Goal: Task Accomplishment & Management: Manage account settings

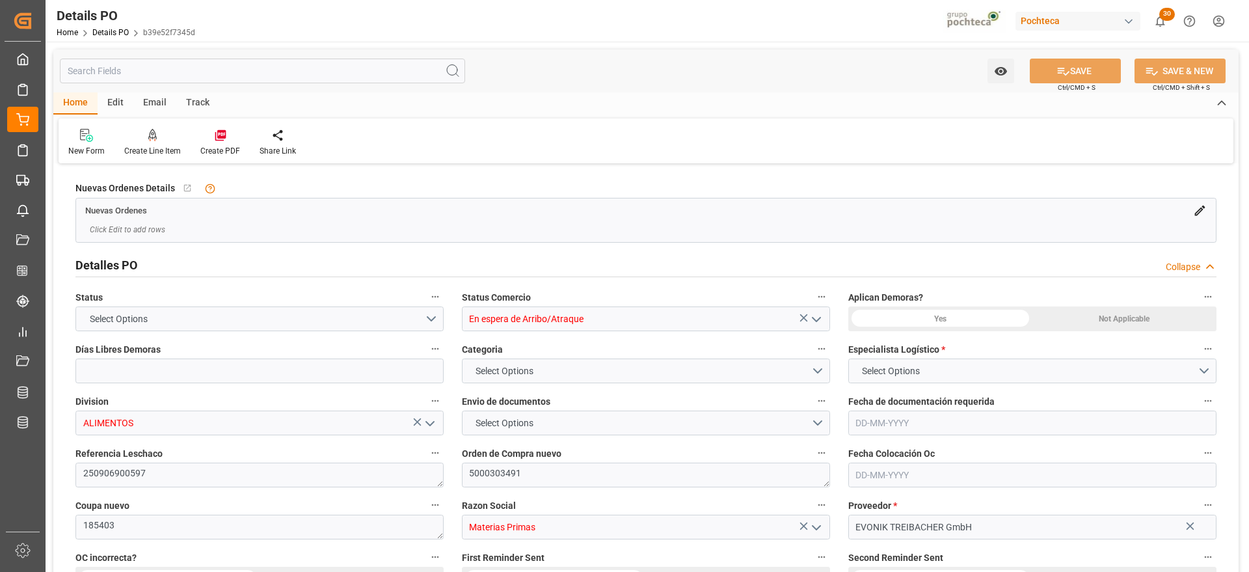
type input "12"
type input "[DATE]"
type input "20-08-2025"
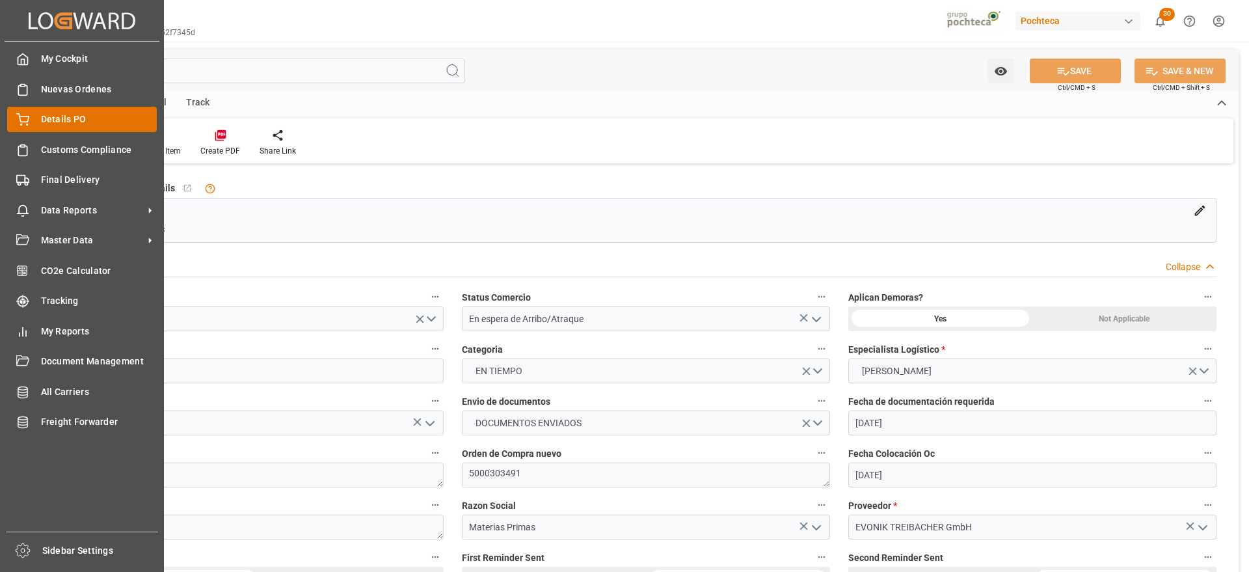
click at [56, 113] on span "Details PO" at bounding box center [99, 120] width 116 height 14
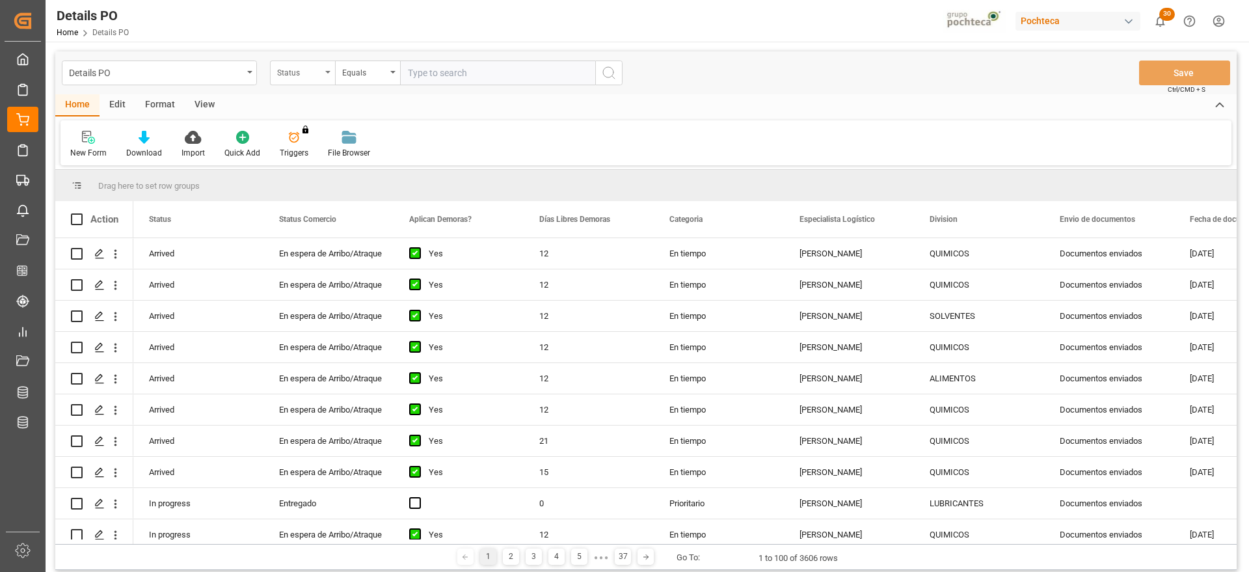
click at [308, 75] on div "Status" at bounding box center [299, 71] width 44 height 15
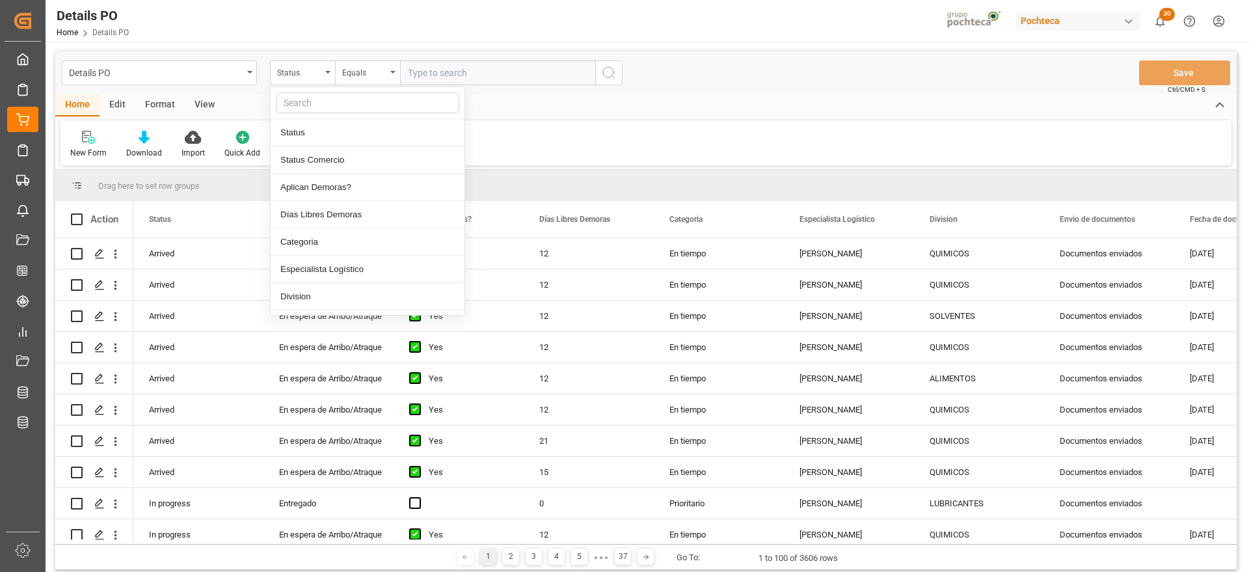
click at [319, 107] on input "text" at bounding box center [367, 102] width 183 height 21
type input "ref"
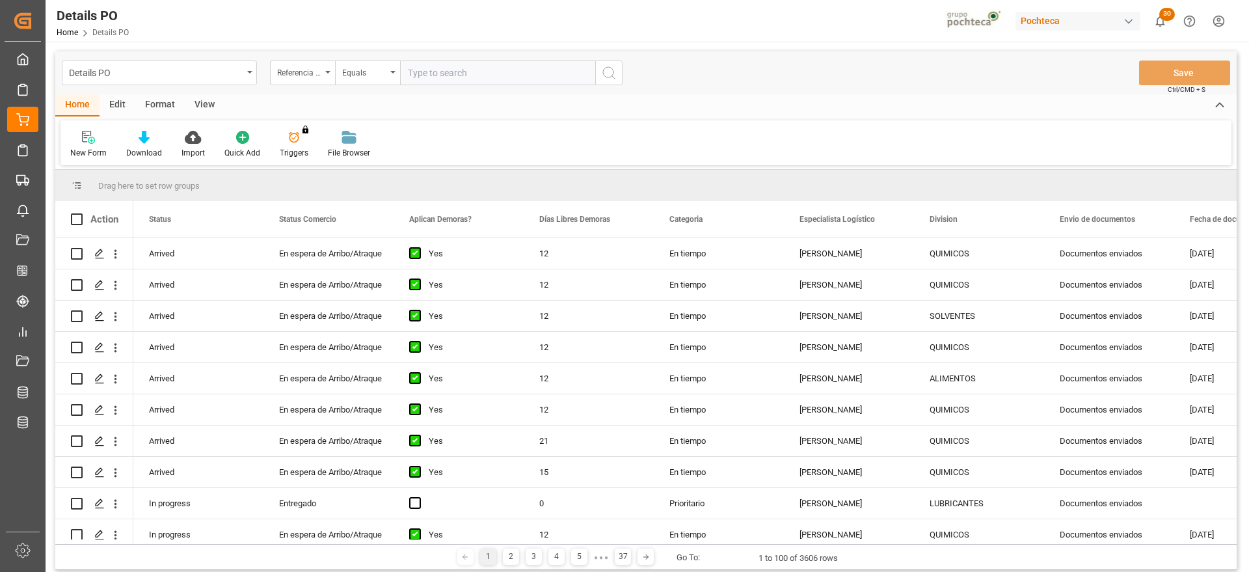
drag, startPoint x: 455, startPoint y: 63, endPoint x: 450, endPoint y: 68, distance: 7.4
click at [453, 65] on input "text" at bounding box center [497, 72] width 195 height 25
paste input "251006900057"
type input "251006900057"
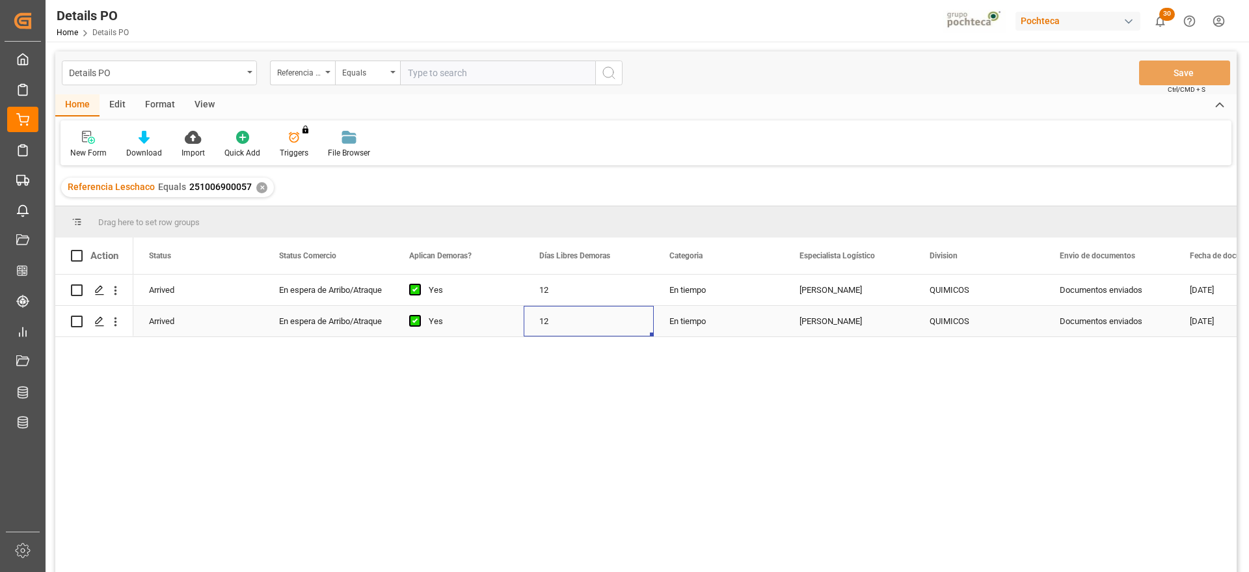
click at [628, 310] on div "12" at bounding box center [589, 321] width 130 height 31
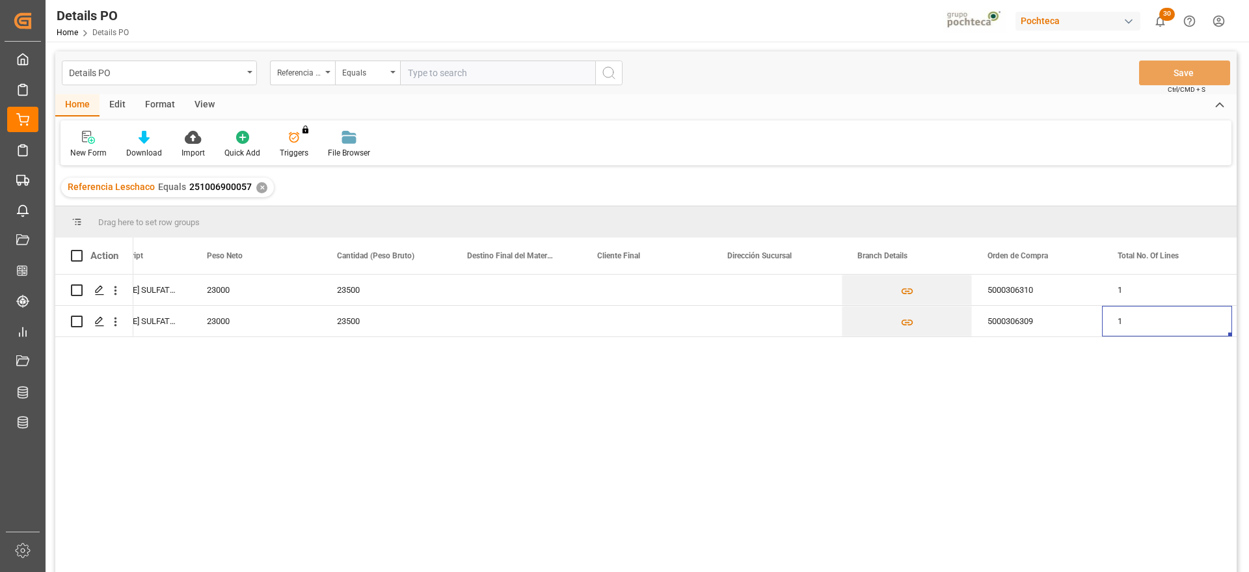
click at [260, 185] on div "✕" at bounding box center [261, 187] width 11 height 11
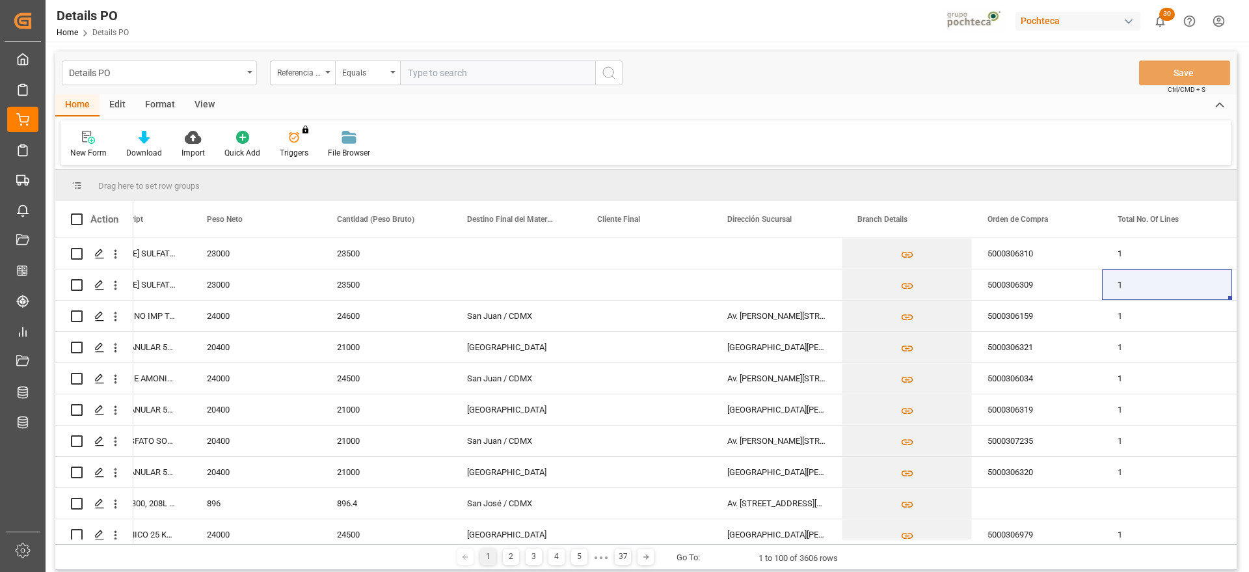
click at [425, 72] on input "text" at bounding box center [497, 72] width 195 height 25
paste input "250906900192"
type input "250906900192"
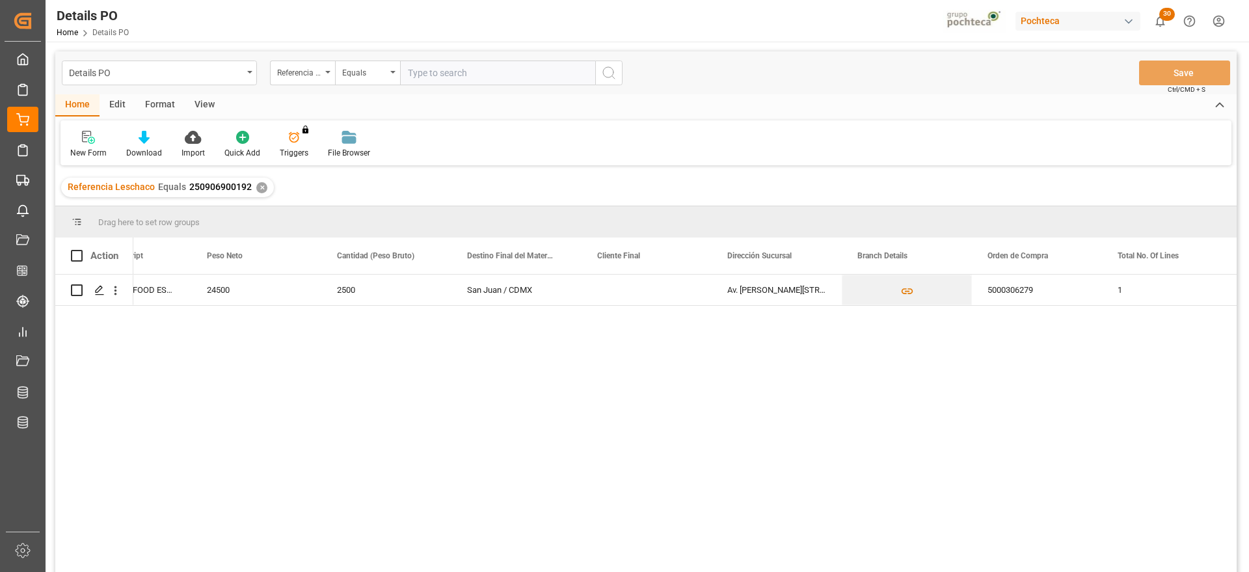
click at [256, 185] on div "✕" at bounding box center [261, 187] width 11 height 11
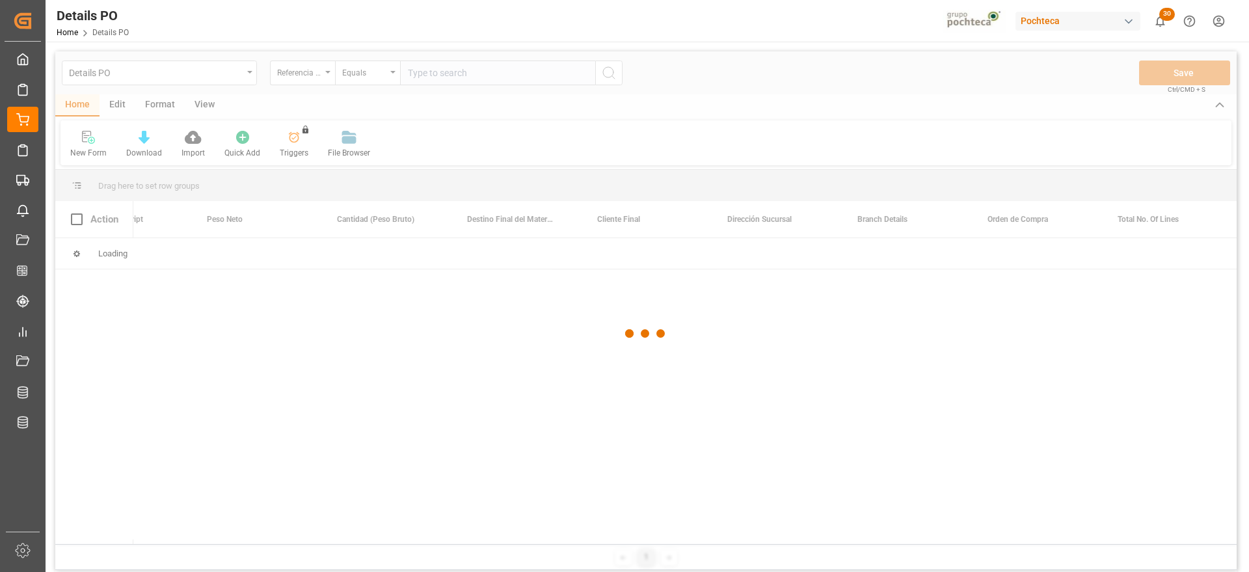
click at [458, 75] on div at bounding box center [645, 333] width 1181 height 564
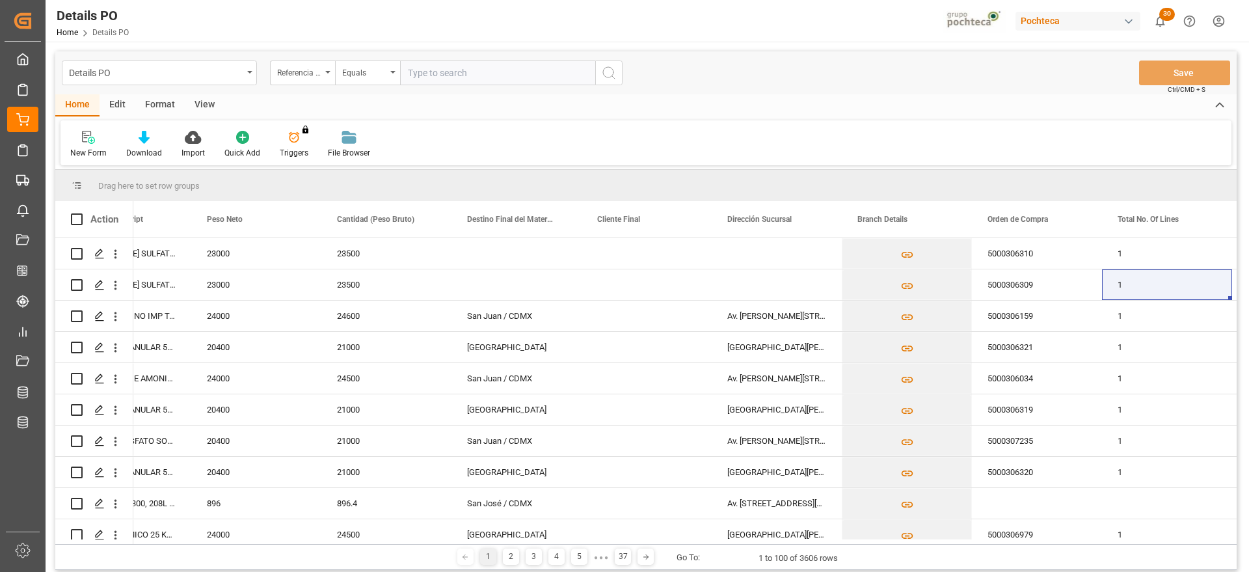
click at [451, 74] on input "text" at bounding box center [497, 72] width 195 height 25
paste input "251006900142"
type input "251006900142"
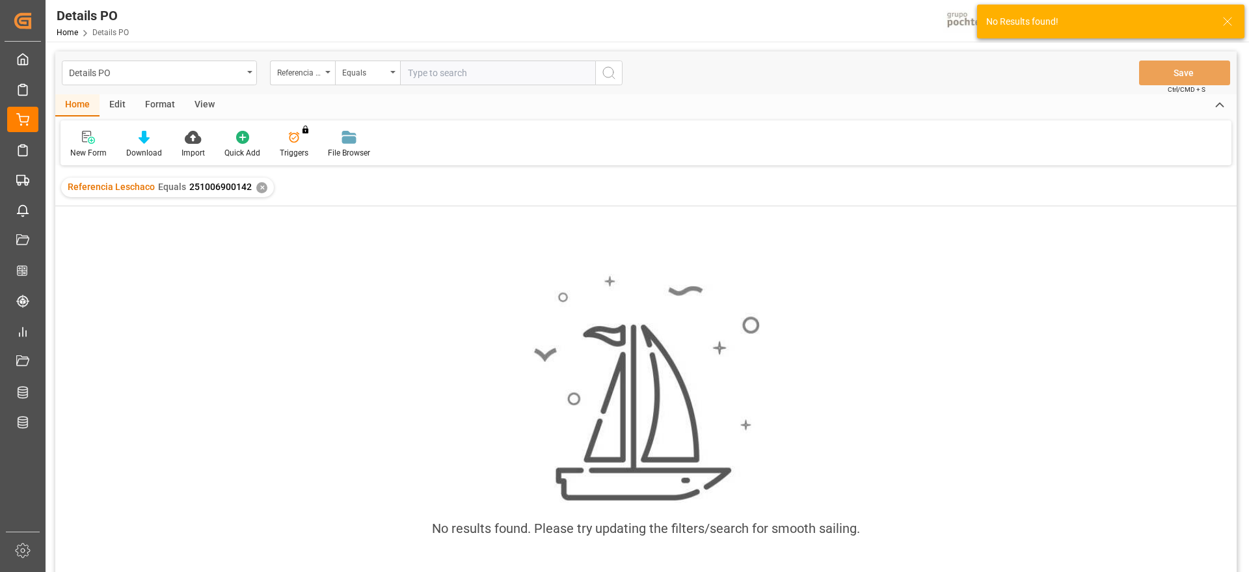
click at [261, 184] on div "✕" at bounding box center [261, 187] width 11 height 11
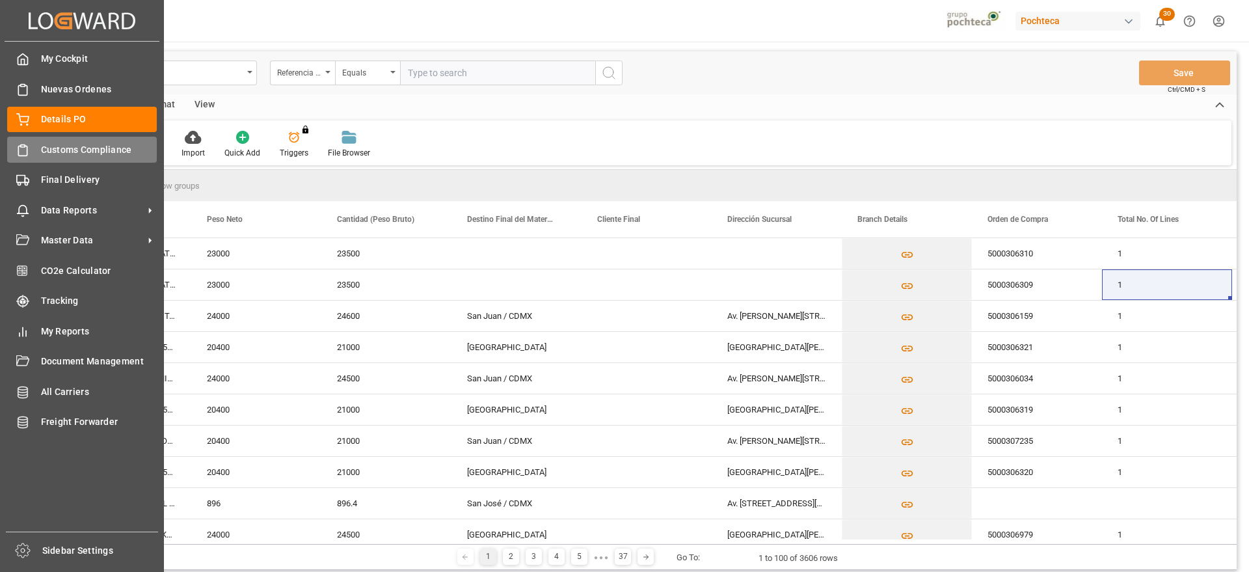
click at [41, 146] on span "Customs Compliance" at bounding box center [99, 150] width 116 height 14
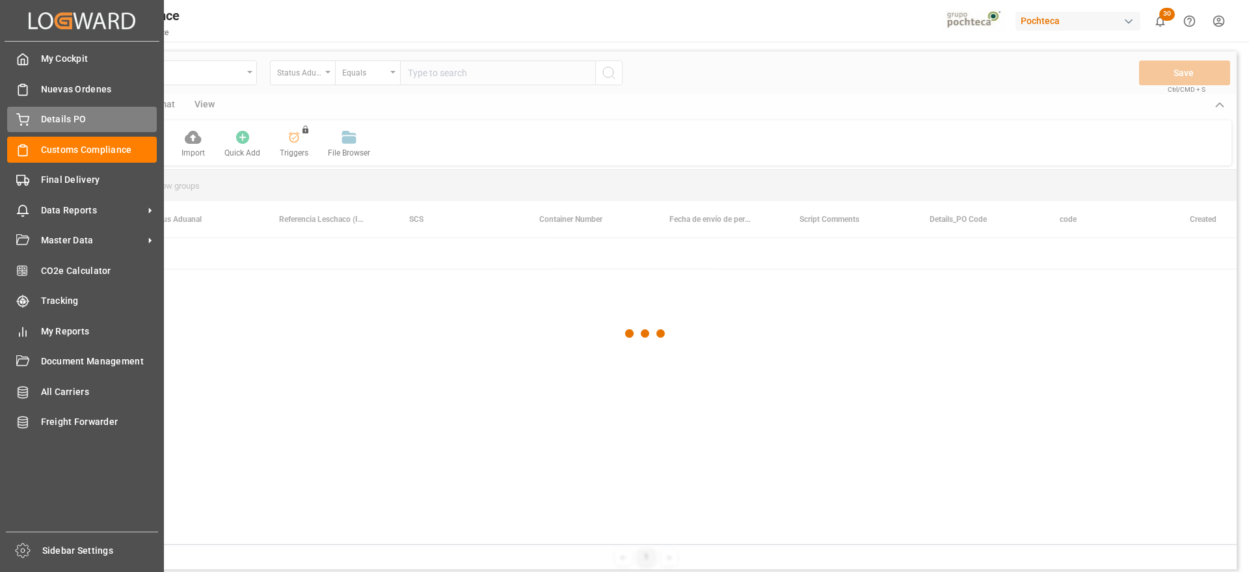
click at [62, 117] on span "Details PO" at bounding box center [99, 120] width 116 height 14
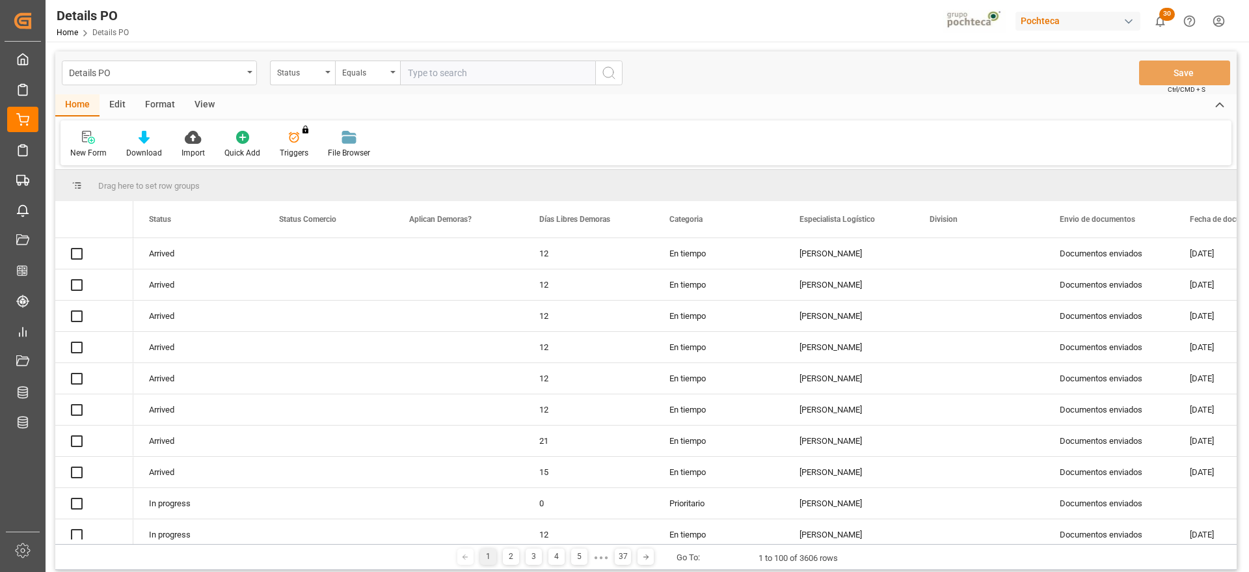
click at [198, 103] on div "View" at bounding box center [205, 105] width 40 height 22
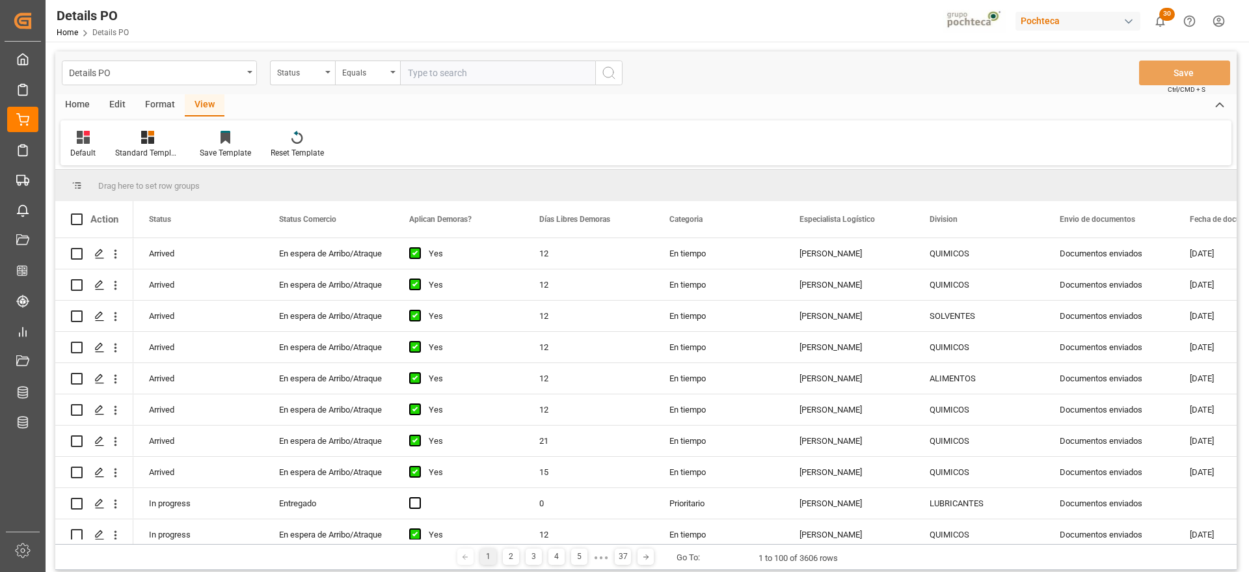
click at [152, 109] on div "Format" at bounding box center [159, 105] width 49 height 22
click at [80, 141] on div at bounding box center [89, 137] width 38 height 14
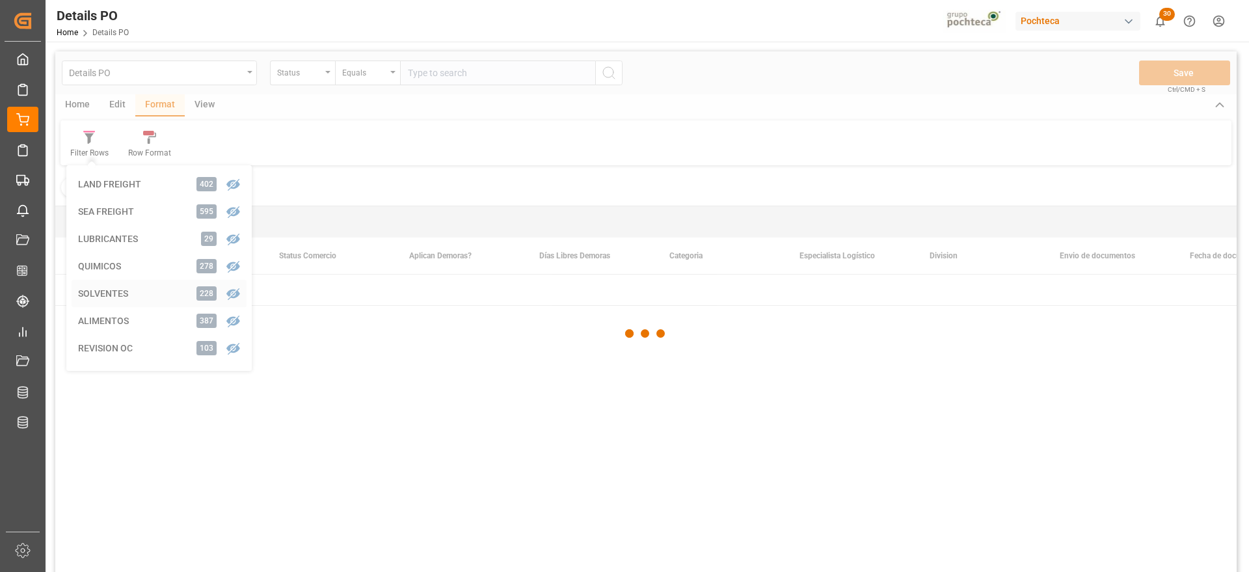
click at [121, 297] on div "Details PO Status Equals Save Ctrl/CMD + S Home Edit Format View Filter Rows LA…" at bounding box center [645, 328] width 1181 height 555
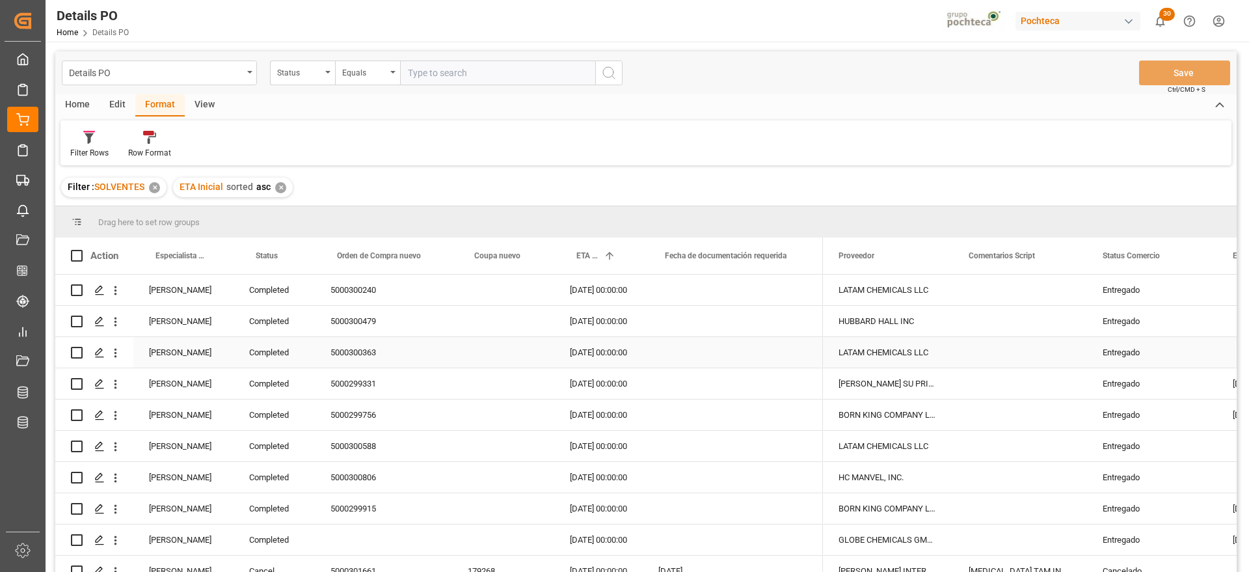
click at [252, 366] on div "Completed" at bounding box center [273, 352] width 81 height 31
click at [181, 375] on div "[PERSON_NAME]" at bounding box center [183, 383] width 100 height 31
click at [211, 256] on span at bounding box center [212, 256] width 12 height 12
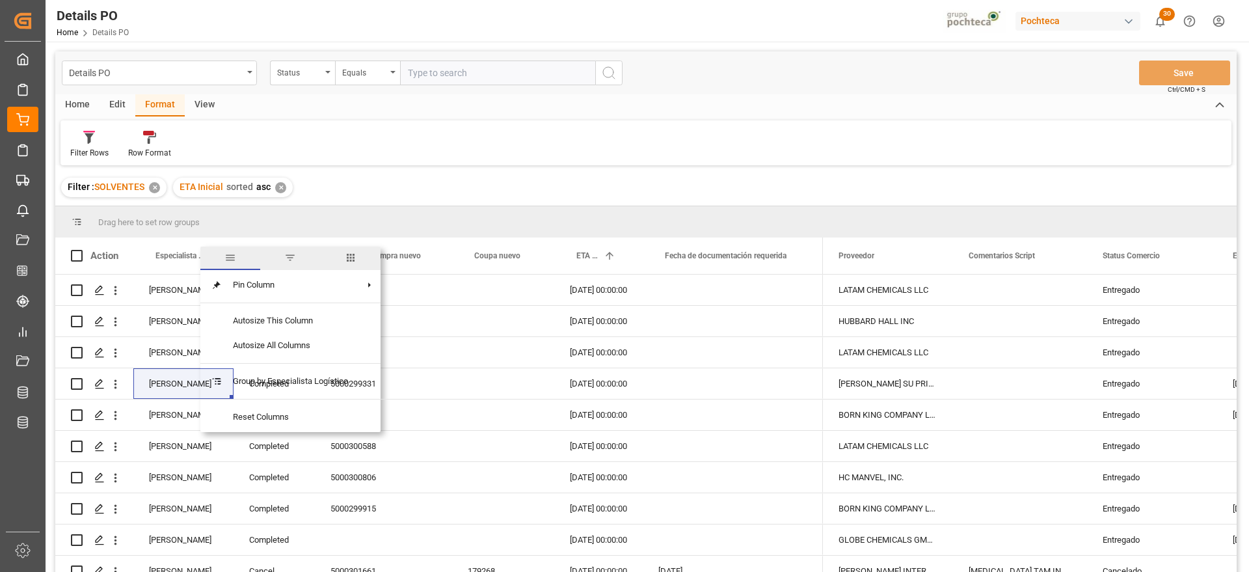
click at [288, 256] on span "filter" at bounding box center [290, 258] width 12 height 12
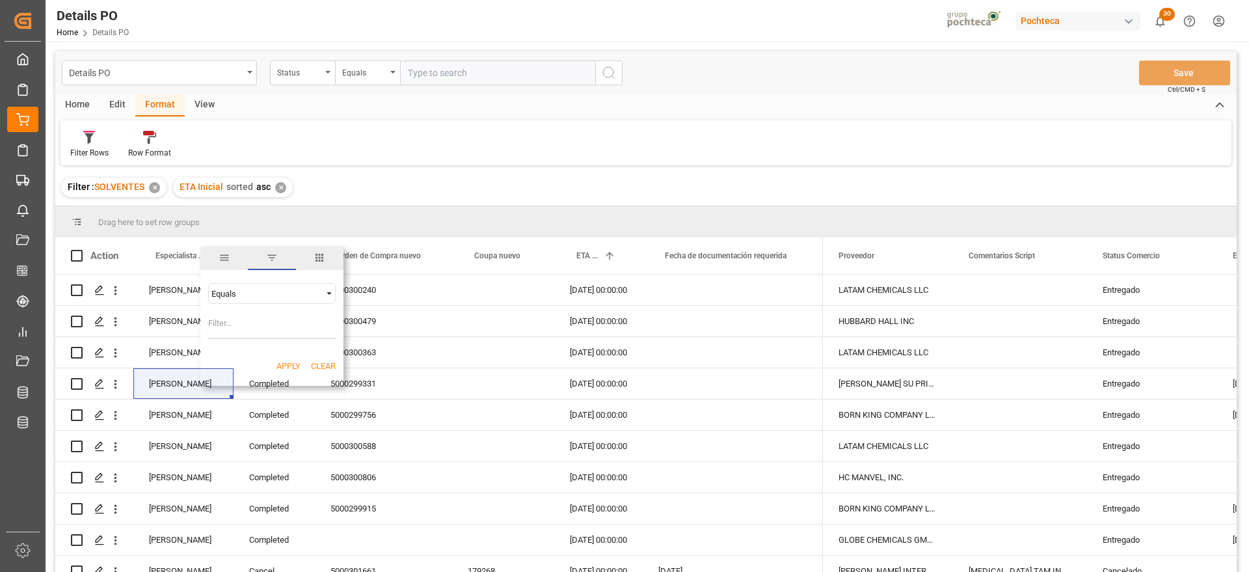
click at [329, 287] on span "Filtering operator" at bounding box center [329, 293] width 12 height 12
click at [298, 329] on input "Filter Value" at bounding box center [271, 326] width 127 height 26
click at [325, 297] on span "Filtering operator" at bounding box center [329, 293] width 12 height 12
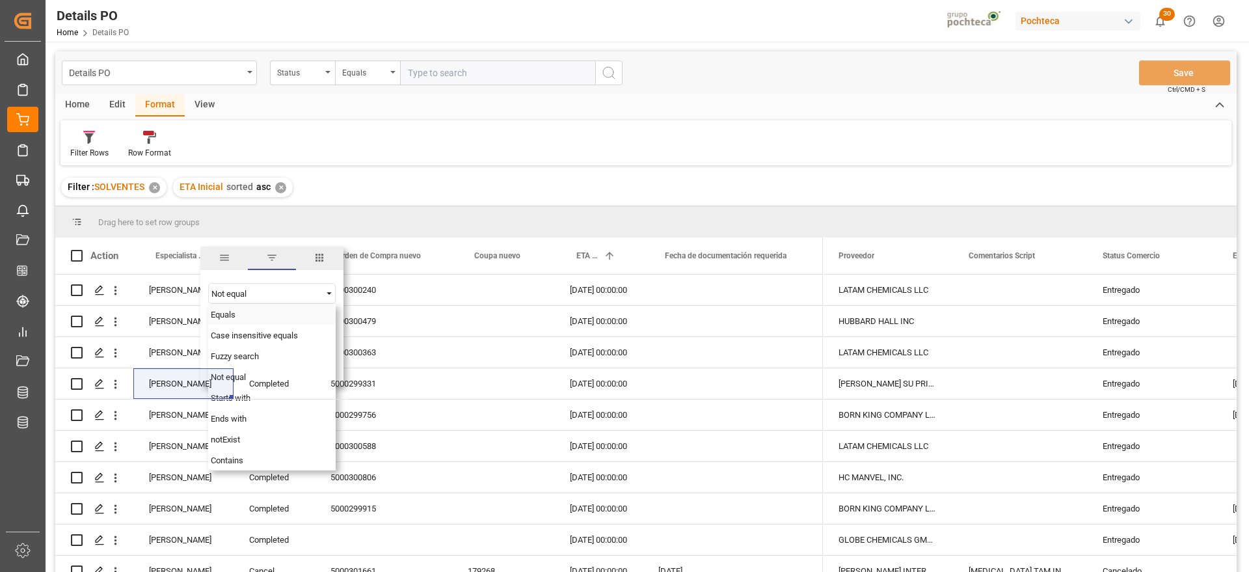
click at [273, 318] on div "Equals" at bounding box center [271, 314] width 127 height 21
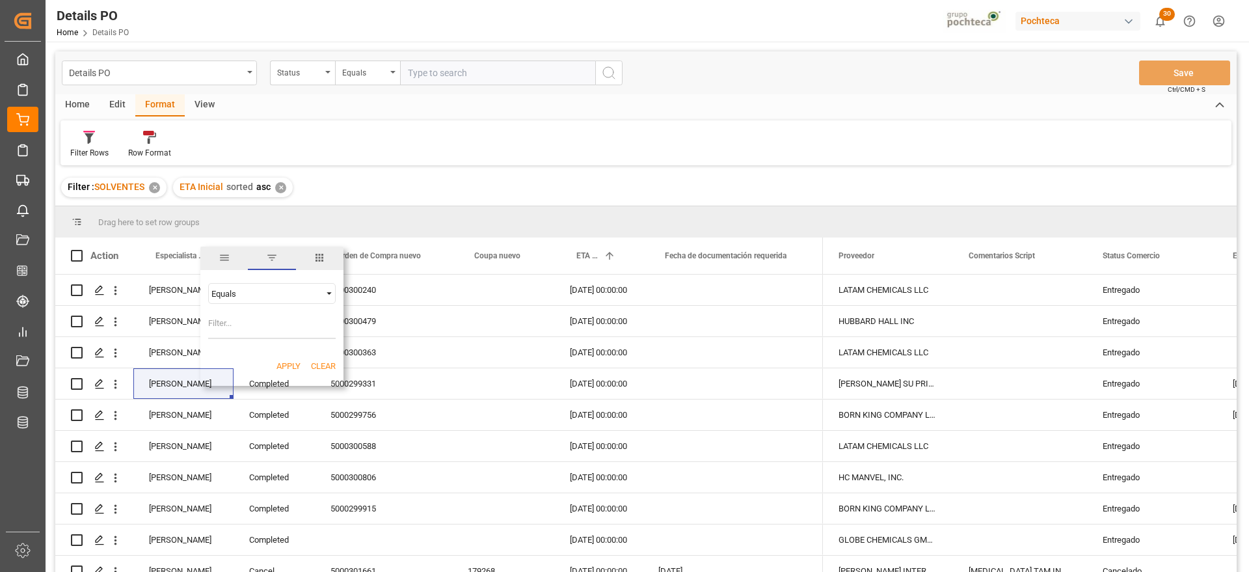
click at [250, 325] on input "Filter Value" at bounding box center [271, 326] width 127 height 26
paste input "[PERSON_NAME]"
type input "[PERSON_NAME]"
click at [286, 364] on button "Apply" at bounding box center [288, 366] width 24 height 13
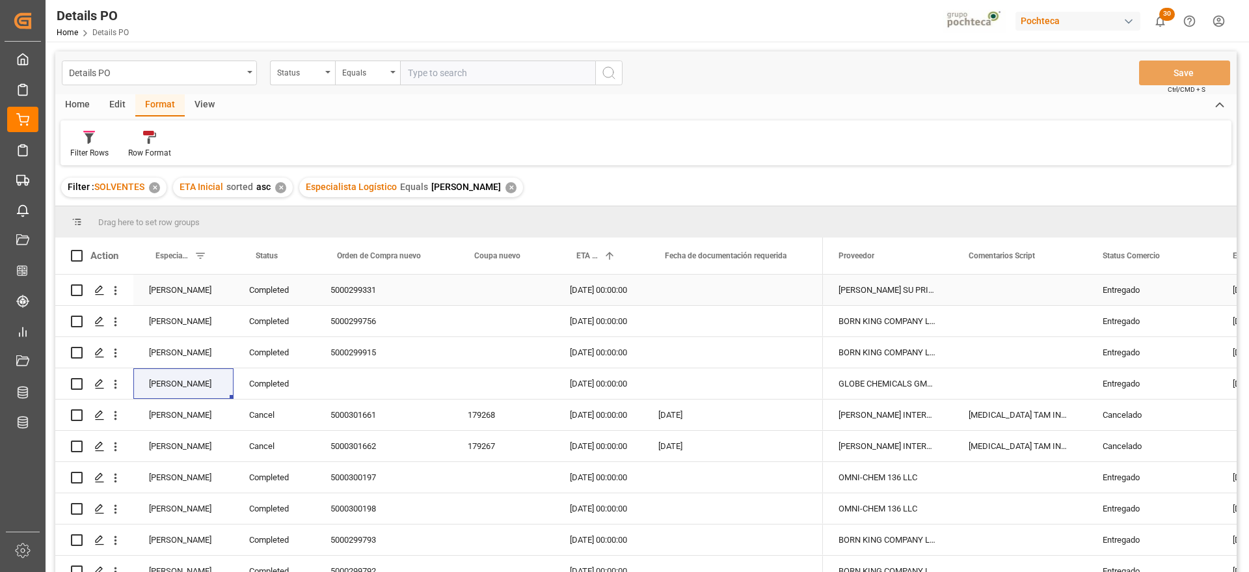
click at [269, 301] on div "Completed" at bounding box center [273, 289] width 81 height 31
click at [291, 254] on span at bounding box center [293, 256] width 12 height 12
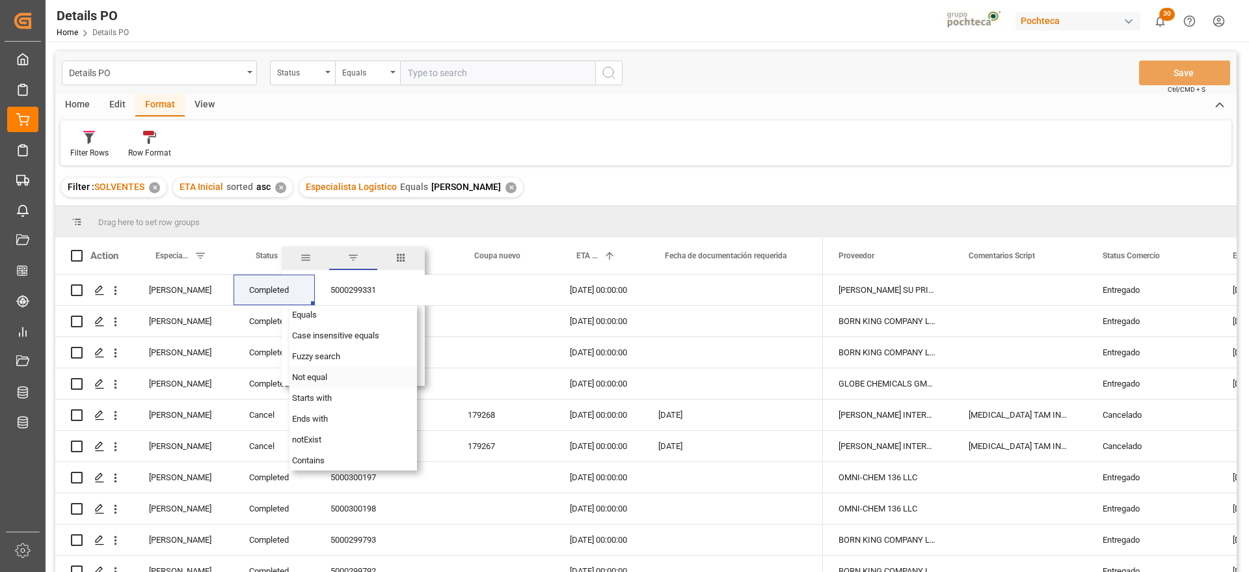
click at [325, 378] on span "Not equal" at bounding box center [309, 377] width 35 height 10
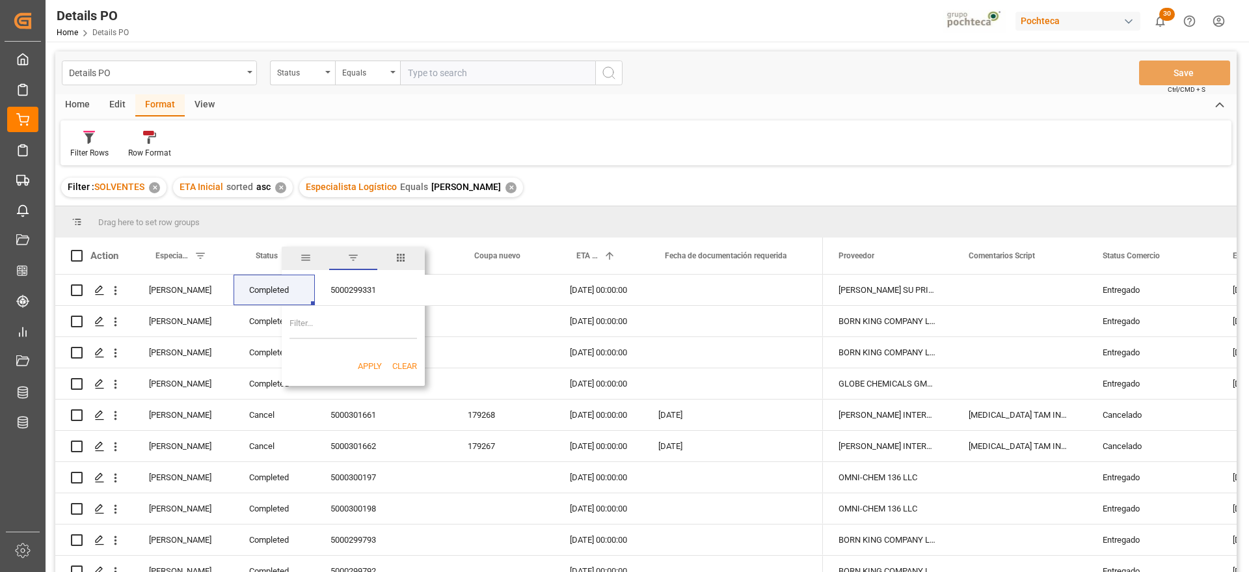
click at [323, 334] on input "Filter Value" at bounding box center [352, 326] width 127 height 26
paste input "Completed"
type input "Completed"
click at [373, 365] on button "Apply" at bounding box center [370, 366] width 24 height 13
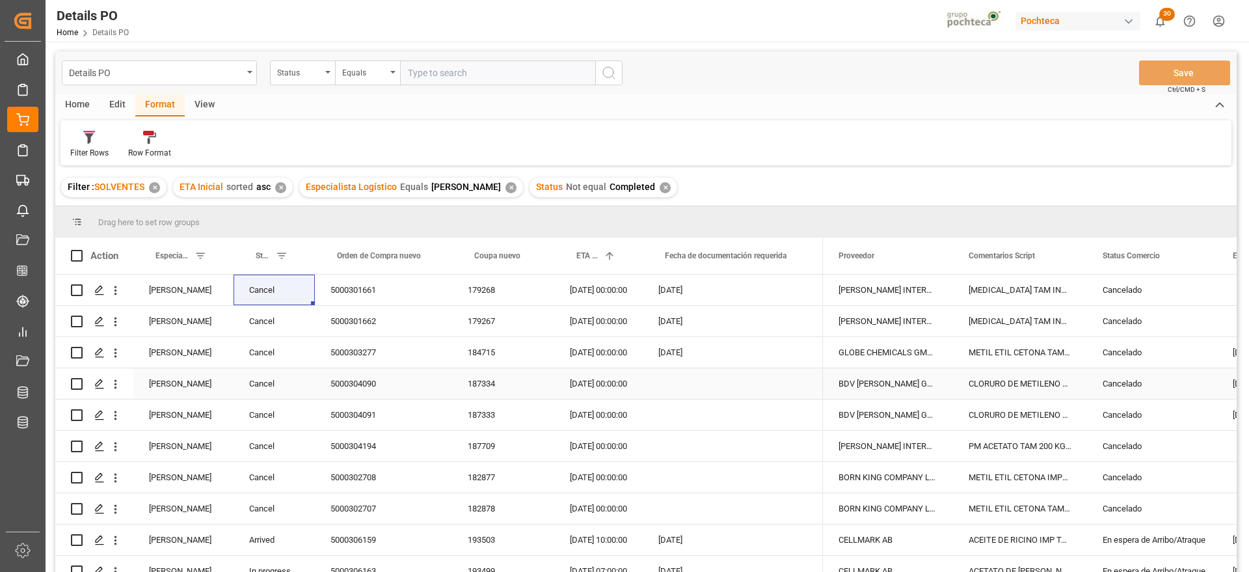
click at [387, 368] on div "5000304090" at bounding box center [383, 383] width 137 height 31
click at [1193, 253] on span at bounding box center [1196, 256] width 12 height 12
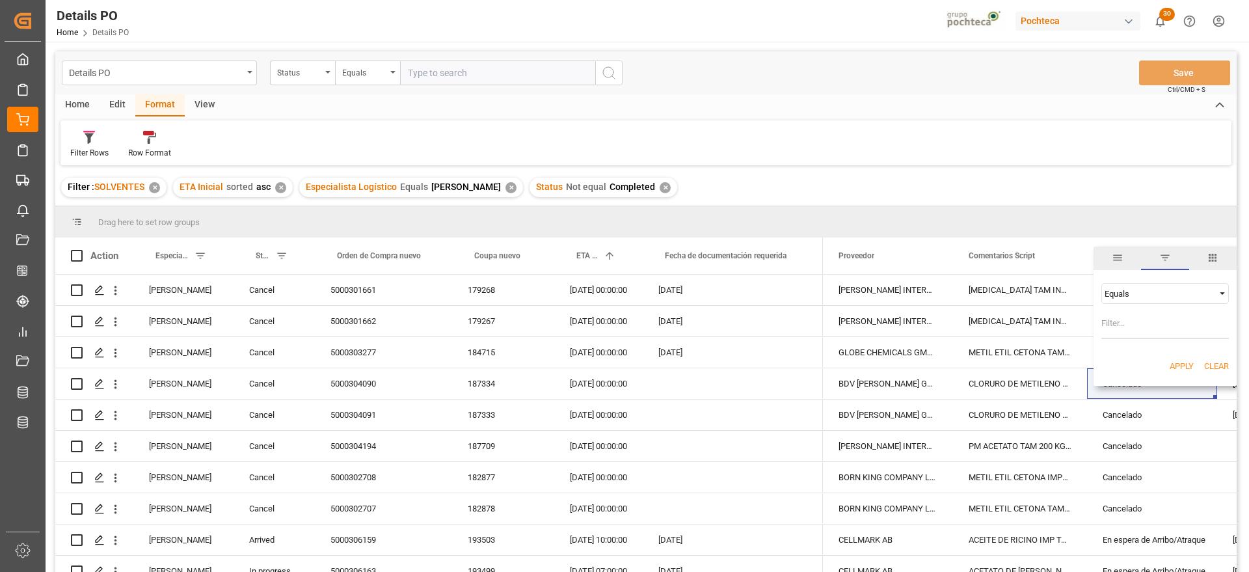
click at [1218, 293] on span "Filtering operator" at bounding box center [1222, 293] width 12 height 12
click at [1151, 328] on div "Not equal" at bounding box center [1164, 335] width 127 height 21
click at [1134, 330] on input "Filter Value" at bounding box center [1164, 326] width 127 height 26
paste input "Cancelado"
type input "Cancelado"
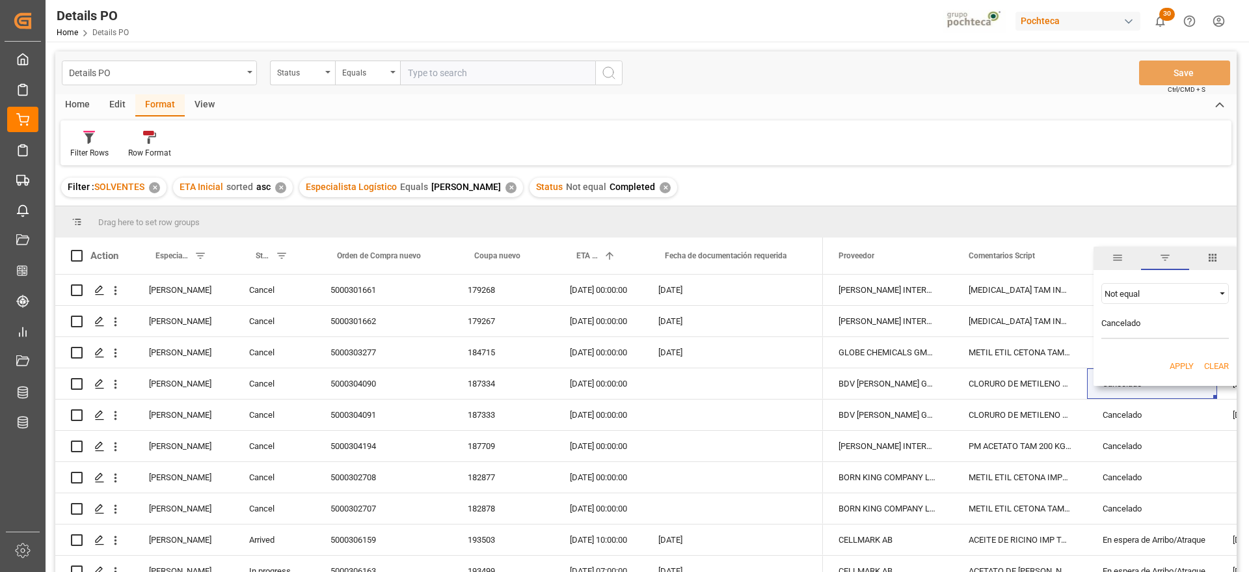
click at [1184, 369] on button "Apply" at bounding box center [1181, 366] width 24 height 13
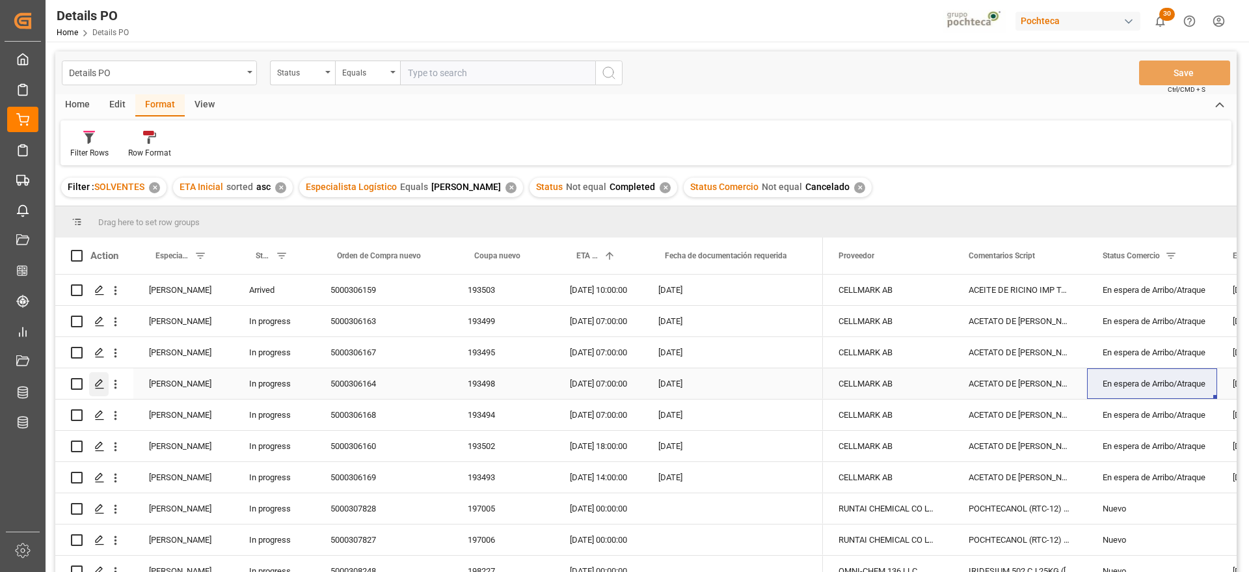
click at [101, 392] on div "Press SPACE to select this row." at bounding box center [99, 384] width 20 height 24
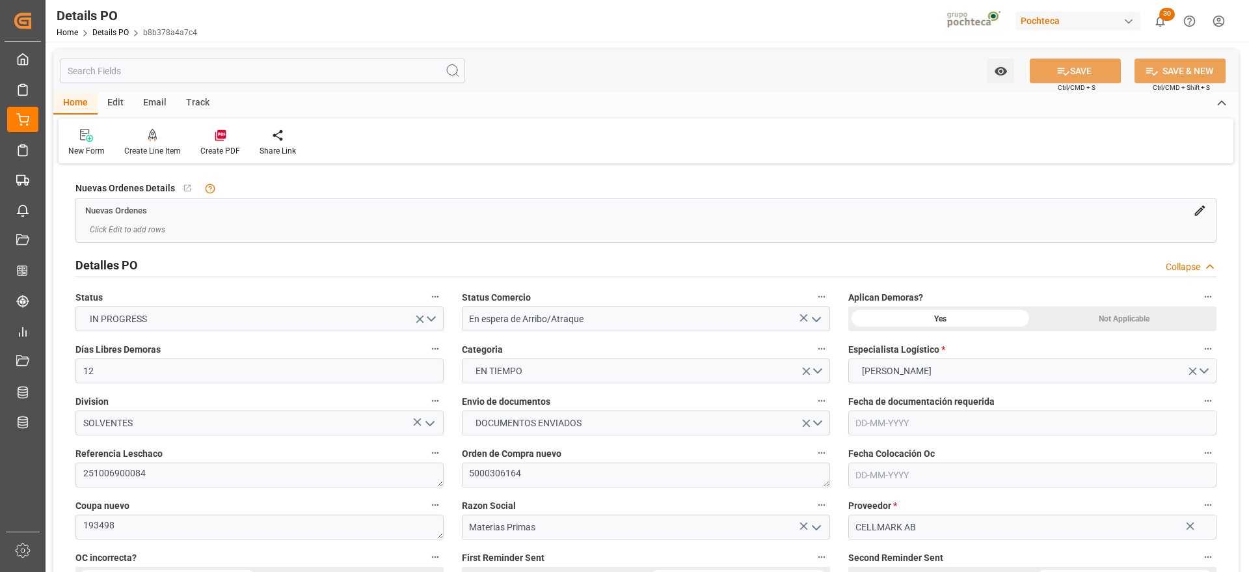
type input "12"
type input "[DATE]"
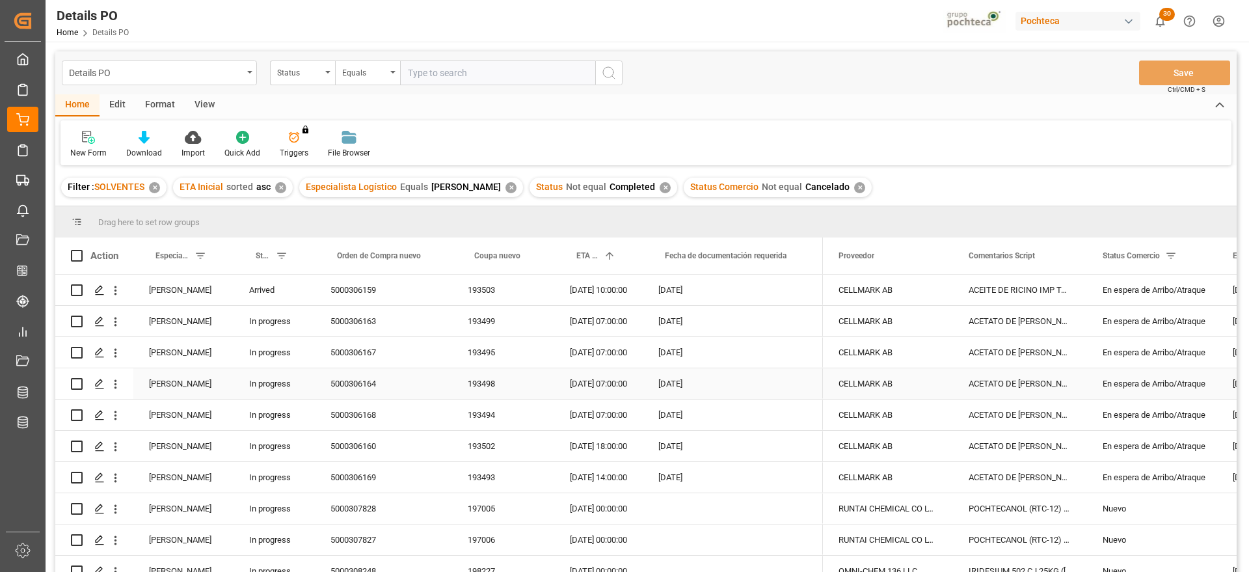
click at [340, 395] on div "5000306164" at bounding box center [383, 383] width 137 height 31
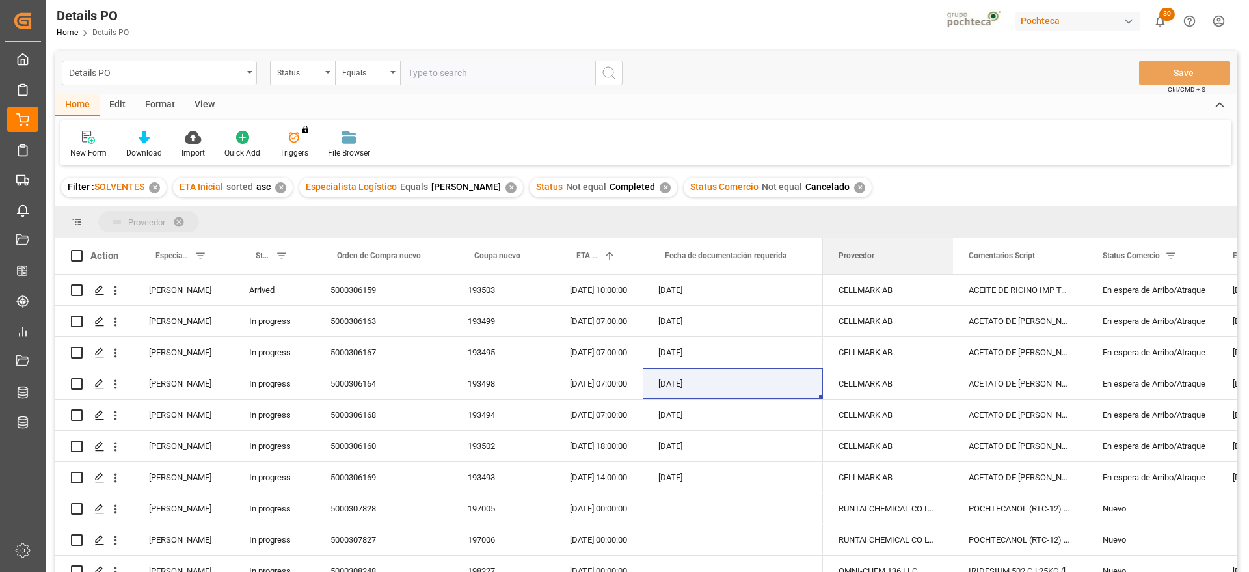
drag, startPoint x: 855, startPoint y: 263, endPoint x: 833, endPoint y: 218, distance: 50.3
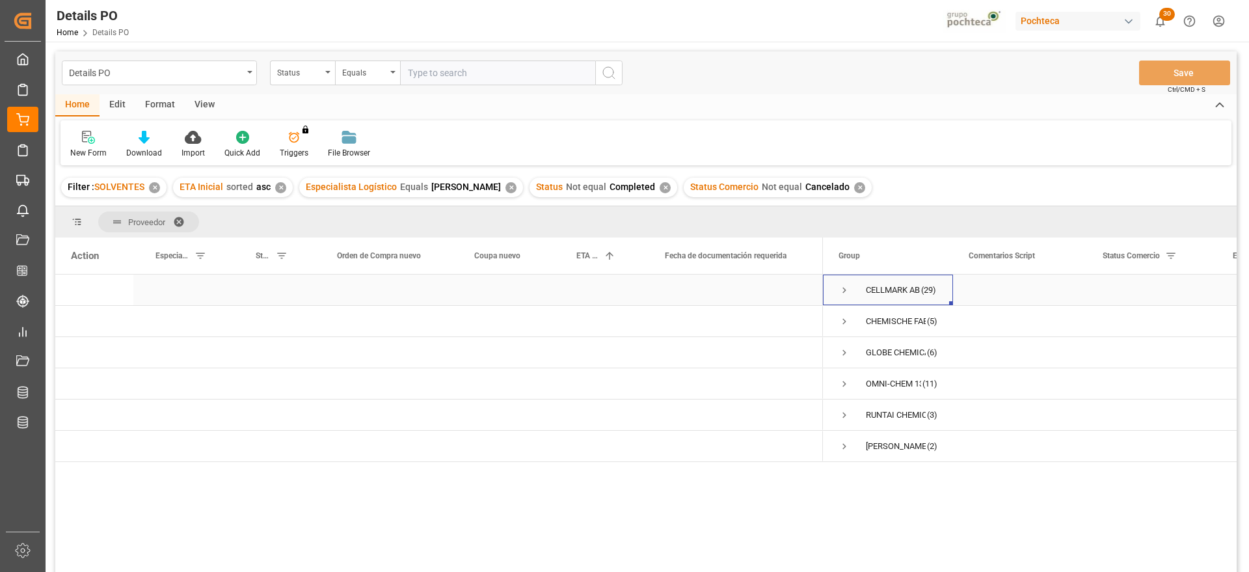
click at [844, 289] on span "Press SPACE to select this row." at bounding box center [844, 290] width 12 height 12
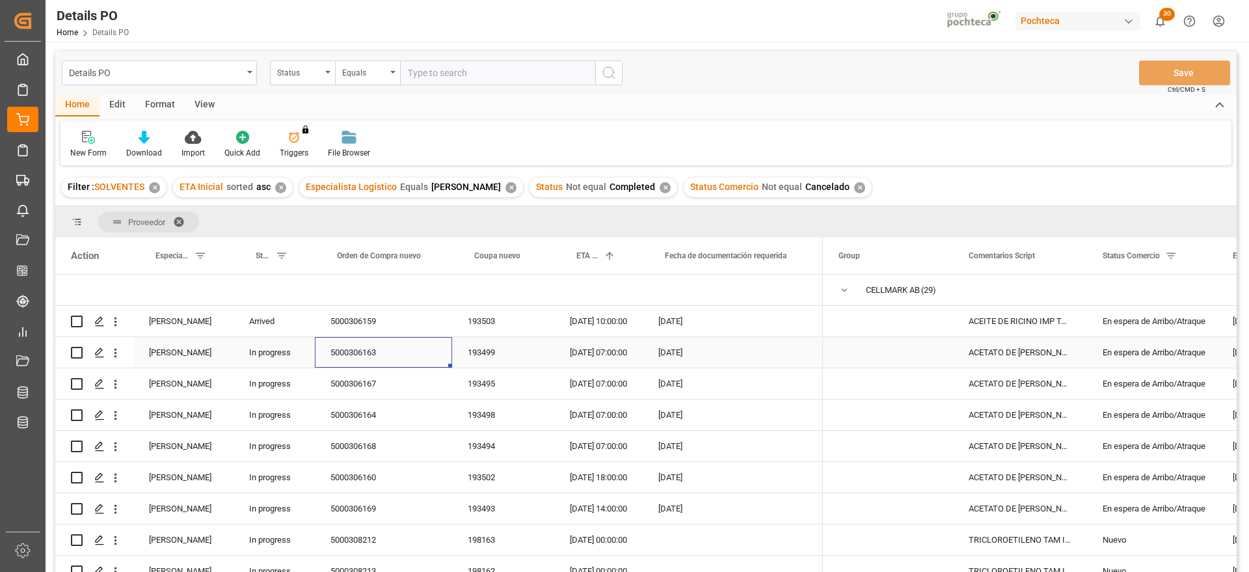
click at [446, 366] on div "5000306163" at bounding box center [383, 352] width 137 height 31
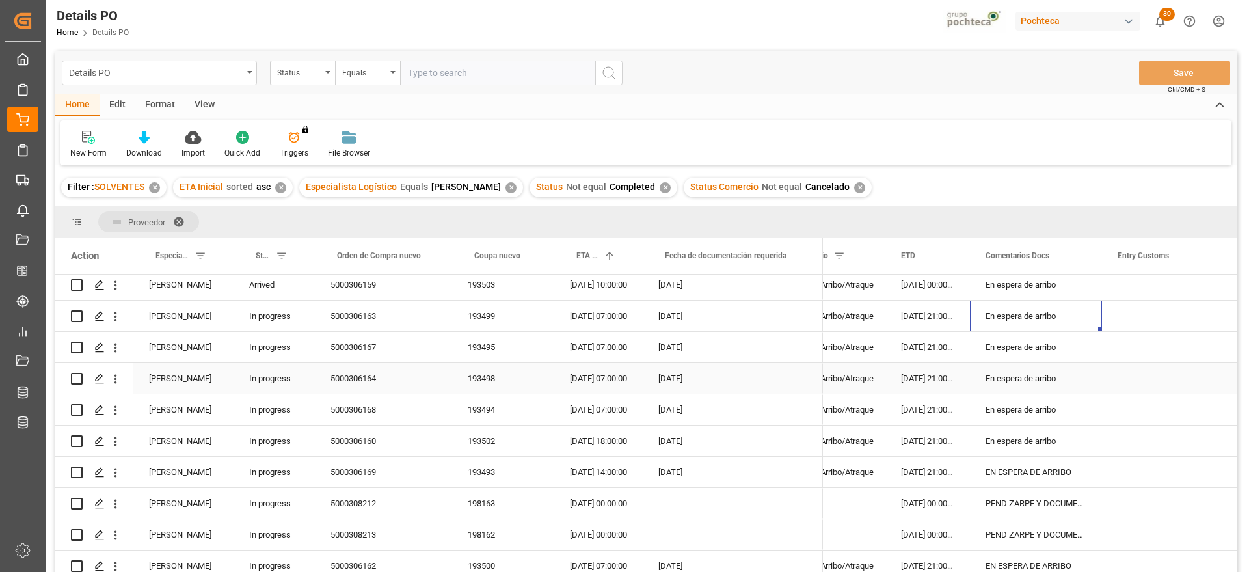
scroll to position [81, 0]
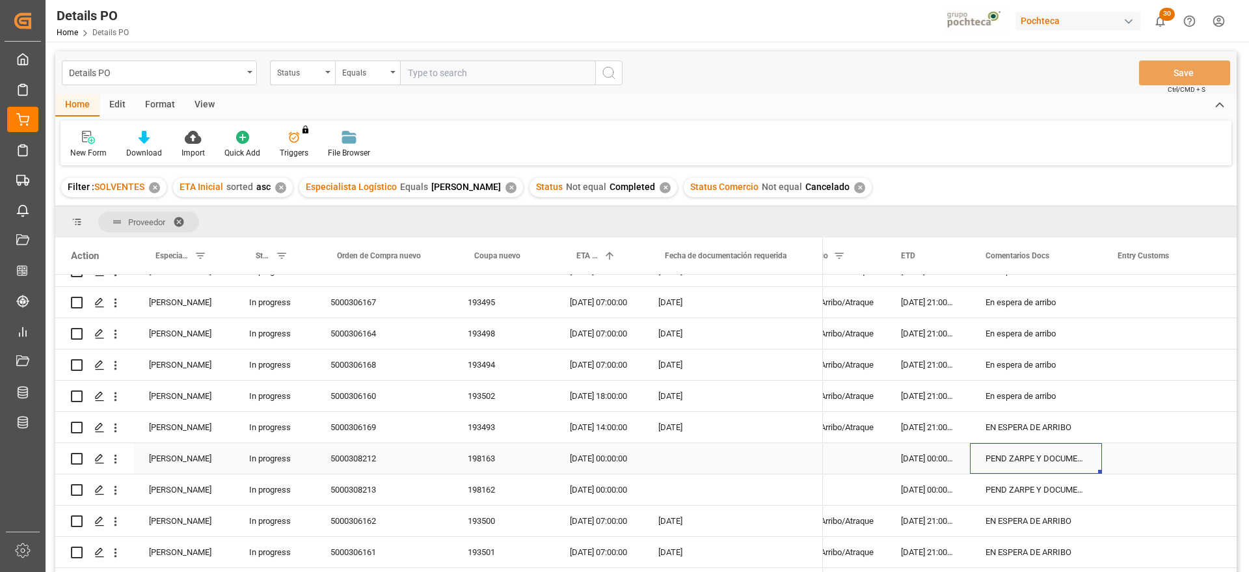
click at [1053, 448] on div "PEND ZARPE Y DOCUMENTOS" at bounding box center [1036, 458] width 132 height 31
click at [1045, 425] on div "EN ESPERA DE ARRIBO" at bounding box center [1036, 427] width 132 height 31
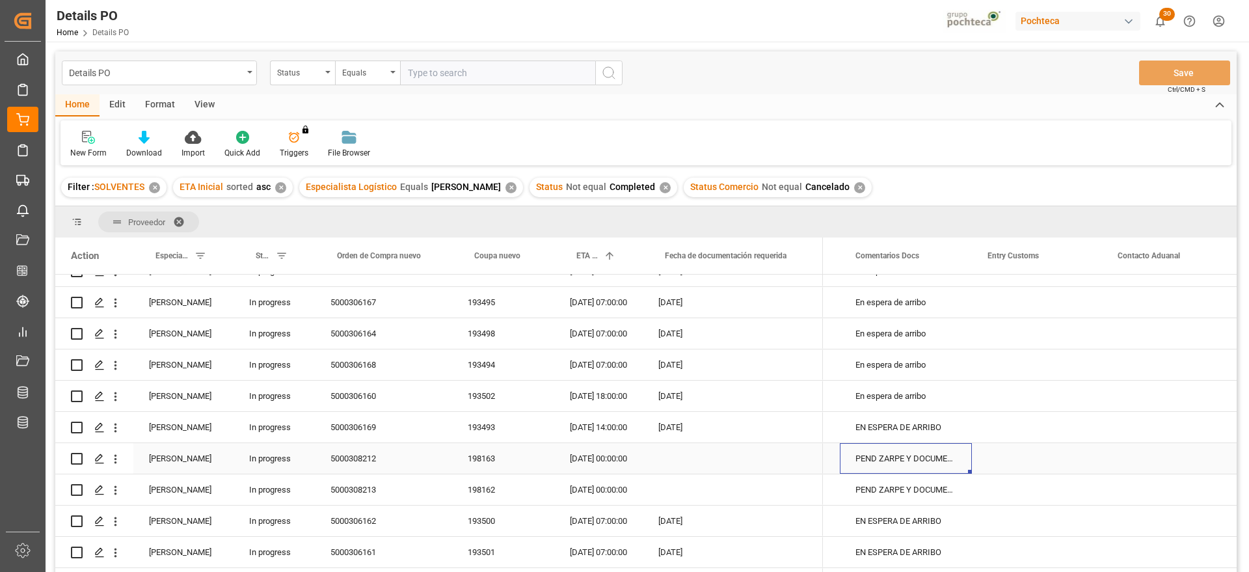
click at [495, 447] on div "198163" at bounding box center [503, 458] width 102 height 31
click at [887, 457] on div "PEND ZARPE Y DOCUMENTOS" at bounding box center [906, 458] width 132 height 31
click at [1055, 462] on div "Press SPACE to select this row." at bounding box center [1037, 458] width 130 height 31
click at [927, 487] on div "PEND ZARPE Y DOCUMENTOS" at bounding box center [906, 489] width 132 height 31
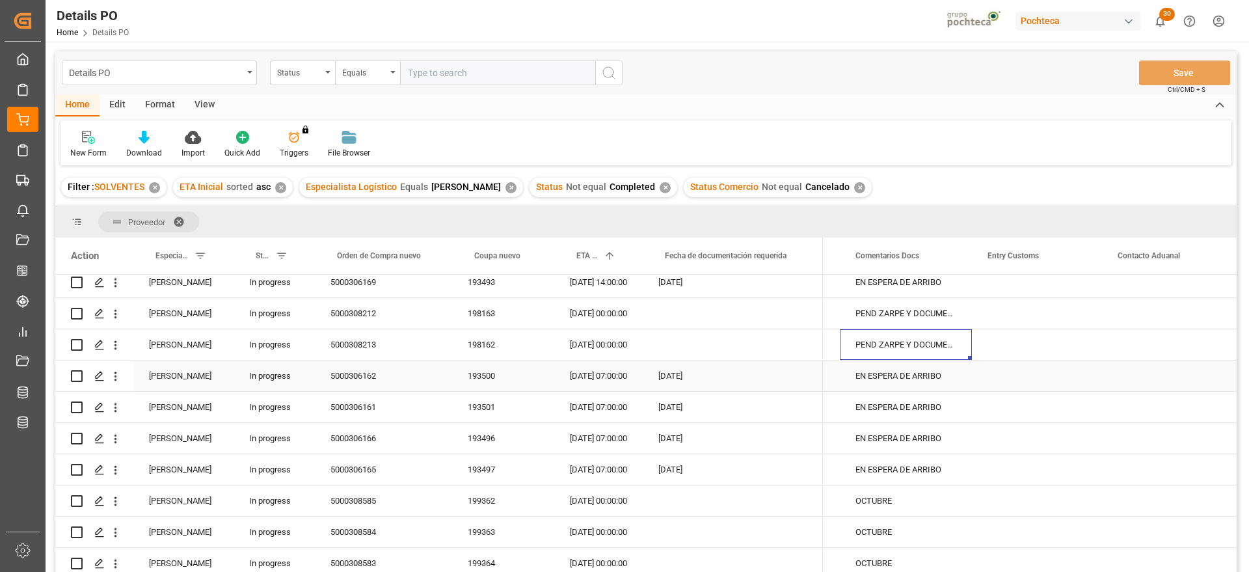
scroll to position [244, 0]
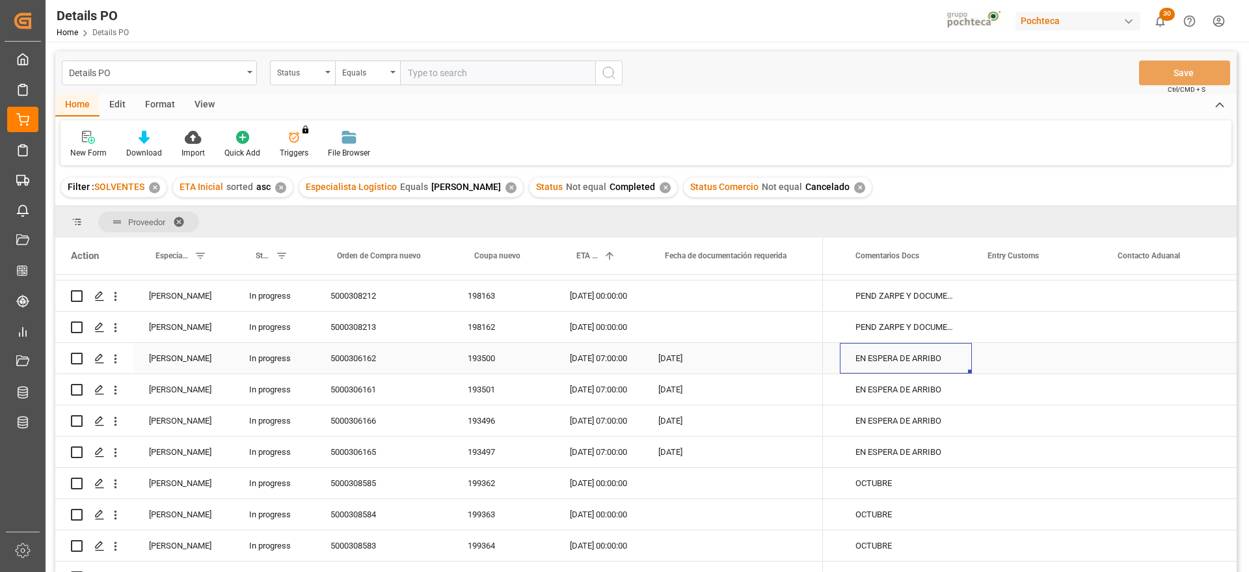
click at [895, 358] on div "EN ESPERA DE ARRIBO" at bounding box center [906, 358] width 132 height 31
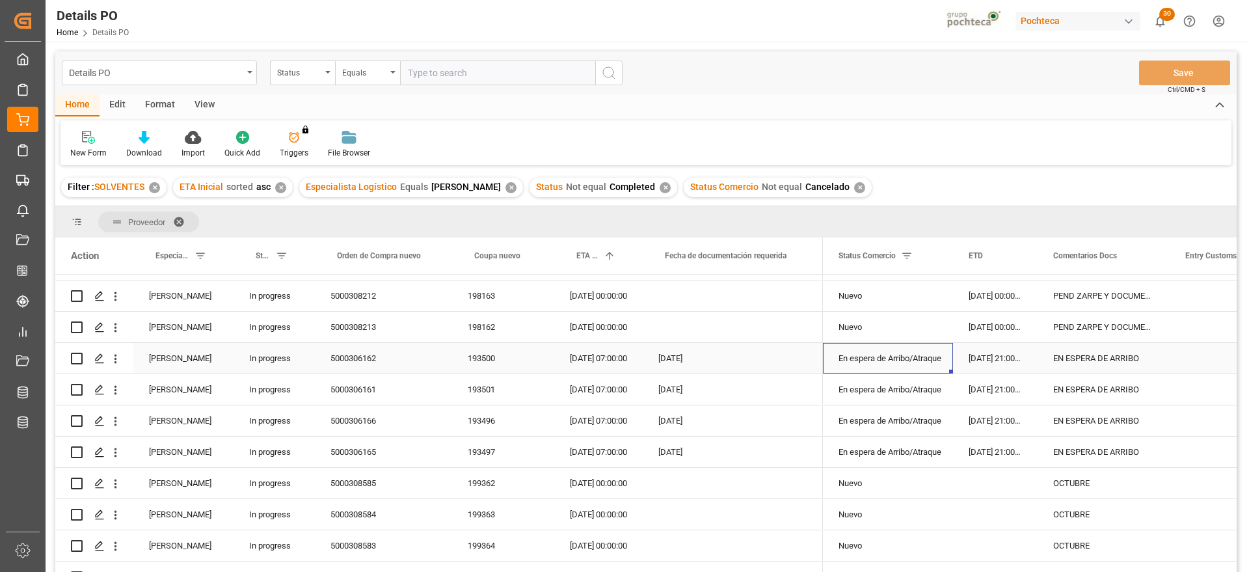
click at [366, 361] on div "5000306162" at bounding box center [383, 358] width 137 height 31
click at [1092, 490] on div "OCTUBRE" at bounding box center [1103, 483] width 132 height 31
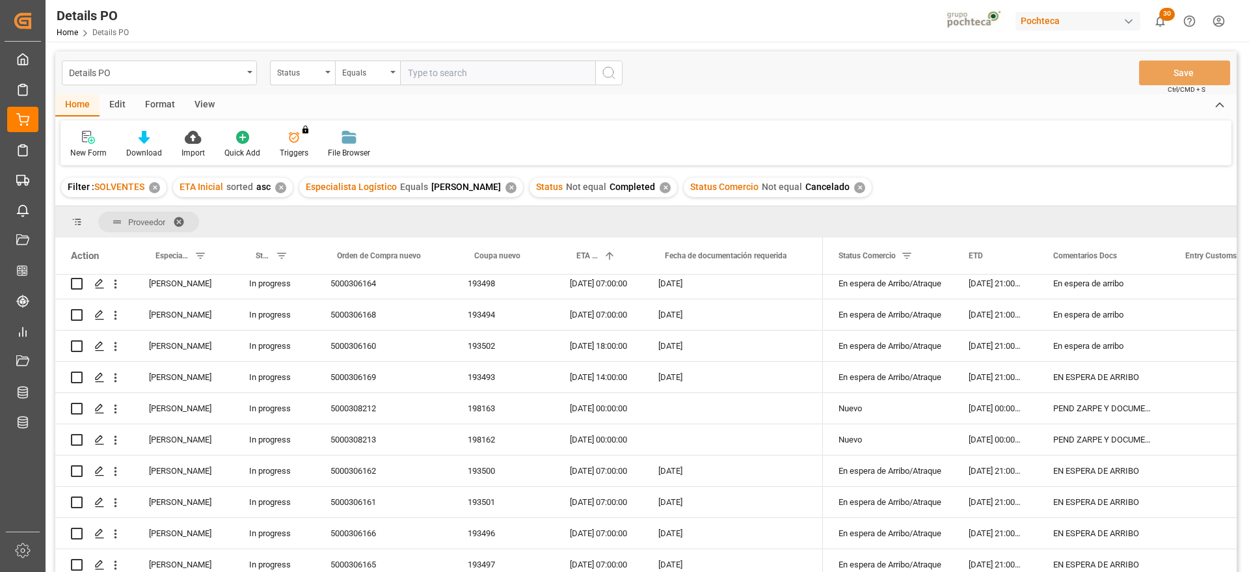
scroll to position [0, 0]
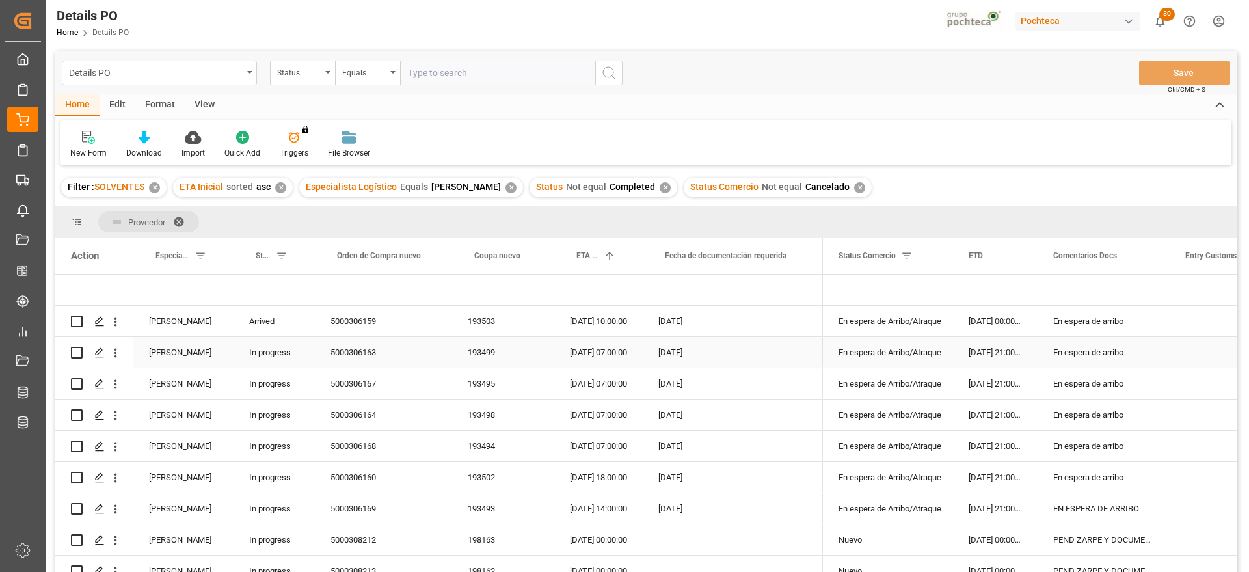
click at [699, 358] on div "[DATE]" at bounding box center [733, 352] width 180 height 31
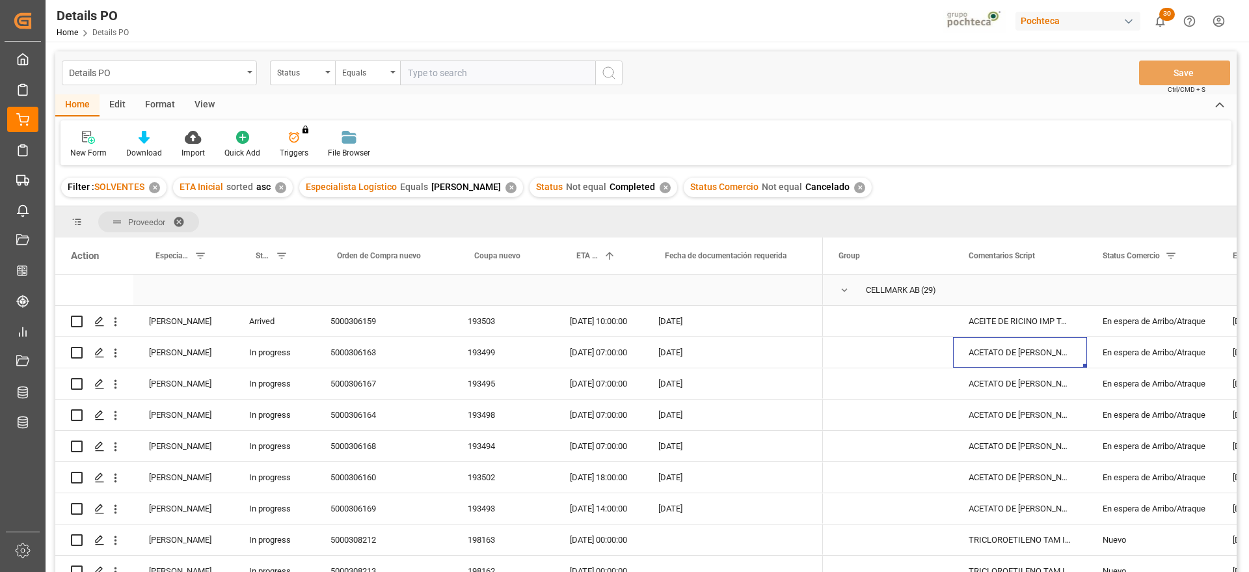
click at [846, 287] on span "Press SPACE to select this row." at bounding box center [844, 290] width 12 height 12
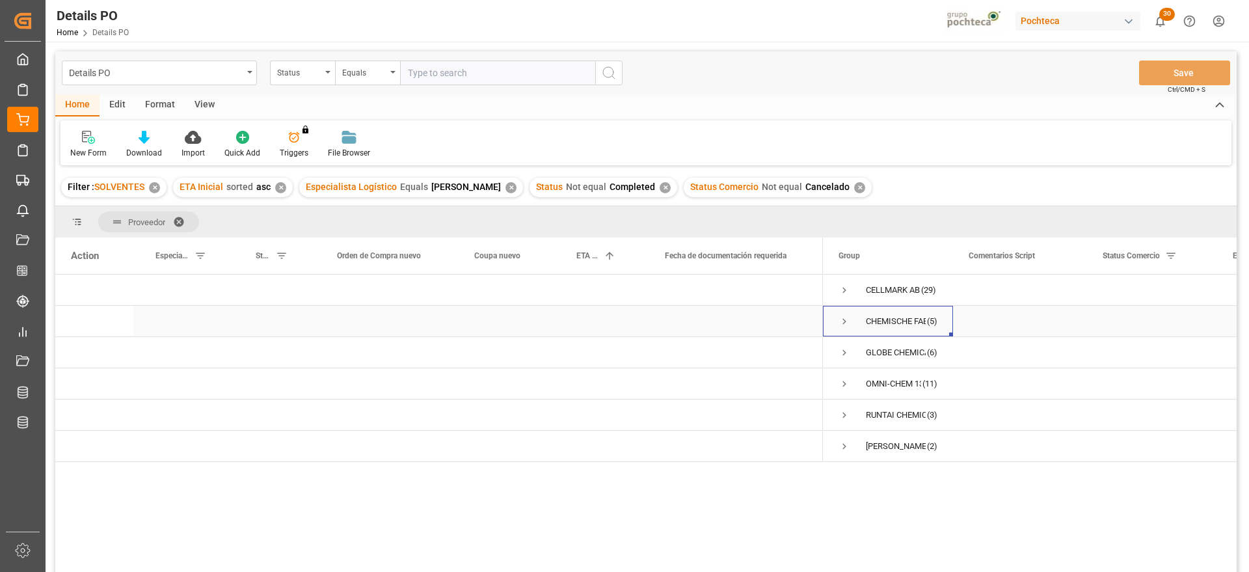
click at [840, 322] on span "Press SPACE to select this row." at bounding box center [844, 321] width 12 height 12
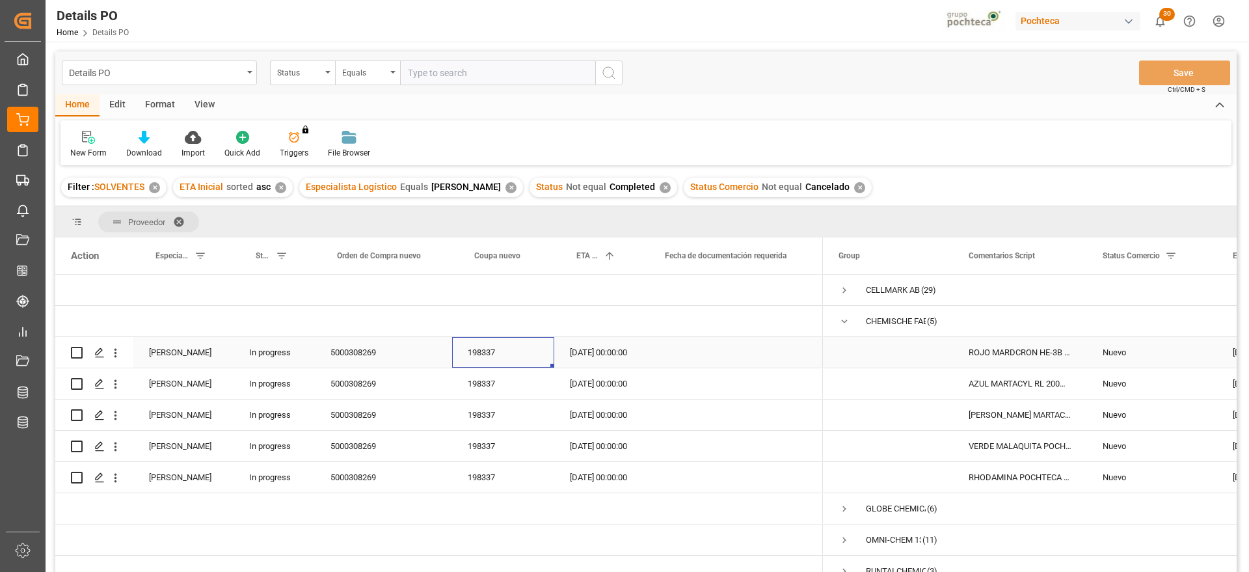
click at [475, 350] on div "198337" at bounding box center [503, 352] width 102 height 31
click at [1119, 350] on div "Nuevo" at bounding box center [1151, 353] width 99 height 30
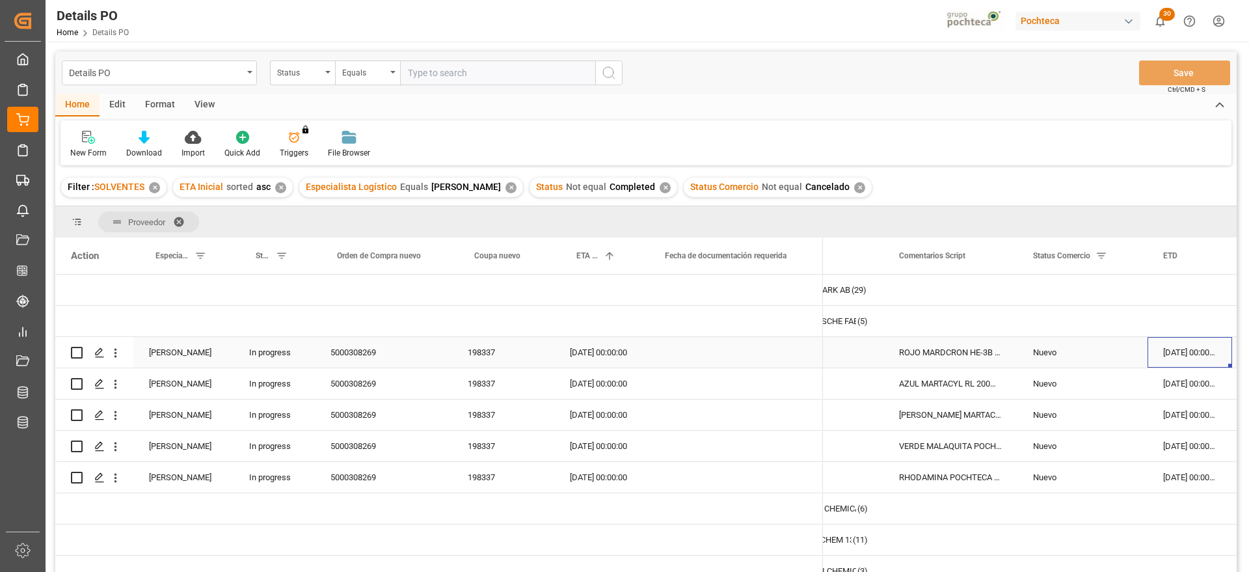
scroll to position [0, 202]
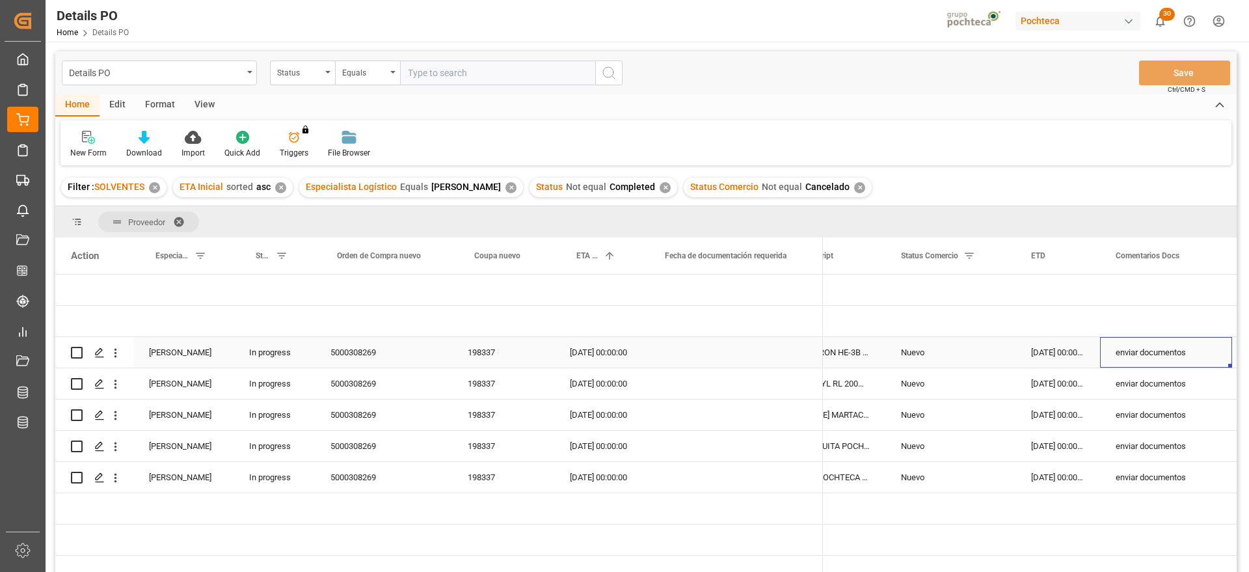
click at [1119, 350] on div "enviar documentos" at bounding box center [1166, 352] width 132 height 31
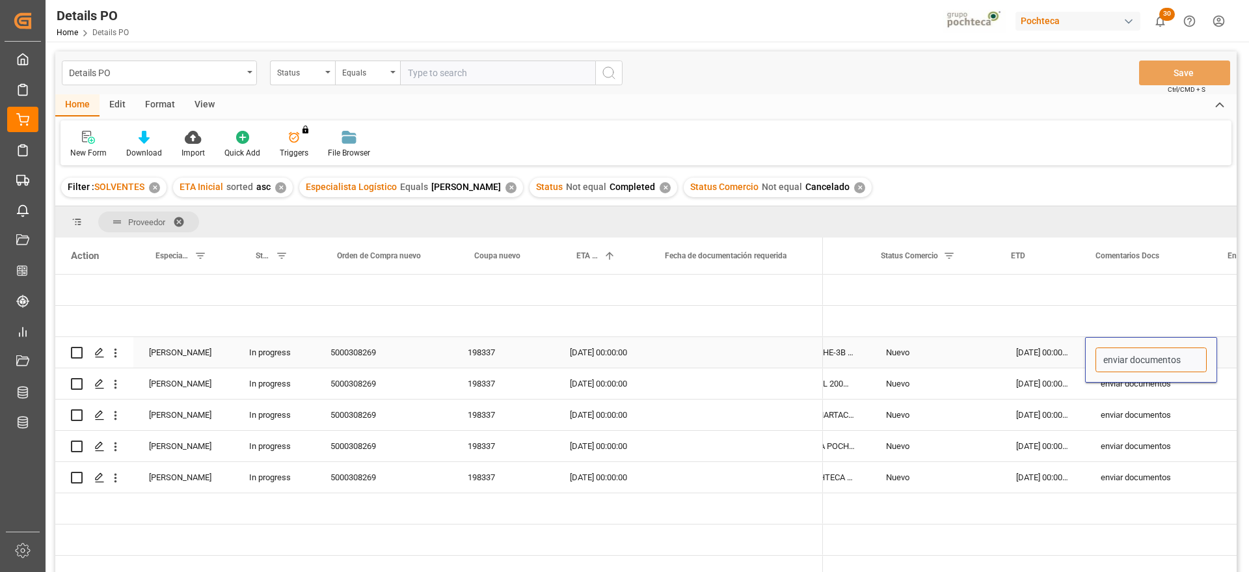
drag, startPoint x: 1120, startPoint y: 354, endPoint x: 1216, endPoint y: 352, distance: 96.3
type input "p"
type input "PEND FACT PL Y COA"
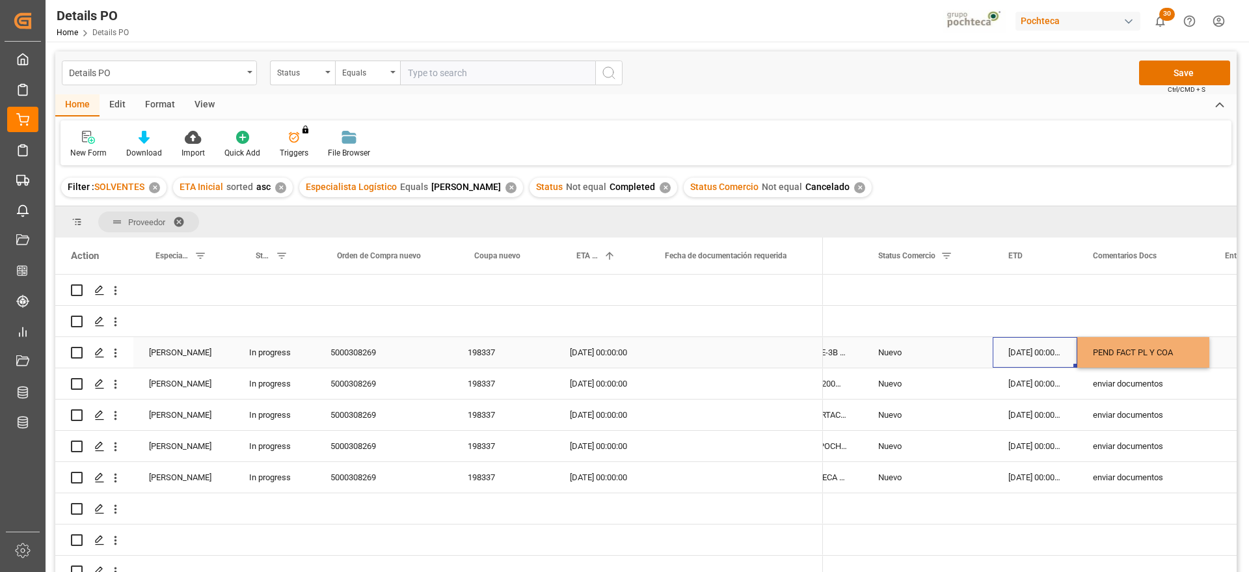
click at [1014, 351] on div "10-09-2025 00:00:00" at bounding box center [1035, 352] width 85 height 31
click at [1128, 350] on div "PEND FACT PL Y COA" at bounding box center [1143, 352] width 132 height 31
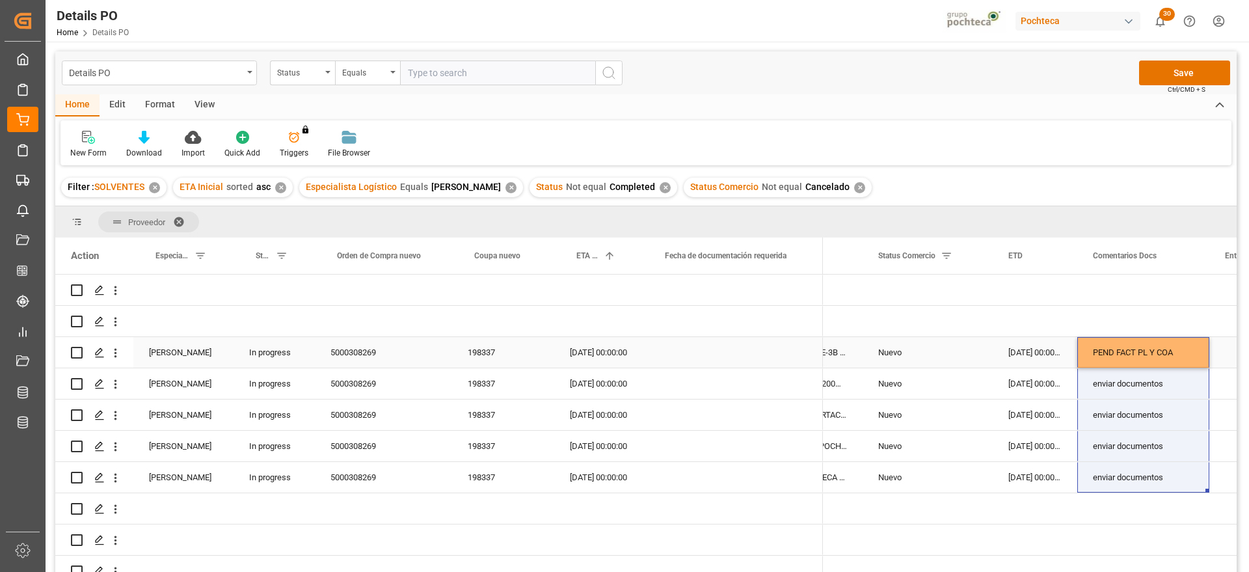
click at [1116, 350] on div "PEND FACT PL Y COA" at bounding box center [1143, 352] width 132 height 31
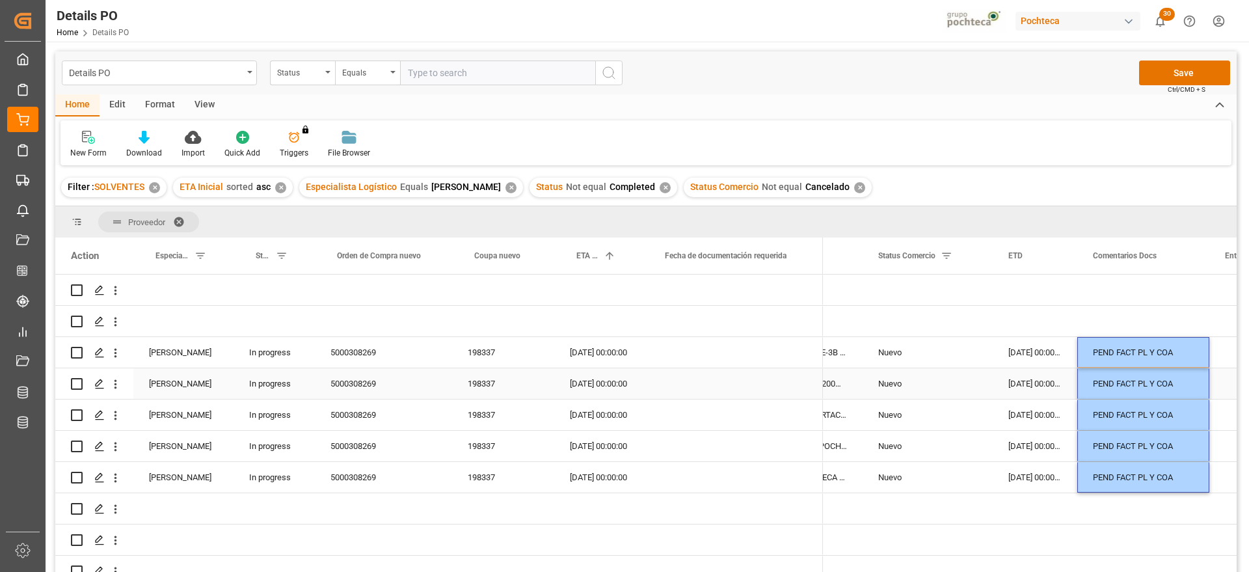
click at [1022, 372] on div "10-09-2025 00:00:00" at bounding box center [1035, 383] width 85 height 31
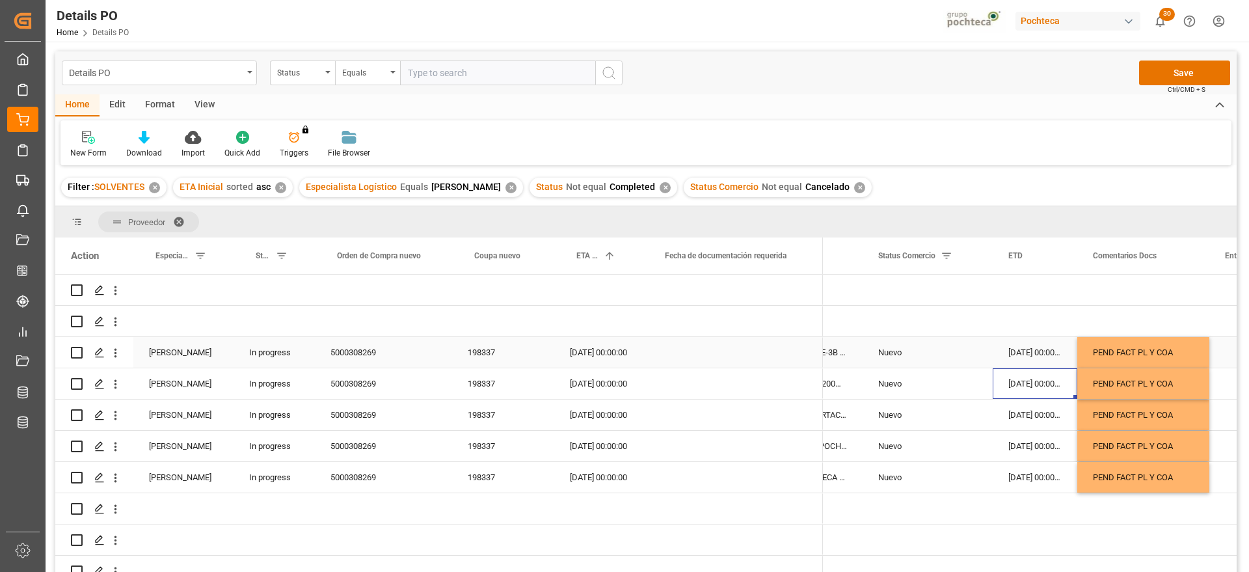
click at [1051, 351] on div "10-09-2025 00:00:00" at bounding box center [1035, 352] width 85 height 31
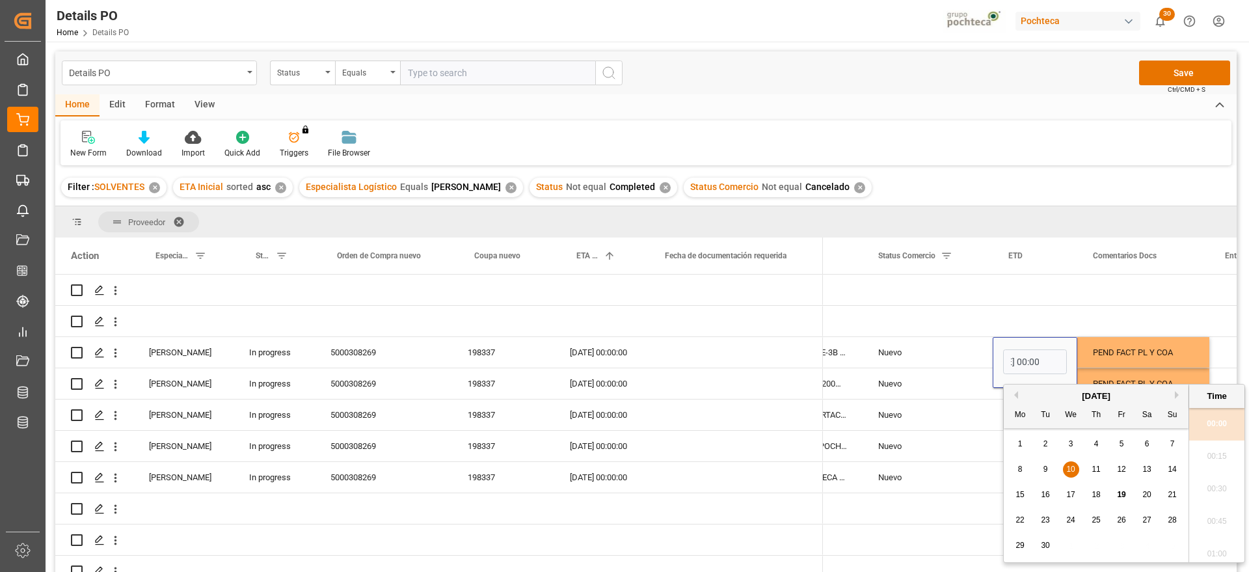
scroll to position [0, 0]
click at [1045, 520] on span "23" at bounding box center [1045, 519] width 8 height 9
type input "23-09-2025 00:00"
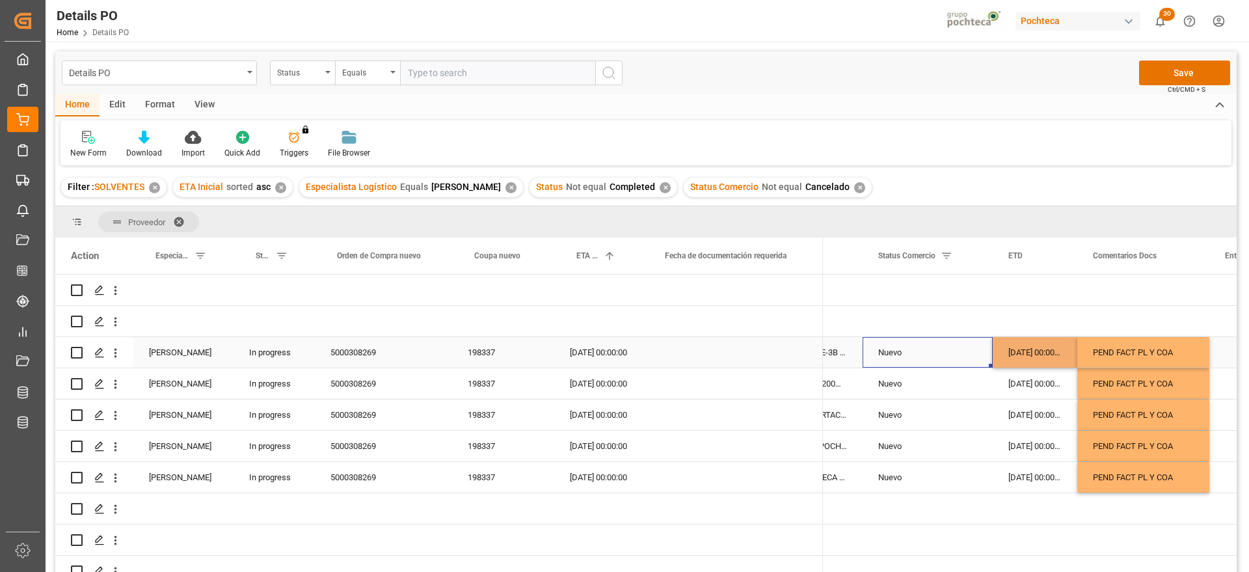
click at [937, 358] on div "Nuevo" at bounding box center [927, 353] width 99 height 30
click at [1049, 338] on div "23-09-2025 00:00:00" at bounding box center [1035, 352] width 85 height 31
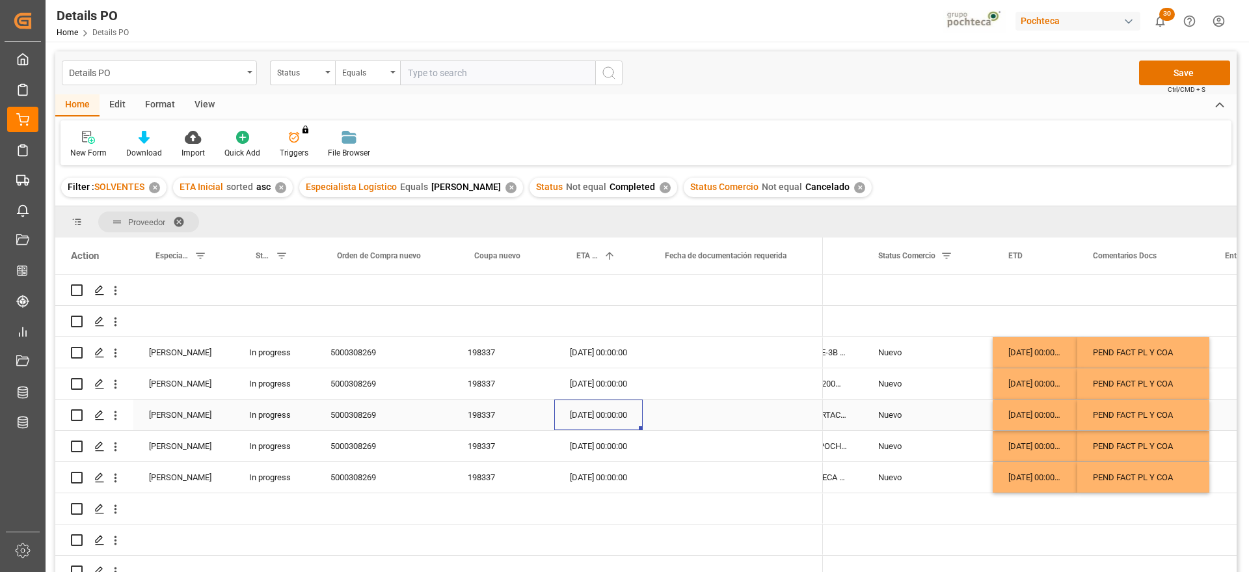
click at [605, 405] on div "14-10-2025 00:00:00" at bounding box center [598, 414] width 88 height 31
click at [1112, 372] on div "PEND FACT PL Y COA" at bounding box center [1143, 383] width 132 height 31
click at [1195, 73] on button "Save" at bounding box center [1184, 72] width 91 height 25
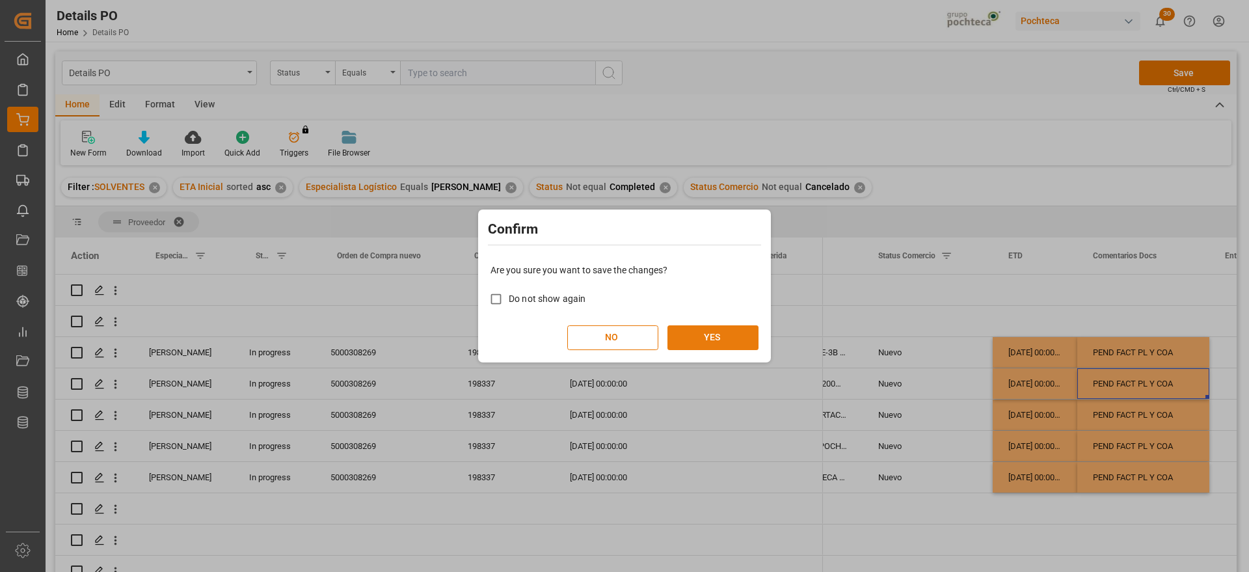
click at [719, 341] on button "YES" at bounding box center [712, 337] width 91 height 25
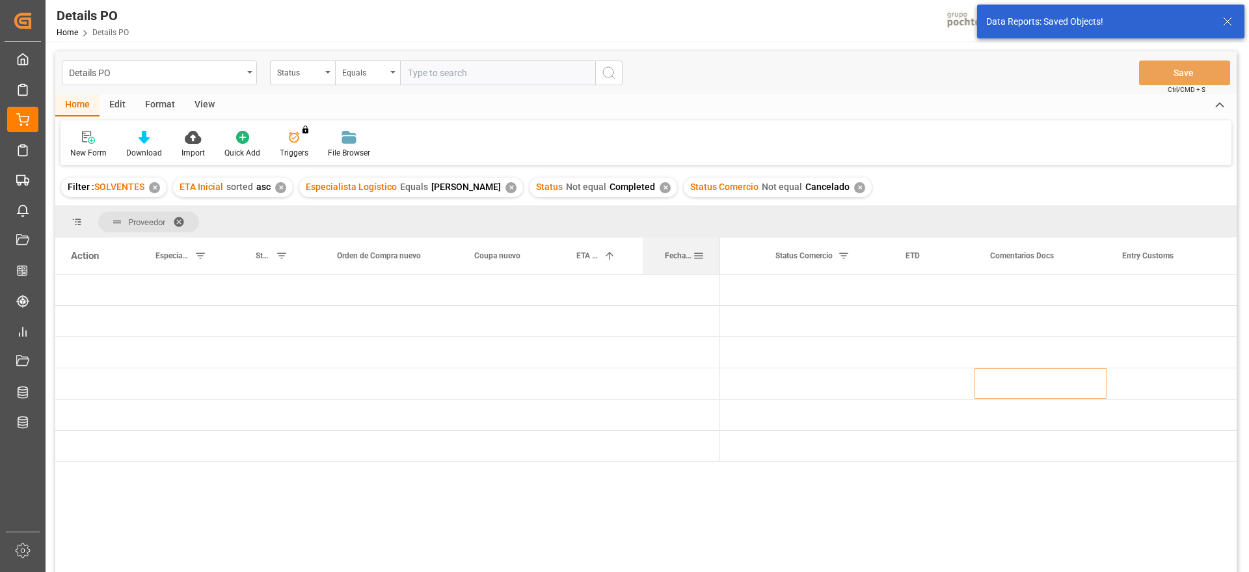
drag, startPoint x: 820, startPoint y: 251, endPoint x: 717, endPoint y: 251, distance: 102.8
click at [717, 251] on div at bounding box center [719, 255] width 5 height 36
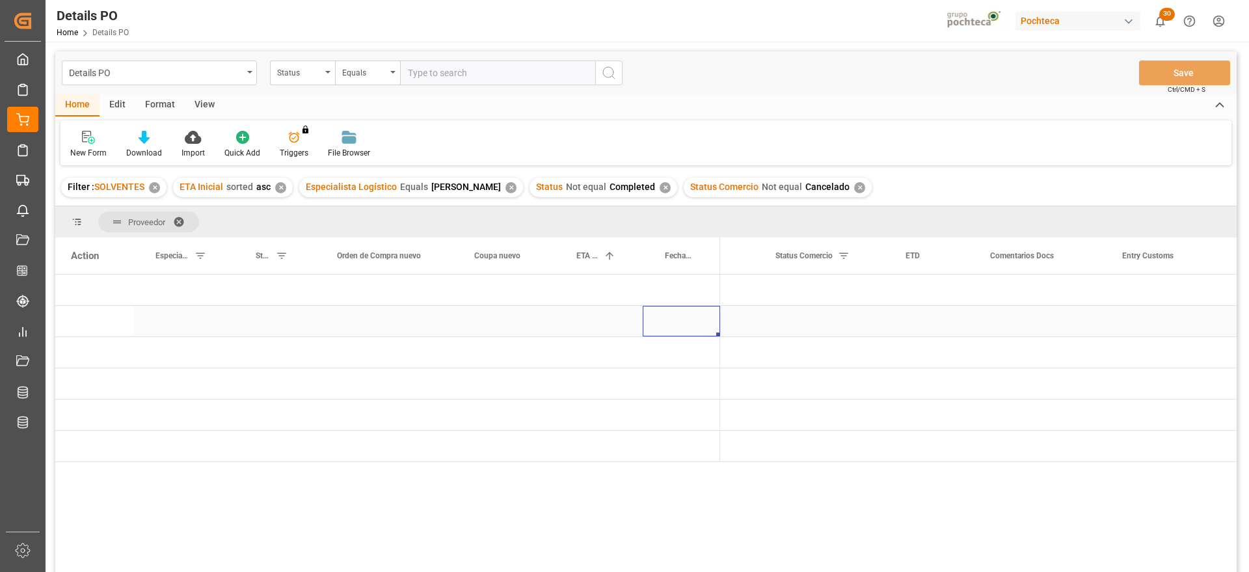
click at [671, 336] on div "Press SPACE to select this row." at bounding box center [681, 321] width 77 height 31
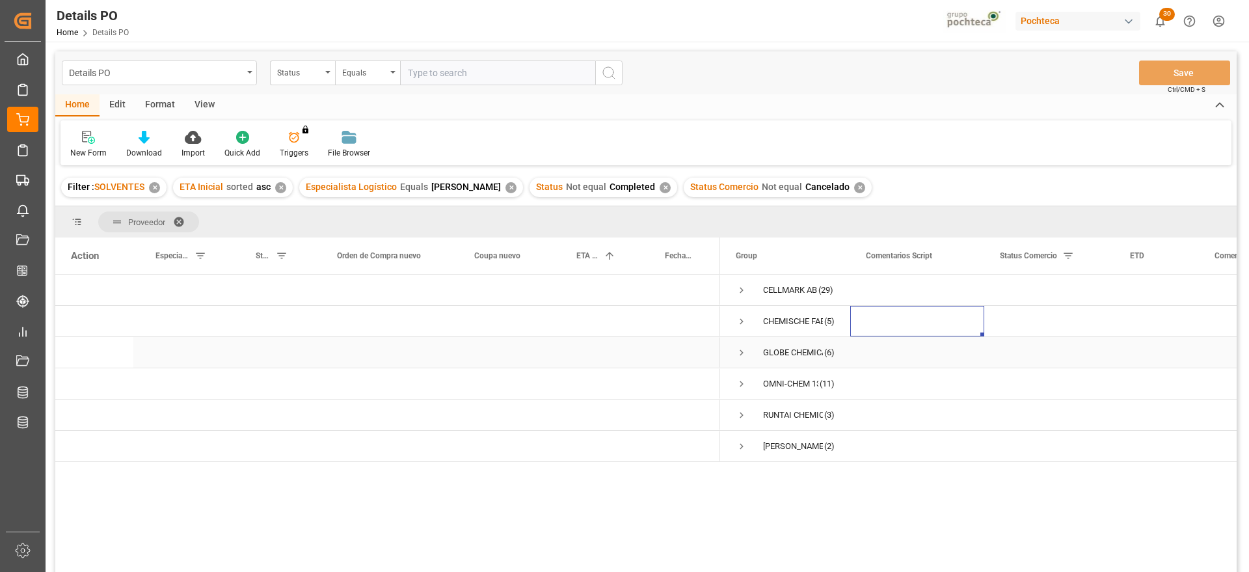
click at [734, 350] on div "GLOBE CHEMICALS GMBH (6)" at bounding box center [785, 352] width 130 height 31
click at [741, 352] on span "Press SPACE to select this row." at bounding box center [742, 353] width 12 height 12
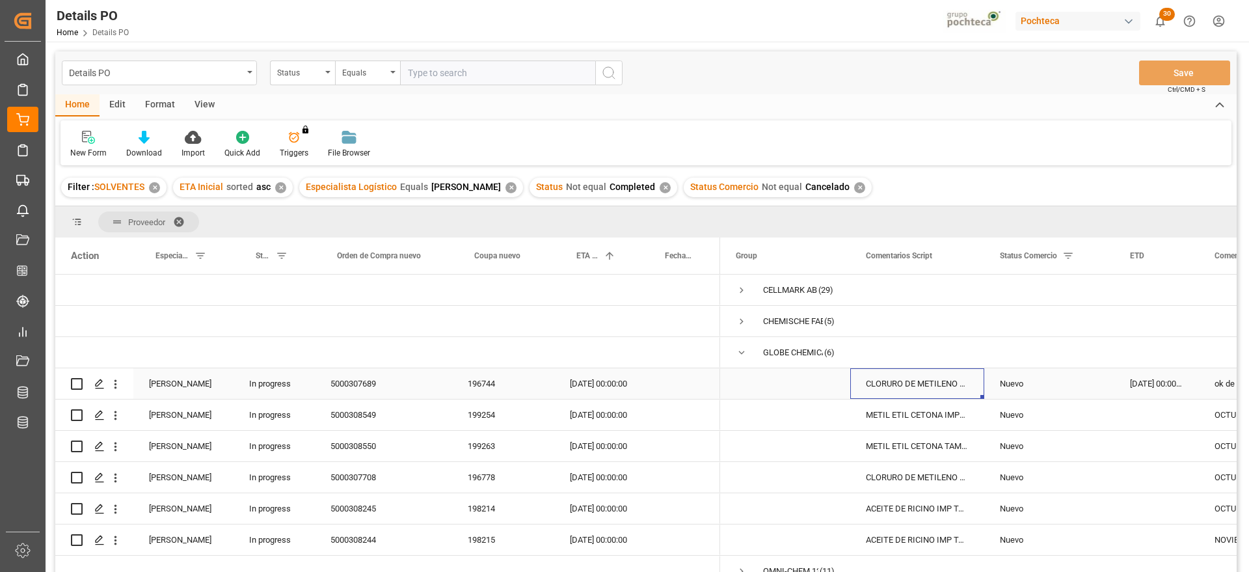
click at [948, 387] on div "CLORURO DE METILENO T INC 270 KG (40836)" at bounding box center [917, 383] width 134 height 31
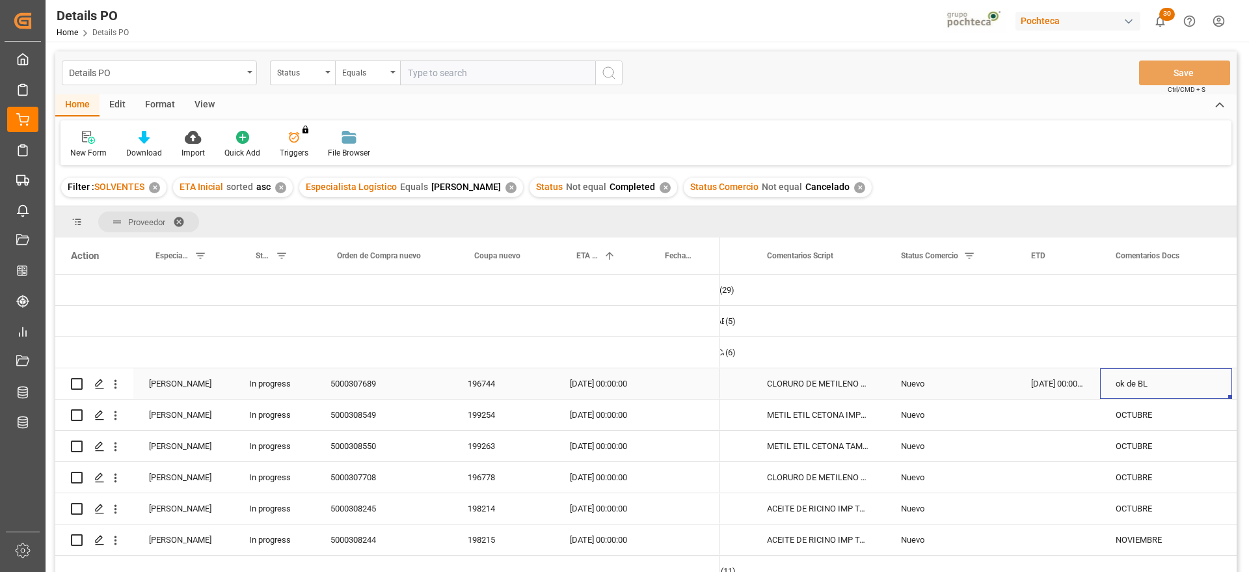
scroll to position [0, 229]
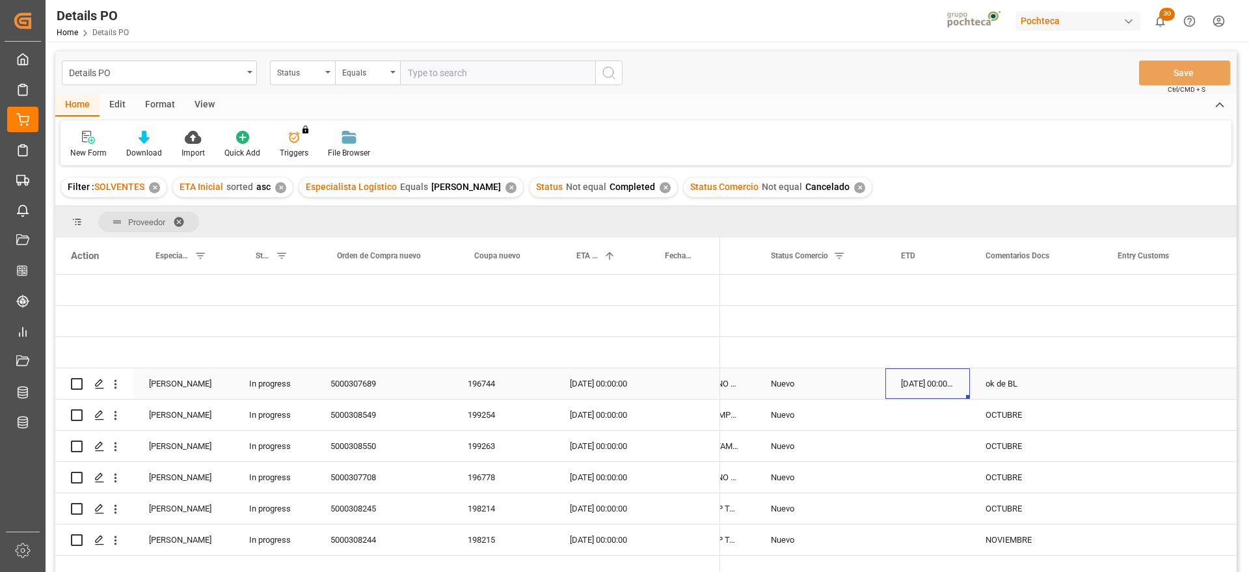
click at [478, 379] on div "196744" at bounding box center [503, 383] width 102 height 31
click at [931, 386] on div "16-09-2025 00:00:00" at bounding box center [927, 383] width 85 height 31
click at [1063, 276] on span "14" at bounding box center [1064, 274] width 8 height 9
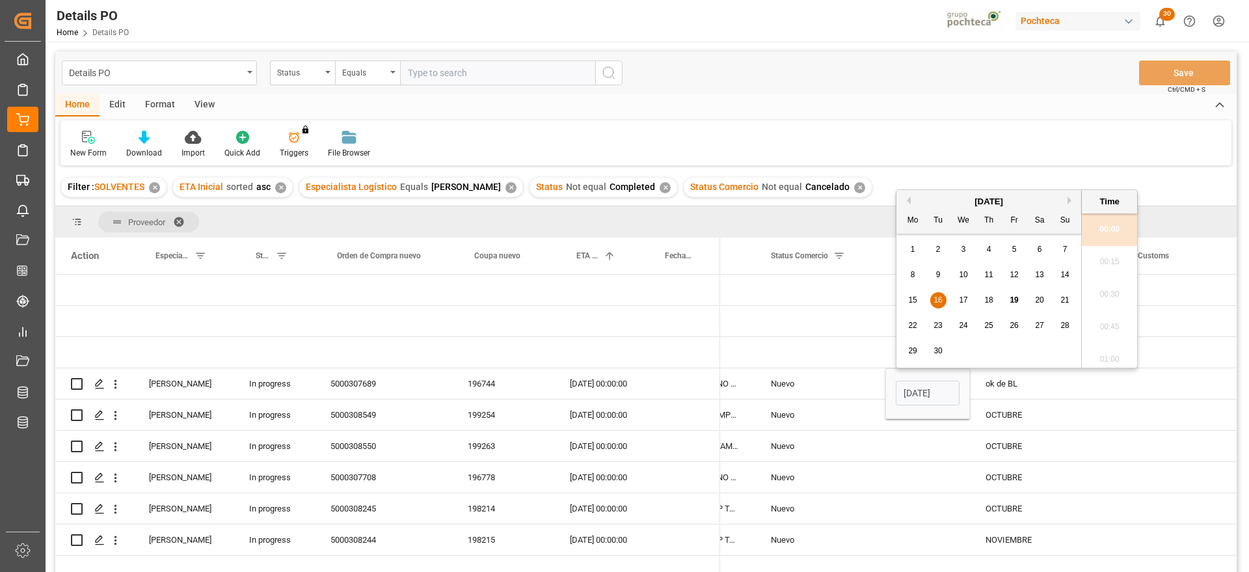
type input "14-09-2025 00:00"
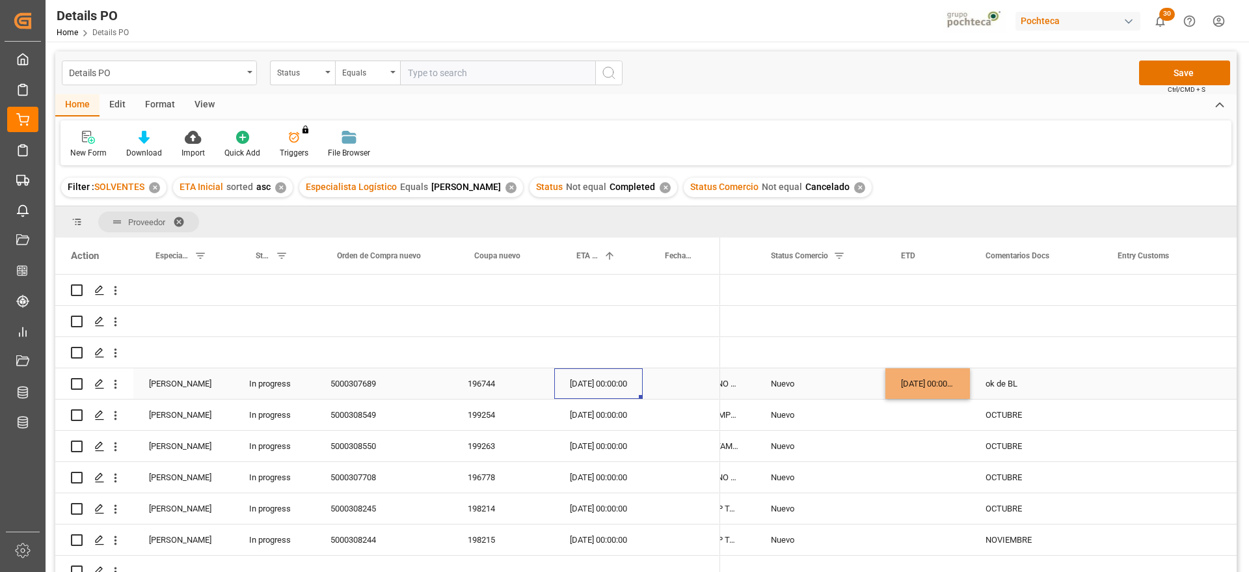
click at [608, 384] on div "04-10-2025 00:00:00" at bounding box center [598, 383] width 88 height 31
click at [609, 384] on div "04-10-2025 00:00:00" at bounding box center [598, 383] width 88 height 31
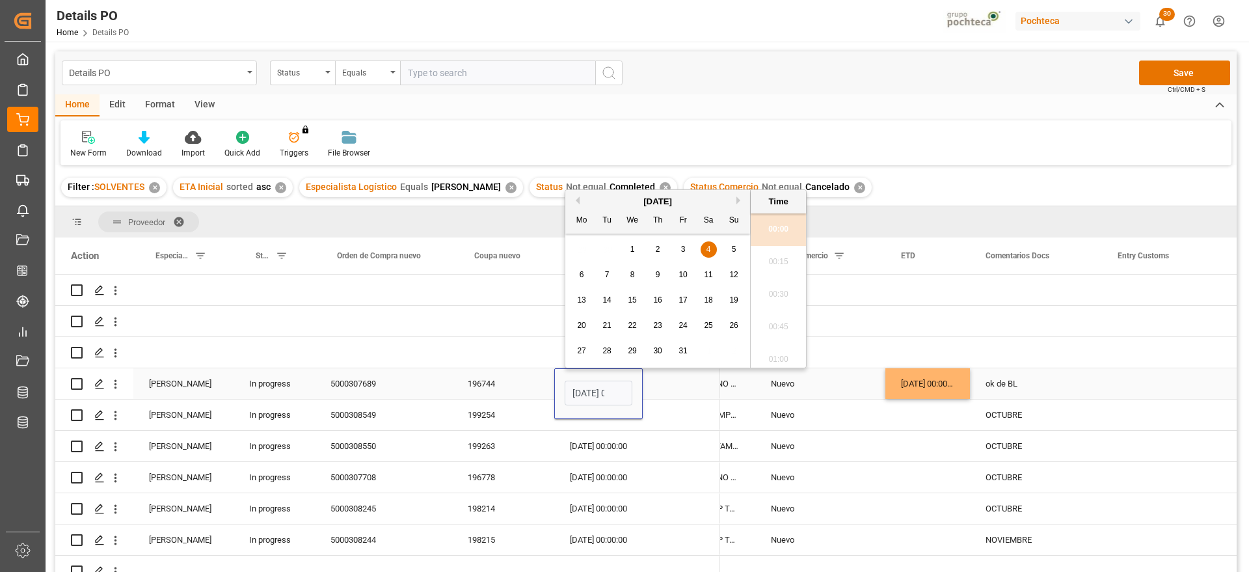
scroll to position [0, 38]
click at [684, 274] on span "10" at bounding box center [682, 274] width 8 height 9
type input "10-10-2025 00:00"
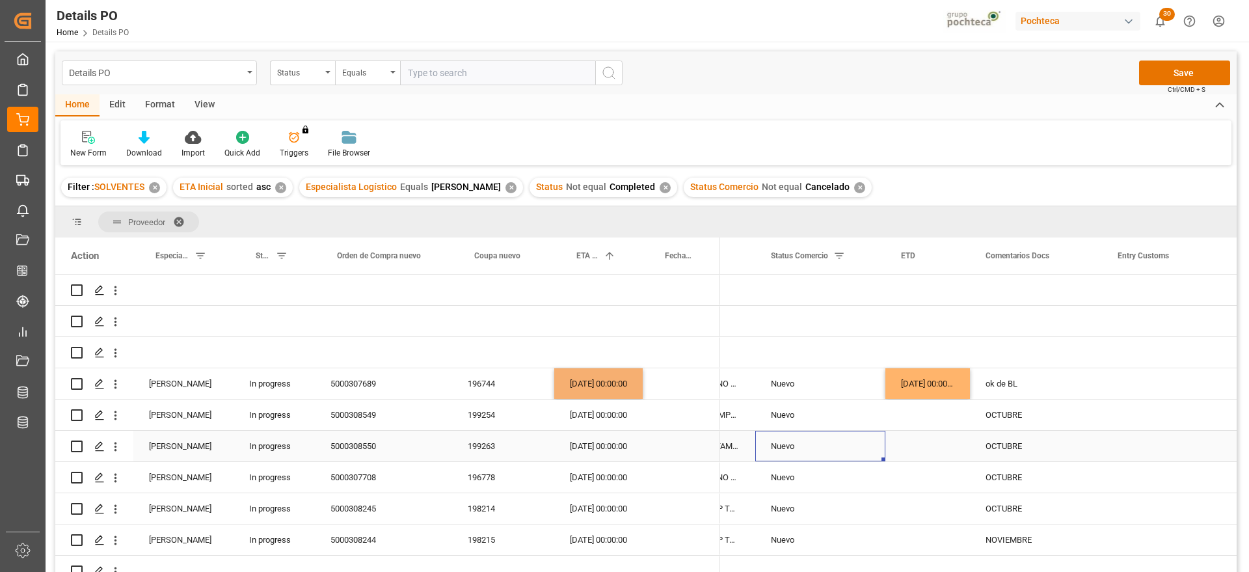
click at [877, 439] on div "Nuevo" at bounding box center [820, 446] width 130 height 31
click at [1002, 375] on div "ok de BL" at bounding box center [1036, 383] width 132 height 31
click at [1141, 382] on div "Press SPACE to select this row." at bounding box center [1167, 383] width 130 height 31
click at [1023, 387] on div "ok de BL" at bounding box center [1036, 383] width 132 height 31
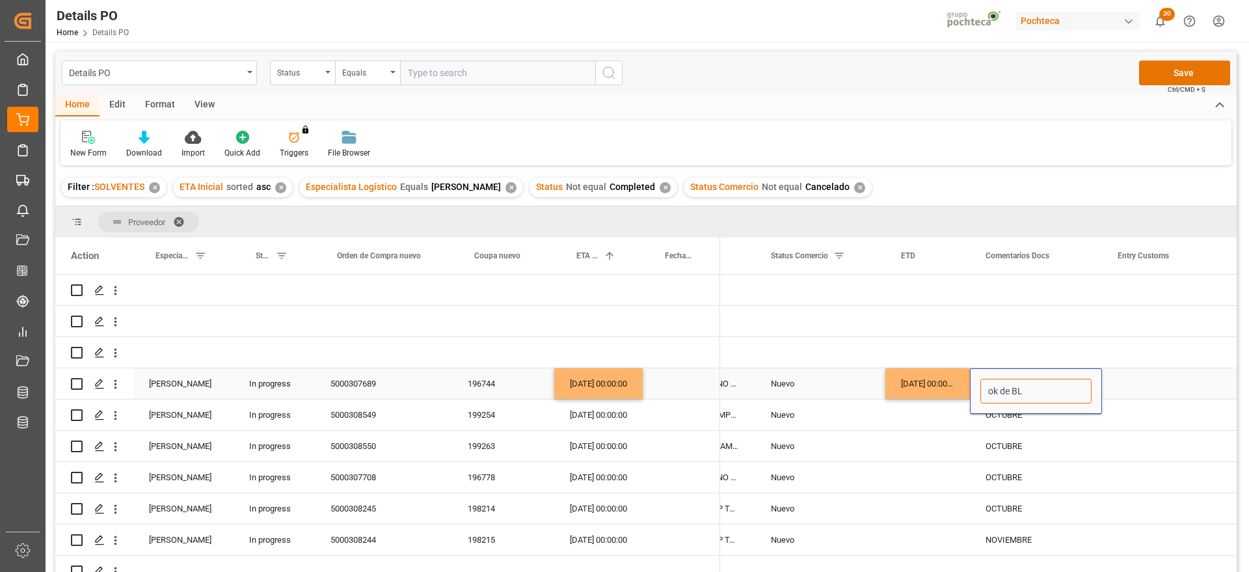
click at [987, 384] on input "ok de BL" at bounding box center [1035, 391] width 111 height 25
type input "PEND DOCS | ok de BL"
click at [593, 421] on div "[DATE] 00:00:00" at bounding box center [598, 414] width 88 height 31
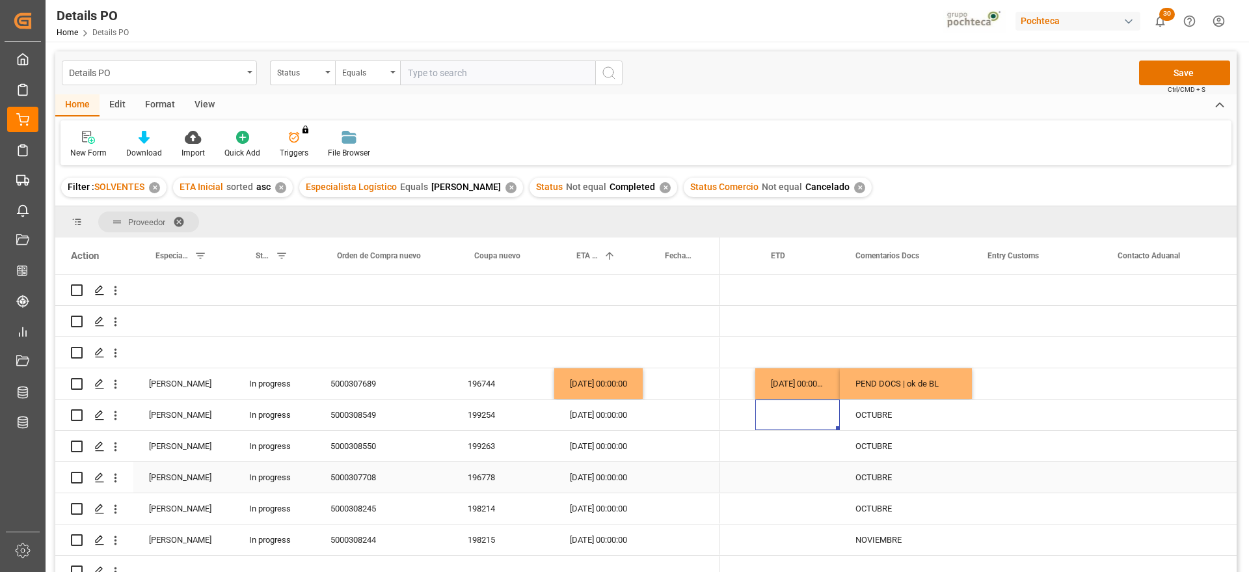
scroll to position [78, 0]
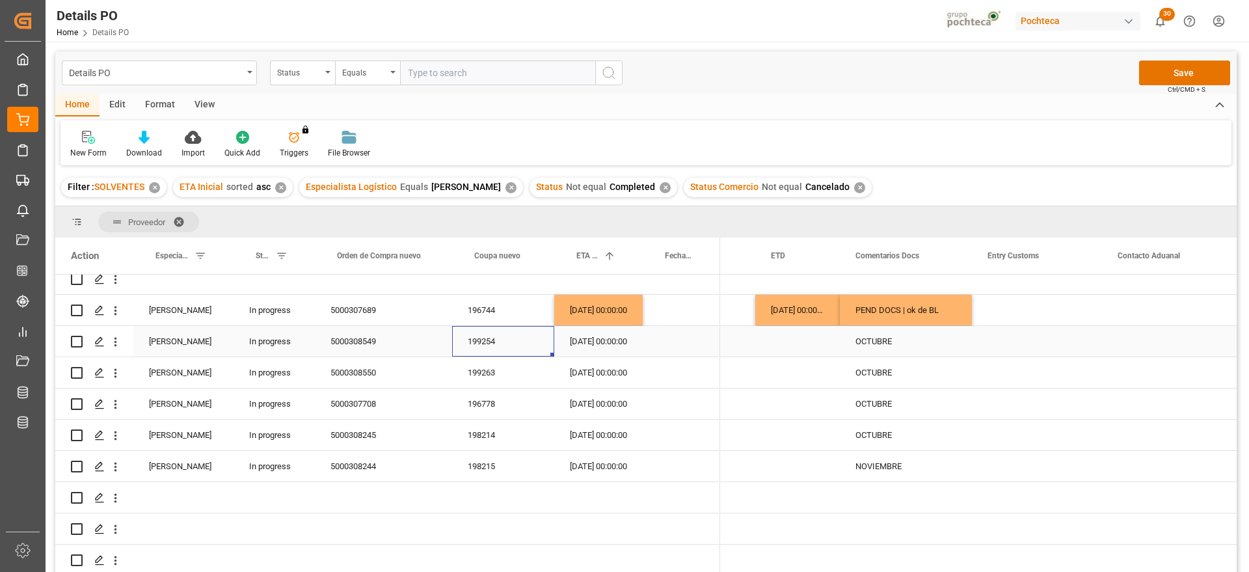
click at [471, 330] on div "199254" at bounding box center [503, 341] width 102 height 31
click at [894, 342] on div "OCTUBRE" at bounding box center [906, 341] width 132 height 31
click at [876, 338] on div "OCTUBRE" at bounding box center [906, 341] width 132 height 31
click at [856, 339] on input "OCTUBRE" at bounding box center [905, 348] width 111 height 25
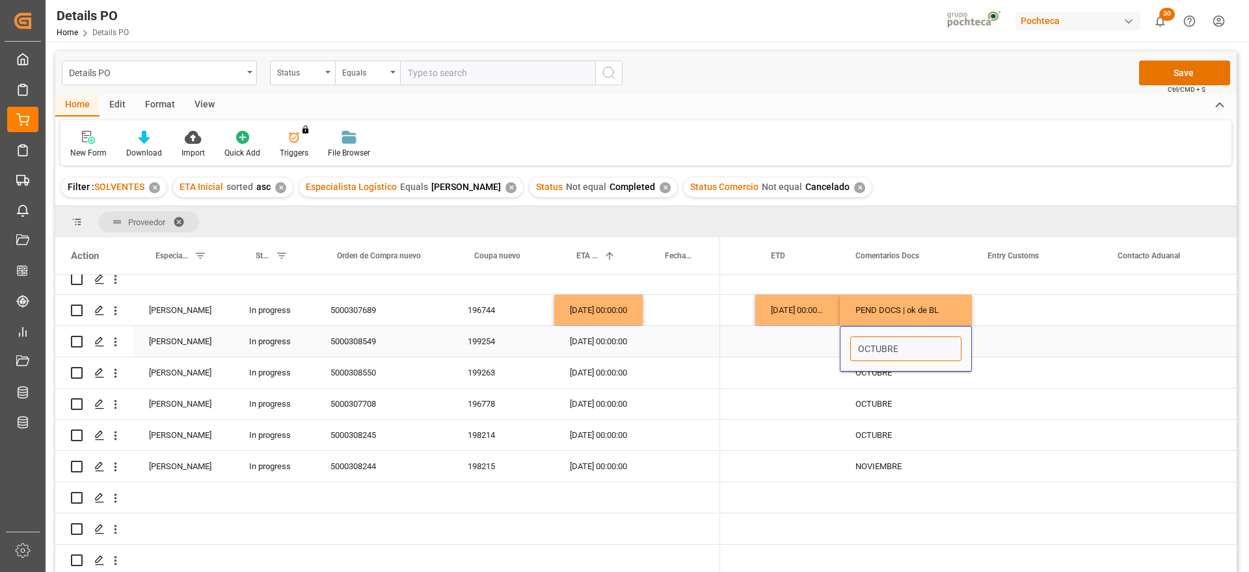
click at [920, 343] on input "OCTUBRE" at bounding box center [905, 348] width 111 height 25
click at [892, 403] on div "OCTUBRE" at bounding box center [906, 403] width 132 height 31
click at [863, 363] on div "OCTUBRE" at bounding box center [906, 372] width 132 height 31
click at [461, 367] on div "199263" at bounding box center [503, 372] width 102 height 31
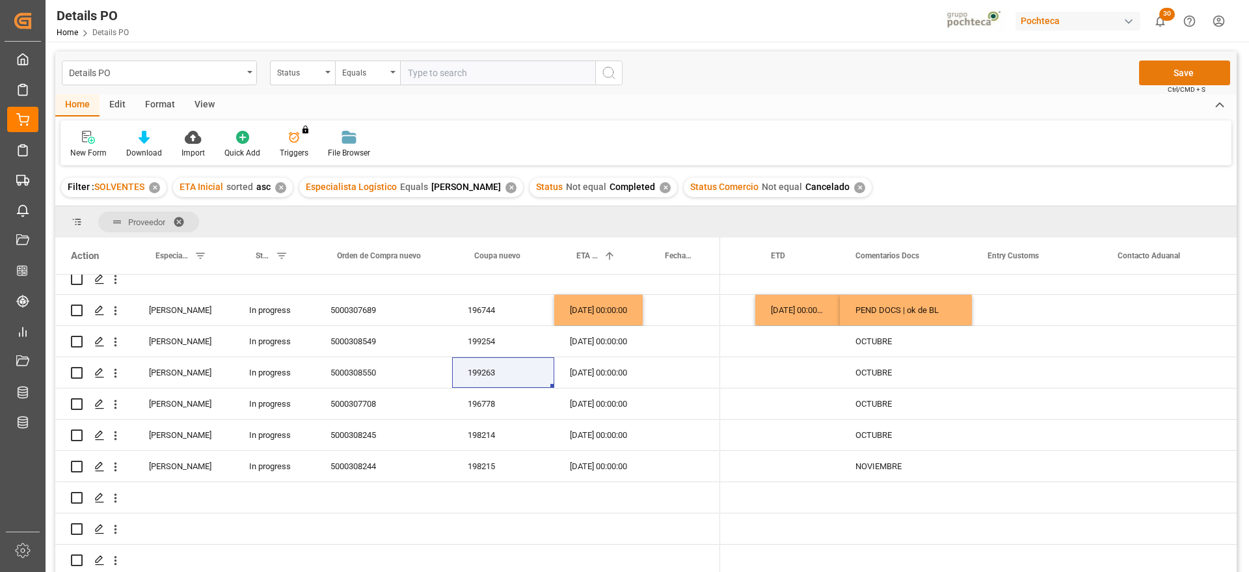
click at [1179, 72] on button "Save" at bounding box center [1184, 72] width 91 height 25
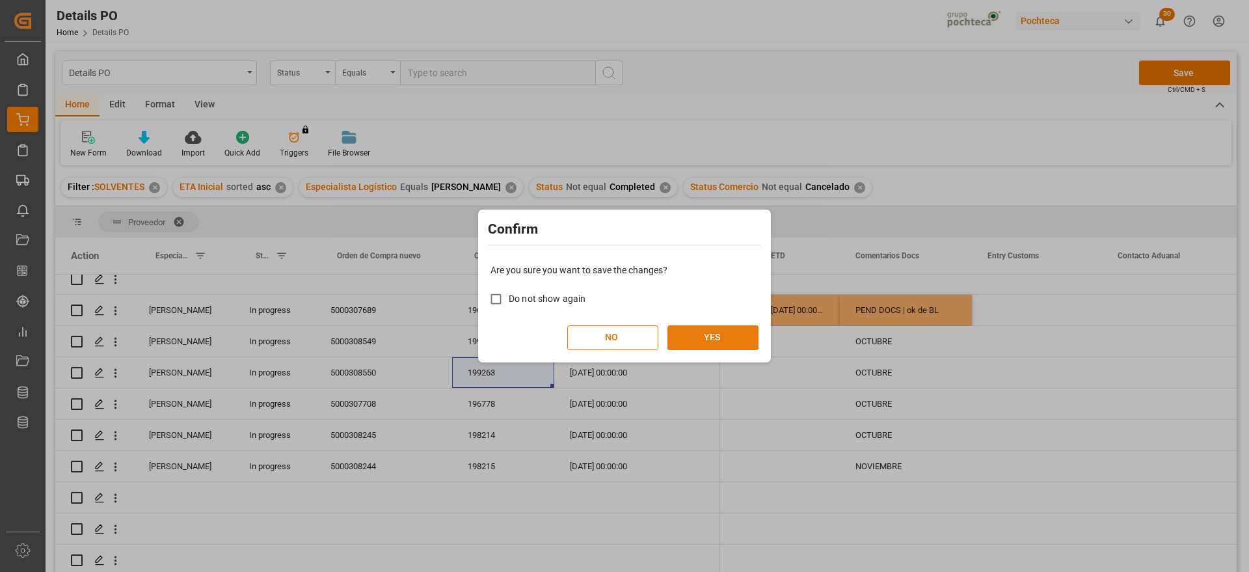
click at [710, 335] on button "YES" at bounding box center [712, 337] width 91 height 25
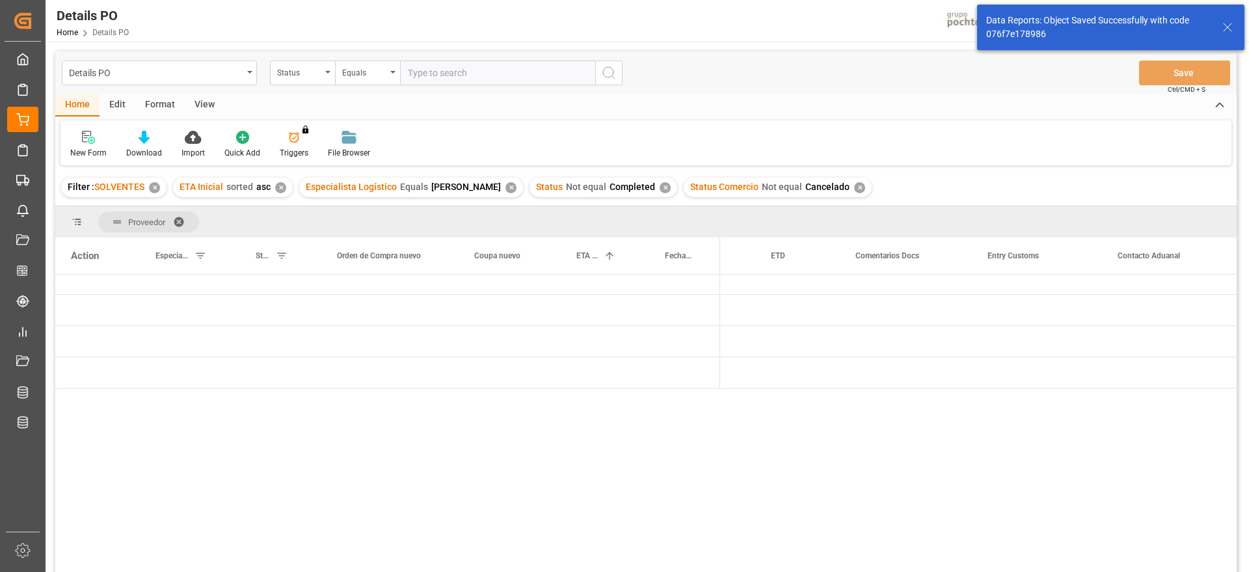
click at [580, 392] on div "31-10-2025 00:00:00" at bounding box center [598, 403] width 88 height 31
click at [622, 368] on div "Press SPACE to select this row." at bounding box center [598, 383] width 88 height 31
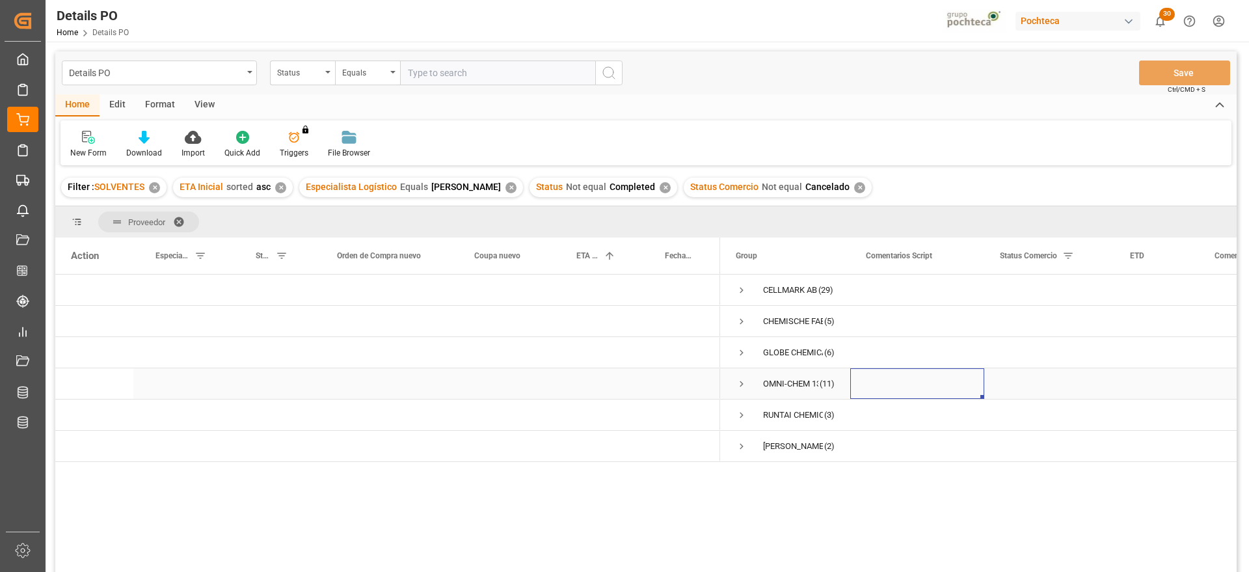
click at [741, 381] on span "Press SPACE to select this row." at bounding box center [742, 384] width 12 height 12
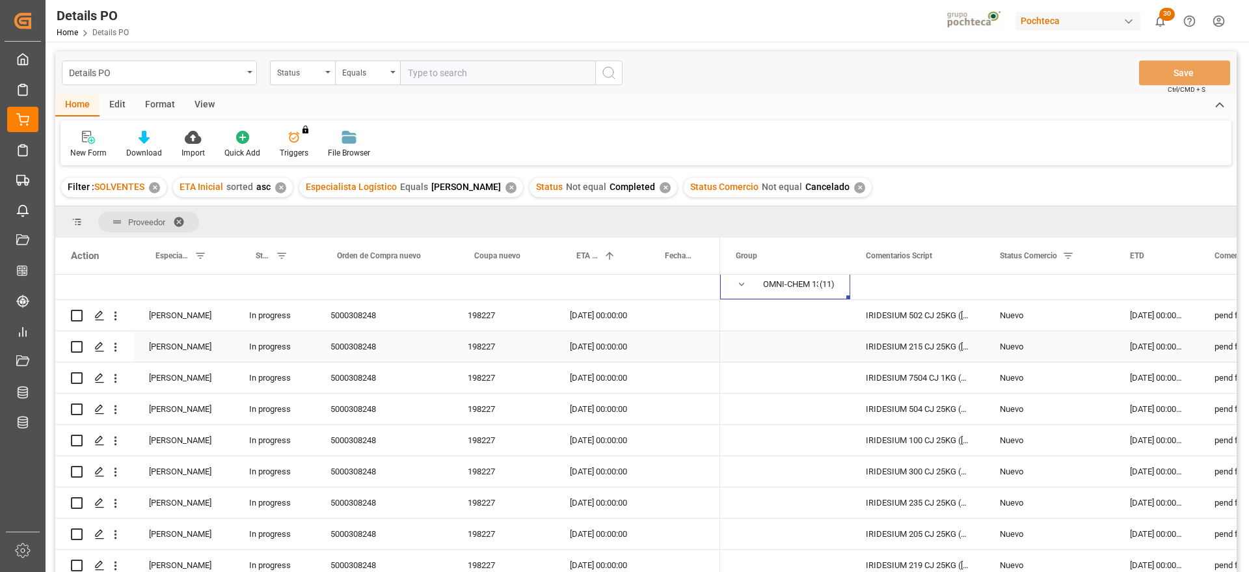
scroll to position [72, 0]
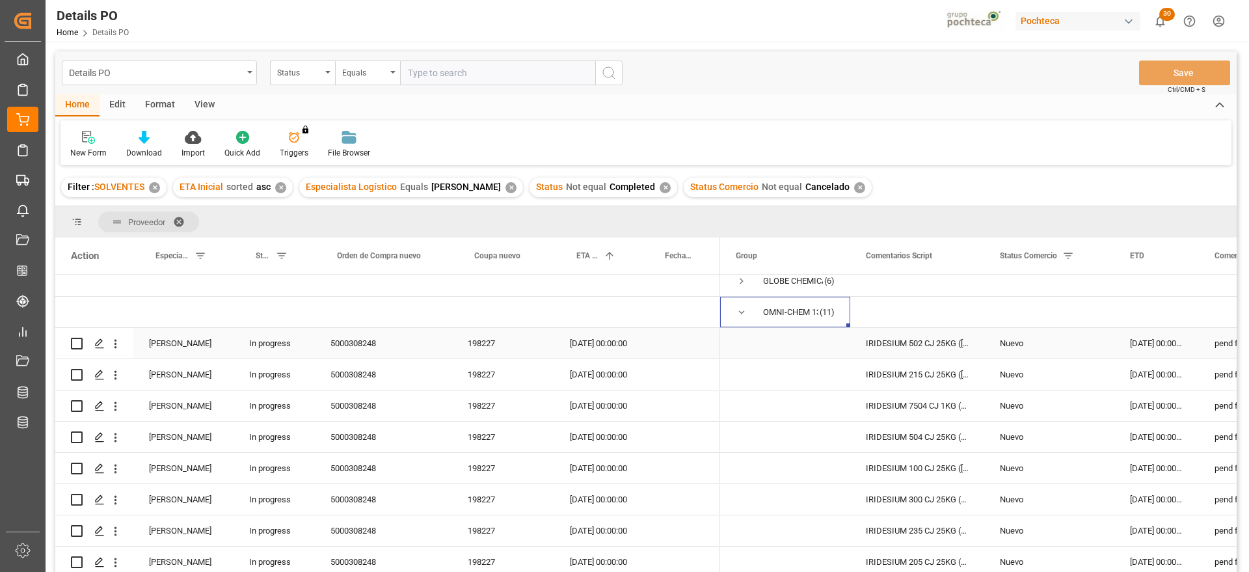
click at [477, 338] on div "198227" at bounding box center [503, 343] width 102 height 31
click at [1109, 341] on div "Nuevo" at bounding box center [1049, 343] width 130 height 31
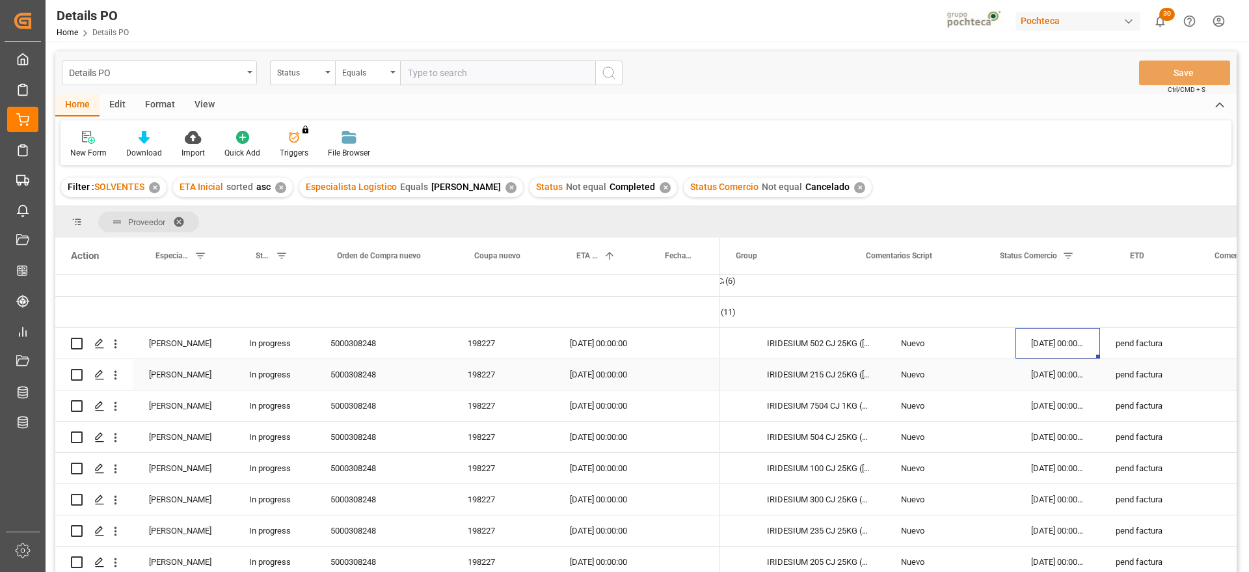
scroll to position [0, 99]
click at [1162, 347] on div "pend factura" at bounding box center [1166, 343] width 132 height 31
click at [1145, 340] on div "pend factura" at bounding box center [1166, 343] width 132 height 31
click at [1164, 342] on div "pend factura" at bounding box center [1166, 343] width 132 height 31
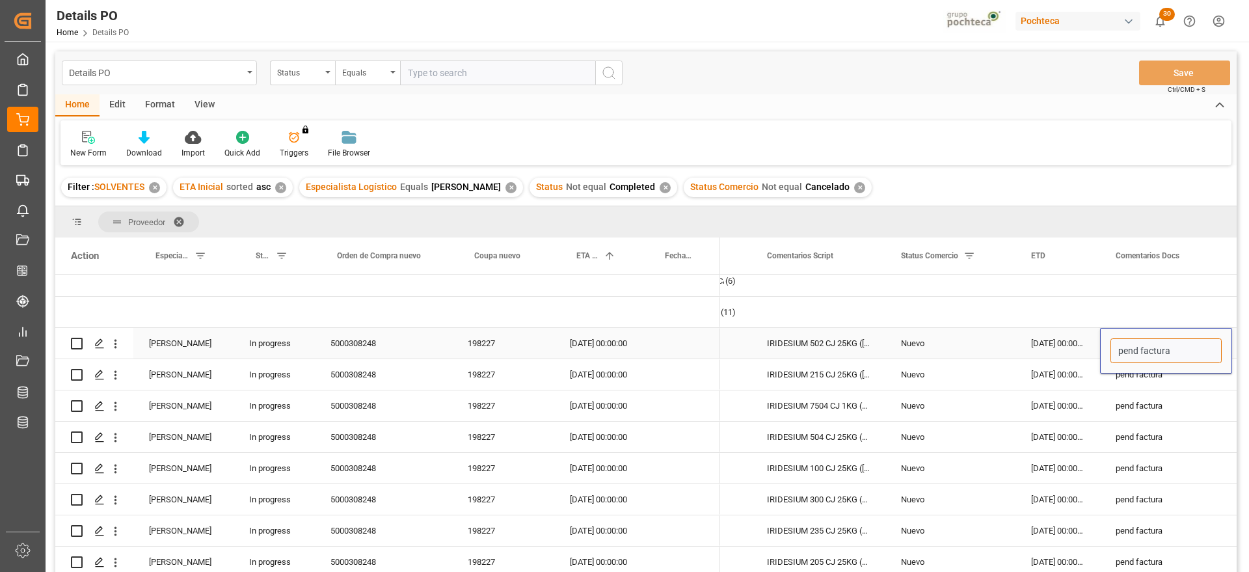
drag, startPoint x: 1178, startPoint y: 345, endPoint x: 1106, endPoint y: 349, distance: 72.3
click at [1106, 349] on div "pend factura" at bounding box center [1166, 351] width 132 height 46
type input "E"
type input "PEND ARRIBO"
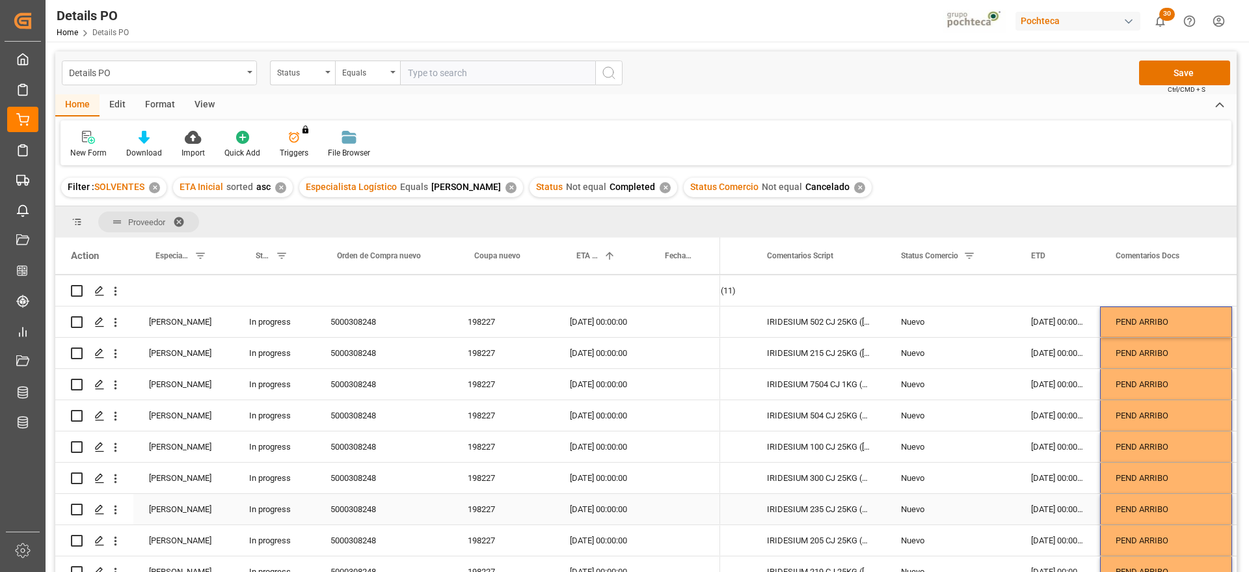
scroll to position [0, 0]
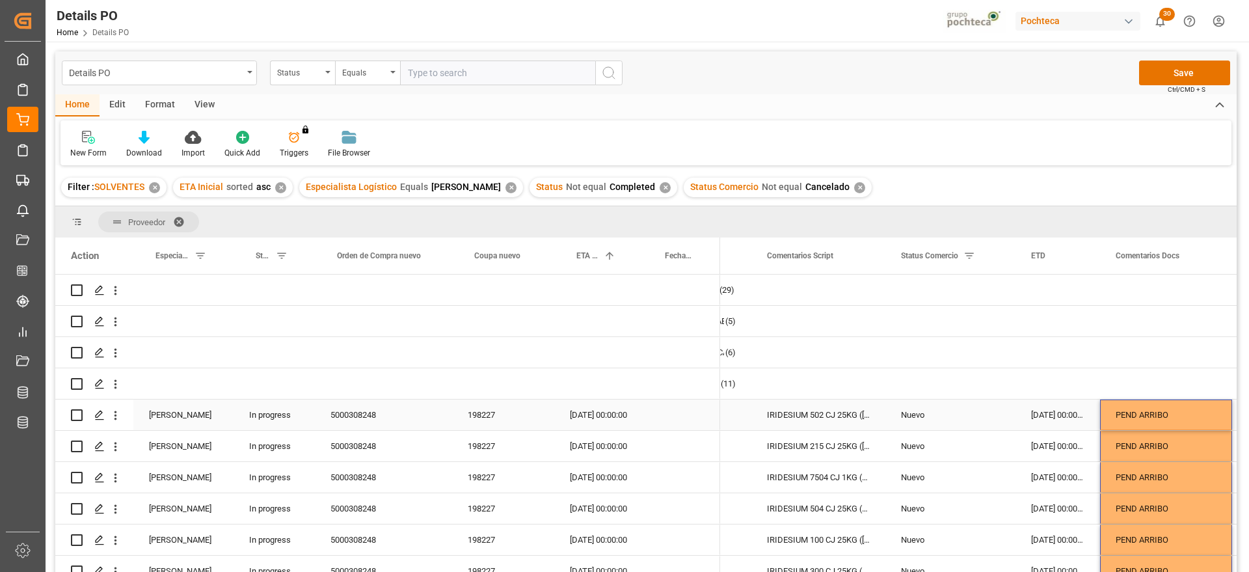
click at [965, 409] on div "Nuevo" at bounding box center [950, 415] width 99 height 30
click at [988, 419] on icon "open menu" at bounding box center [991, 423] width 16 height 16
click at [920, 472] on div "En espera de Arribo/Atraque" at bounding box center [958, 469] width 124 height 46
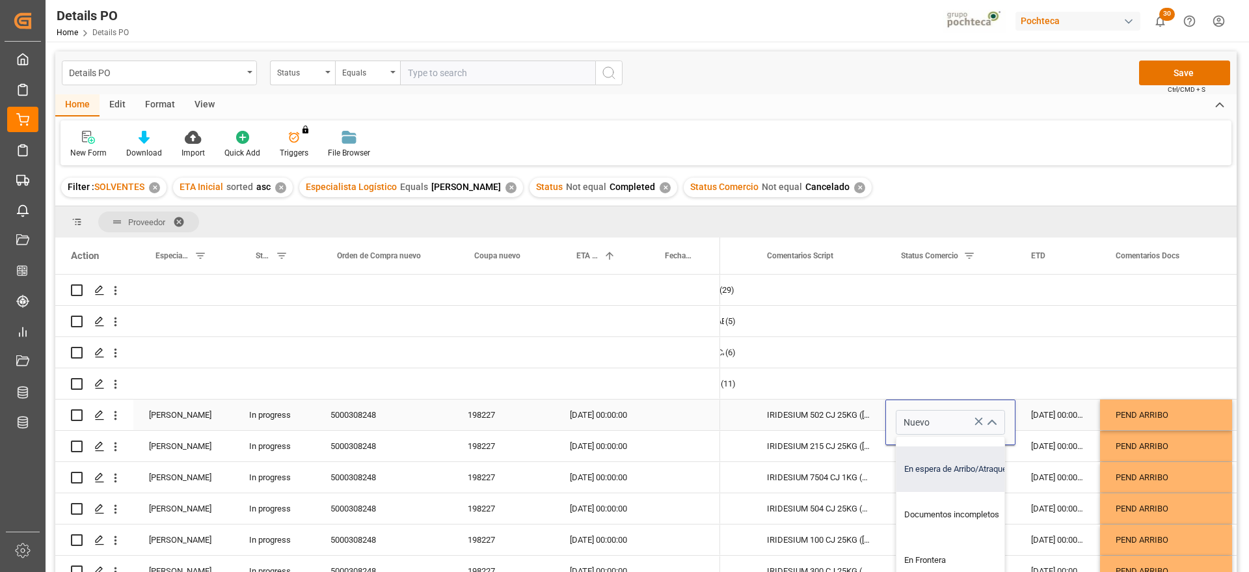
type input "En espera de Arribo/Atraque"
click at [1082, 425] on div "11-09-2025 00:00:00" at bounding box center [1057, 414] width 85 height 31
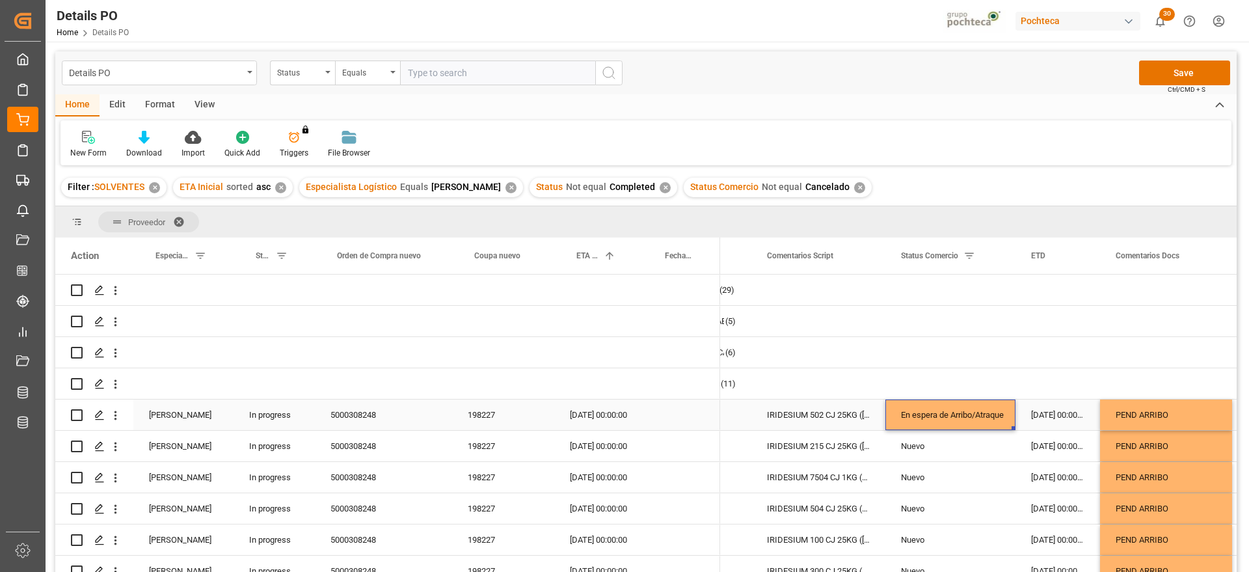
click at [976, 415] on div "En espera de Arribo/Atraque" at bounding box center [950, 415] width 99 height 30
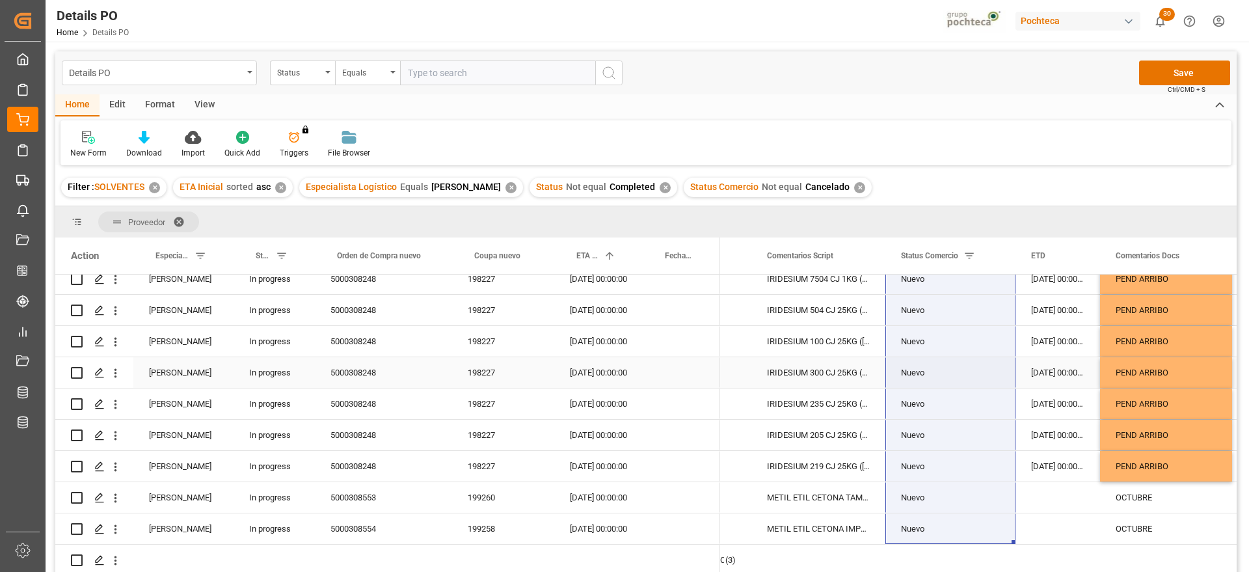
scroll to position [230, 0]
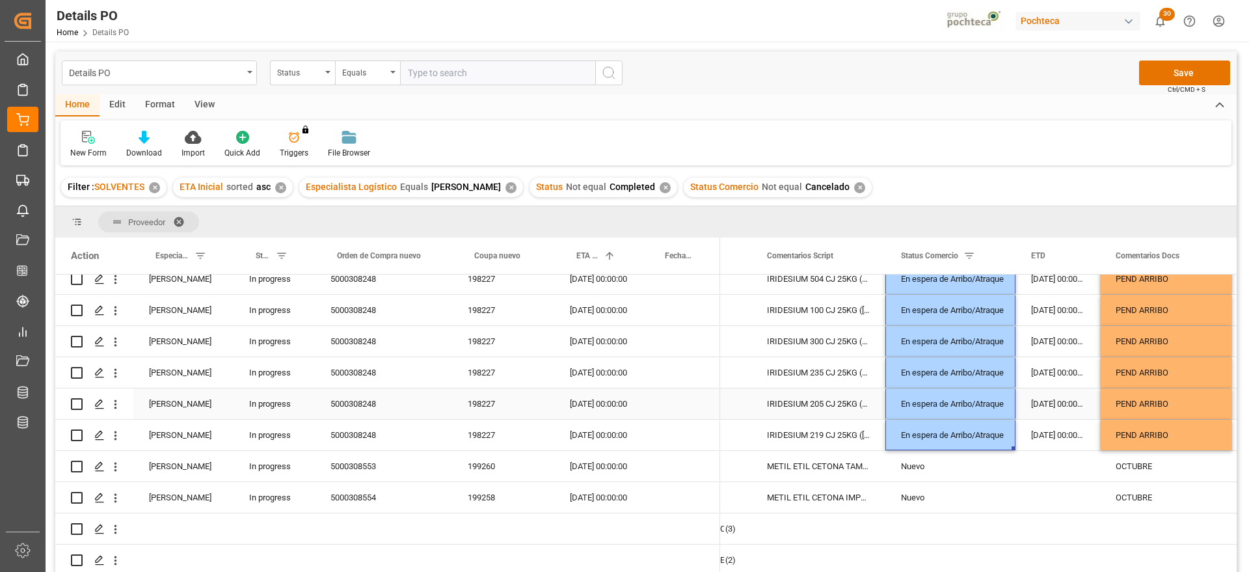
click at [1054, 416] on div "11-09-2025 00:00:00" at bounding box center [1057, 403] width 85 height 31
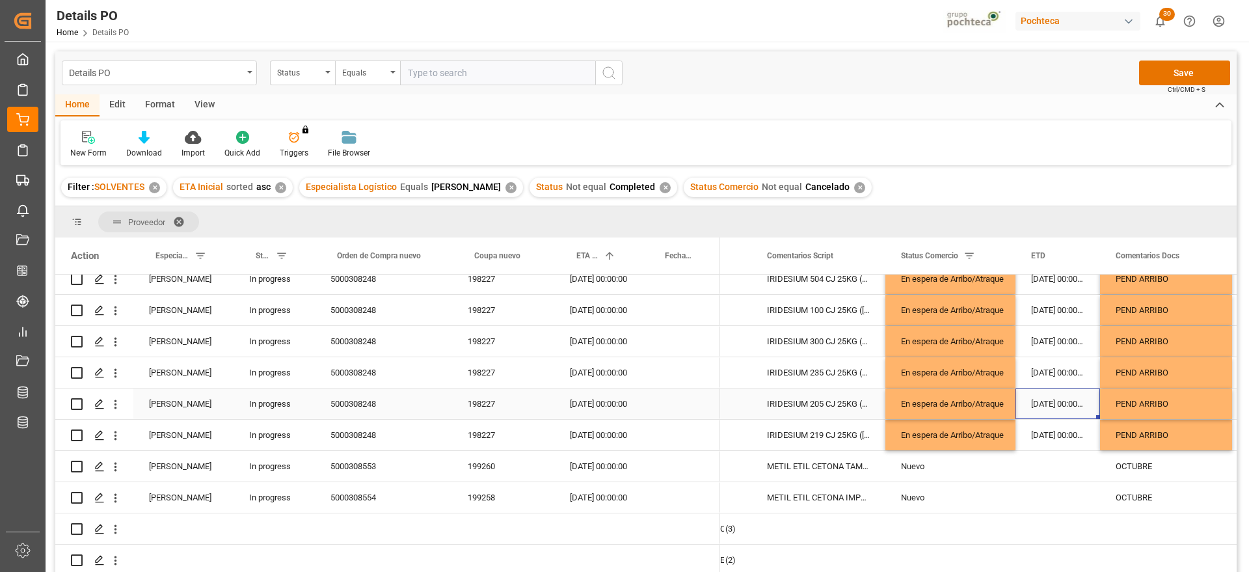
scroll to position [0, 0]
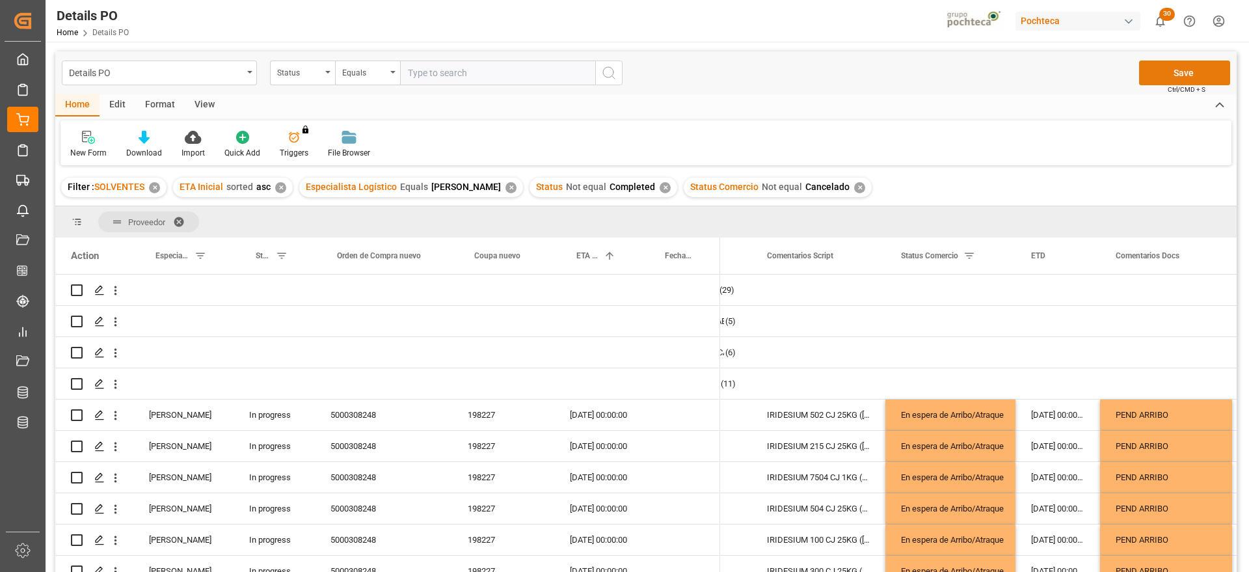
click at [1199, 61] on button "Save" at bounding box center [1184, 72] width 91 height 25
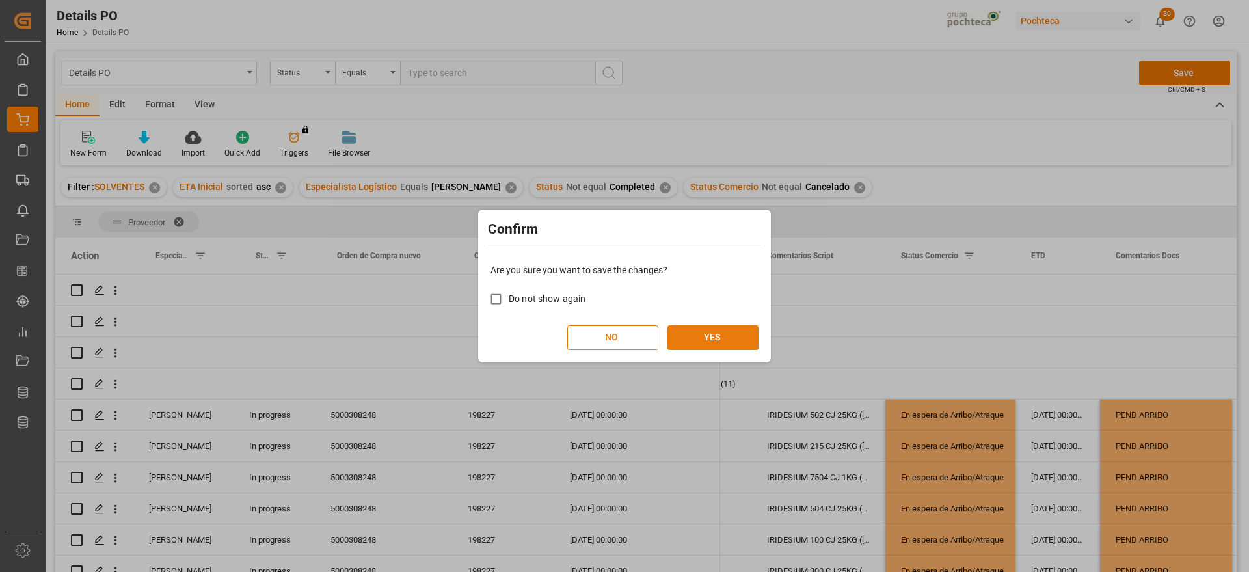
click at [701, 333] on button "YES" at bounding box center [712, 337] width 91 height 25
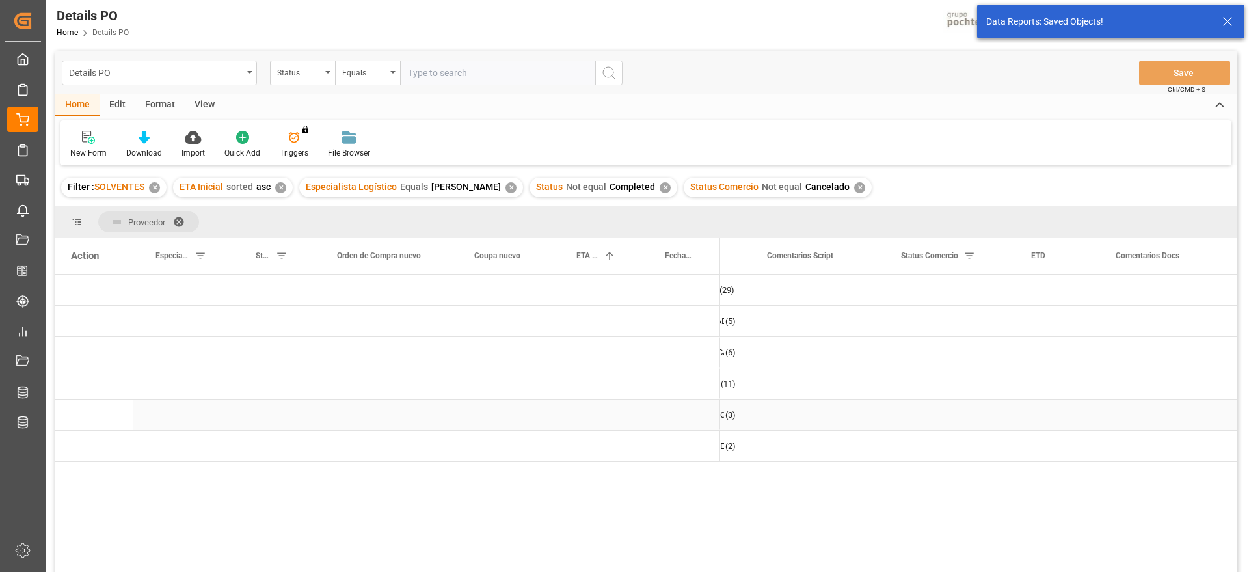
click at [630, 425] on div "Press SPACE to select this row." at bounding box center [598, 414] width 88 height 31
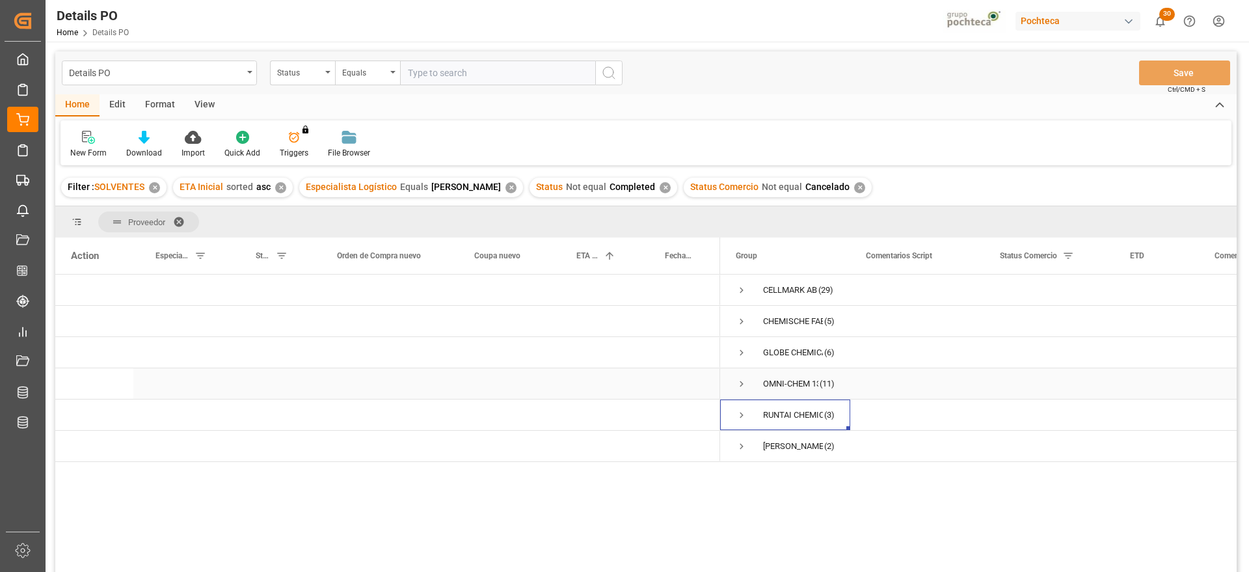
click at [741, 382] on span "Press SPACE to select this row." at bounding box center [742, 384] width 12 height 12
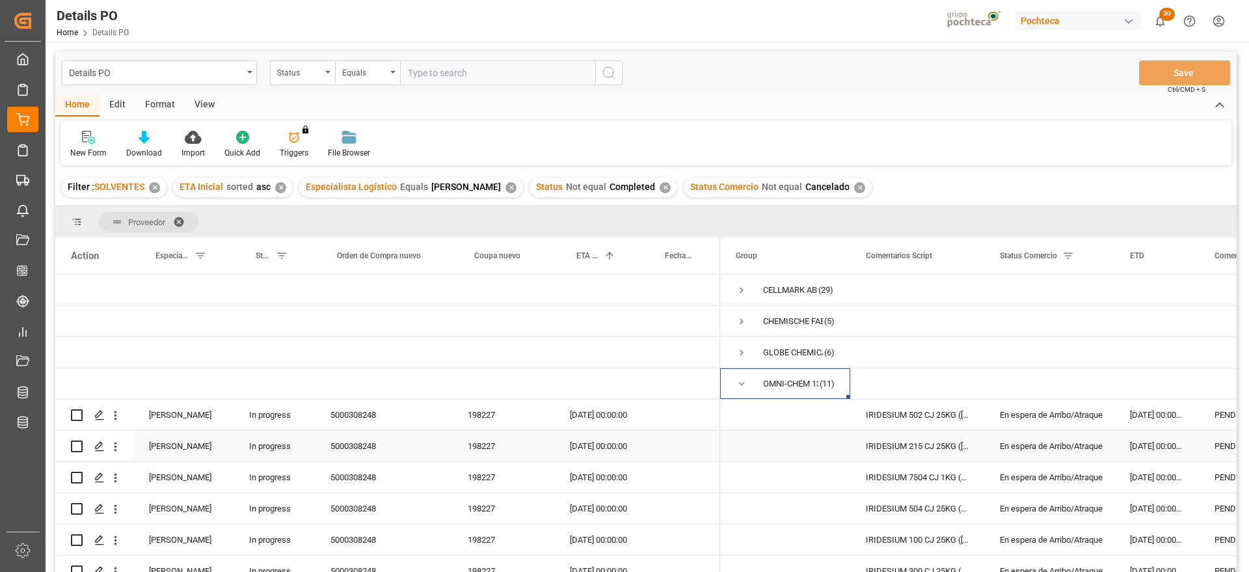
scroll to position [234, 0]
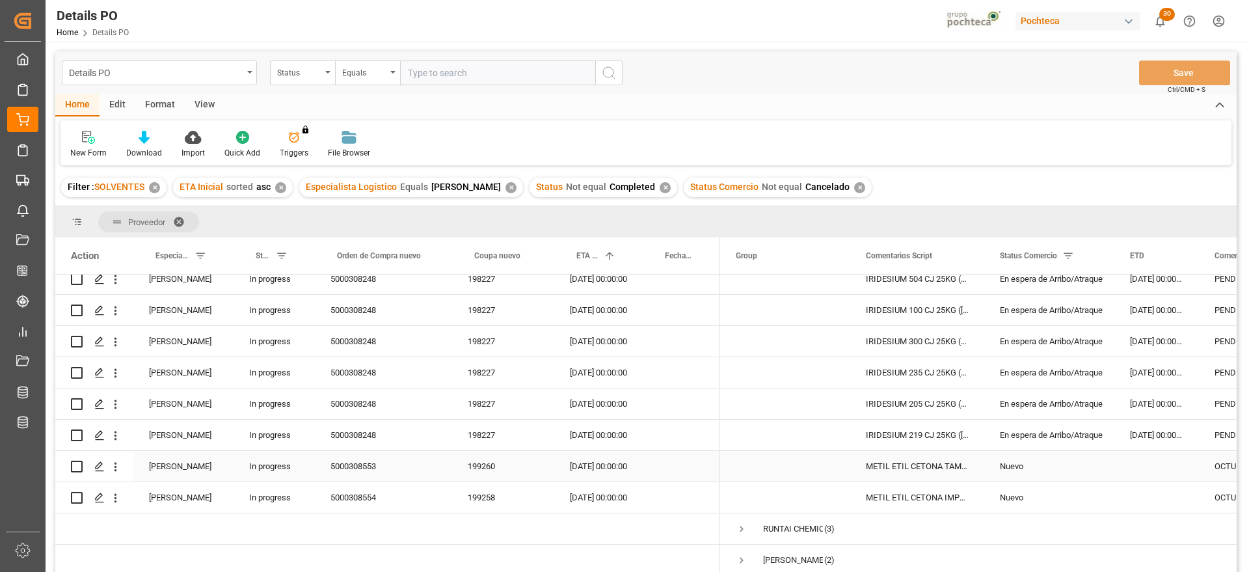
click at [933, 451] on div "METIL ETIL CETONA TAM 165 KG (95218)" at bounding box center [917, 466] width 134 height 31
click at [474, 458] on div "199260" at bounding box center [503, 466] width 102 height 31
click at [479, 464] on div "199260" at bounding box center [503, 466] width 102 height 31
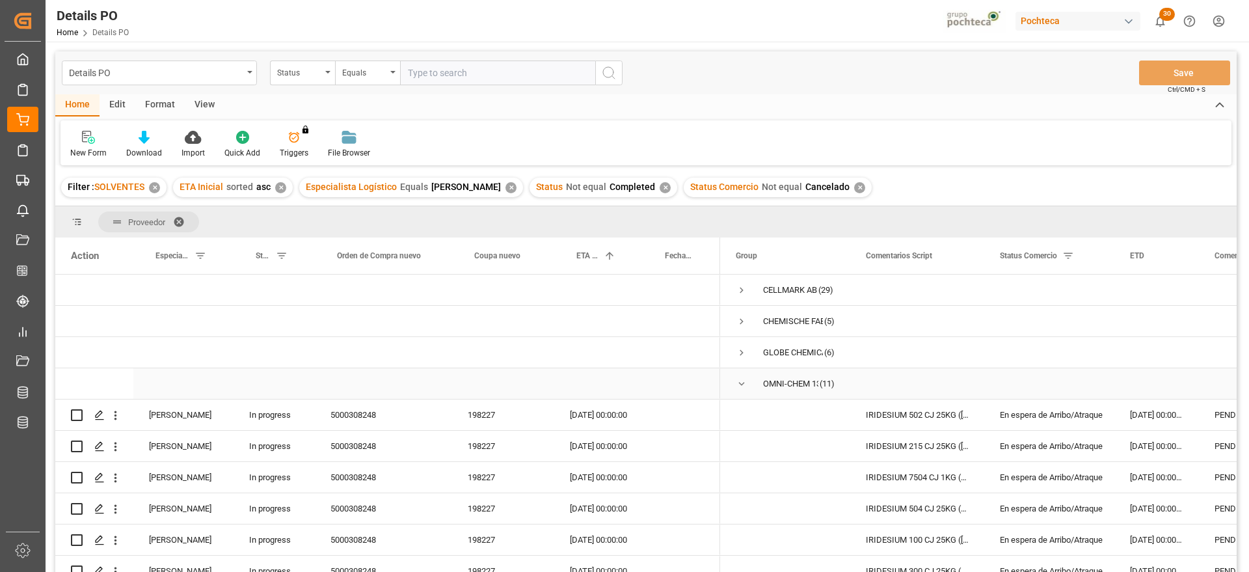
click at [736, 382] on span "Press SPACE to select this row." at bounding box center [742, 384] width 12 height 12
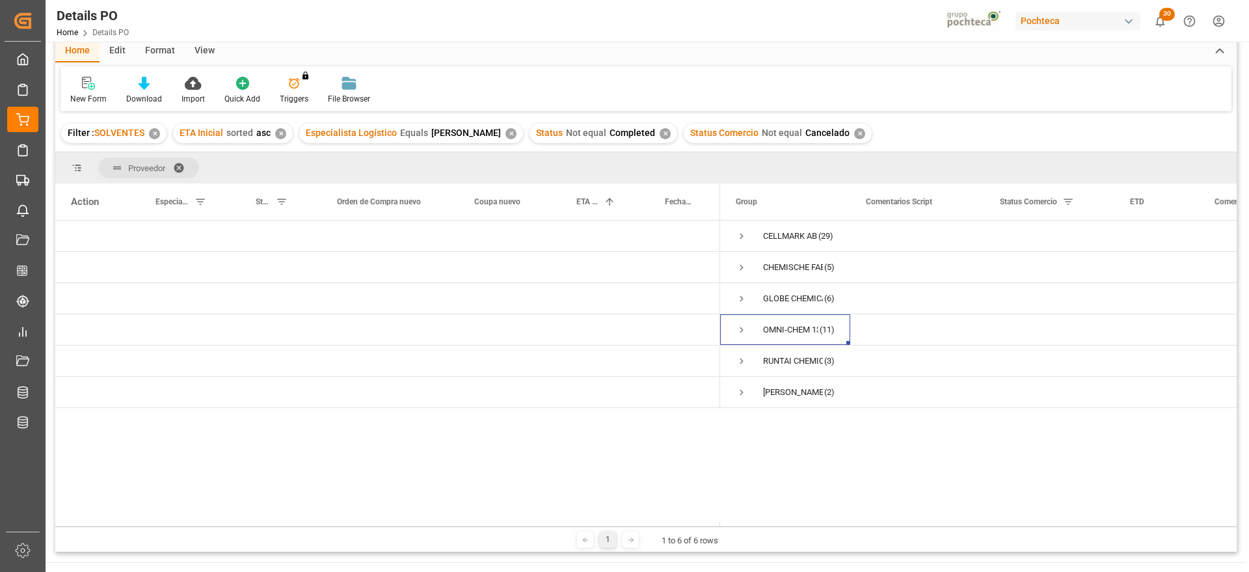
scroll to position [81, 0]
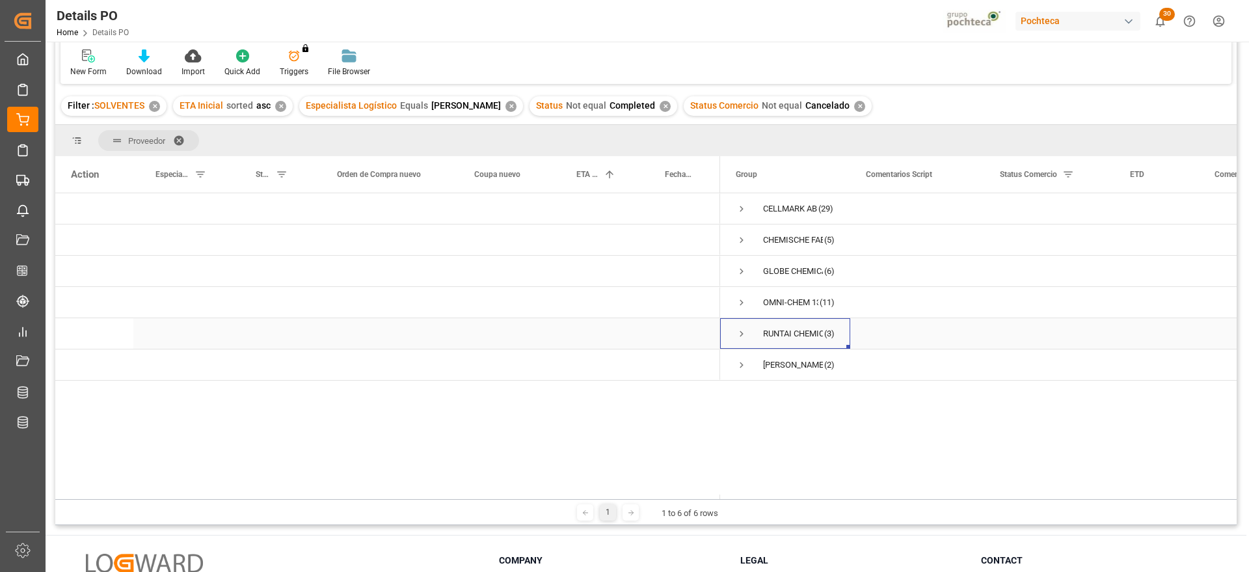
click at [741, 328] on span "Press SPACE to select this row." at bounding box center [742, 334] width 12 height 12
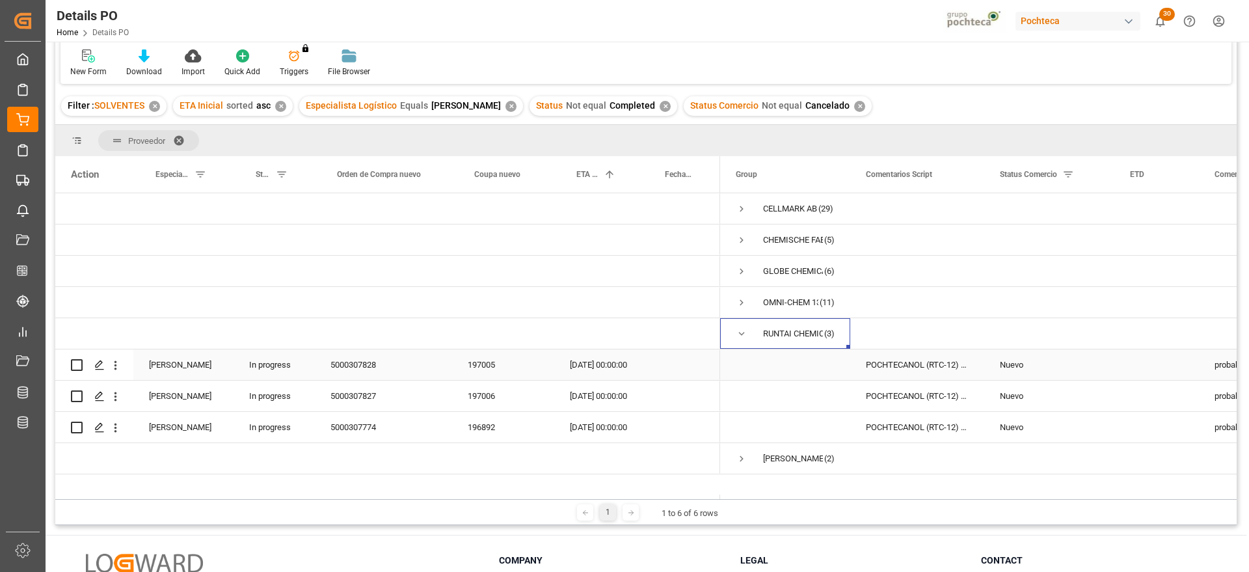
click at [943, 373] on div "POCHTECANOL (RTC-12) FLEXIBAG GRANEL (54" at bounding box center [917, 364] width 134 height 31
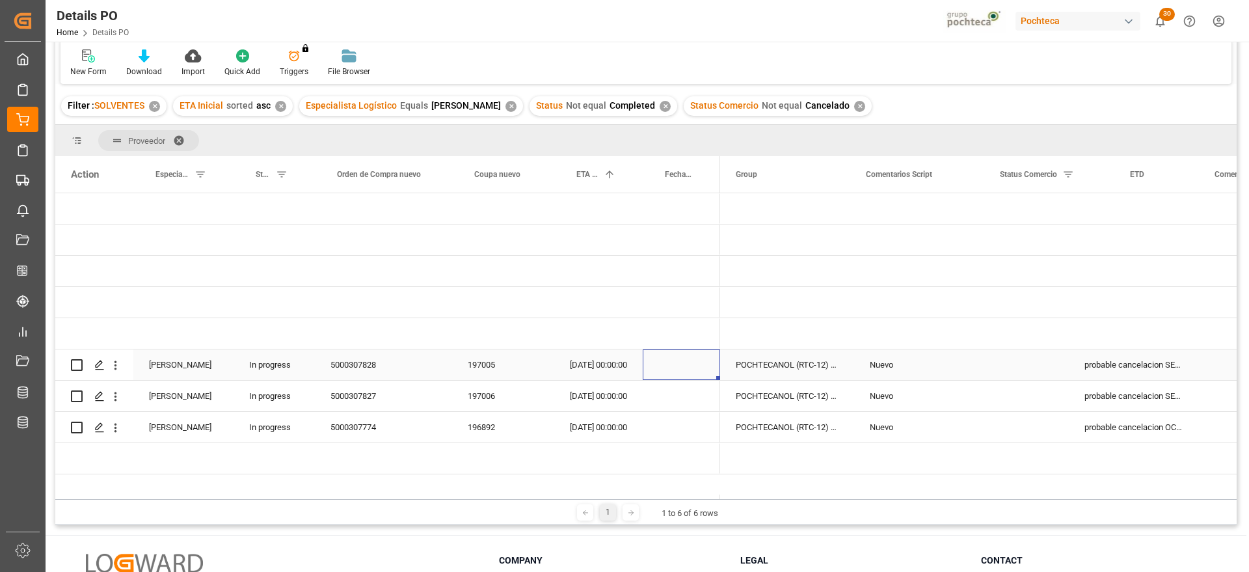
scroll to position [0, 0]
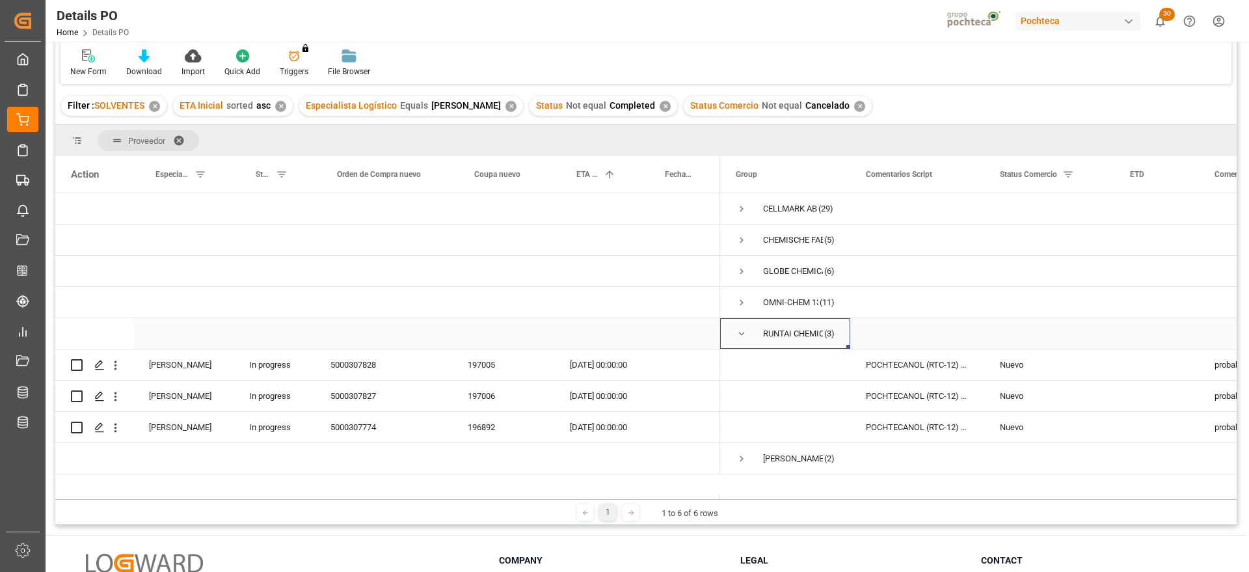
click at [741, 330] on span "Press SPACE to select this row." at bounding box center [742, 334] width 12 height 12
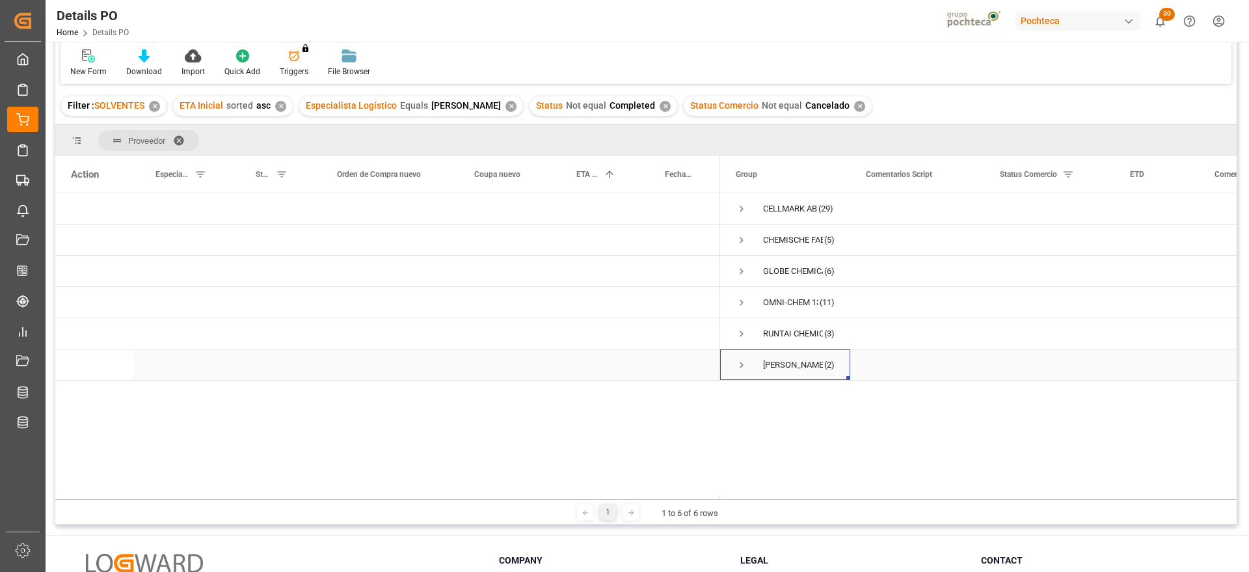
click at [740, 365] on span "Press SPACE to select this row." at bounding box center [742, 365] width 12 height 12
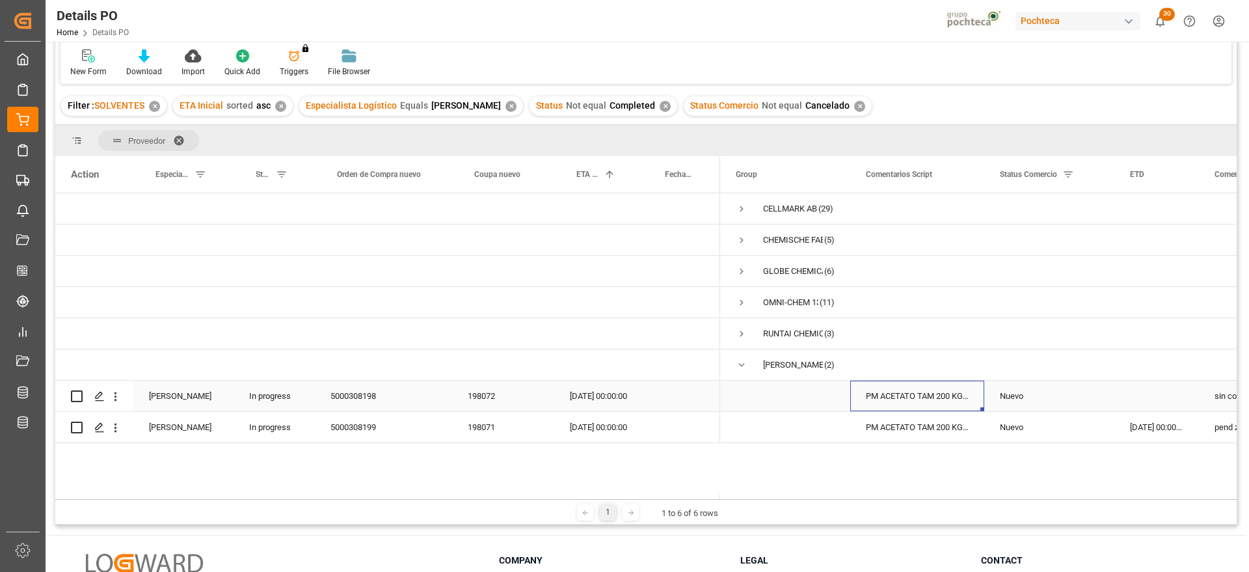
click at [913, 391] on div "PM ACETATO TAM 200 KG (55101)" at bounding box center [917, 395] width 134 height 31
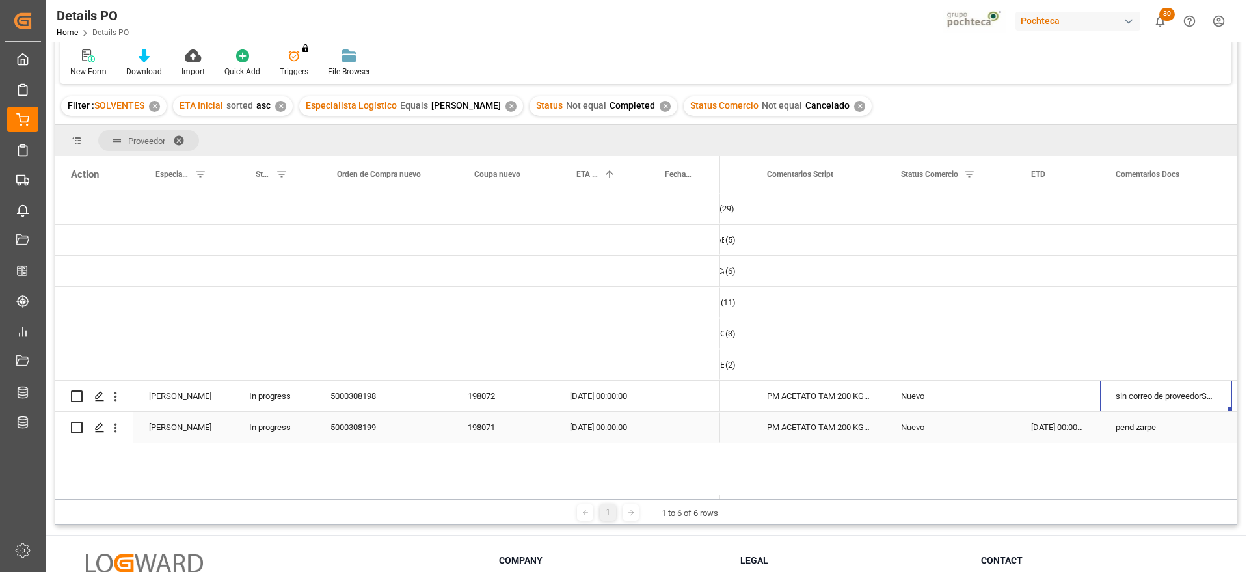
scroll to position [0, 229]
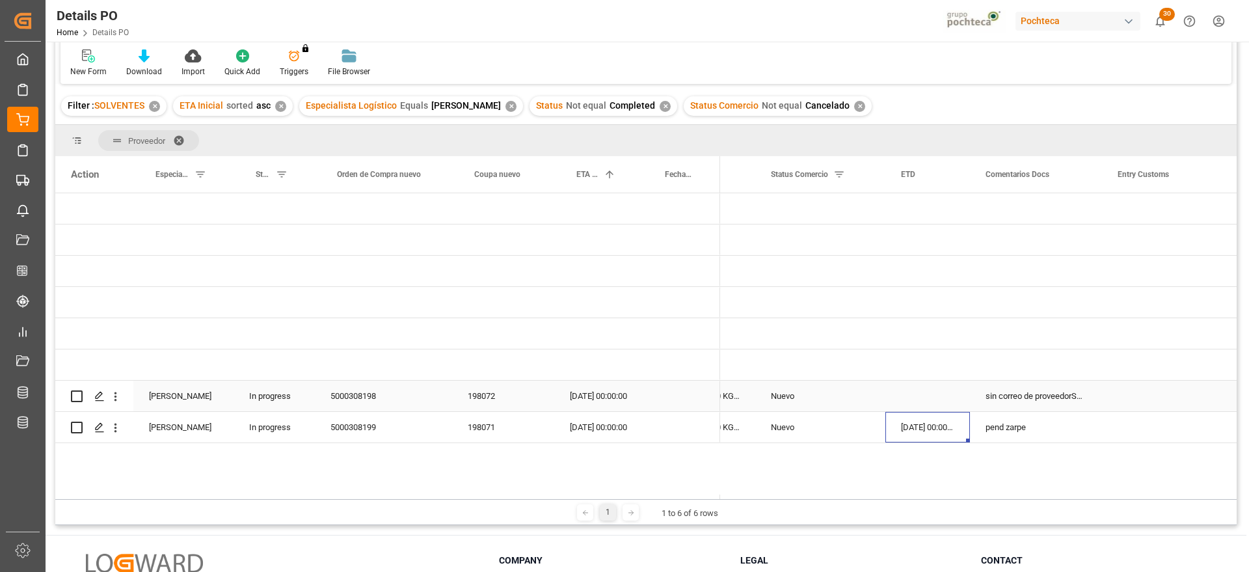
click at [909, 403] on div "Press SPACE to select this row." at bounding box center [927, 395] width 85 height 31
click at [475, 399] on div "198072" at bounding box center [503, 395] width 102 height 31
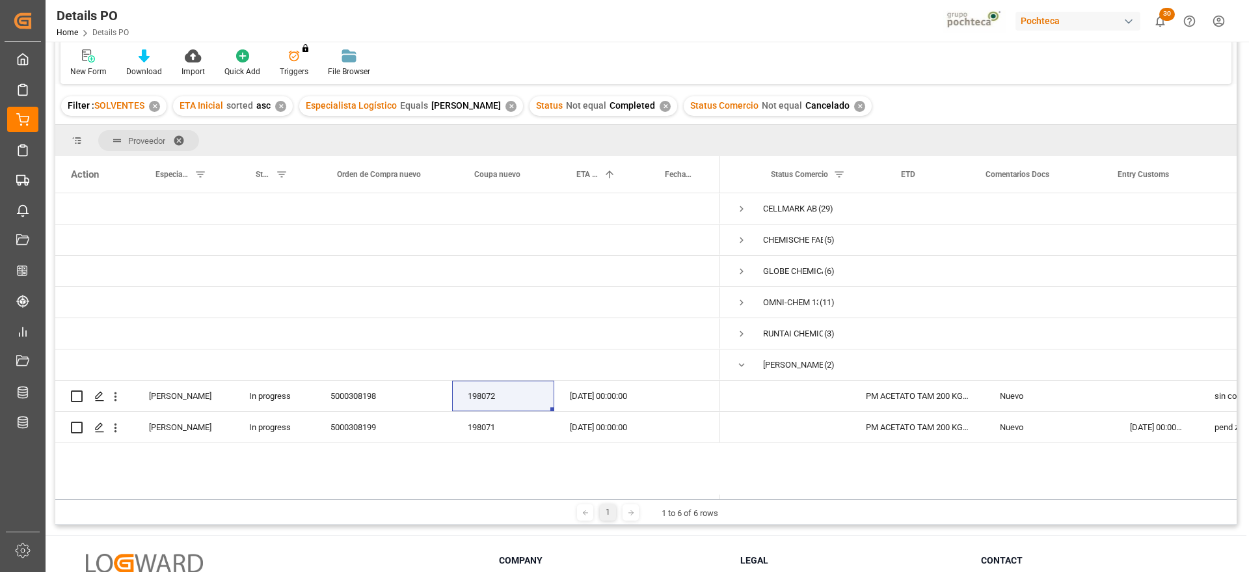
scroll to position [0, 229]
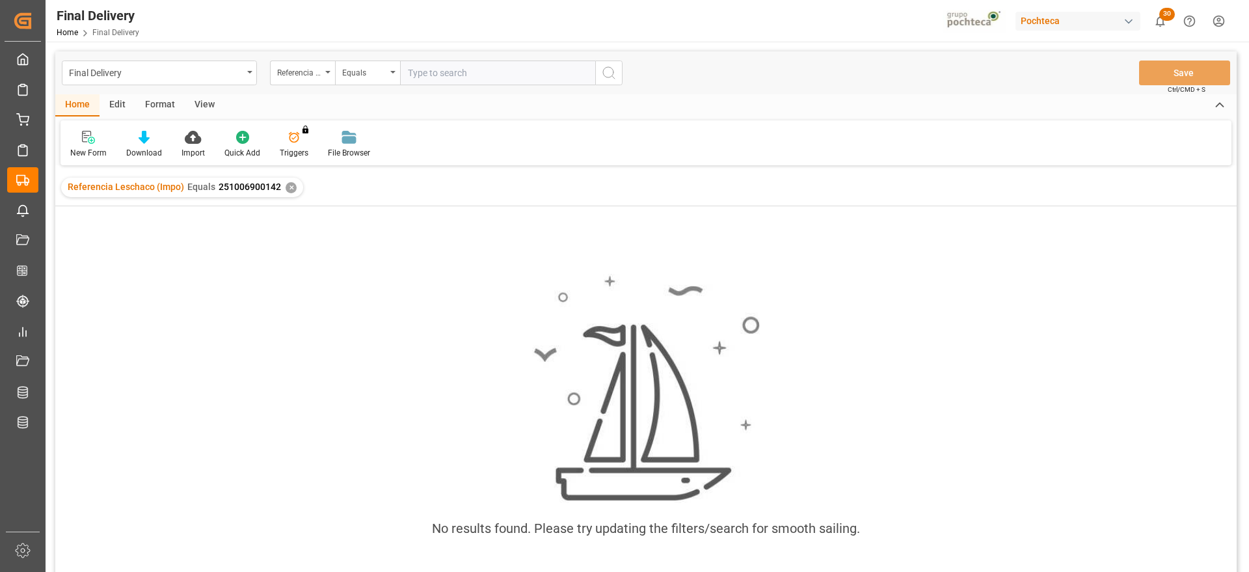
scroll to position [0, 1633]
click at [286, 185] on div "✕" at bounding box center [291, 187] width 11 height 11
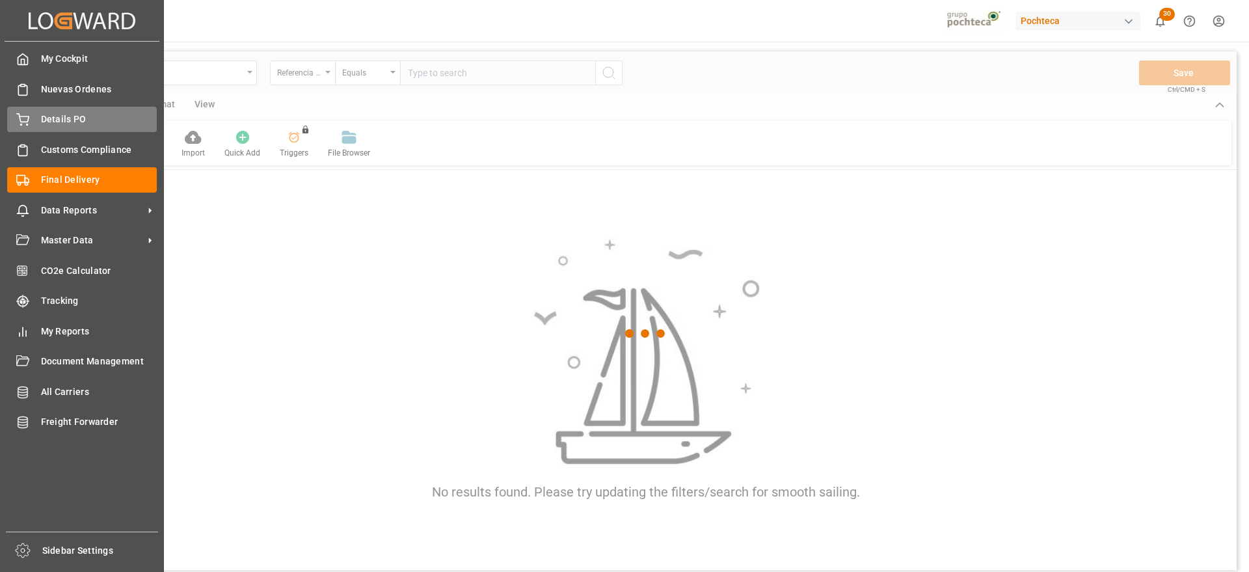
click at [34, 117] on div "Details PO Details PO" at bounding box center [82, 119] width 150 height 25
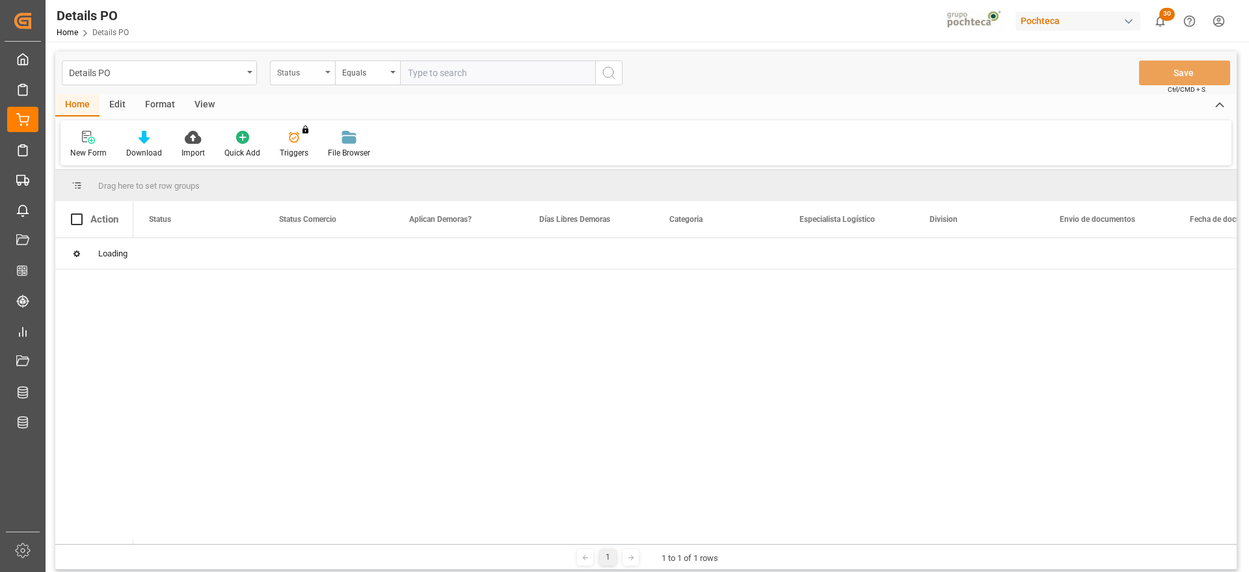
click at [297, 70] on div "Status" at bounding box center [299, 71] width 44 height 15
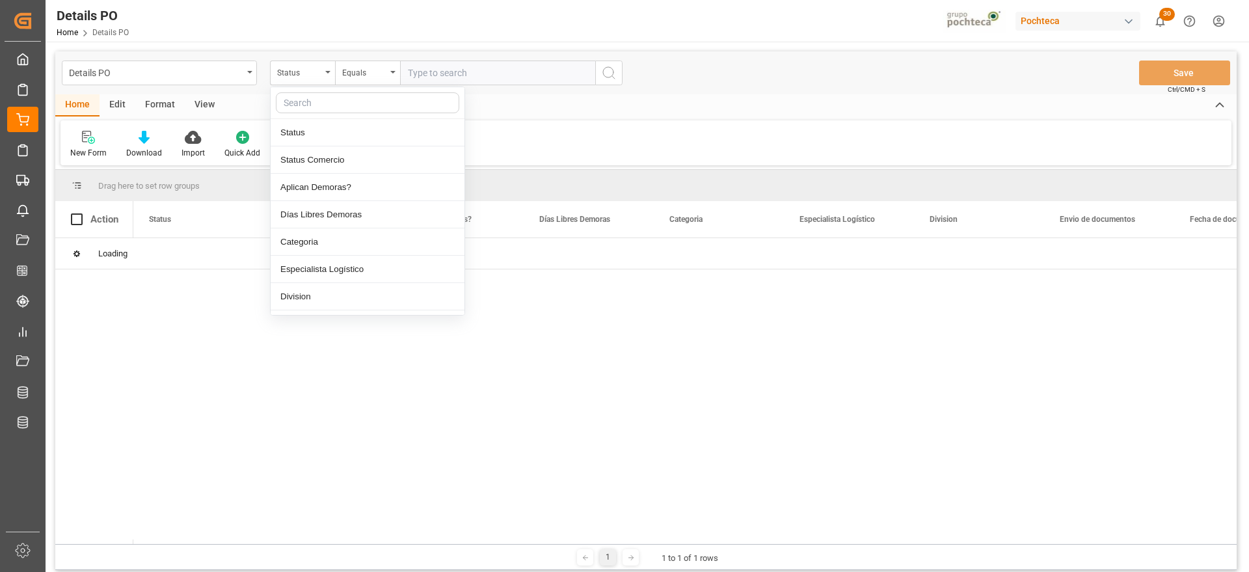
click at [325, 108] on input "text" at bounding box center [367, 102] width 183 height 21
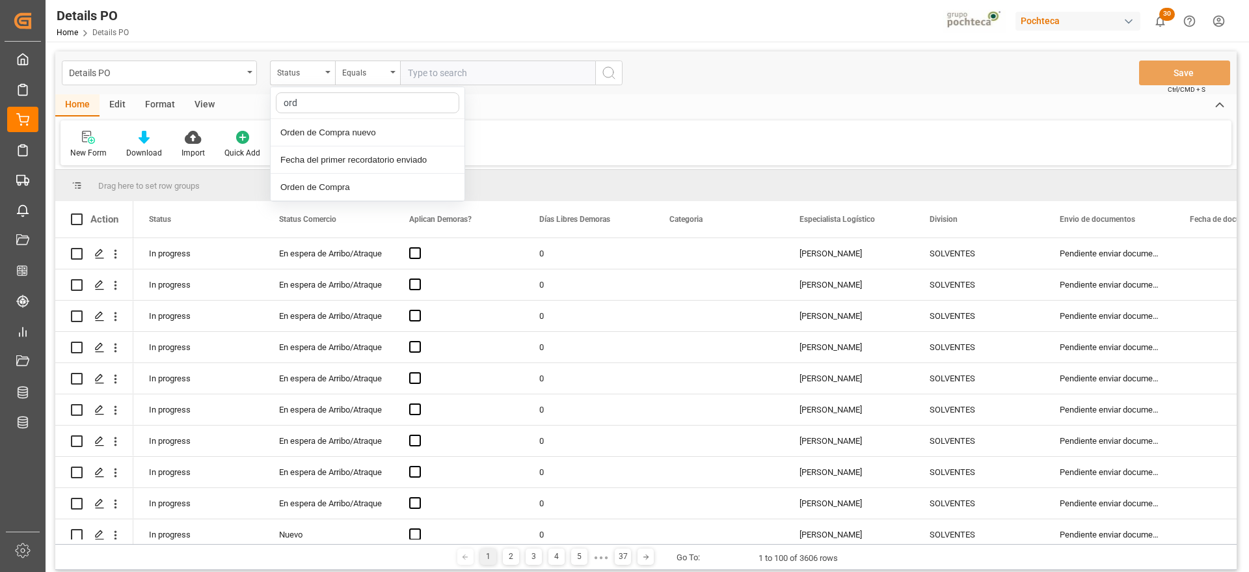
type input "orde"
click at [390, 133] on div "Orden de Compra nuevo" at bounding box center [368, 132] width 194 height 27
click at [433, 68] on input "text" at bounding box center [497, 72] width 195 height 25
paste input "5000305869"
type input "5000305869"
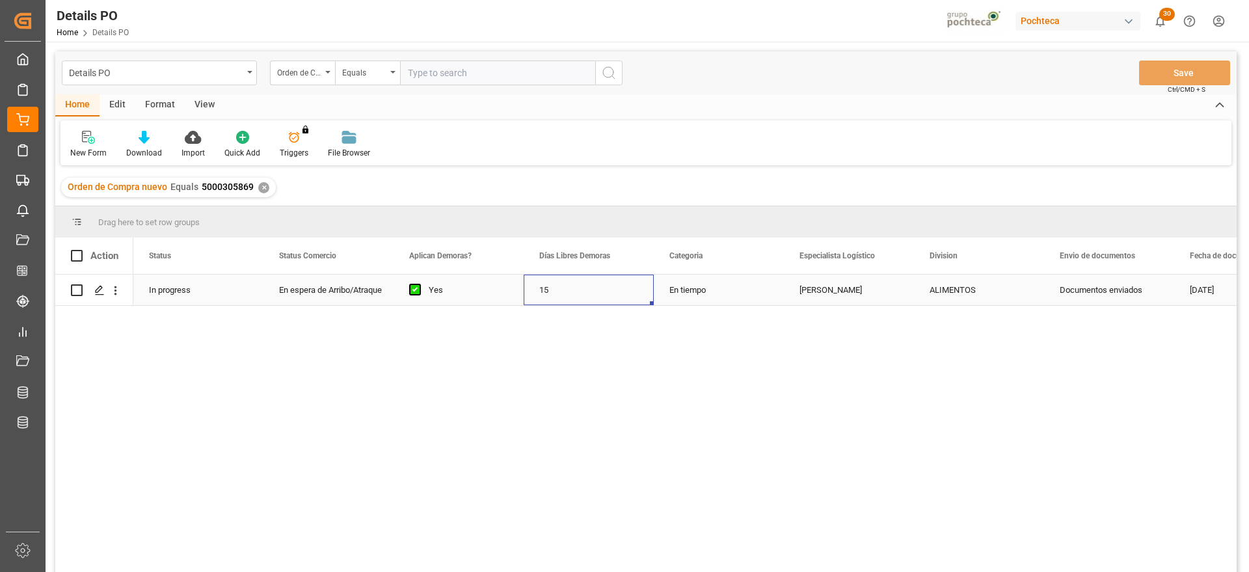
click at [593, 297] on div "15" at bounding box center [589, 289] width 130 height 31
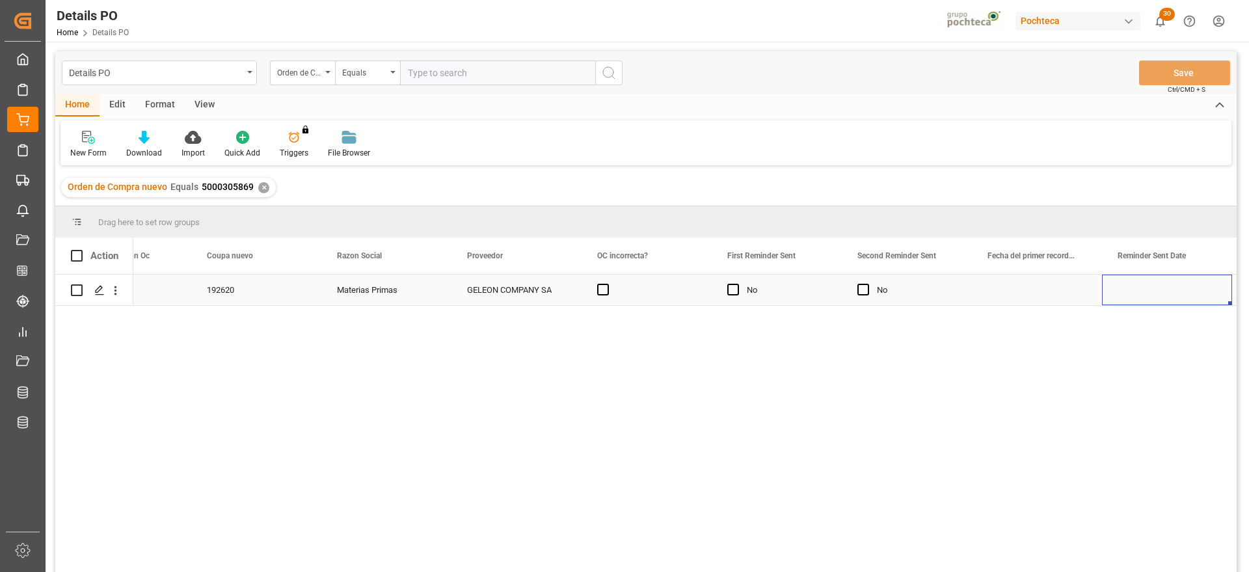
scroll to position [0, 1503]
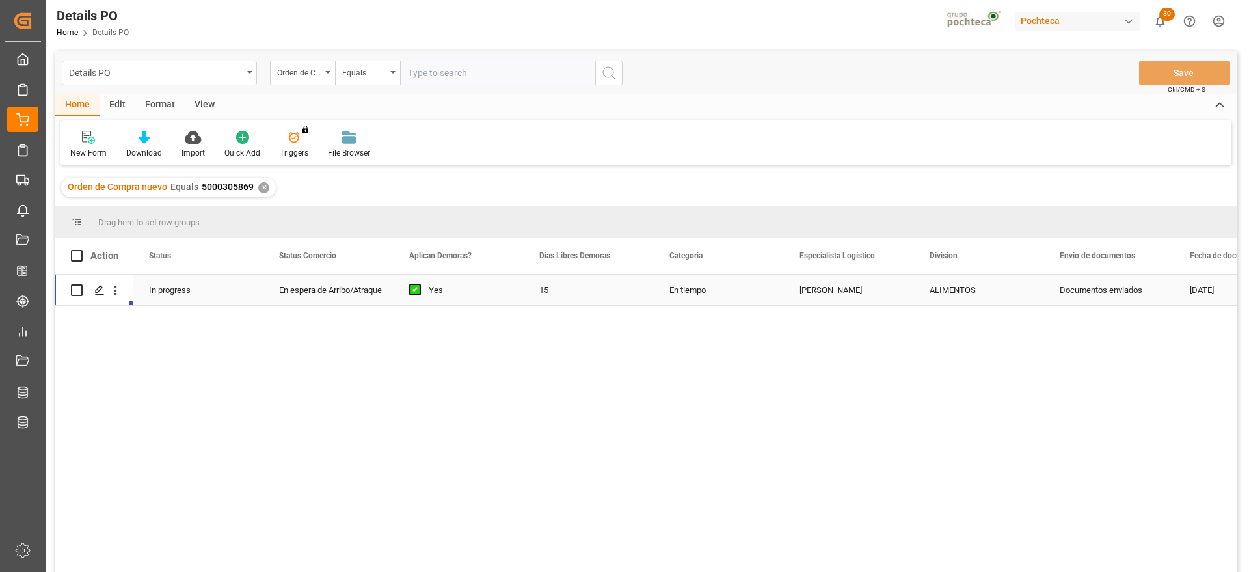
click at [583, 297] on div "15" at bounding box center [589, 289] width 130 height 31
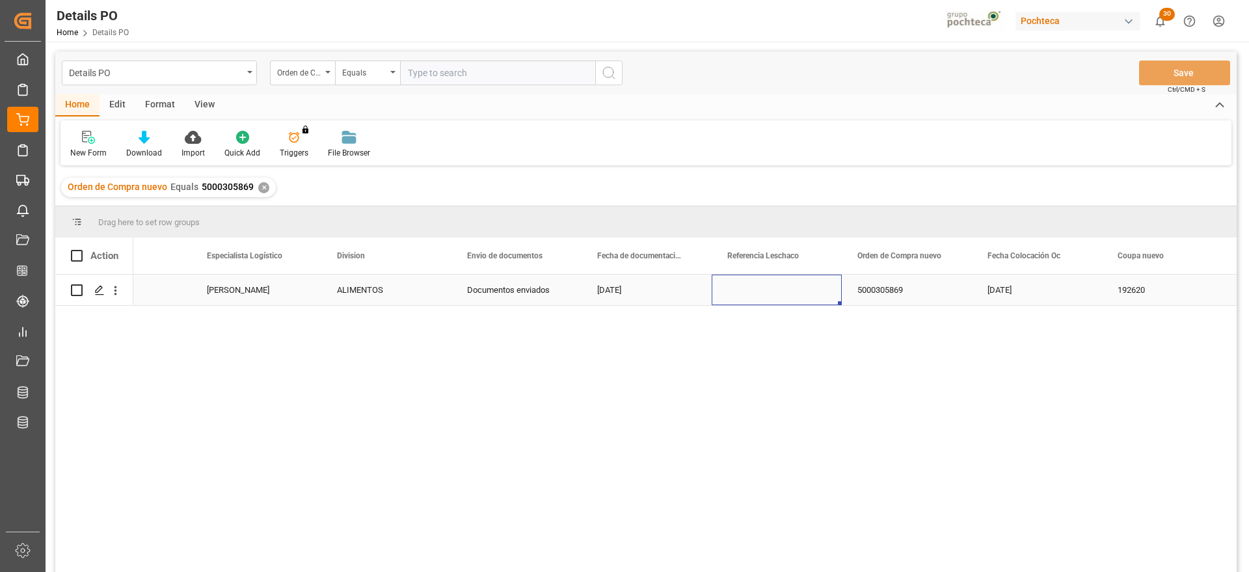
click at [755, 283] on div "Press SPACE to select this row." at bounding box center [777, 289] width 130 height 31
click at [738, 295] on input "Press SPACE to select this row." at bounding box center [776, 297] width 109 height 25
paste input "251006900135"
type input "251006900135"
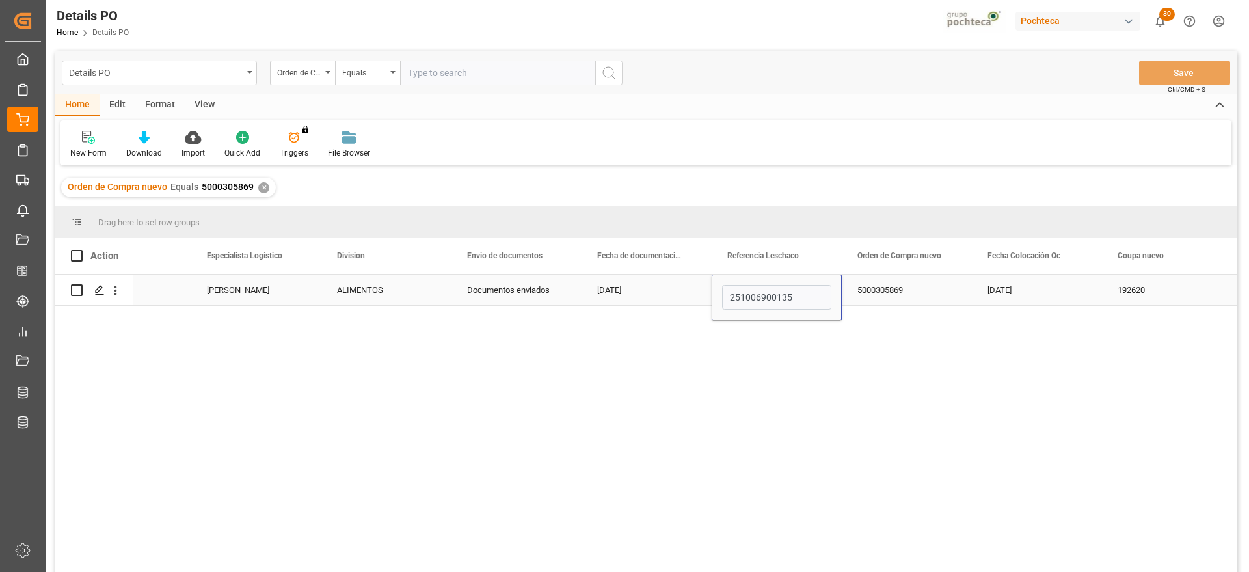
click at [898, 290] on div "5000305869" at bounding box center [907, 289] width 130 height 31
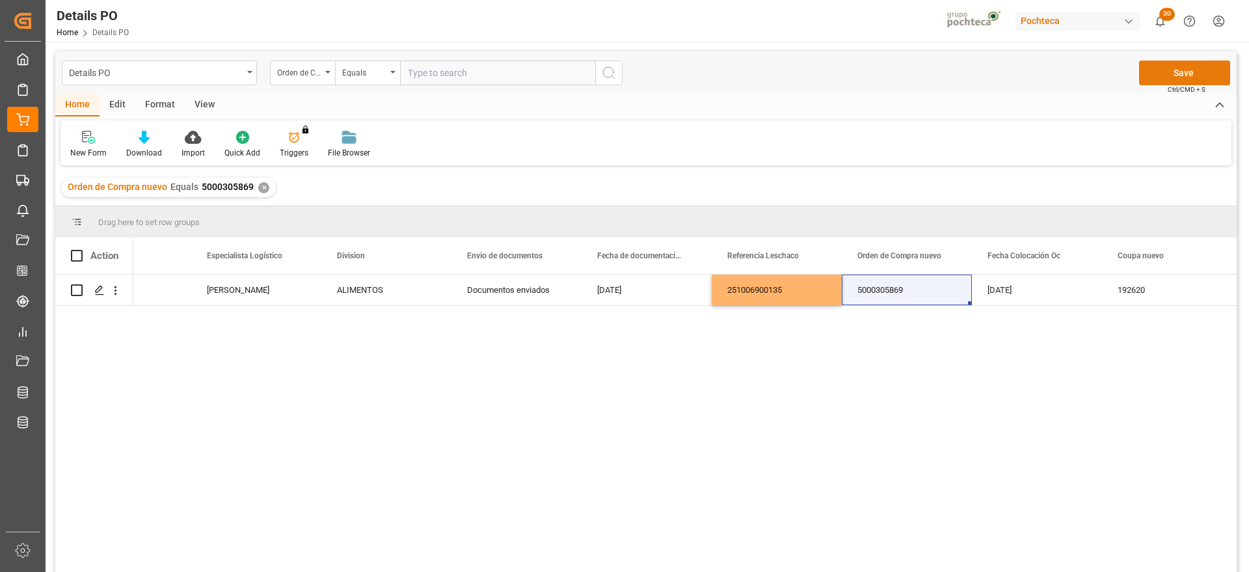
click at [1159, 66] on button "Save" at bounding box center [1184, 72] width 91 height 25
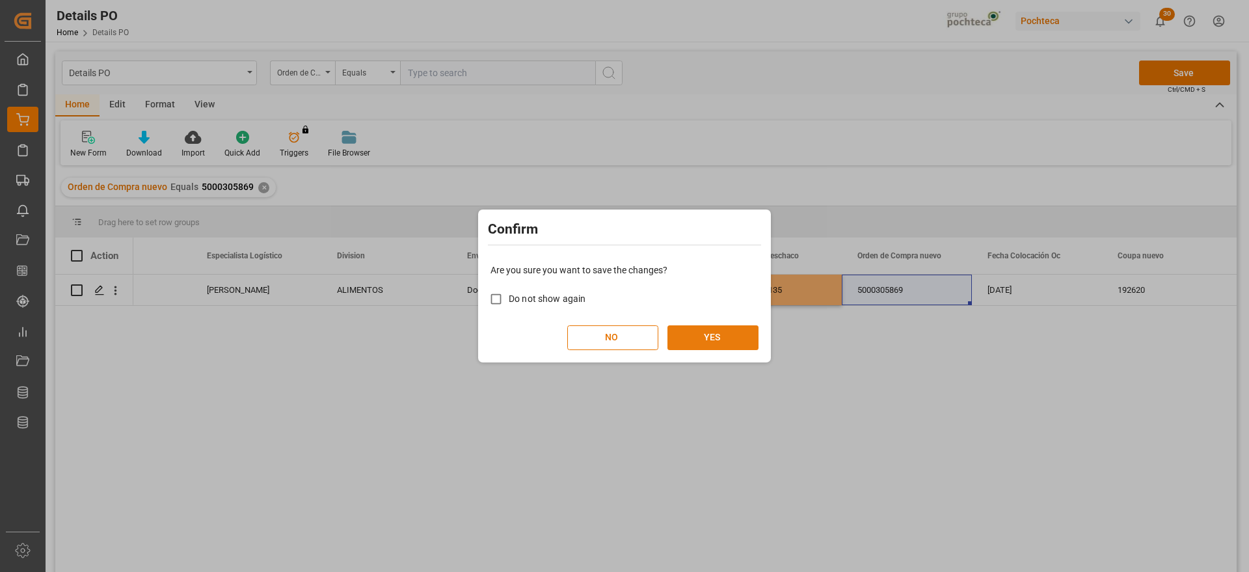
click at [723, 330] on button "YES" at bounding box center [712, 337] width 91 height 25
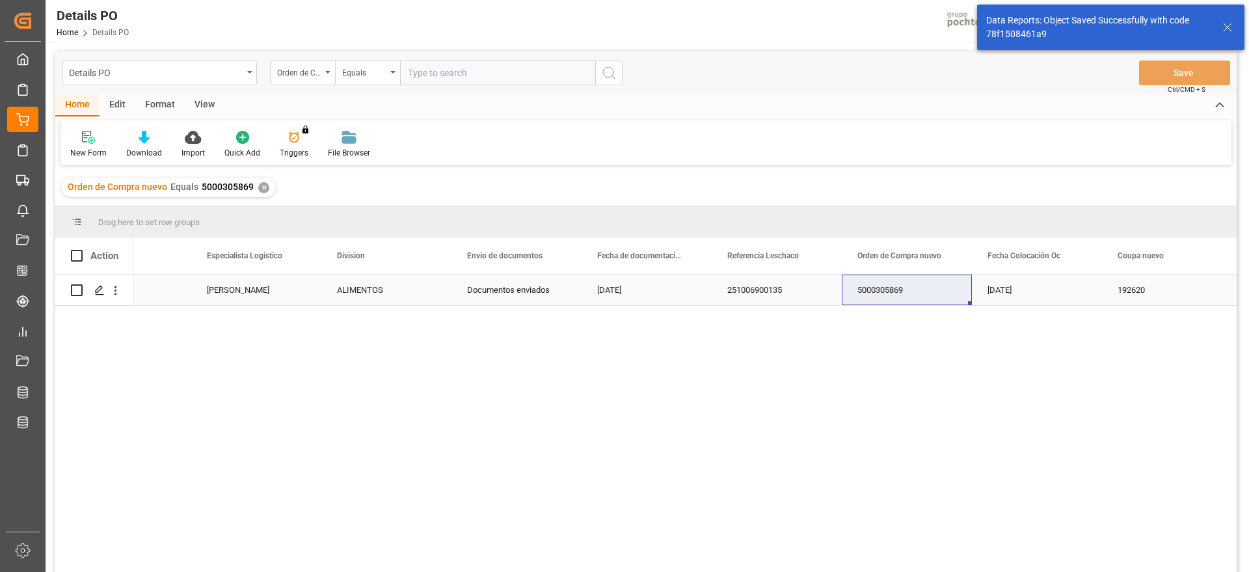
click at [97, 293] on icon "Press SPACE to select this row." at bounding box center [99, 290] width 10 height 10
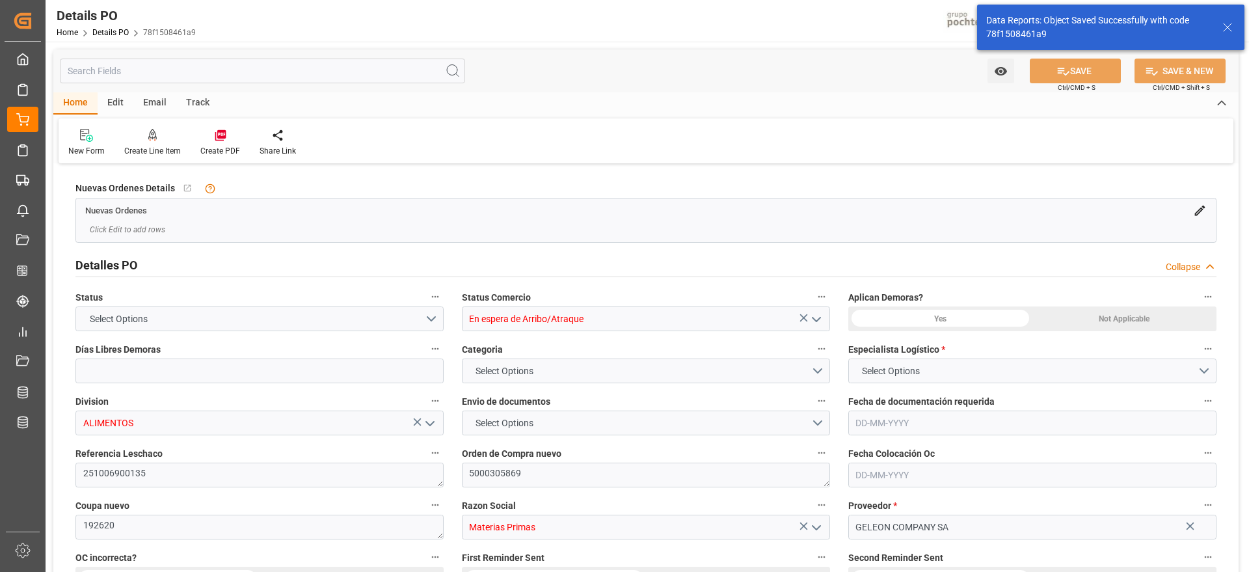
type input "En espera de Arribo/Atraque"
type input "ALIMENTOS"
type textarea "251006900135"
type textarea "5000305869"
type textarea "192620"
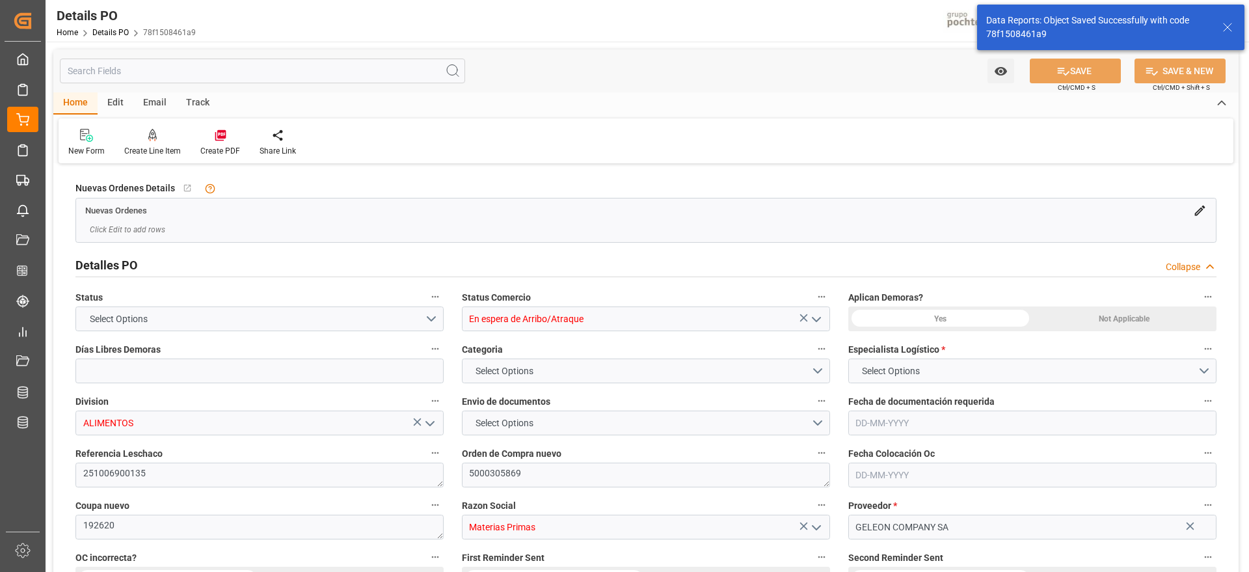
type input "Materias Primas"
type input "GELEON COMPANY SA"
type textarea "e-TK A0001311"
type textarea "por arribar"
type textarea "GLICERINA USP GRANEL ARG (69511)"
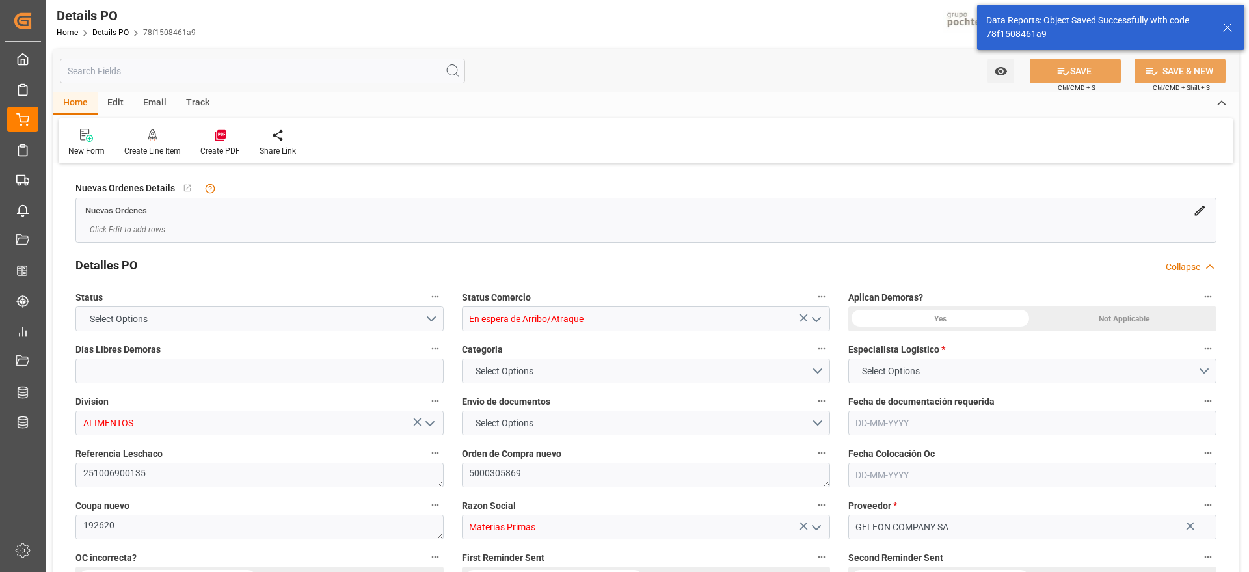
type input "15"
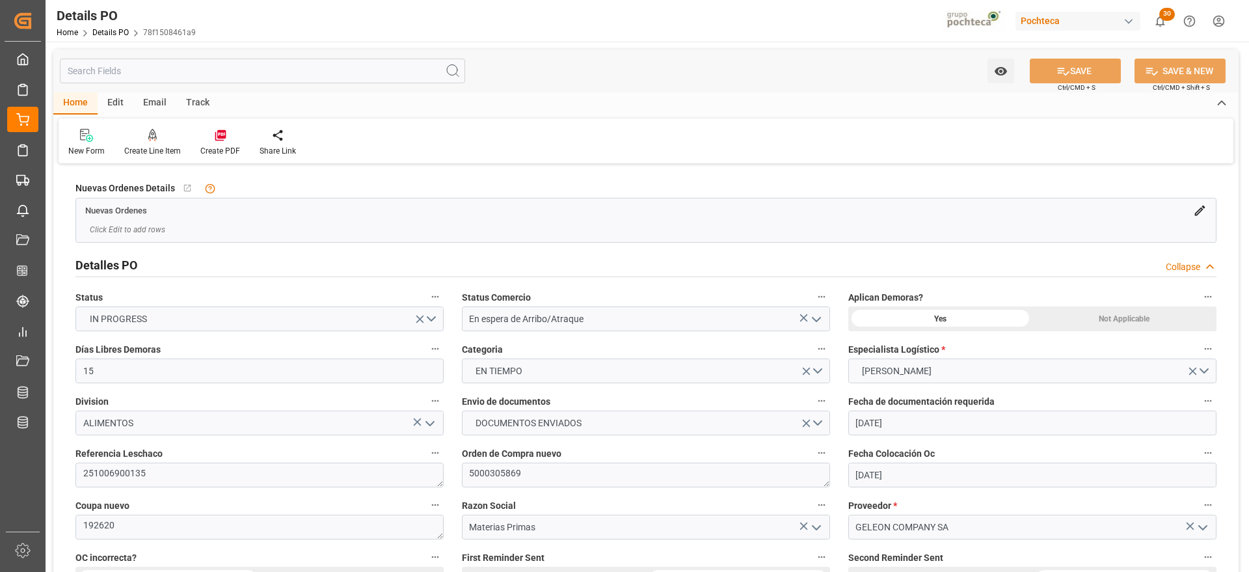
type input "[DATE]"
type input "07-07-2025"
type input "[DATE]"
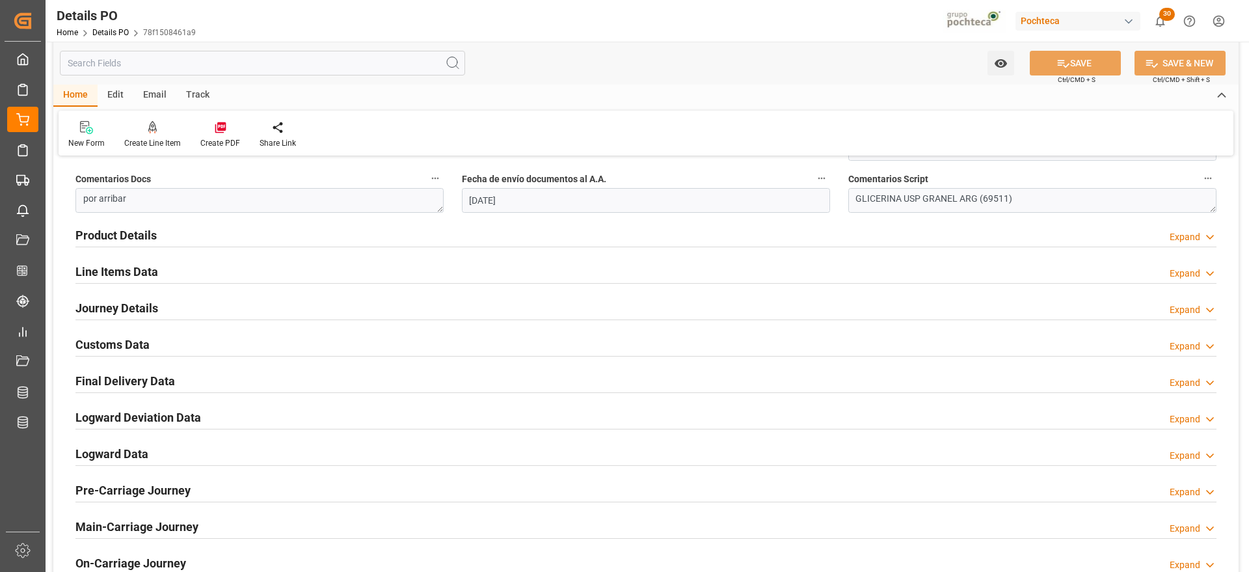
scroll to position [813, 0]
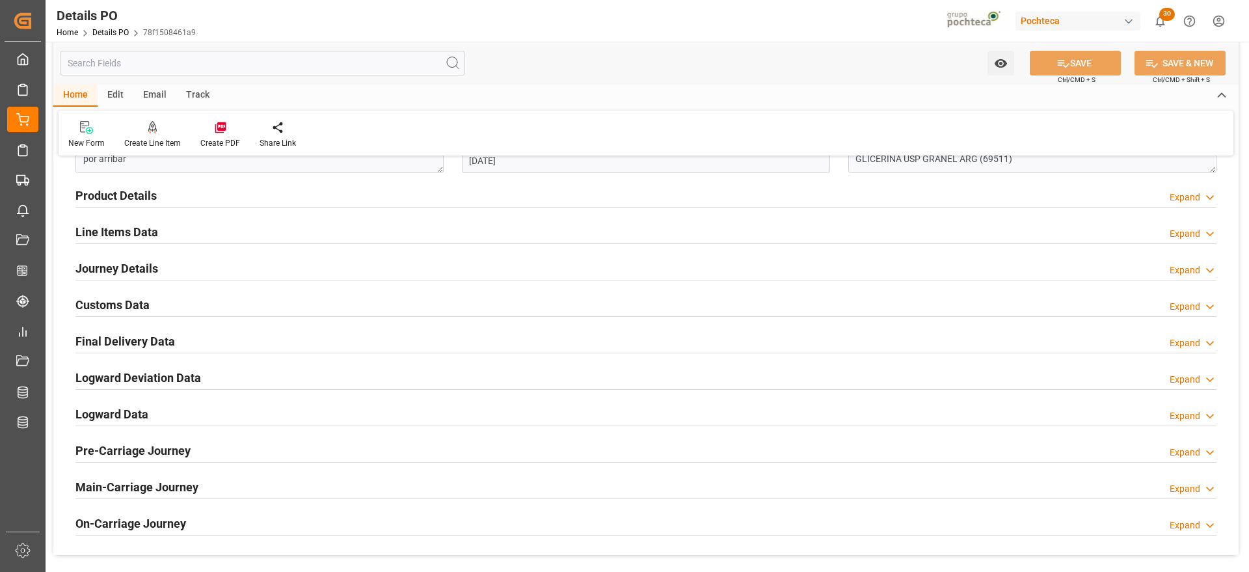
click at [107, 304] on h2 "Customs Data" at bounding box center [112, 305] width 74 height 18
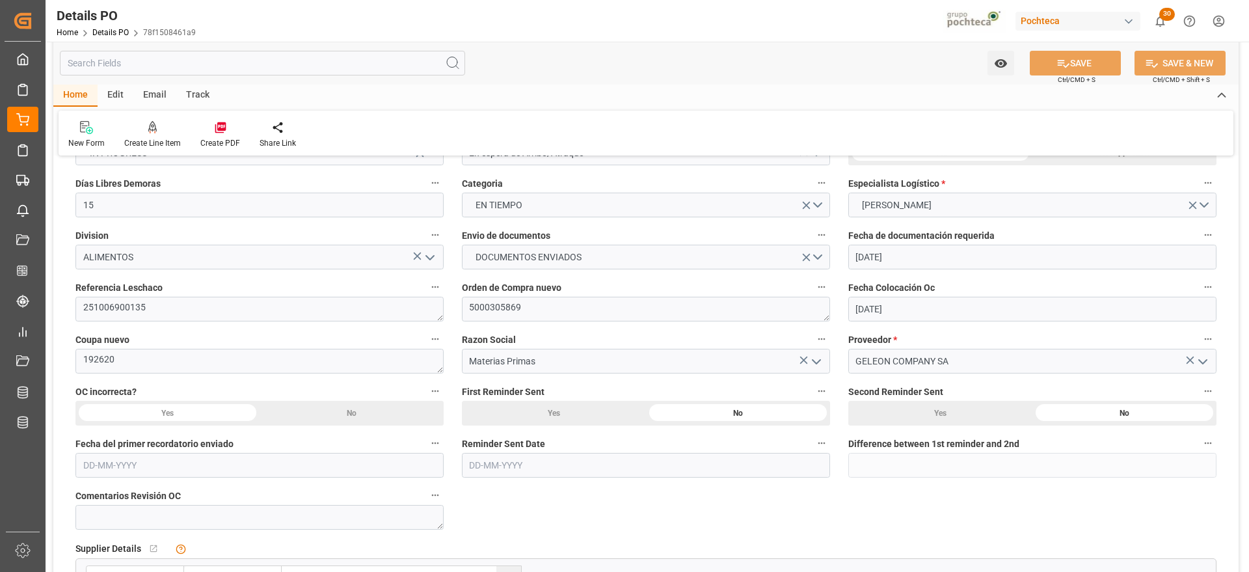
scroll to position [0, 0]
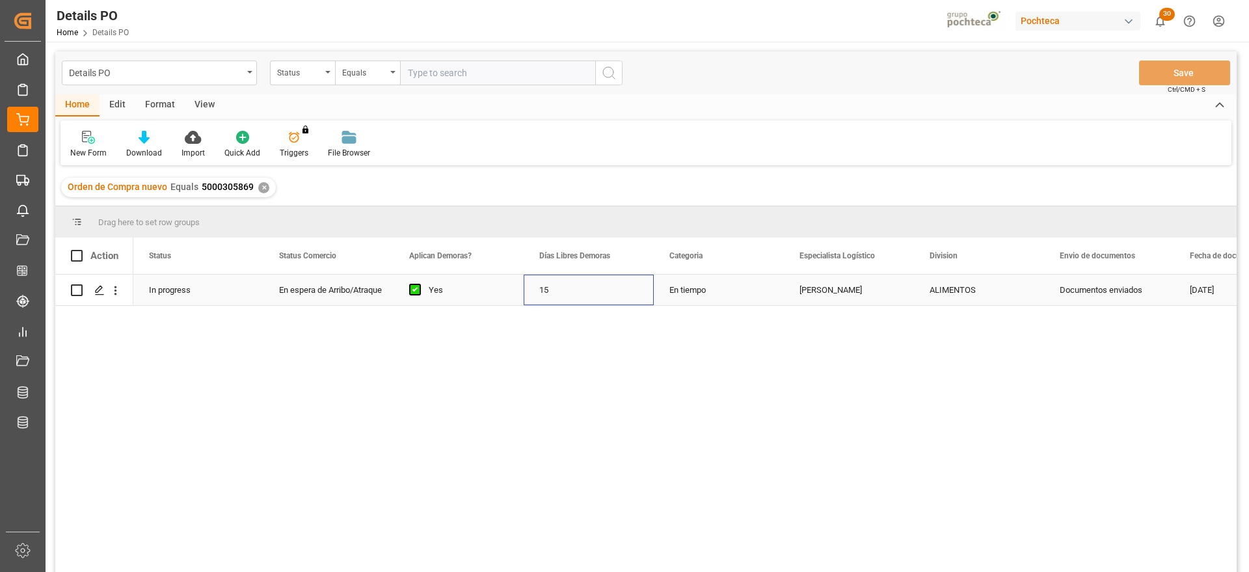
click at [615, 293] on div "15" at bounding box center [589, 289] width 130 height 31
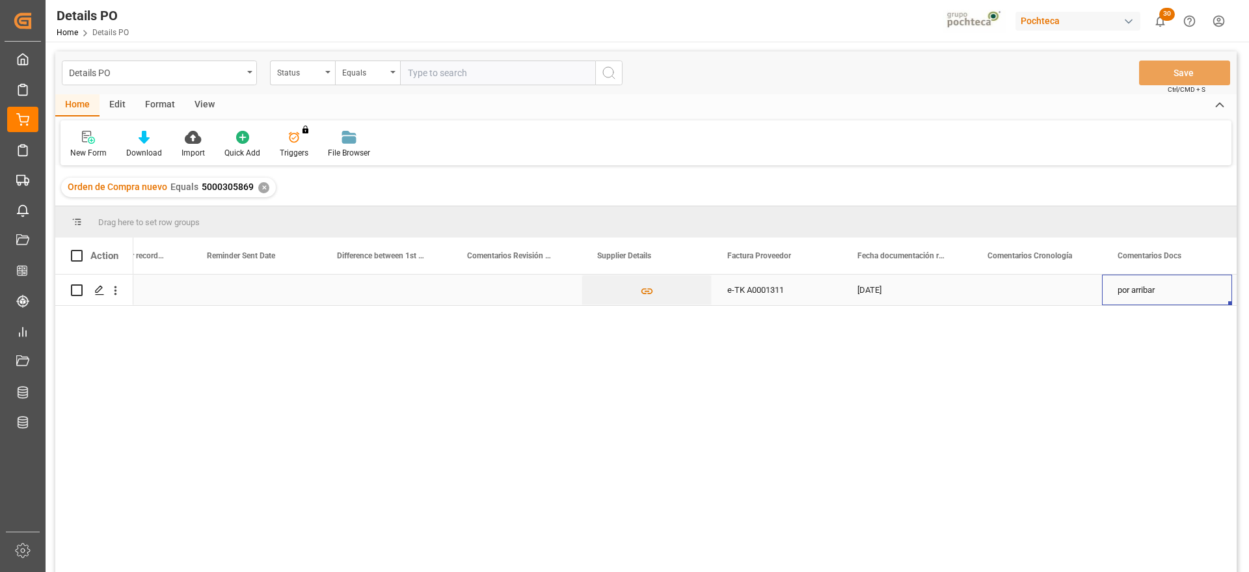
scroll to position [0, 2934]
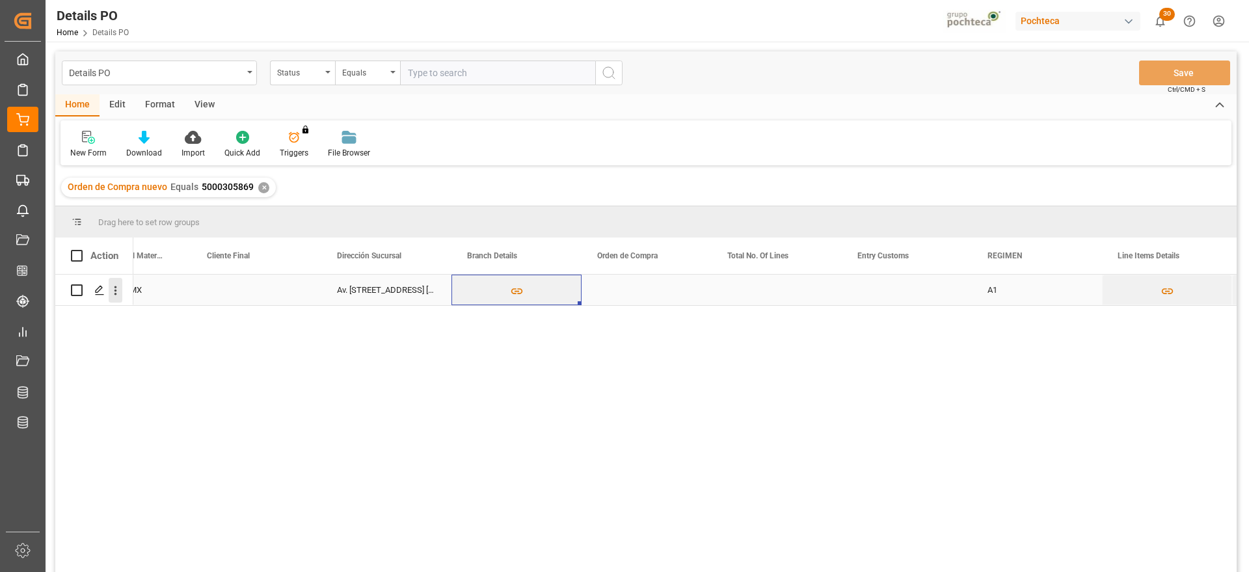
click at [110, 289] on icon "open menu" at bounding box center [116, 291] width 14 height 14
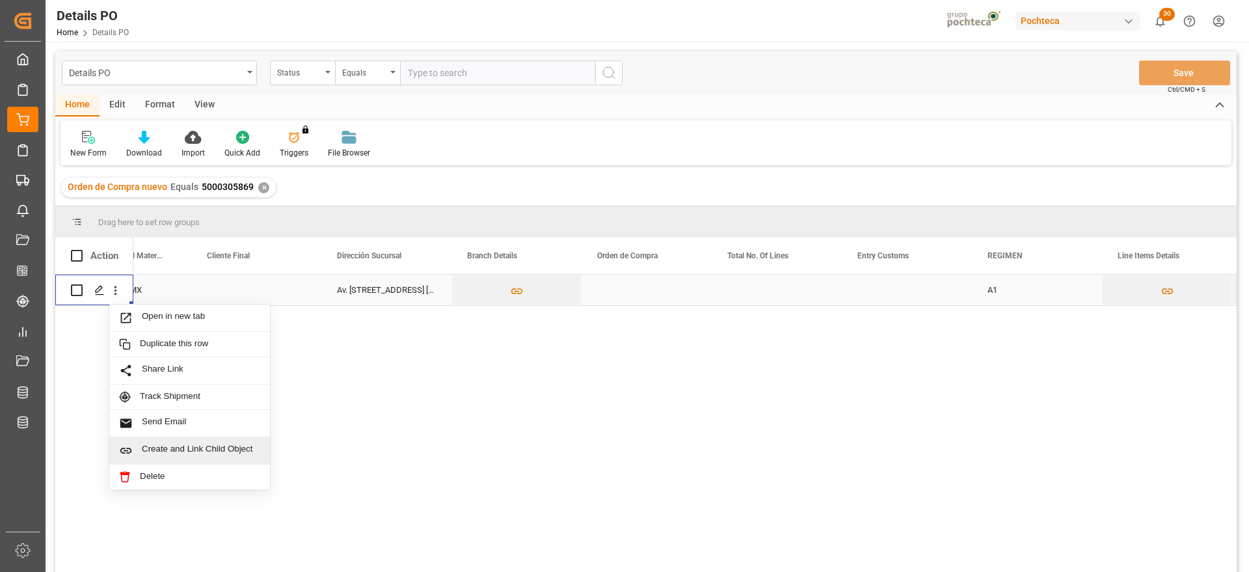
click at [190, 446] on span "Create and Link Child Object" at bounding box center [201, 451] width 118 height 14
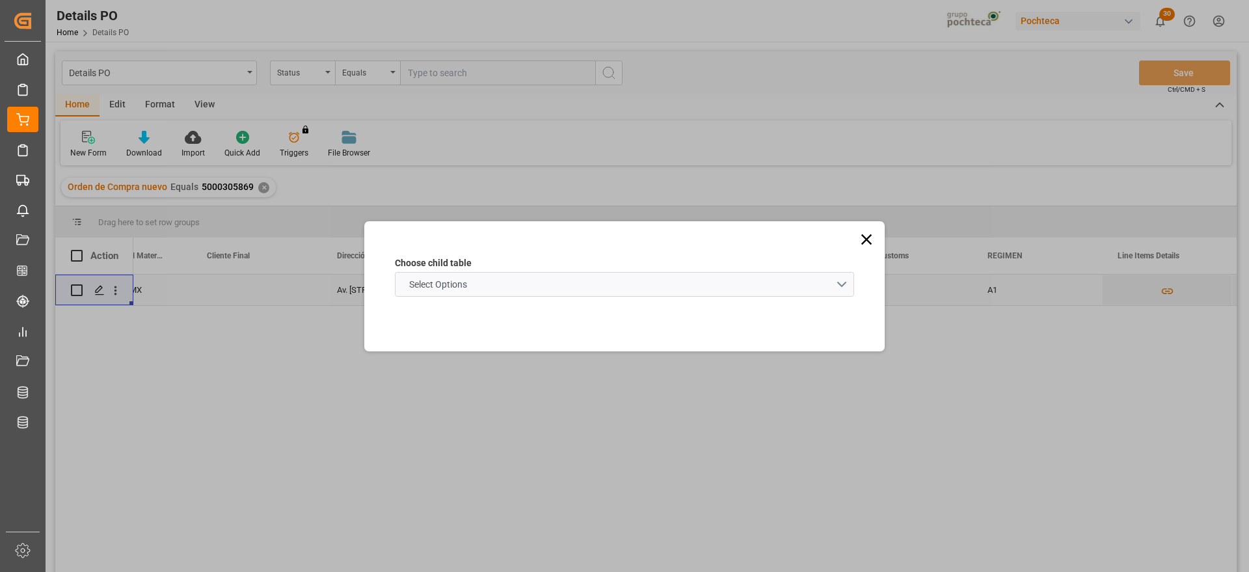
click at [448, 284] on span "Select Options" at bounding box center [438, 285] width 71 height 14
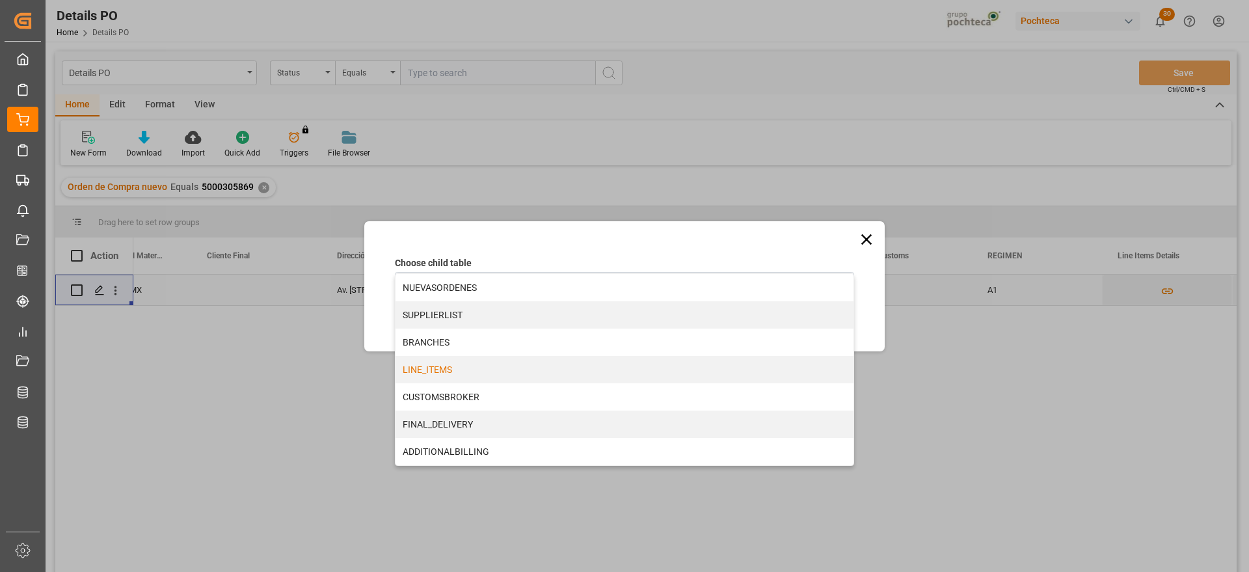
click at [452, 368] on div "LINE_ITEMS" at bounding box center [624, 369] width 458 height 27
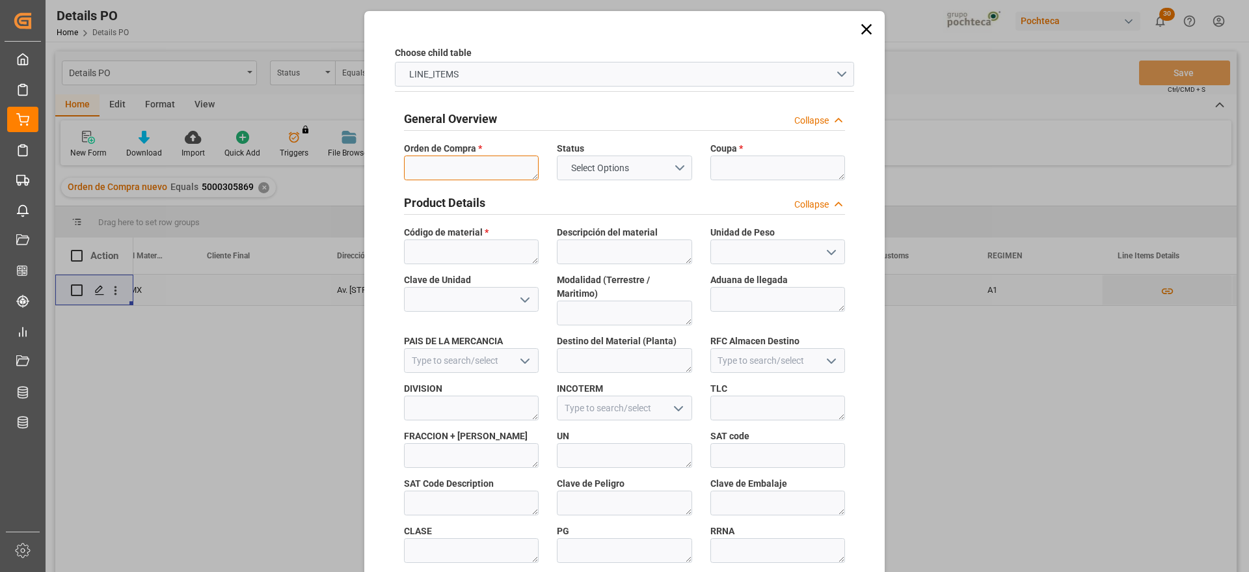
click at [455, 160] on textarea at bounding box center [471, 167] width 135 height 25
paste textarea "251006900135"
type textarea "251006900135"
drag, startPoint x: 503, startPoint y: 169, endPoint x: 318, endPoint y: 163, distance: 185.5
click at [318, 163] on div "Choose child table LINE_ITEMS General Overview Collapse Orden de Compra * 25100…" at bounding box center [624, 286] width 1249 height 572
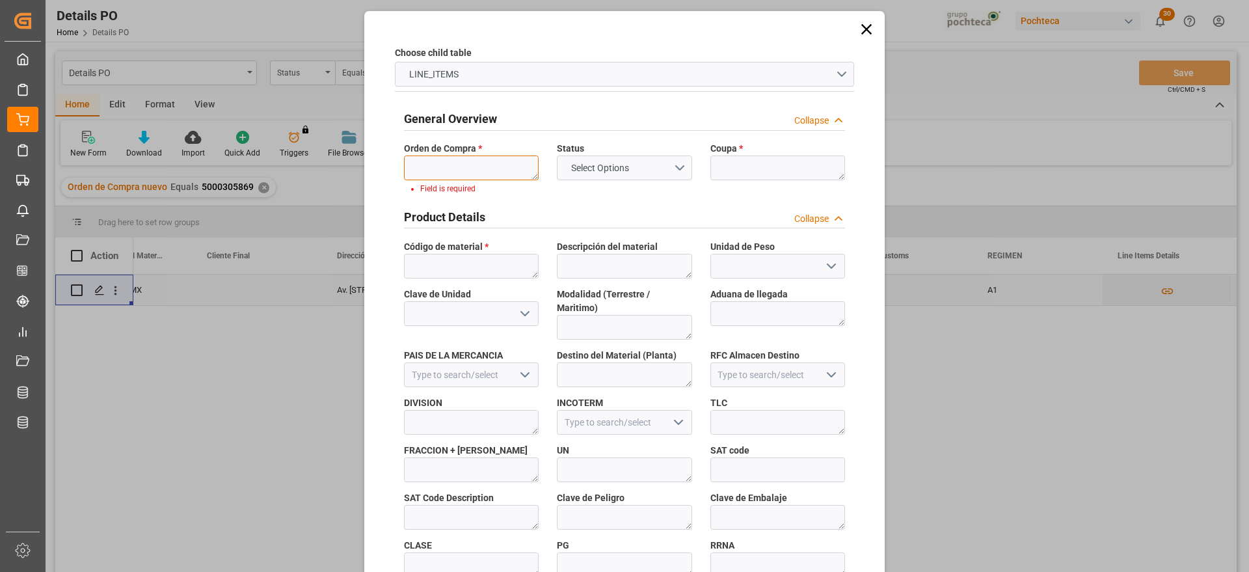
click at [466, 162] on textarea "251006900135" at bounding box center [471, 167] width 135 height 25
paste textarea "5000305869"
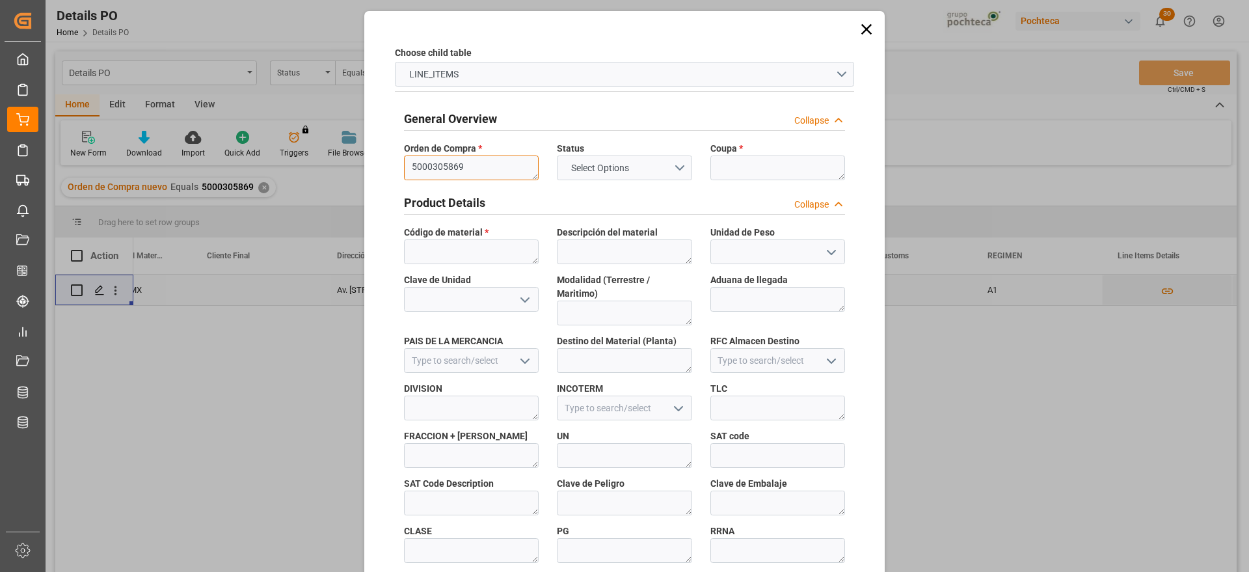
type textarea "5000305869"
click at [734, 160] on textarea at bounding box center [777, 167] width 135 height 25
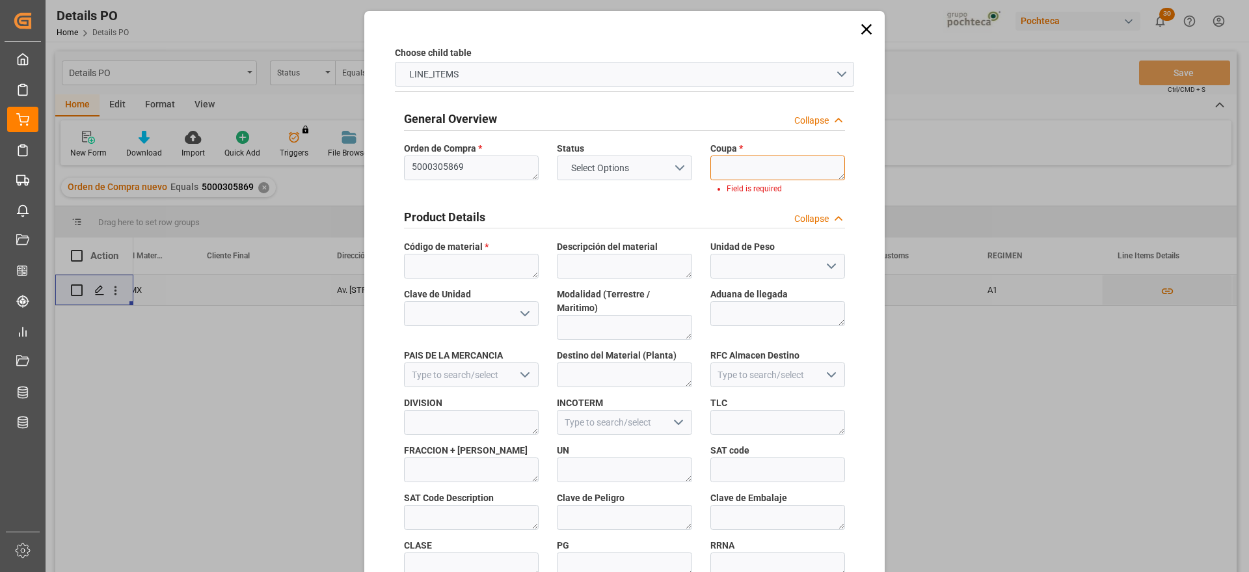
click at [760, 172] on textarea at bounding box center [777, 167] width 135 height 25
paste textarea "192620"
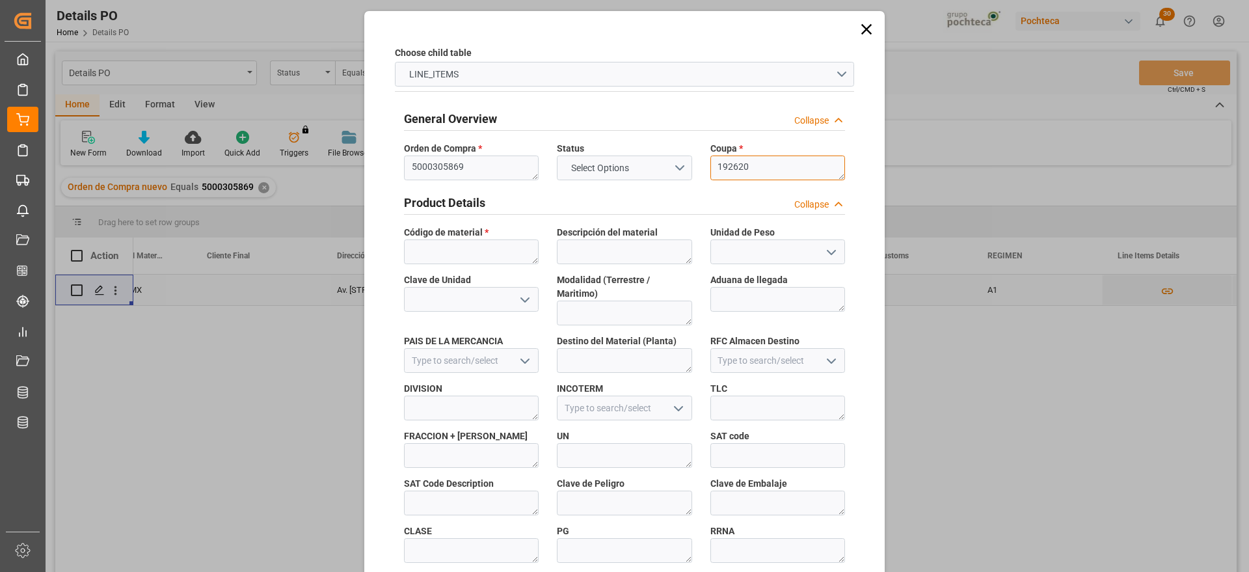
type textarea "192620"
click at [450, 245] on textarea at bounding box center [471, 251] width 135 height 25
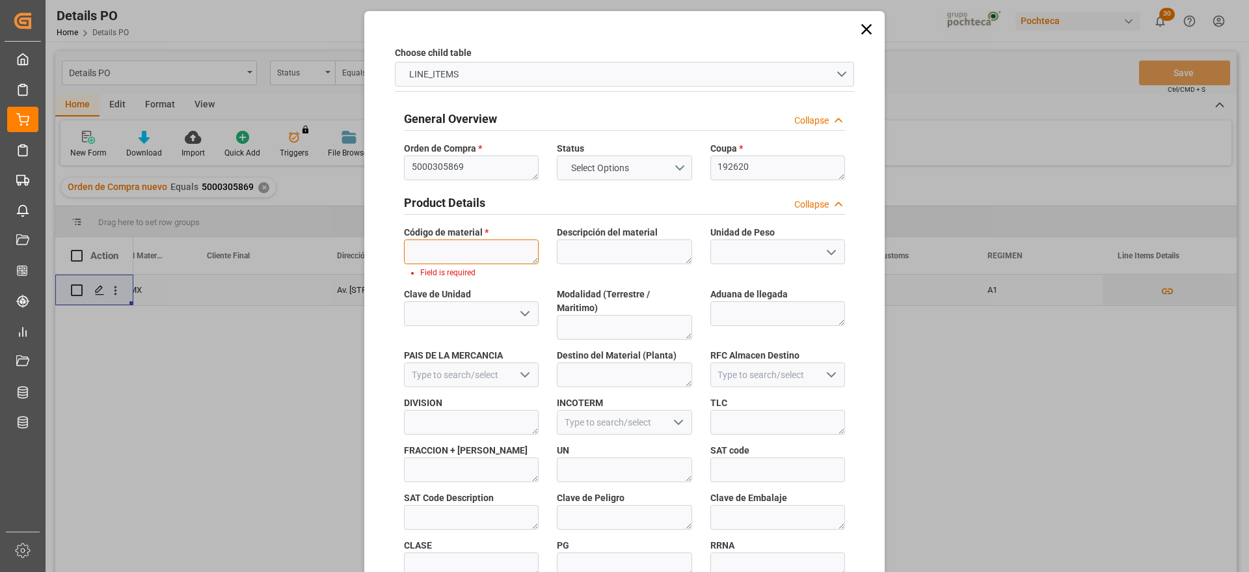
click at [483, 258] on textarea at bounding box center [471, 251] width 135 height 25
paste textarea "69511"
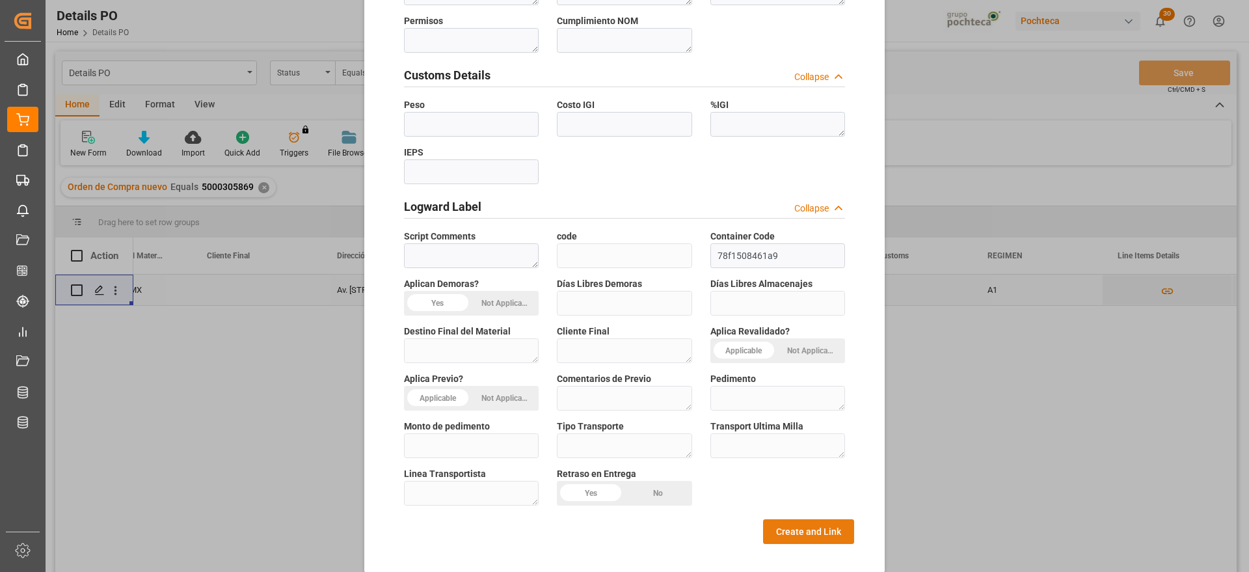
type textarea "69511"
click at [810, 520] on button "Create and Link" at bounding box center [808, 531] width 91 height 25
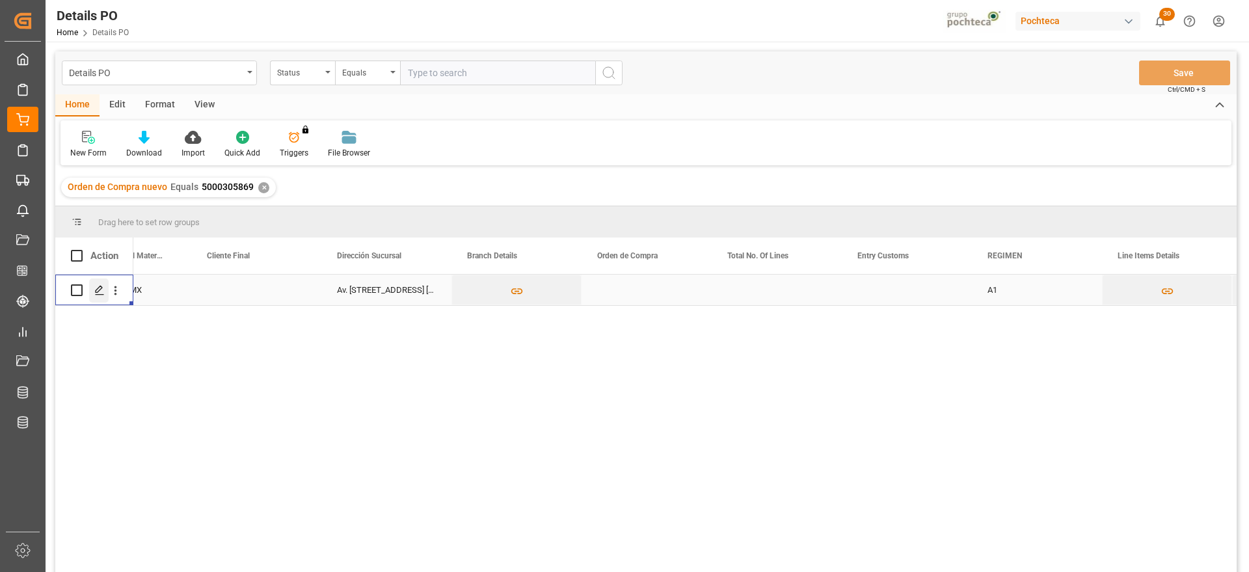
click at [98, 290] on icon "Press SPACE to select this row." at bounding box center [99, 290] width 10 height 10
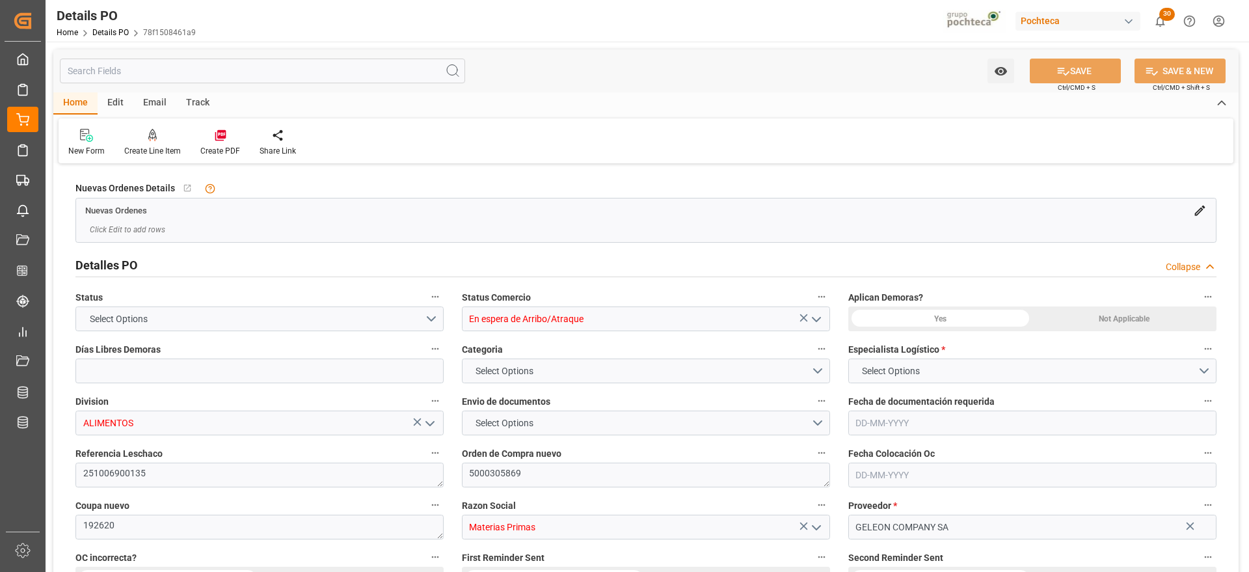
type input "15"
type input "1"
type input "[DATE]"
type input "07-07-2025"
type input "[DATE]"
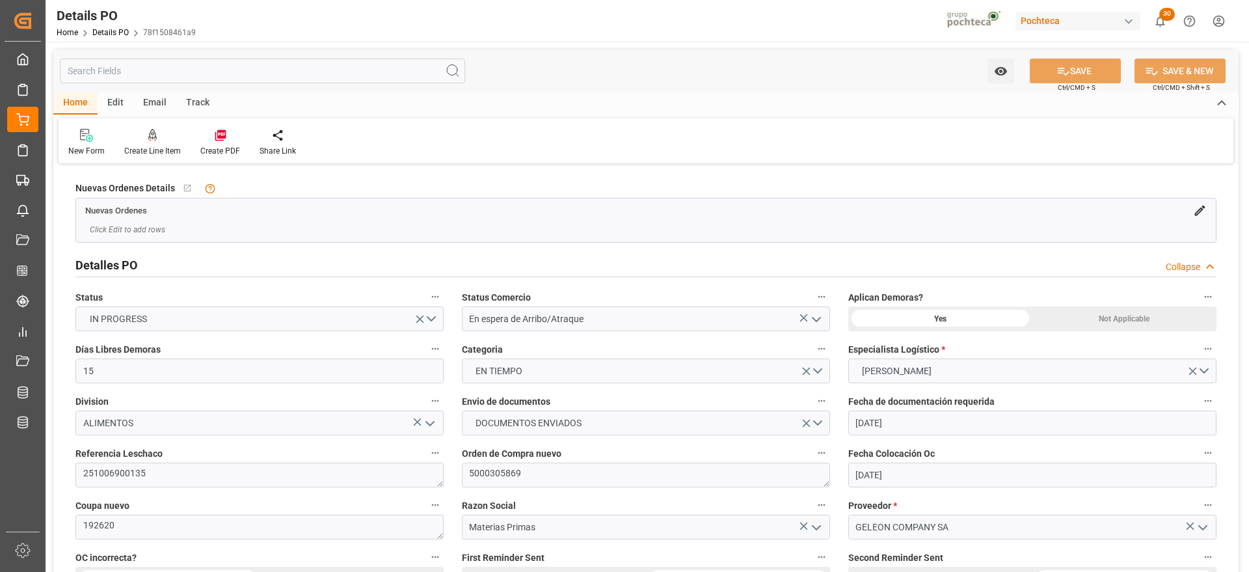
type input "[DATE]"
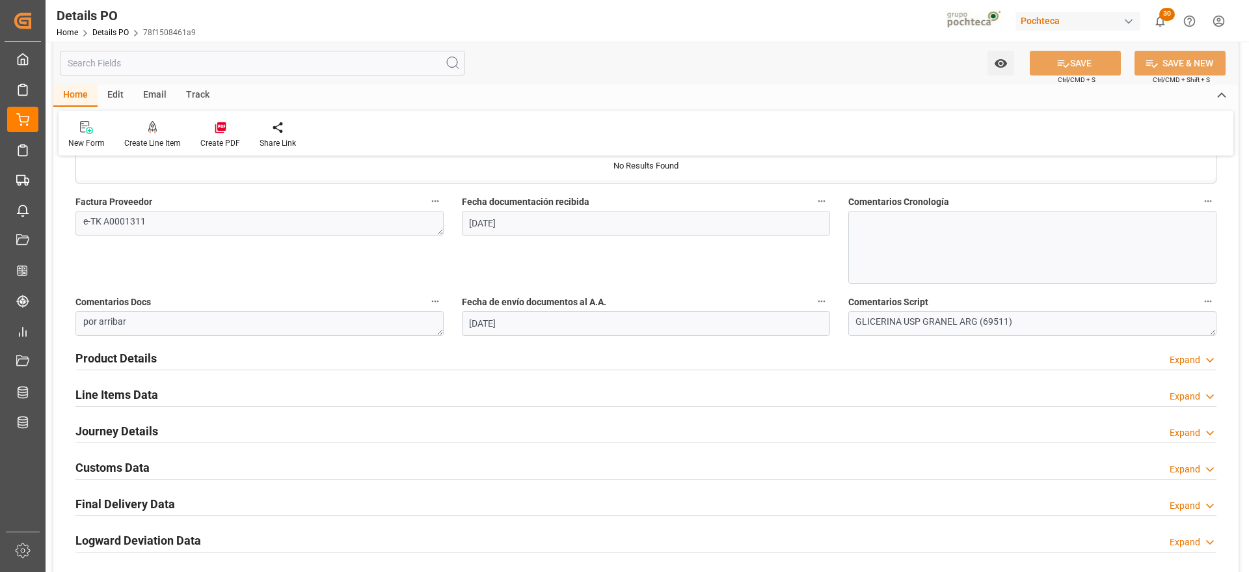
click at [121, 390] on h2 "Line Items Data" at bounding box center [116, 395] width 83 height 18
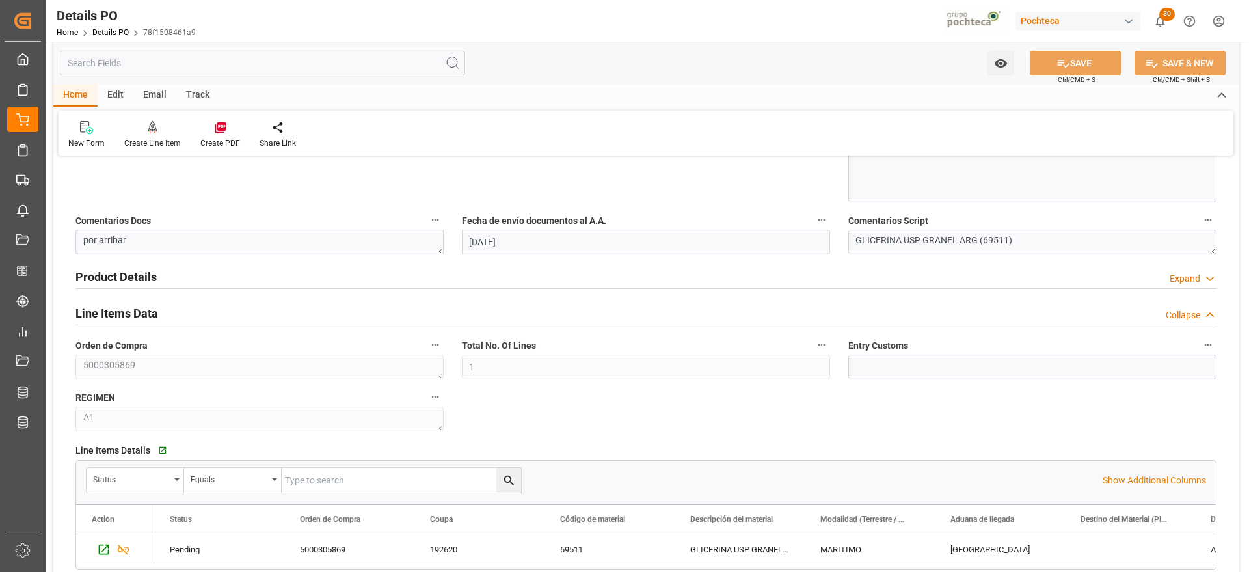
click at [136, 310] on h2 "Line Items Data" at bounding box center [116, 313] width 83 height 18
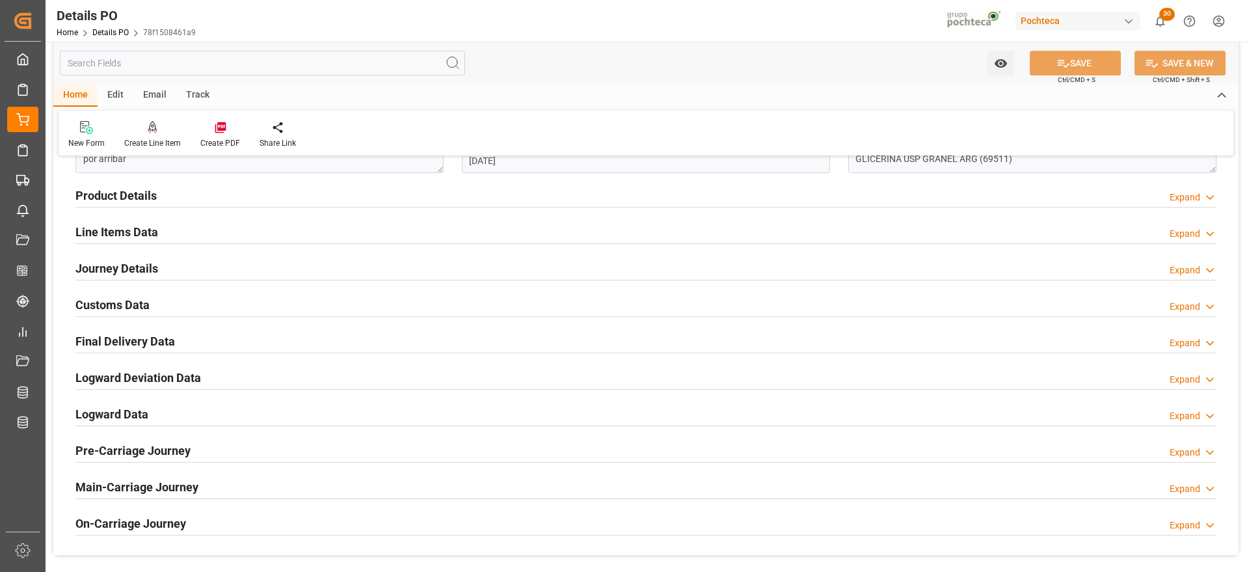
click at [126, 299] on h2 "Customs Data" at bounding box center [112, 305] width 74 height 18
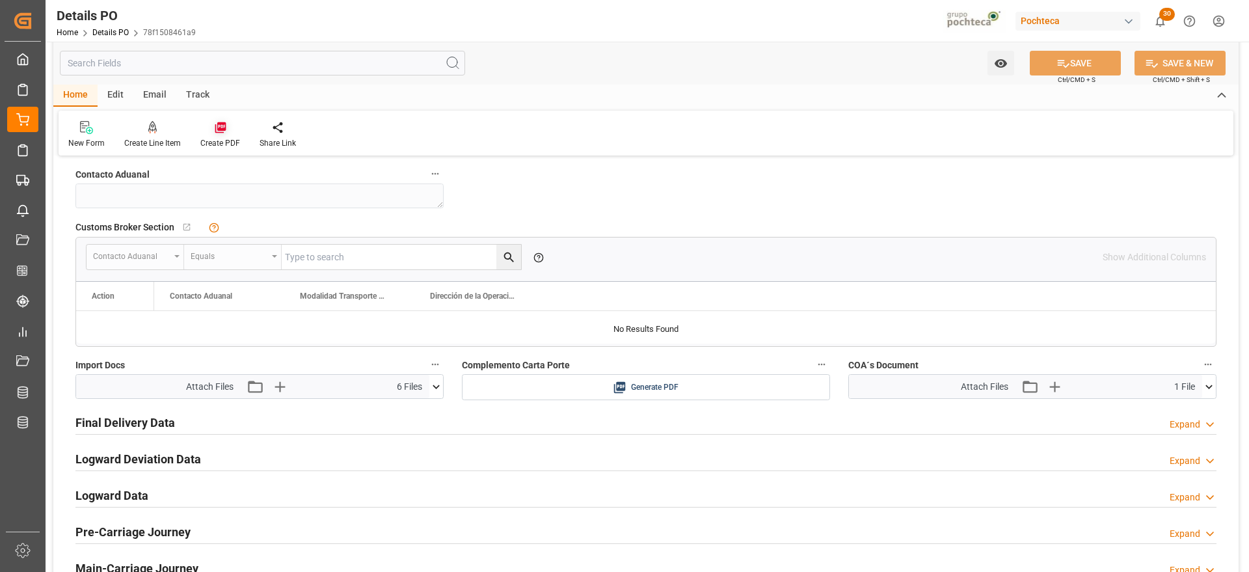
click at [217, 122] on icon at bounding box center [220, 127] width 13 height 13
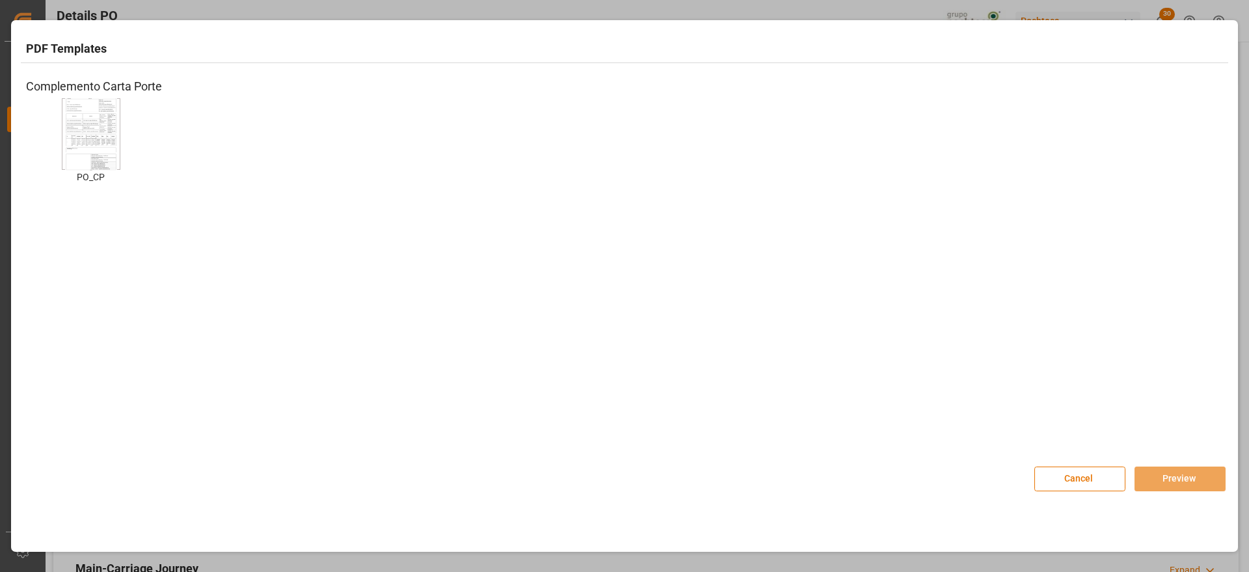
click at [90, 140] on img at bounding box center [91, 133] width 52 height 73
click at [1182, 483] on button "Preview" at bounding box center [1179, 478] width 91 height 25
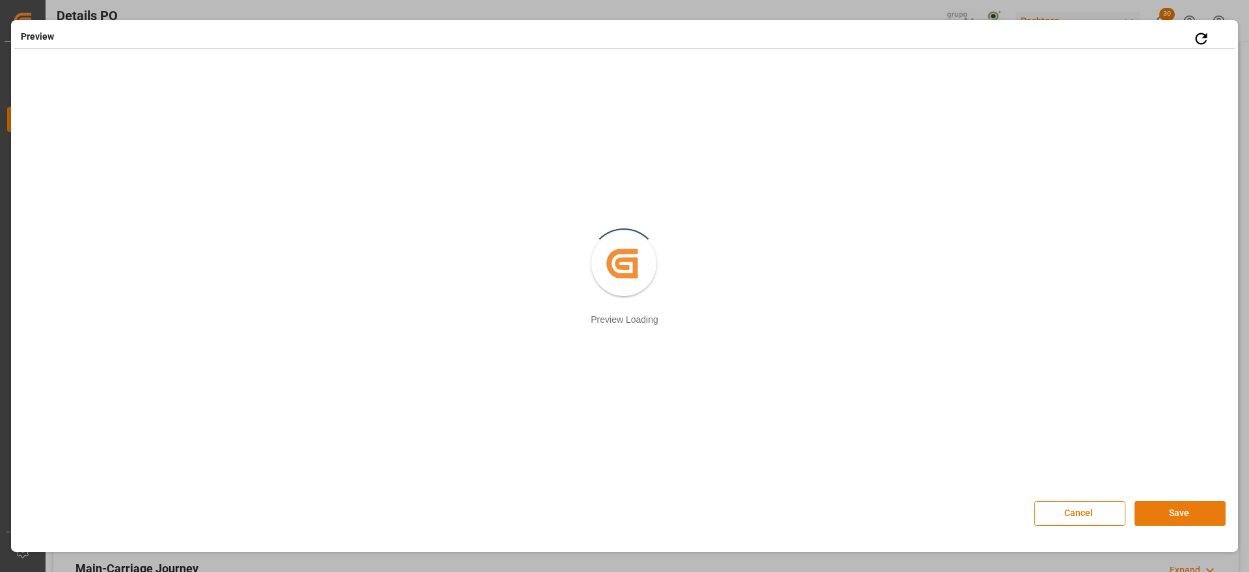
click at [1175, 507] on button "Save" at bounding box center [1179, 513] width 91 height 25
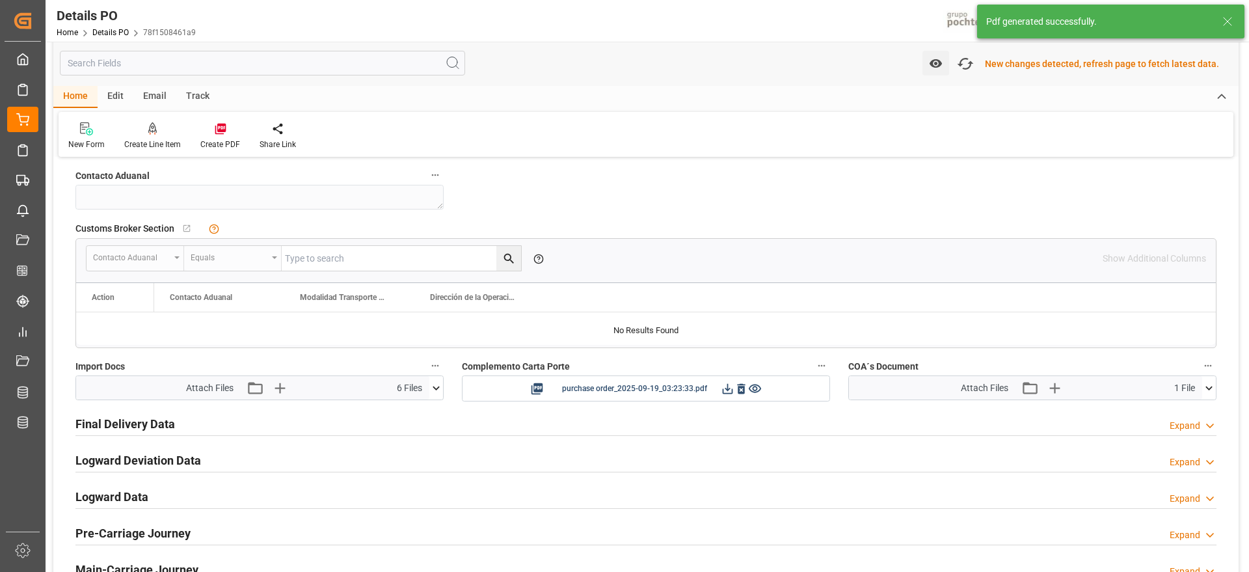
scroll to position [977, 0]
click at [728, 381] on icon at bounding box center [728, 387] width 14 height 14
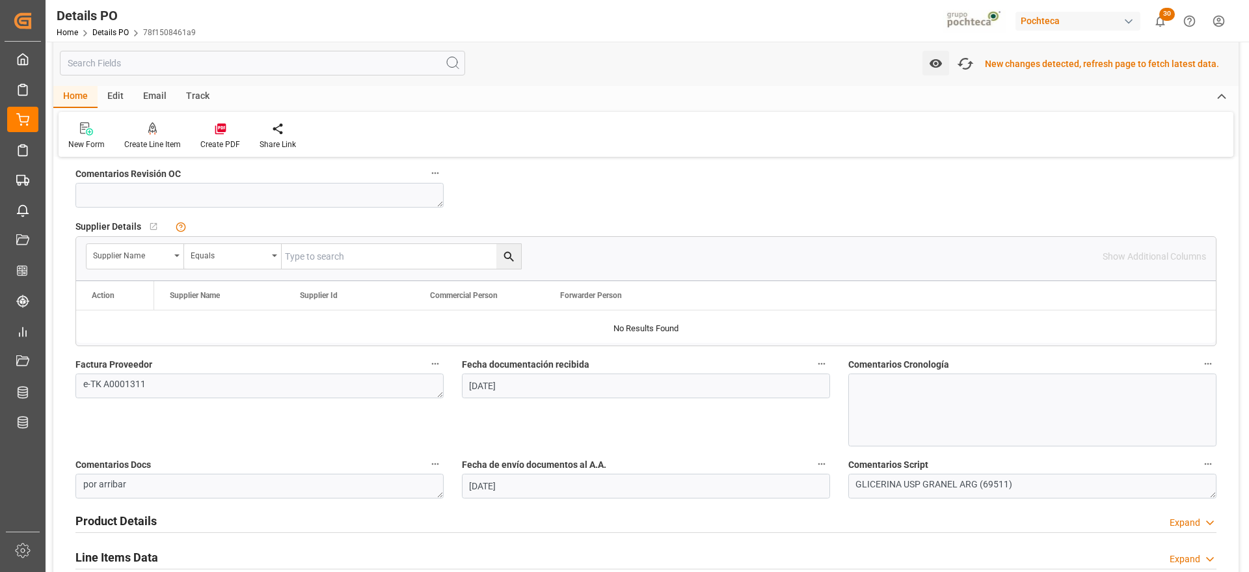
scroll to position [1, 0]
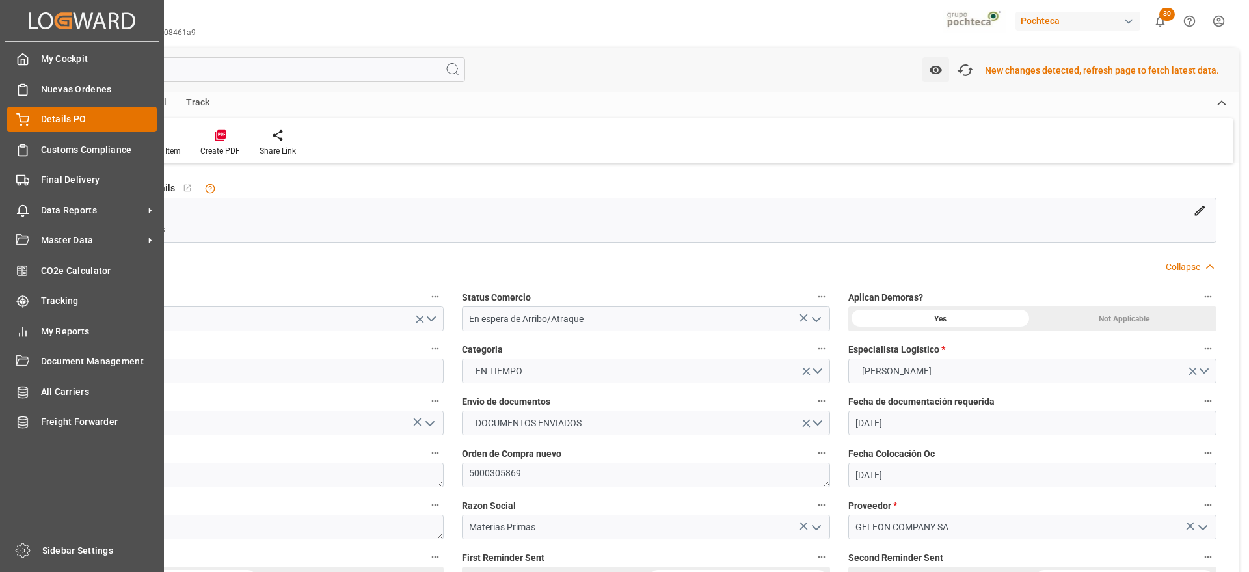
click at [64, 117] on span "Details PO" at bounding box center [99, 120] width 116 height 14
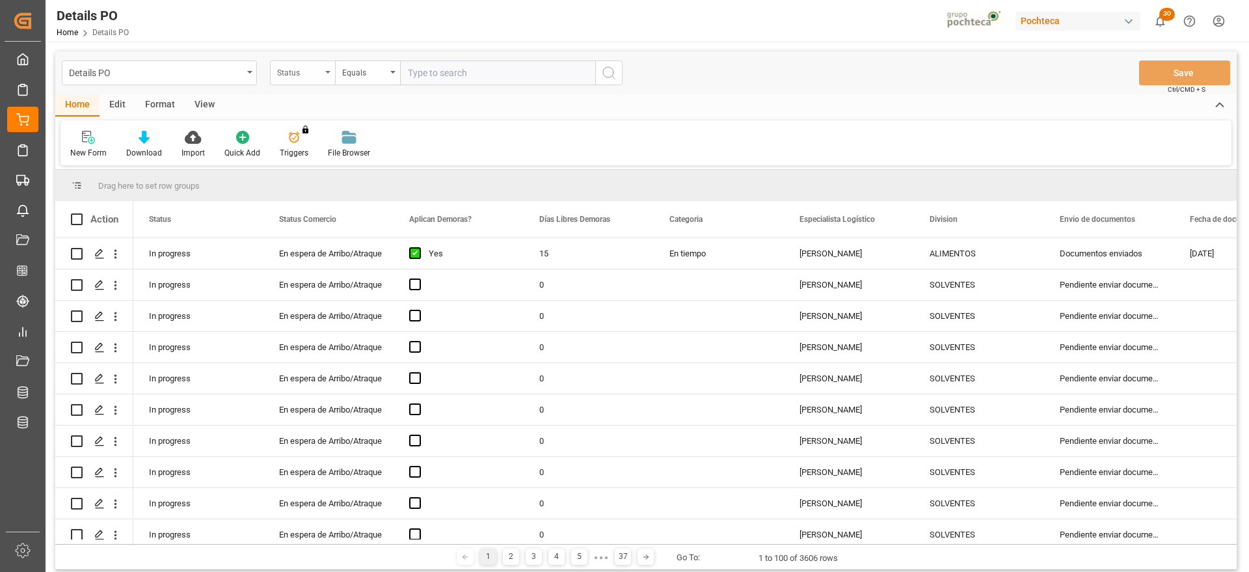
click at [310, 68] on div "Status" at bounding box center [299, 71] width 44 height 15
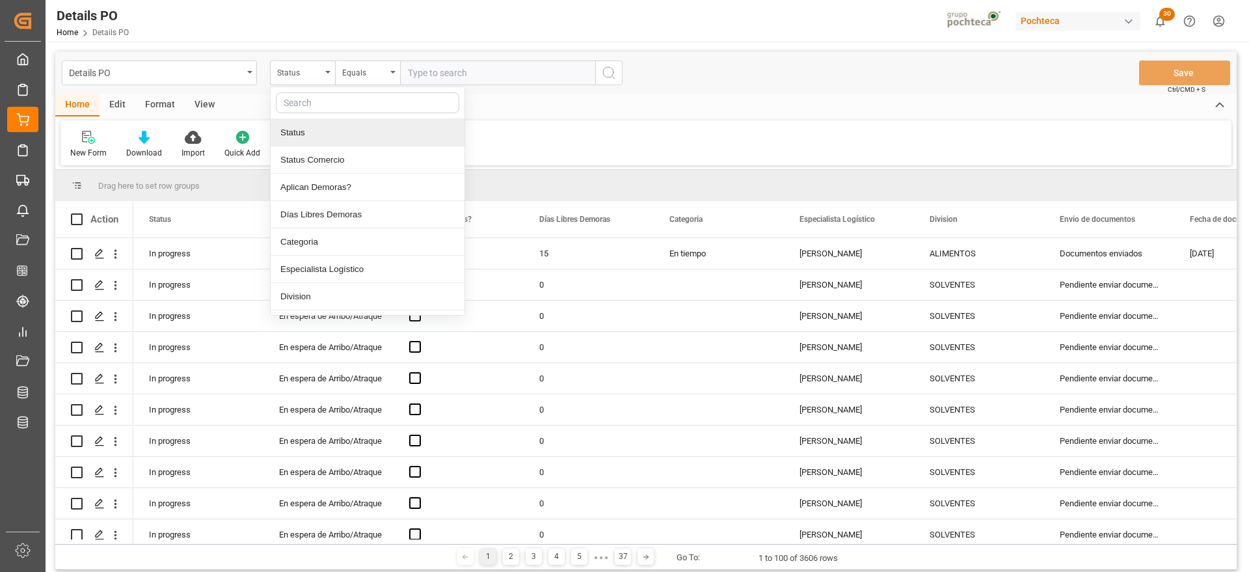
click at [322, 105] on input "text" at bounding box center [367, 102] width 183 height 21
type input "REF"
click at [323, 122] on div "Referencia Leschaco" at bounding box center [368, 132] width 194 height 27
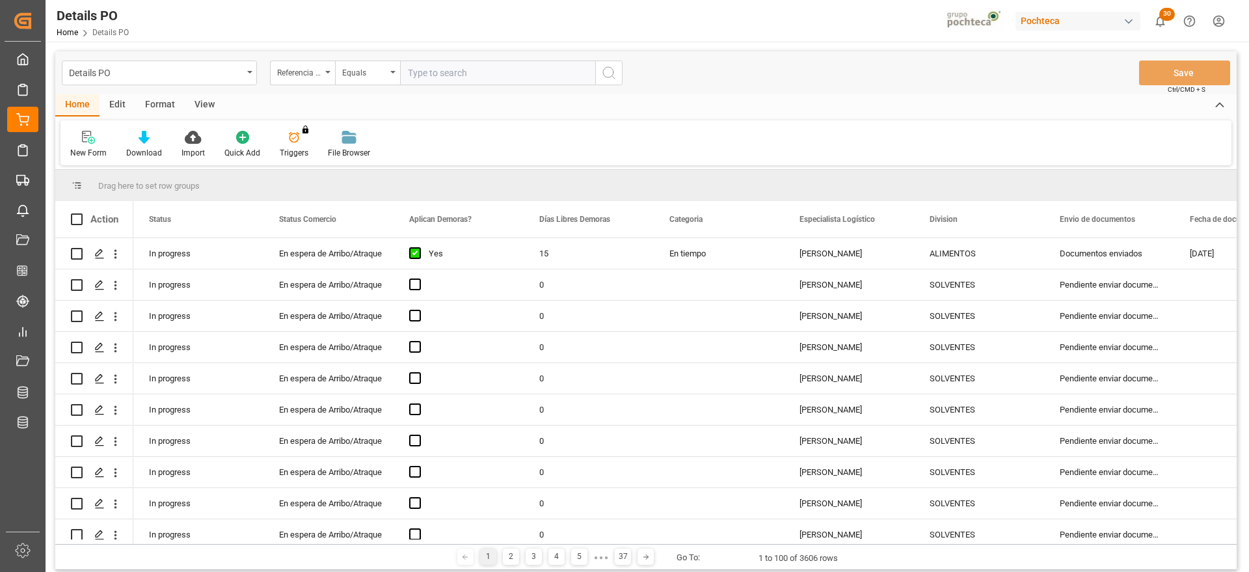
click at [425, 70] on input "text" at bounding box center [497, 72] width 195 height 25
paste input "5000306129"
type input "5000306129"
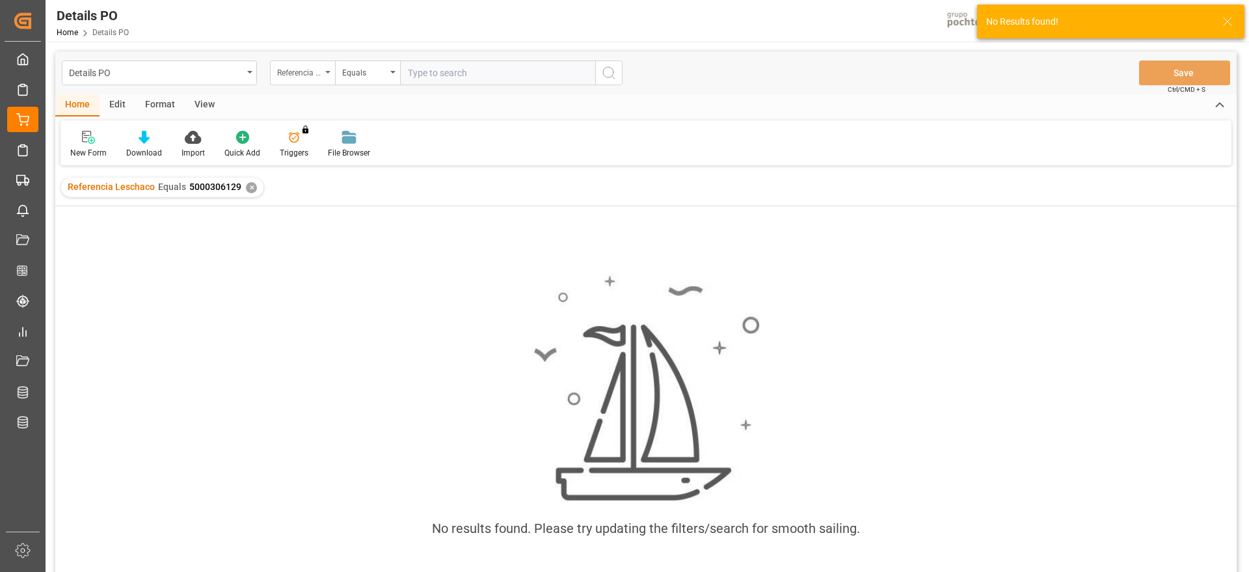
click at [325, 66] on div "Referencia Leschaco" at bounding box center [302, 72] width 65 height 25
click at [322, 100] on input "text" at bounding box center [367, 102] width 183 height 21
type input "ORDE"
click at [308, 131] on div "Orden de Compra nuevo" at bounding box center [368, 132] width 194 height 27
click at [446, 76] on input "text" at bounding box center [497, 72] width 195 height 25
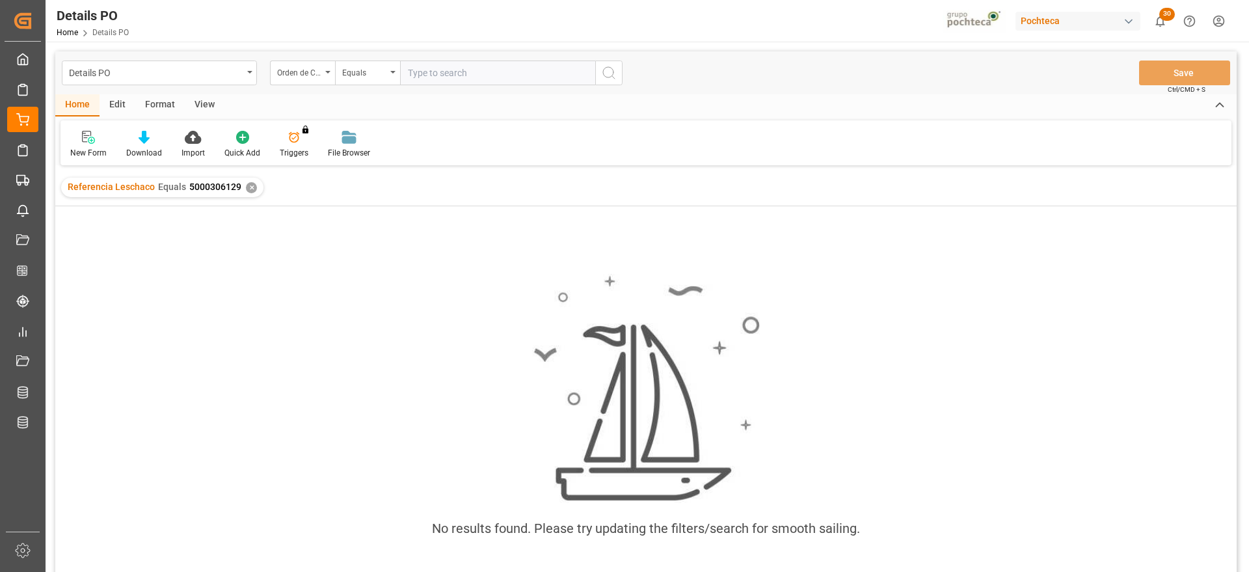
paste input "5000306129"
type input "5000306129"
click at [246, 182] on div "✕" at bounding box center [251, 187] width 11 height 11
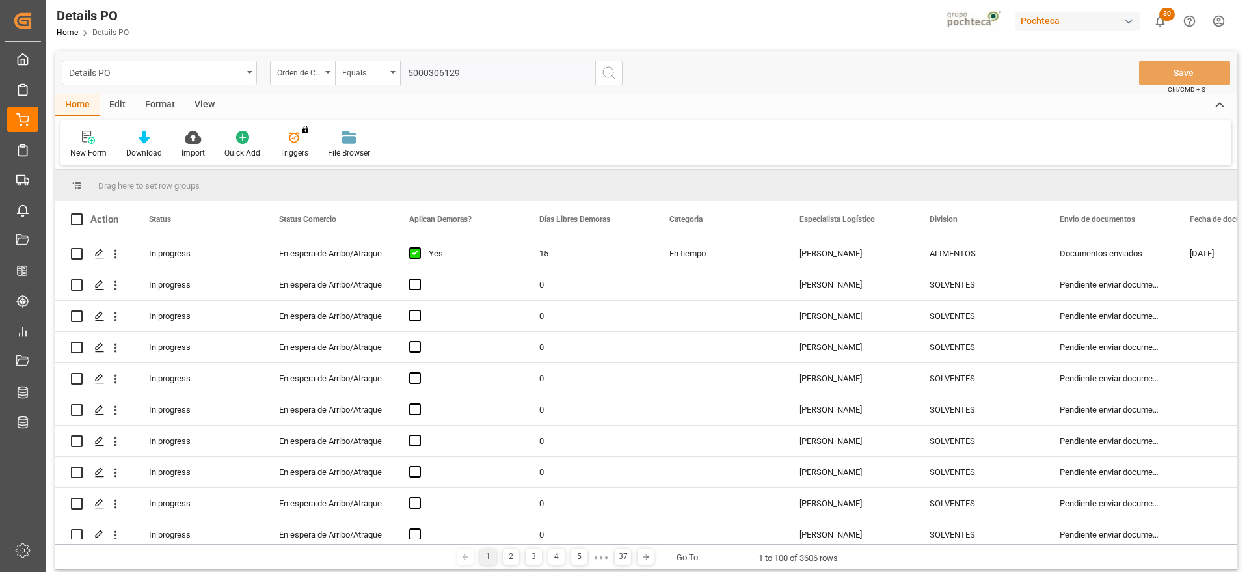
click at [460, 66] on input "5000306129" at bounding box center [497, 72] width 195 height 25
click at [606, 74] on icon "search button" at bounding box center [609, 73] width 16 height 16
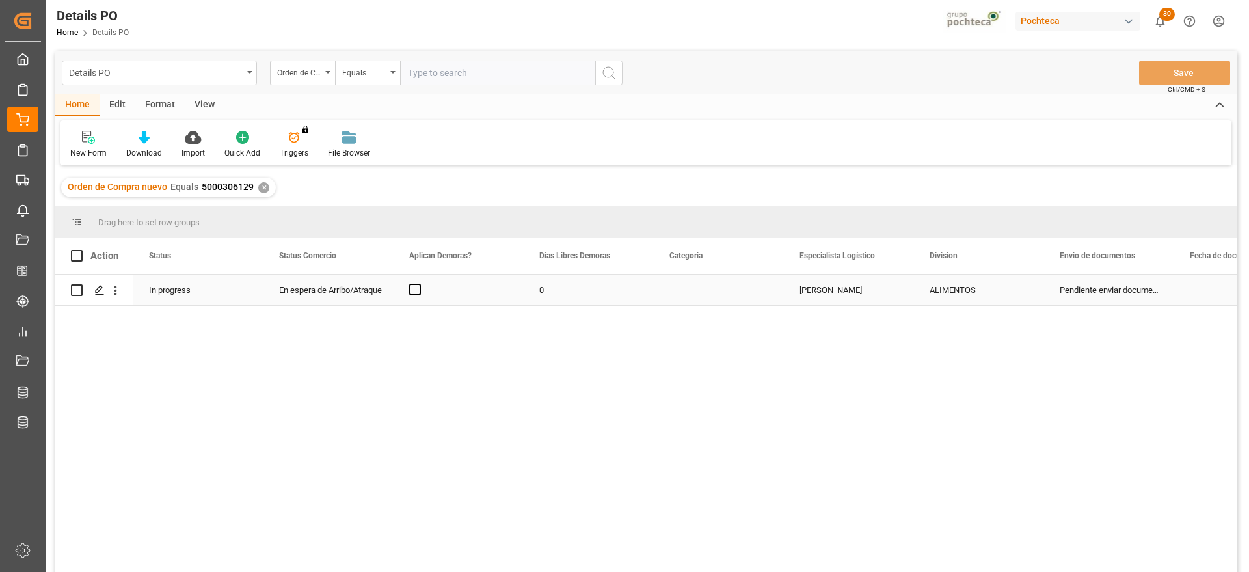
click at [353, 289] on div "En espera de Arribo/Atraque" at bounding box center [328, 290] width 99 height 30
click at [416, 286] on span "Press SPACE to select this row." at bounding box center [415, 290] width 12 height 12
click at [419, 284] on input "Press SPACE to select this row." at bounding box center [419, 284] width 0 height 0
click at [555, 286] on div "0" at bounding box center [589, 289] width 130 height 31
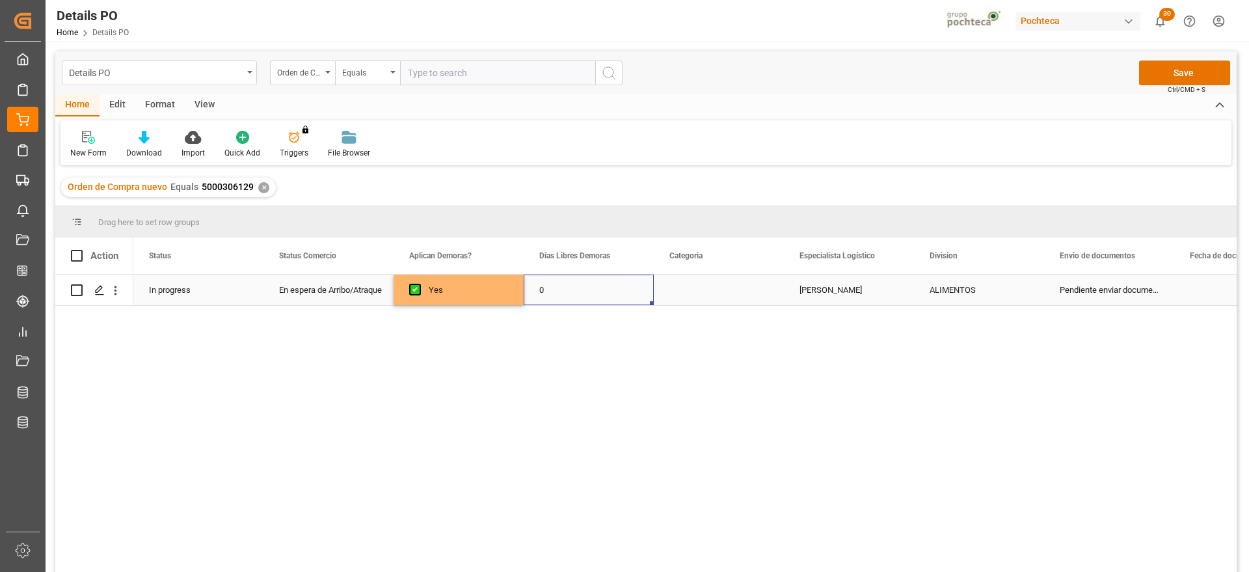
click at [555, 286] on div "0" at bounding box center [589, 289] width 130 height 31
click at [555, 286] on input "0" at bounding box center [588, 297] width 109 height 25
type input "14"
click at [760, 293] on div "Press SPACE to select this row." at bounding box center [719, 289] width 130 height 31
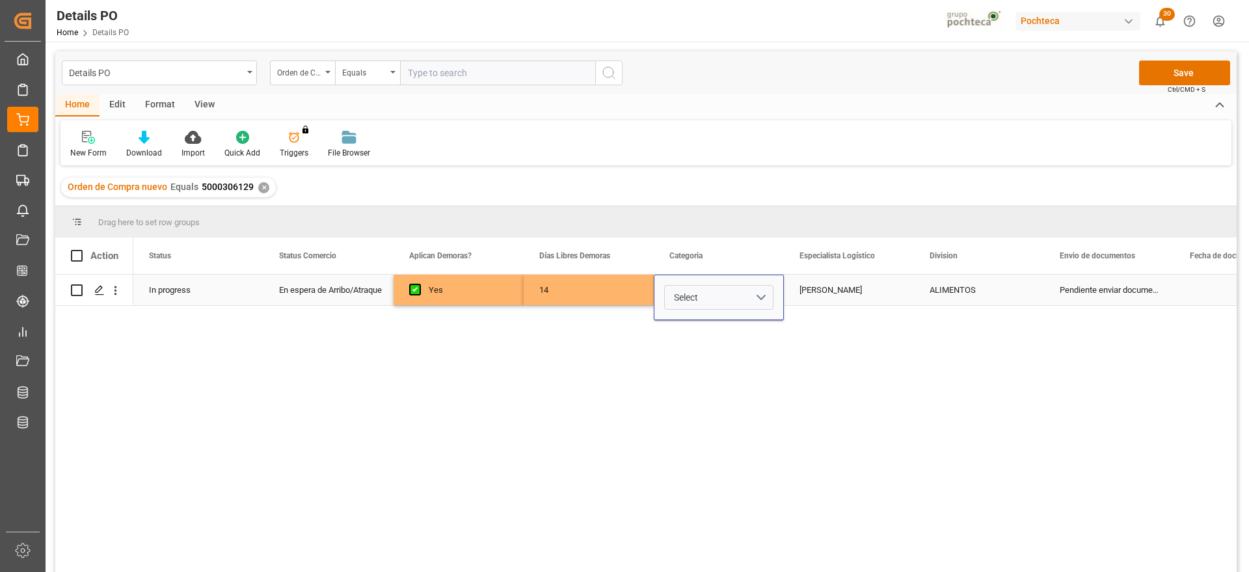
click at [767, 293] on button "Select" at bounding box center [718, 297] width 109 height 25
click at [732, 377] on div "En tiempo" at bounding box center [719, 370] width 108 height 39
click at [820, 300] on div "[PERSON_NAME]" at bounding box center [849, 289] width 130 height 31
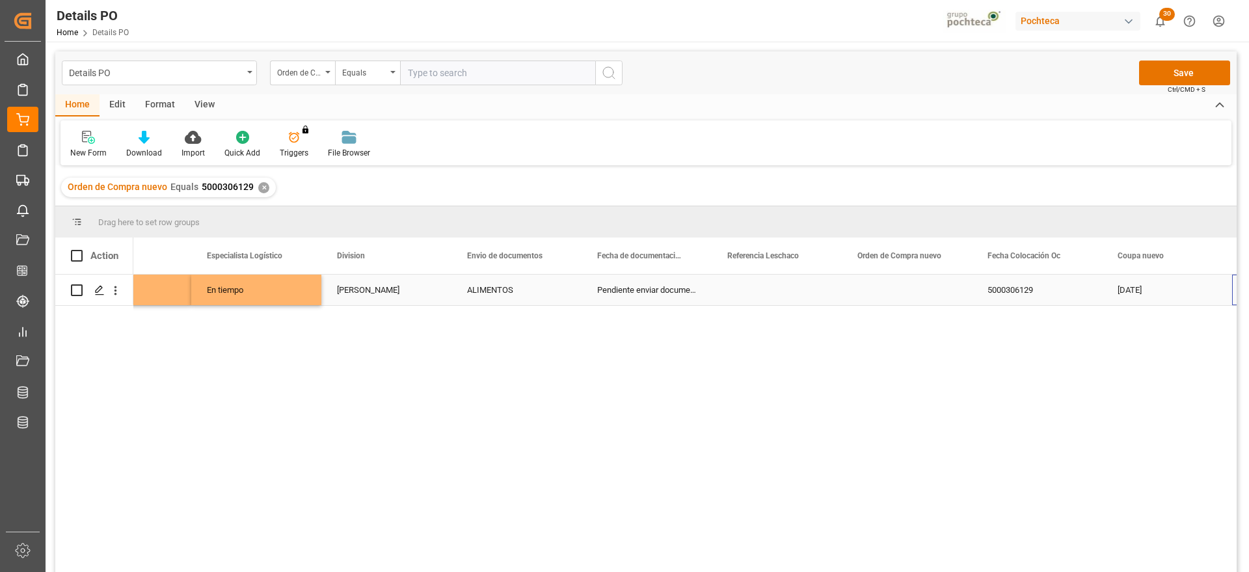
scroll to position [0, 593]
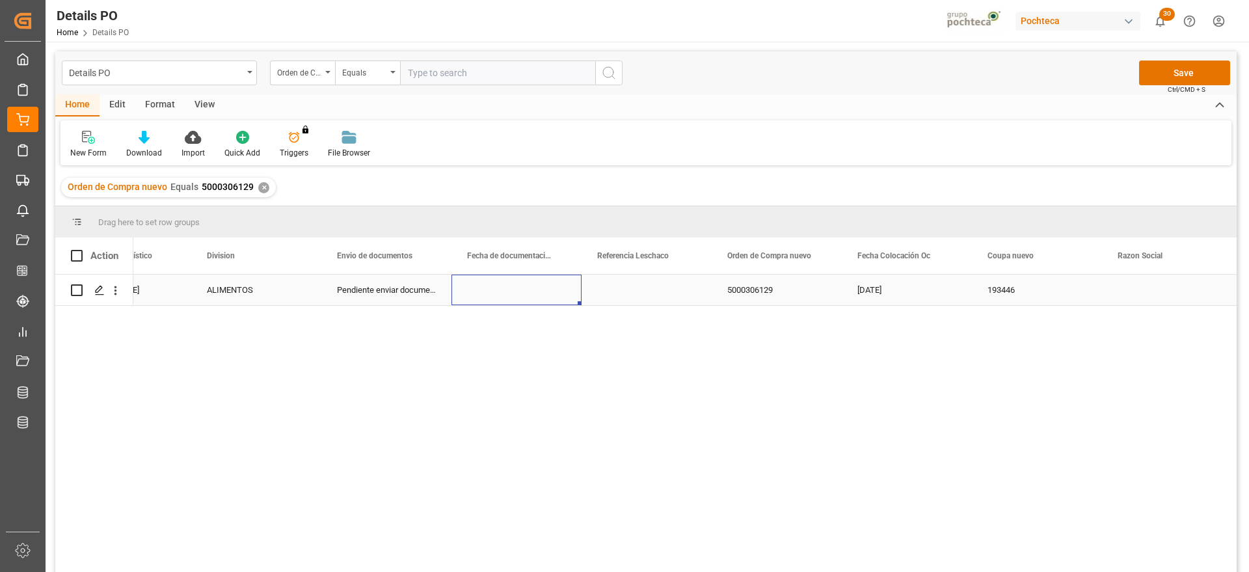
click at [540, 295] on div "Press SPACE to select this row." at bounding box center [516, 289] width 130 height 31
click at [528, 283] on div "Press SPACE to select this row." at bounding box center [516, 289] width 130 height 31
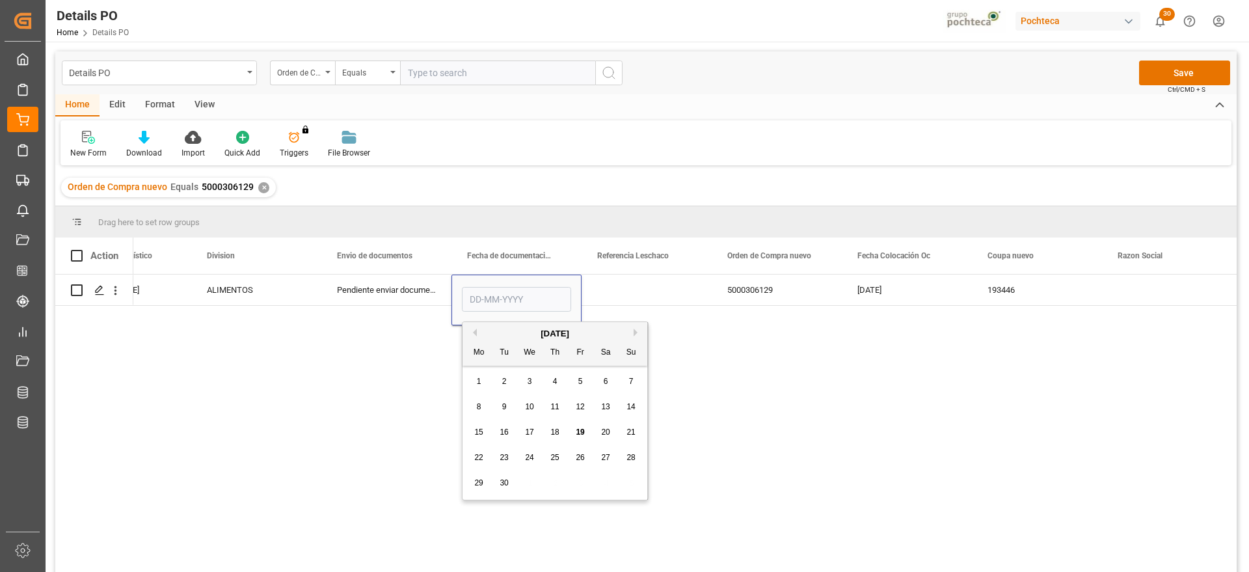
click at [526, 405] on span "10" at bounding box center [529, 406] width 8 height 9
type input "[DATE]"
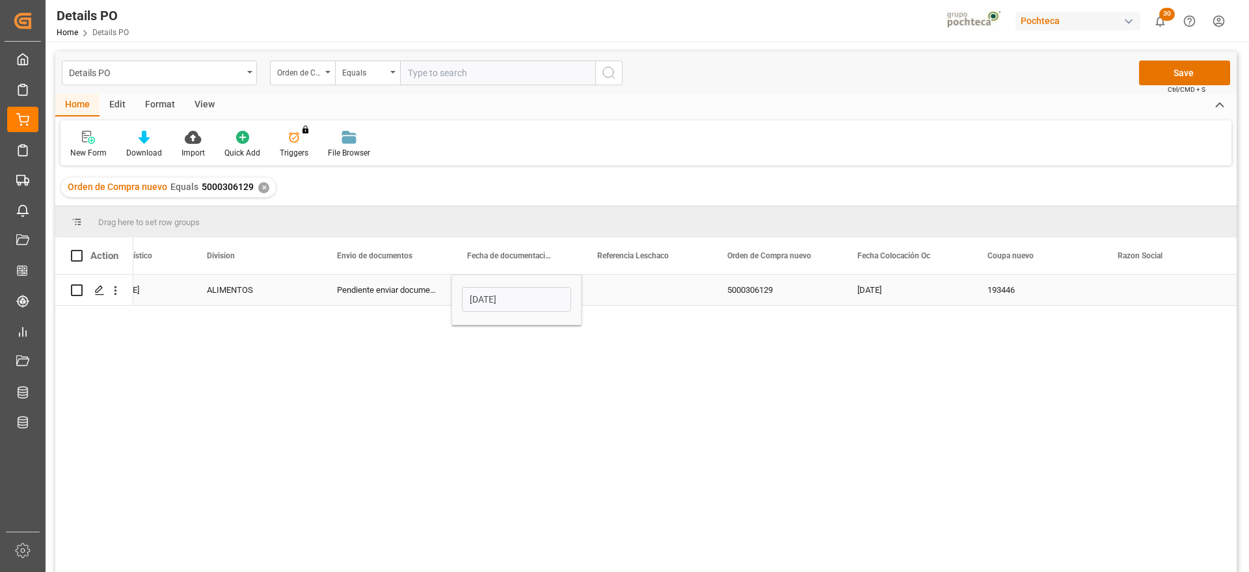
click at [630, 287] on div "Press SPACE to select this row." at bounding box center [646, 289] width 130 height 31
click at [645, 288] on div "Press SPACE to select this row." at bounding box center [646, 289] width 130 height 31
click at [640, 291] on input "Press SPACE to select this row." at bounding box center [646, 297] width 109 height 25
type input "251006900144"
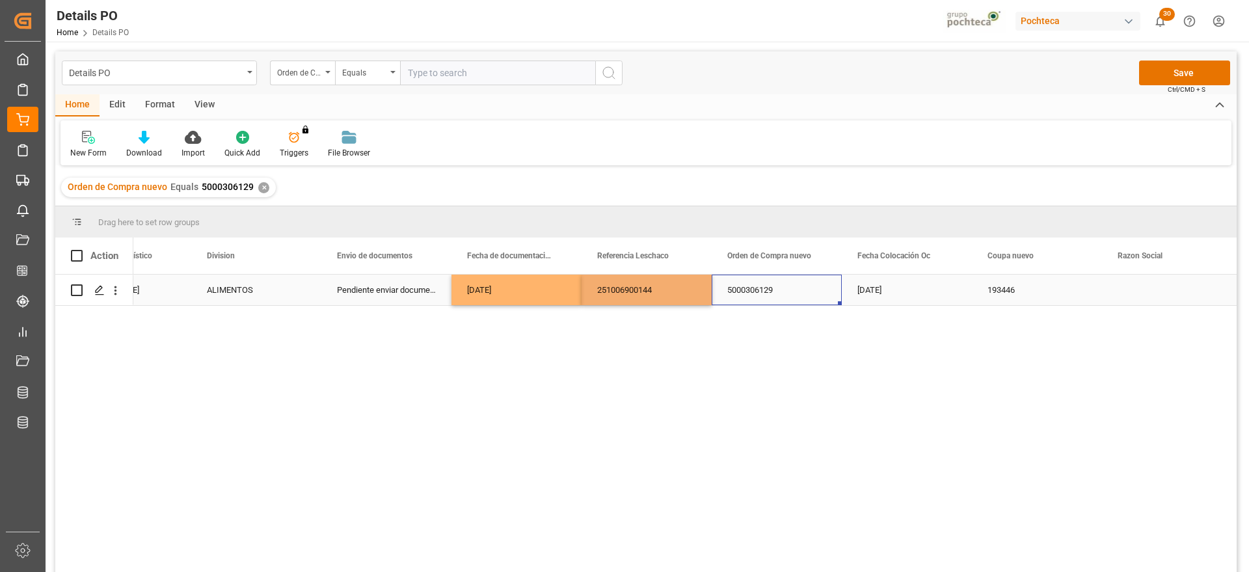
click at [799, 293] on div "5000306129" at bounding box center [777, 289] width 130 height 31
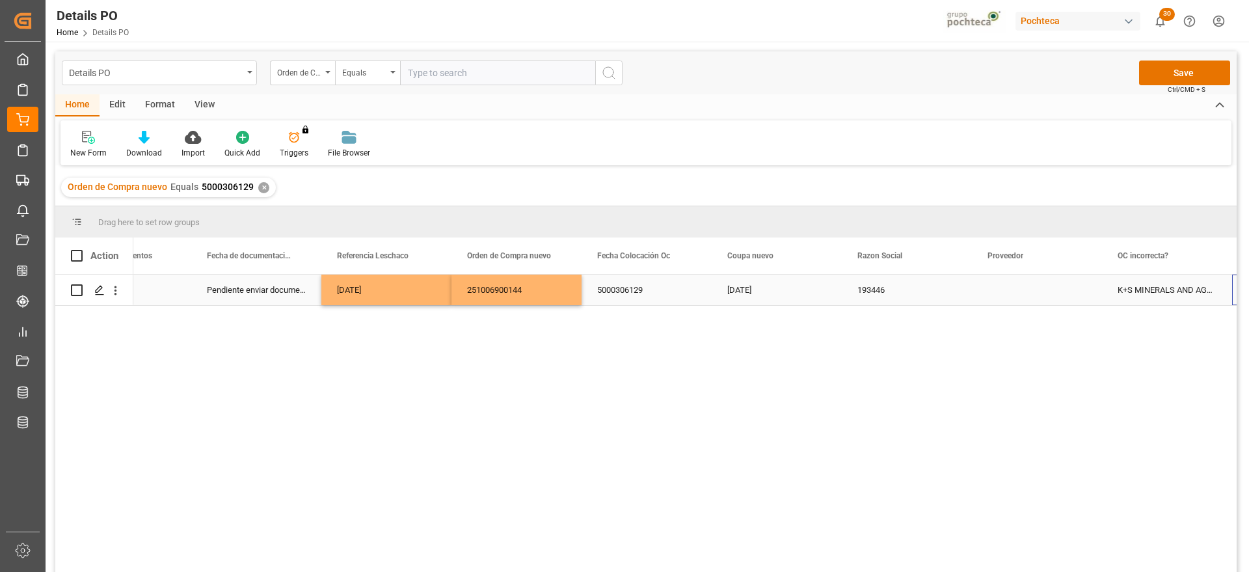
scroll to position [0, 983]
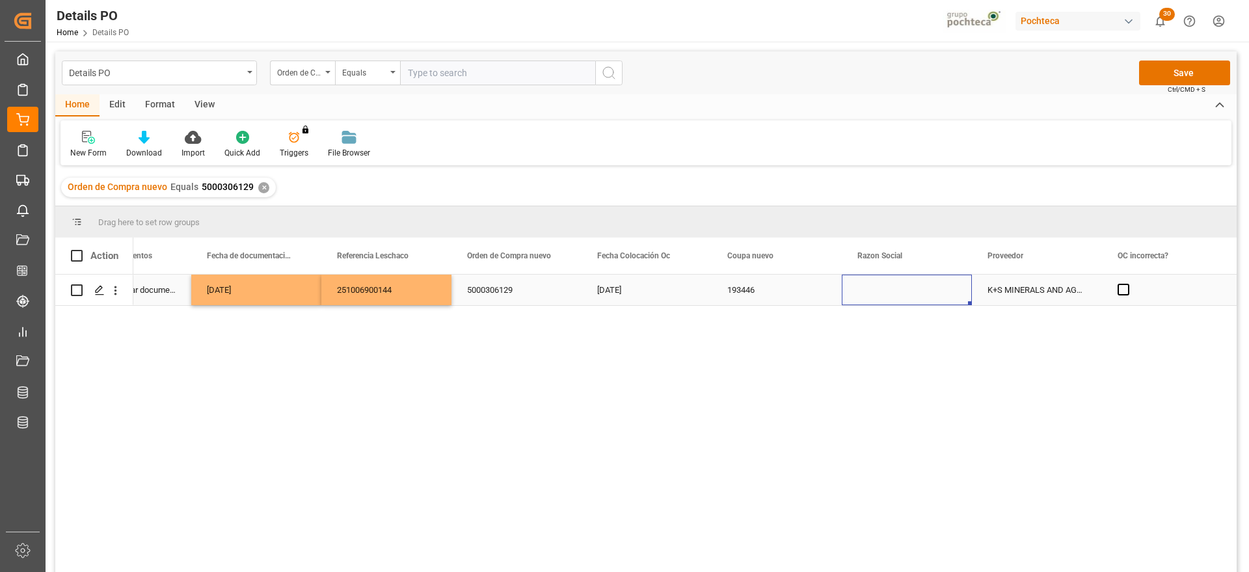
click at [902, 297] on div "Press SPACE to select this row." at bounding box center [907, 289] width 130 height 31
click at [942, 297] on icon "open menu" at bounding box center [948, 298] width 16 height 16
click at [905, 332] on div "Materias Primas" at bounding box center [919, 335] width 133 height 46
type input "Materias Primas"
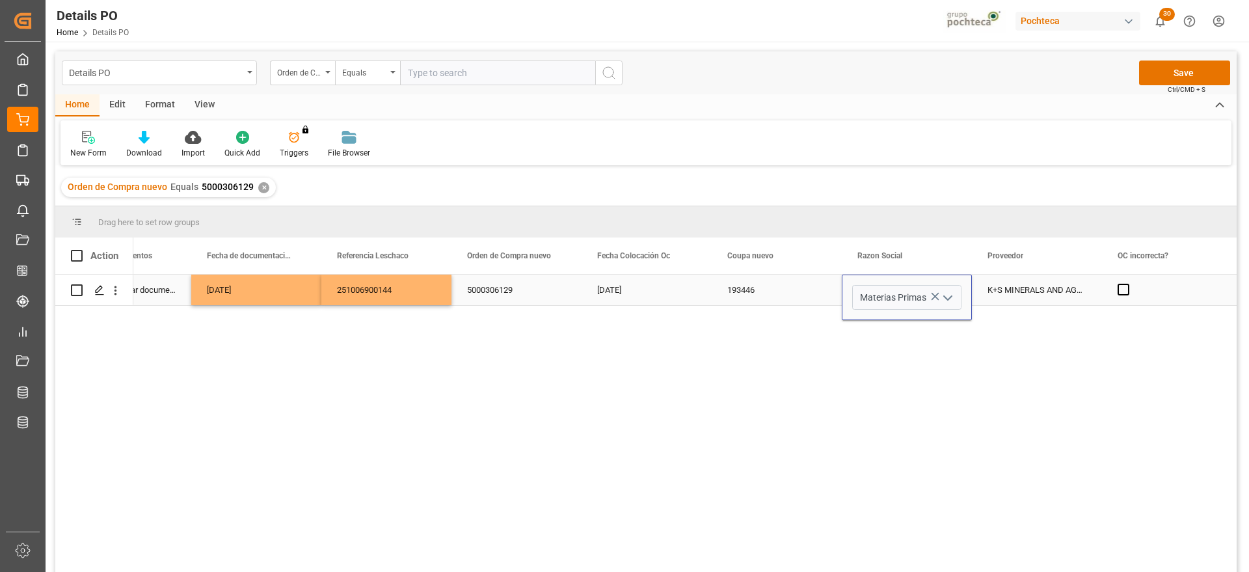
click at [1013, 292] on div "K+S MINERALS AND AGRICULTURE GMBH" at bounding box center [1037, 289] width 130 height 31
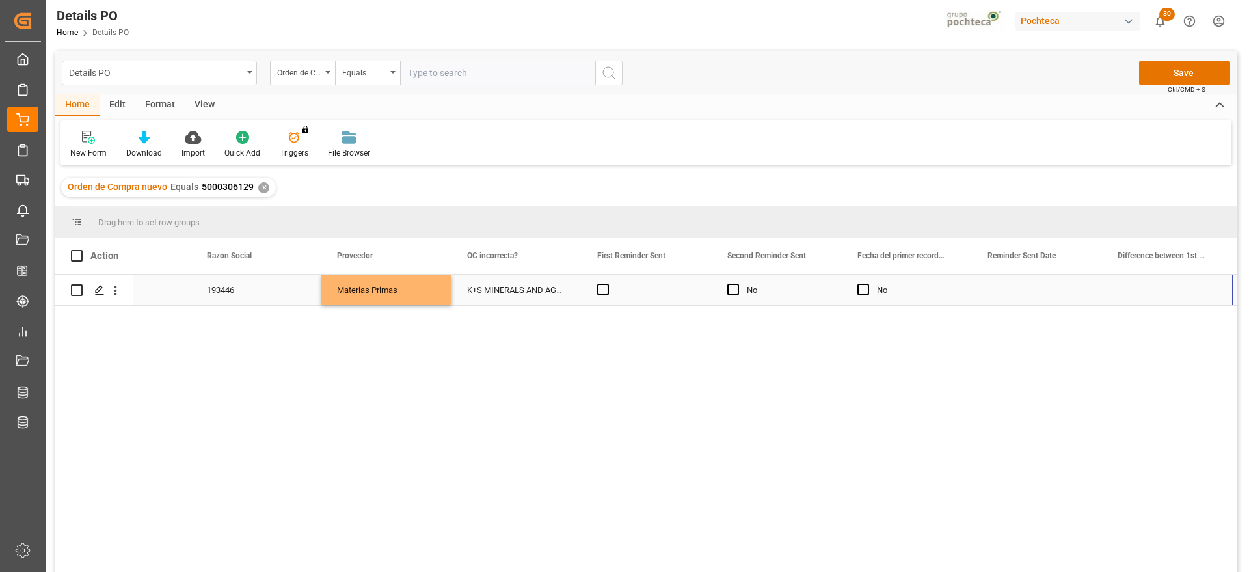
scroll to position [0, 1633]
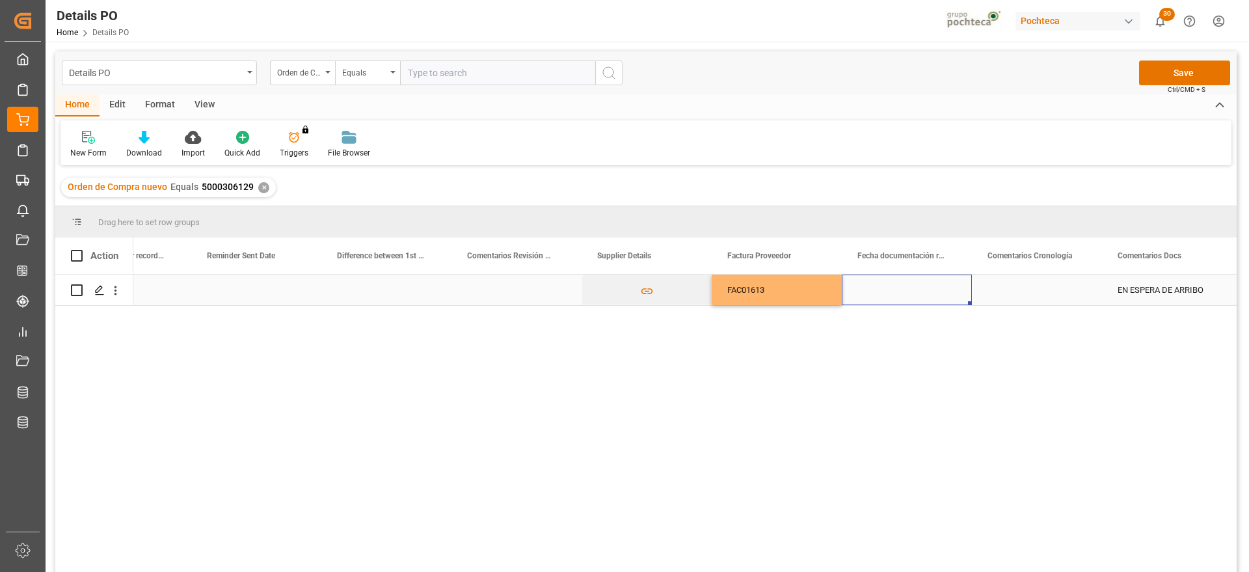
click at [920, 289] on div "Press SPACE to select this row." at bounding box center [907, 289] width 130 height 31
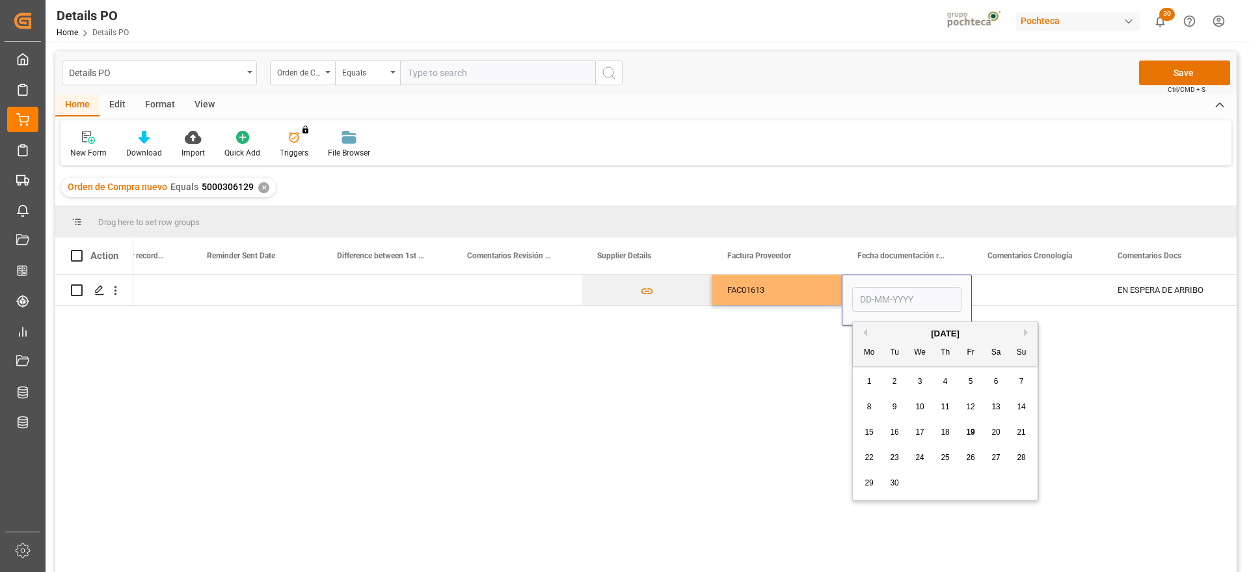
click at [921, 407] on span "10" at bounding box center [919, 406] width 8 height 9
type input "[DATE]"
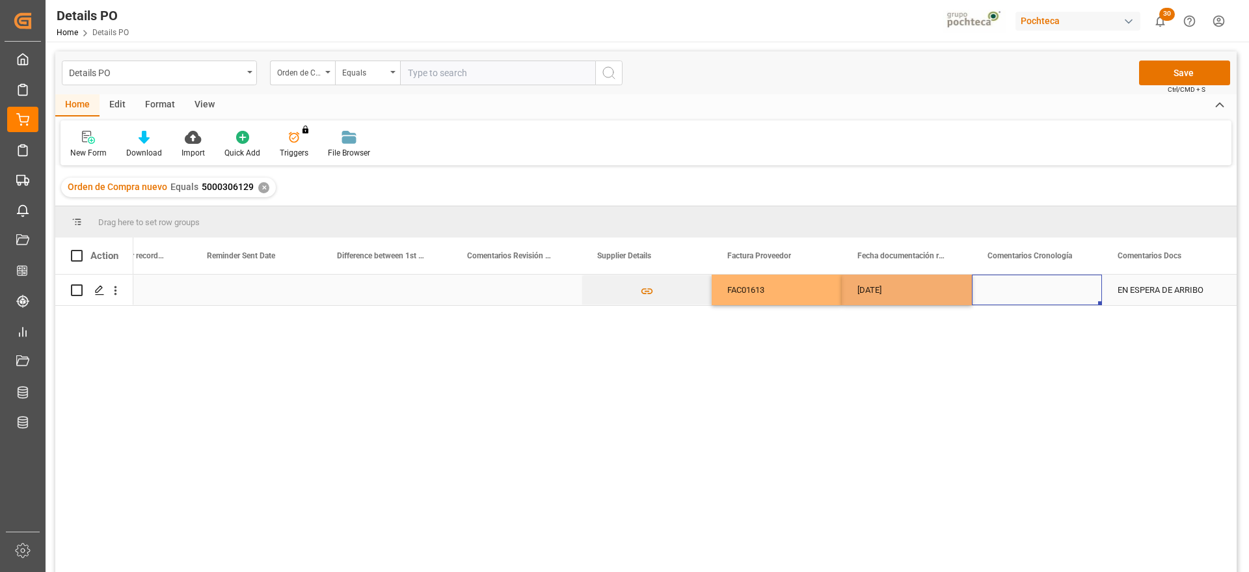
click at [1023, 290] on div "Press SPACE to select this row." at bounding box center [1037, 289] width 130 height 31
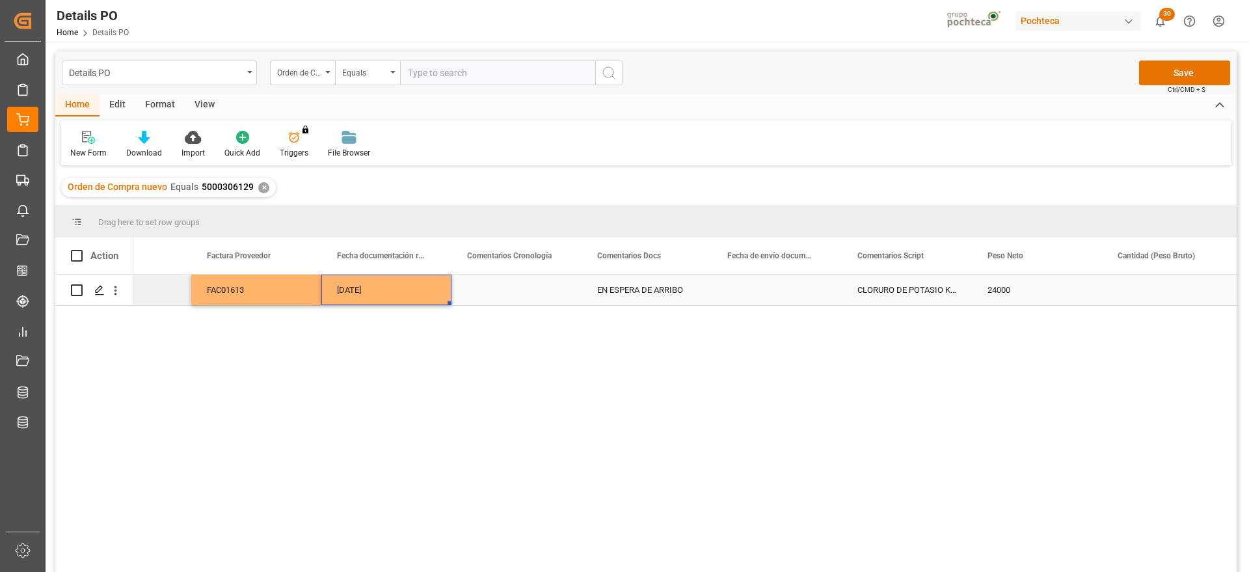
click at [405, 293] on div "[DATE]" at bounding box center [386, 289] width 130 height 31
click at [758, 295] on div "Press SPACE to select this row." at bounding box center [777, 289] width 130 height 31
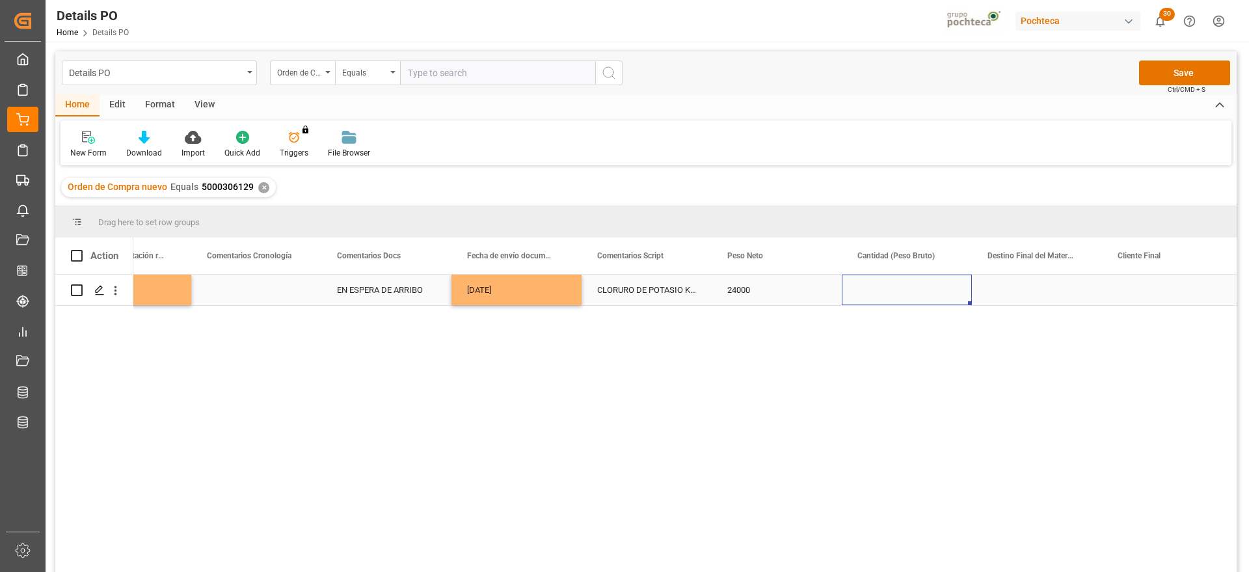
click at [884, 295] on div "Press SPACE to select this row." at bounding box center [907, 289] width 130 height 31
click at [884, 295] on input "Press SPACE to select this row." at bounding box center [906, 297] width 109 height 25
type input "24500"
click at [1040, 283] on div "Press SPACE to select this row." at bounding box center [1037, 289] width 130 height 31
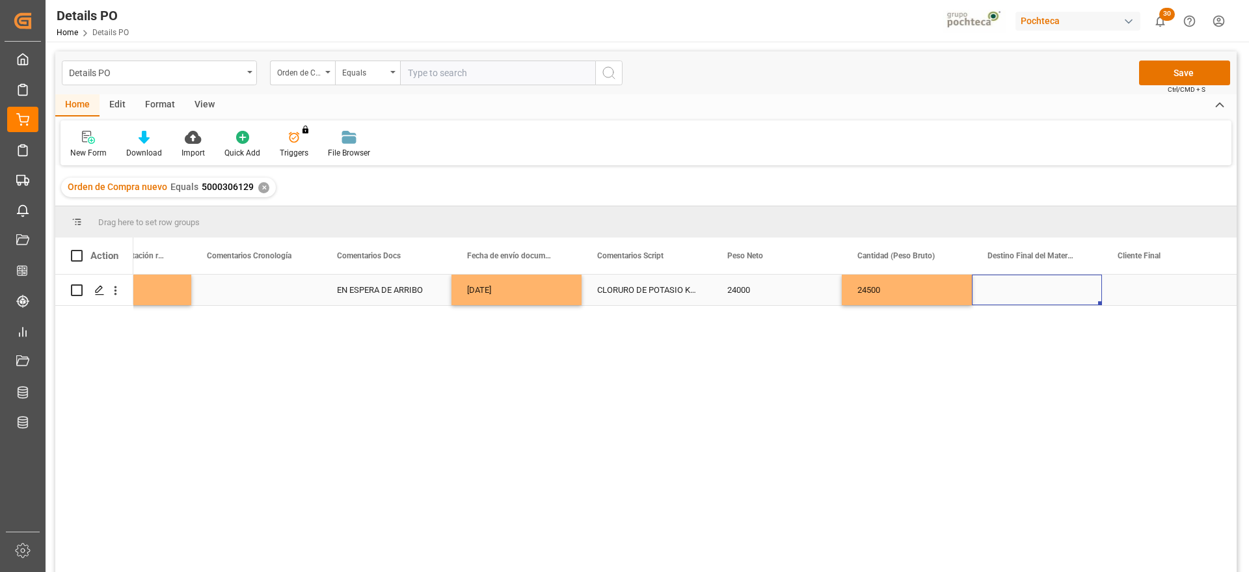
click at [1024, 295] on div "Press SPACE to select this row." at bounding box center [1037, 289] width 130 height 31
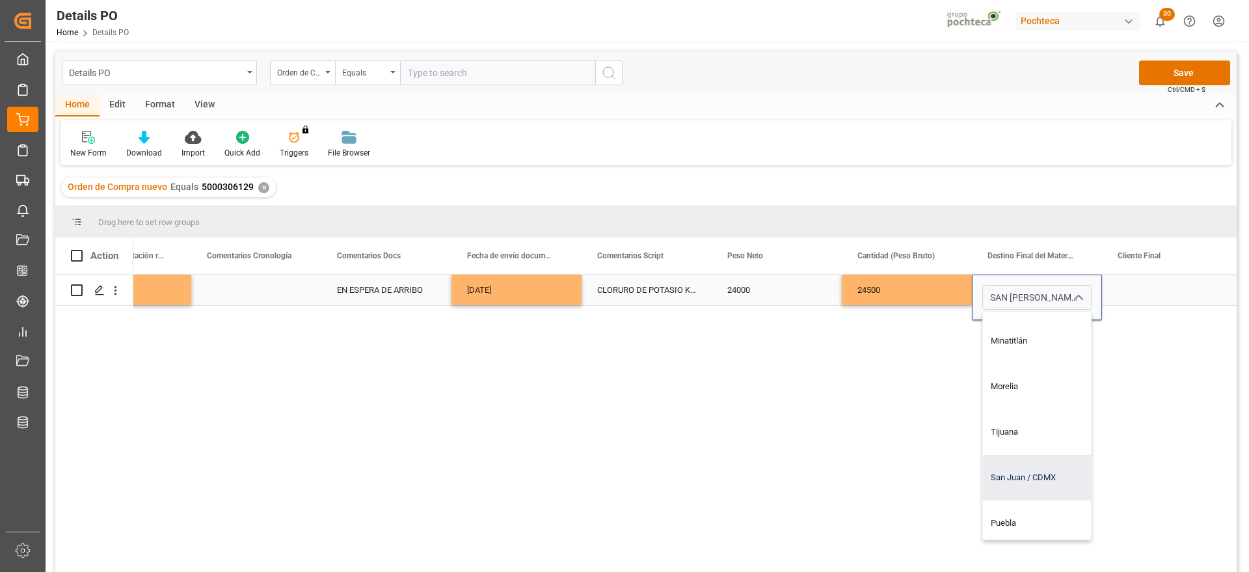
click at [1028, 473] on div "San Juan / CDMX" at bounding box center [1061, 478] width 157 height 46
type input "San Juan / CDMX"
click at [1182, 289] on div "Press SPACE to select this row." at bounding box center [1167, 289] width 130 height 31
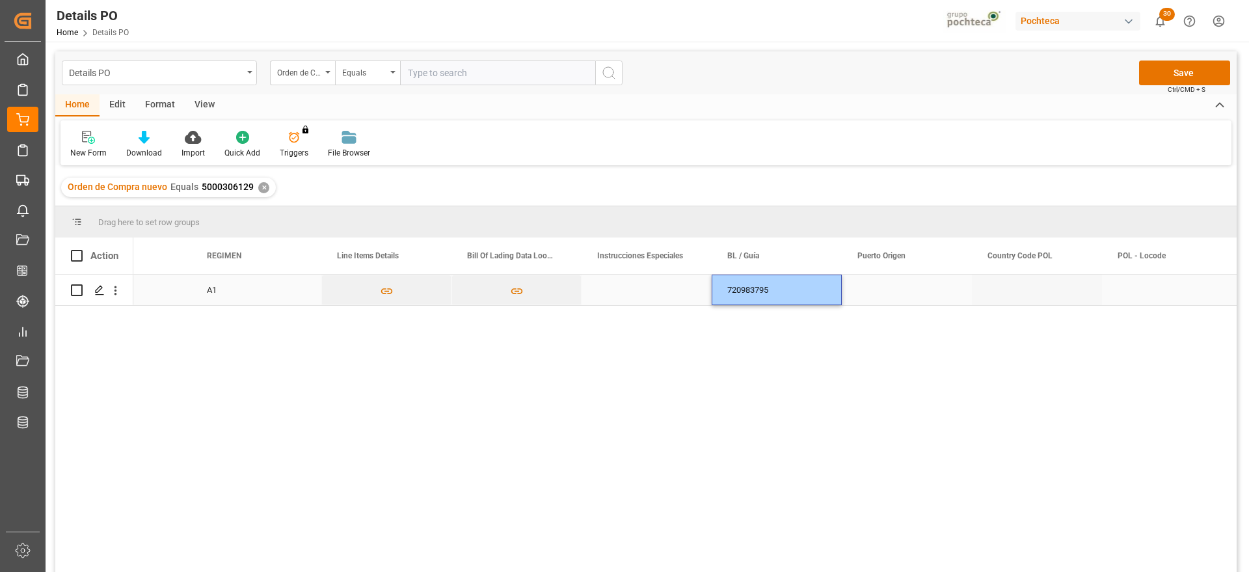
click at [926, 291] on div "Press SPACE to select this row." at bounding box center [907, 289] width 130 height 31
click at [896, 284] on div "Press SPACE to select this row." at bounding box center [907, 289] width 130 height 31
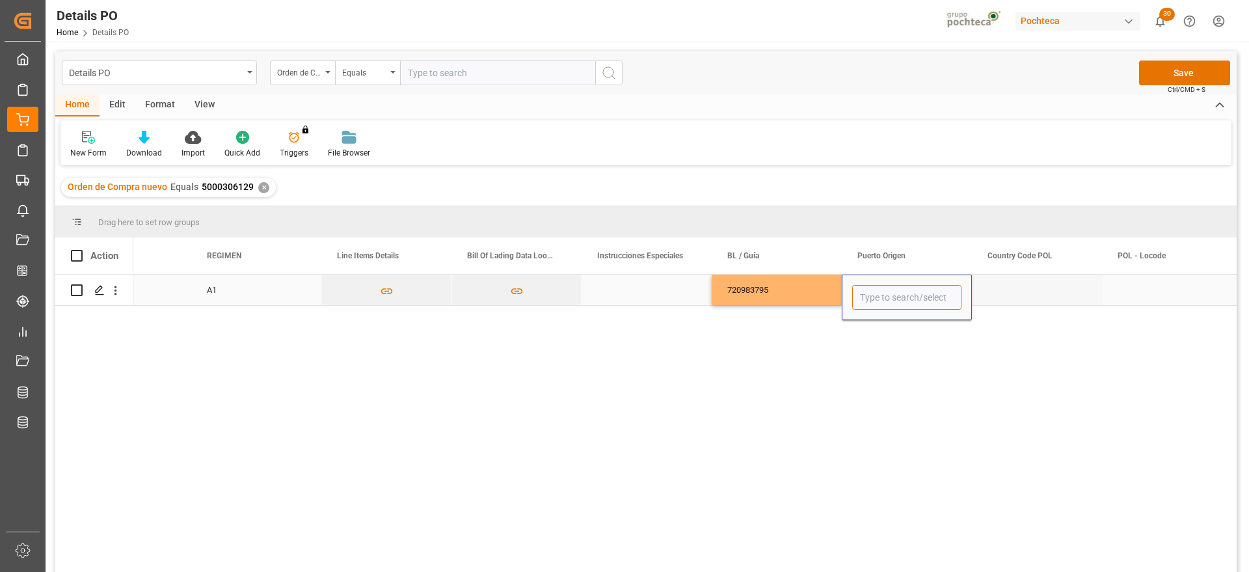
click at [895, 290] on input "Press SPACE to select this row." at bounding box center [906, 297] width 109 height 25
paste input "[GEOGRAPHIC_DATA]"
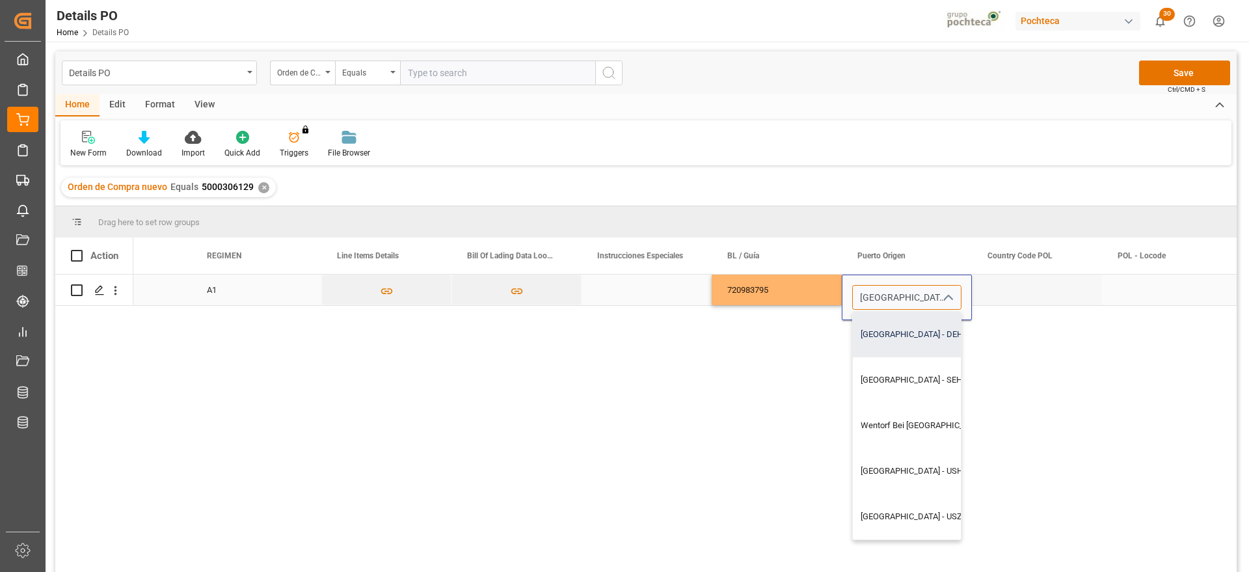
click at [922, 341] on div "[GEOGRAPHIC_DATA] - DEHAM" at bounding box center [943, 335] width 181 height 46
type input "[GEOGRAPHIC_DATA] - DEHAM"
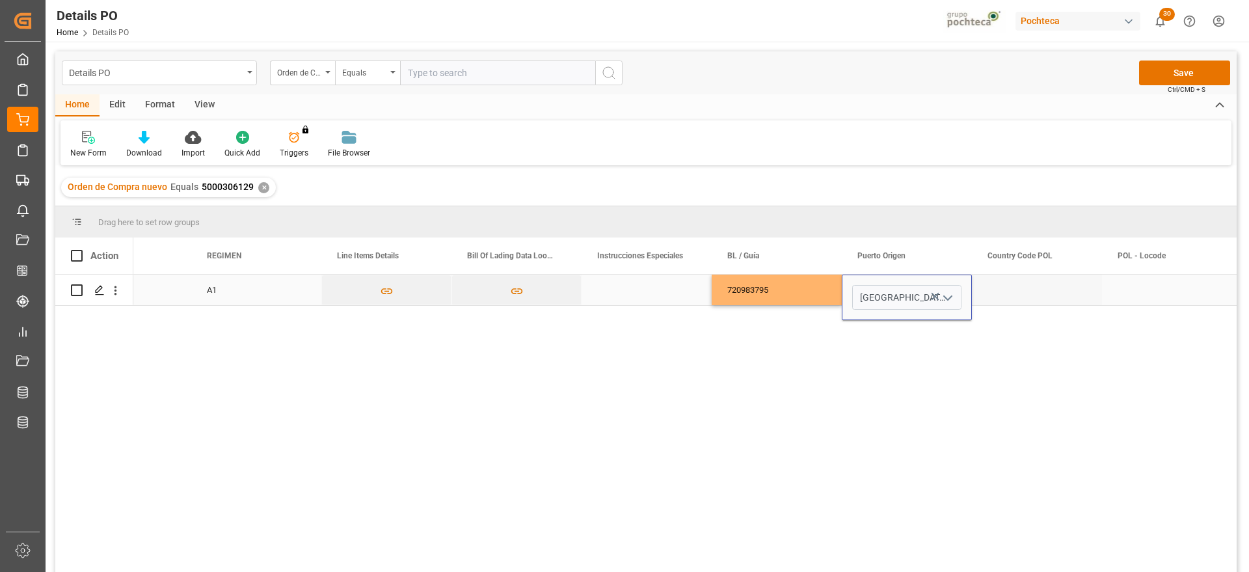
click at [1015, 293] on div "Press SPACE to select this row." at bounding box center [1037, 289] width 130 height 31
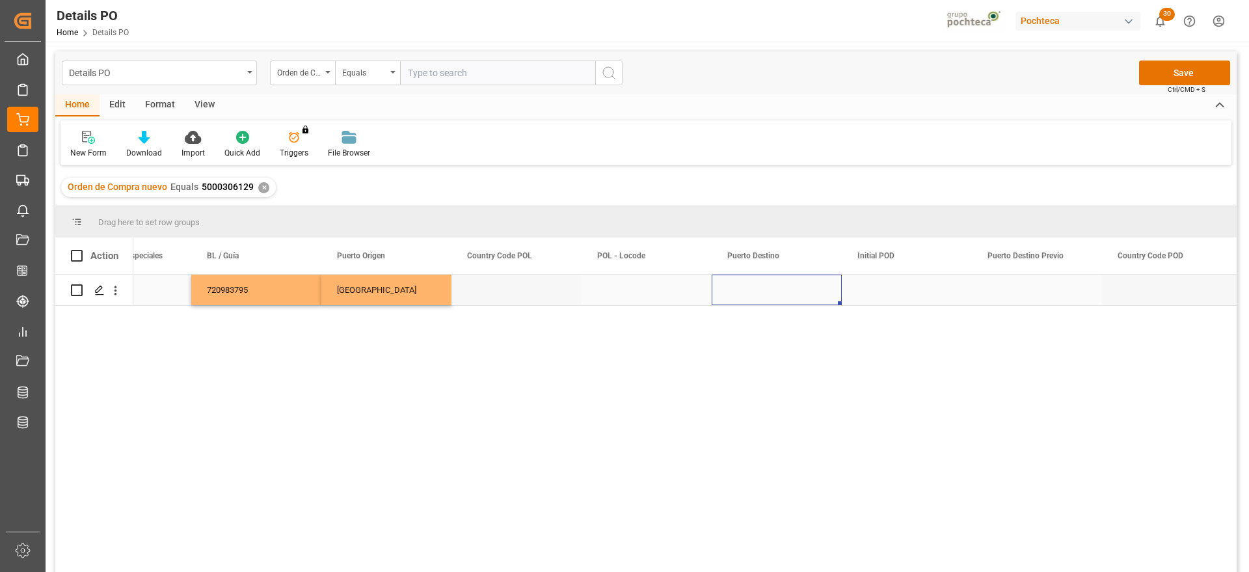
click at [800, 295] on div "Press SPACE to select this row." at bounding box center [777, 289] width 130 height 31
click at [800, 295] on input "Press SPACE to select this row." at bounding box center [776, 297] width 109 height 25
click at [794, 297] on input "Press SPACE to select this row." at bounding box center [776, 297] width 109 height 25
paste input "[GEOGRAPHIC_DATA]"
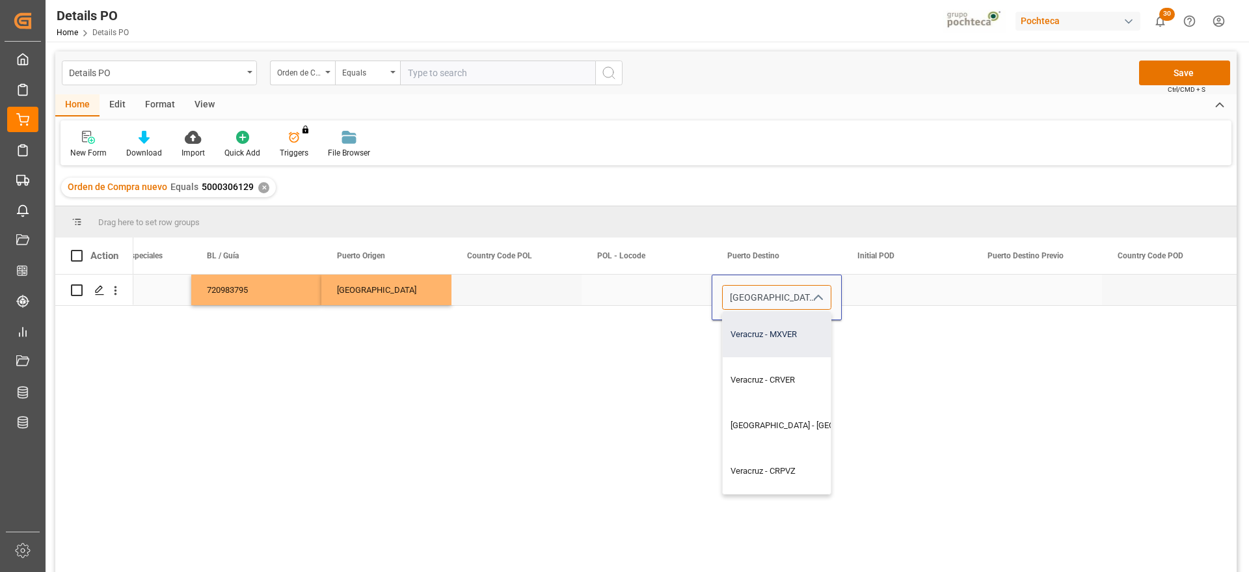
click at [795, 343] on div "Veracruz - MXVER" at bounding box center [813, 335] width 181 height 46
type input "Veracruz - MXVER"
click at [882, 298] on div "Press SPACE to select this row." at bounding box center [907, 289] width 130 height 31
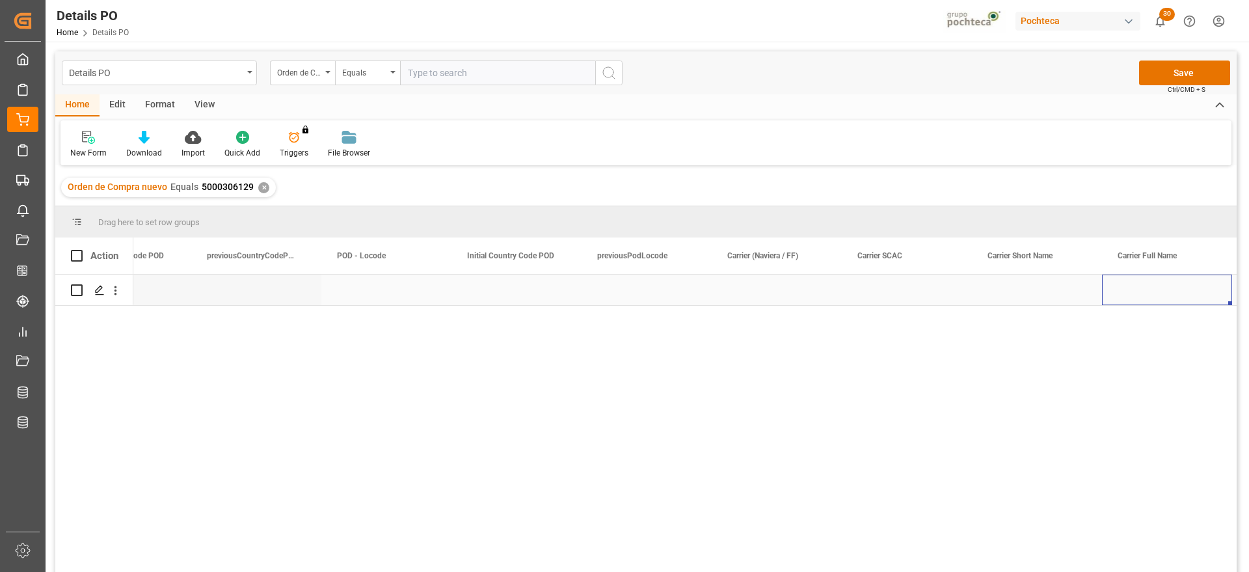
click at [762, 287] on div "Press SPACE to select this row." at bounding box center [777, 289] width 130 height 31
click at [762, 287] on input "Press SPACE to select this row." at bounding box center [776, 297] width 109 height 25
type input "M"
type input "MAERSK"
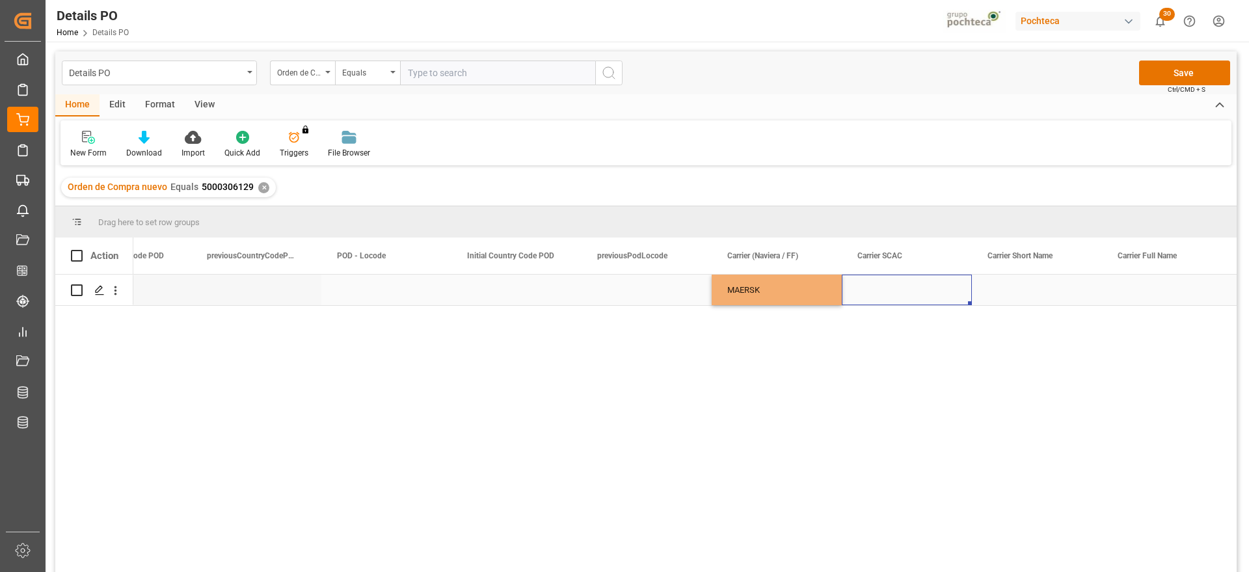
click at [894, 297] on div "Press SPACE to select this row." at bounding box center [907, 289] width 130 height 31
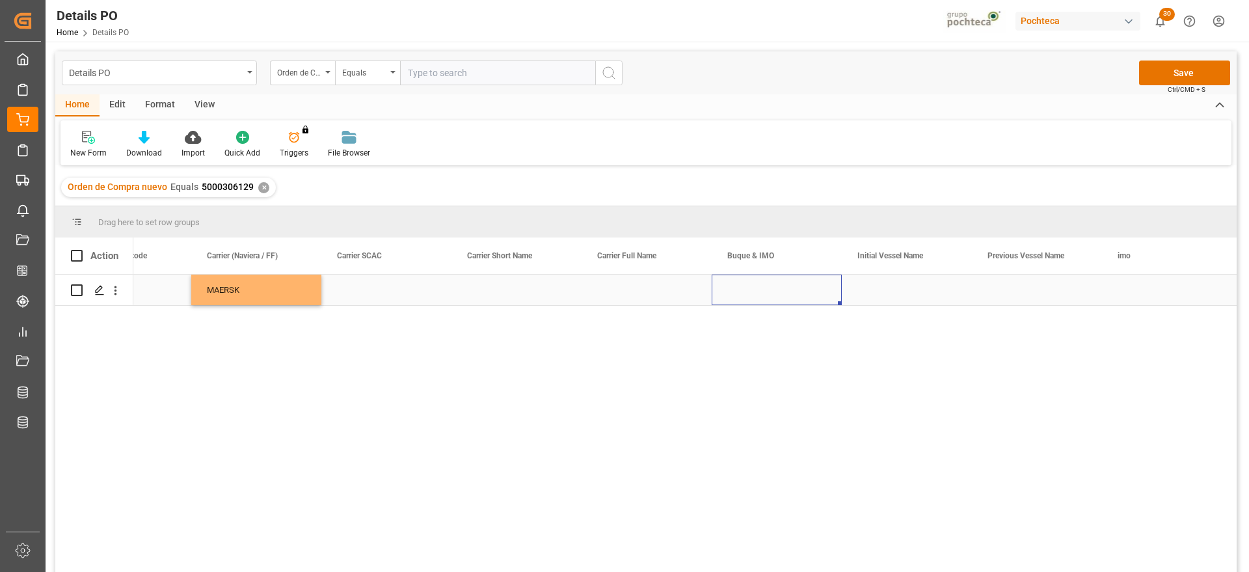
click at [771, 284] on div "Press SPACE to select this row." at bounding box center [777, 289] width 130 height 31
click at [771, 285] on input "Press SPACE to select this row." at bounding box center [776, 297] width 109 height 25
click at [767, 294] on input "Press SPACE to select this row." at bounding box center [776, 297] width 109 height 25
click at [794, 332] on div "[PERSON_NAME] - 9665671" at bounding box center [781, 335] width 116 height 46
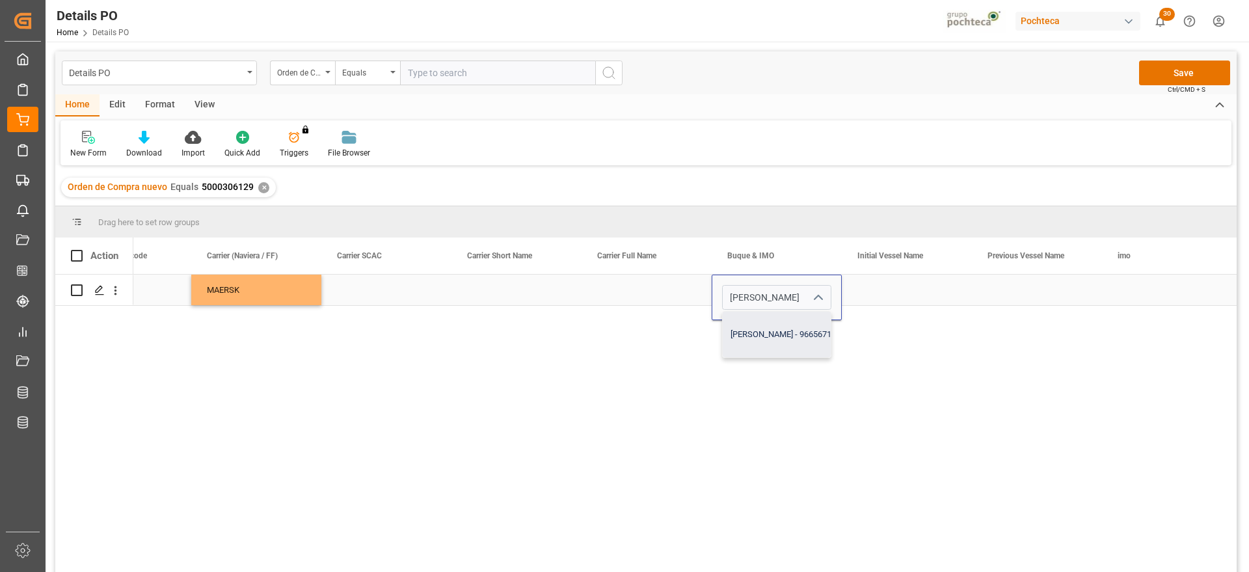
type input "[PERSON_NAME] - 9665671"
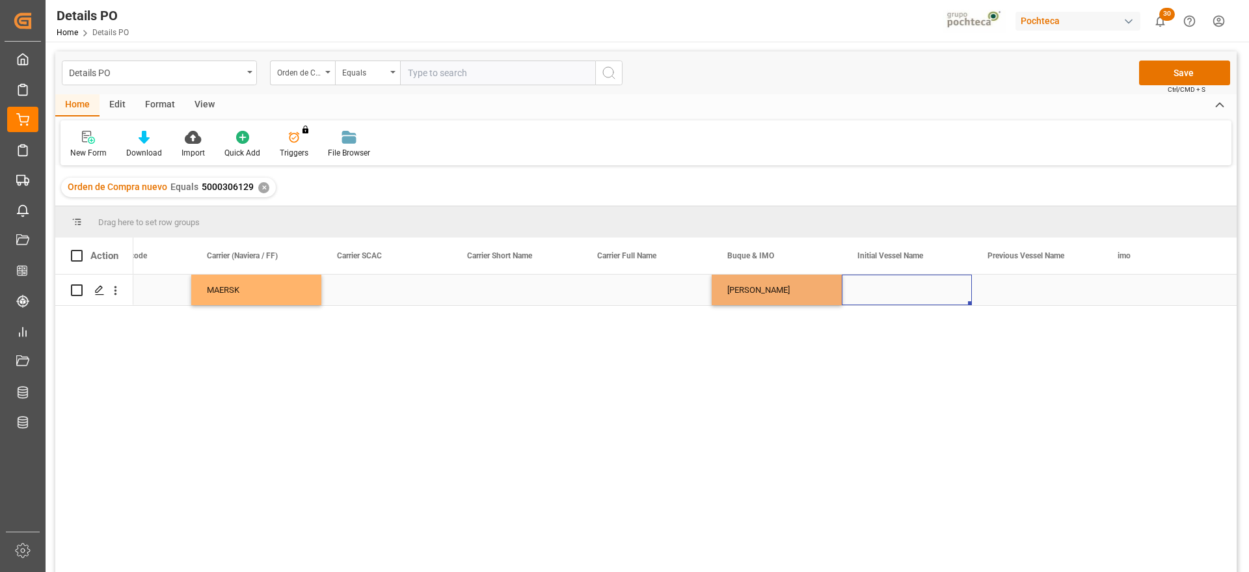
click at [881, 293] on div "Press SPACE to select this row." at bounding box center [907, 289] width 130 height 31
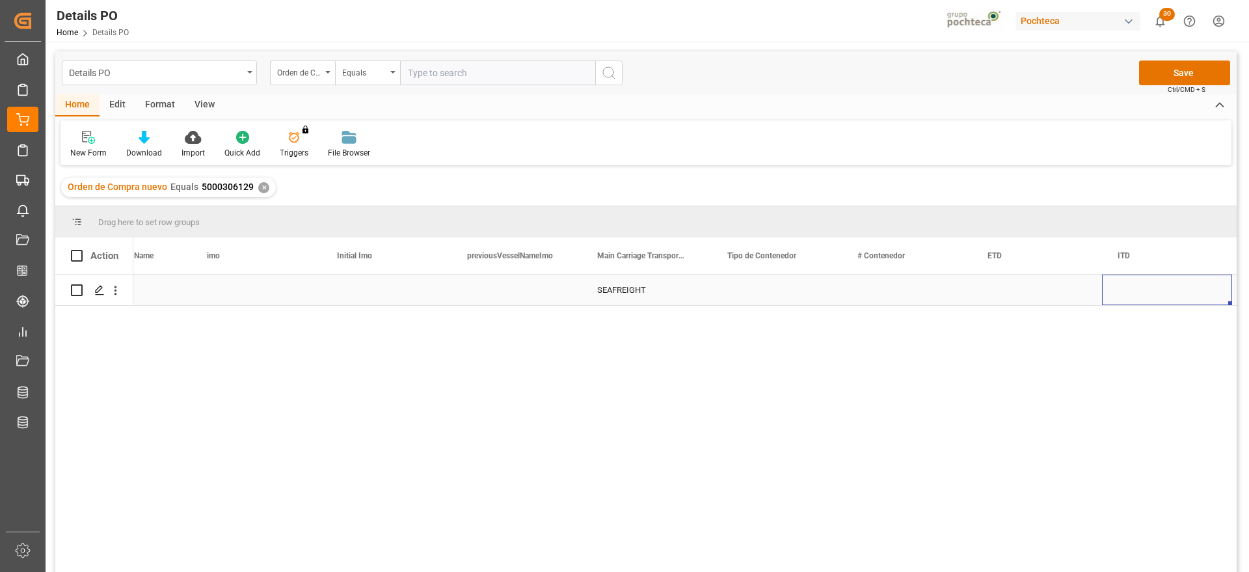
click at [823, 297] on div "Press SPACE to select this row." at bounding box center [777, 289] width 130 height 31
click at [825, 298] on button "open menu" at bounding box center [817, 297] width 20 height 20
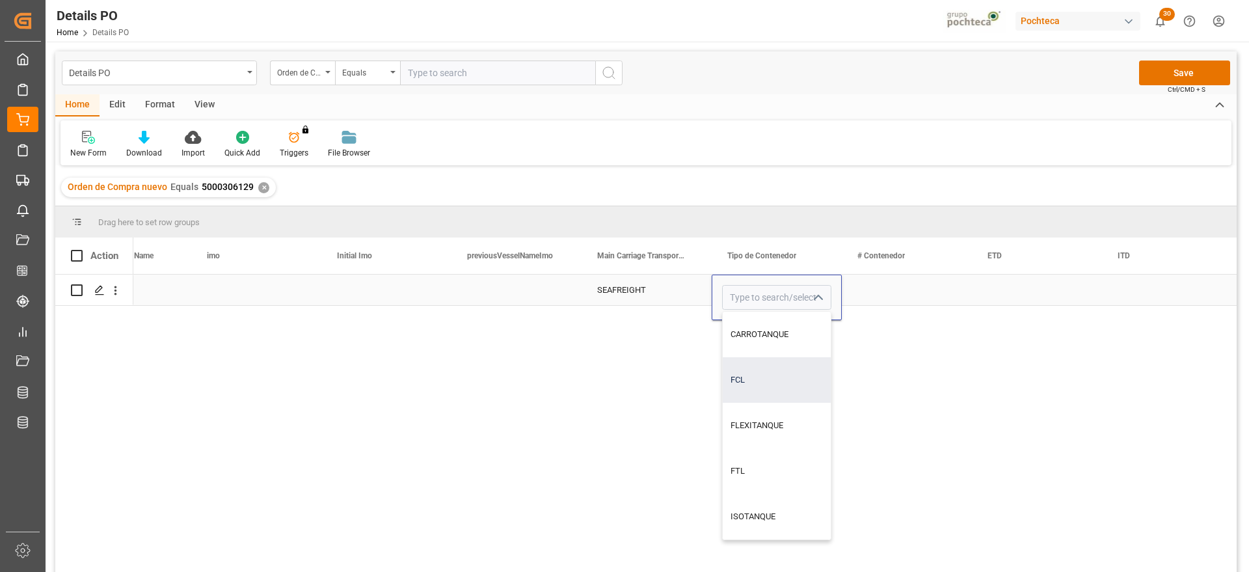
click at [758, 385] on div "FCL" at bounding box center [777, 380] width 108 height 46
type input "FCL"
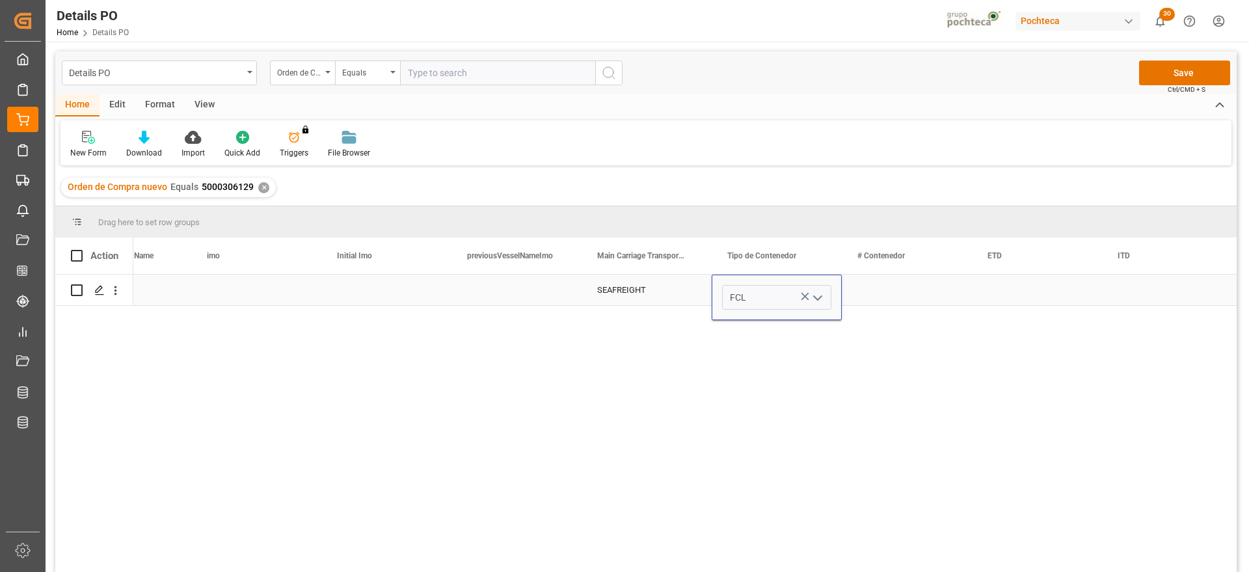
click at [881, 286] on div "Press SPACE to select this row." at bounding box center [907, 289] width 130 height 31
click at [914, 286] on div "Press SPACE to select this row." at bounding box center [907, 289] width 130 height 31
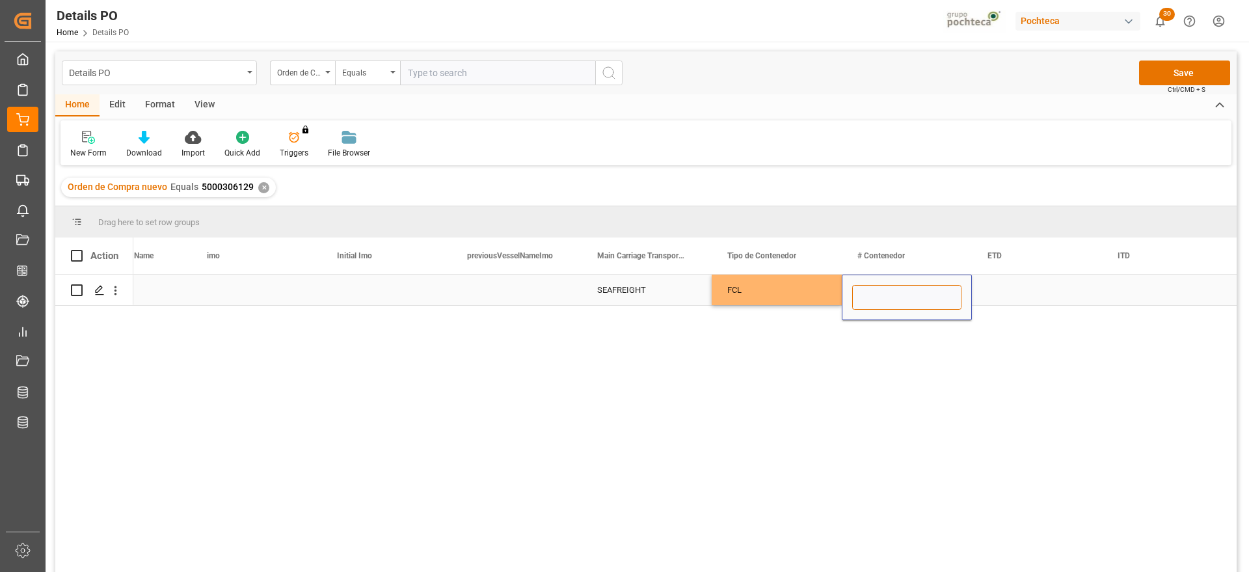
click at [907, 288] on input "Press SPACE to select this row." at bounding box center [906, 297] width 109 height 25
paste input "MRKU 919995-7"
click at [888, 294] on input "MRKU 919995-7" at bounding box center [906, 297] width 109 height 25
type input "MRKU9199957"
click at [1037, 295] on div "Press SPACE to select this row." at bounding box center [1037, 289] width 130 height 31
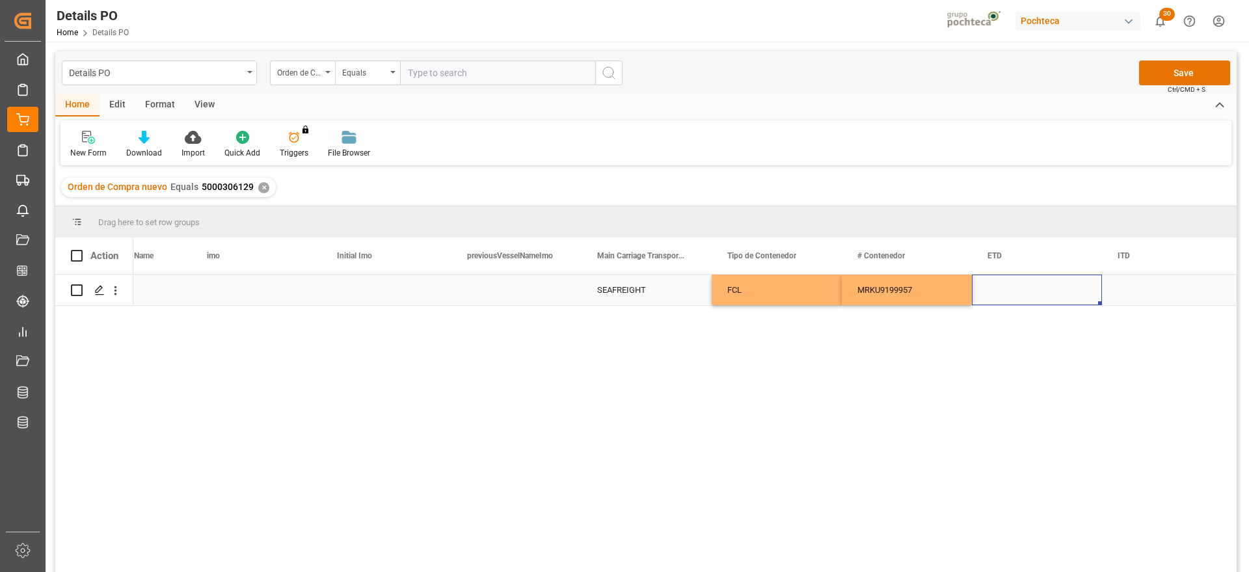
click at [1019, 289] on div "Press SPACE to select this row." at bounding box center [1037, 289] width 130 height 31
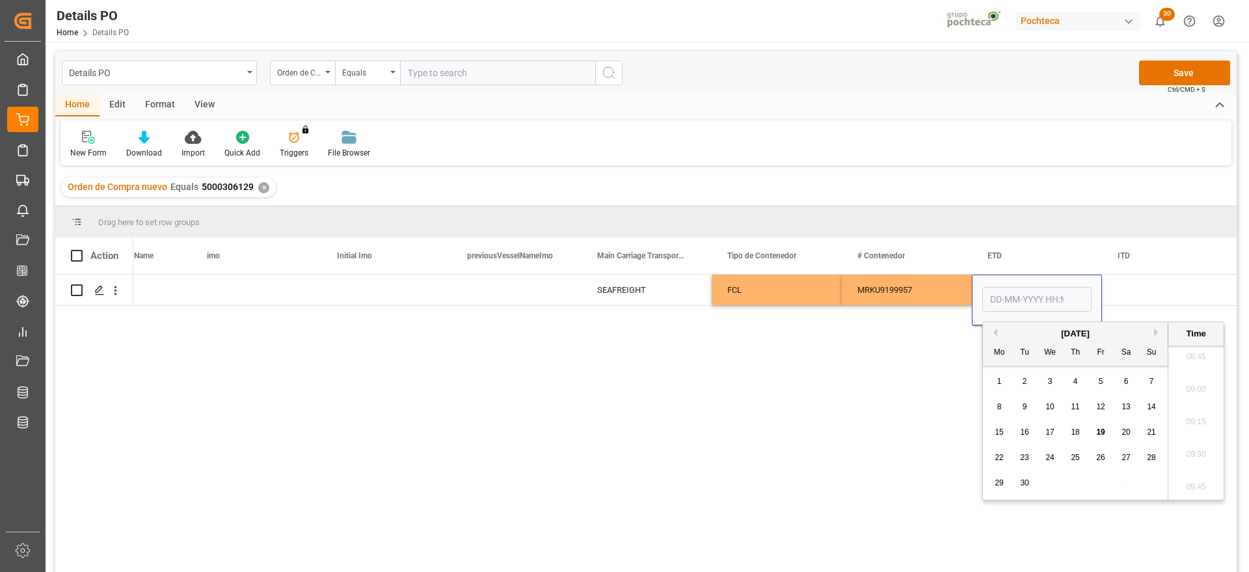
click at [1105, 380] on div "5" at bounding box center [1101, 382] width 16 height 16
type input "[DATE] 00:00"
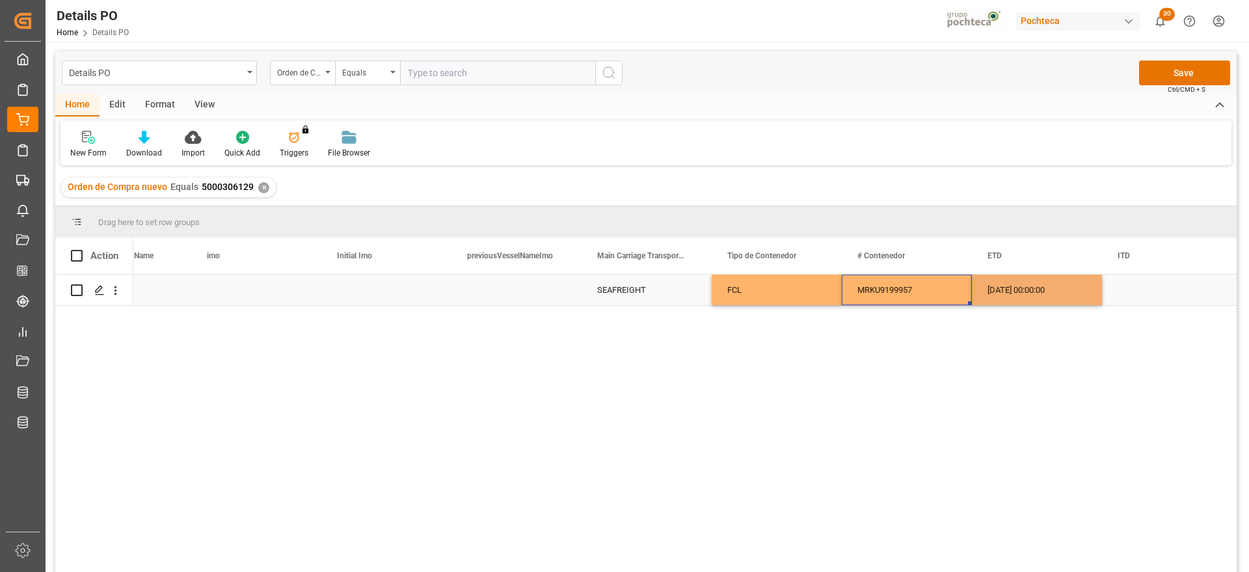
click at [913, 292] on div "MRKU9199957" at bounding box center [907, 289] width 130 height 31
click at [1113, 291] on div "Press SPACE to select this row." at bounding box center [1167, 289] width 130 height 31
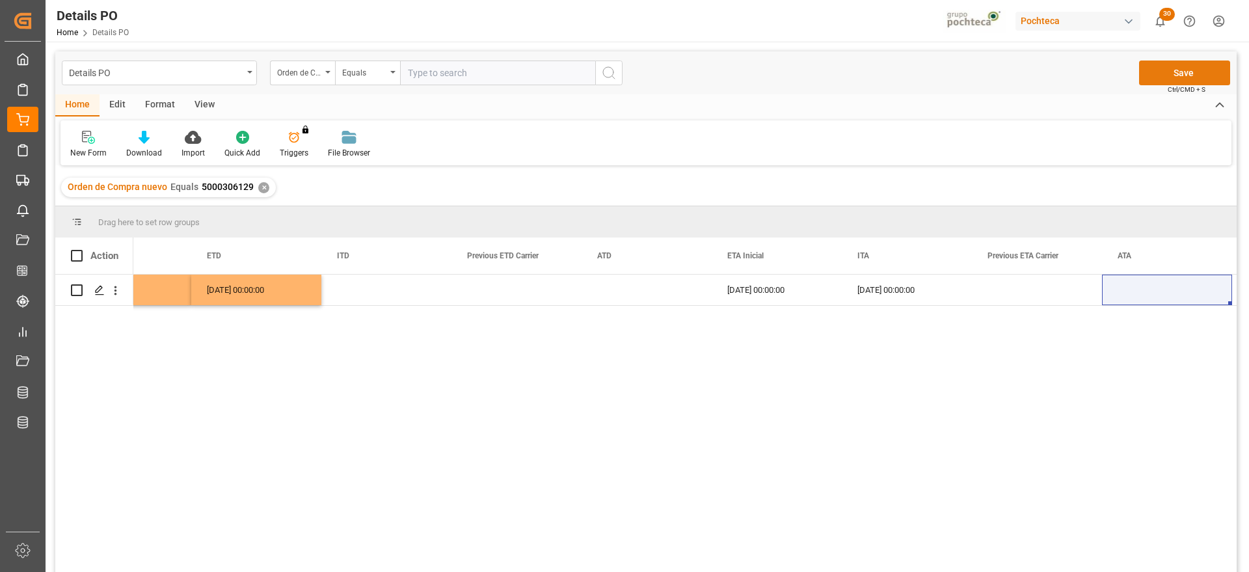
click at [1185, 71] on button "Save" at bounding box center [1184, 72] width 91 height 25
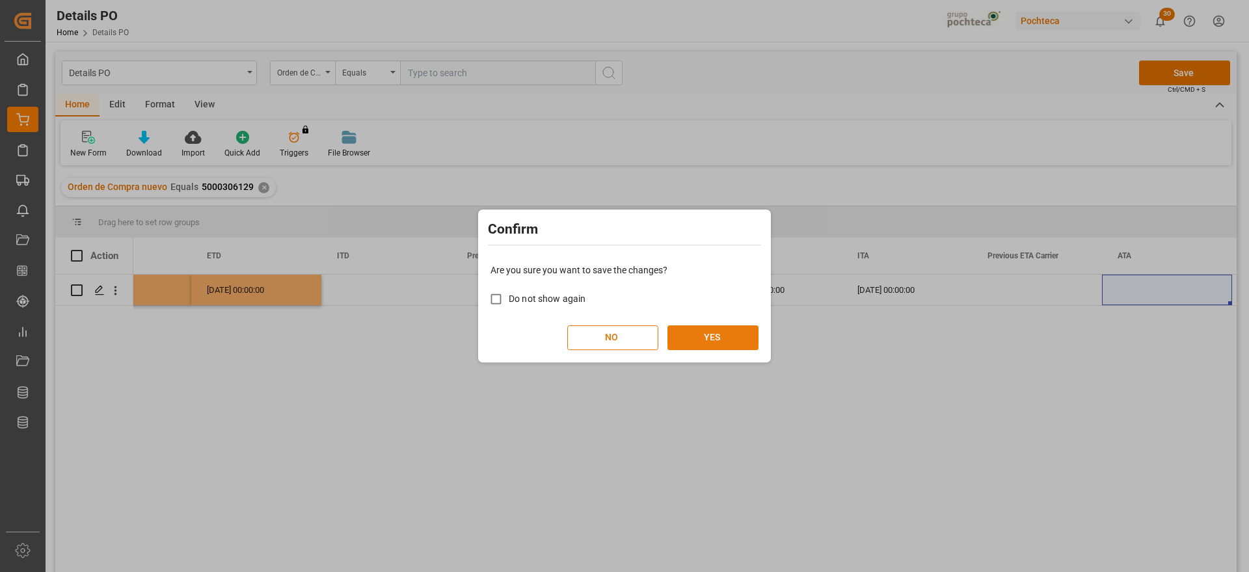
click at [714, 338] on button "YES" at bounding box center [712, 337] width 91 height 25
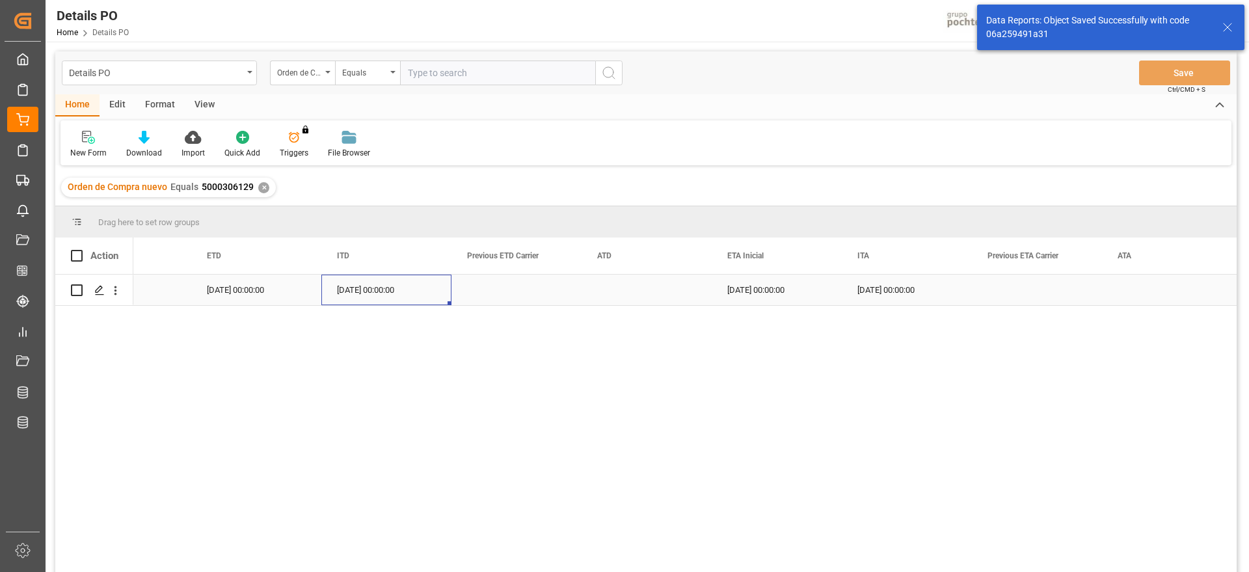
click at [422, 295] on div "[DATE] 00:00:00" at bounding box center [386, 289] width 130 height 31
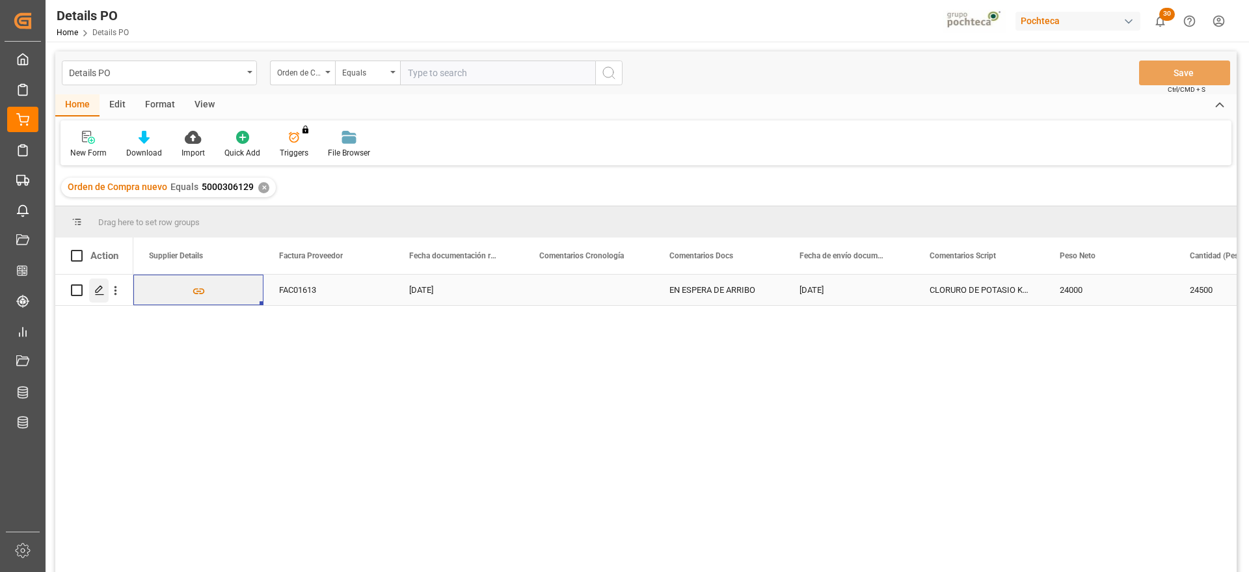
click at [100, 290] on polygon "Press SPACE to select this row." at bounding box center [99, 289] width 7 height 7
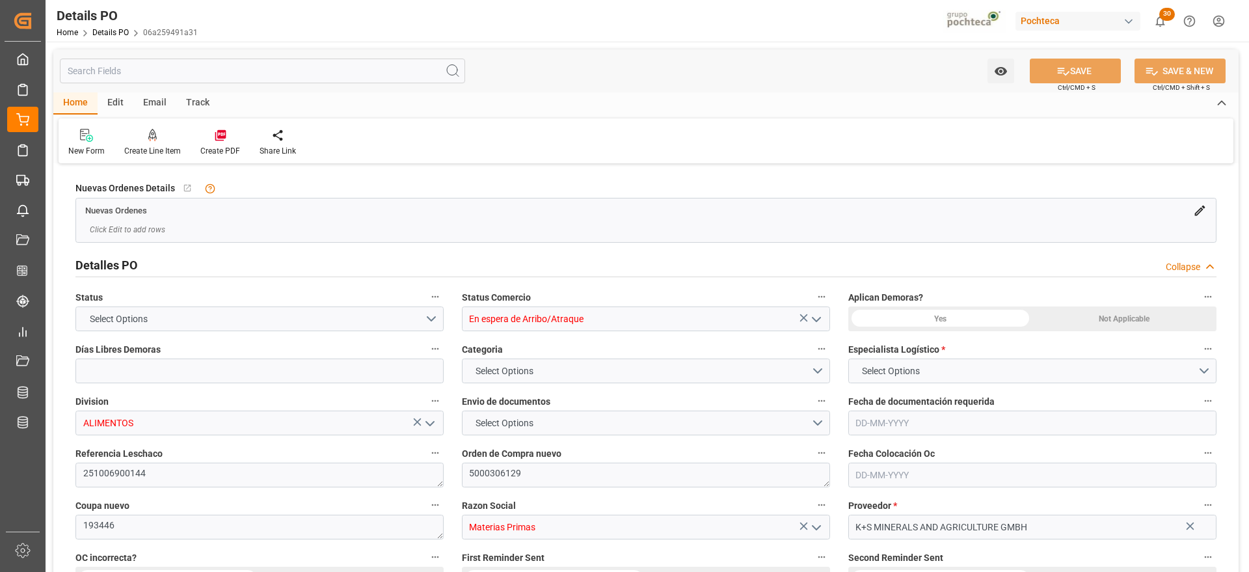
type input "14"
type input "[DATE]"
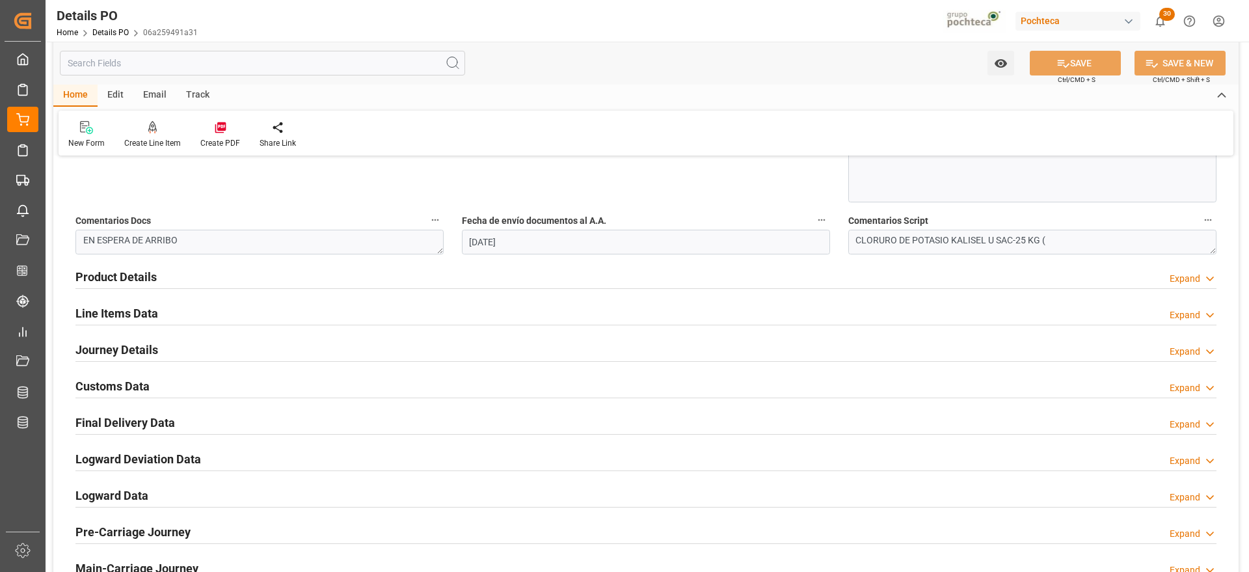
click at [132, 386] on h2 "Customs Data" at bounding box center [112, 386] width 74 height 18
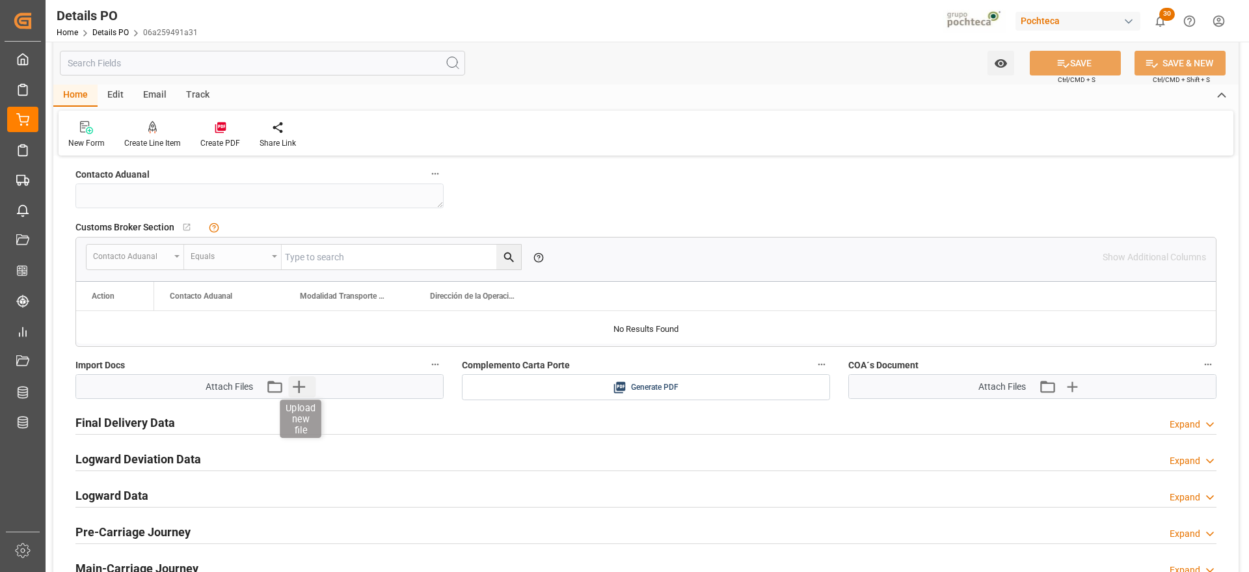
click at [300, 384] on icon "button" at bounding box center [299, 386] width 12 height 12
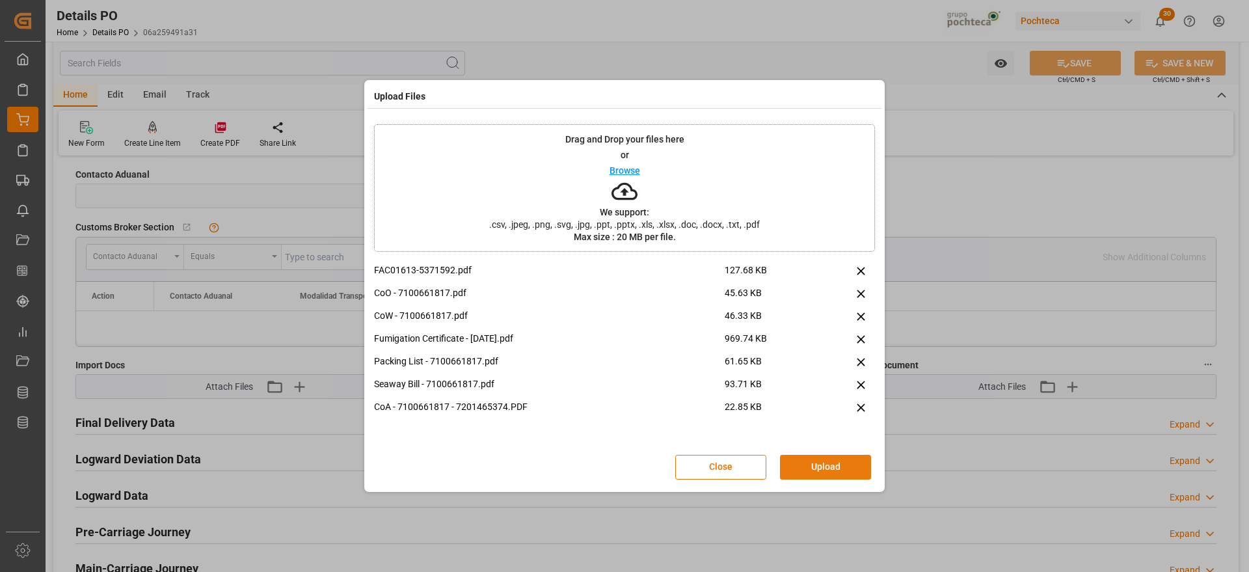
click at [834, 468] on button "Upload" at bounding box center [825, 467] width 91 height 25
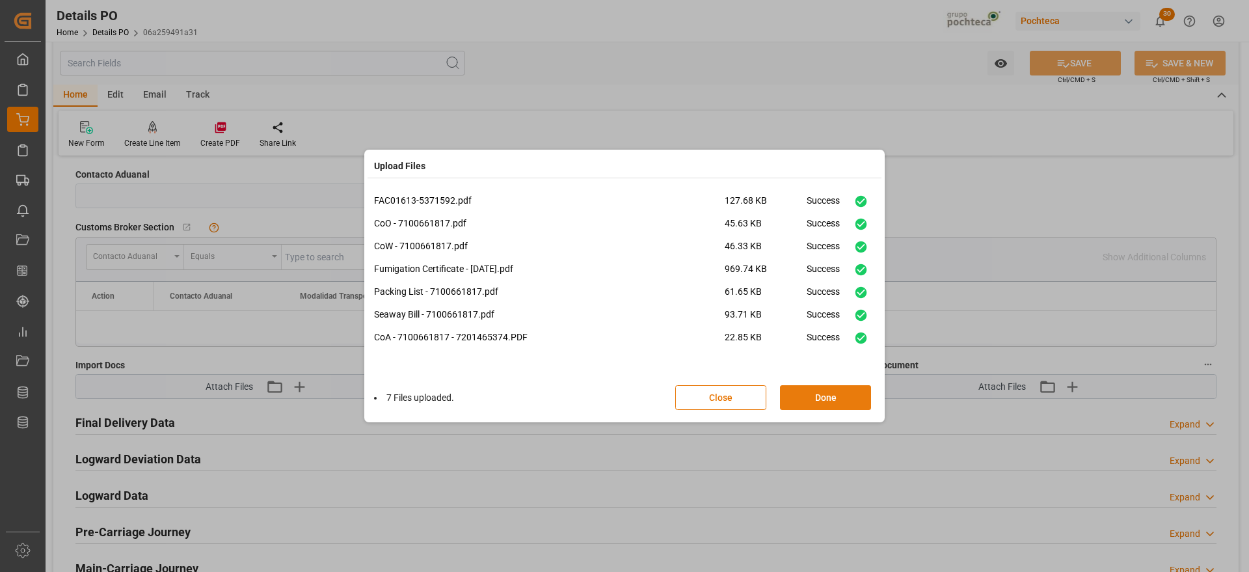
click at [834, 398] on button "Done" at bounding box center [825, 397] width 91 height 25
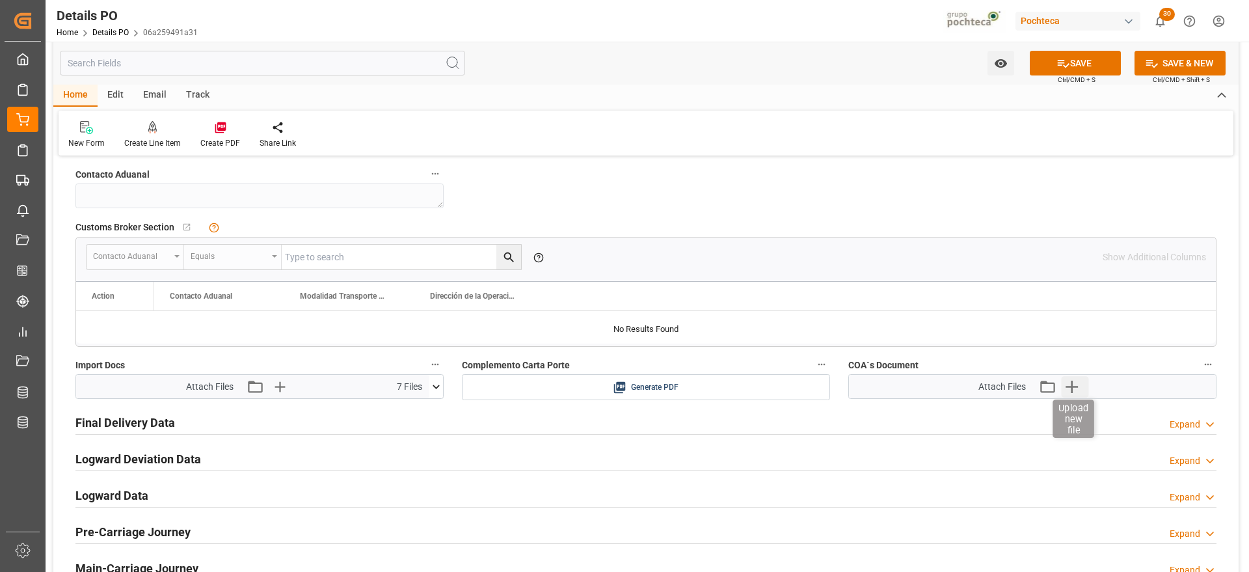
click at [1074, 390] on icon "button" at bounding box center [1071, 386] width 21 height 21
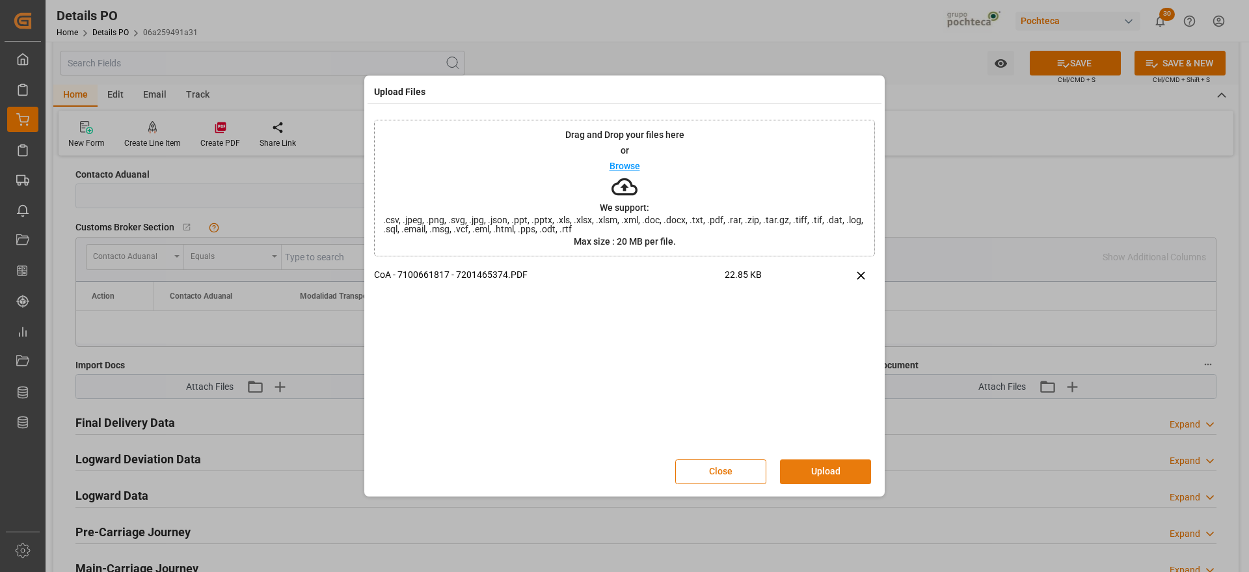
click at [823, 468] on button "Upload" at bounding box center [825, 471] width 91 height 25
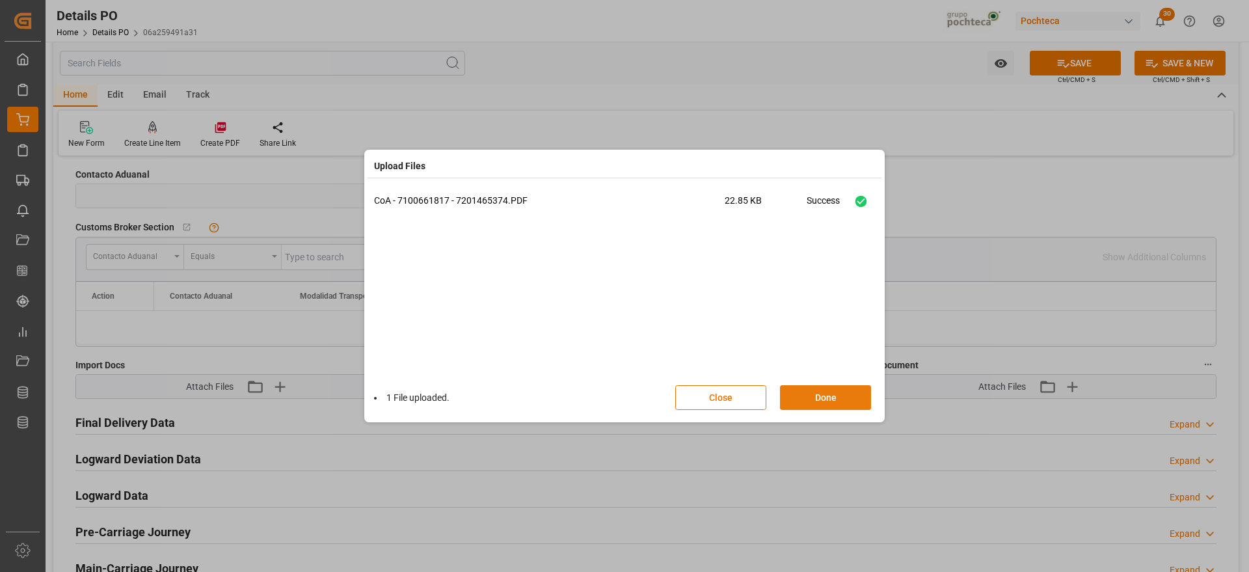
click at [816, 393] on button "Done" at bounding box center [825, 397] width 91 height 25
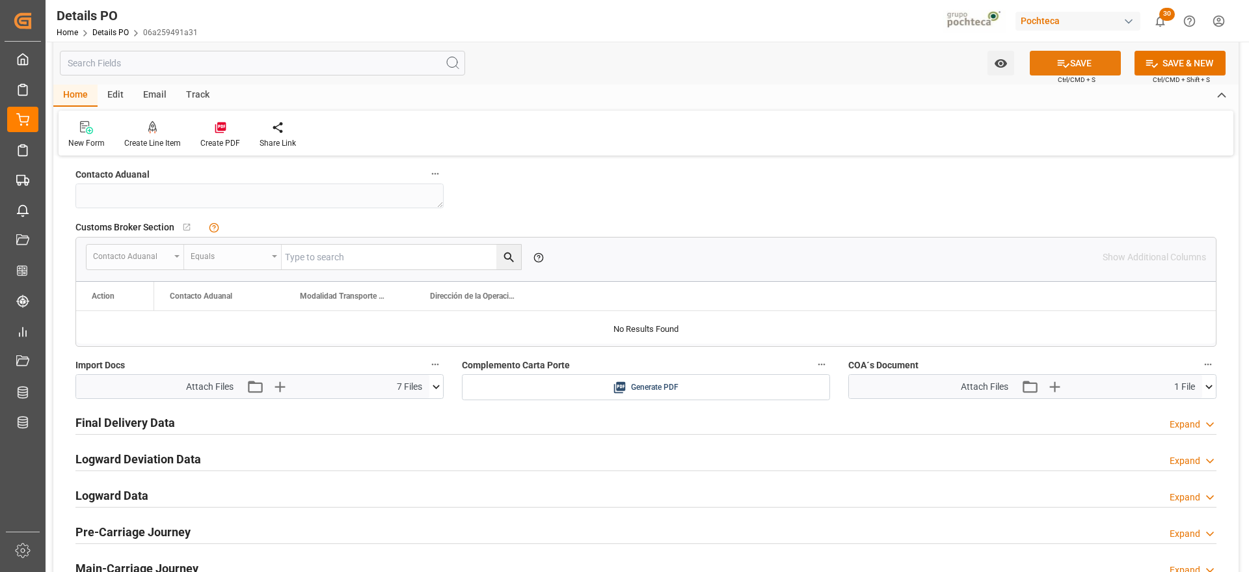
click at [1058, 62] on icon at bounding box center [1064, 64] width 12 height 8
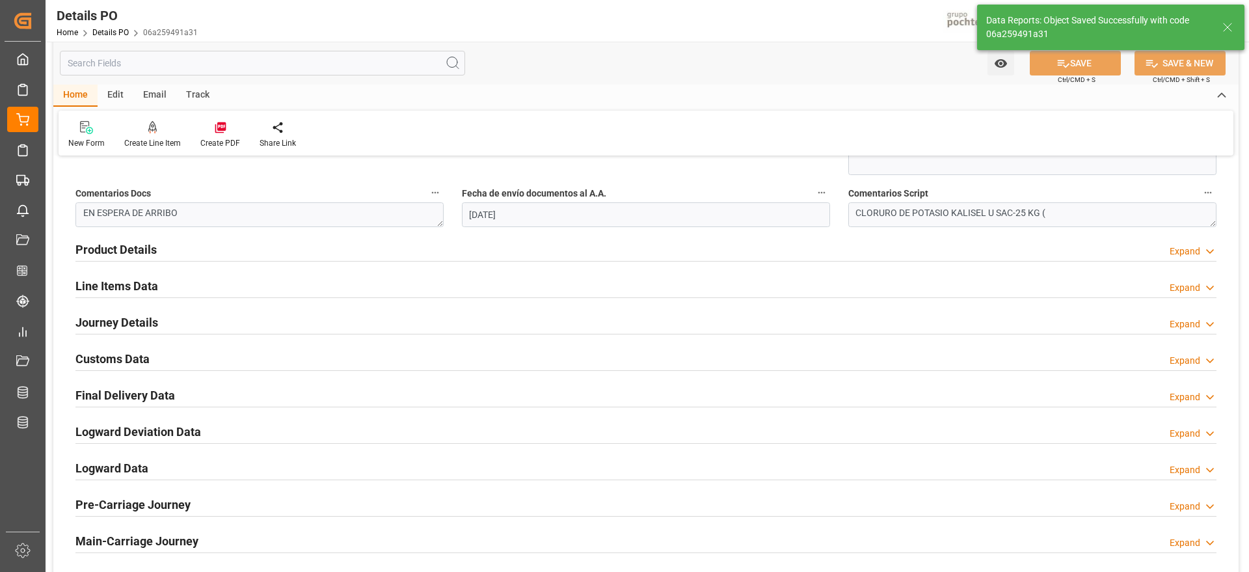
scroll to position [732, 0]
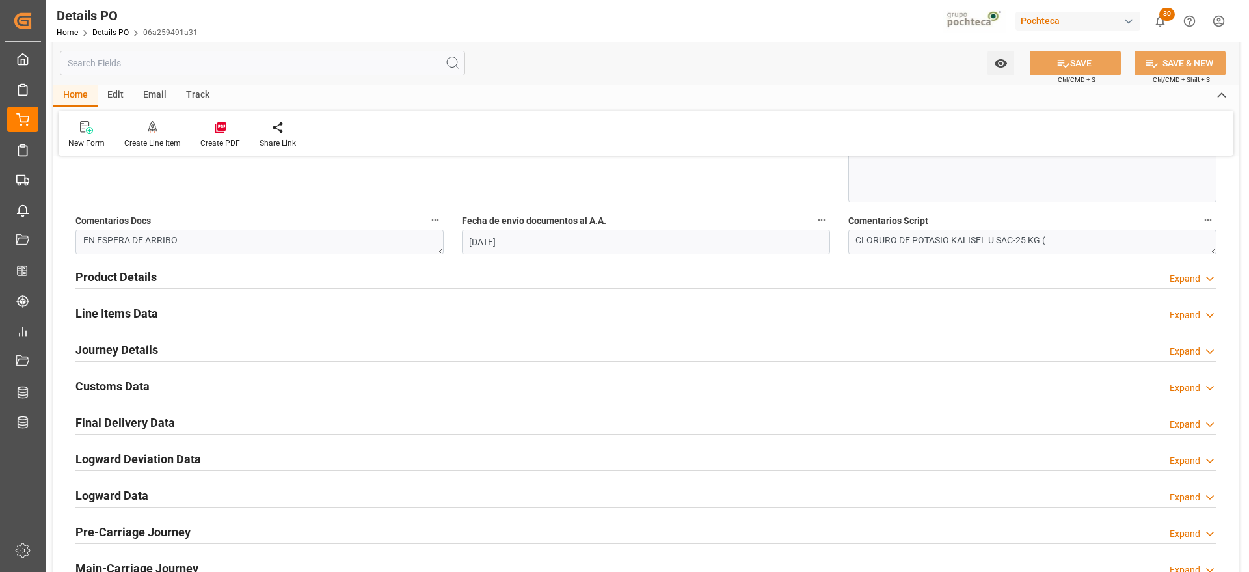
click at [127, 304] on h2 "Line Items Data" at bounding box center [116, 313] width 83 height 18
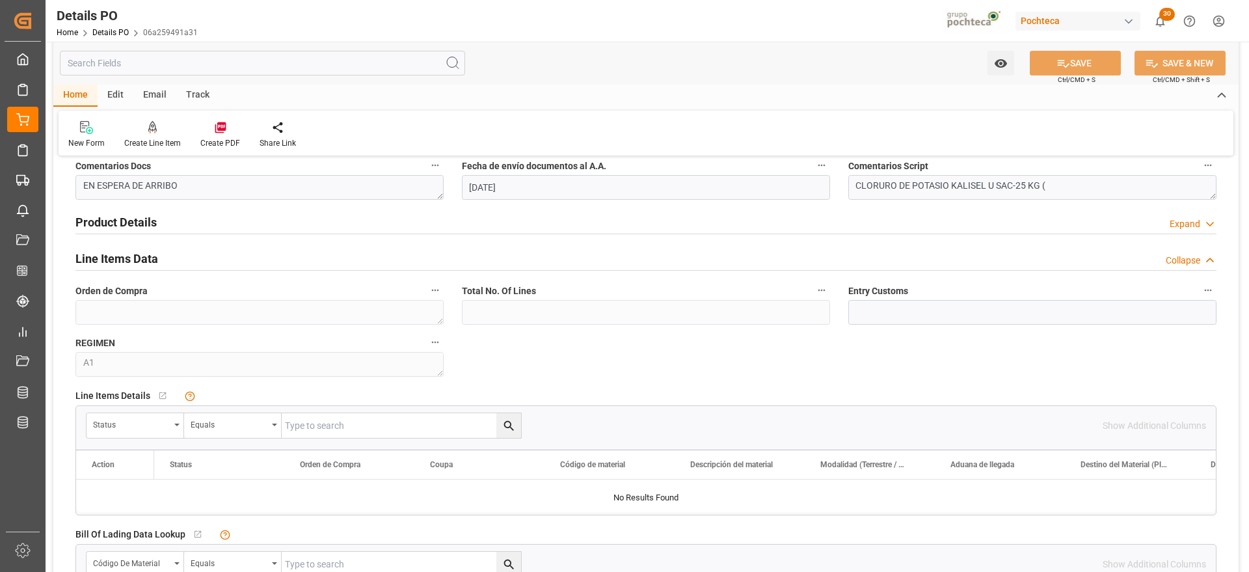
scroll to position [813, 0]
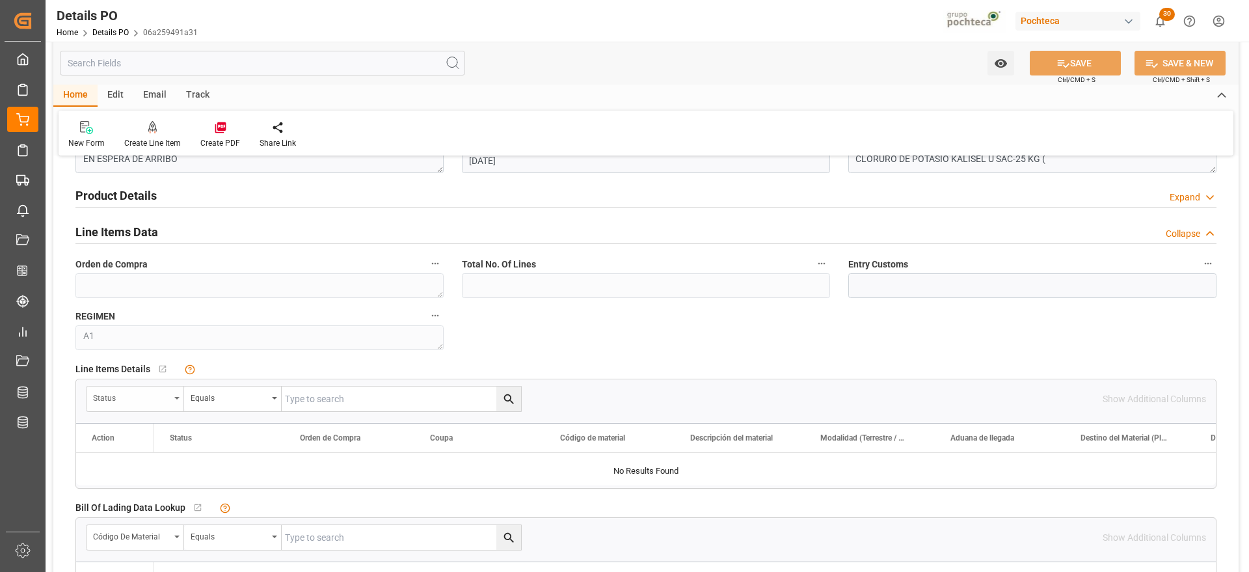
click at [168, 389] on div "Status" at bounding box center [131, 396] width 77 height 15
click at [140, 426] on input "text" at bounding box center [183, 428] width 183 height 21
type input "ORDE"
click at [157, 461] on div "Orden de Compra" at bounding box center [184, 458] width 194 height 27
click at [312, 386] on div "Orden de Compra Equals" at bounding box center [304, 399] width 436 height 26
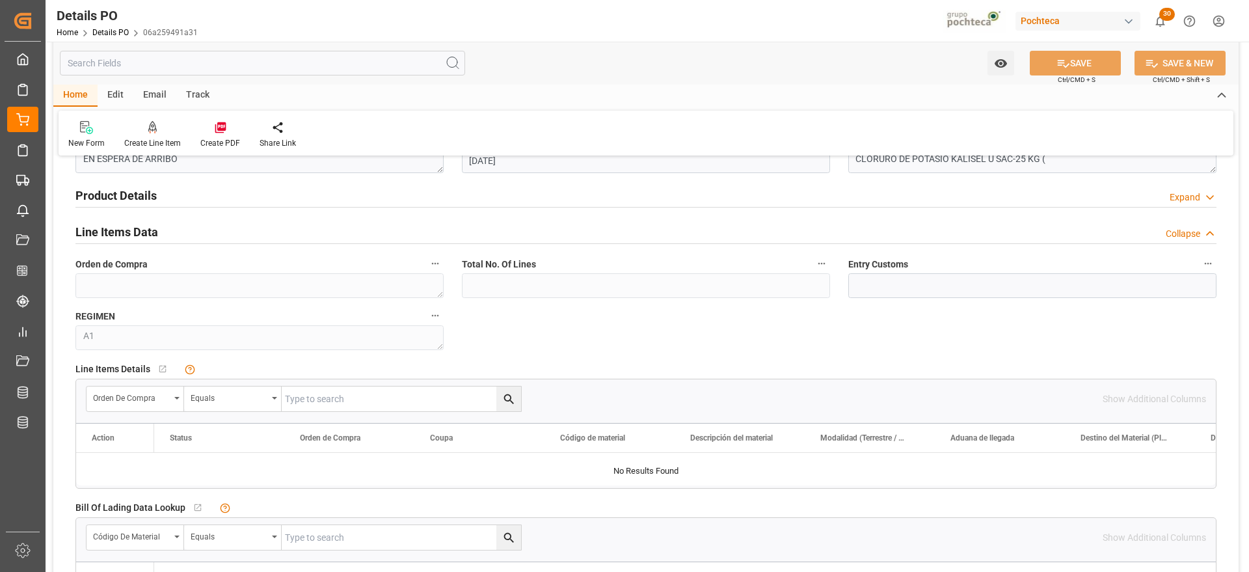
click at [307, 394] on input "text" at bounding box center [401, 398] width 239 height 25
click at [373, 390] on input "text" at bounding box center [401, 398] width 239 height 25
paste input "5000306129"
type input "5000306129"
click at [516, 398] on button "search button" at bounding box center [508, 398] width 25 height 25
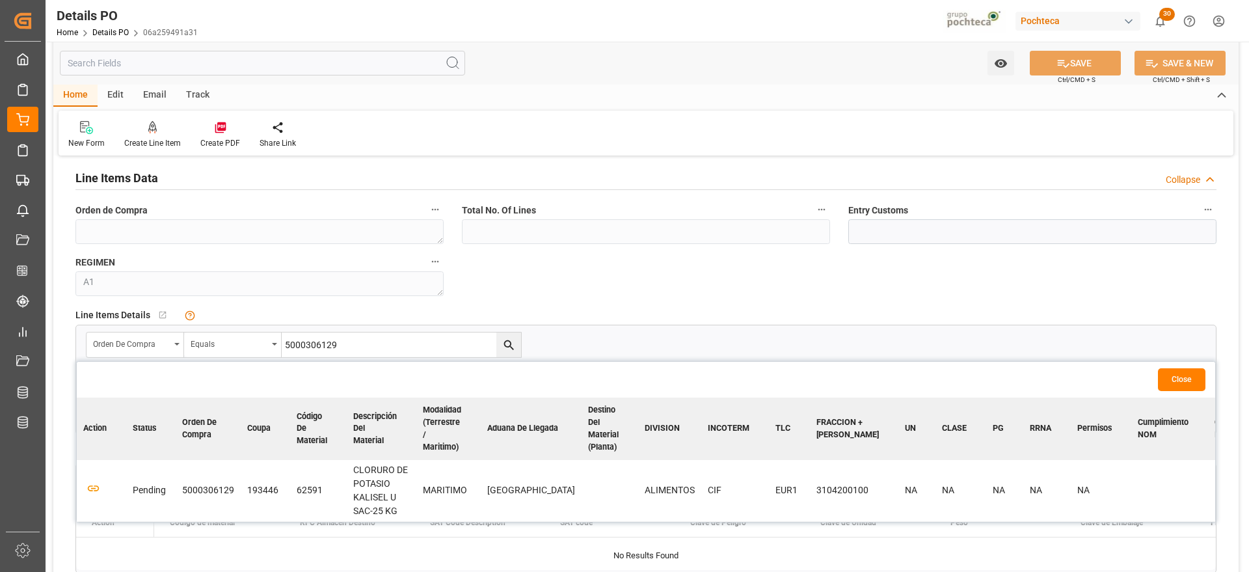
scroll to position [976, 0]
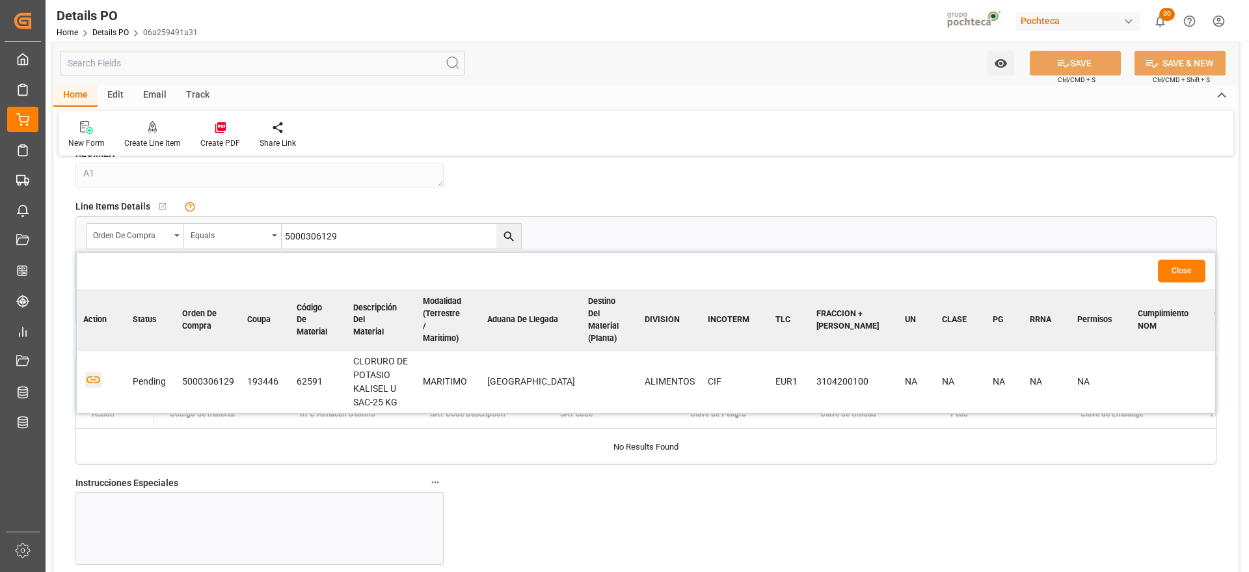
click at [94, 380] on icon "button" at bounding box center [93, 379] width 16 height 16
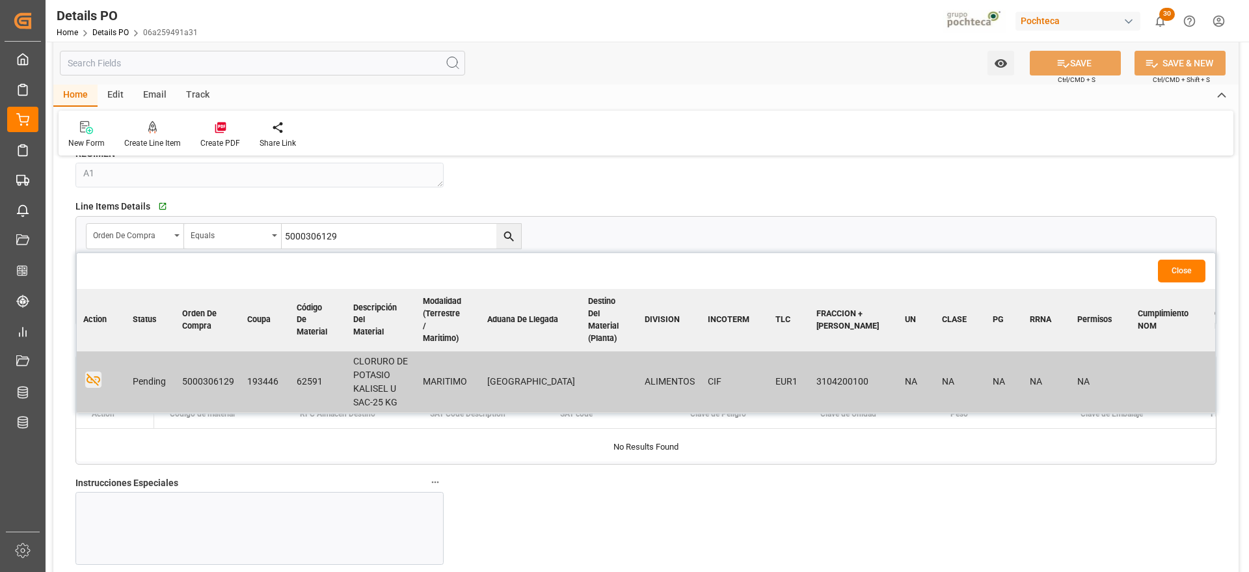
click at [1195, 265] on button "Close" at bounding box center [1181, 271] width 47 height 23
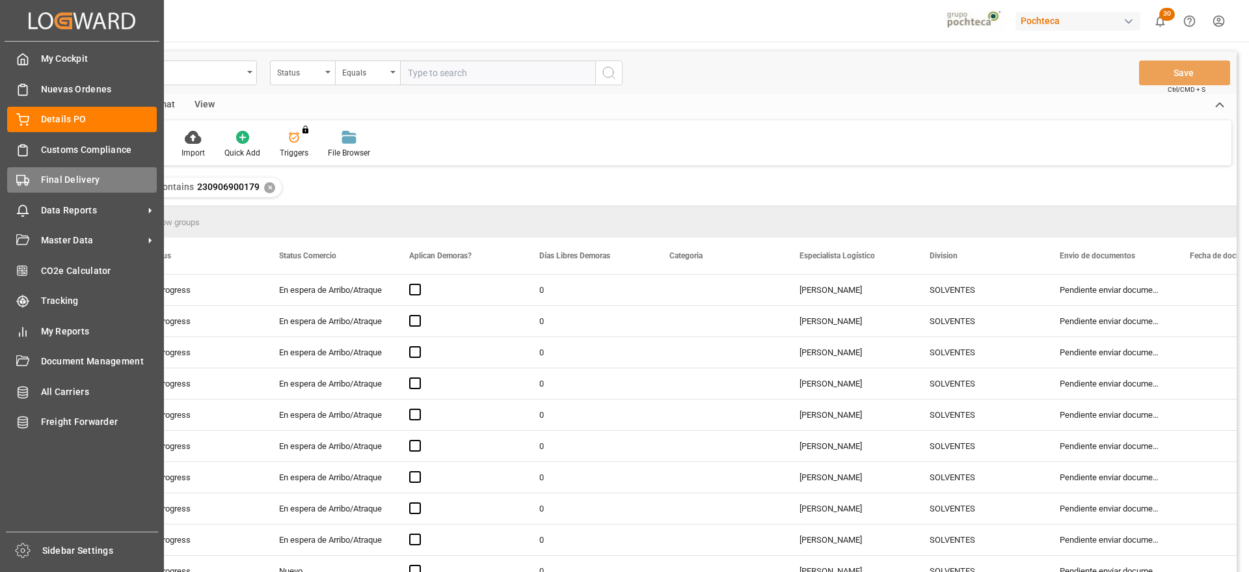
click at [30, 174] on div "Final Delivery Final Delivery" at bounding box center [82, 179] width 150 height 25
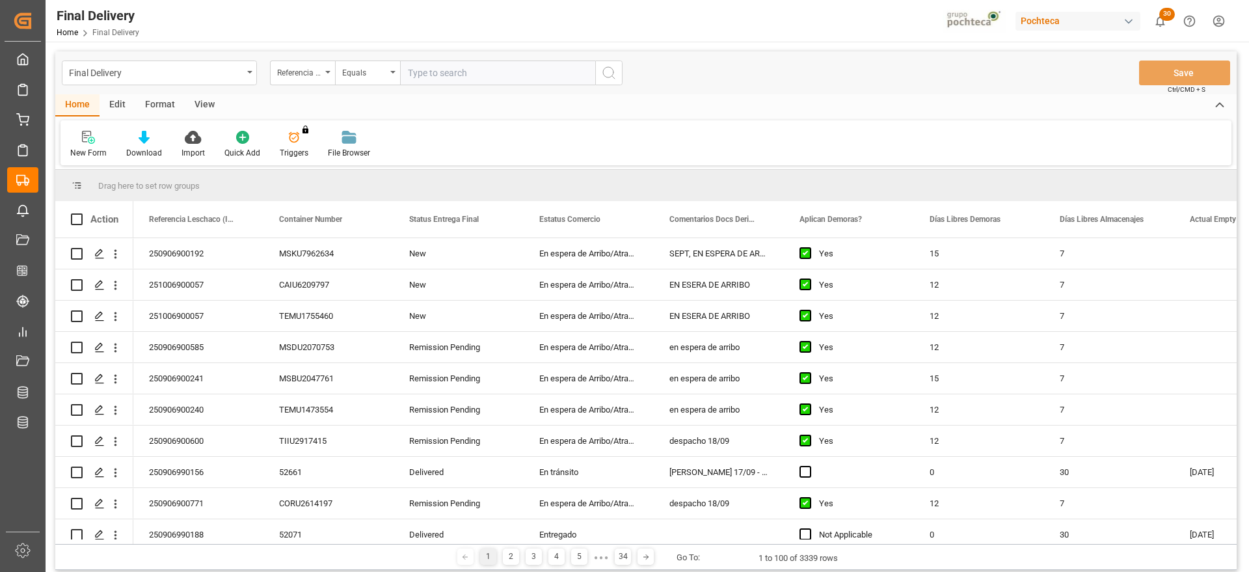
click at [414, 74] on input "text" at bounding box center [497, 72] width 195 height 25
paste input "251006900144"
type input "251006900144"
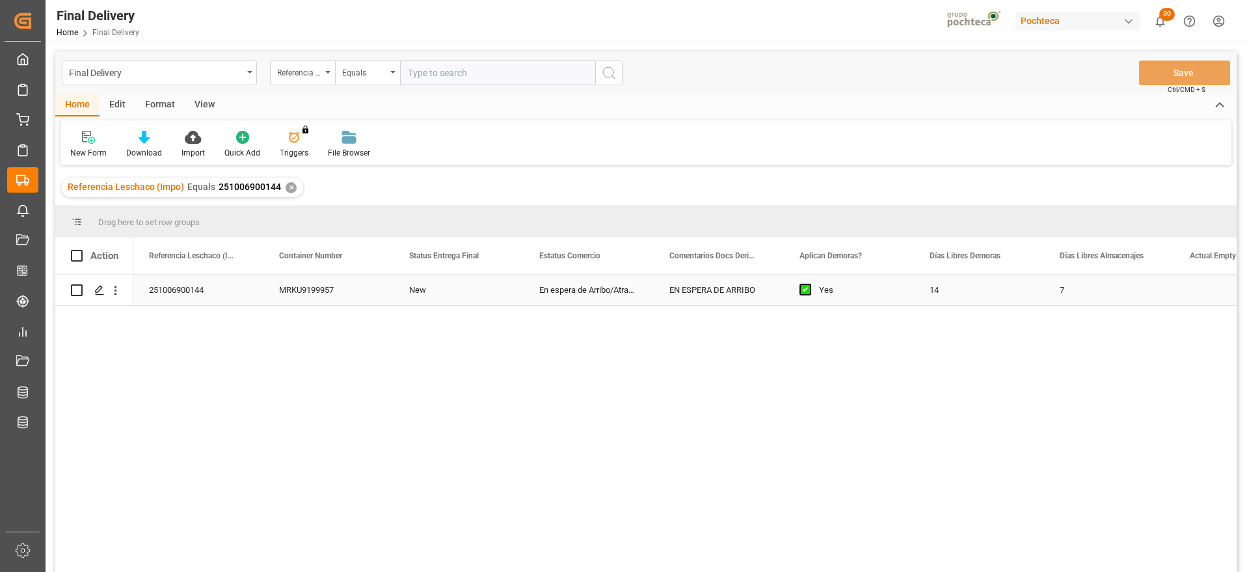
click at [708, 298] on div "EN ESPERA DE ARRIBO" at bounding box center [719, 289] width 130 height 31
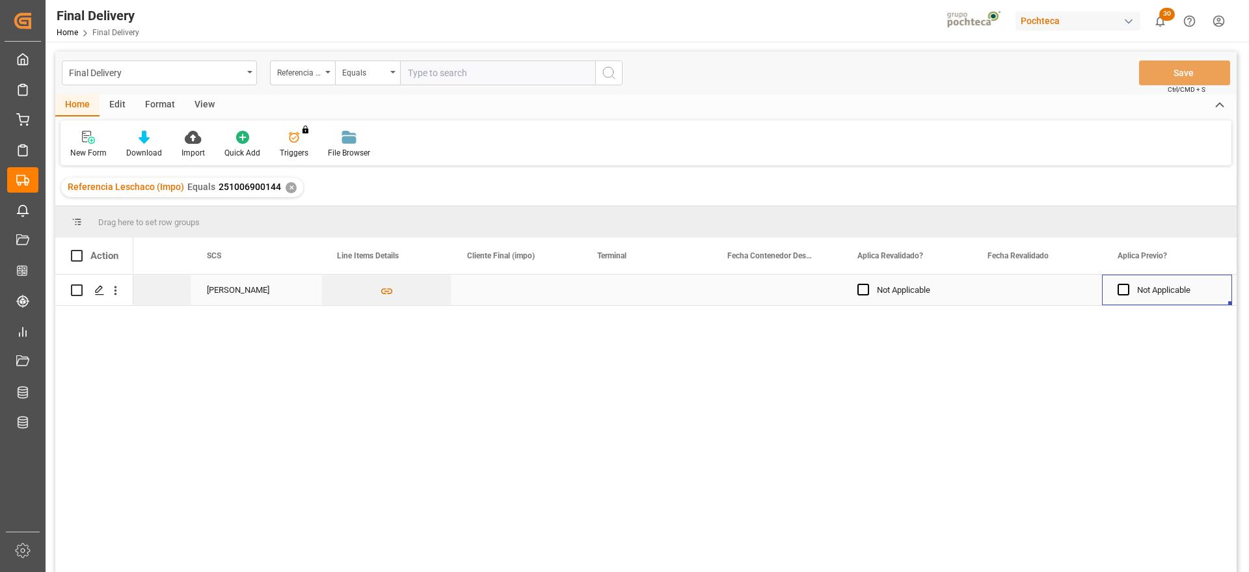
scroll to position [0, 1503]
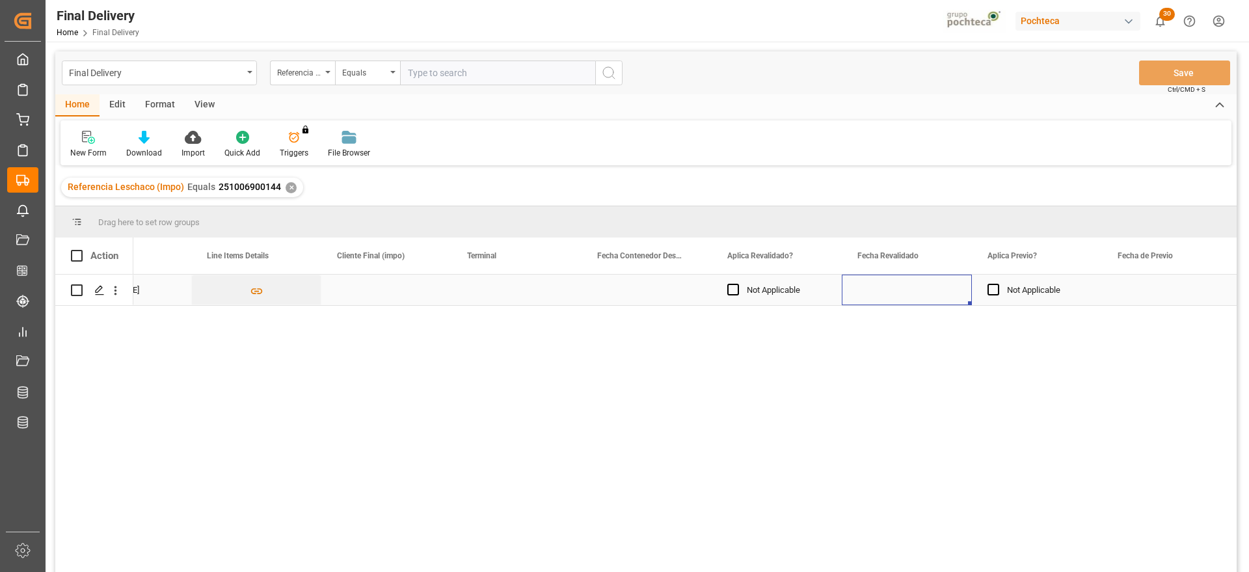
click at [898, 293] on div "Press SPACE to select this row." at bounding box center [907, 289] width 130 height 31
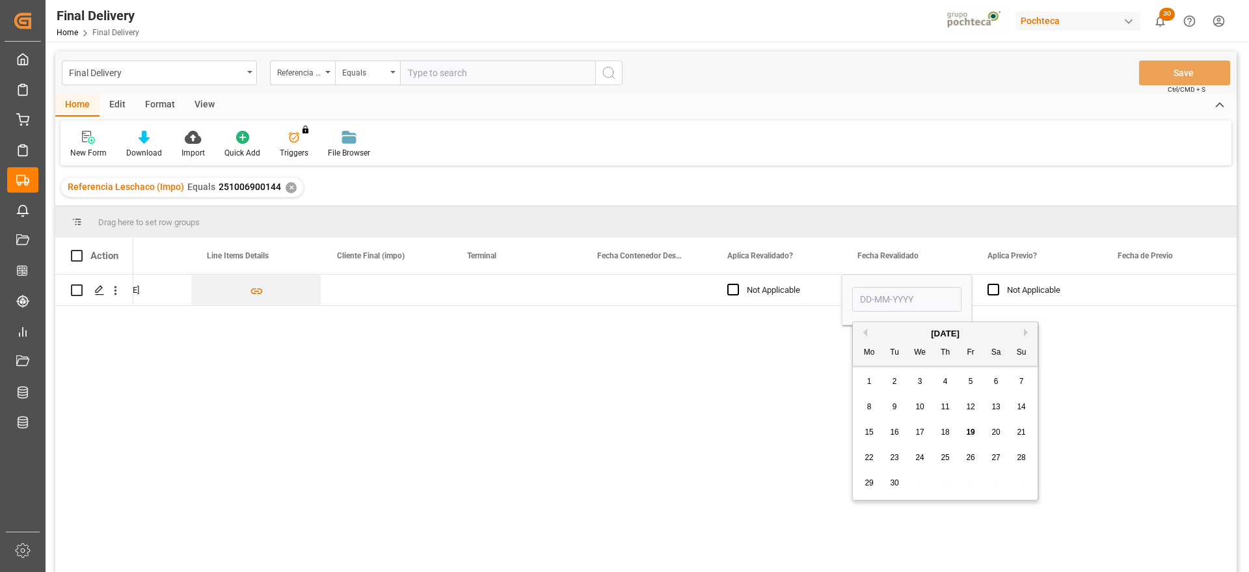
click at [970, 431] on span "19" at bounding box center [970, 431] width 8 height 9
type input "[DATE]"
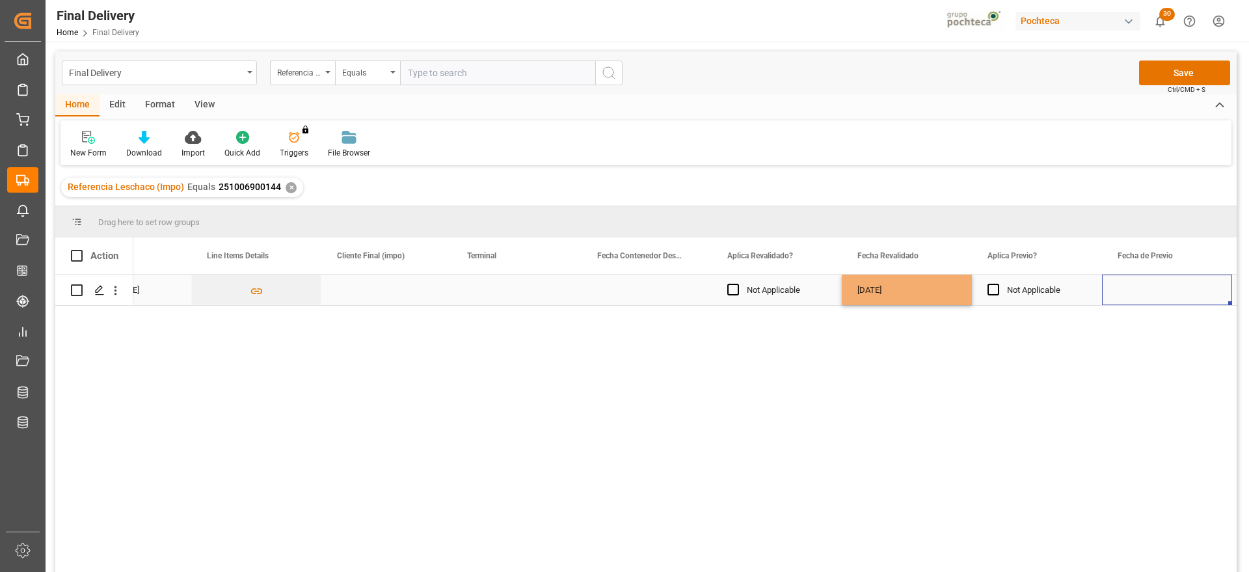
click at [1124, 288] on div "Press SPACE to select this row." at bounding box center [1167, 289] width 130 height 31
click at [1192, 68] on button "Save" at bounding box center [1184, 72] width 91 height 25
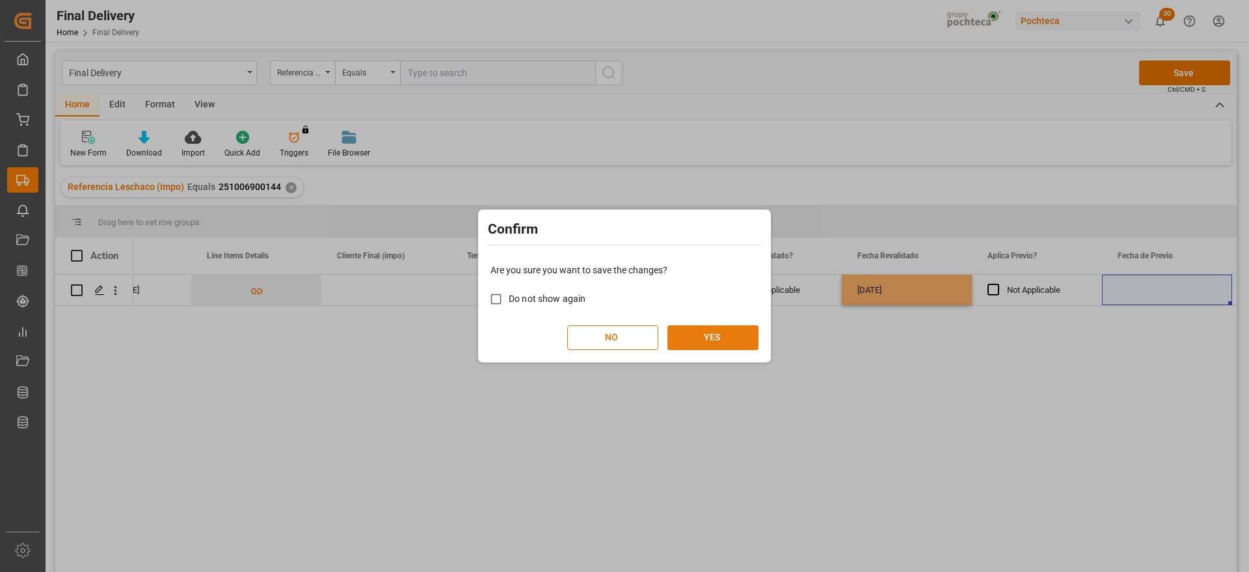
click at [706, 336] on button "YES" at bounding box center [712, 337] width 91 height 25
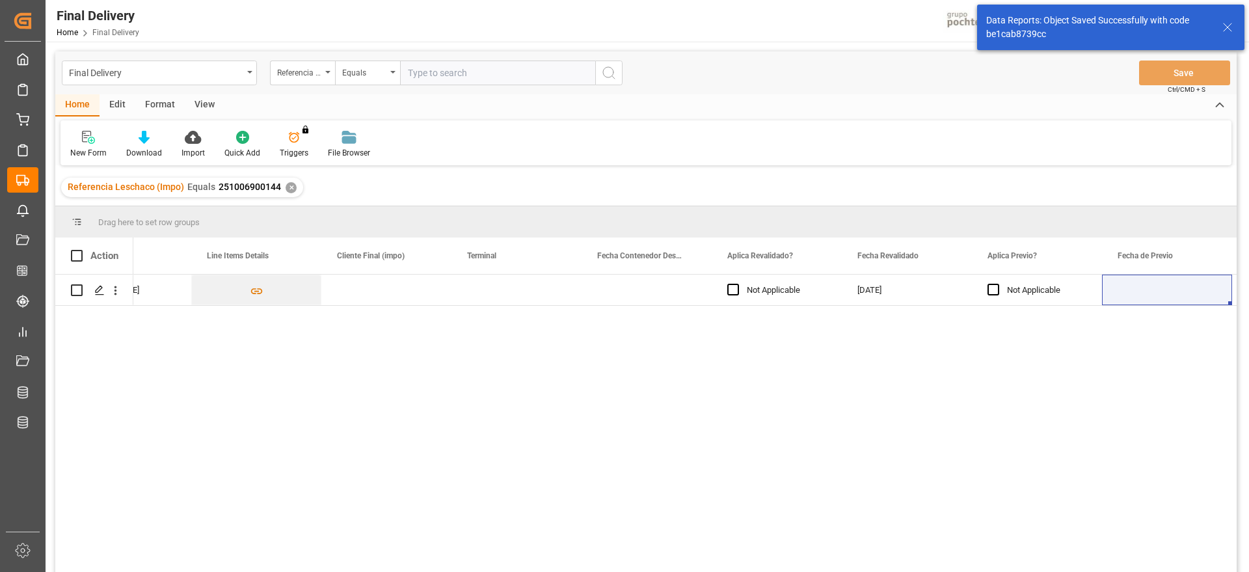
click at [1161, 409] on div "Paola Díaz López Not Applicable 19-09-2025 Not Applicable" at bounding box center [684, 427] width 1103 height 306
click at [885, 300] on div "[DATE]" at bounding box center [907, 289] width 130 height 31
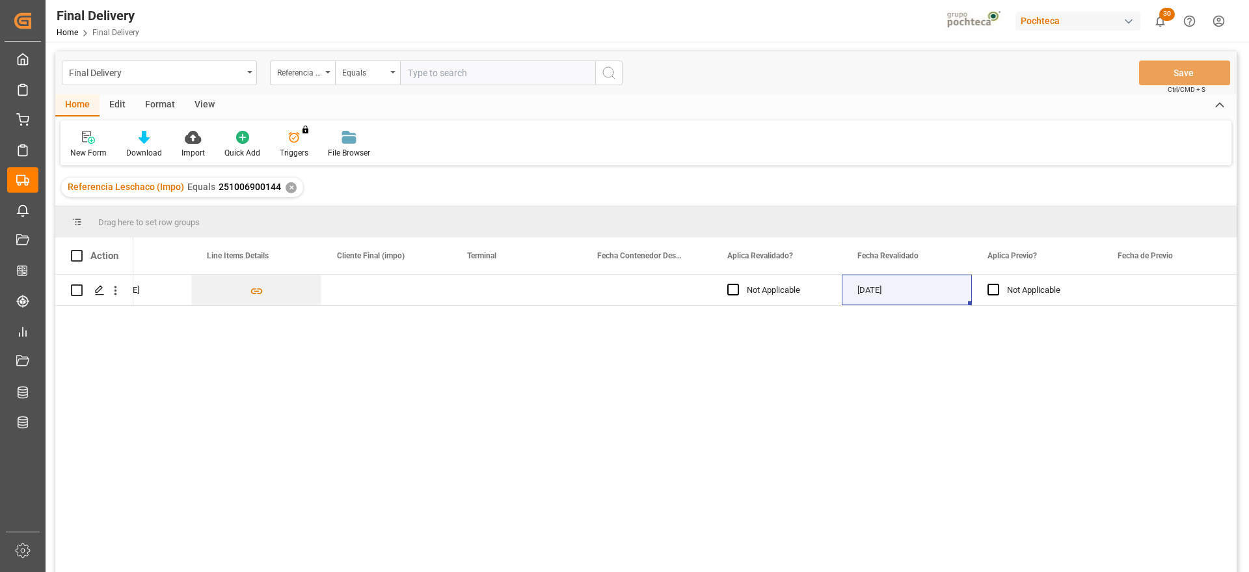
click at [287, 183] on div "✕" at bounding box center [291, 187] width 11 height 11
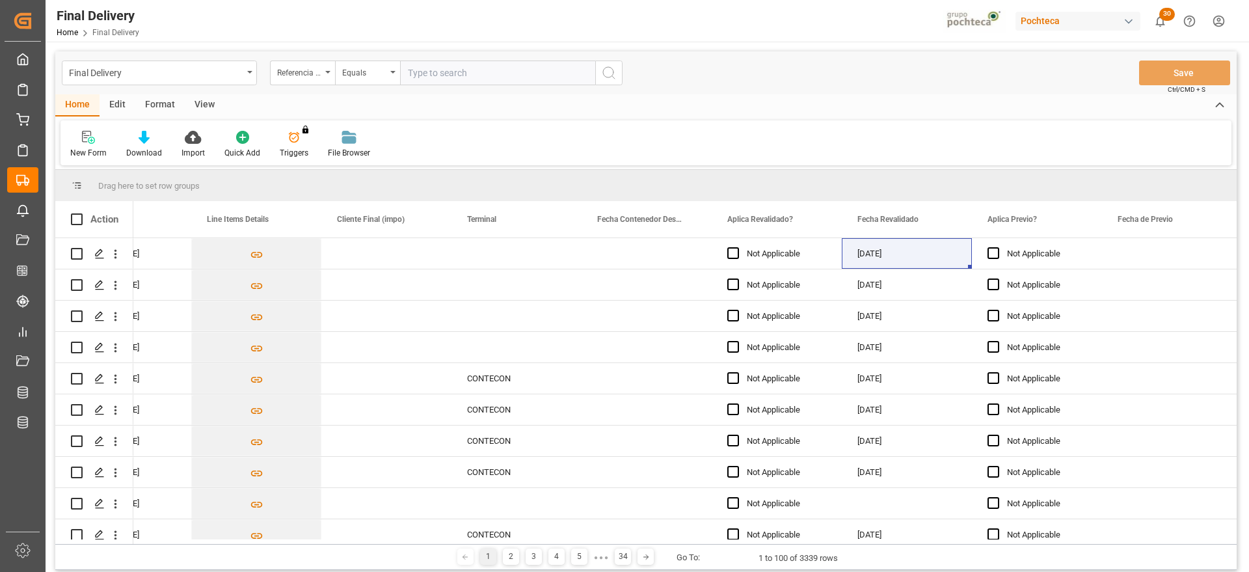
click at [451, 67] on input "text" at bounding box center [497, 72] width 195 height 25
paste input "251006900146"
type input "251006900146"
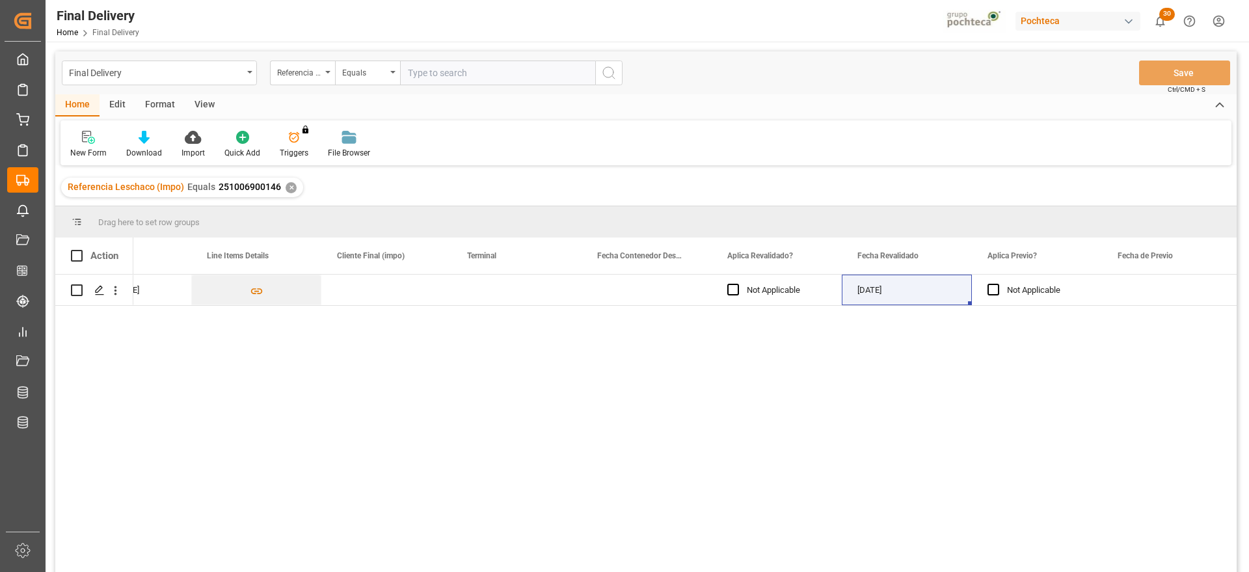
click at [287, 183] on div "✕" at bounding box center [291, 187] width 11 height 11
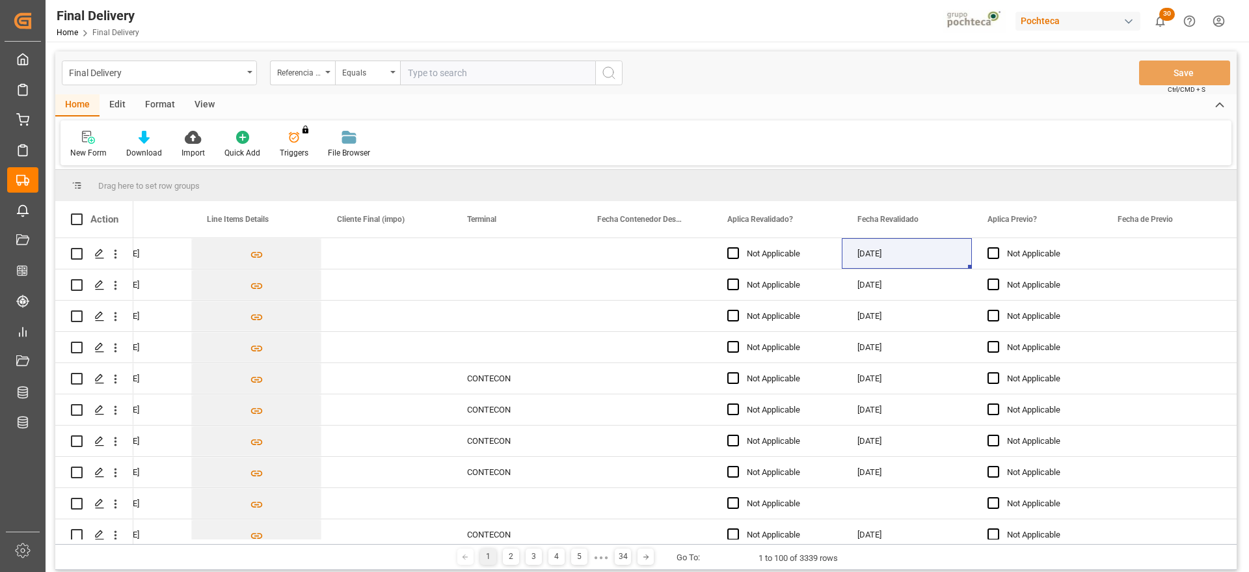
click at [444, 75] on input "text" at bounding box center [497, 72] width 195 height 25
paste input "251006900151"
type input "251006900151"
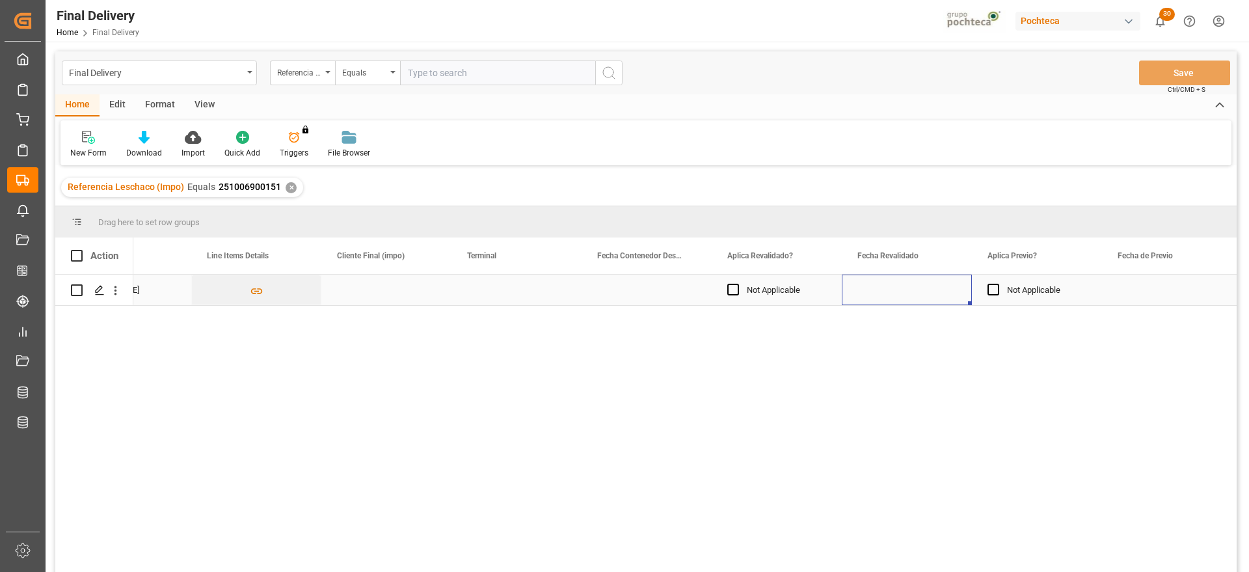
click at [874, 286] on div "Press SPACE to select this row." at bounding box center [907, 289] width 130 height 31
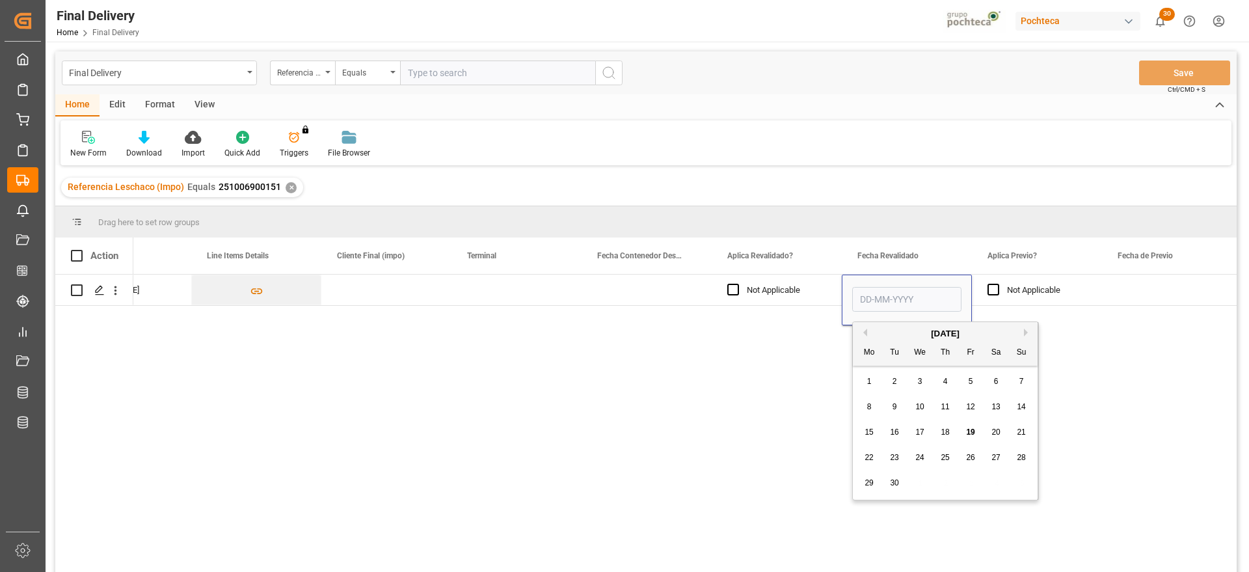
click at [950, 429] on div "18" at bounding box center [945, 433] width 16 height 16
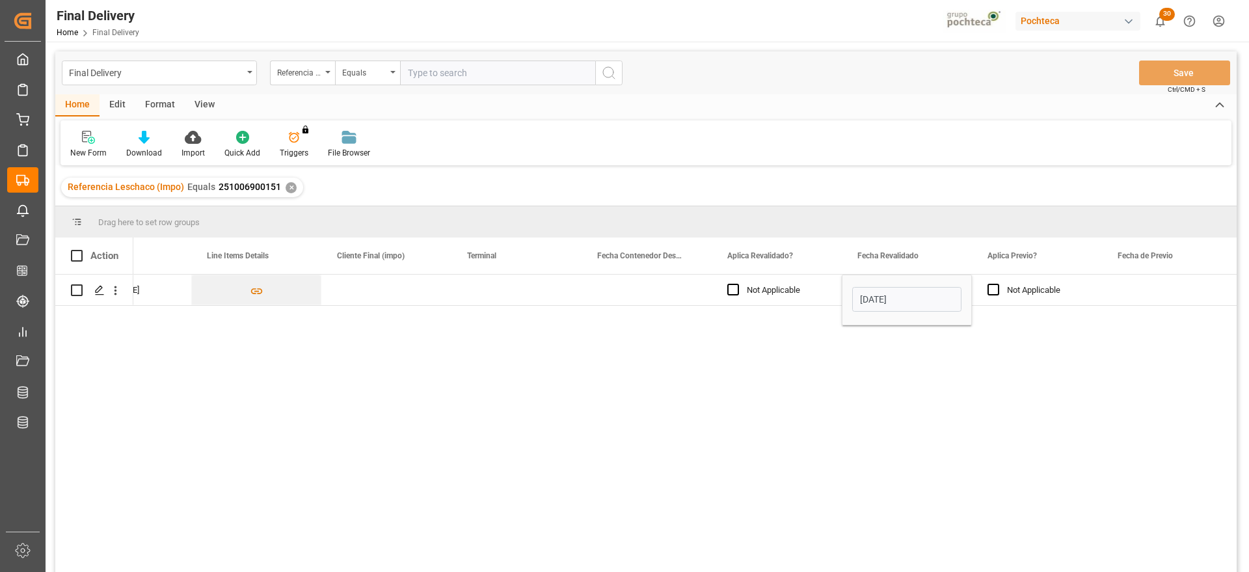
type input "18-09-2025"
click at [1130, 293] on div "Press SPACE to select this row." at bounding box center [1167, 289] width 130 height 31
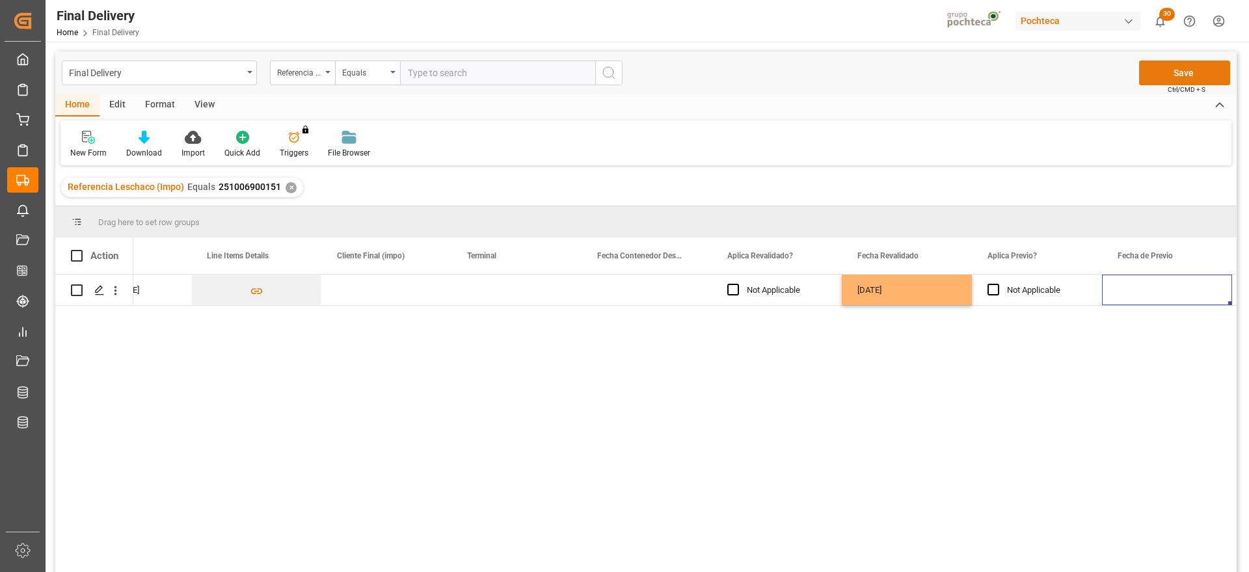
click at [1199, 72] on button "Save" at bounding box center [1184, 72] width 91 height 25
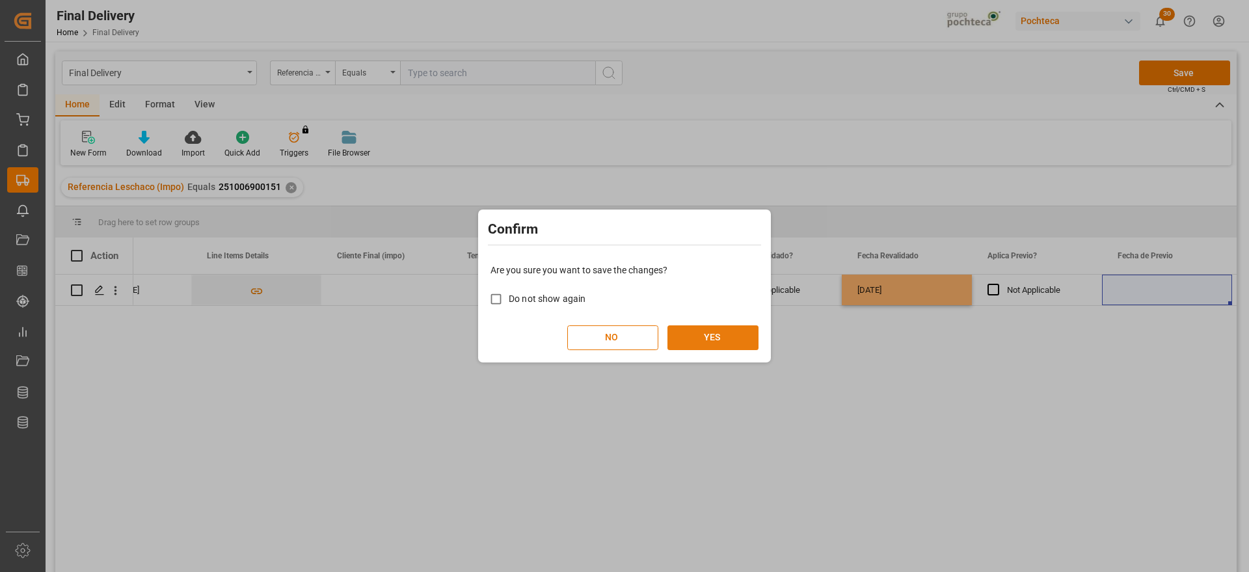
click at [704, 340] on button "YES" at bounding box center [712, 337] width 91 height 25
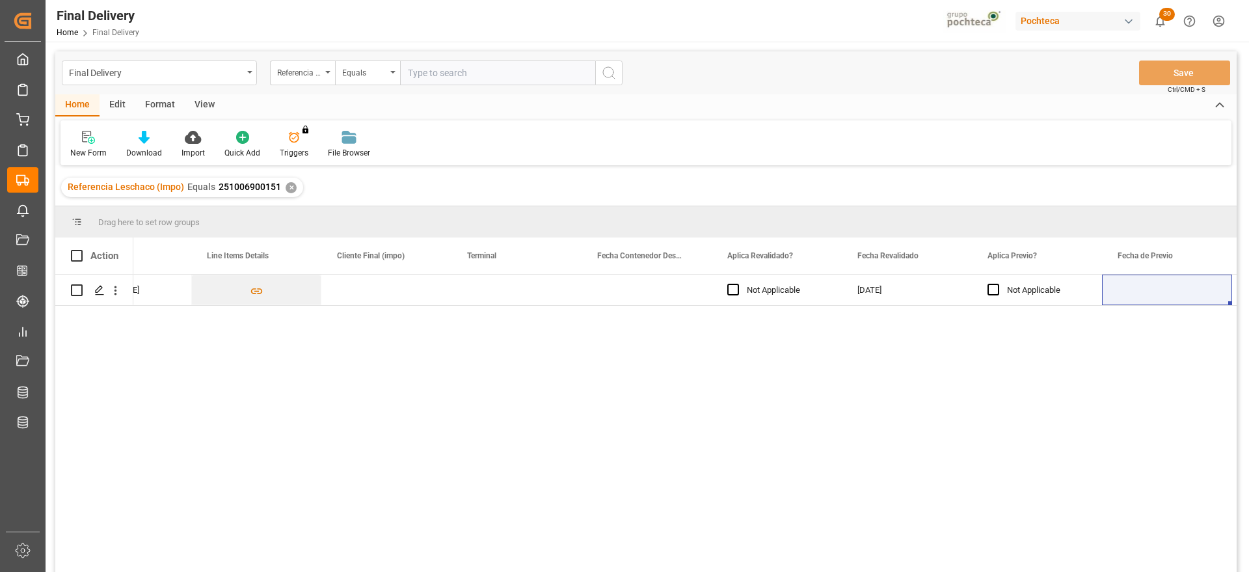
click at [291, 184] on div "✕" at bounding box center [291, 187] width 11 height 11
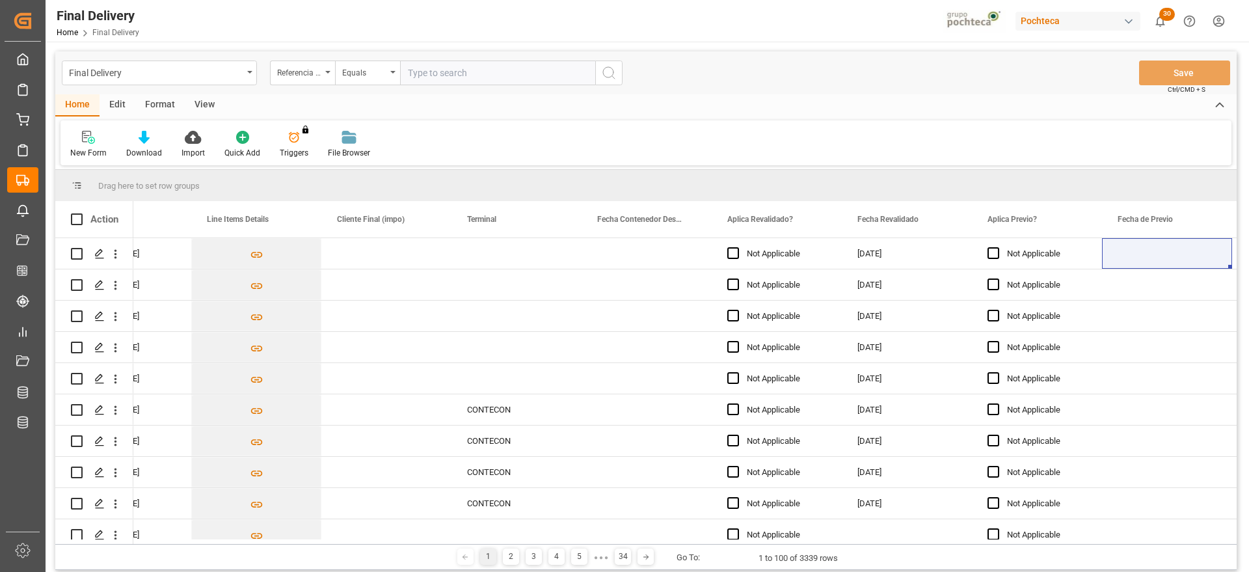
click at [444, 70] on input "text" at bounding box center [497, 72] width 195 height 25
paste input "251006900141"
type input "251006900141"
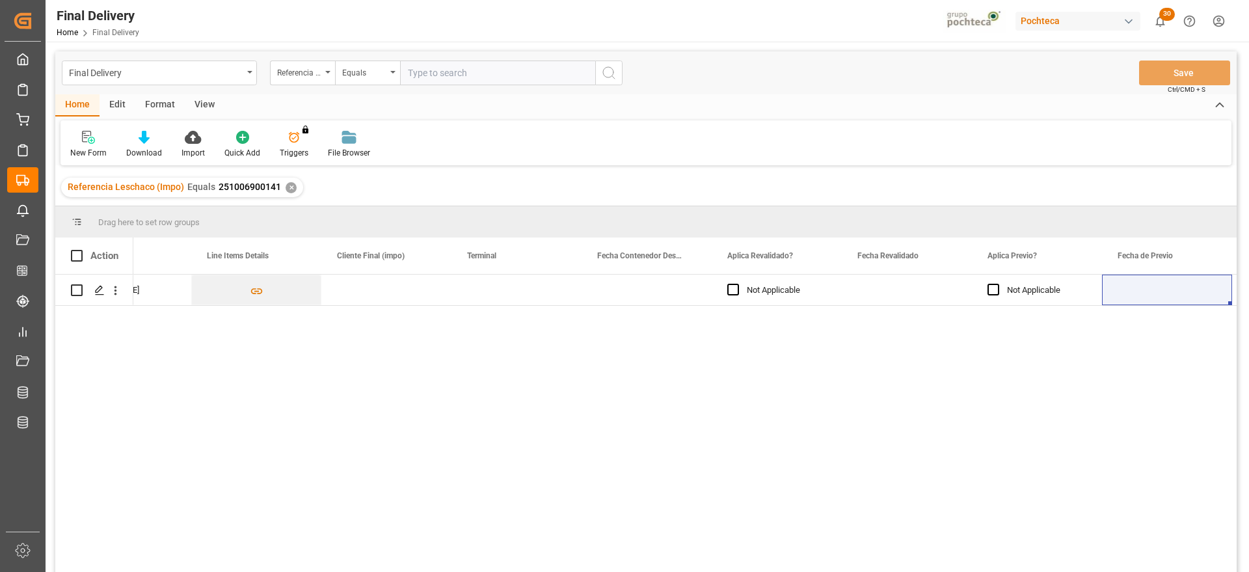
click at [911, 293] on div "Press SPACE to select this row." at bounding box center [907, 289] width 130 height 31
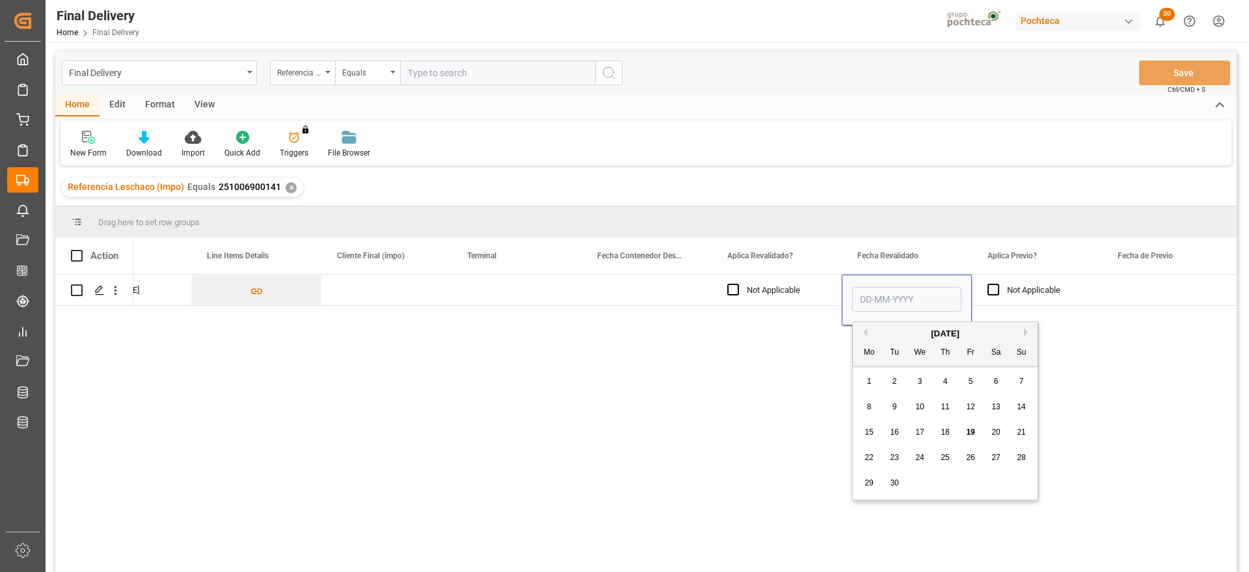
click at [918, 432] on span "17" at bounding box center [919, 431] width 8 height 9
click at [916, 294] on input "17-09-2025" at bounding box center [906, 299] width 109 height 25
click at [939, 434] on div "18" at bounding box center [945, 433] width 16 height 16
type input "18-09-2025"
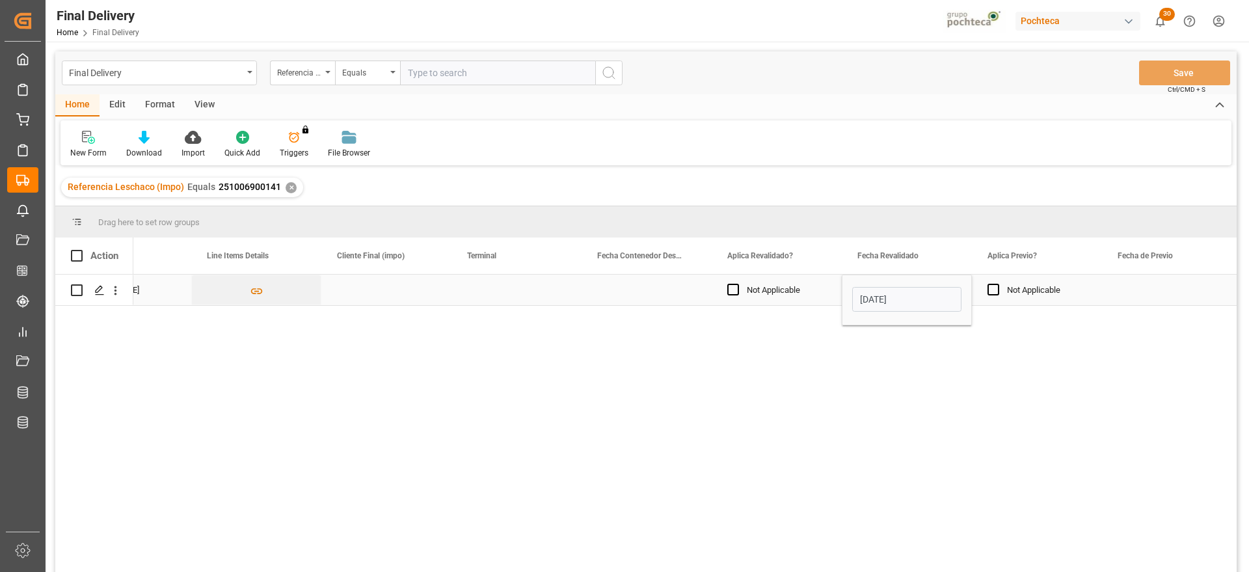
click at [1100, 286] on div "Not Applicable" at bounding box center [1037, 289] width 130 height 31
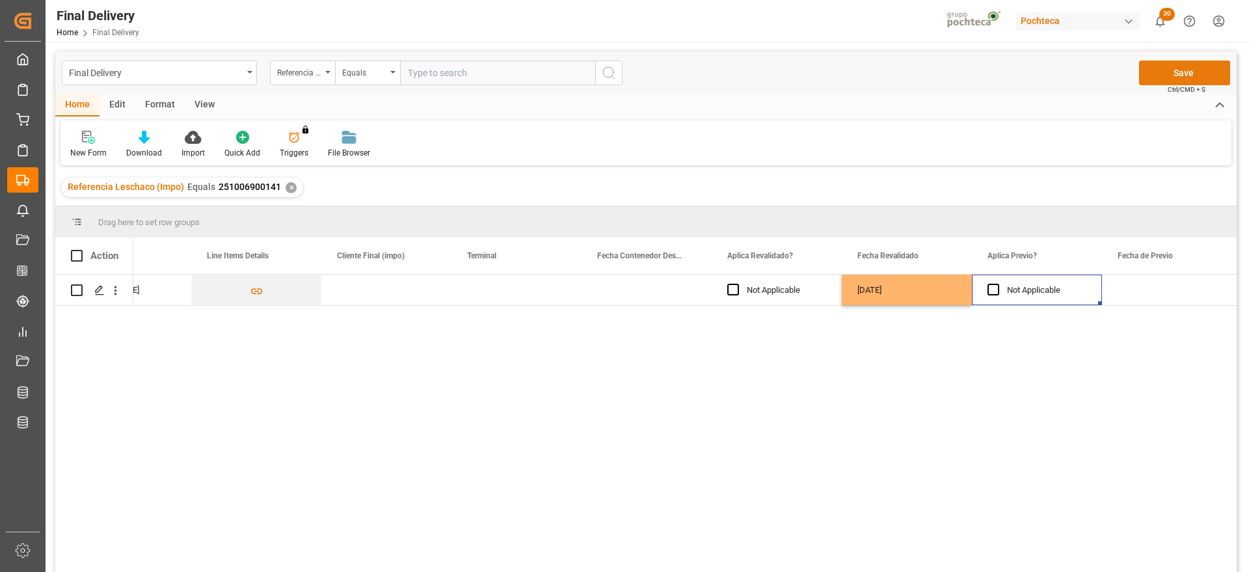
click at [1177, 67] on button "Save" at bounding box center [1184, 72] width 91 height 25
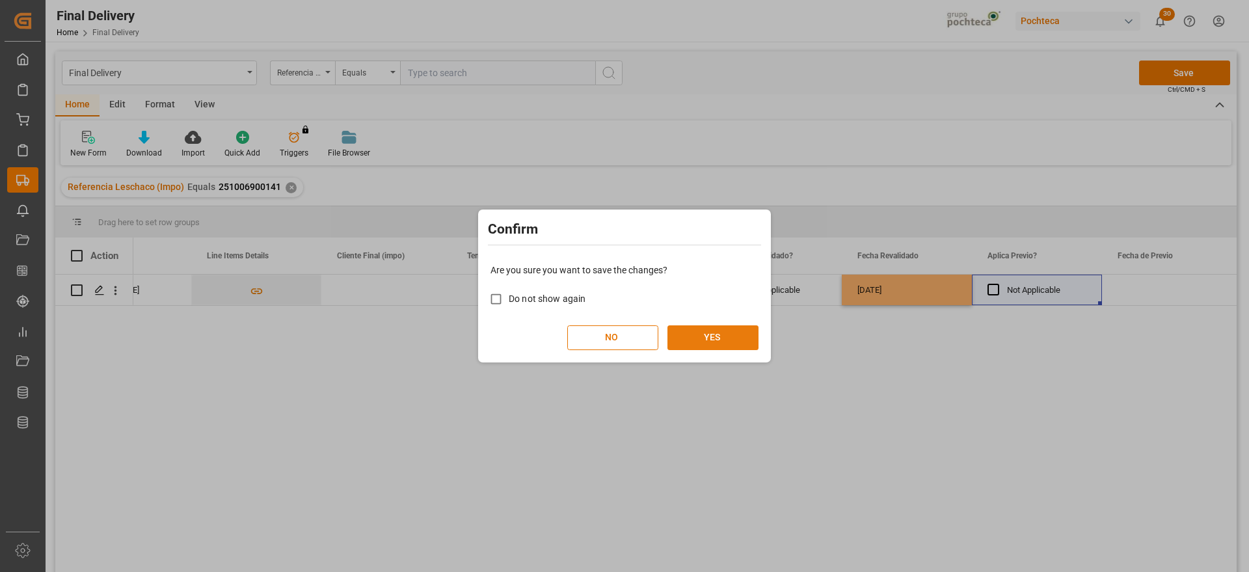
click at [715, 335] on button "YES" at bounding box center [712, 337] width 91 height 25
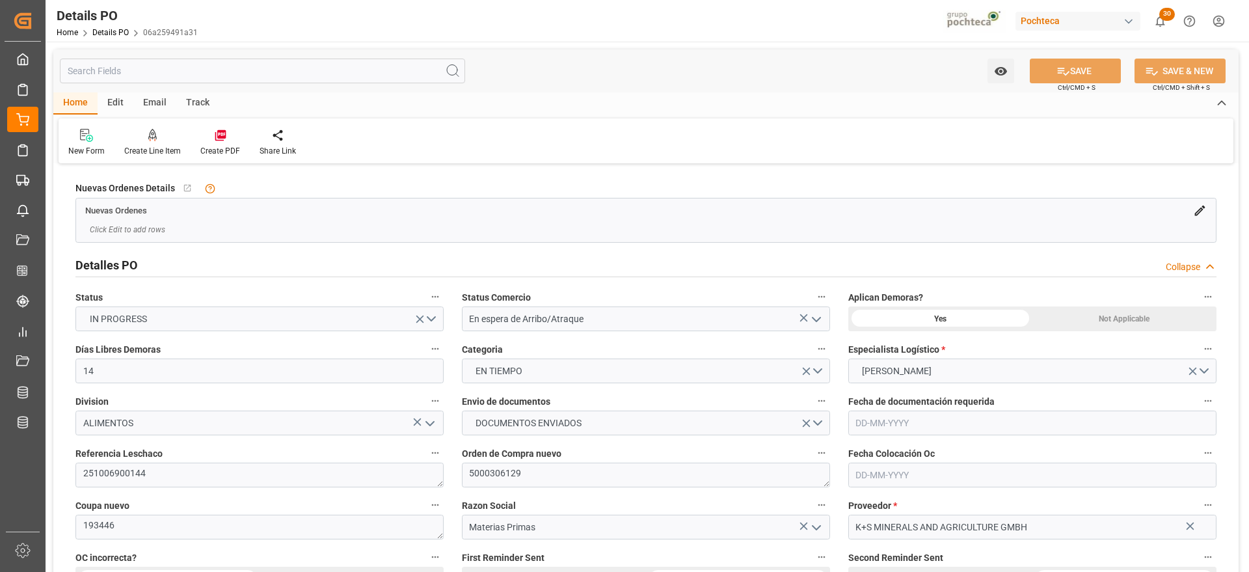
type input "14"
type input "[DATE]"
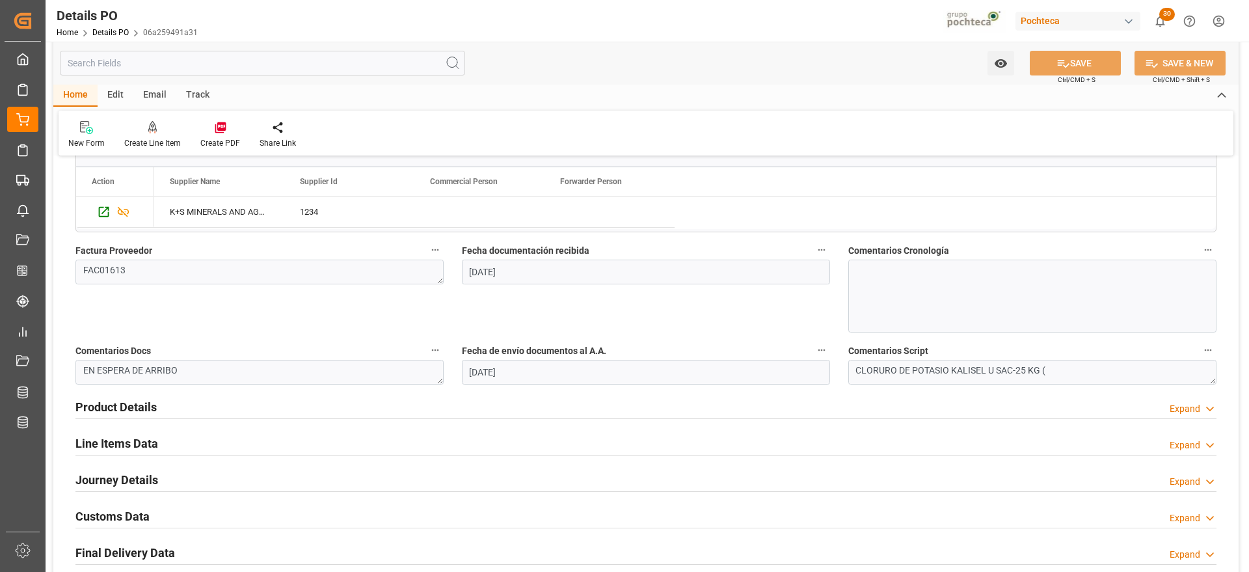
scroll to position [894, 0]
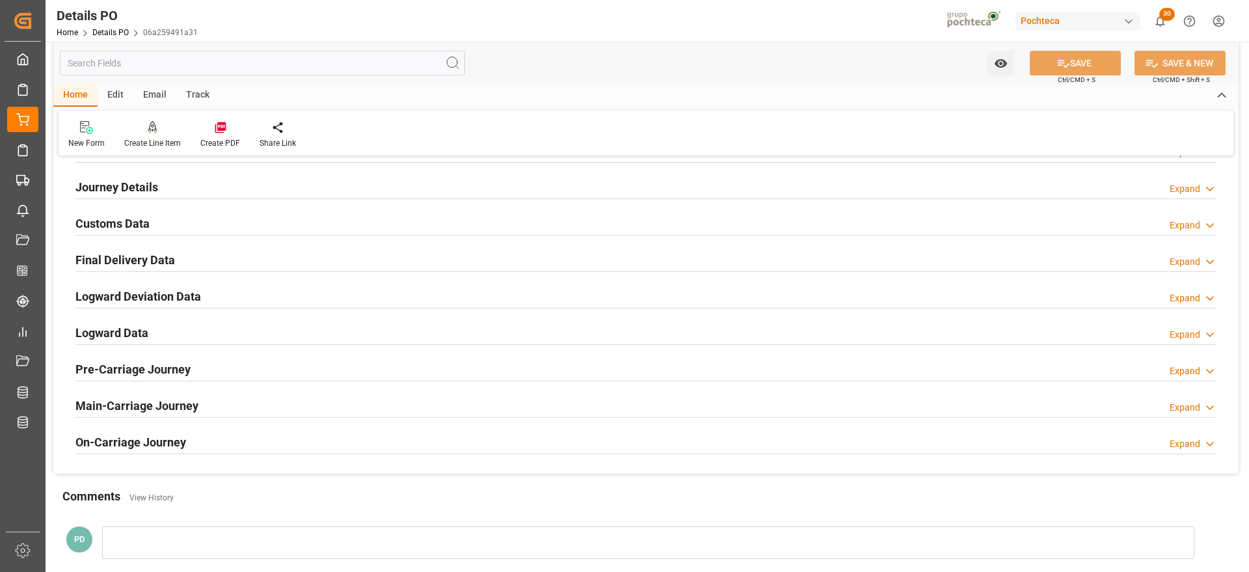
drag, startPoint x: 135, startPoint y: 186, endPoint x: 142, endPoint y: 200, distance: 16.0
click at [135, 186] on h2 "Journey Details" at bounding box center [116, 187] width 83 height 18
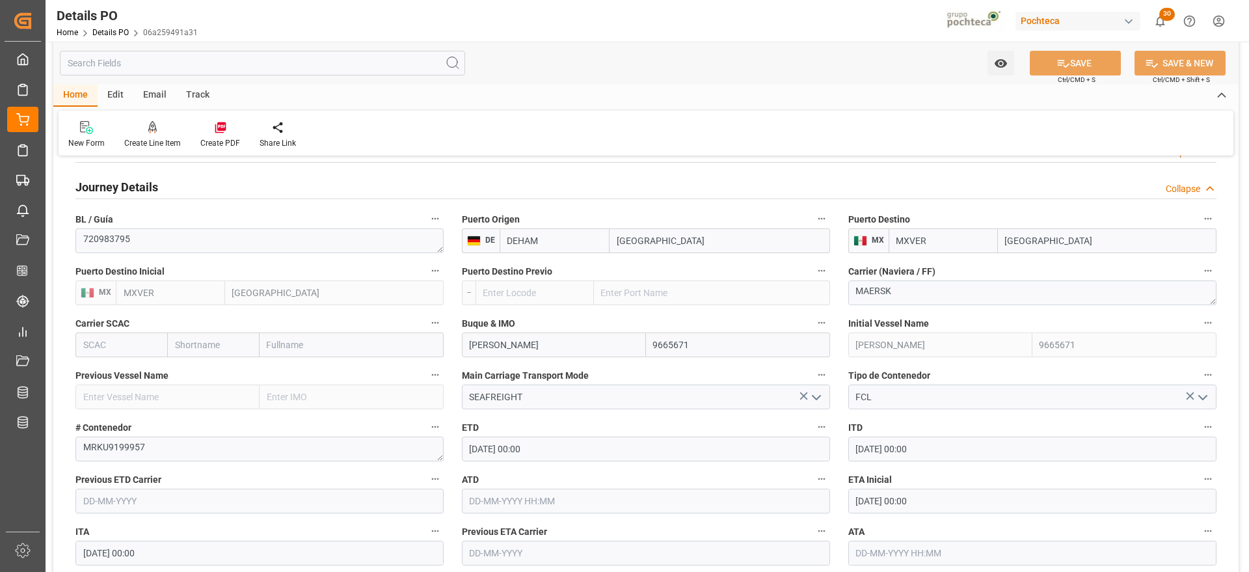
click at [101, 184] on h2 "Journey Details" at bounding box center [116, 187] width 83 height 18
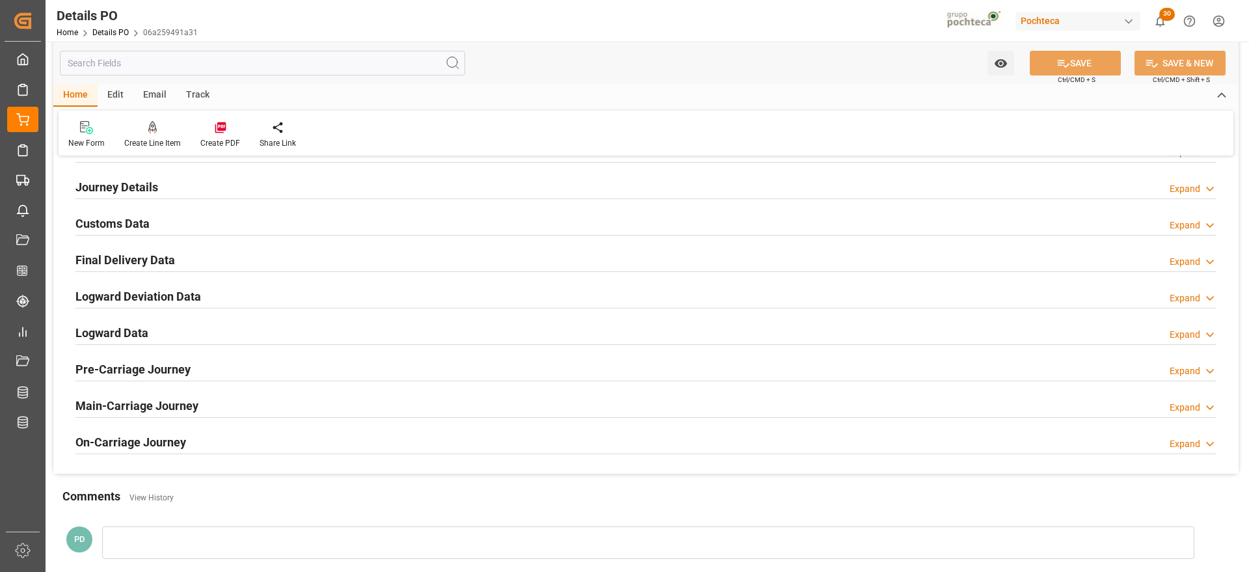
click at [109, 222] on h2 "Customs Data" at bounding box center [112, 224] width 74 height 18
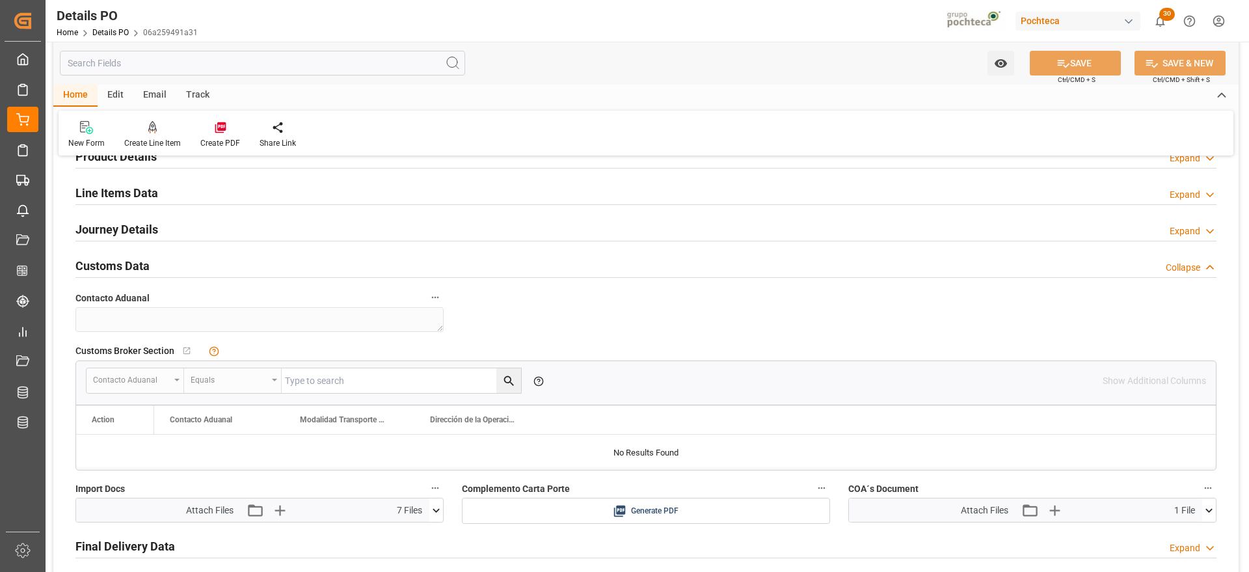
scroll to position [732, 0]
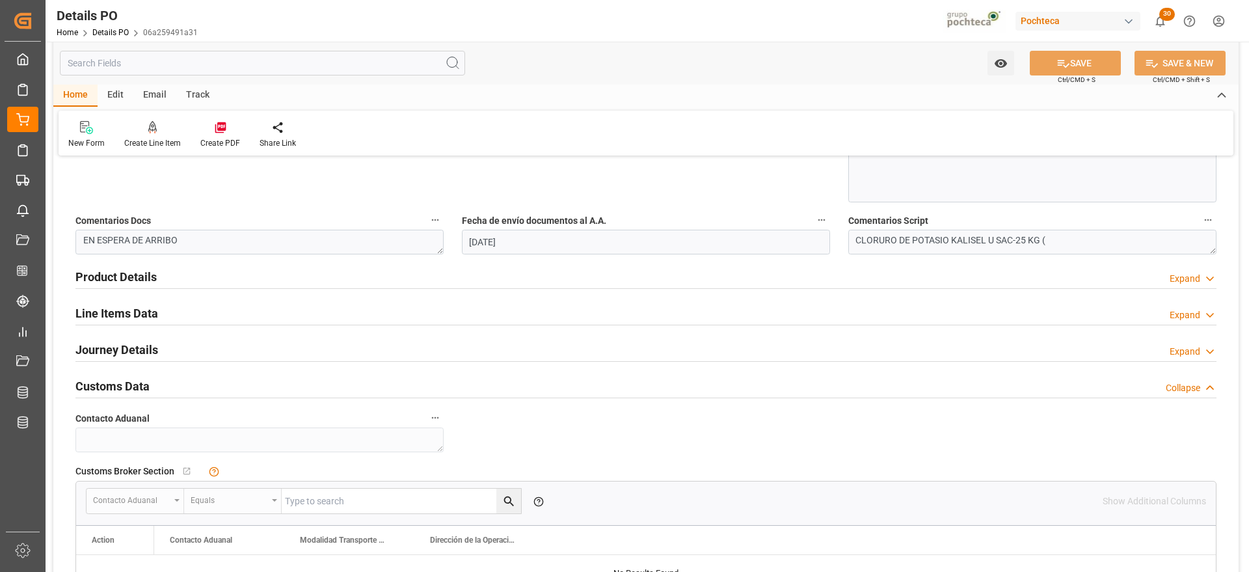
click at [116, 313] on h2 "Line Items Data" at bounding box center [116, 313] width 83 height 18
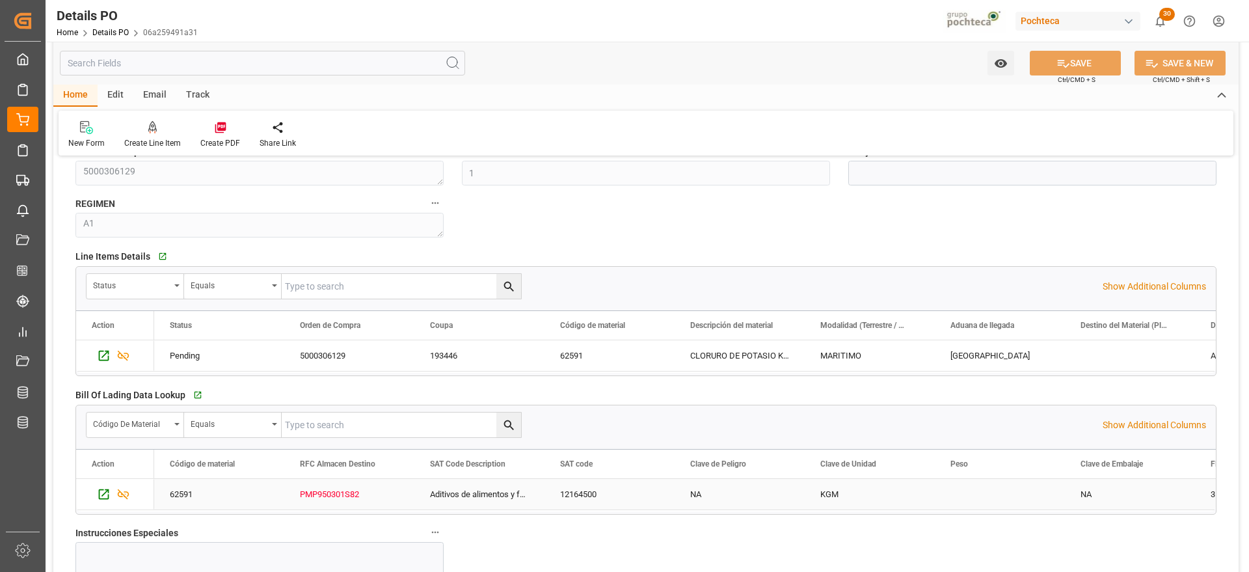
scroll to position [569, 0]
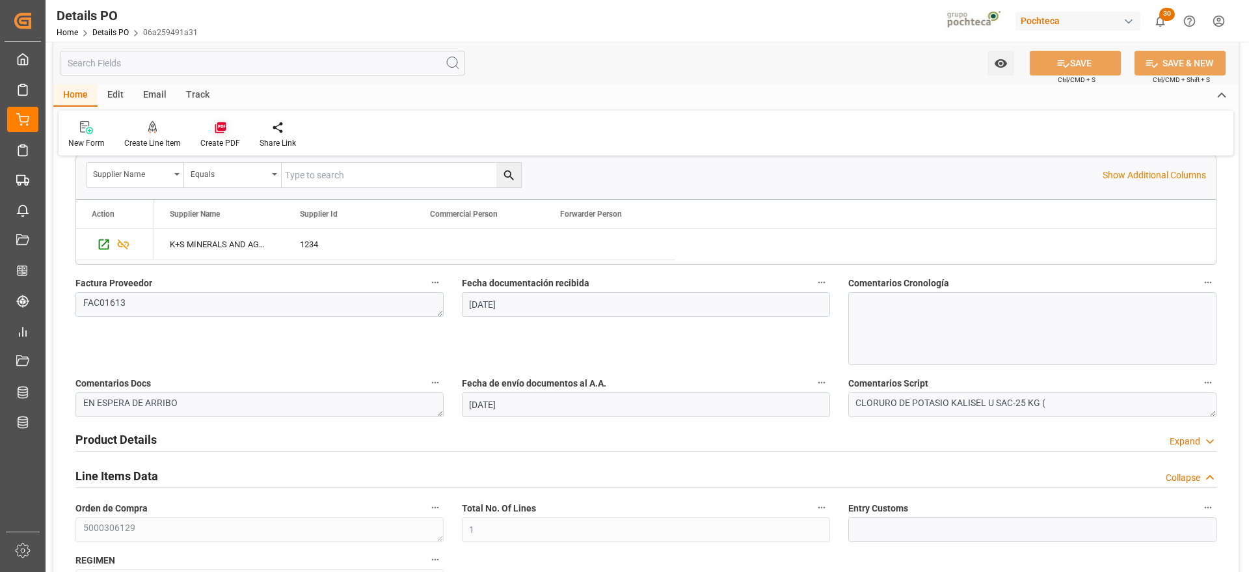
click at [222, 132] on icon at bounding box center [220, 127] width 11 height 11
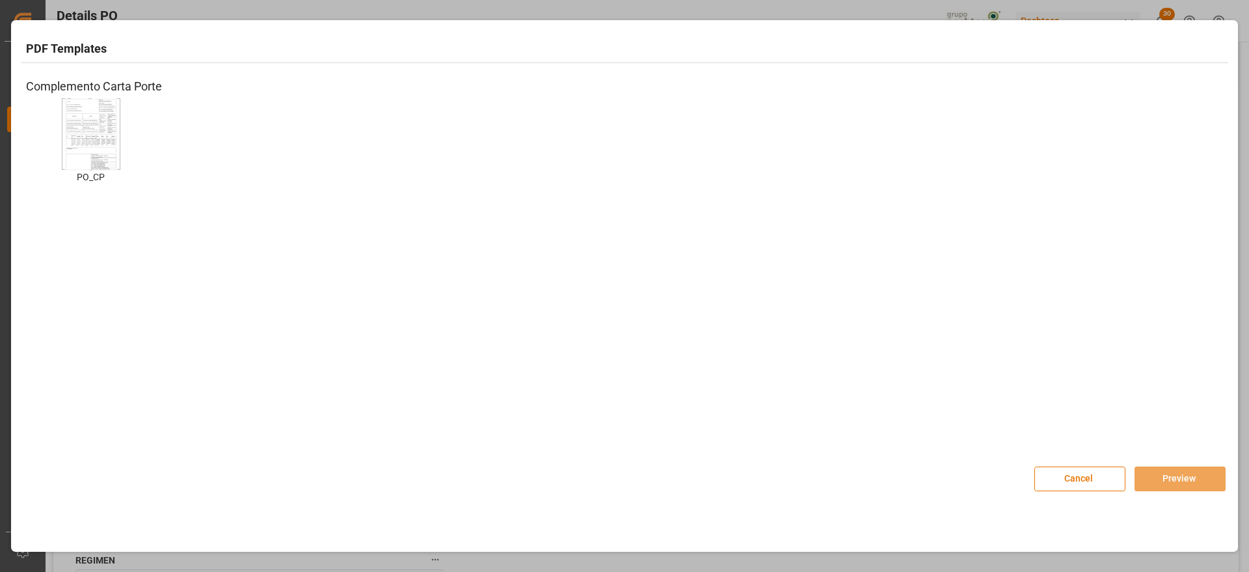
drag, startPoint x: 80, startPoint y: 135, endPoint x: 203, endPoint y: 177, distance: 130.0
click at [81, 135] on img at bounding box center [91, 133] width 52 height 73
click at [1171, 476] on button "Preview" at bounding box center [1179, 478] width 91 height 25
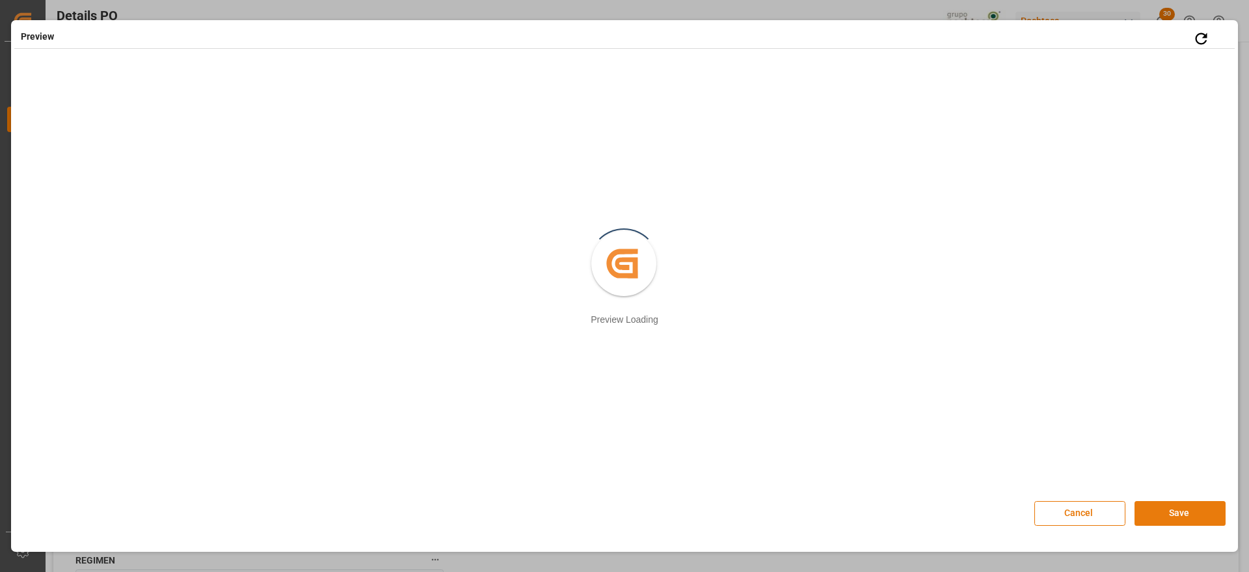
click at [1150, 512] on button "Save" at bounding box center [1179, 513] width 91 height 25
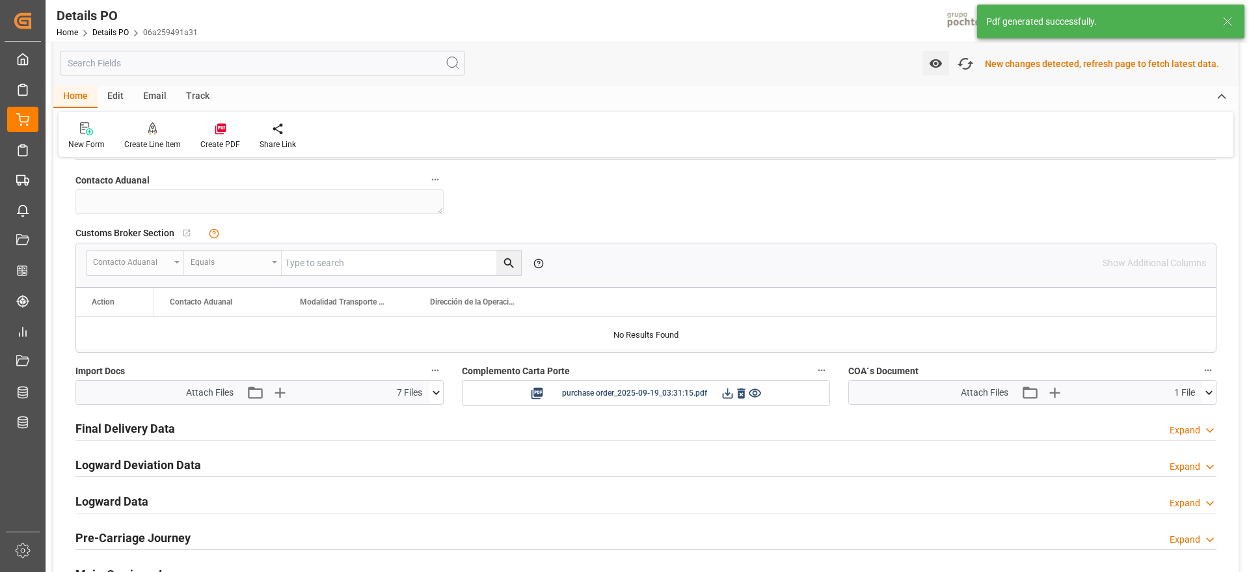
scroll to position [1626, 0]
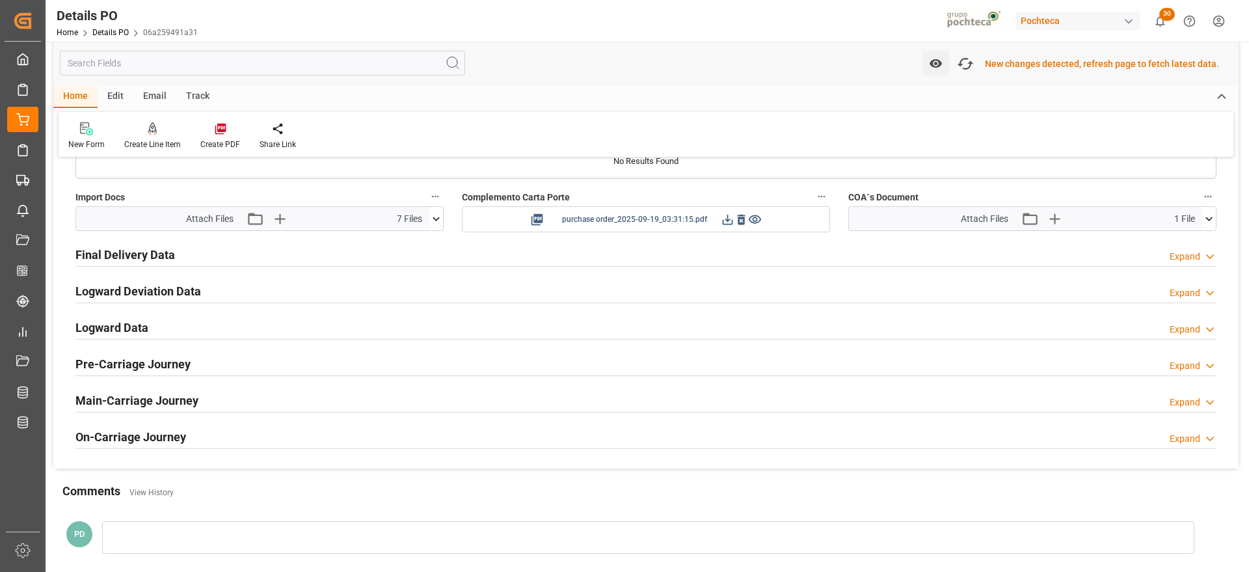
click at [727, 224] on icon at bounding box center [728, 219] width 10 height 10
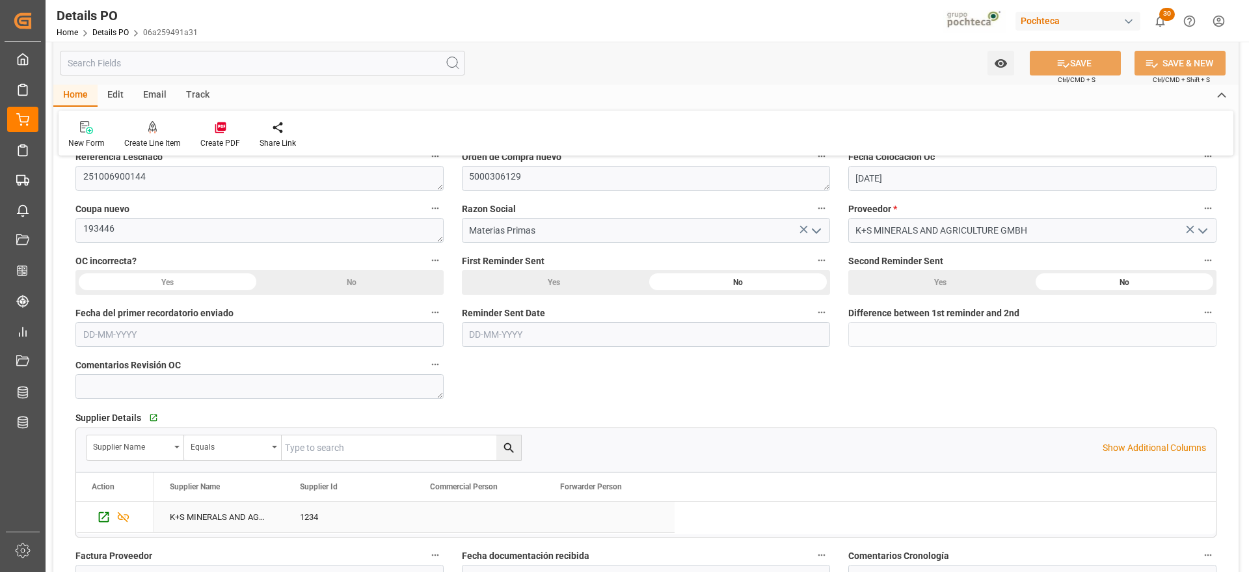
scroll to position [0, 0]
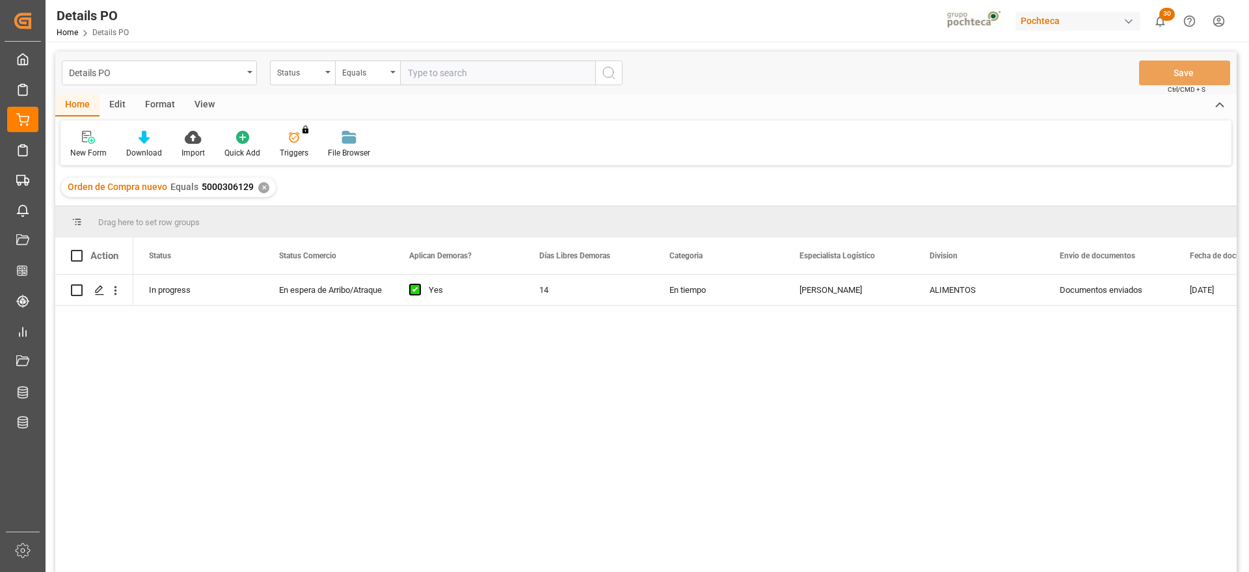
click at [261, 183] on div "✕" at bounding box center [263, 187] width 11 height 11
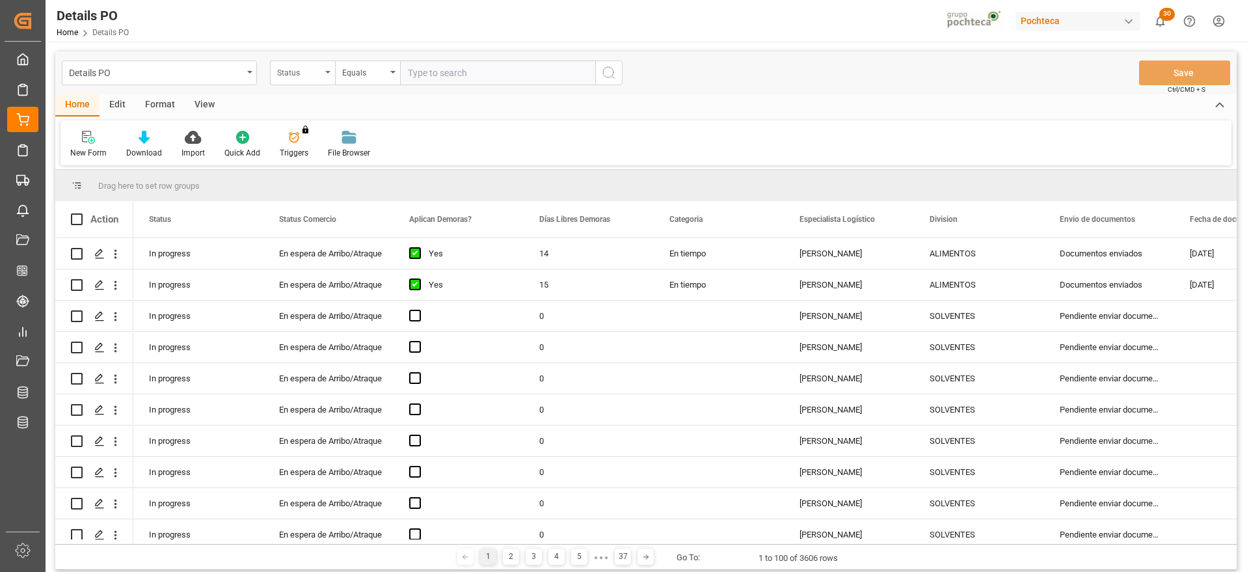
click at [312, 72] on div "Status" at bounding box center [299, 71] width 44 height 15
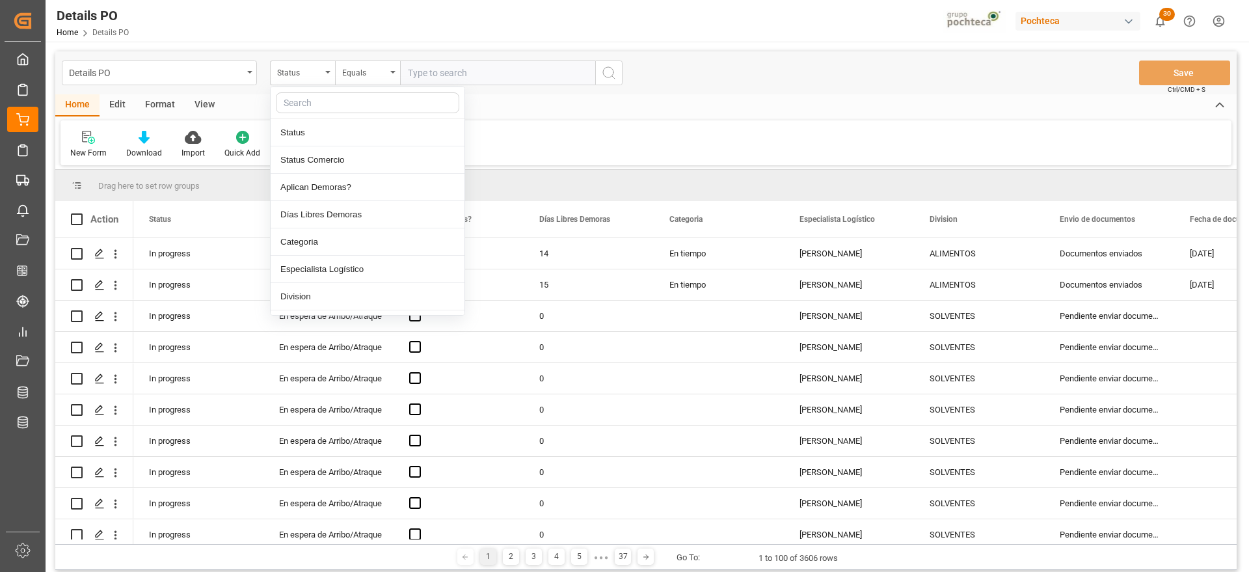
click at [327, 103] on input "text" at bounding box center [367, 102] width 183 height 21
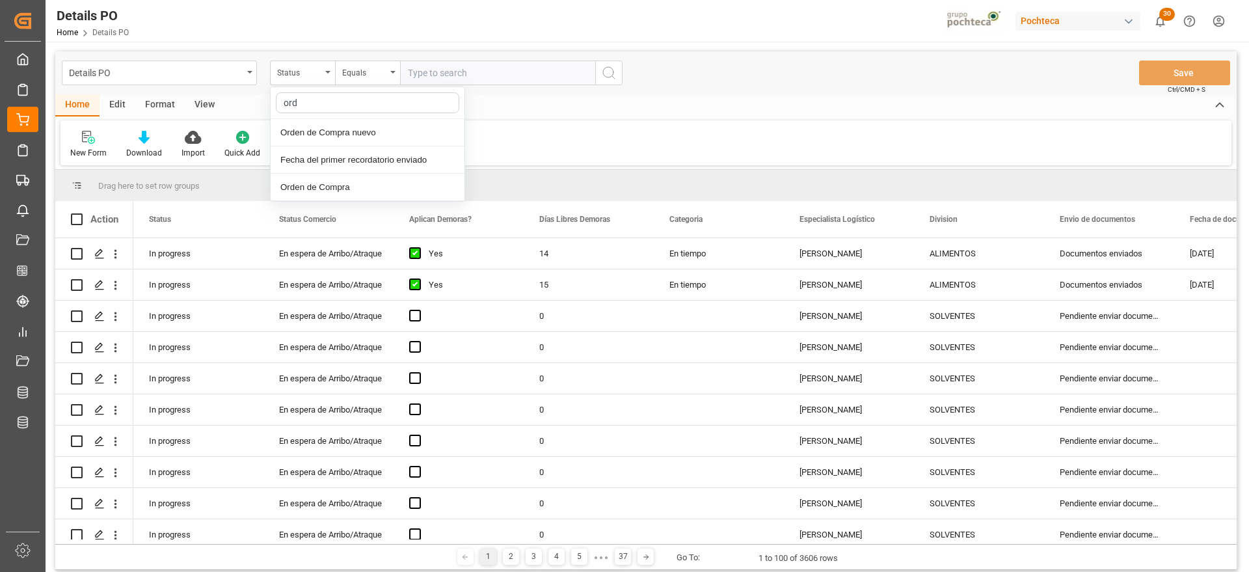
type input "orde"
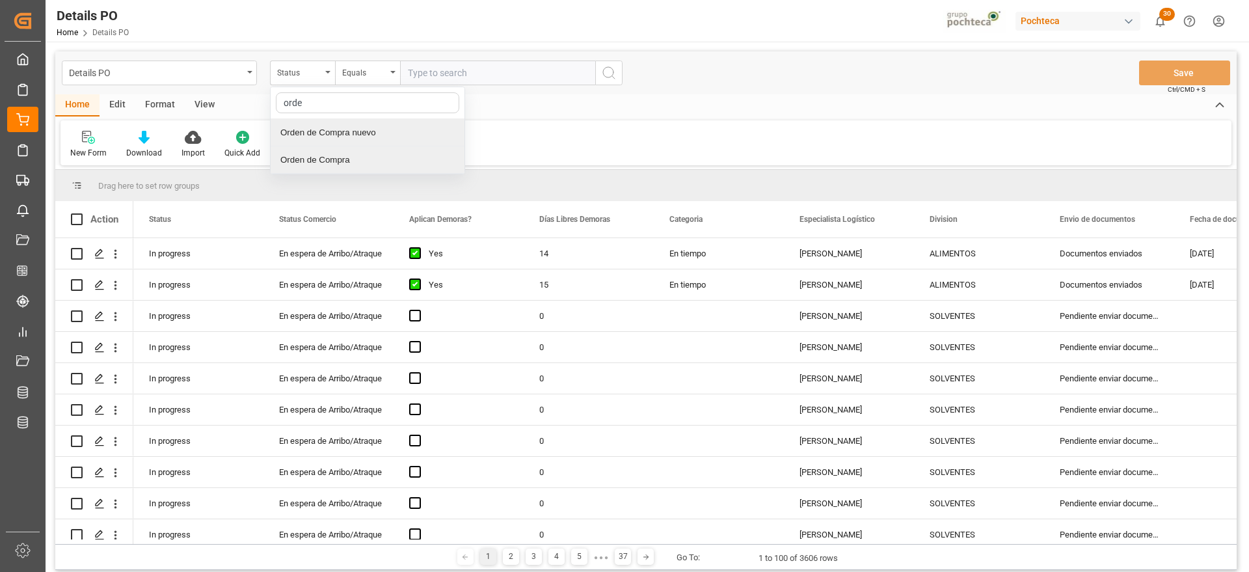
click at [364, 131] on div "Orden de Compra nuevo" at bounding box center [368, 132] width 194 height 27
click at [416, 69] on input "text" at bounding box center [497, 72] width 195 height 25
paste input "5000306126"
type input "5000306126"
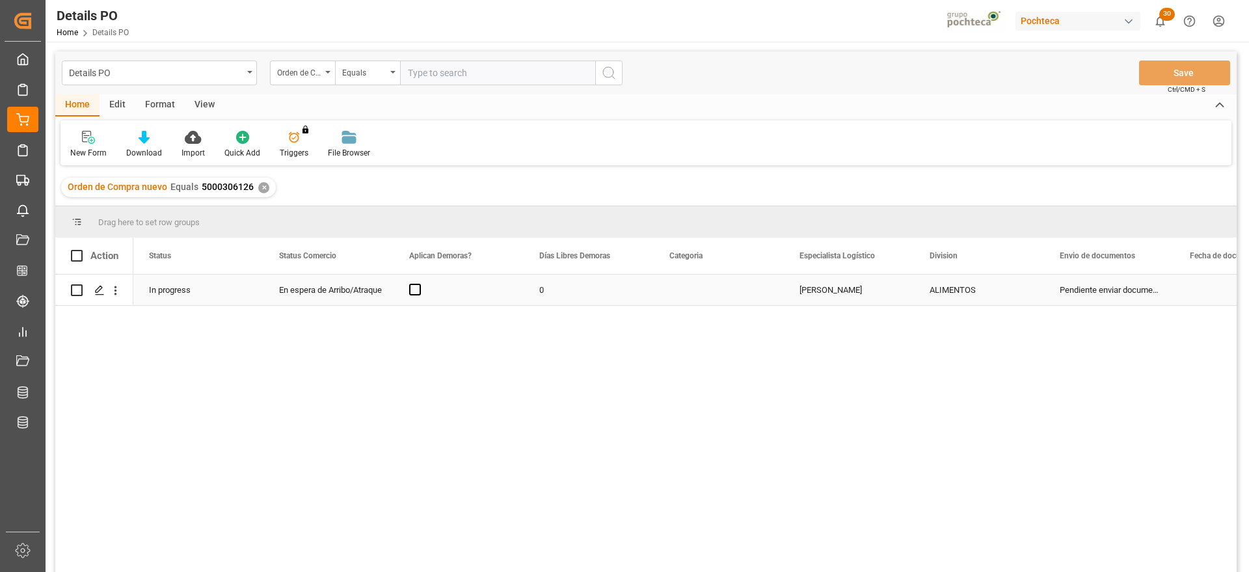
click at [305, 295] on div "En espera de Arribo/Atraque" at bounding box center [328, 290] width 99 height 30
click at [420, 293] on span "Press SPACE to select this row." at bounding box center [415, 290] width 12 height 12
click at [419, 284] on input "Press SPACE to select this row." at bounding box center [419, 284] width 0 height 0
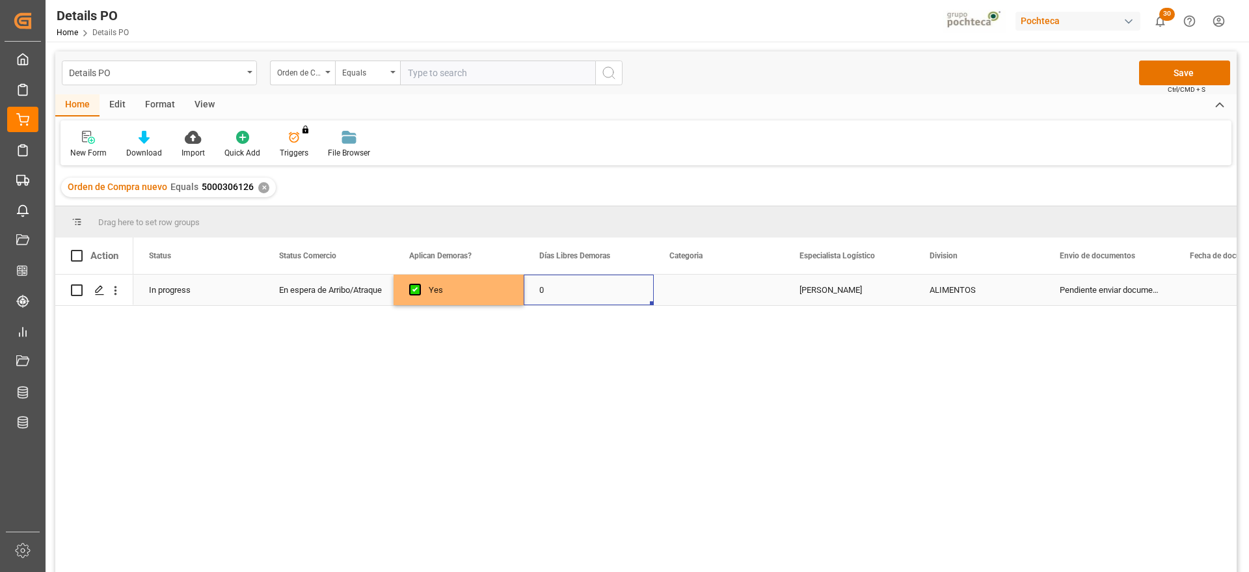
click at [542, 292] on div "0" at bounding box center [589, 289] width 130 height 31
click at [554, 292] on input "0" at bounding box center [588, 297] width 109 height 25
type input "14"
click at [719, 295] on div "Press SPACE to select this row." at bounding box center [719, 289] width 130 height 31
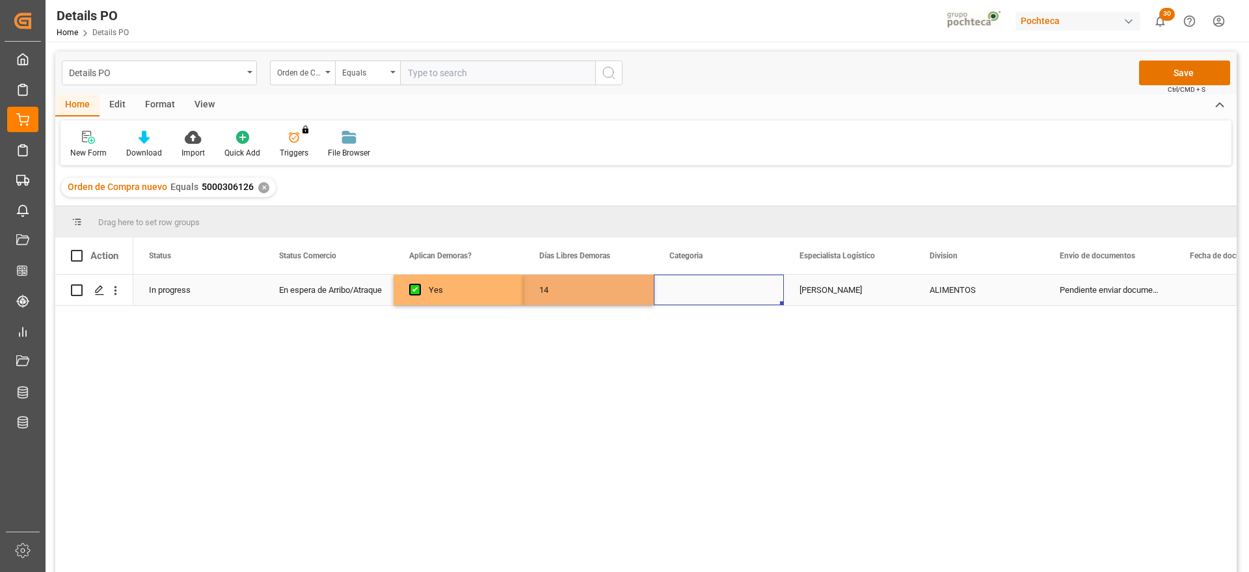
click at [719, 295] on div "Press SPACE to select this row." at bounding box center [719, 289] width 130 height 31
click at [751, 293] on button "Select" at bounding box center [718, 297] width 109 height 25
click at [729, 373] on div "En tiempo" at bounding box center [719, 370] width 94 height 13
click at [858, 297] on div "[PERSON_NAME]" at bounding box center [849, 289] width 130 height 31
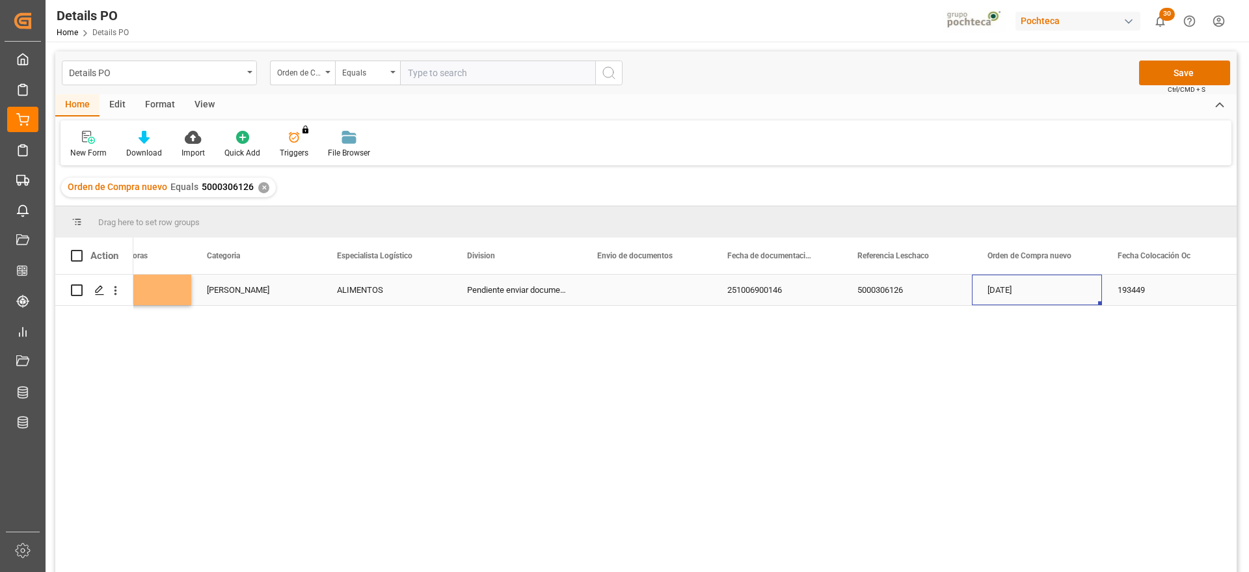
scroll to position [0, 593]
click at [639, 291] on div "Press SPACE to select this row." at bounding box center [646, 289] width 130 height 31
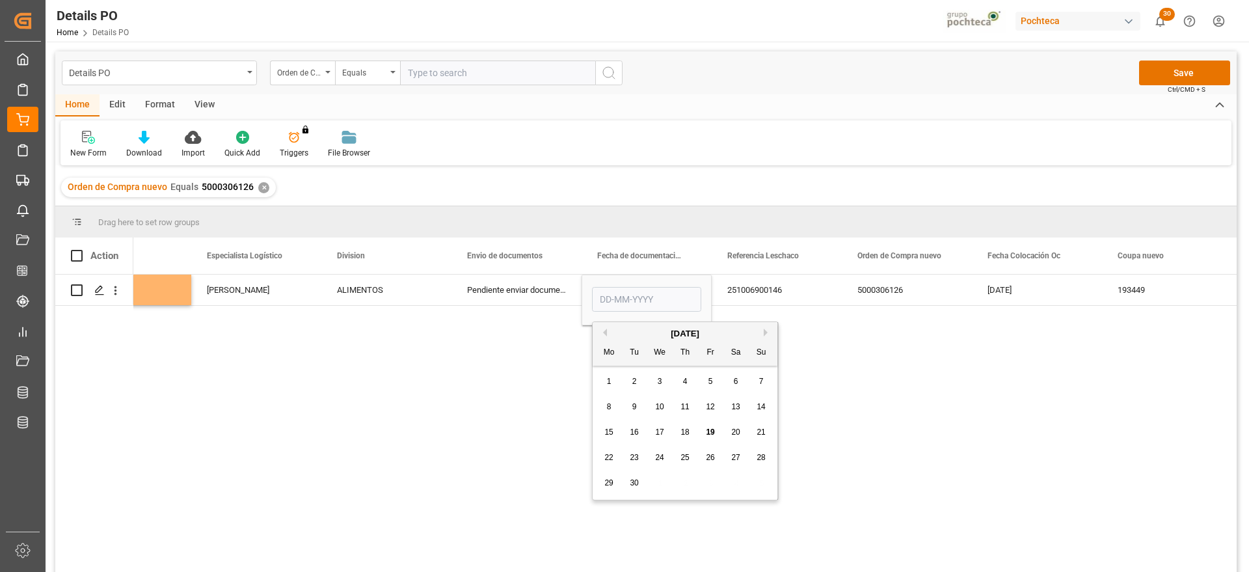
click at [631, 407] on div "9" at bounding box center [634, 407] width 16 height 16
type input "[DATE]"
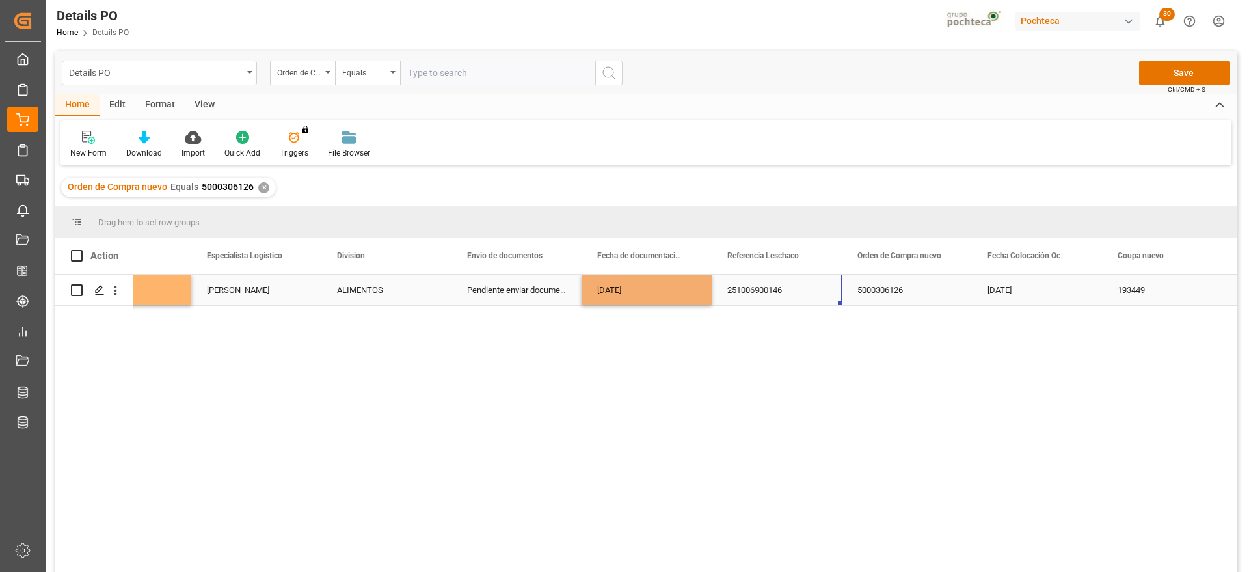
click at [766, 294] on div "251006900146" at bounding box center [777, 289] width 130 height 31
click at [933, 289] on div "5000306126" at bounding box center [907, 289] width 130 height 31
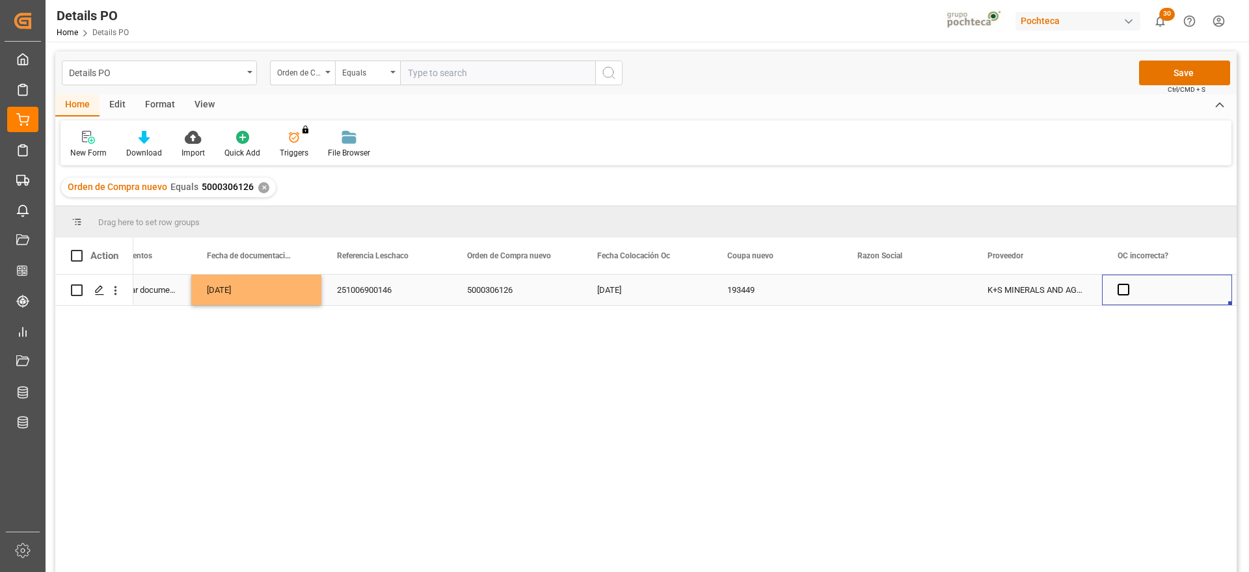
scroll to position [0, 1113]
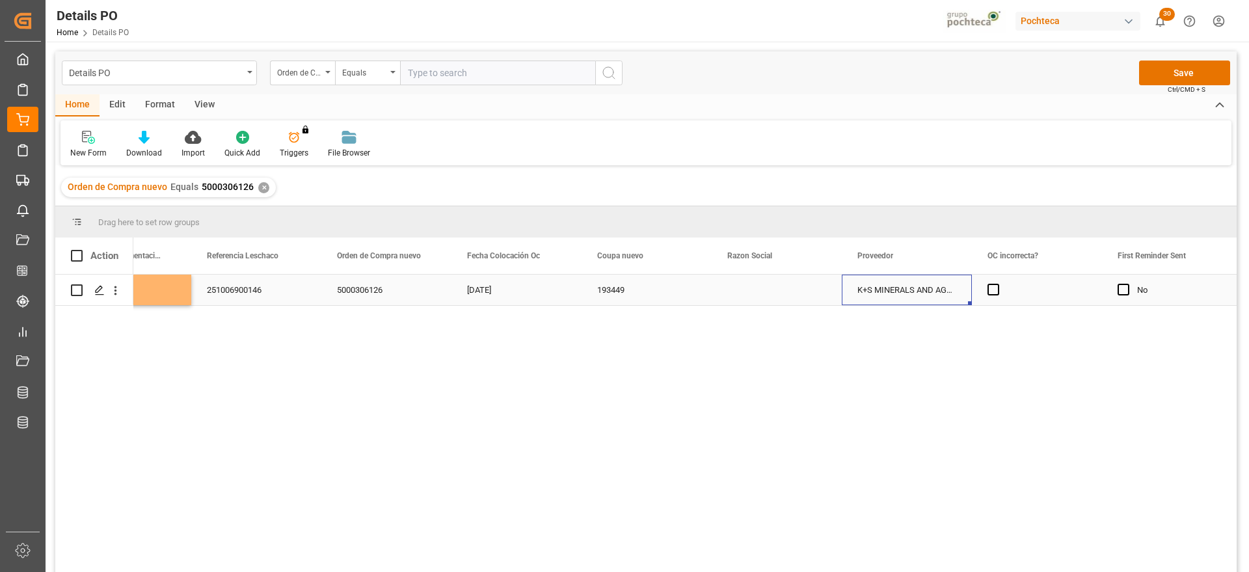
click at [774, 290] on div "Press SPACE to select this row." at bounding box center [777, 289] width 130 height 31
click at [816, 296] on icon "open menu" at bounding box center [818, 298] width 16 height 16
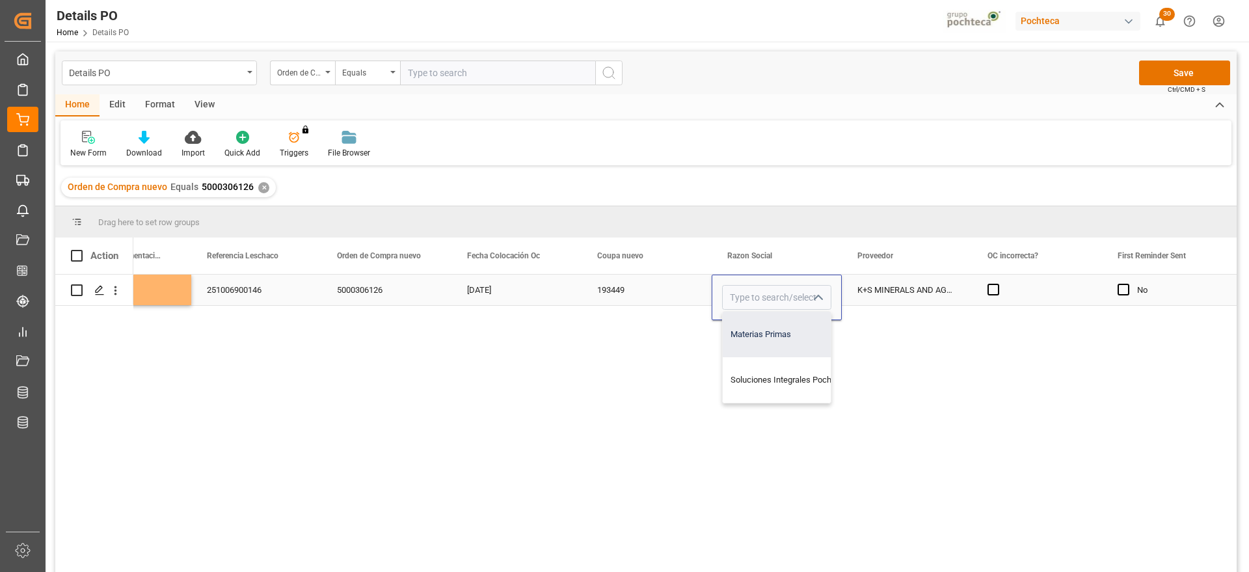
click at [803, 345] on div "Materias Primas" at bounding box center [789, 335] width 133 height 46
type input "Materias Primas"
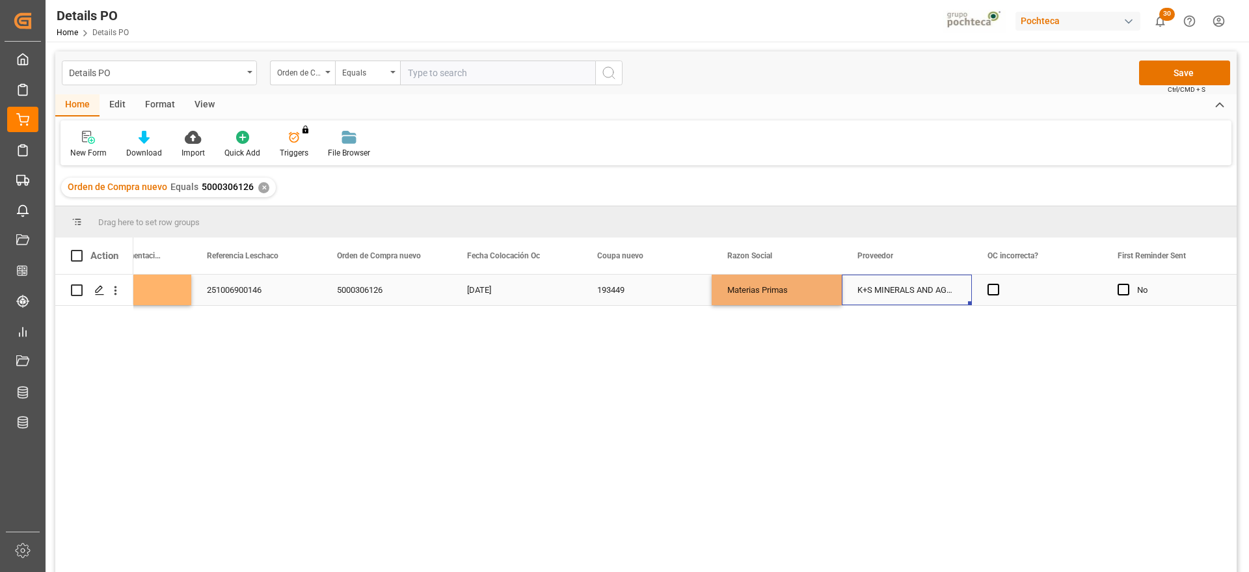
click at [901, 293] on div "K+S MINERALS AND AGRICULTURE GMBH" at bounding box center [907, 289] width 130 height 31
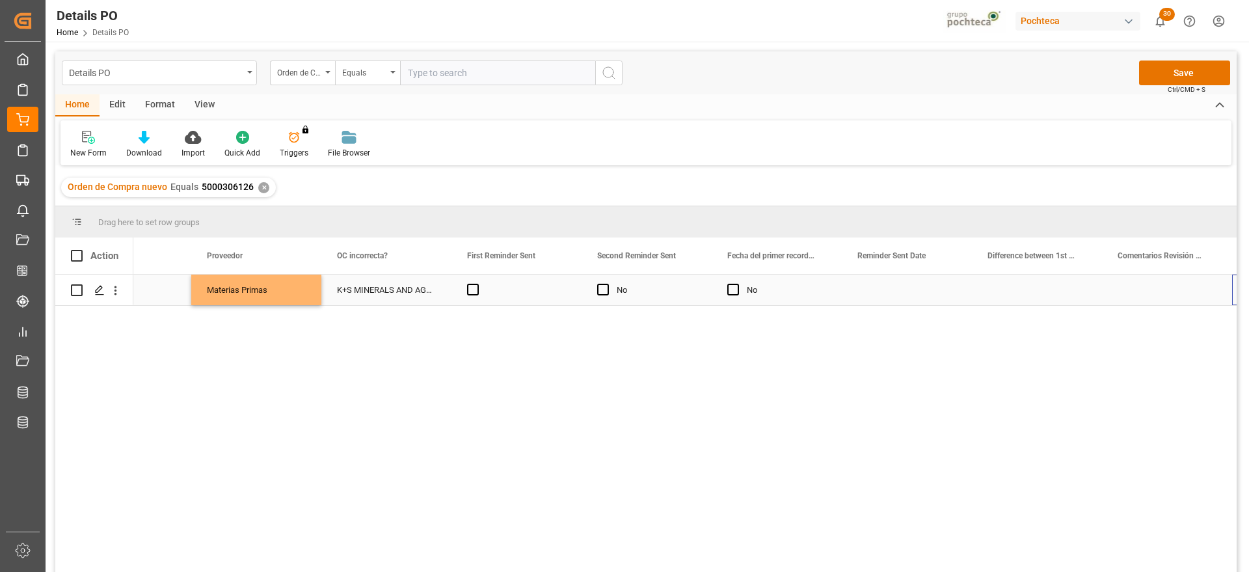
scroll to position [0, 0]
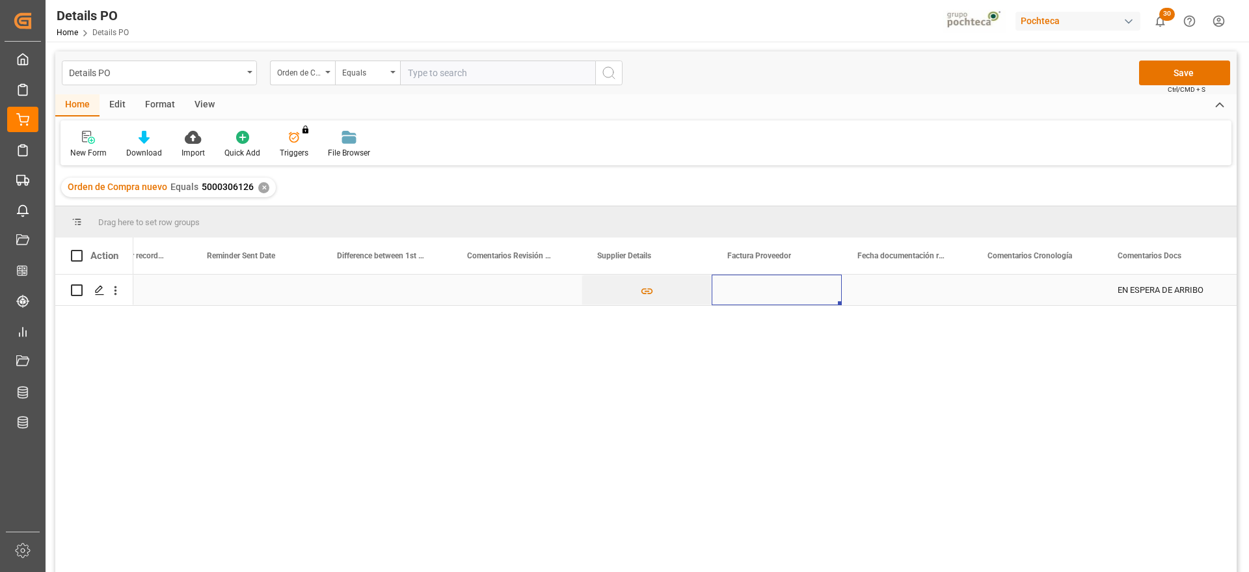
click at [779, 291] on div "Press SPACE to select this row." at bounding box center [777, 289] width 130 height 31
click at [886, 284] on div "Press SPACE to select this row." at bounding box center [907, 289] width 130 height 31
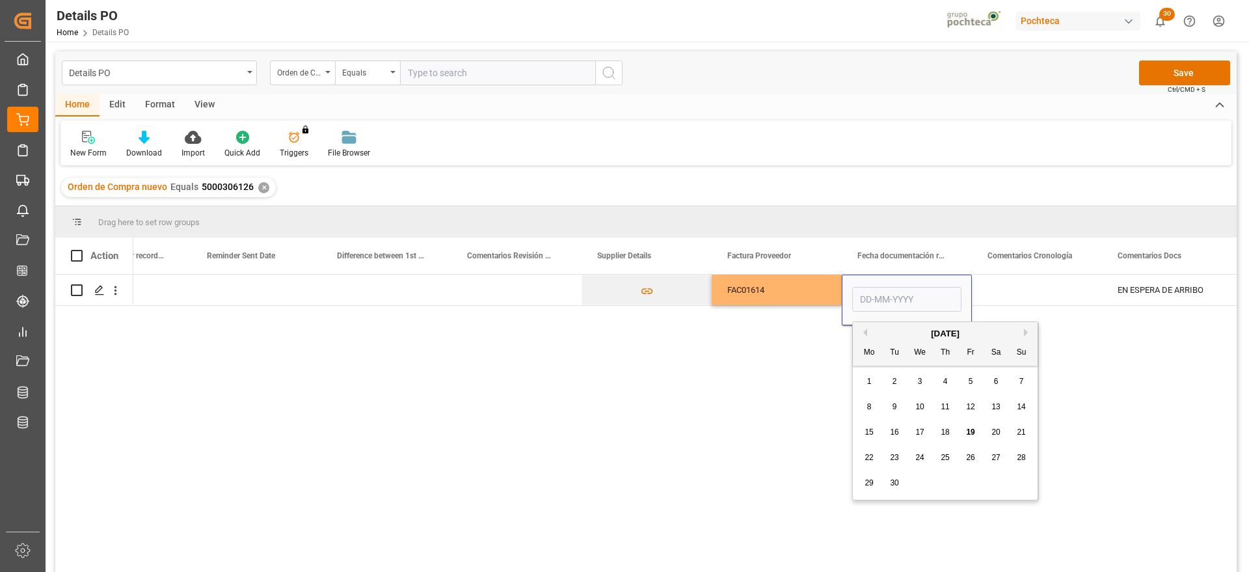
click at [892, 401] on div "9" at bounding box center [895, 407] width 16 height 16
type input "[DATE]"
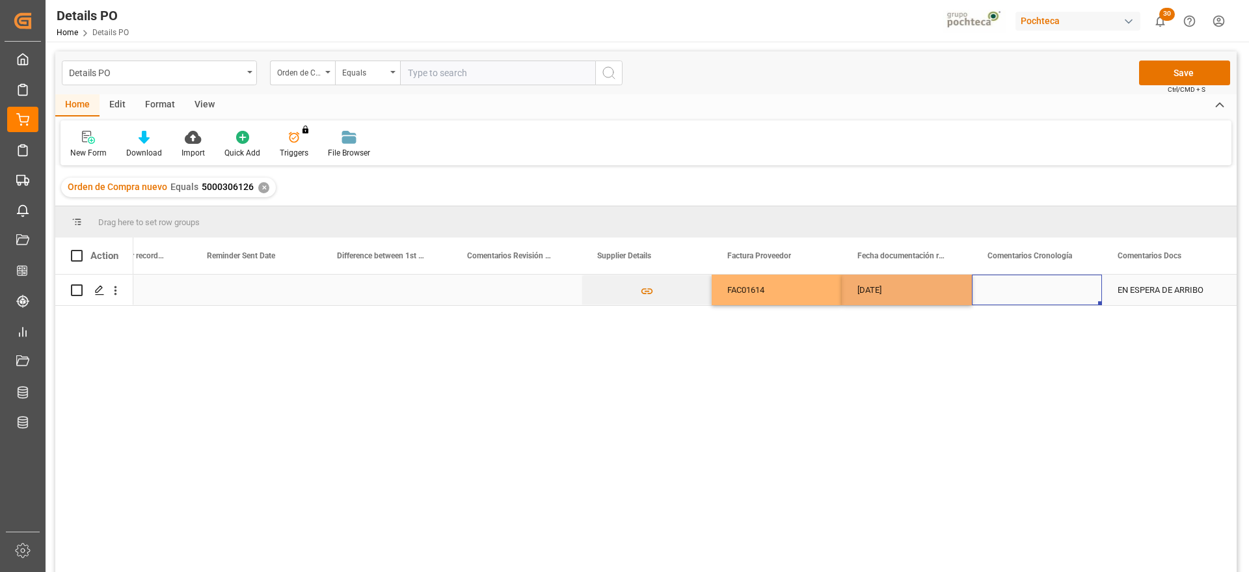
click at [1005, 291] on div "Press SPACE to select this row." at bounding box center [1037, 289] width 130 height 31
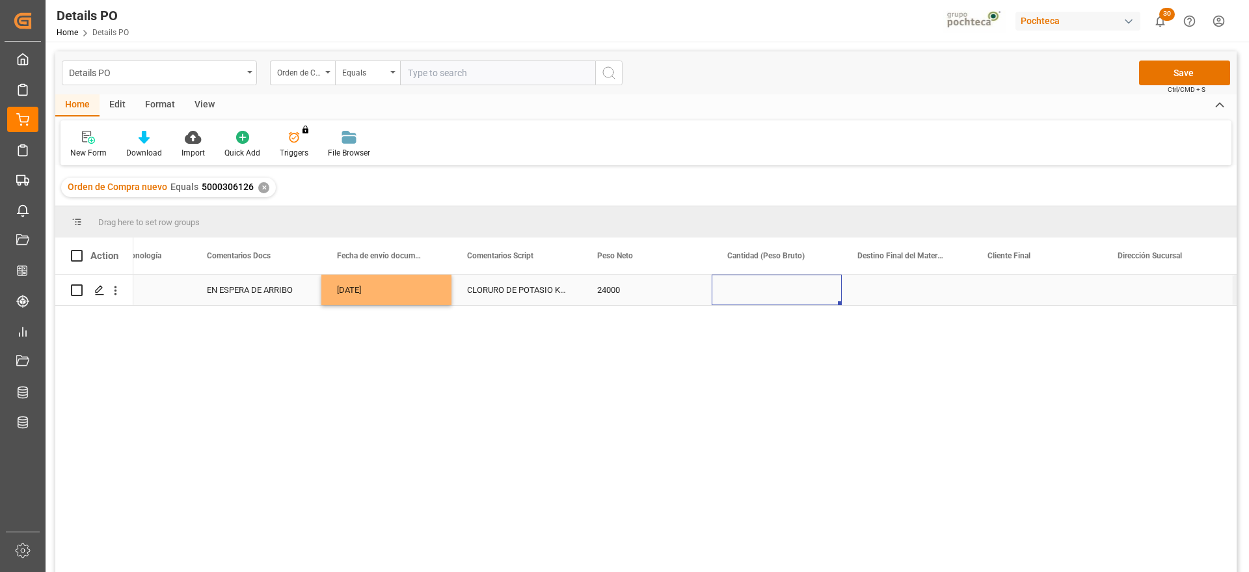
click at [808, 293] on div "Press SPACE to select this row." at bounding box center [777, 289] width 130 height 31
click at [808, 293] on input "Press SPACE to select this row." at bounding box center [776, 297] width 109 height 25
type input "24500"
click at [894, 298] on div "Press SPACE to select this row." at bounding box center [907, 289] width 130 height 31
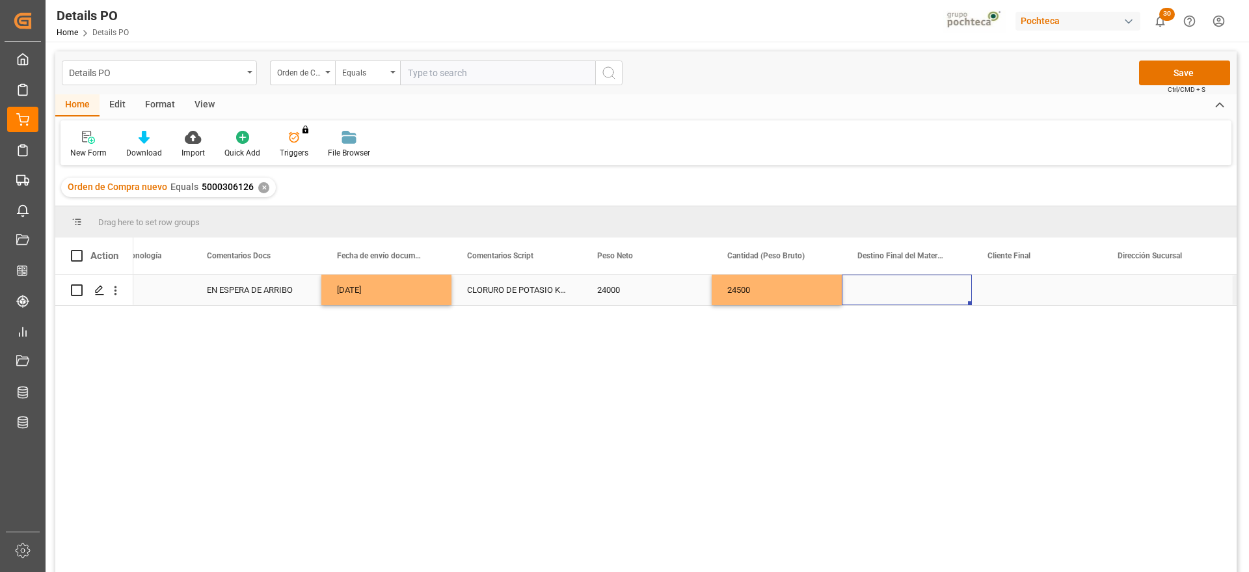
click at [926, 291] on div "Press SPACE to select this row." at bounding box center [907, 289] width 130 height 31
click at [926, 291] on input "Press SPACE to select this row." at bounding box center [906, 297] width 109 height 25
click at [887, 393] on div "San Juan / CDMX" at bounding box center [931, 396] width 157 height 46
type input "San Juan / CDMX"
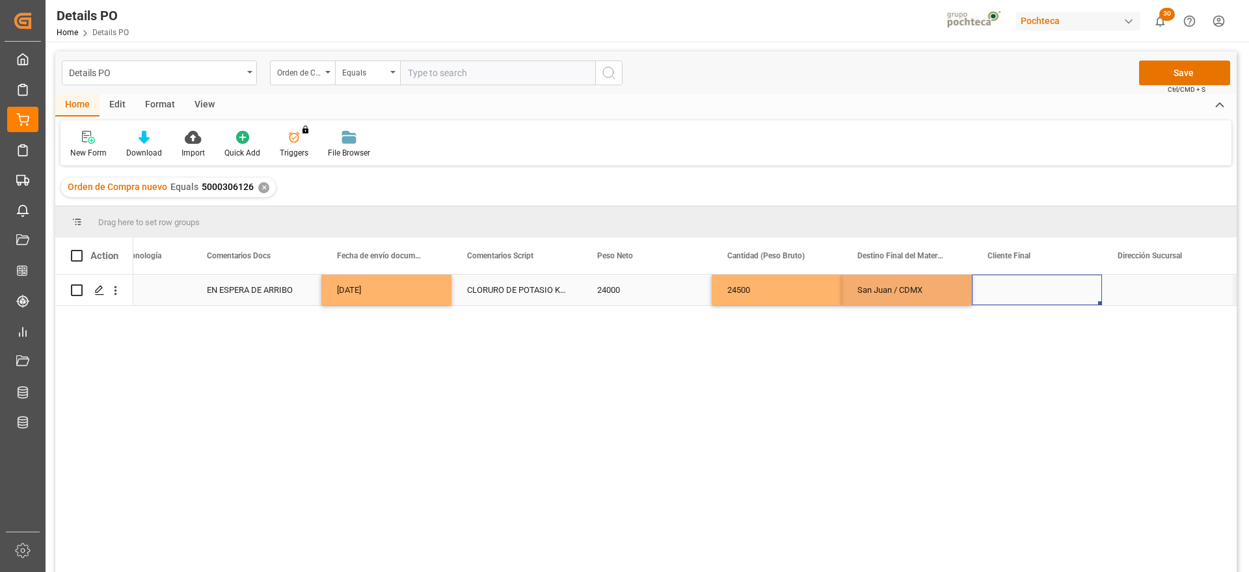
click at [1013, 290] on div "Press SPACE to select this row." at bounding box center [1037, 289] width 130 height 31
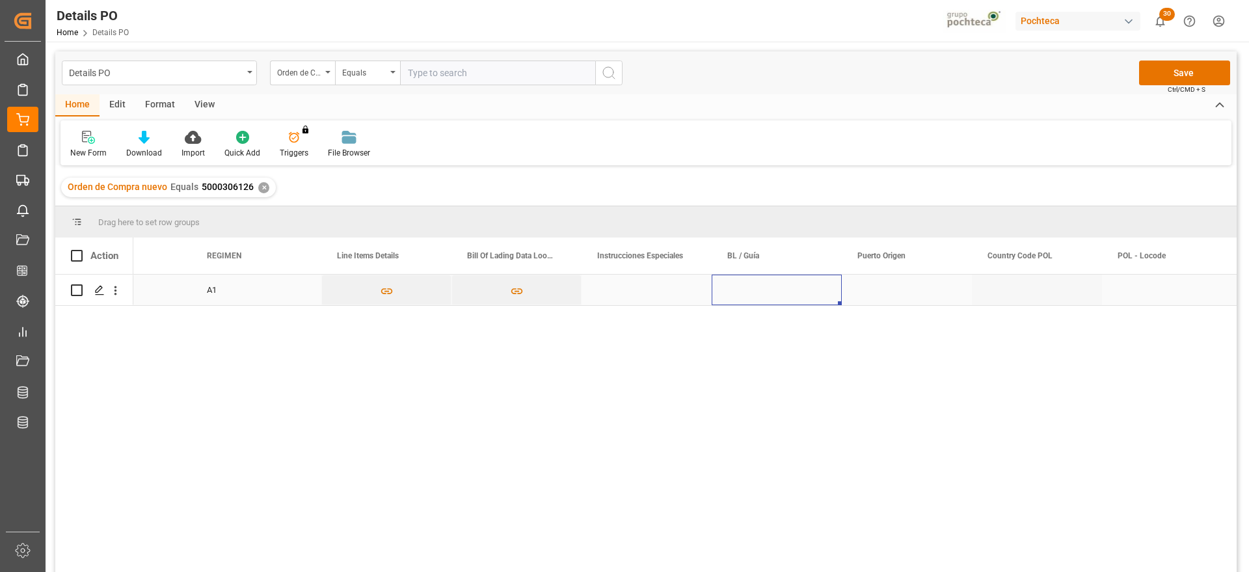
click at [738, 298] on div "Press SPACE to select this row." at bounding box center [777, 289] width 130 height 31
click at [874, 289] on div "Press SPACE to select this row." at bounding box center [907, 289] width 130 height 31
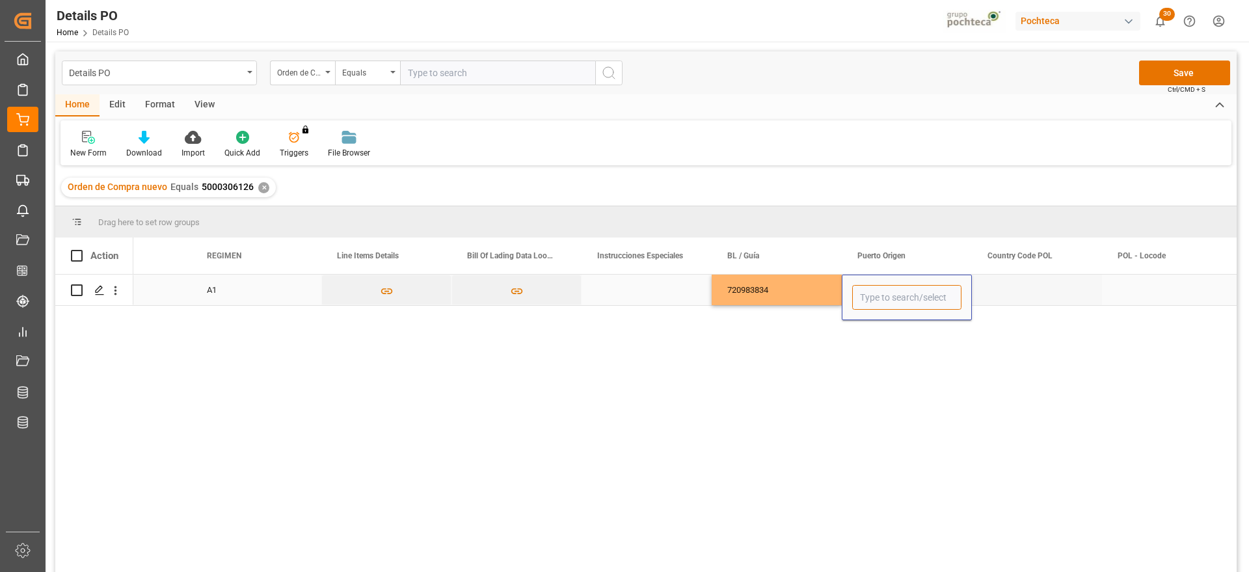
click at [874, 289] on input "Press SPACE to select this row." at bounding box center [906, 297] width 109 height 25
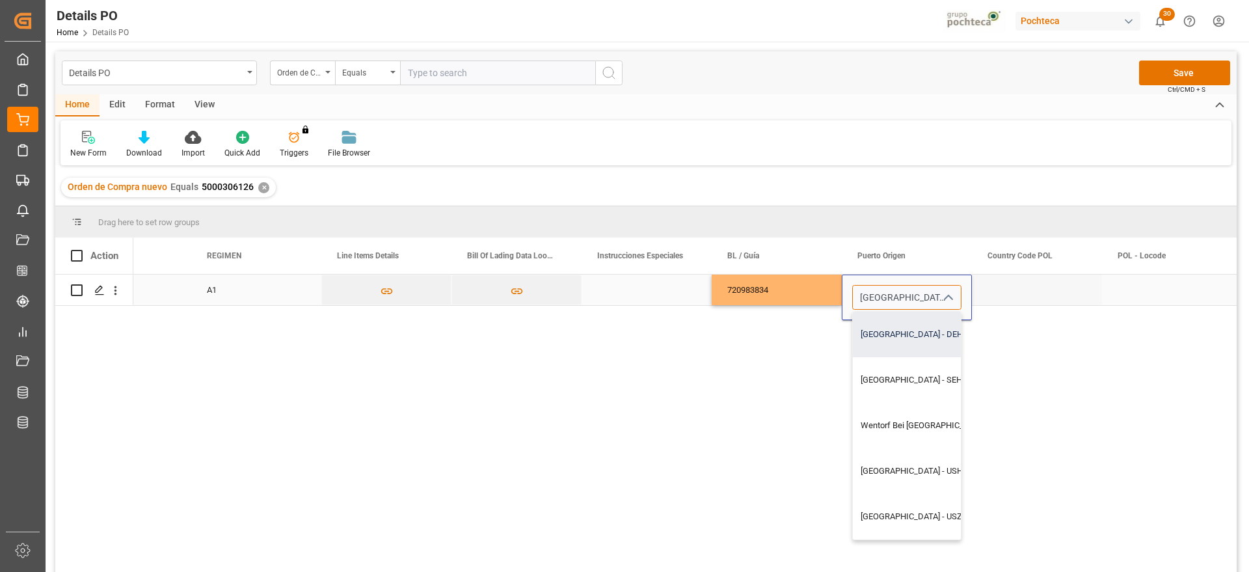
click at [899, 342] on div "[GEOGRAPHIC_DATA] - DEHAM" at bounding box center [943, 335] width 181 height 46
type input "[GEOGRAPHIC_DATA] - DEHAM"
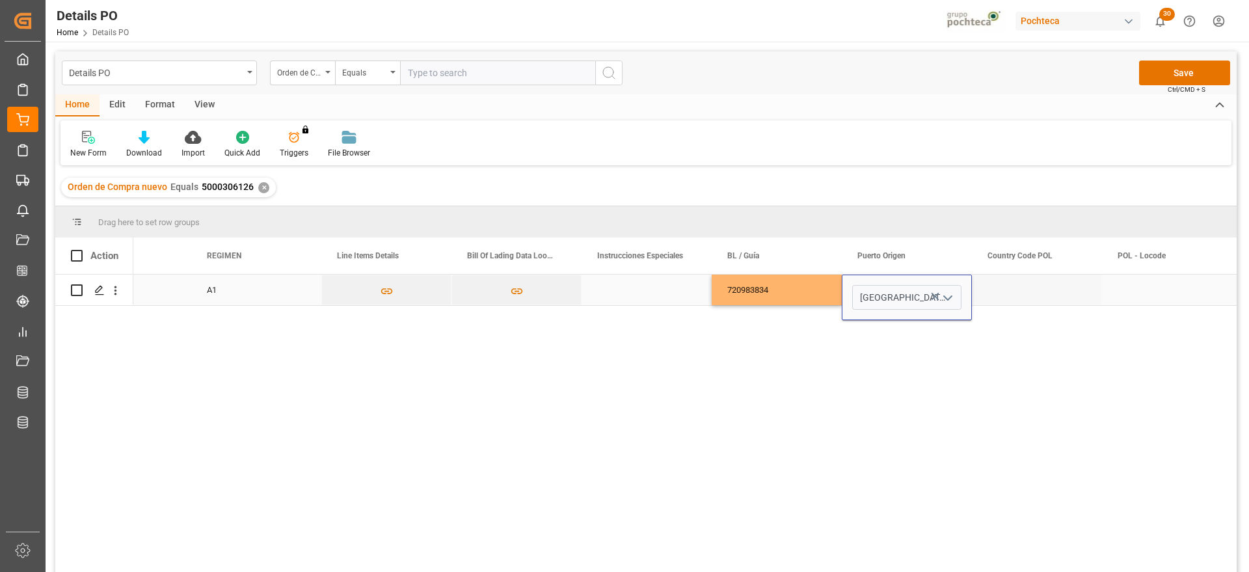
click at [1145, 286] on div "Press SPACE to select this row." at bounding box center [1167, 289] width 130 height 31
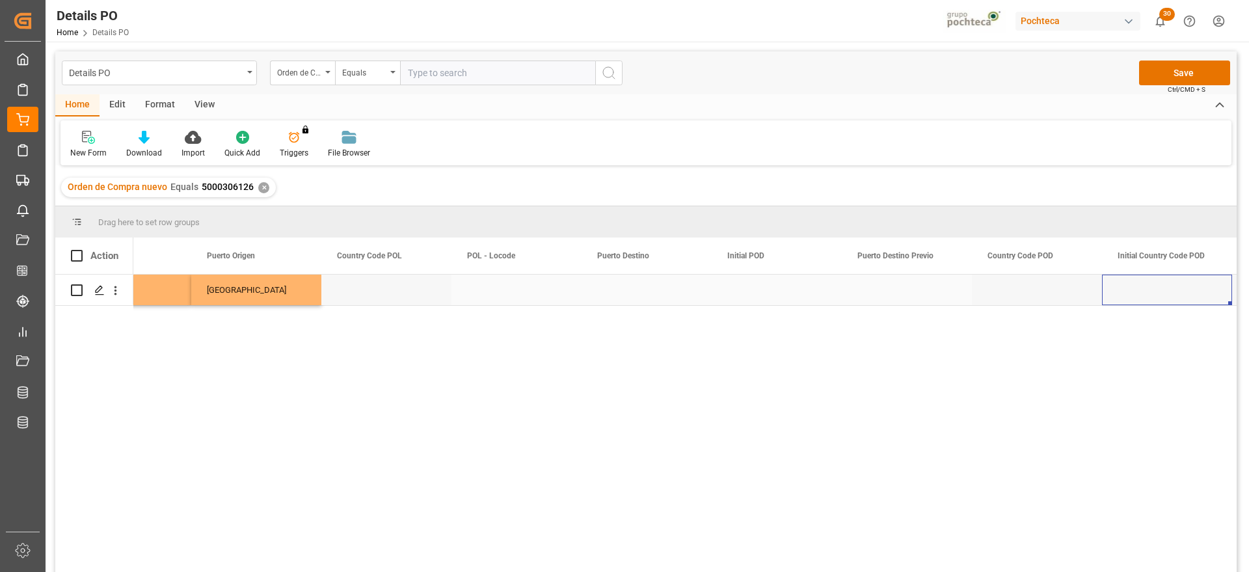
click at [604, 295] on div "Press SPACE to select this row." at bounding box center [646, 289] width 130 height 31
click at [604, 295] on input "Press SPACE to select this row." at bounding box center [646, 297] width 109 height 25
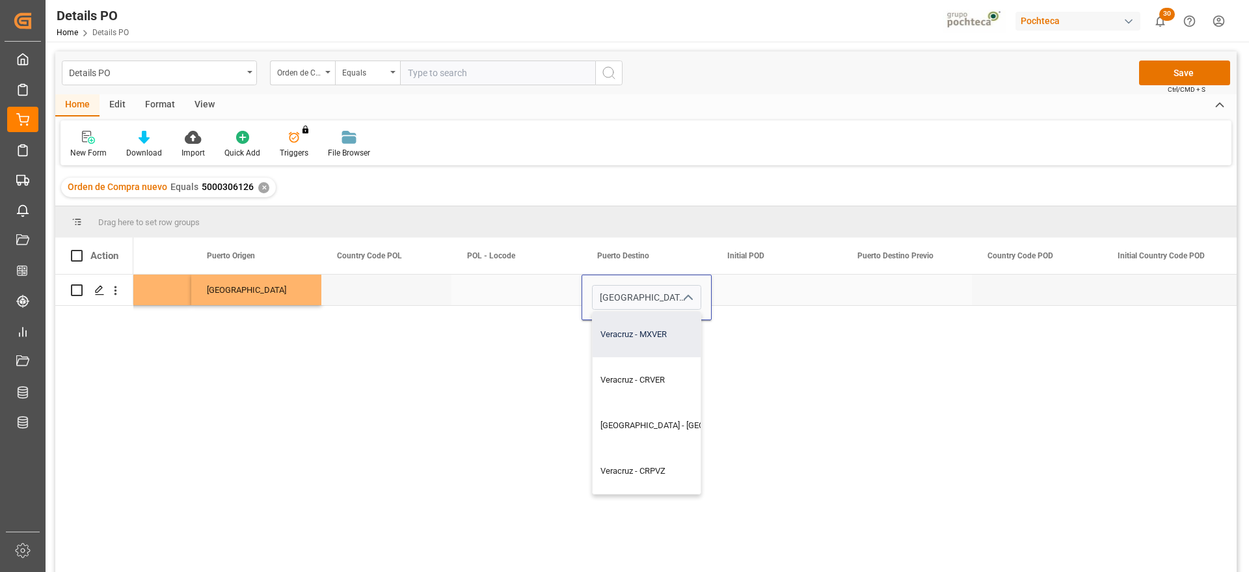
click at [659, 347] on div "Veracruz - MXVER" at bounding box center [683, 335] width 181 height 46
type input "Veracruz - MXVER"
click at [767, 294] on div "Press SPACE to select this row." at bounding box center [777, 289] width 130 height 31
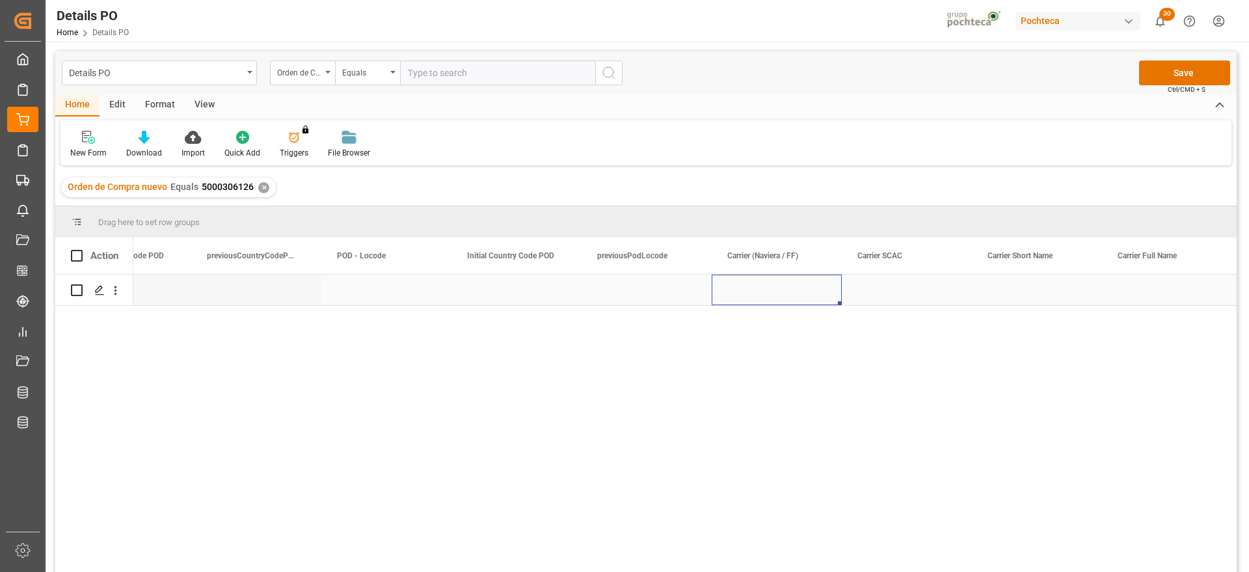
click at [767, 294] on div "Press SPACE to select this row." at bounding box center [777, 289] width 130 height 31
click at [767, 294] on input "Press SPACE to select this row." at bounding box center [776, 297] width 109 height 25
type input "MAERSK"
click at [885, 298] on div "Press SPACE to select this row." at bounding box center [907, 289] width 130 height 31
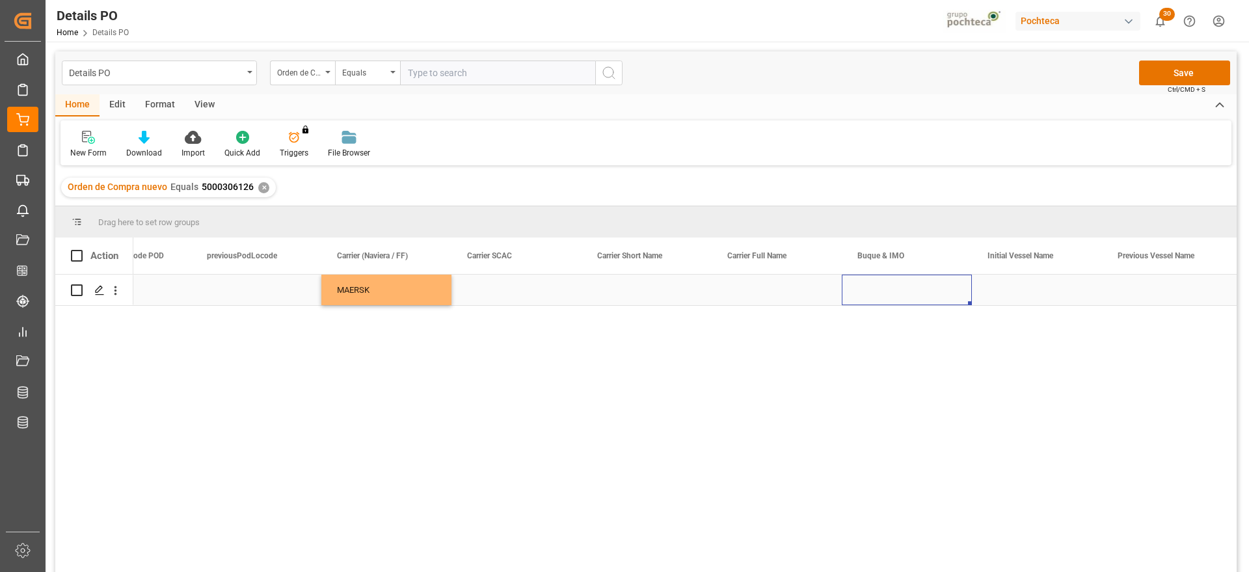
click at [922, 298] on div "Press SPACE to select this row." at bounding box center [907, 289] width 130 height 31
click at [911, 291] on div "Press SPACE to select this row." at bounding box center [907, 289] width 130 height 31
click at [905, 291] on input "Press SPACE to select this row." at bounding box center [906, 297] width 109 height 25
click at [931, 327] on div "[PERSON_NAME] - 9665671" at bounding box center [911, 335] width 116 height 46
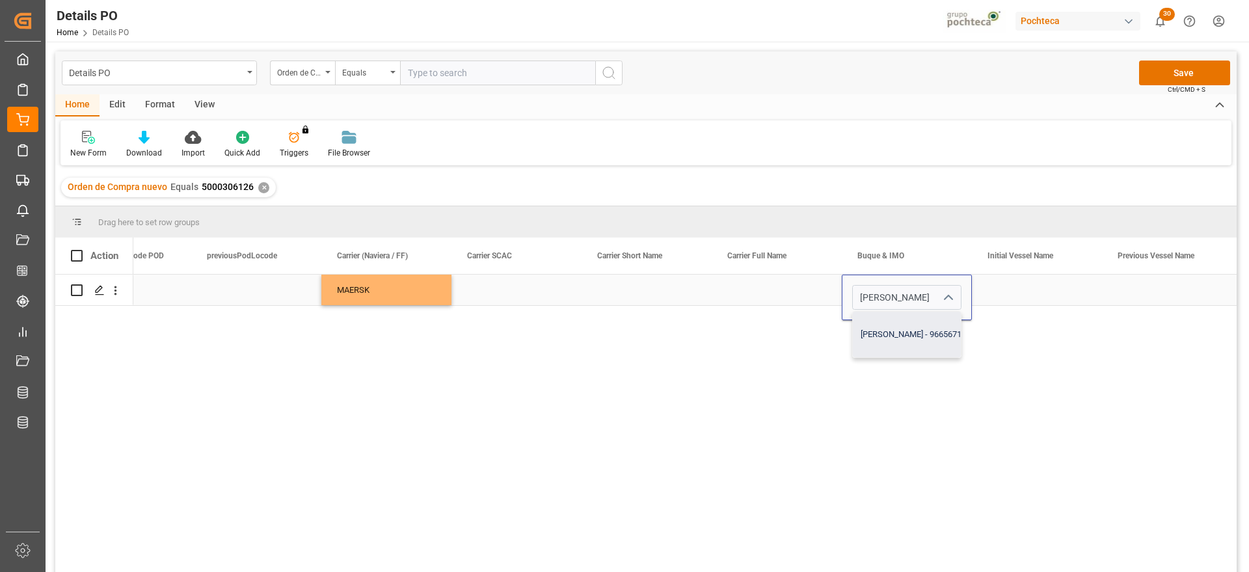
type input "[PERSON_NAME] - 9665671"
click at [1014, 291] on div "Press SPACE to select this row." at bounding box center [1037, 289] width 130 height 31
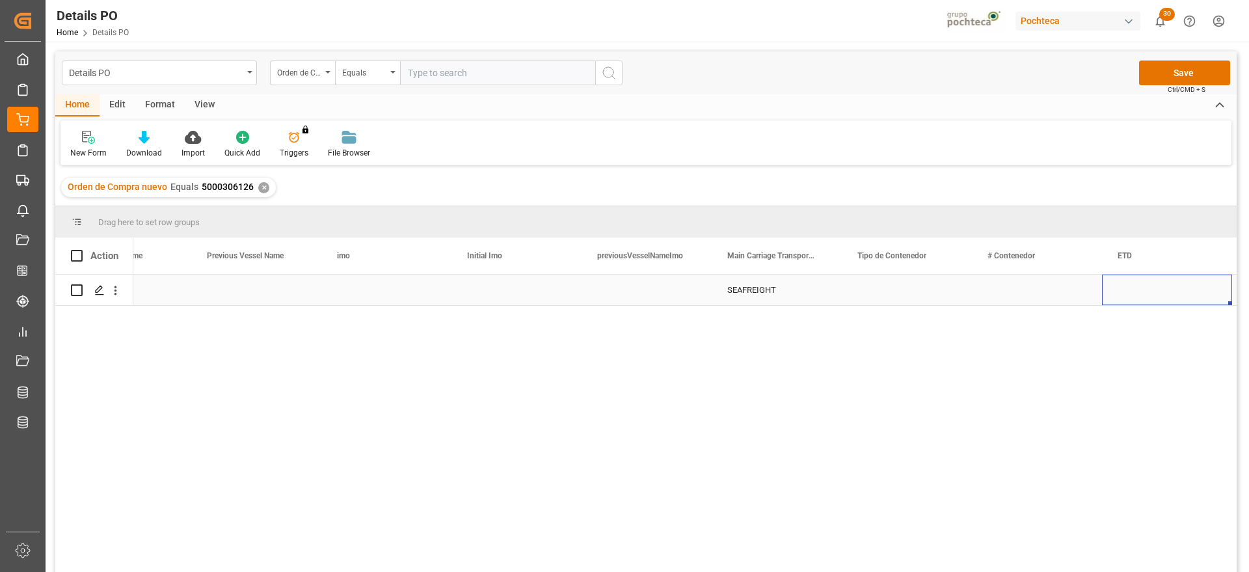
click at [872, 293] on div "Press SPACE to select this row." at bounding box center [907, 289] width 130 height 31
click at [944, 293] on icon "open menu" at bounding box center [948, 298] width 16 height 16
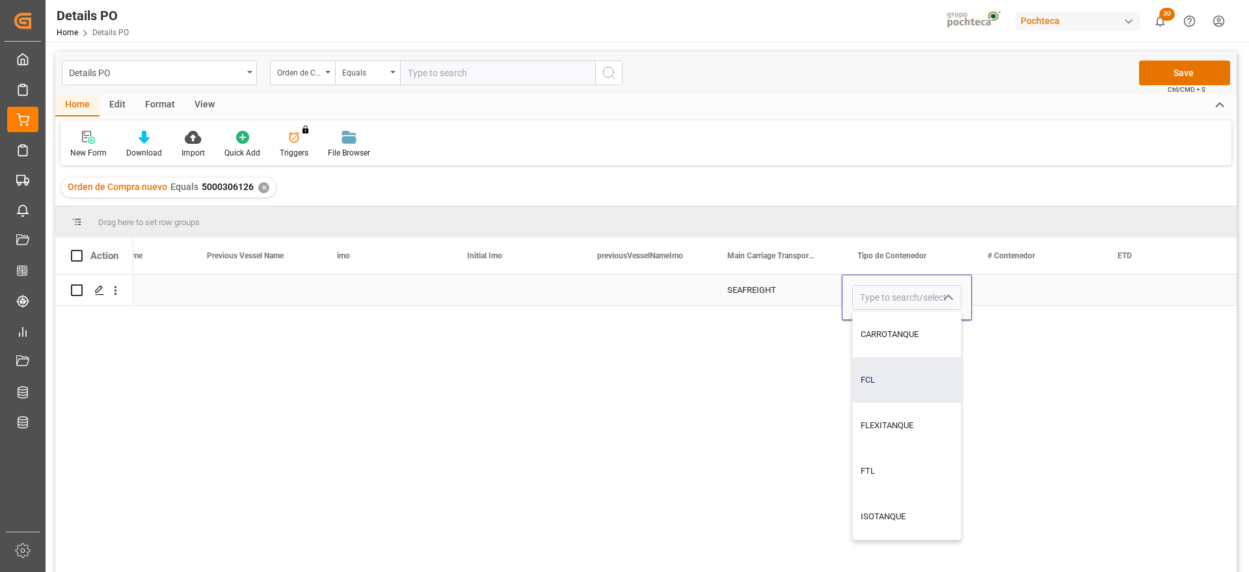
click at [896, 379] on div "FCL" at bounding box center [907, 380] width 108 height 46
type input "FCL"
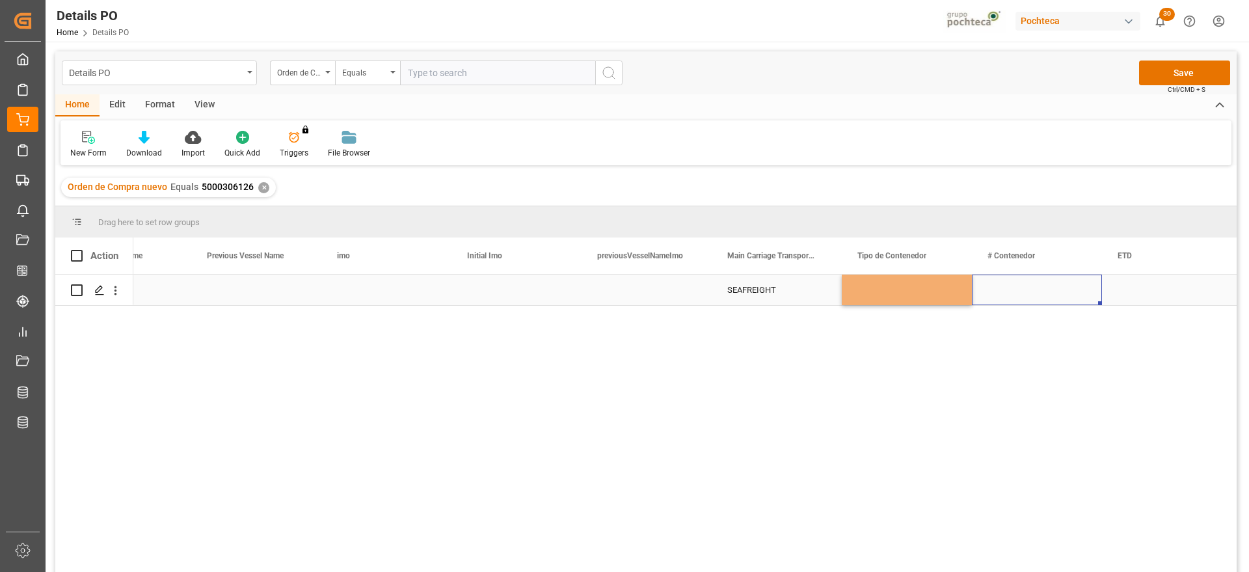
click at [1025, 294] on div "Press SPACE to select this row." at bounding box center [1037, 289] width 130 height 31
click at [992, 295] on div "Press SPACE to select this row." at bounding box center [1037, 289] width 130 height 31
click at [992, 295] on input "Press SPACE to select this row." at bounding box center [1036, 297] width 109 height 25
click at [1022, 295] on input "MSKU 598075-2" at bounding box center [1036, 297] width 109 height 25
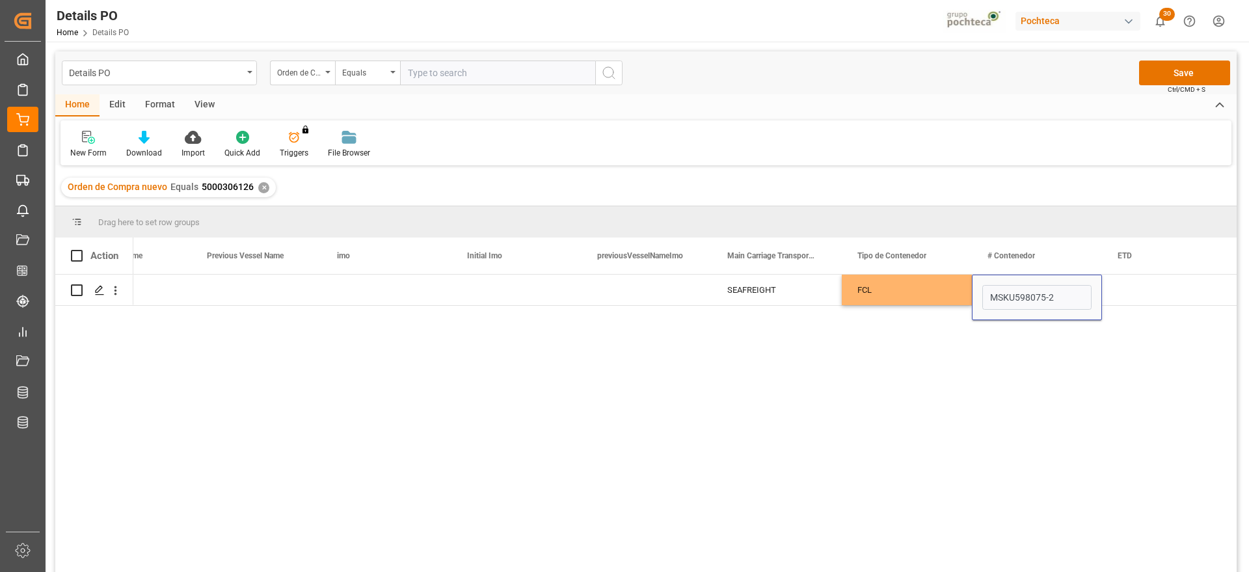
type input "MSKU5980752"
click at [1132, 291] on div "Press SPACE to select this row." at bounding box center [1167, 289] width 130 height 31
click at [1123, 287] on div "Press SPACE to select this row." at bounding box center [1167, 289] width 130 height 31
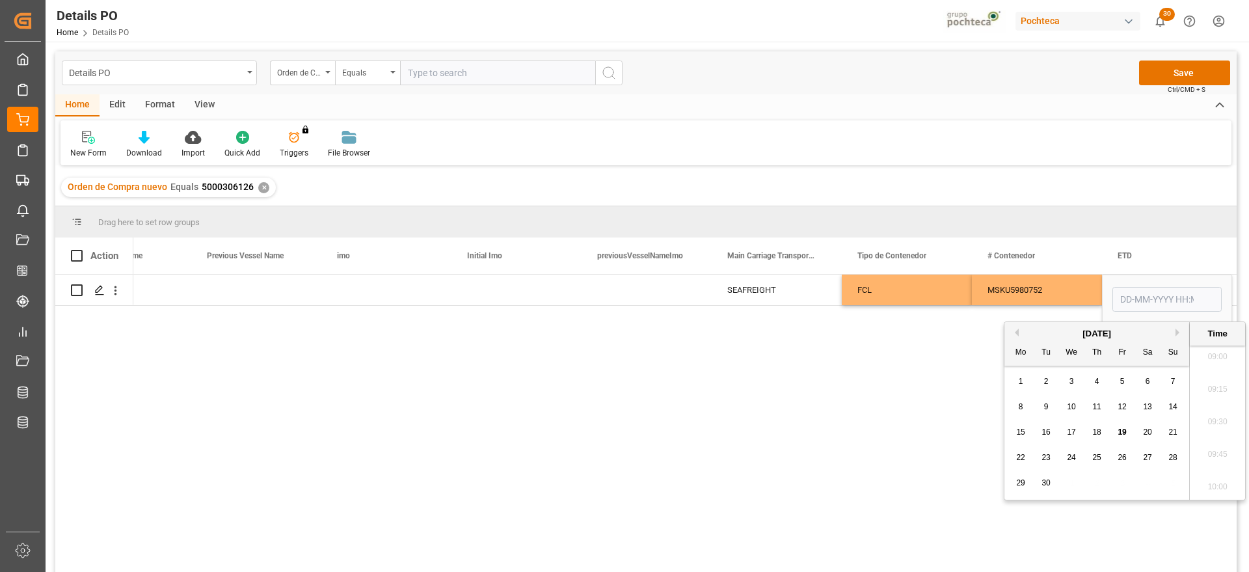
click at [1122, 377] on span "5" at bounding box center [1122, 381] width 5 height 9
type input "[DATE] 00:00"
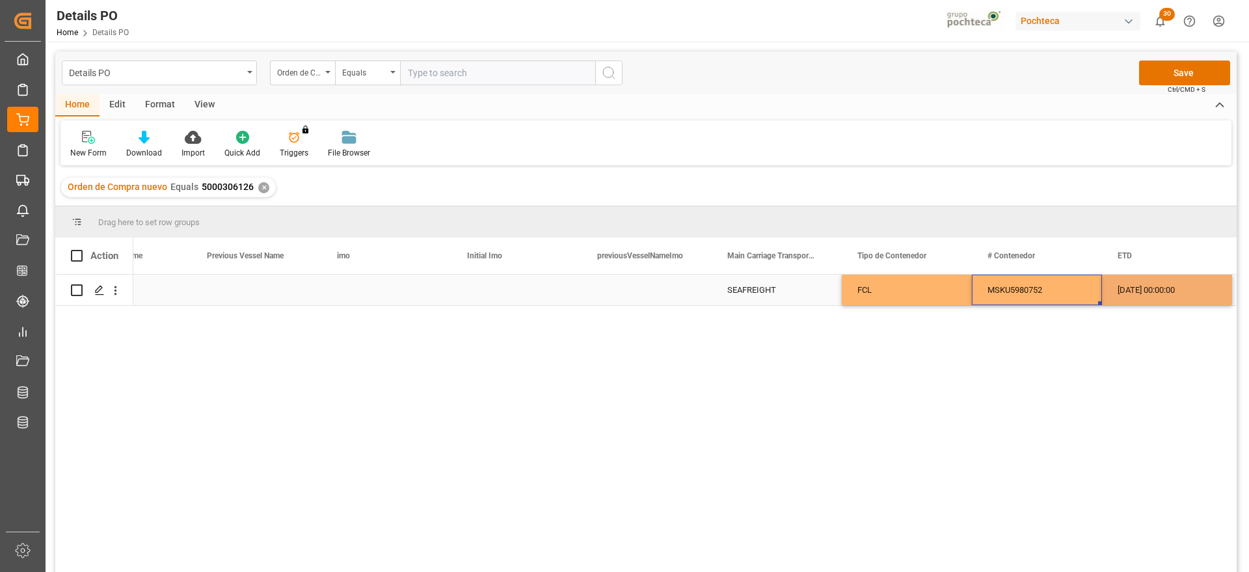
click at [1064, 282] on div "MSKU5980752" at bounding box center [1037, 289] width 130 height 31
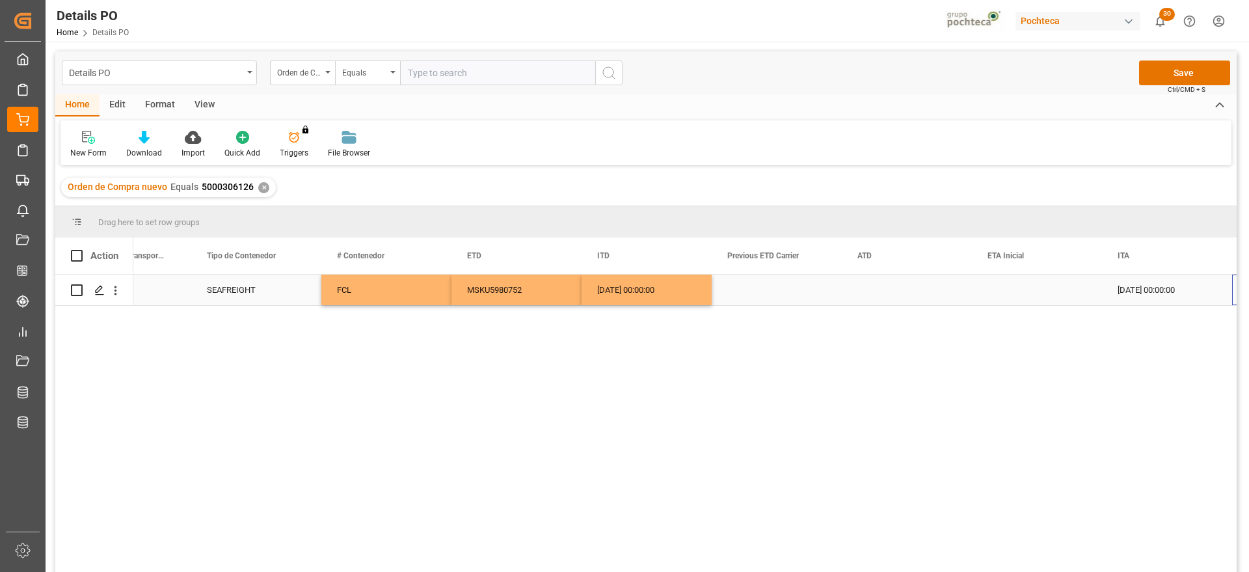
scroll to position [0, 8528]
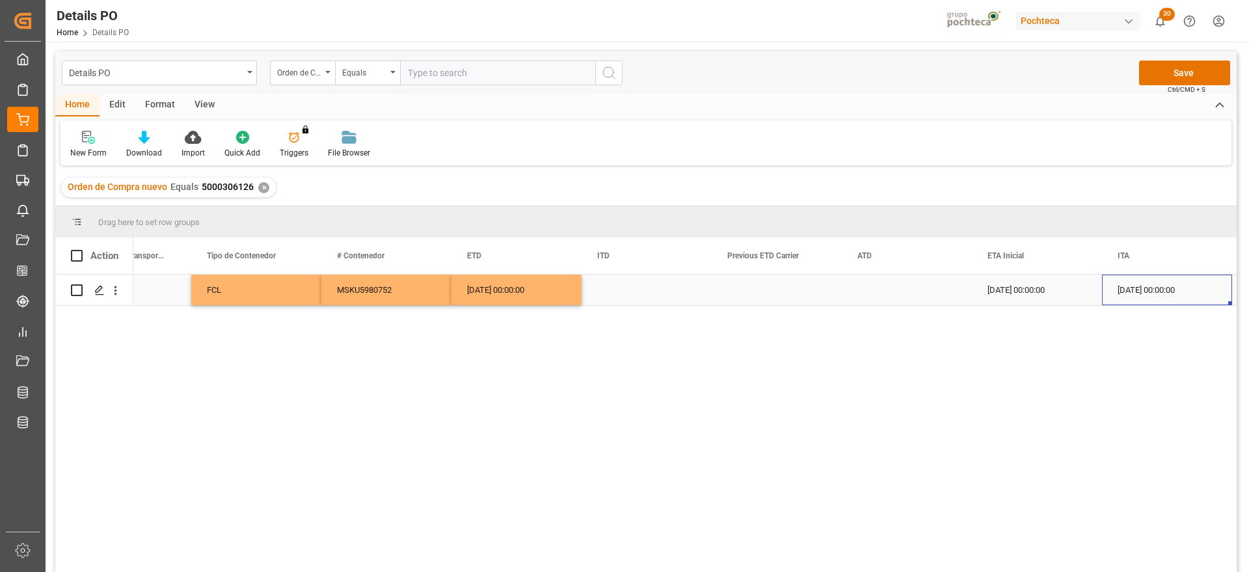
click at [1027, 287] on div "[DATE] 00:00:00" at bounding box center [1037, 289] width 130 height 31
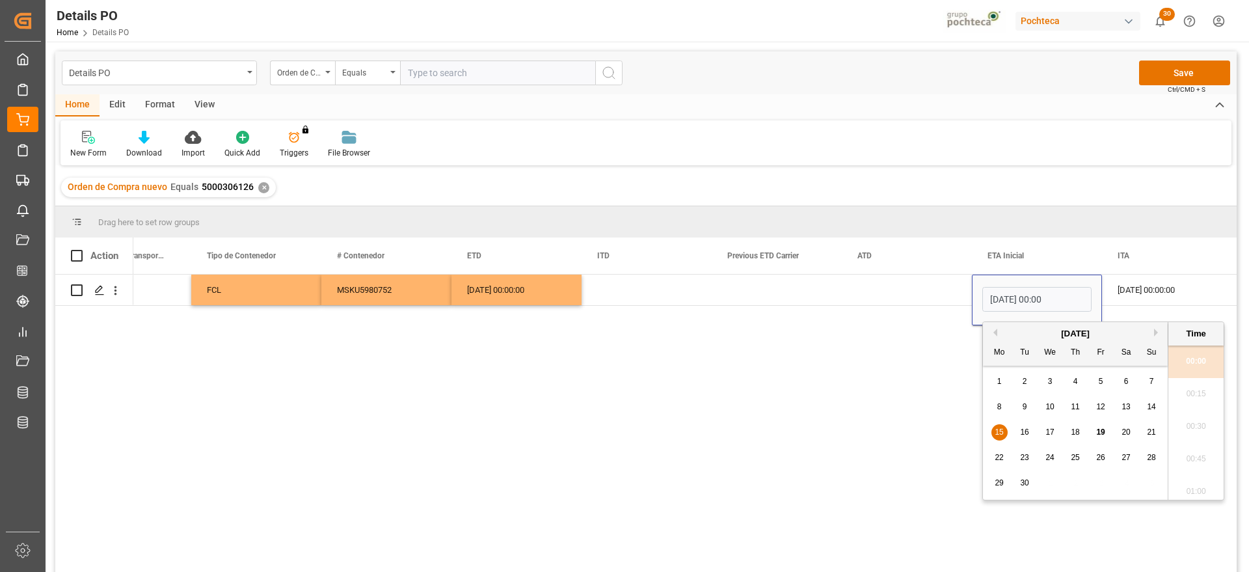
click at [1002, 455] on span "22" at bounding box center [998, 457] width 8 height 9
type input "[DATE] 00:00"
click at [935, 295] on div "Press SPACE to select this row." at bounding box center [907, 289] width 130 height 31
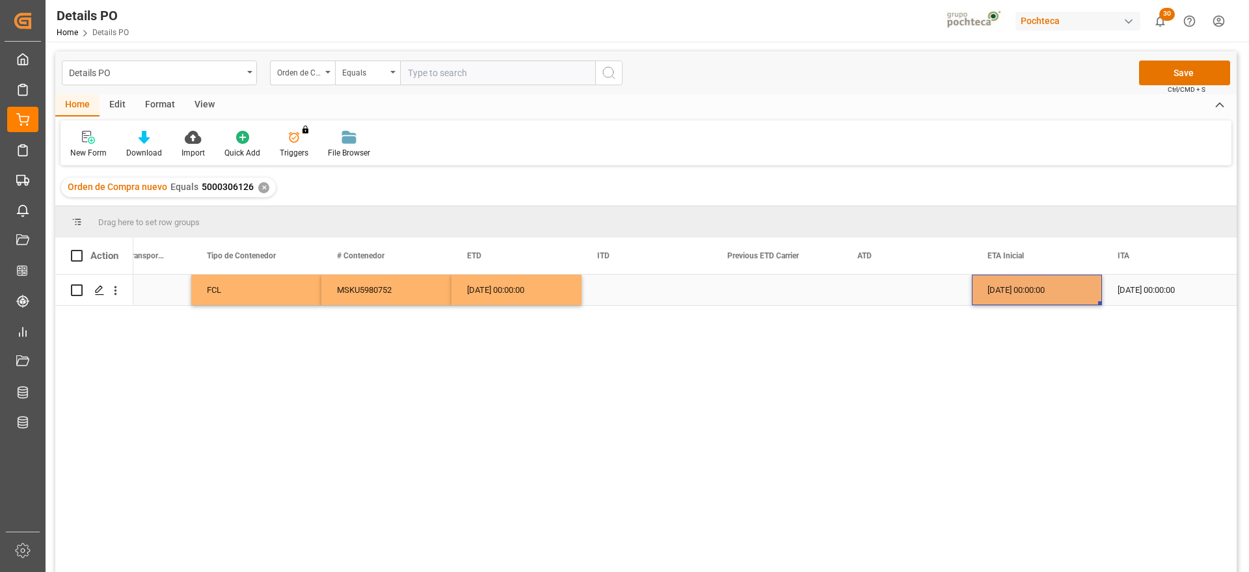
click at [1024, 297] on div "[DATE] 00:00:00" at bounding box center [1037, 289] width 130 height 31
click at [1181, 72] on button "Save" at bounding box center [1184, 72] width 91 height 25
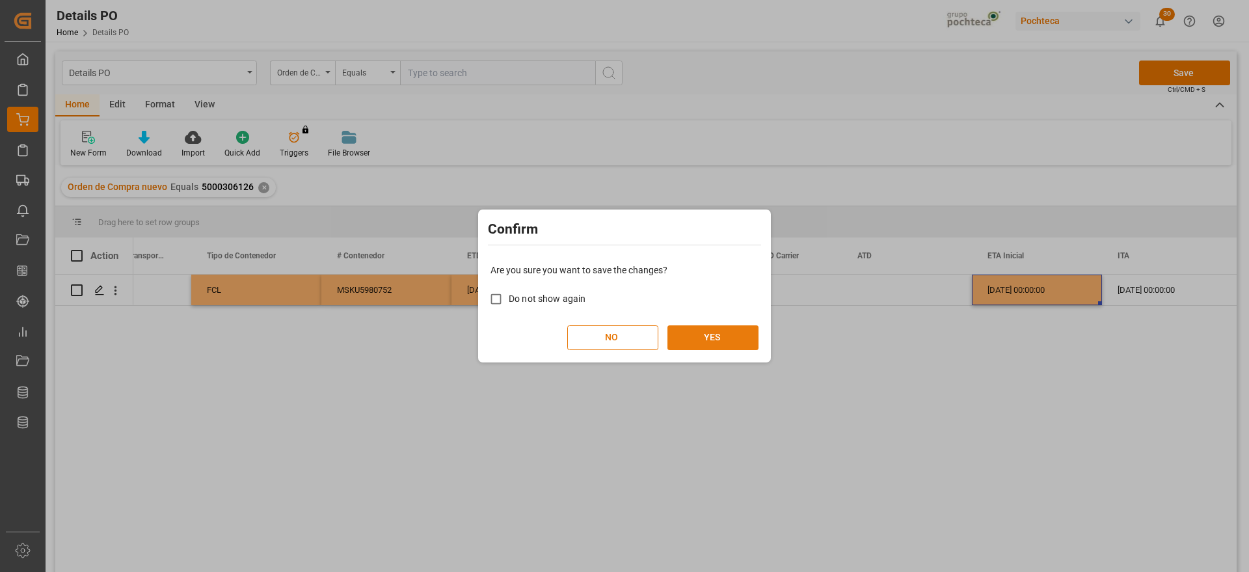
click at [705, 327] on button "YES" at bounding box center [712, 337] width 91 height 25
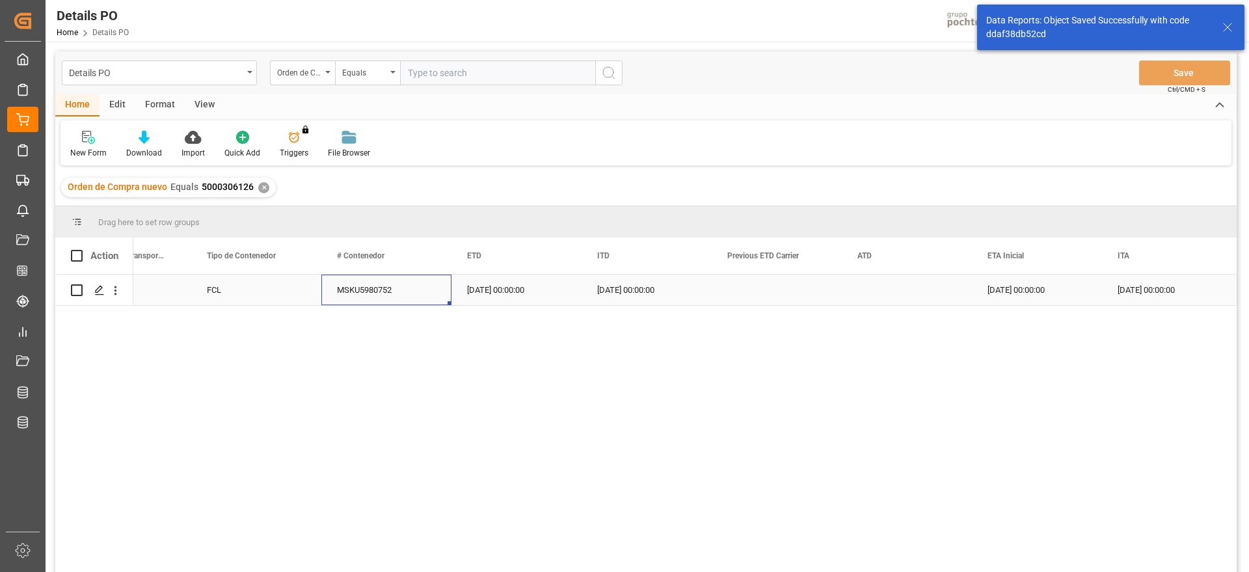
click at [385, 282] on div "MSKU5980752" at bounding box center [386, 289] width 130 height 31
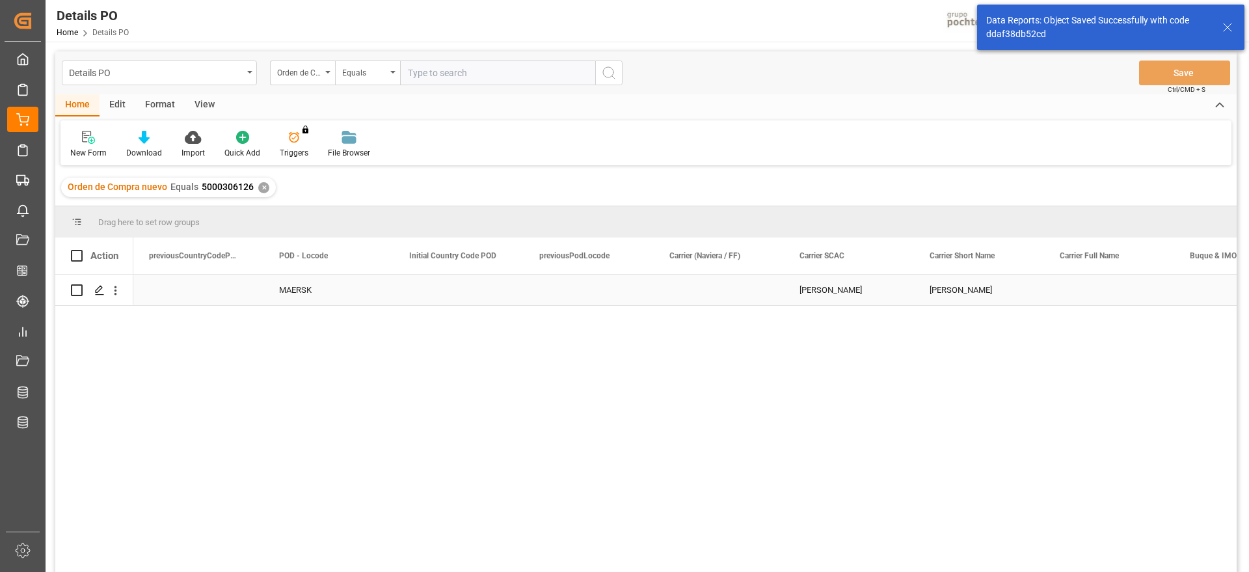
scroll to position [0, 5984]
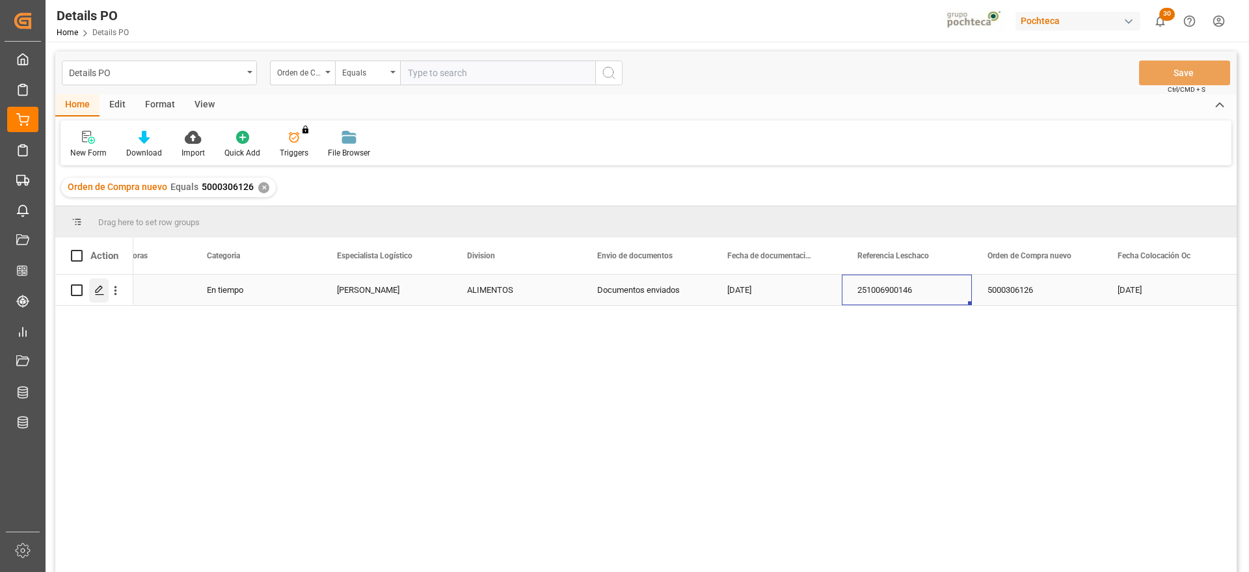
click at [96, 292] on polygon "Press SPACE to select this row." at bounding box center [99, 289] width 7 height 7
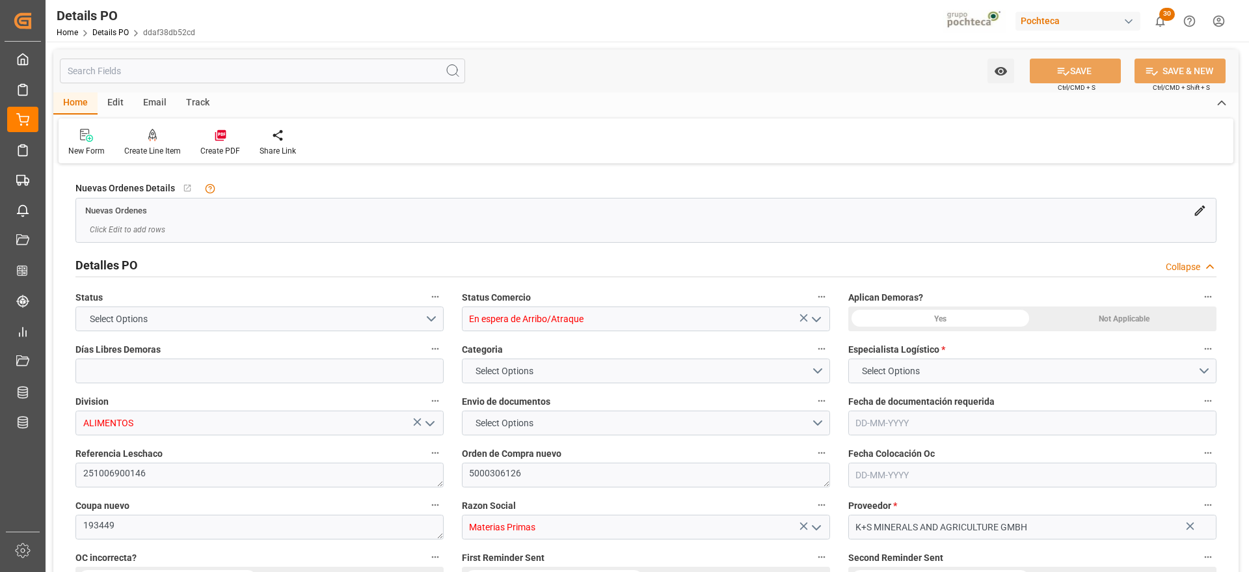
type input "14"
type input "[DATE]"
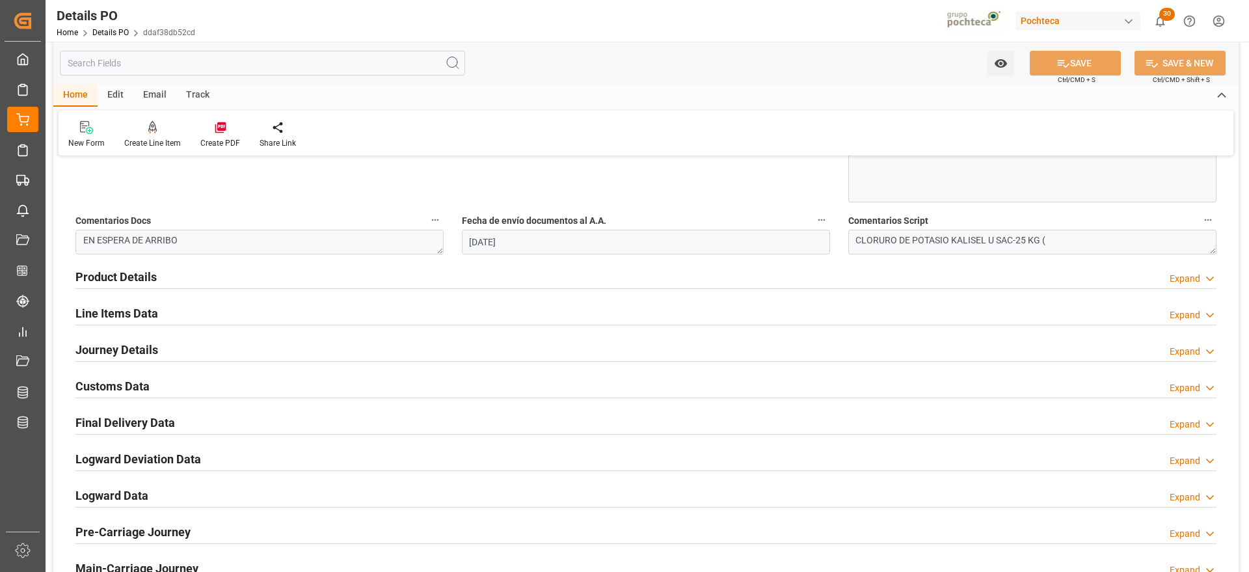
click at [122, 317] on h2 "Line Items Data" at bounding box center [116, 313] width 83 height 18
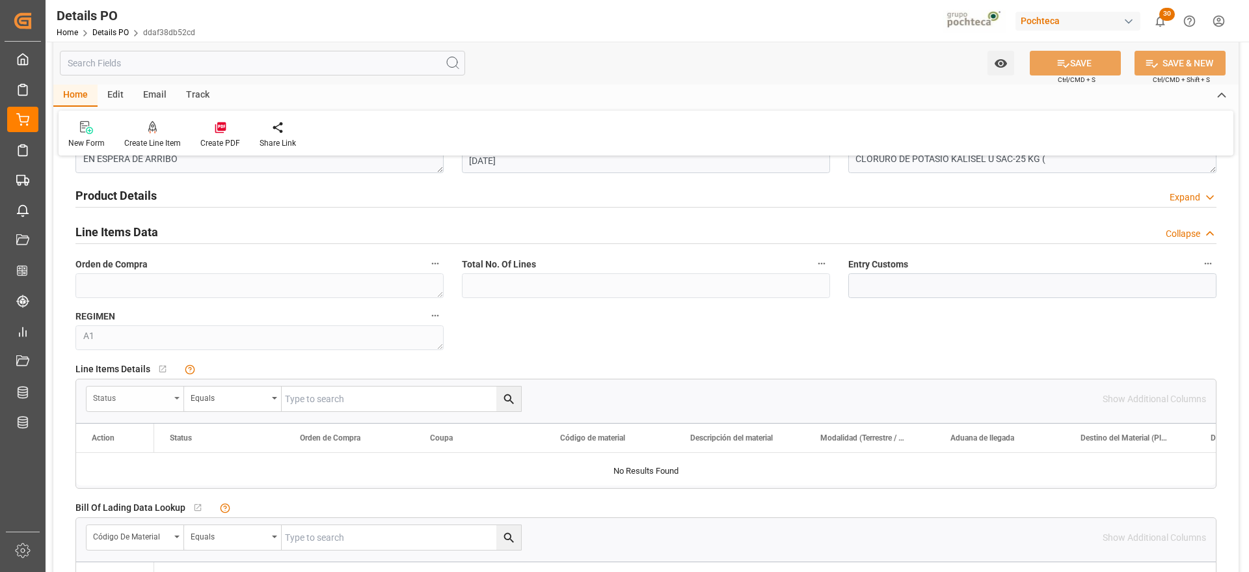
click at [144, 390] on div "Status" at bounding box center [131, 396] width 77 height 15
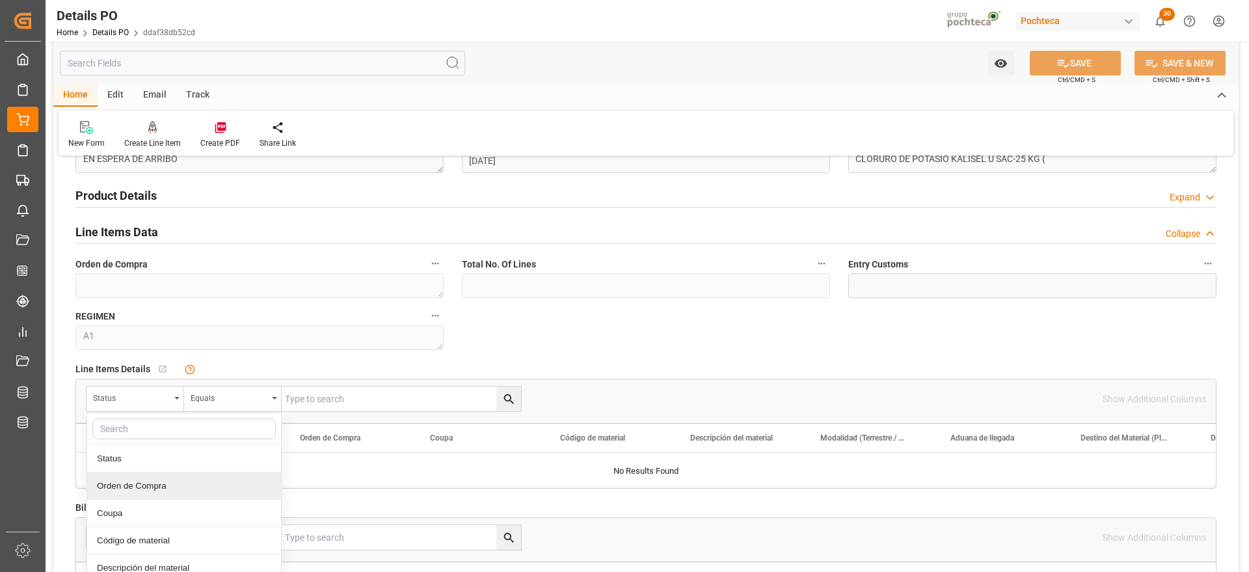
click at [148, 483] on div "Orden de Compra" at bounding box center [184, 485] width 194 height 27
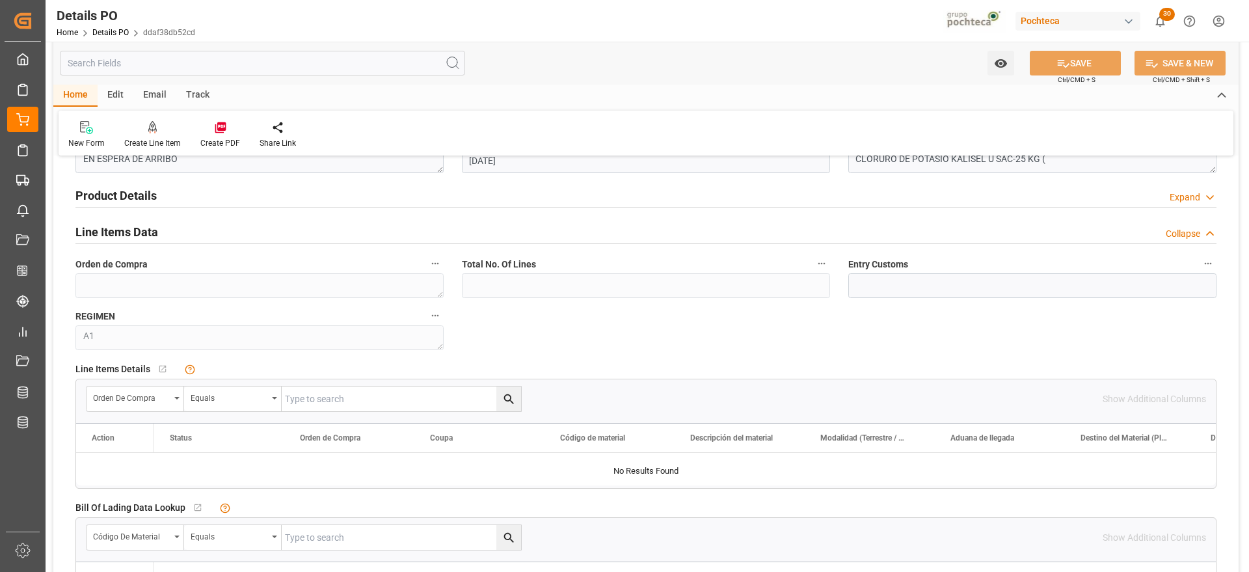
click at [340, 404] on input "text" at bounding box center [401, 398] width 239 height 25
paste input "MSKU 598075-2"
type input "MSKU 598075-2"
drag, startPoint x: 364, startPoint y: 398, endPoint x: 240, endPoint y: 397, distance: 124.2
click at [240, 397] on div "Orden de Compra Equals MSKU 598075-2" at bounding box center [304, 399] width 436 height 26
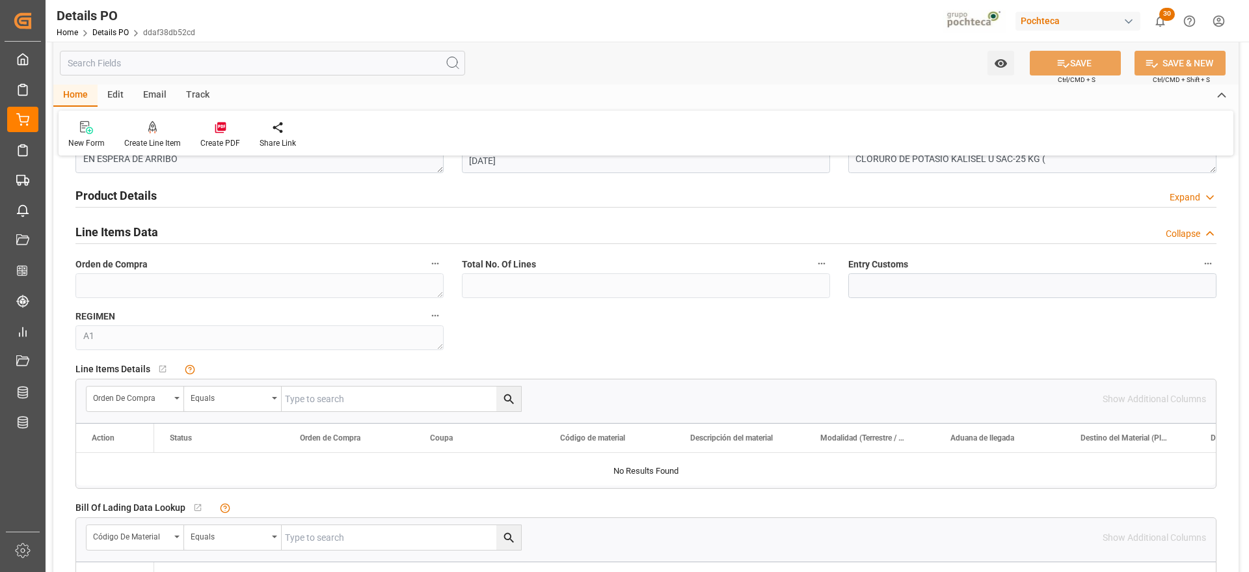
click at [360, 401] on input "text" at bounding box center [401, 398] width 239 height 25
paste input "5000306126"
type input "5000306126"
click at [510, 392] on icon "search button" at bounding box center [509, 399] width 14 height 14
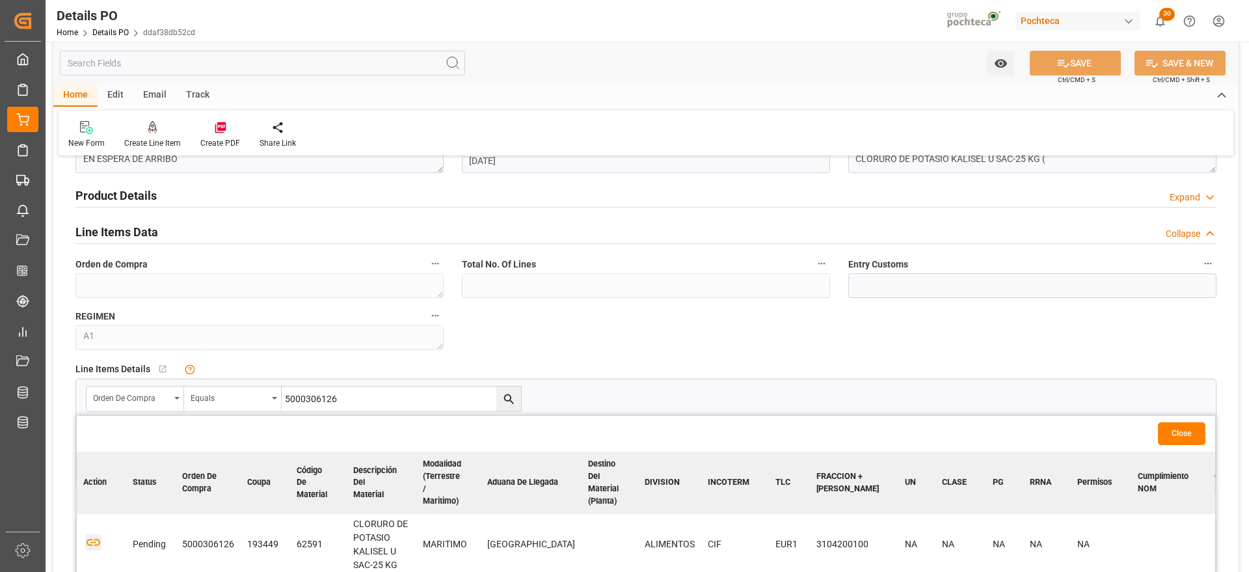
click at [96, 535] on icon "button" at bounding box center [93, 542] width 16 height 16
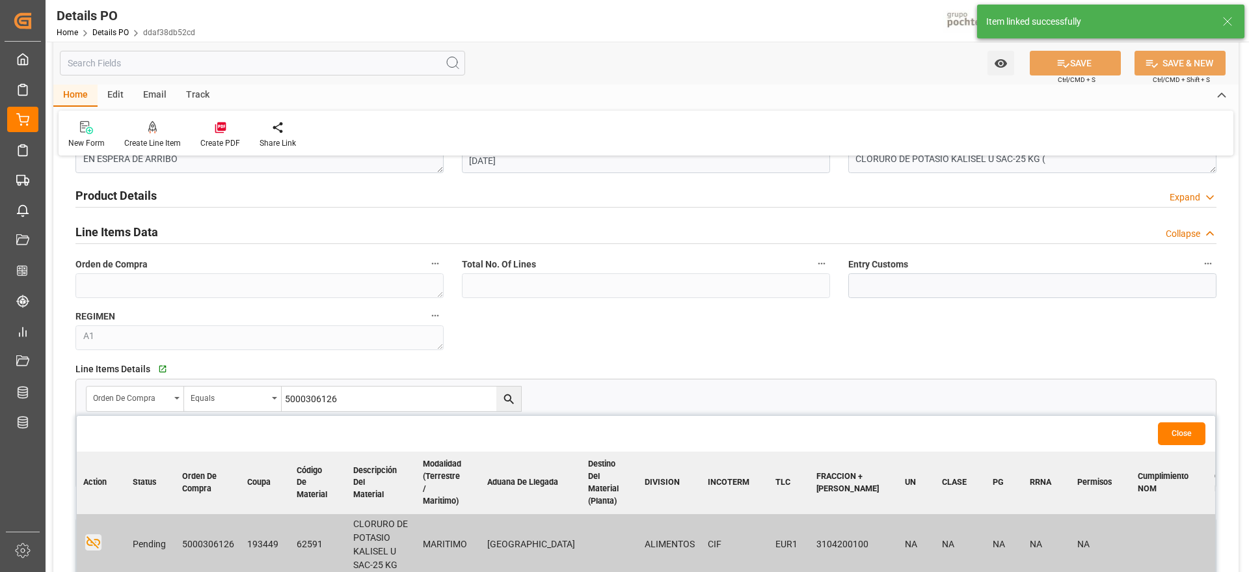
click at [1188, 428] on button "Close" at bounding box center [1181, 433] width 47 height 23
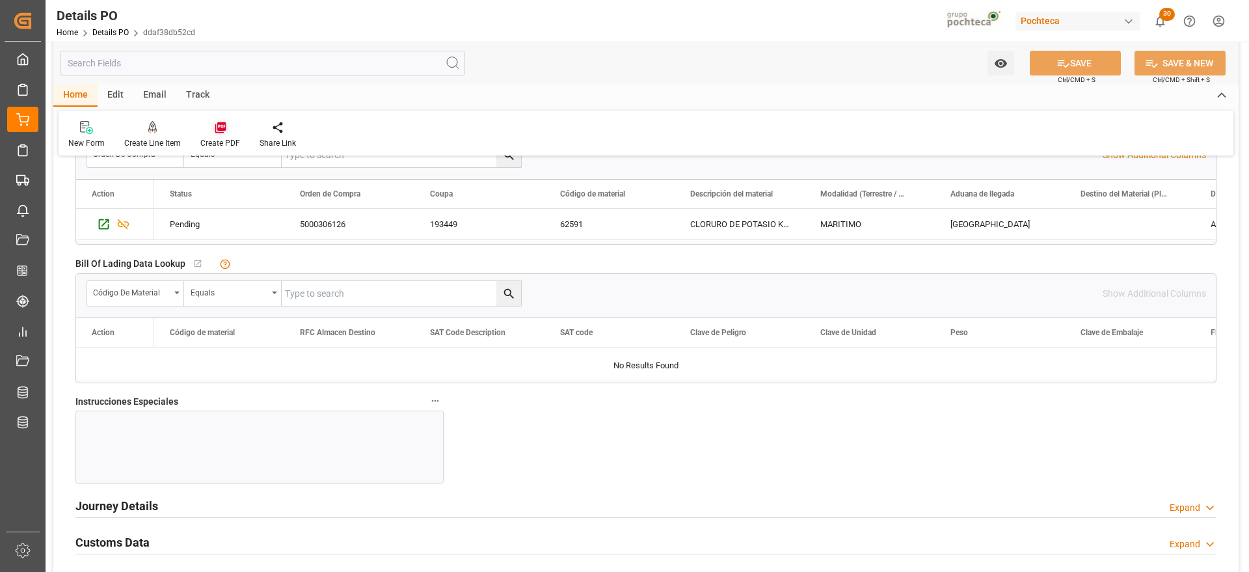
click at [224, 134] on div "Create PDF" at bounding box center [220, 134] width 59 height 29
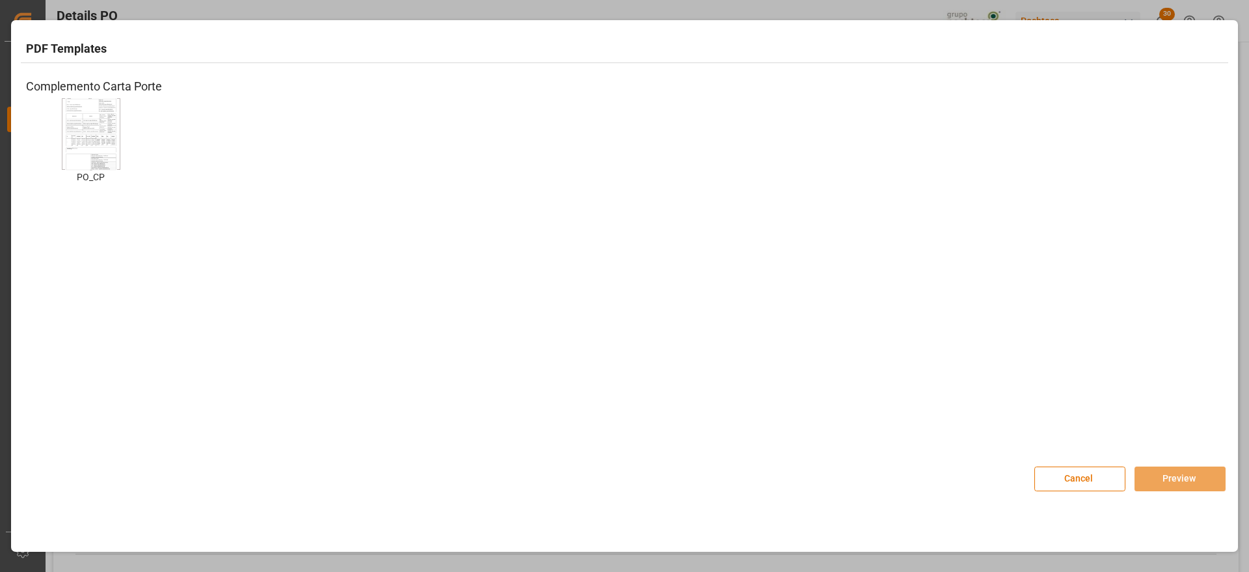
click at [127, 137] on div "PO_CP PO_CP" at bounding box center [91, 150] width 130 height 105
click at [90, 142] on img at bounding box center [91, 133] width 52 height 73
click at [1155, 475] on button "Preview" at bounding box center [1179, 478] width 91 height 25
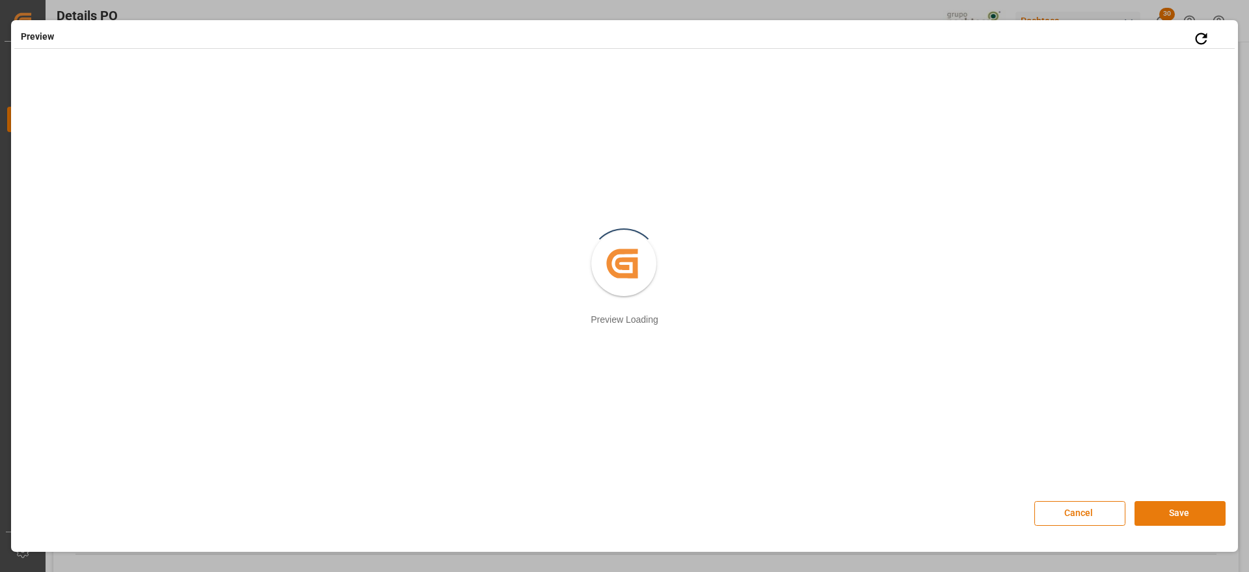
click at [1180, 511] on button "Save" at bounding box center [1179, 513] width 91 height 25
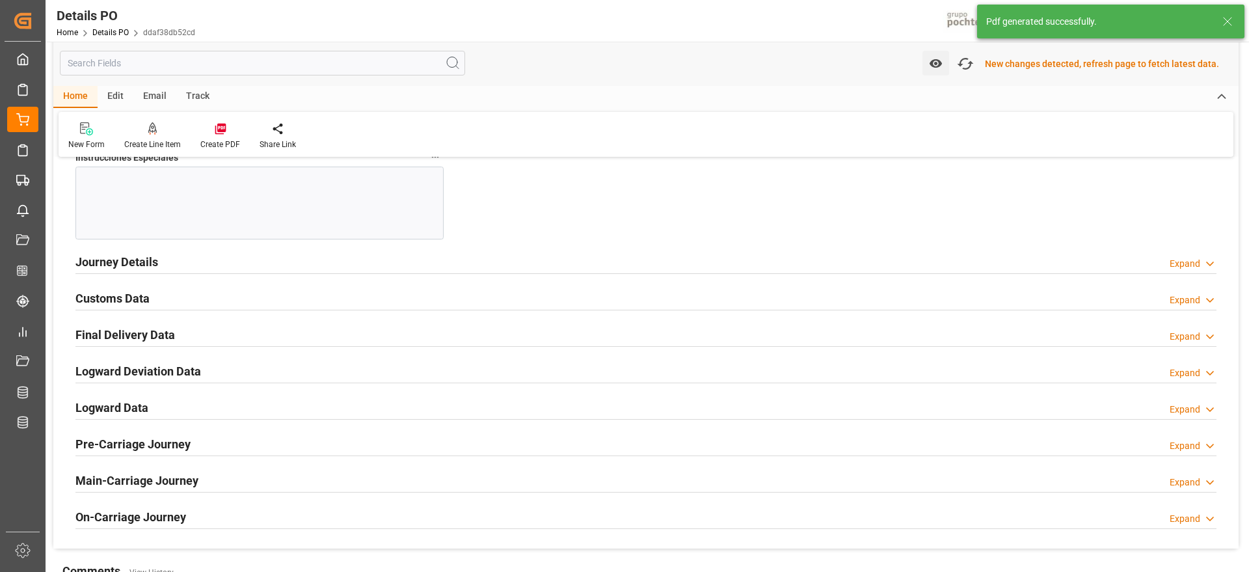
click at [113, 297] on h2 "Customs Data" at bounding box center [112, 298] width 74 height 18
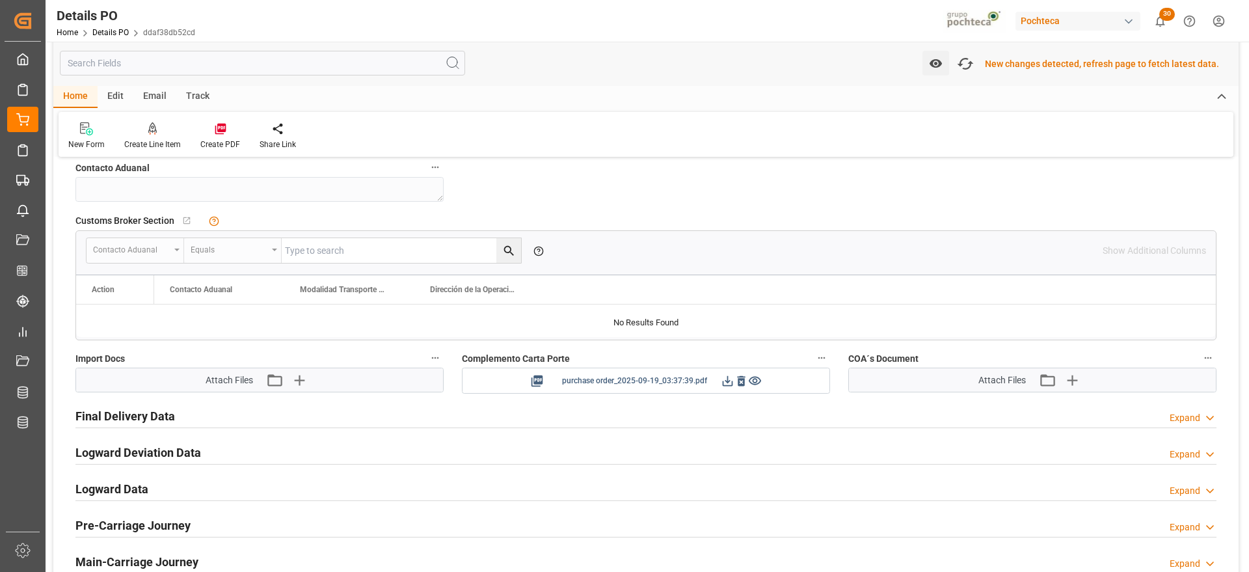
click at [728, 378] on icon at bounding box center [728, 381] width 14 height 14
click at [298, 384] on icon "button" at bounding box center [298, 379] width 21 height 21
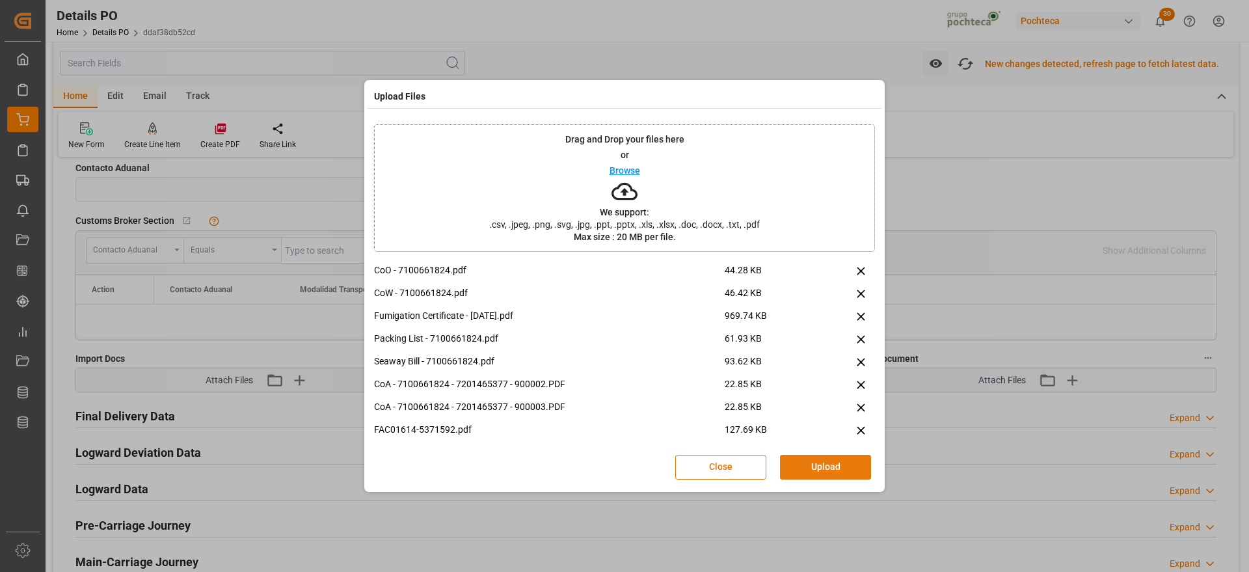
click at [841, 467] on button "Upload" at bounding box center [825, 467] width 91 height 25
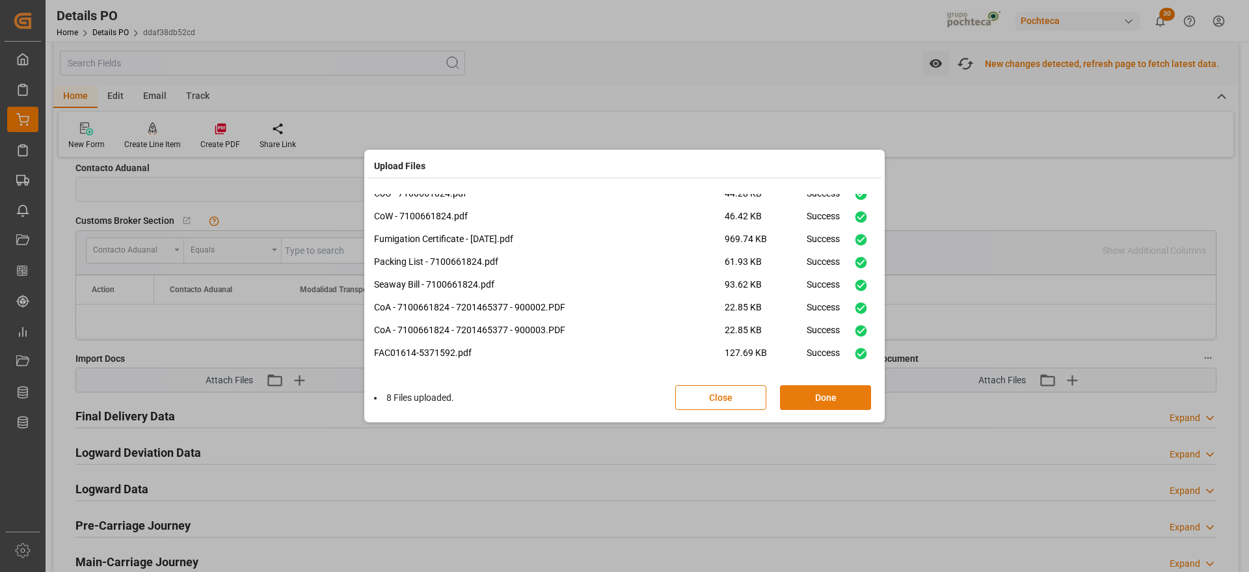
scroll to position [9, 0]
click at [819, 398] on button "Done" at bounding box center [825, 397] width 91 height 25
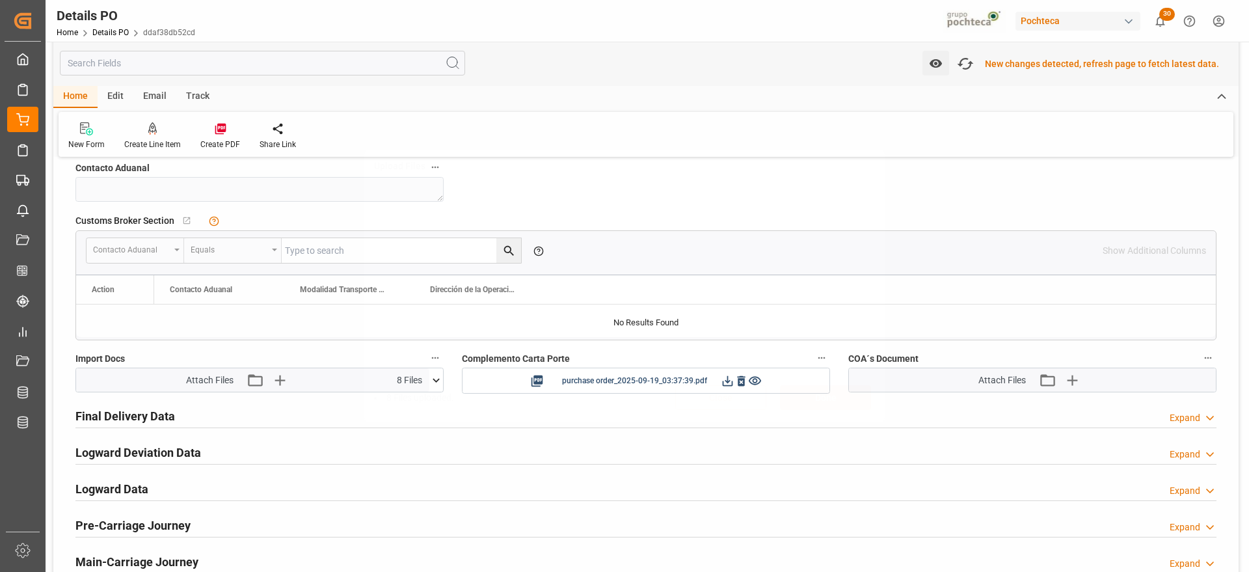
scroll to position [0, 0]
click at [1071, 380] on icon "button" at bounding box center [1071, 380] width 12 height 12
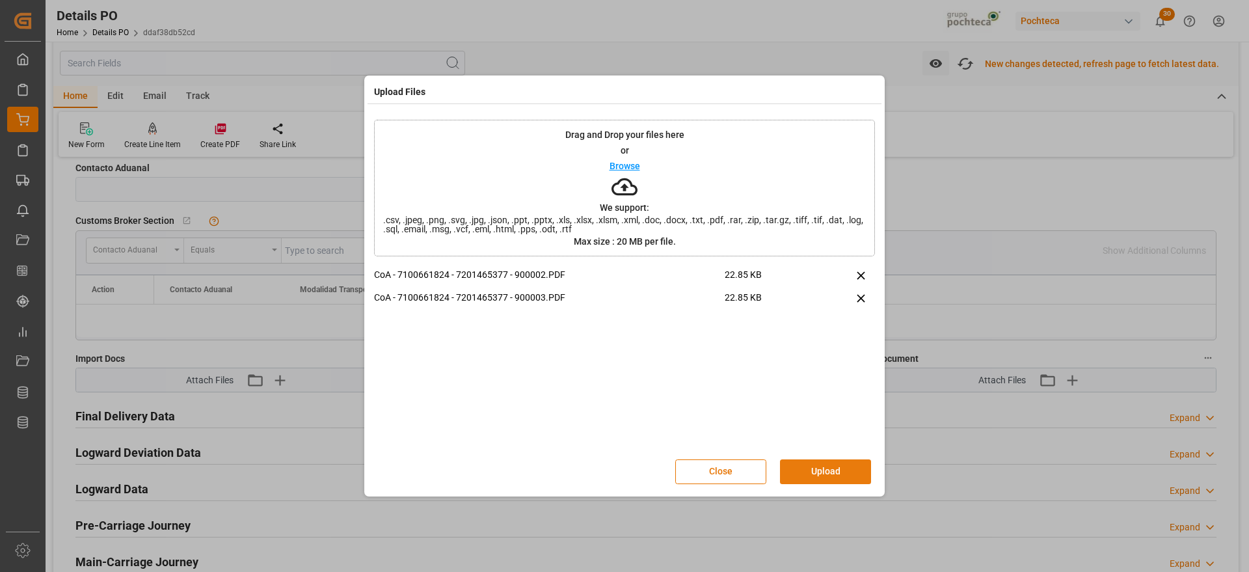
click at [853, 467] on button "Upload" at bounding box center [825, 471] width 91 height 25
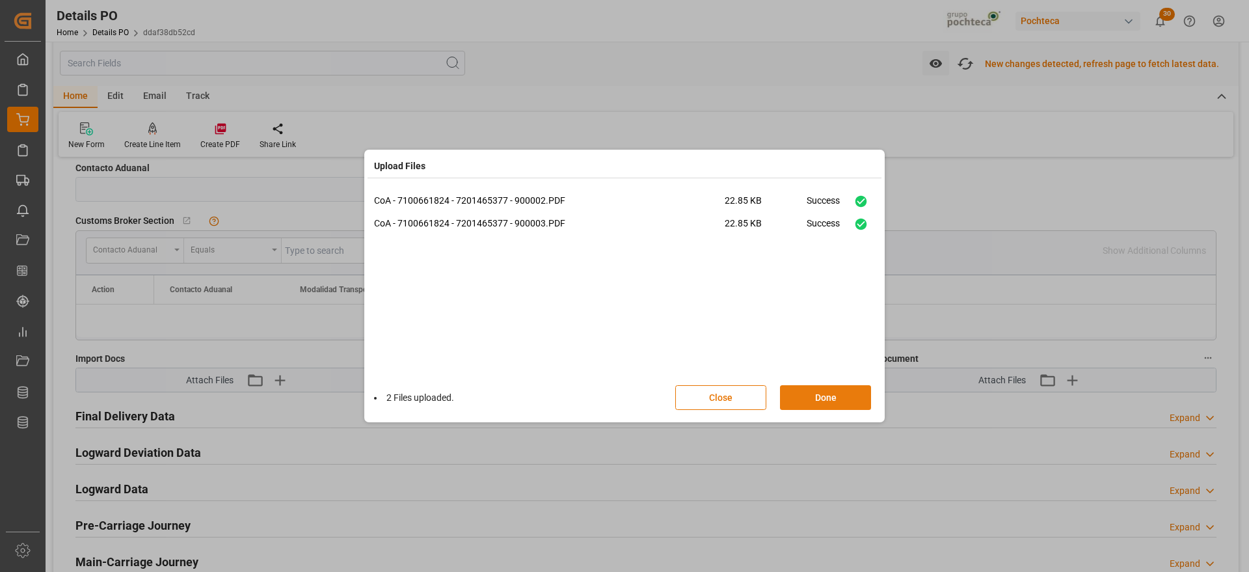
click at [826, 396] on button "Done" at bounding box center [825, 397] width 91 height 25
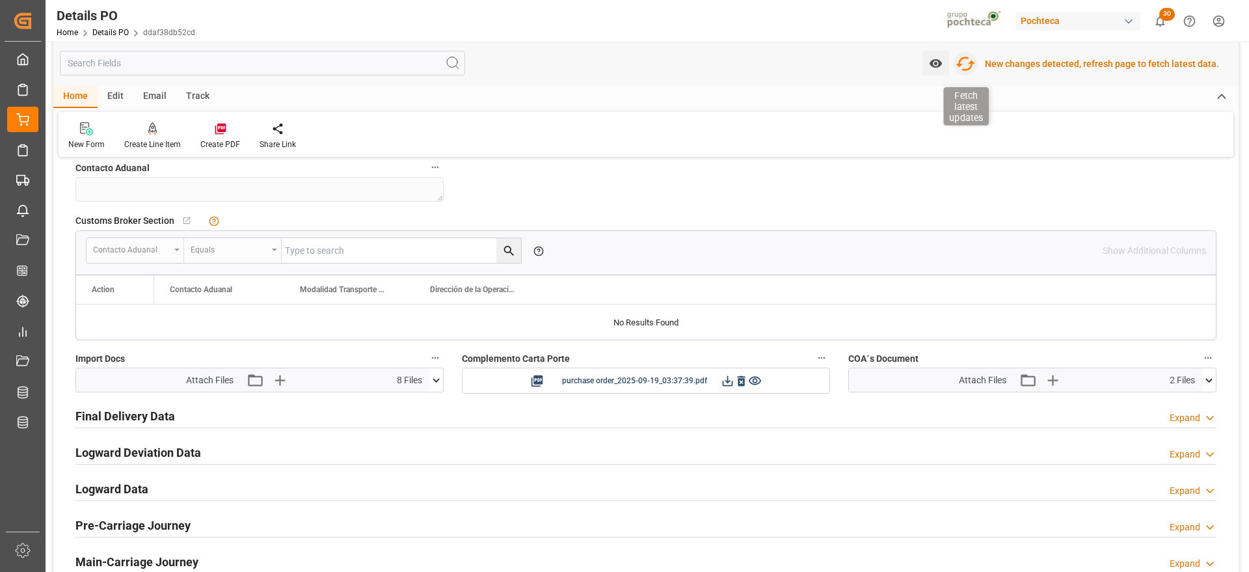
click at [972, 61] on icon "button" at bounding box center [965, 63] width 21 height 21
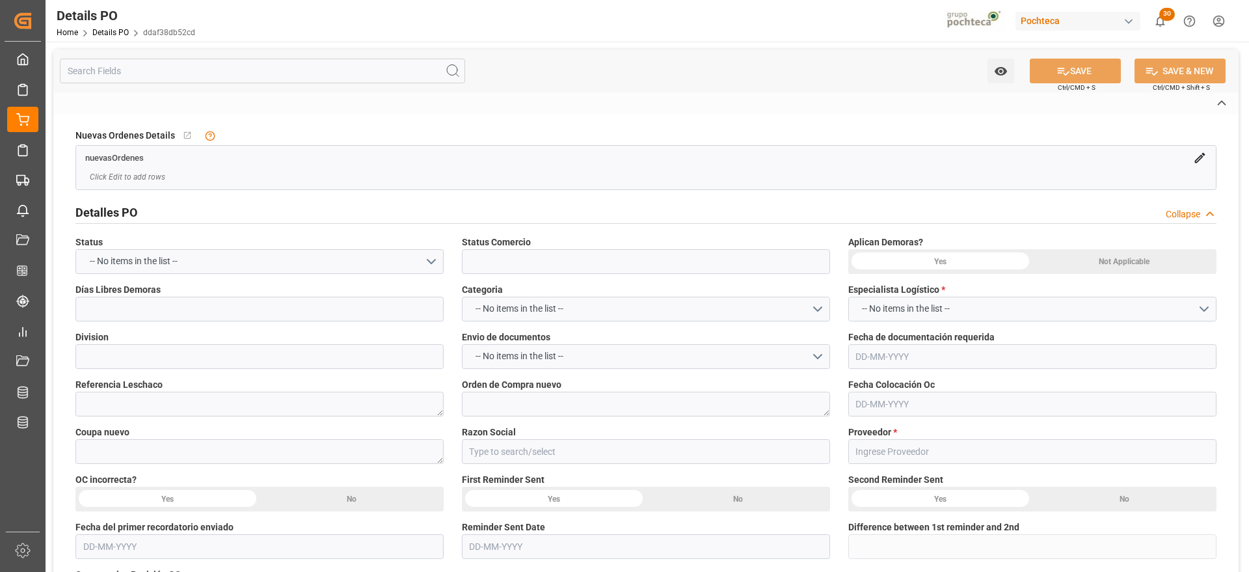
type input "En espera de Arribo/Atraque"
type input "ALIMENTOS"
type textarea "251006900146"
type textarea "5000306126"
type textarea "193449"
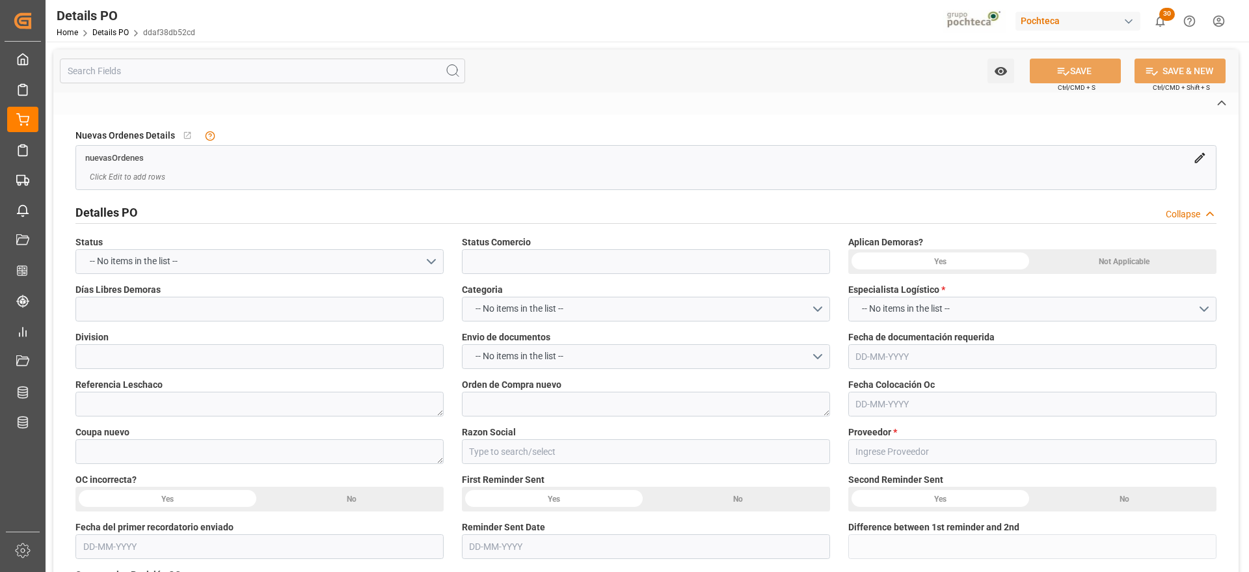
type input "Materias Primas"
type input "K+S MINERALS AND AGRICULTURE GMBH"
type textarea "FAC01614"
type textarea "EN ESPERA DE ARRIBO"
type textarea "CLORURO DE POTASIO KALISEL U SAC-25 KG ("
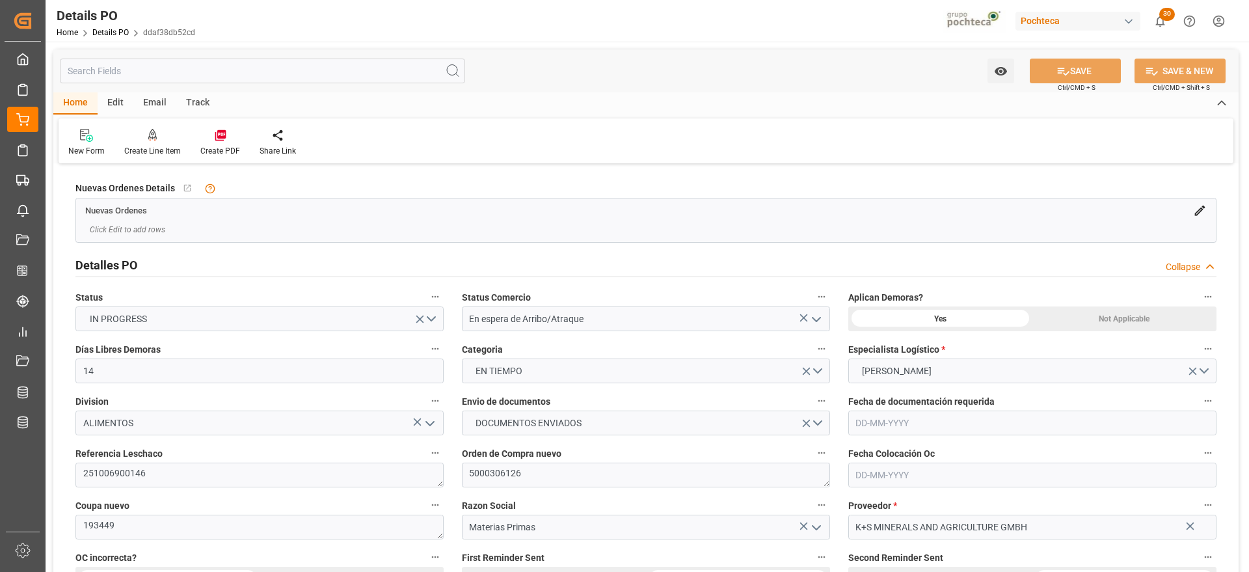
type input "14"
type input "[DATE]"
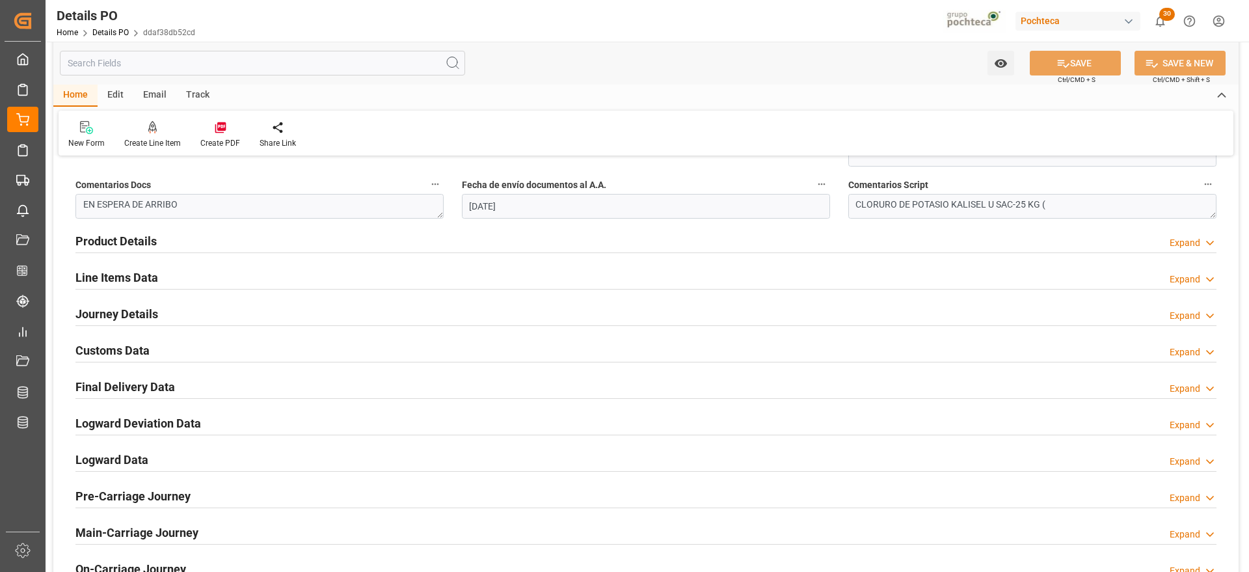
scroll to position [732, 0]
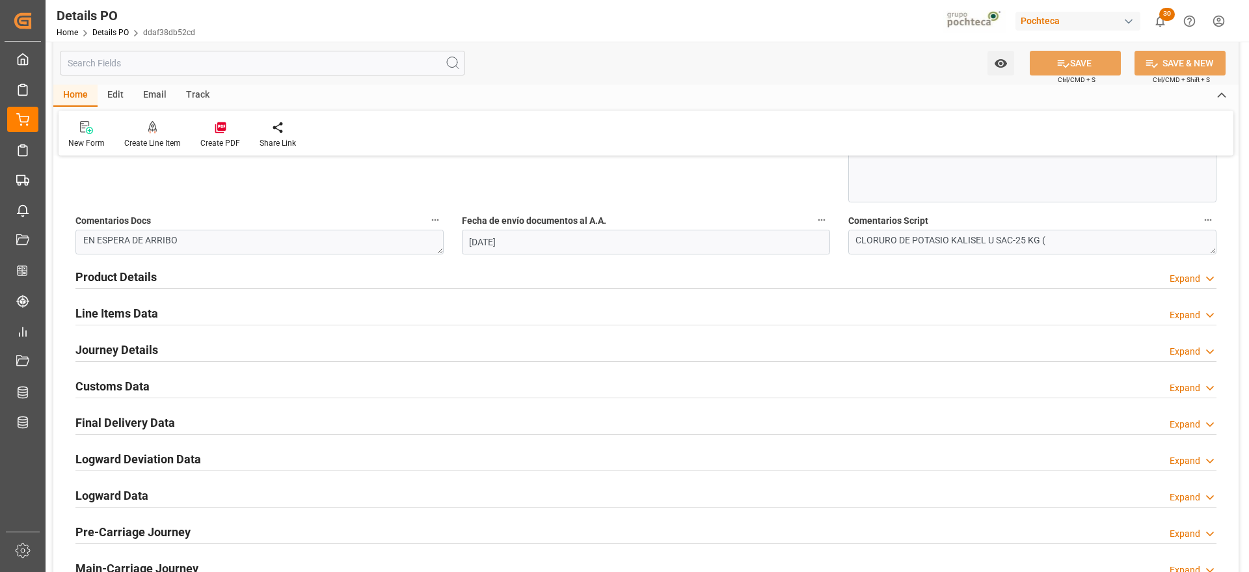
click at [127, 382] on h2 "Customs Data" at bounding box center [112, 386] width 74 height 18
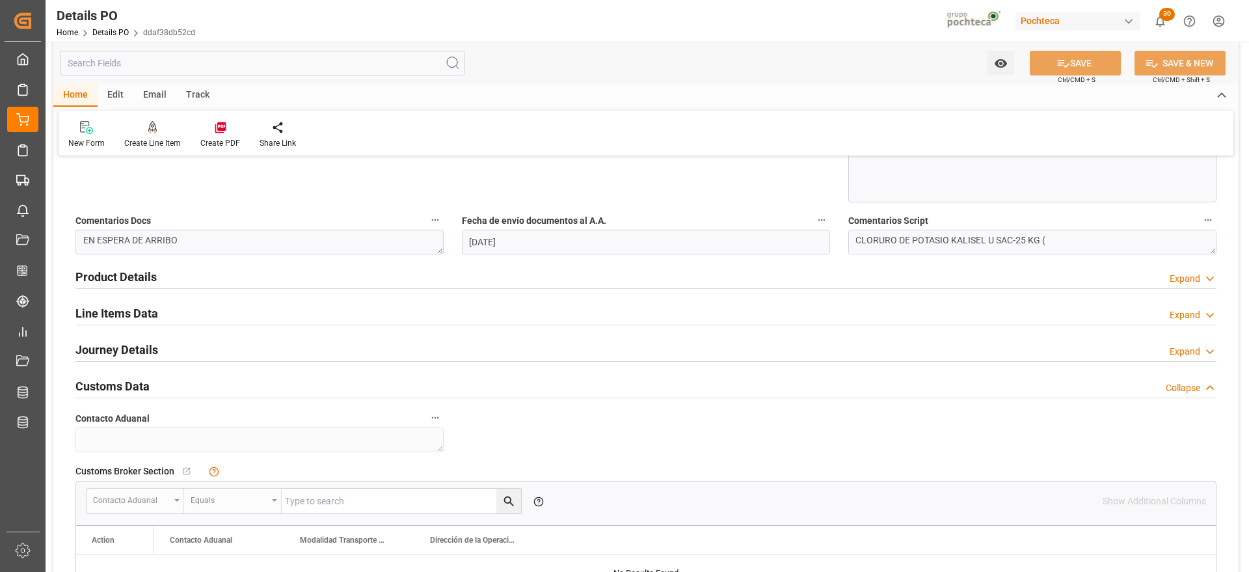
click at [117, 312] on h2 "Line Items Data" at bounding box center [116, 313] width 83 height 18
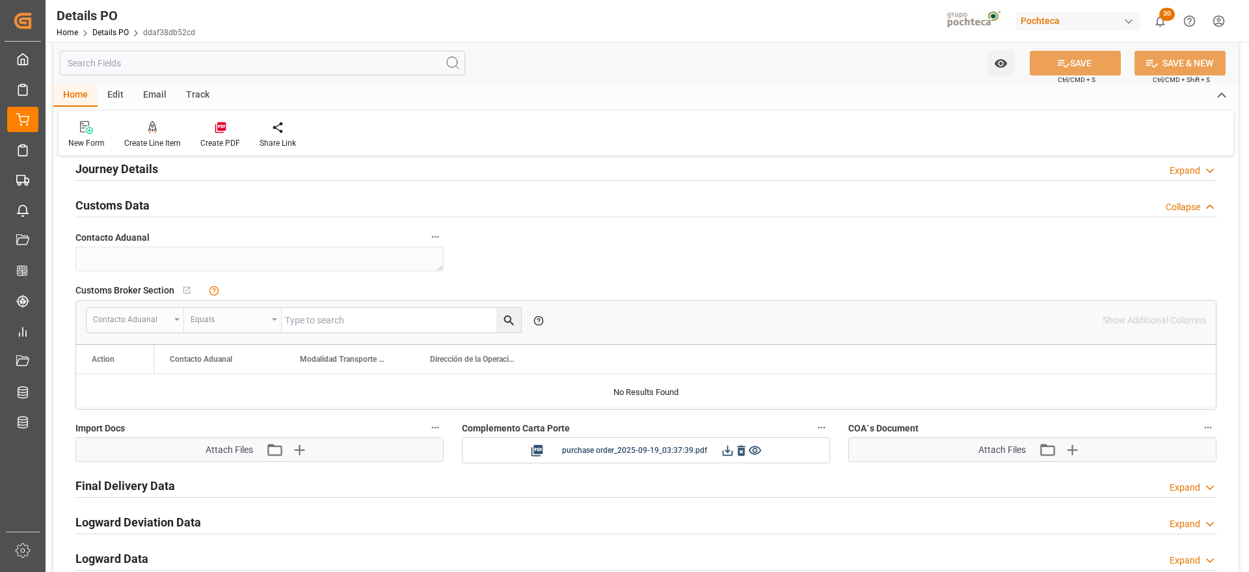
scroll to position [1463, 0]
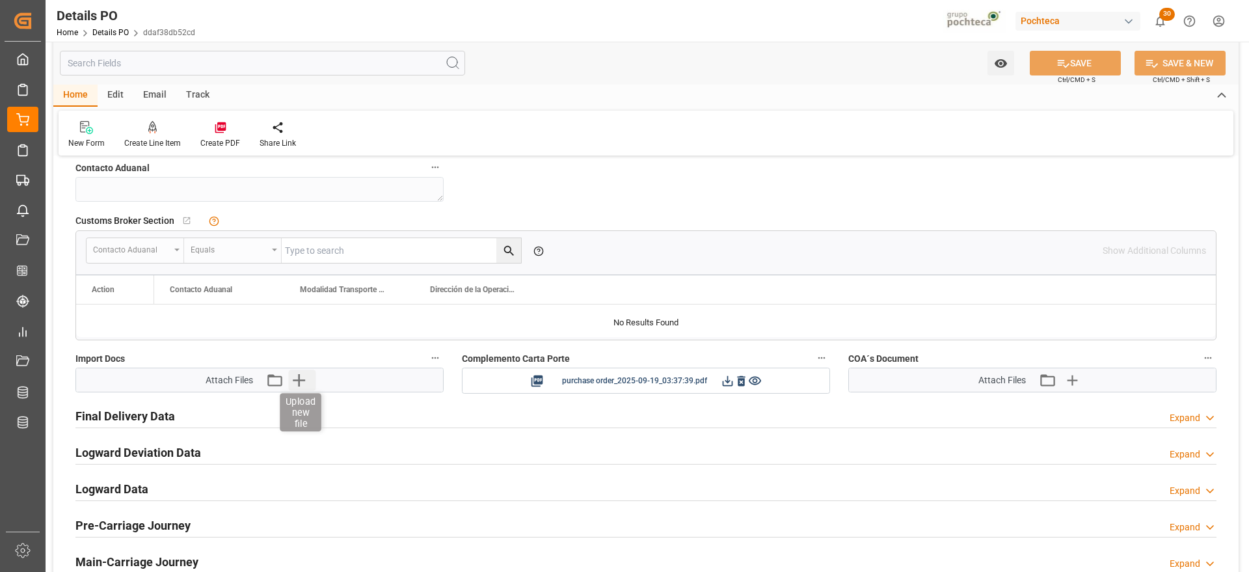
click at [299, 382] on icon "button" at bounding box center [299, 380] width 12 height 12
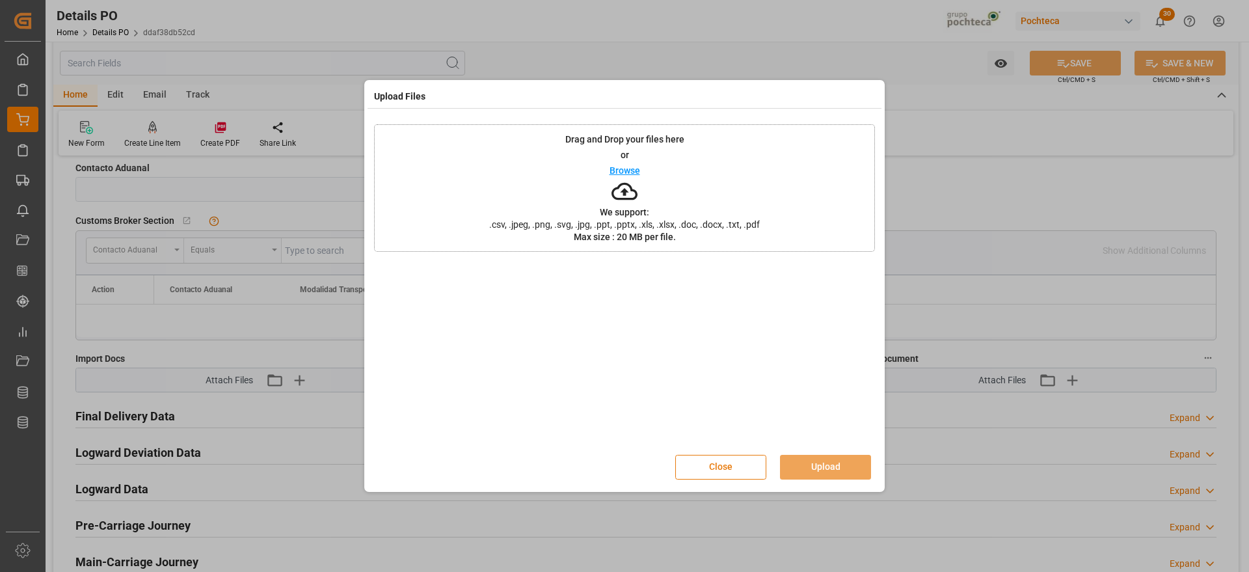
click at [742, 464] on button "Close" at bounding box center [720, 467] width 91 height 25
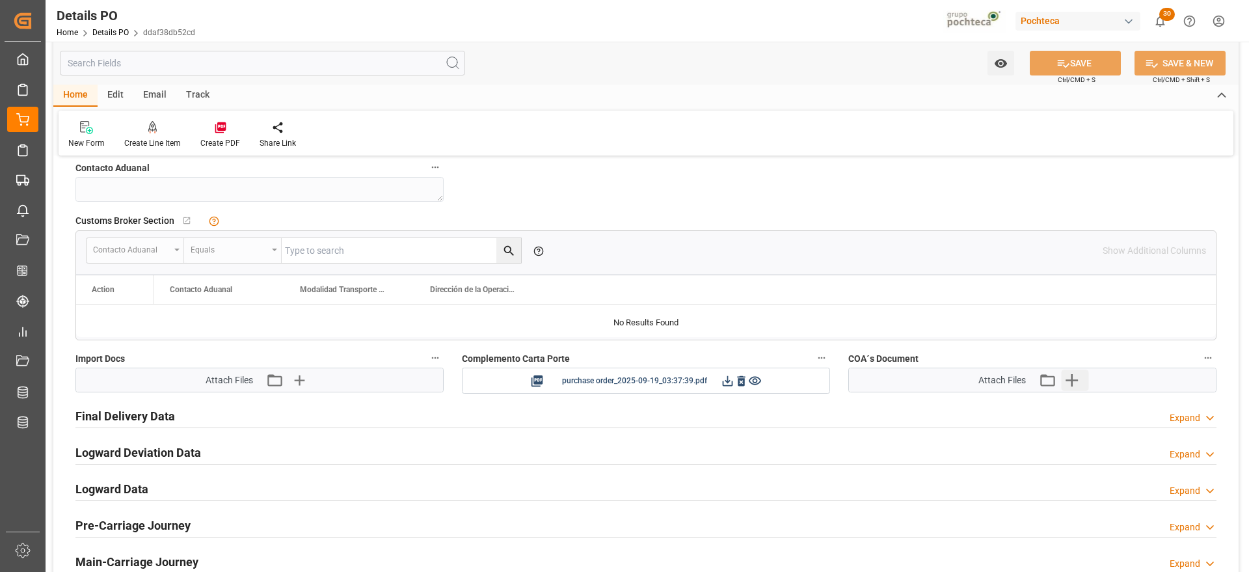
click at [1078, 380] on icon "button" at bounding box center [1071, 380] width 12 height 12
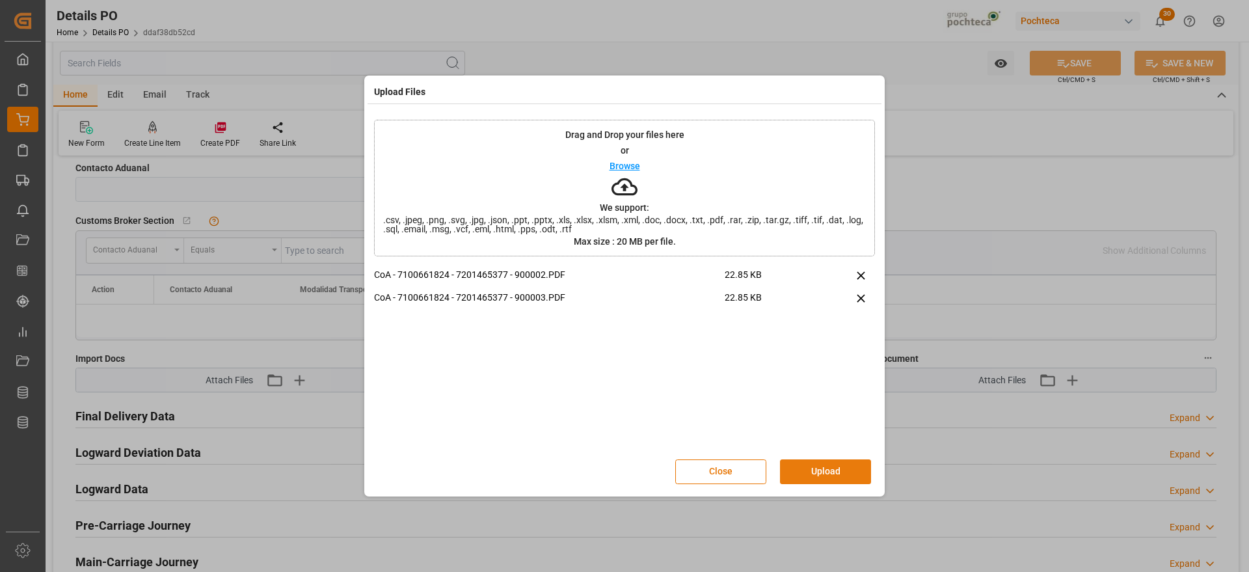
click at [827, 470] on button "Upload" at bounding box center [825, 471] width 91 height 25
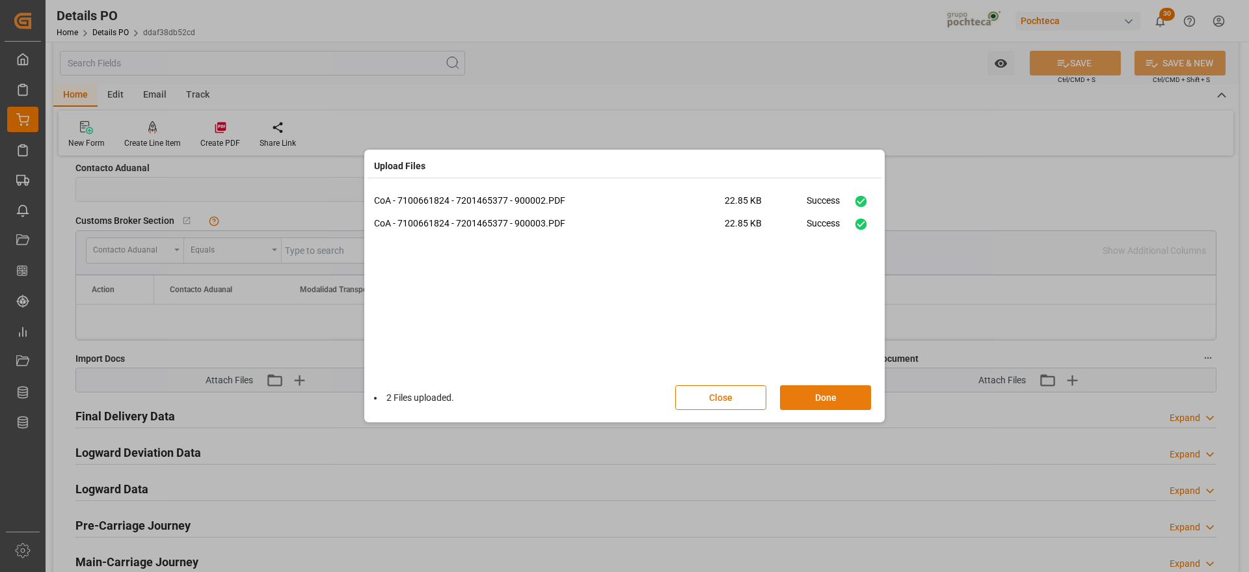
click at [823, 396] on button "Done" at bounding box center [825, 397] width 91 height 25
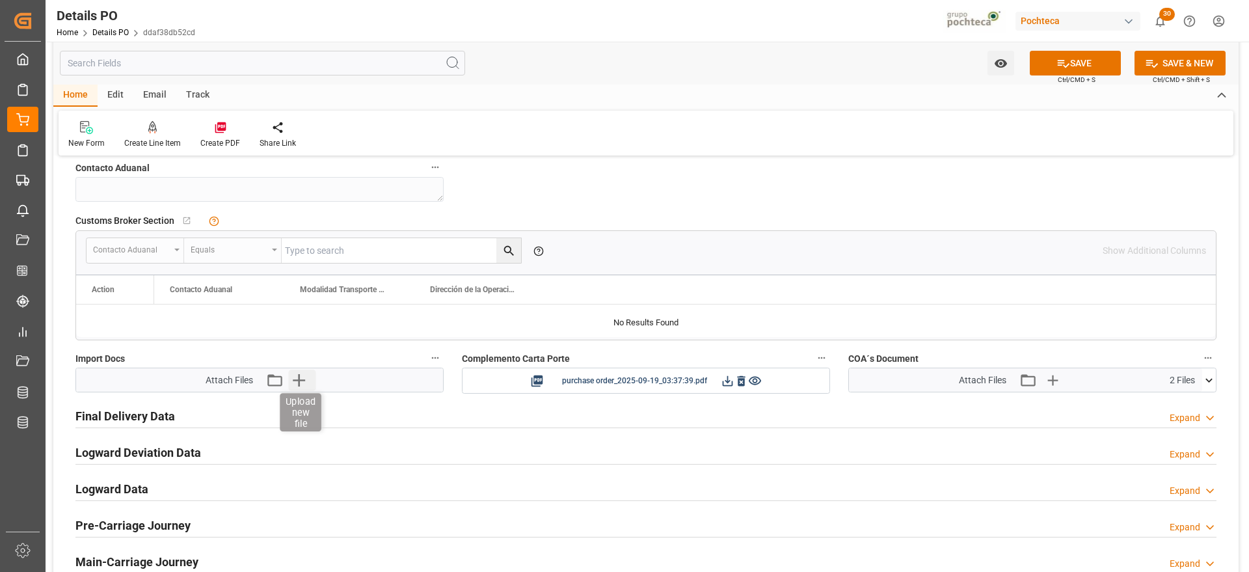
click at [296, 384] on icon "button" at bounding box center [298, 379] width 21 height 21
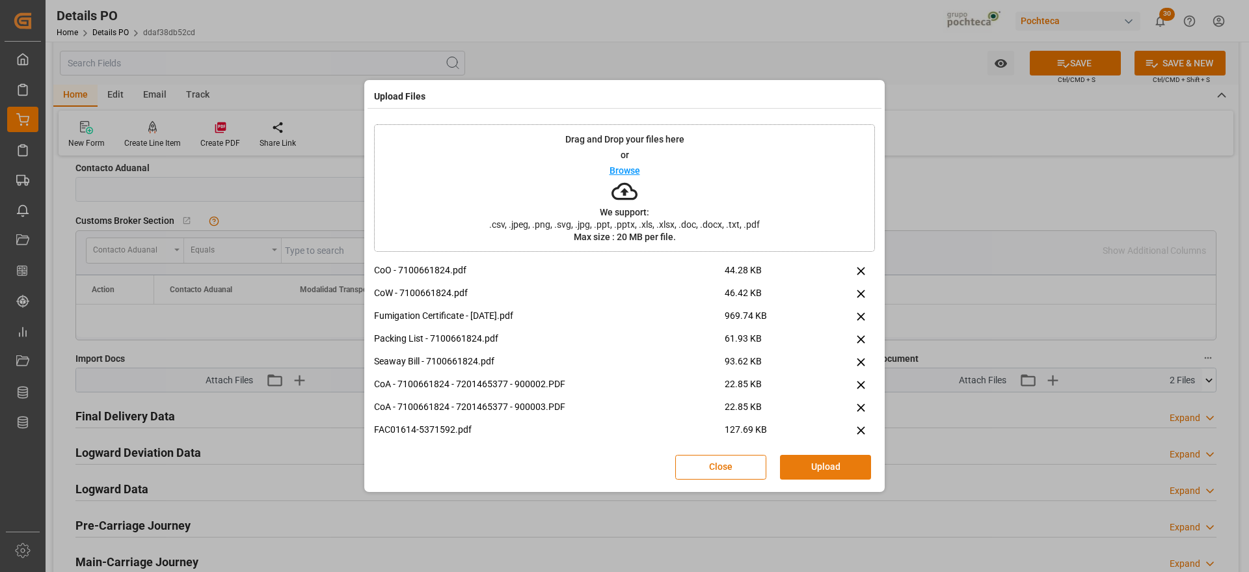
click at [822, 471] on button "Upload" at bounding box center [825, 467] width 91 height 25
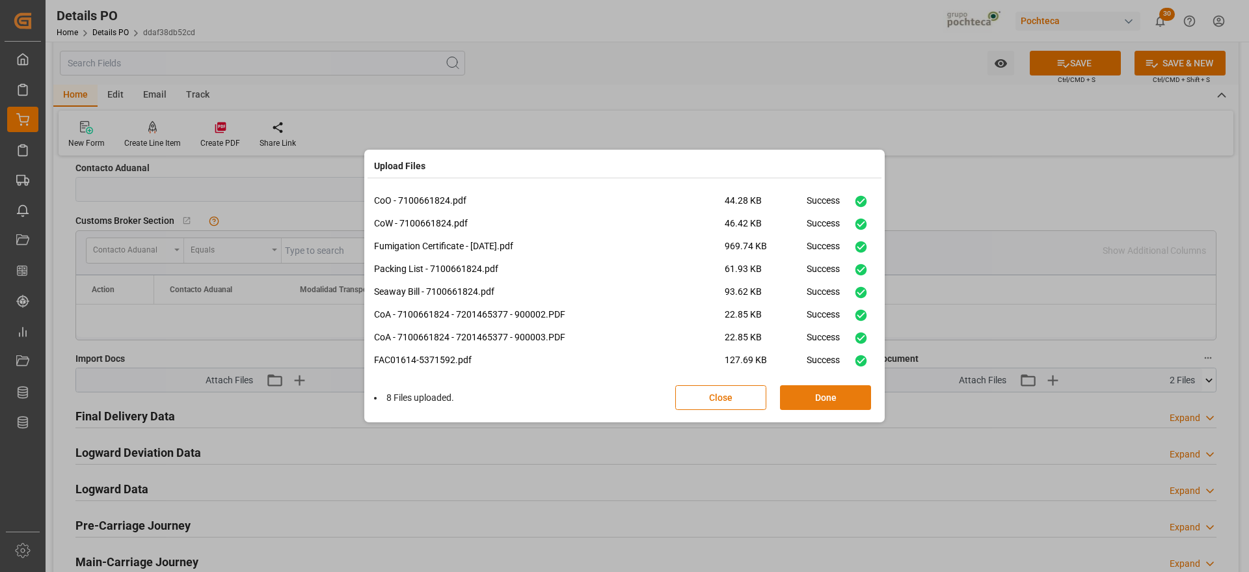
click at [823, 397] on button "Done" at bounding box center [825, 397] width 91 height 25
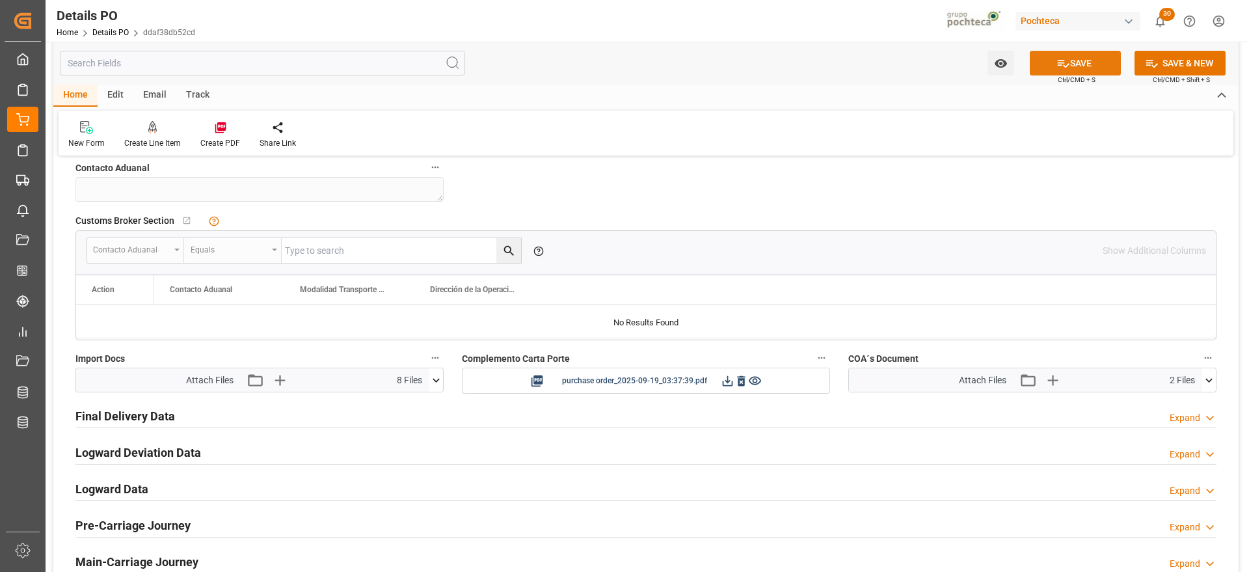
click at [1088, 65] on button "SAVE" at bounding box center [1075, 63] width 91 height 25
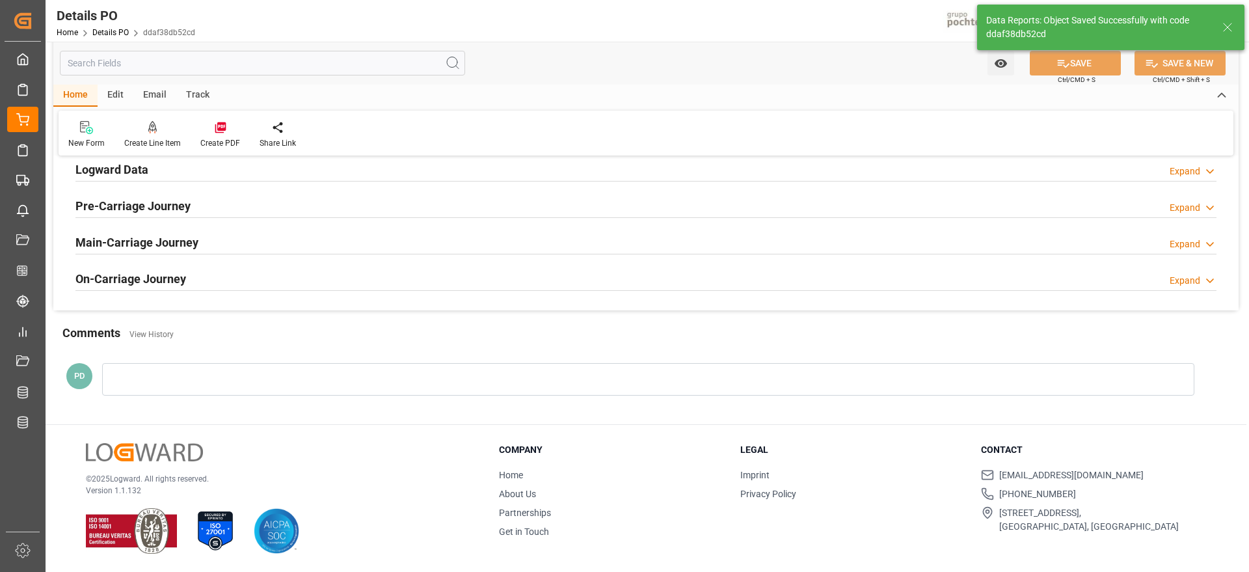
scroll to position [982, 0]
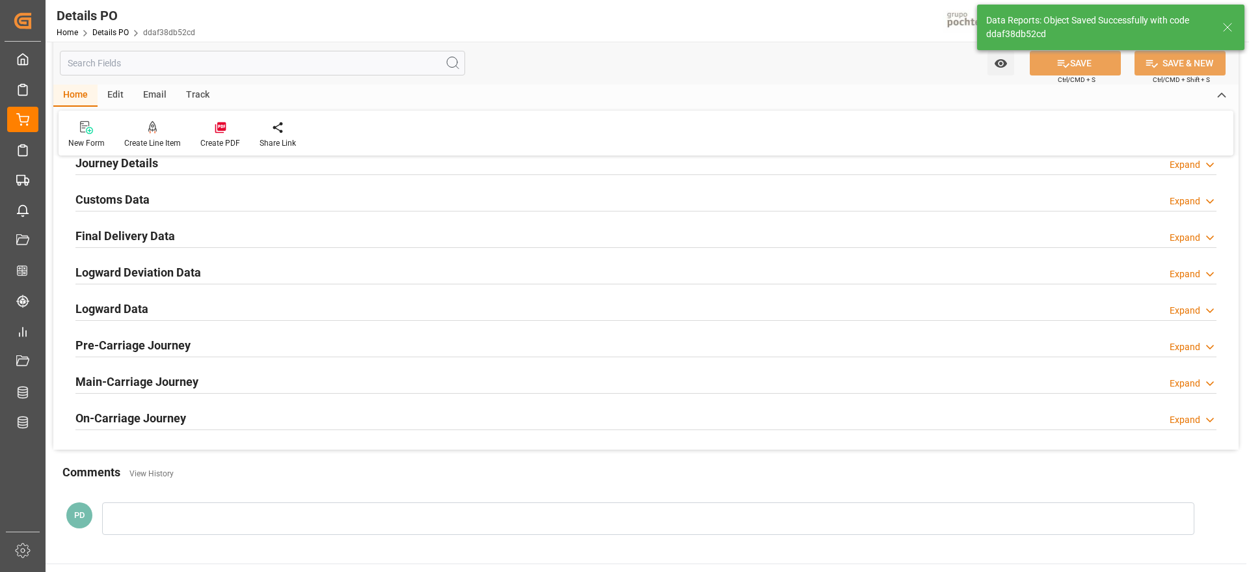
scroll to position [820, 0]
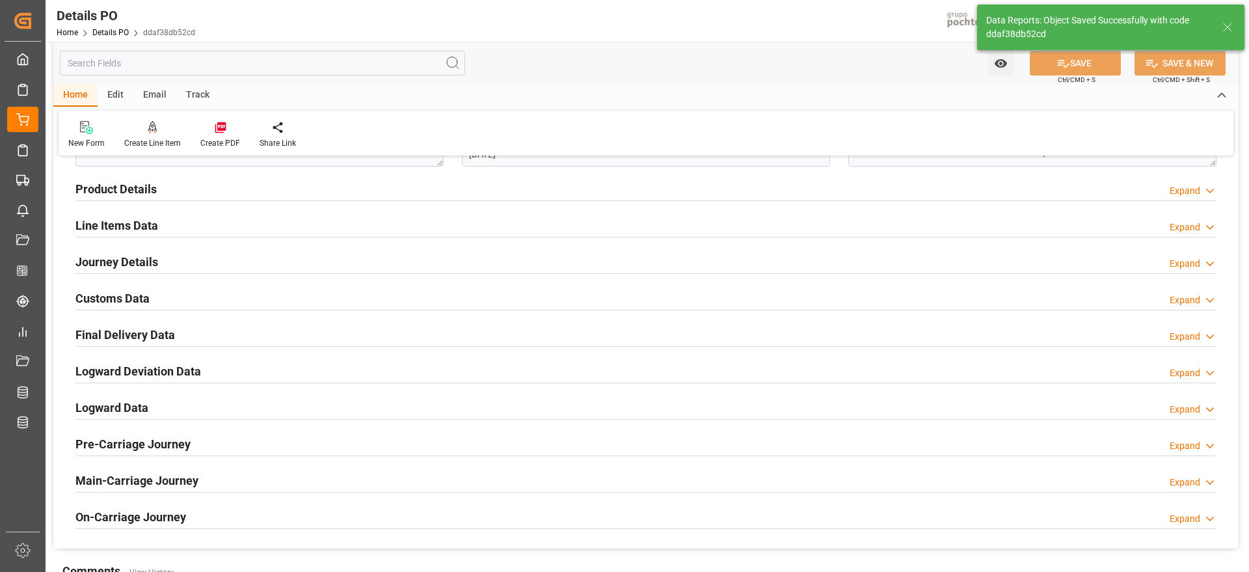
click at [142, 297] on h2 "Customs Data" at bounding box center [112, 298] width 74 height 18
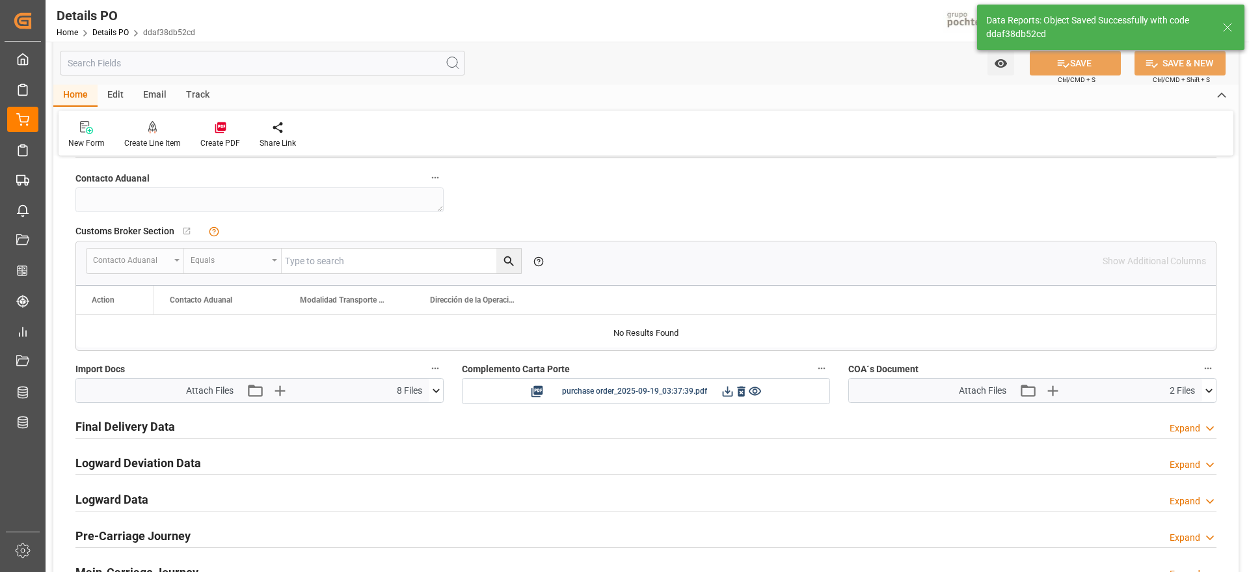
scroll to position [982, 0]
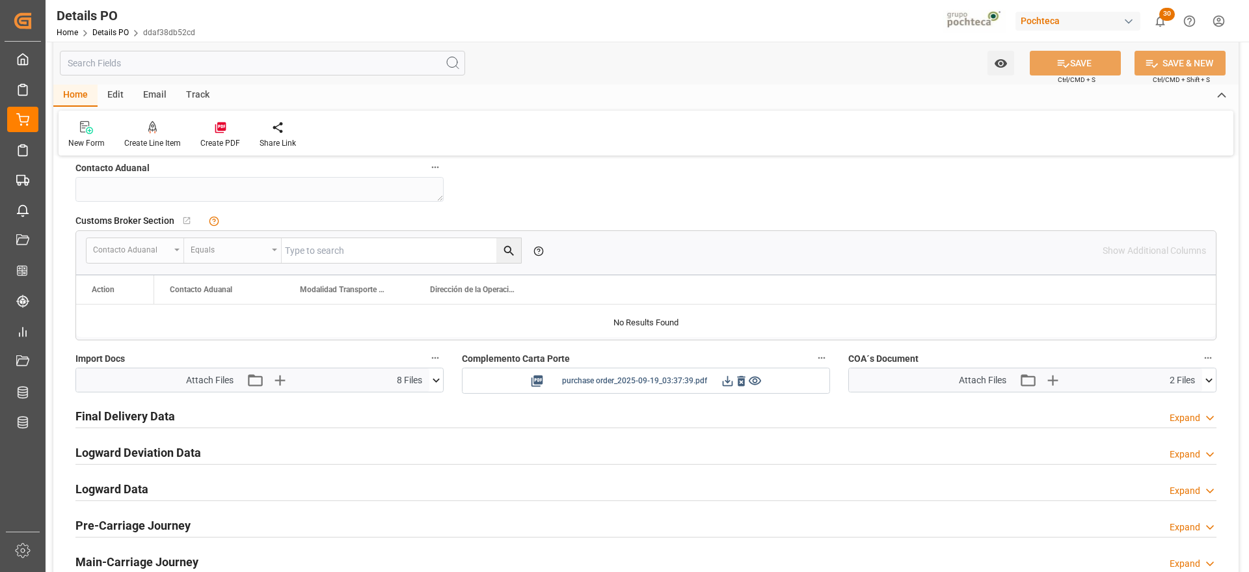
click at [722, 385] on icon at bounding box center [728, 381] width 14 height 14
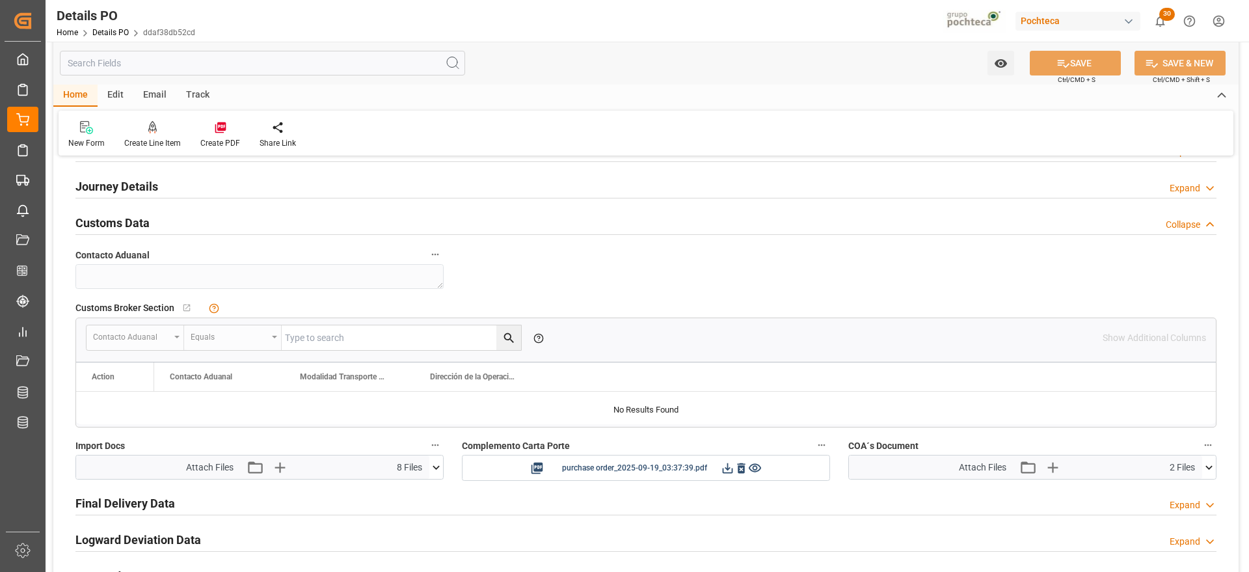
scroll to position [326, 0]
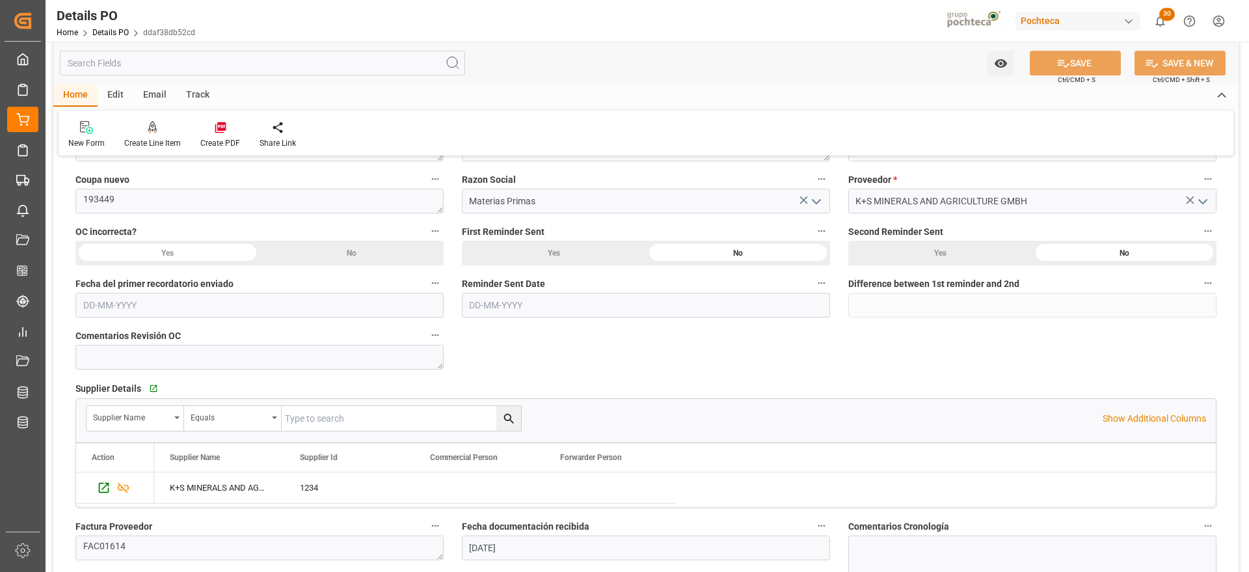
click at [1184, 356] on div "Nuevas Ordenes Details   No child Object linked Nuevas Ordenes Click Edit to ad…" at bounding box center [645, 563] width 1185 height 1445
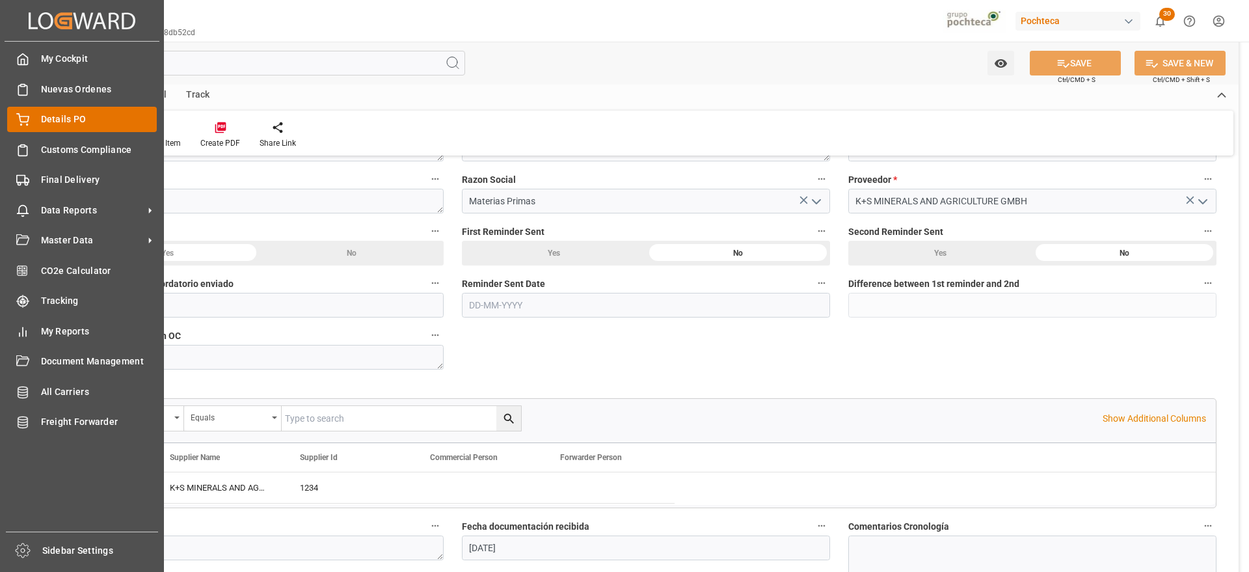
click at [33, 118] on div "Details PO Details PO" at bounding box center [82, 119] width 150 height 25
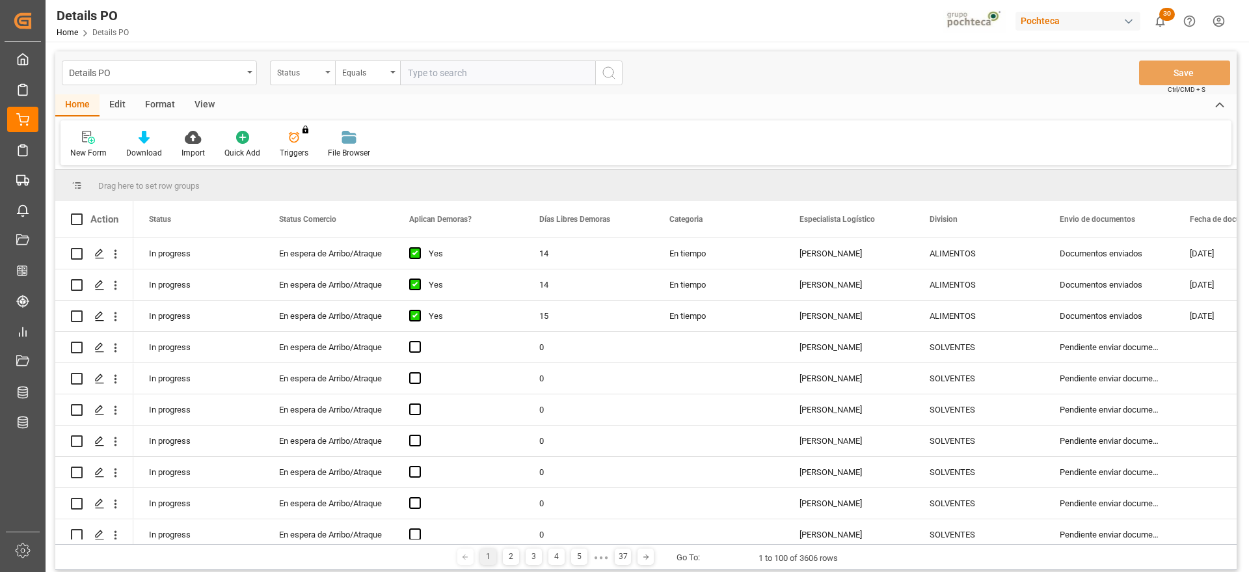
click at [296, 75] on div "Status" at bounding box center [299, 71] width 44 height 15
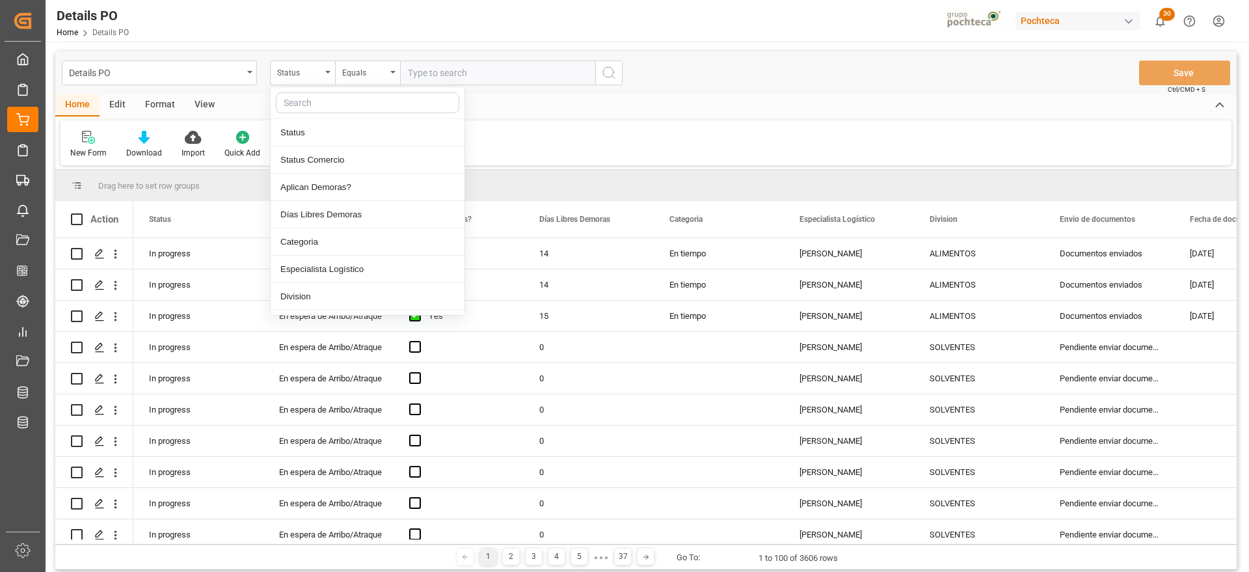
click at [319, 105] on input "text" at bounding box center [367, 102] width 183 height 21
type input "r"
type input "ord"
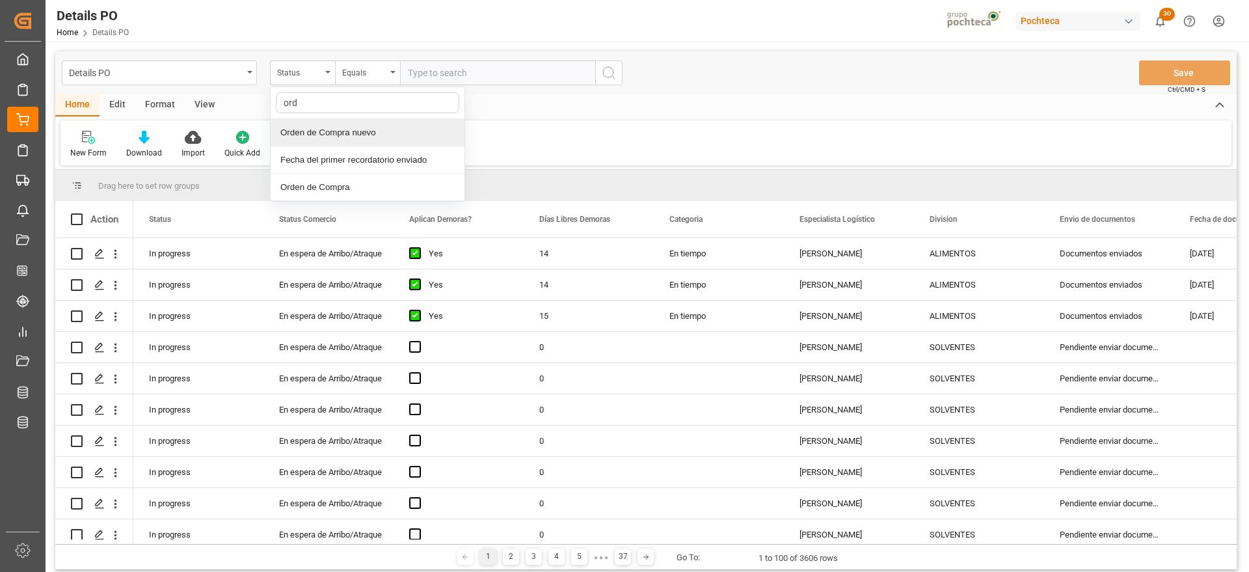
click at [313, 124] on div "Orden de Compra nuevo" at bounding box center [368, 132] width 194 height 27
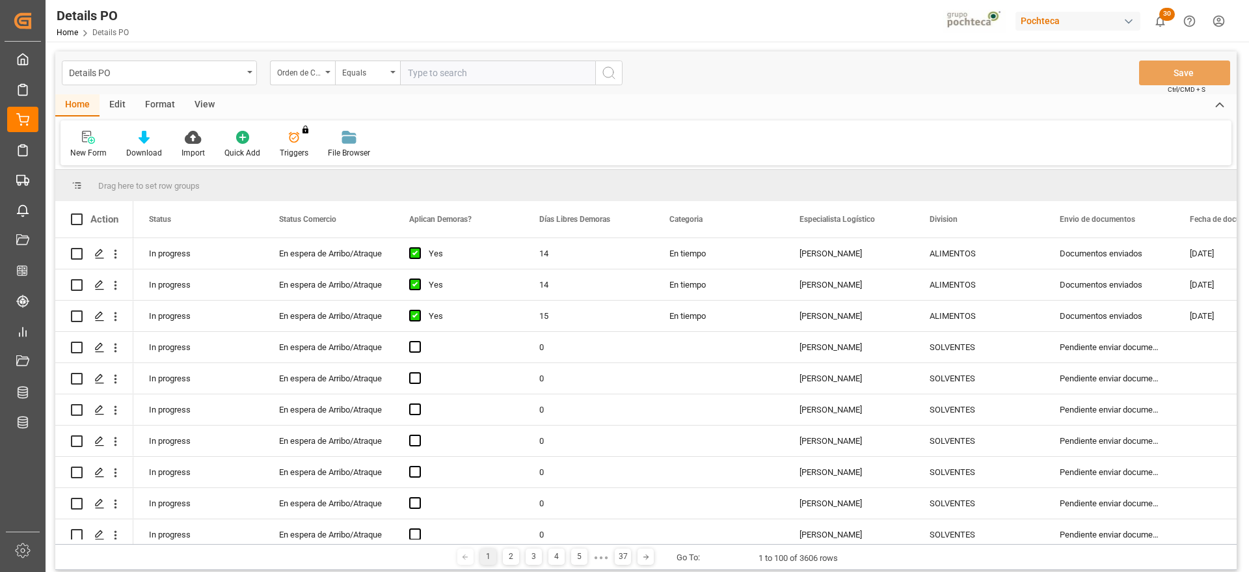
click at [433, 62] on input "text" at bounding box center [497, 72] width 195 height 25
paste input "5000306125"
type input "5000306125"
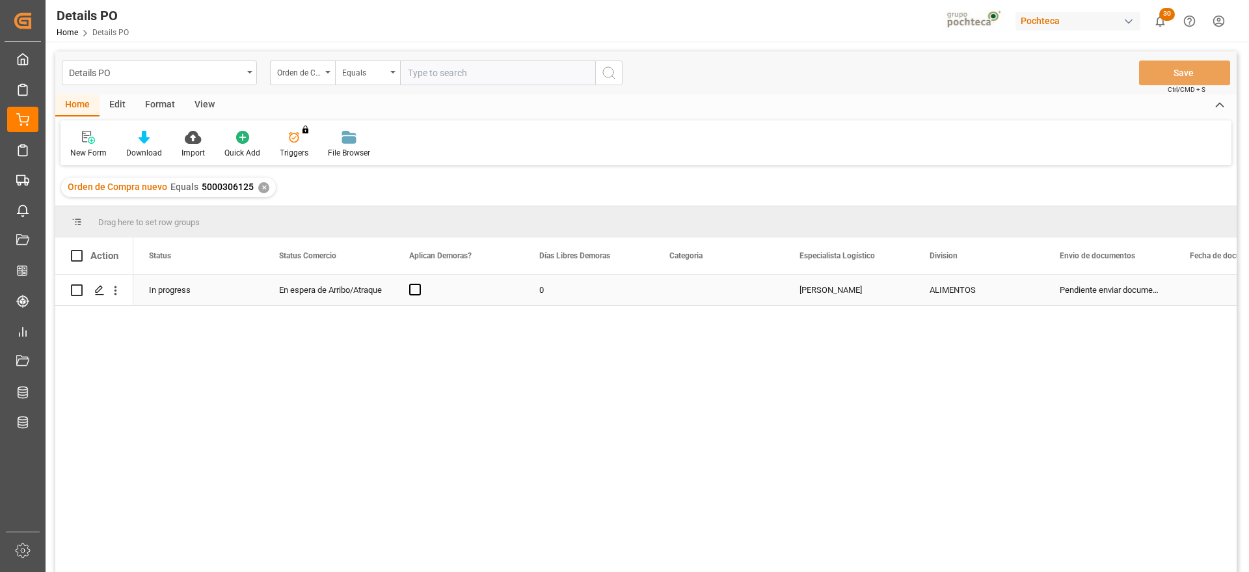
click at [446, 291] on div "Press SPACE to select this row." at bounding box center [458, 289] width 130 height 31
click at [418, 291] on span "Press SPACE to select this row." at bounding box center [415, 290] width 12 height 12
click at [419, 284] on input "Press SPACE to select this row." at bounding box center [419, 284] width 0 height 0
click at [602, 295] on div "0" at bounding box center [589, 289] width 130 height 31
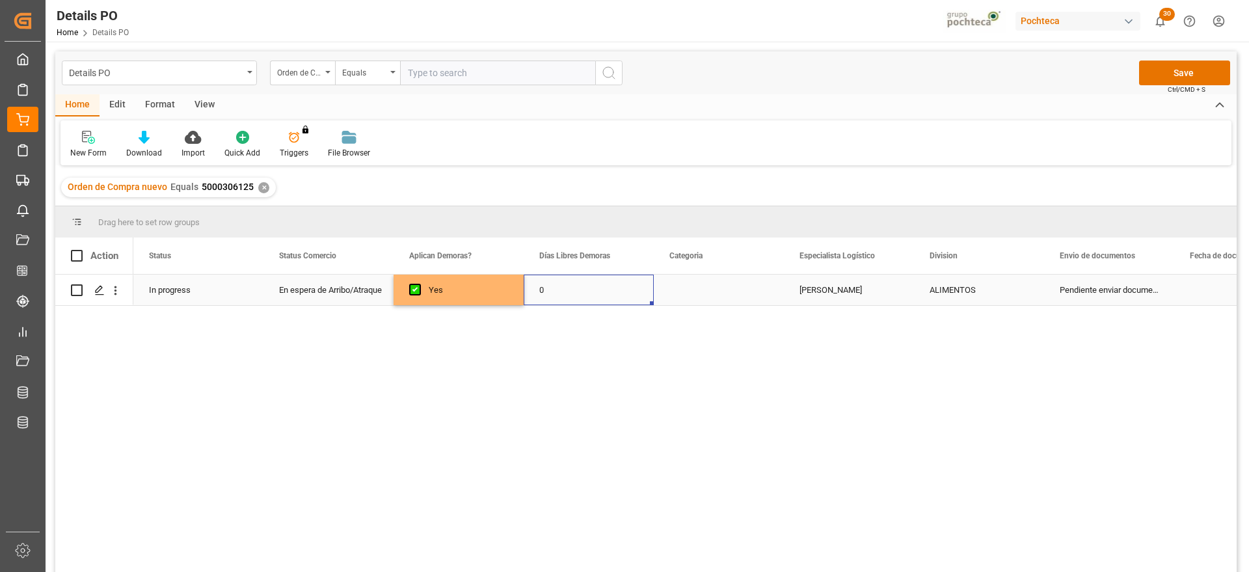
click at [602, 295] on div "0" at bounding box center [589, 289] width 130 height 31
click at [601, 295] on input "0" at bounding box center [588, 297] width 109 height 25
type input "12"
click at [715, 289] on div "Press SPACE to select this row." at bounding box center [719, 289] width 130 height 31
click at [714, 289] on div "Press SPACE to select this row." at bounding box center [719, 289] width 130 height 31
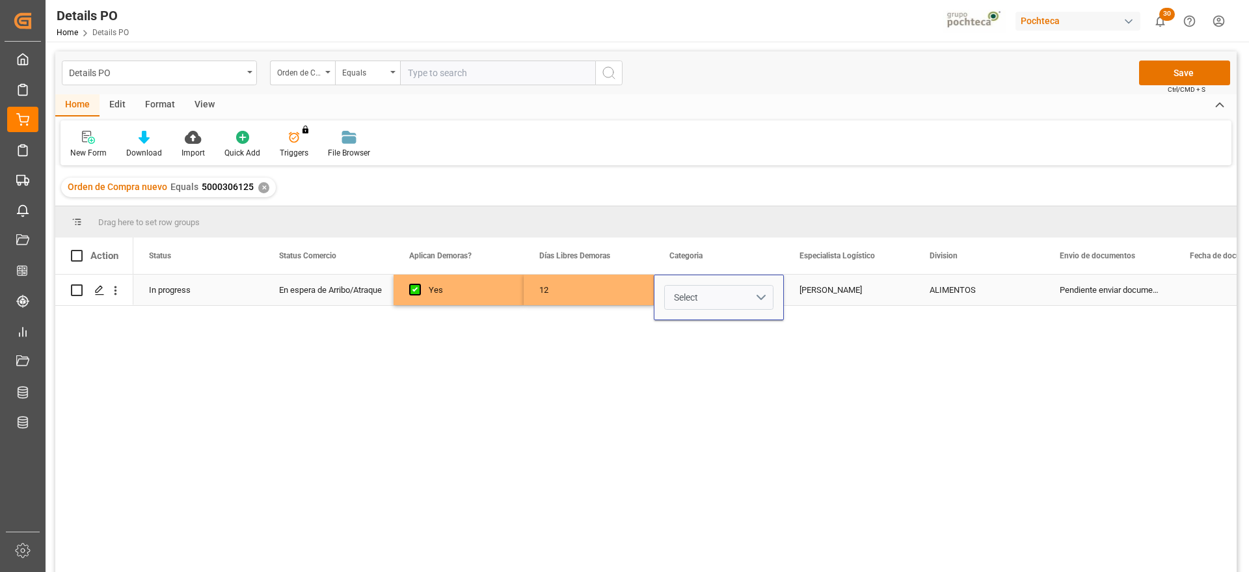
click at [755, 294] on button "Select" at bounding box center [718, 297] width 109 height 25
click at [732, 372] on div "En tiempo" at bounding box center [719, 370] width 94 height 13
click at [850, 286] on div "Paola Díaz López" at bounding box center [849, 289] width 130 height 31
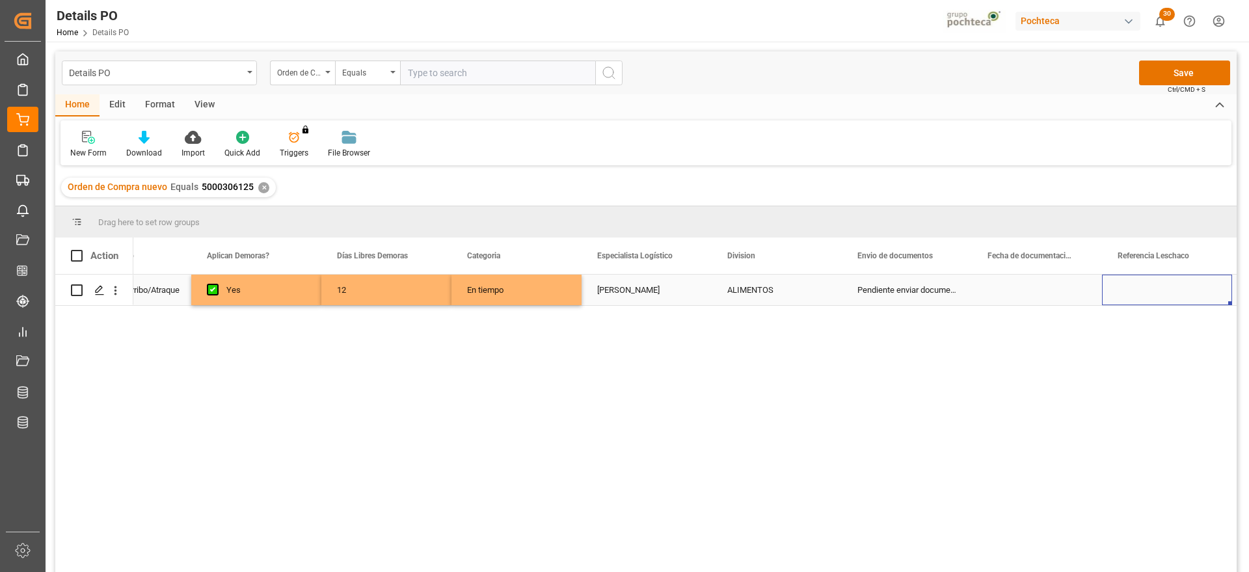
scroll to position [0, 332]
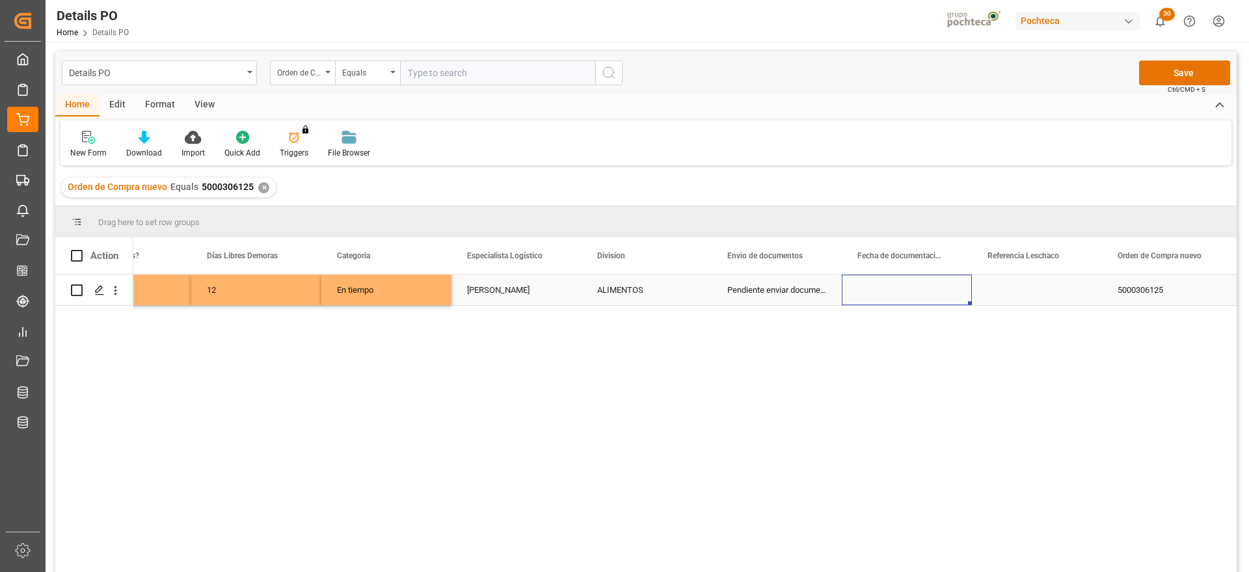
click at [850, 286] on div "Press SPACE to select this row." at bounding box center [907, 289] width 130 height 31
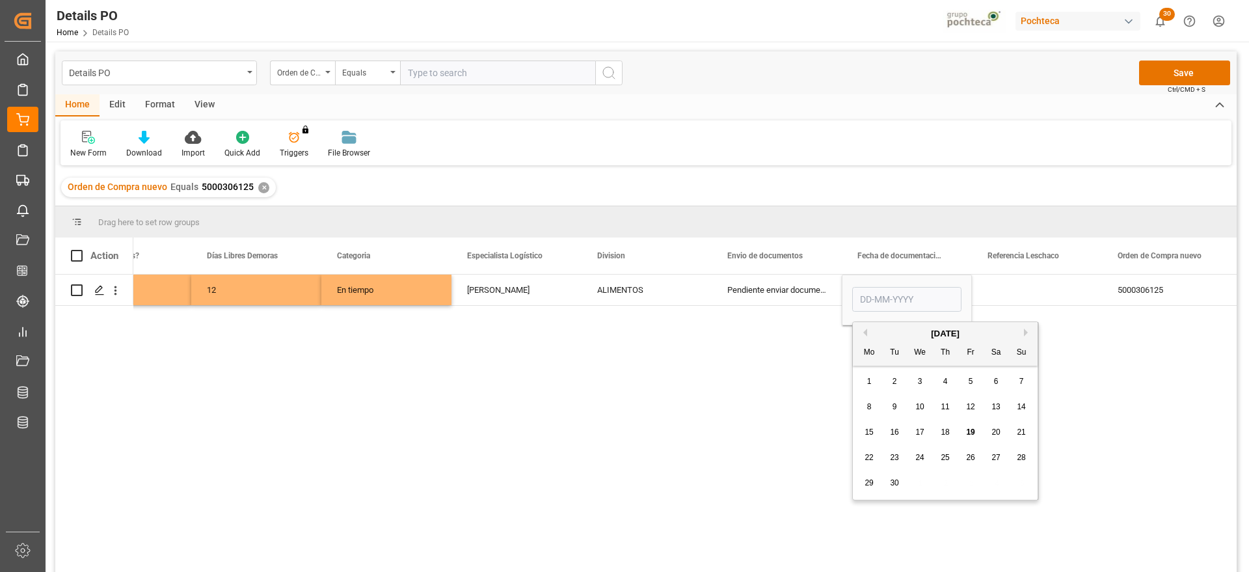
click at [892, 409] on span "9" at bounding box center [894, 406] width 5 height 9
type input "09-09-2025"
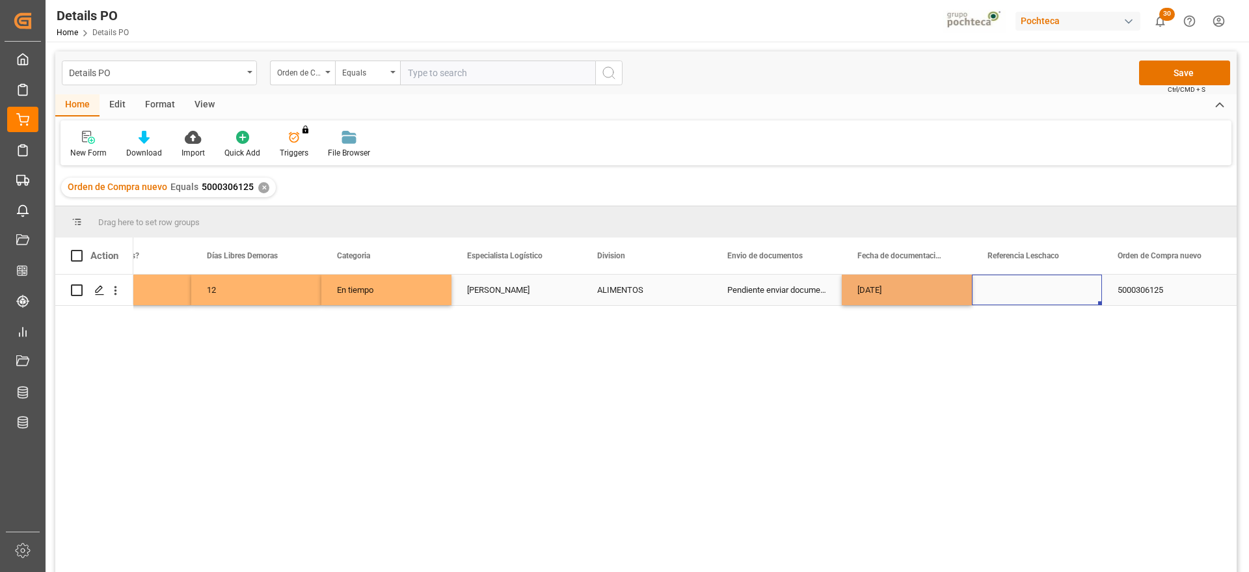
click at [1039, 291] on div "Press SPACE to select this row." at bounding box center [1037, 289] width 130 height 31
click at [1030, 282] on div "Press SPACE to select this row." at bounding box center [1037, 289] width 130 height 31
click at [1030, 288] on input "Press SPACE to select this row." at bounding box center [1036, 297] width 109 height 25
paste input "251006900151"
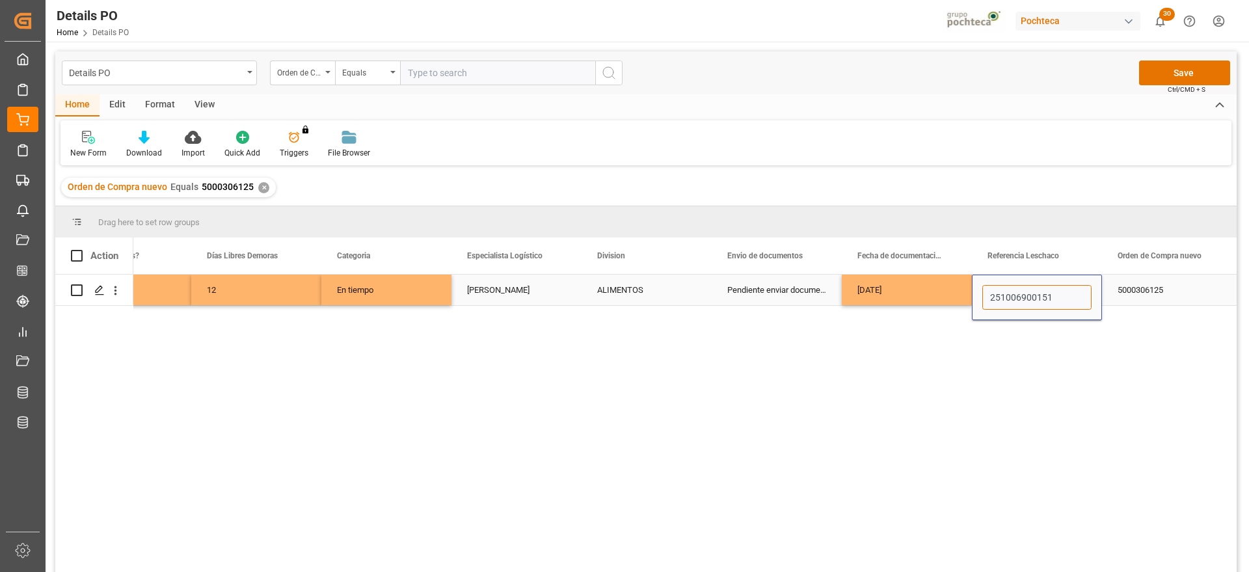
type input "251006900151"
click at [1156, 296] on div "5000306125" at bounding box center [1167, 289] width 130 height 31
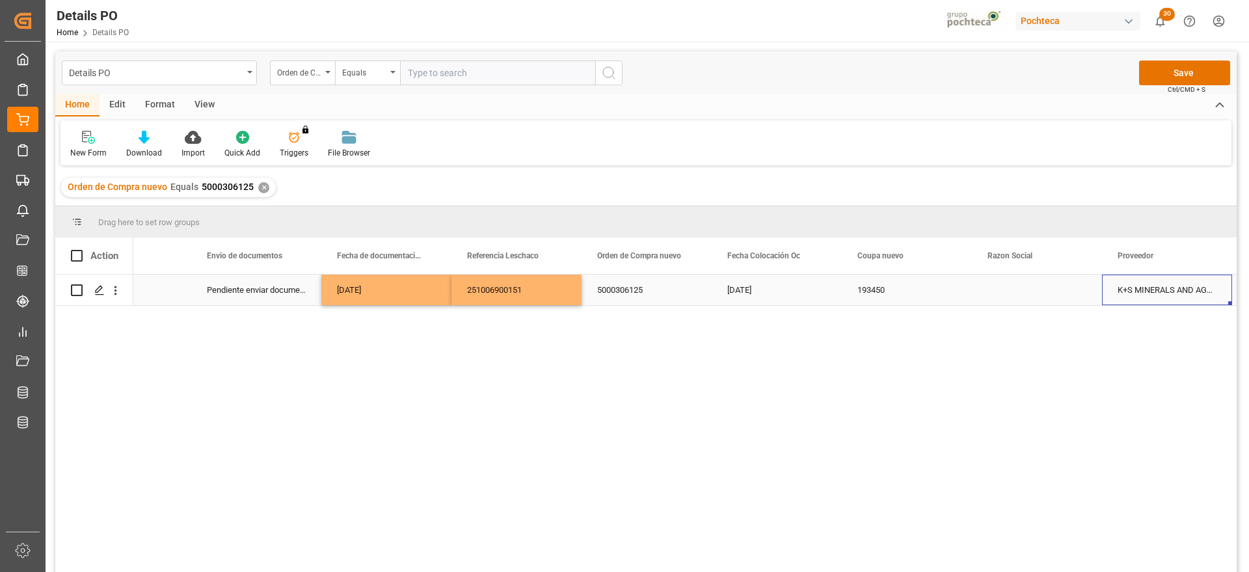
scroll to position [0, 983]
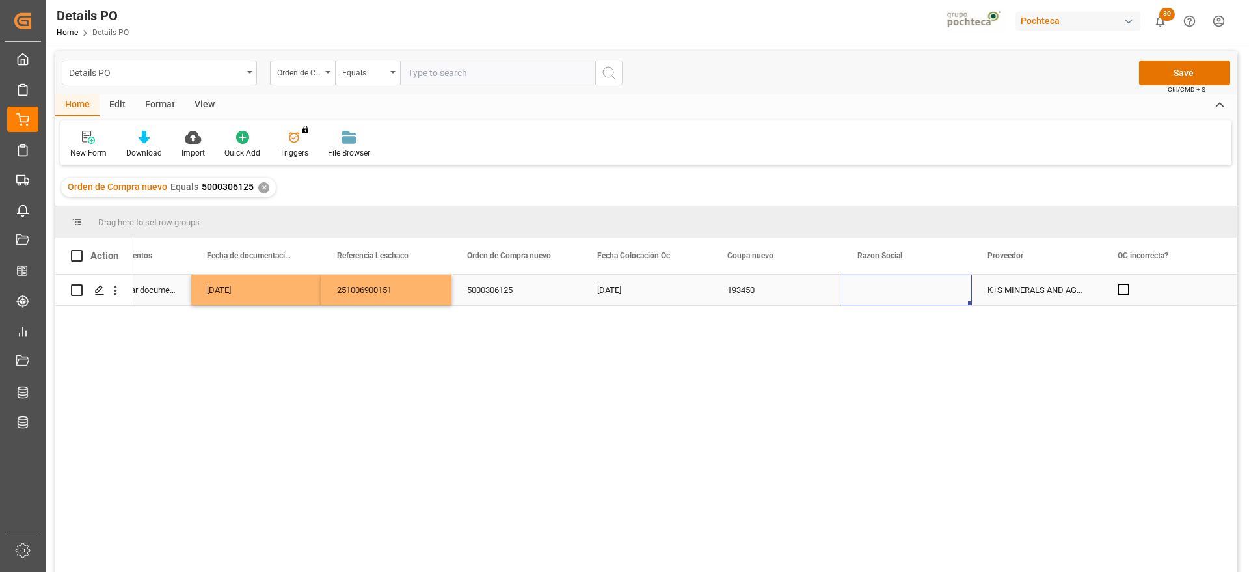
click at [875, 291] on div "Press SPACE to select this row." at bounding box center [907, 289] width 130 height 31
click at [942, 293] on icon "open menu" at bounding box center [948, 298] width 16 height 16
click at [902, 327] on div "Materias Primas" at bounding box center [919, 335] width 133 height 46
type input "Materias Primas"
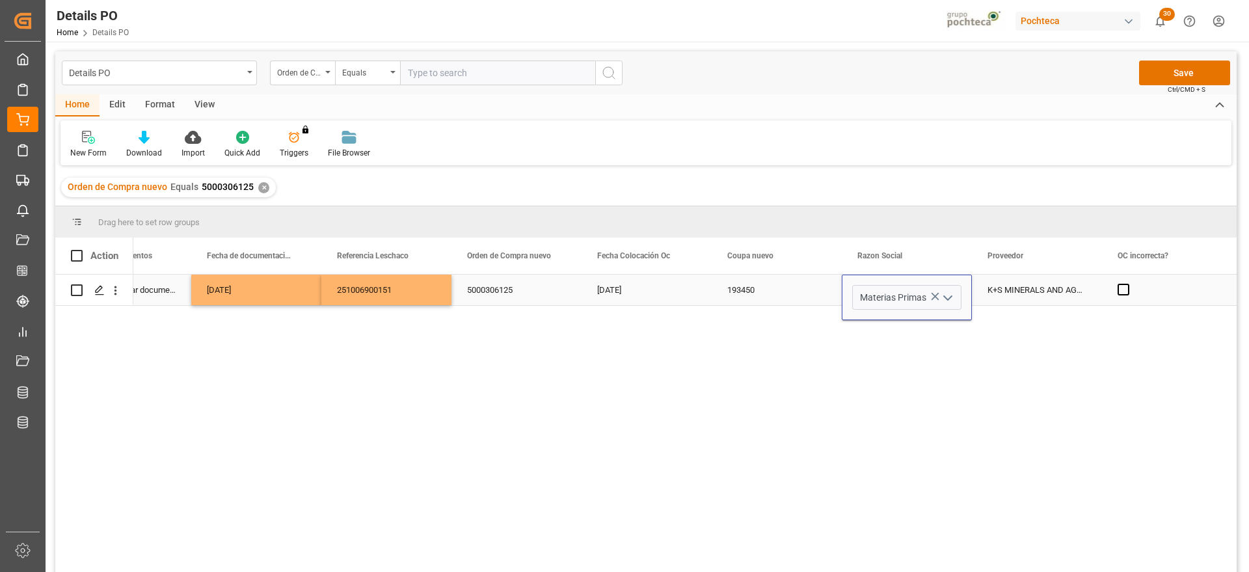
click at [1016, 293] on div "K+S MINERALS AND AGRICULTURE GMBH" at bounding box center [1037, 289] width 130 height 31
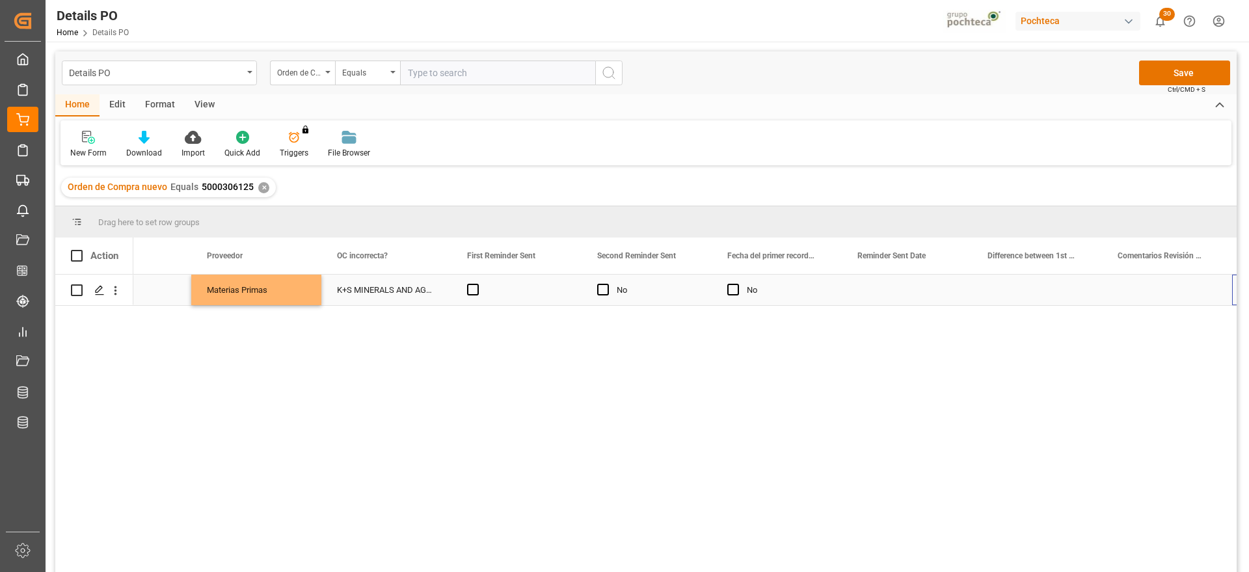
scroll to position [0, 0]
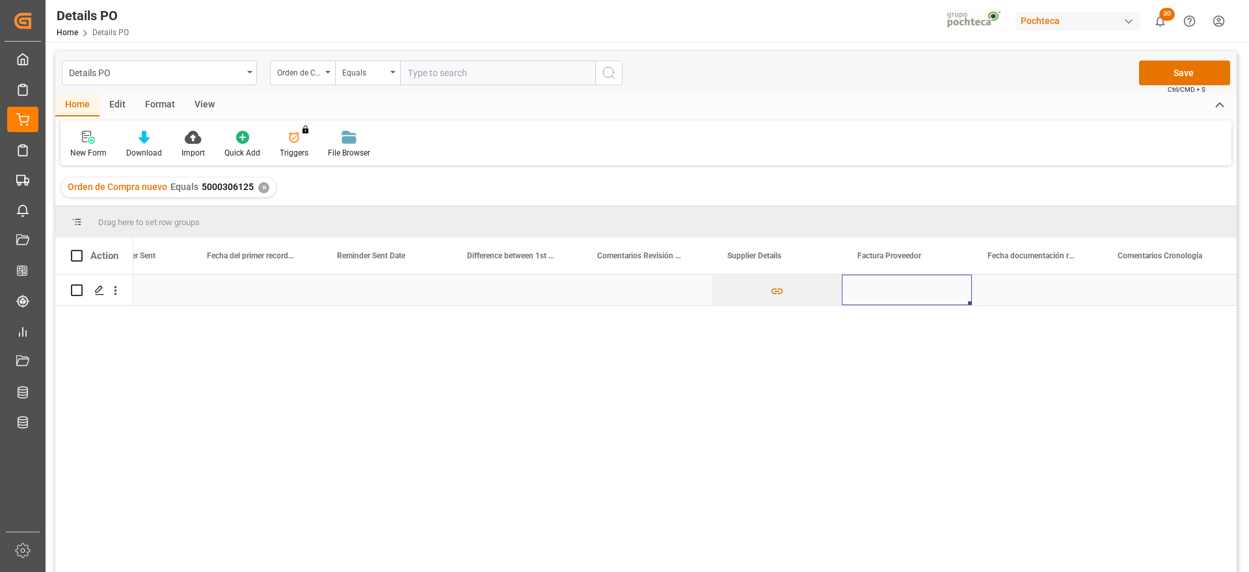
click at [901, 297] on div "Press SPACE to select this row." at bounding box center [907, 289] width 130 height 31
click at [901, 297] on input "Press SPACE to select this row." at bounding box center [906, 297] width 109 height 25
paste input "FAC01615"
type input "FAC01615"
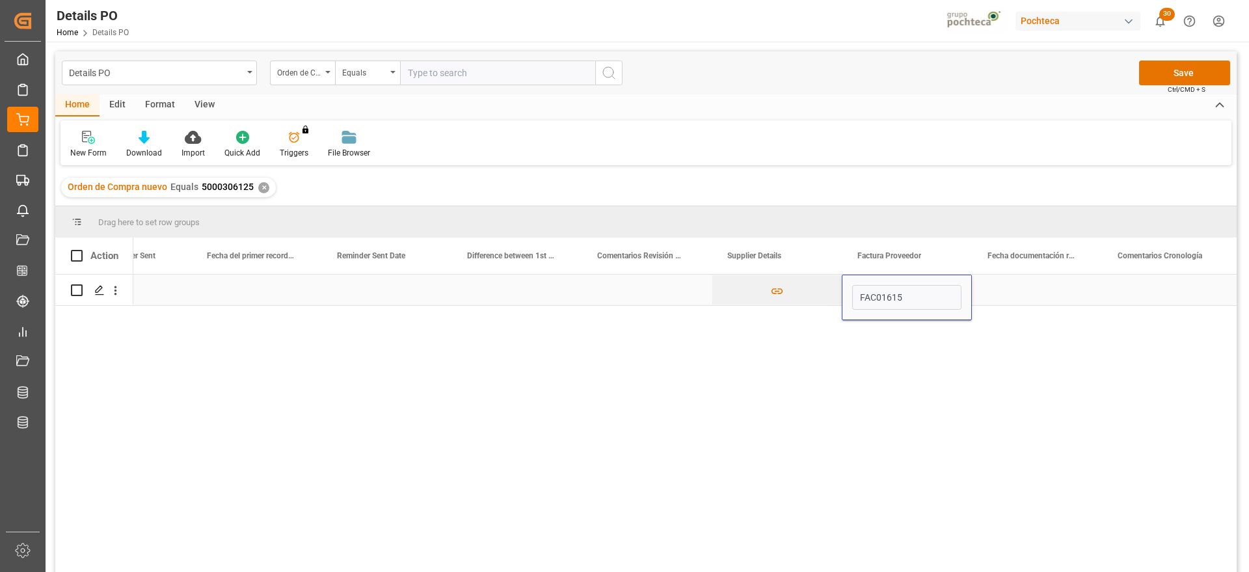
click at [1017, 294] on div "Press SPACE to select this row." at bounding box center [1037, 289] width 130 height 31
click at [1033, 290] on div "Press SPACE to select this row." at bounding box center [1037, 289] width 130 height 31
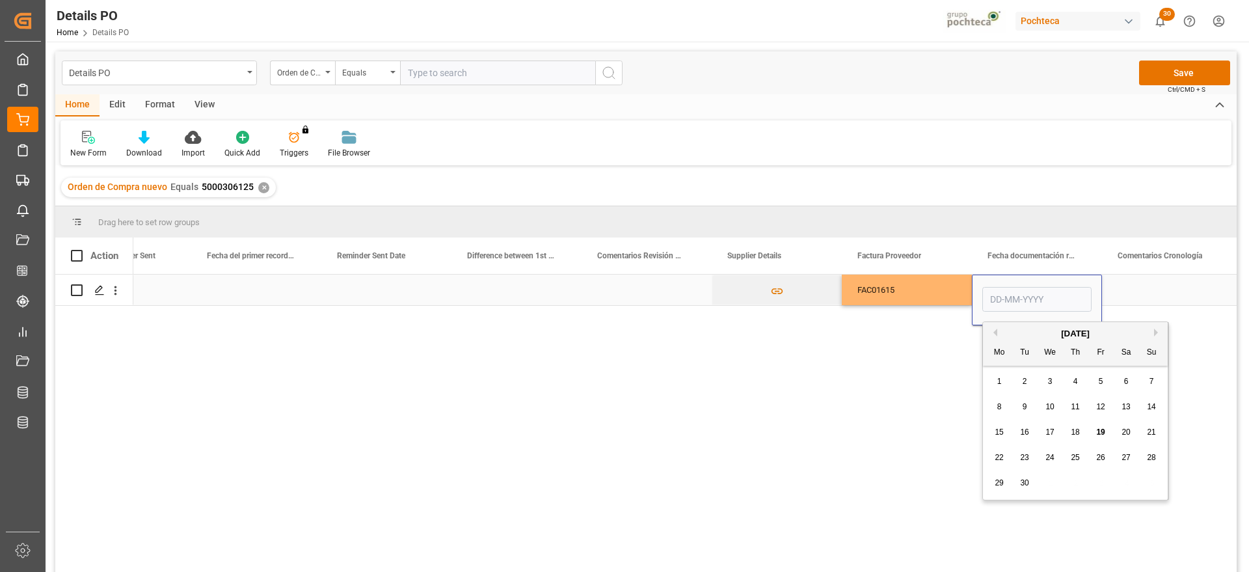
click at [1045, 297] on input "Press SPACE to select this row." at bounding box center [1036, 299] width 109 height 25
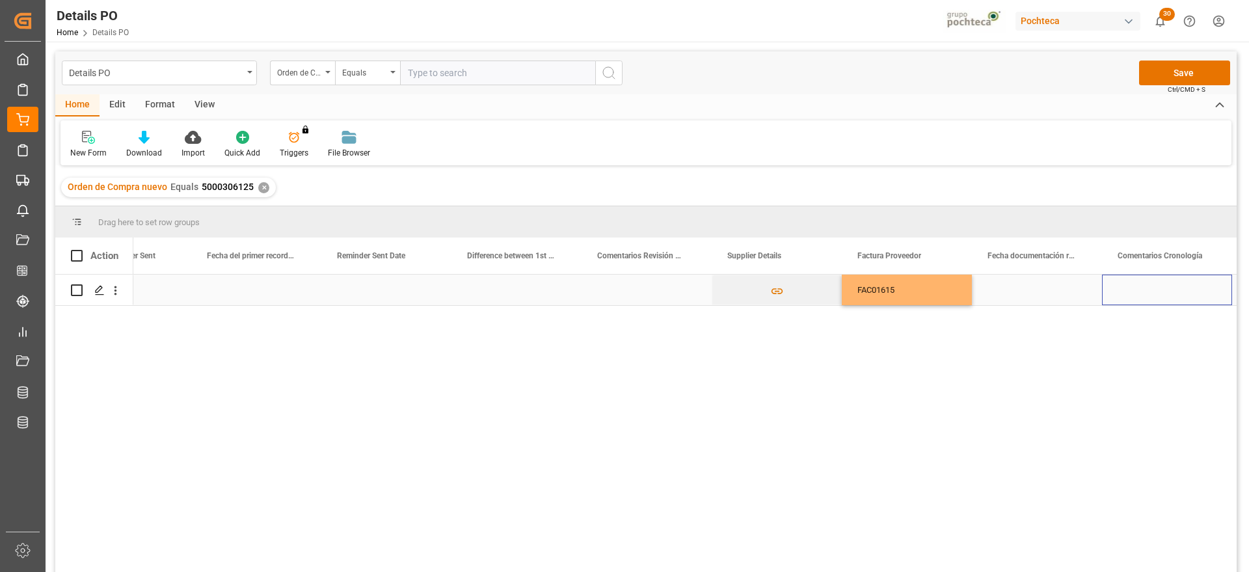
click at [1147, 288] on div "Press SPACE to select this row." at bounding box center [1167, 289] width 130 height 31
click at [1072, 291] on div "Press SPACE to select this row." at bounding box center [1037, 289] width 130 height 31
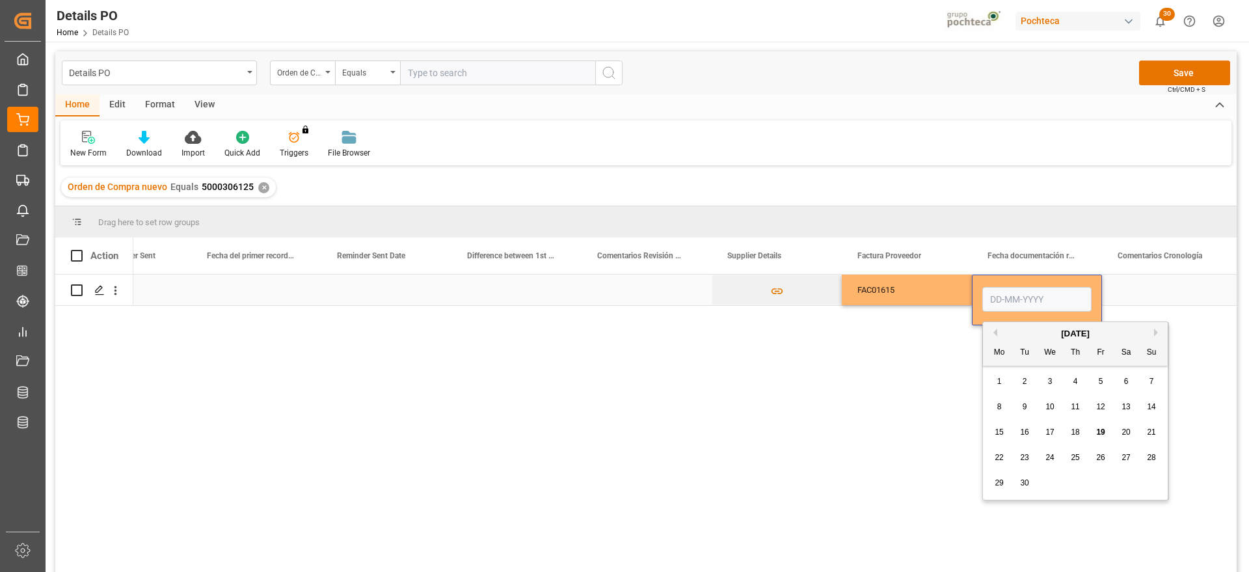
click at [1134, 291] on div "Press SPACE to select this row." at bounding box center [1167, 289] width 130 height 31
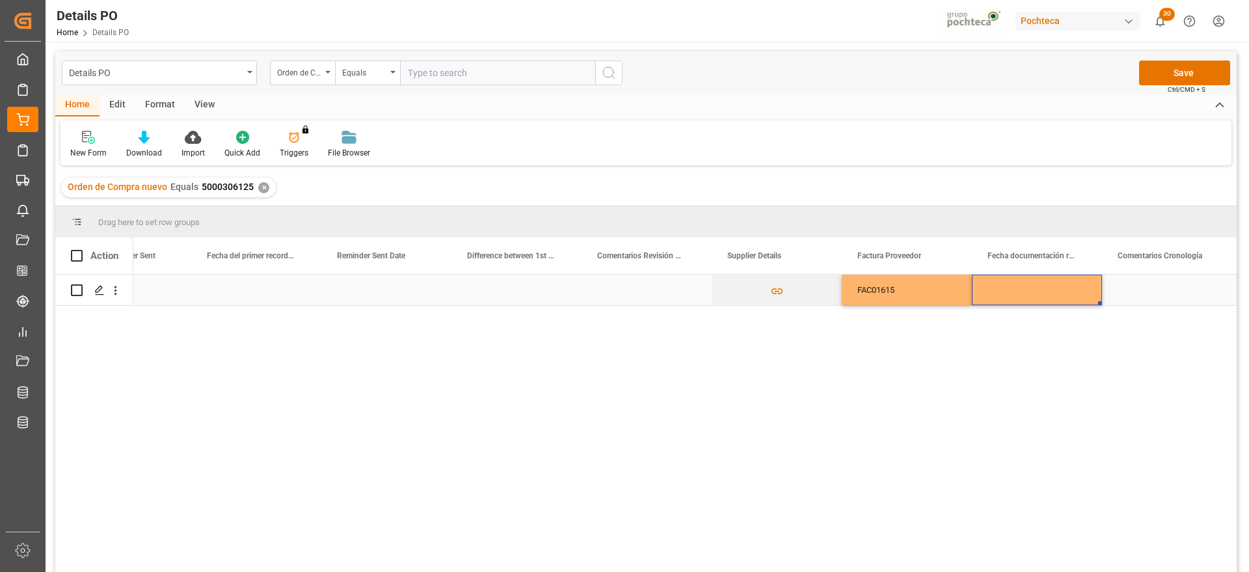
click at [1042, 299] on div "Press SPACE to select this row." at bounding box center [1037, 289] width 130 height 31
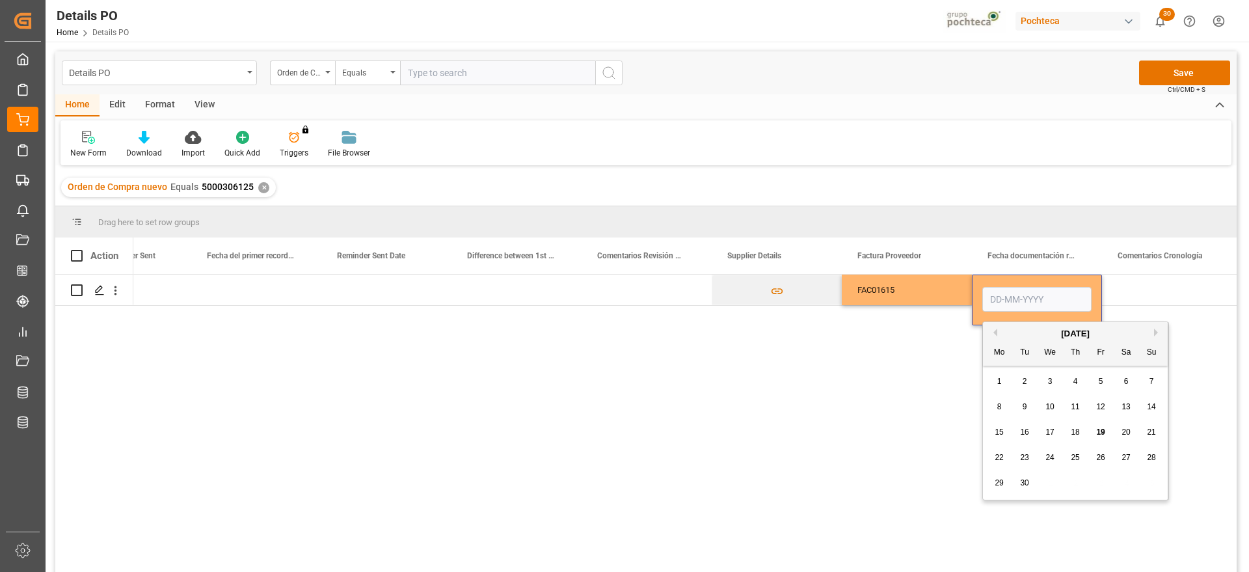
click at [1025, 407] on span "9" at bounding box center [1024, 406] width 5 height 9
type input "09-09-2025"
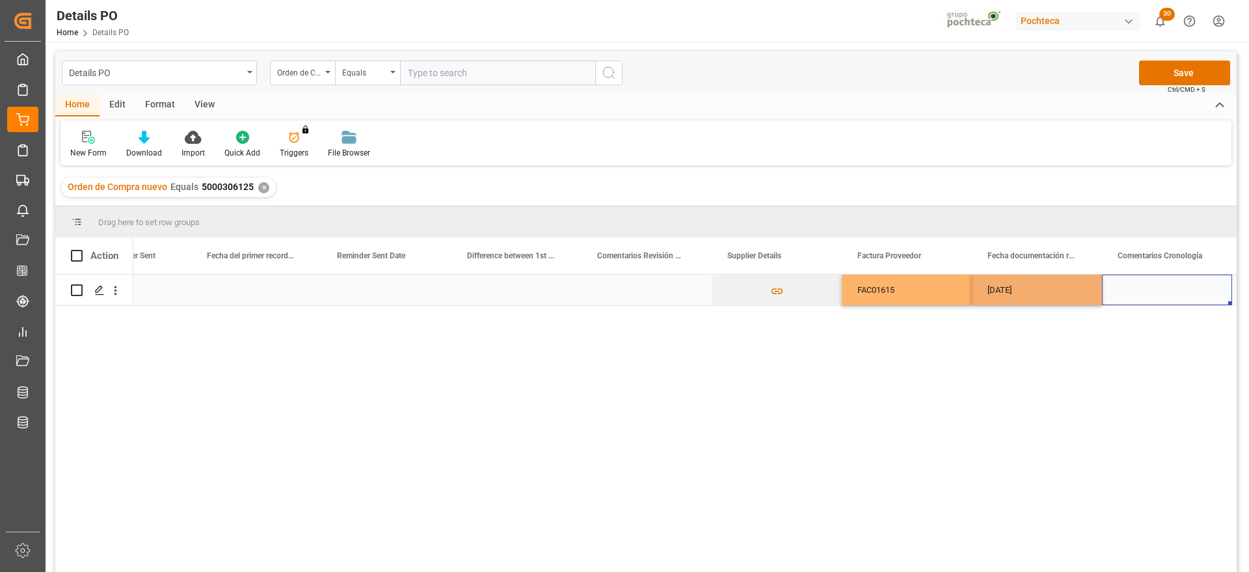
click at [1145, 299] on div "Press SPACE to select this row." at bounding box center [1167, 289] width 130 height 31
click at [1051, 290] on div "09-09-2025" at bounding box center [1037, 289] width 130 height 31
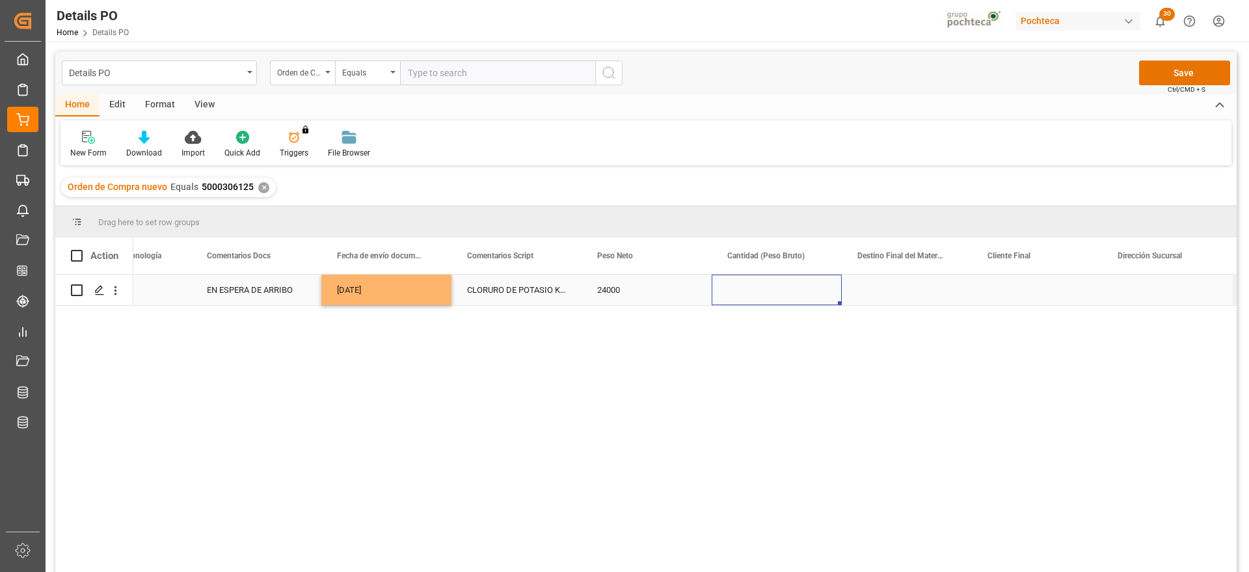
click at [766, 295] on div "Press SPACE to select this row." at bounding box center [777, 289] width 130 height 31
click at [766, 295] on input "Press SPACE to select this row." at bounding box center [776, 297] width 109 height 25
type input "24500"
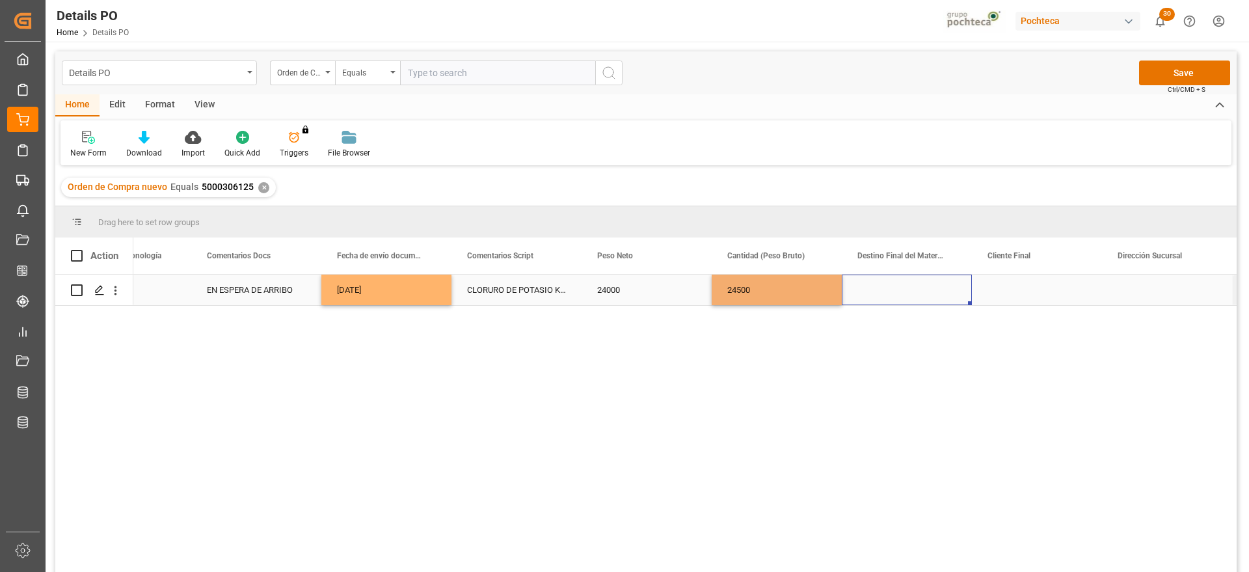
click at [886, 297] on div "Press SPACE to select this row." at bounding box center [907, 289] width 130 height 31
click at [886, 297] on input "Press SPACE to select this row." at bounding box center [906, 297] width 109 height 25
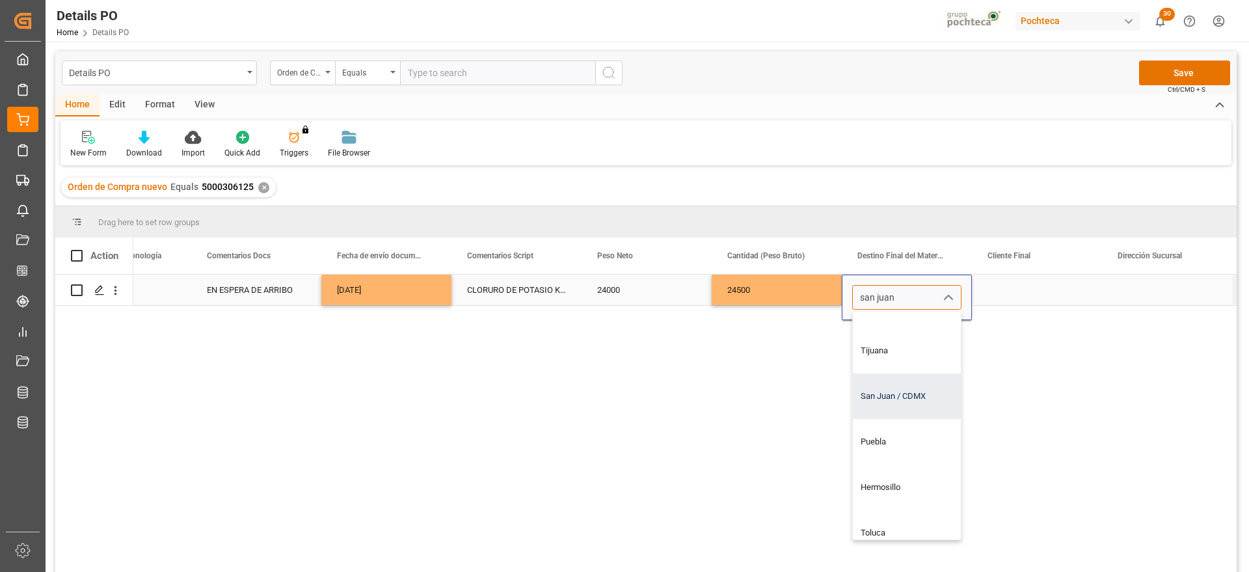
click at [895, 395] on div "San Juan / CDMX" at bounding box center [931, 396] width 157 height 46
type input "San Juan / CDMX"
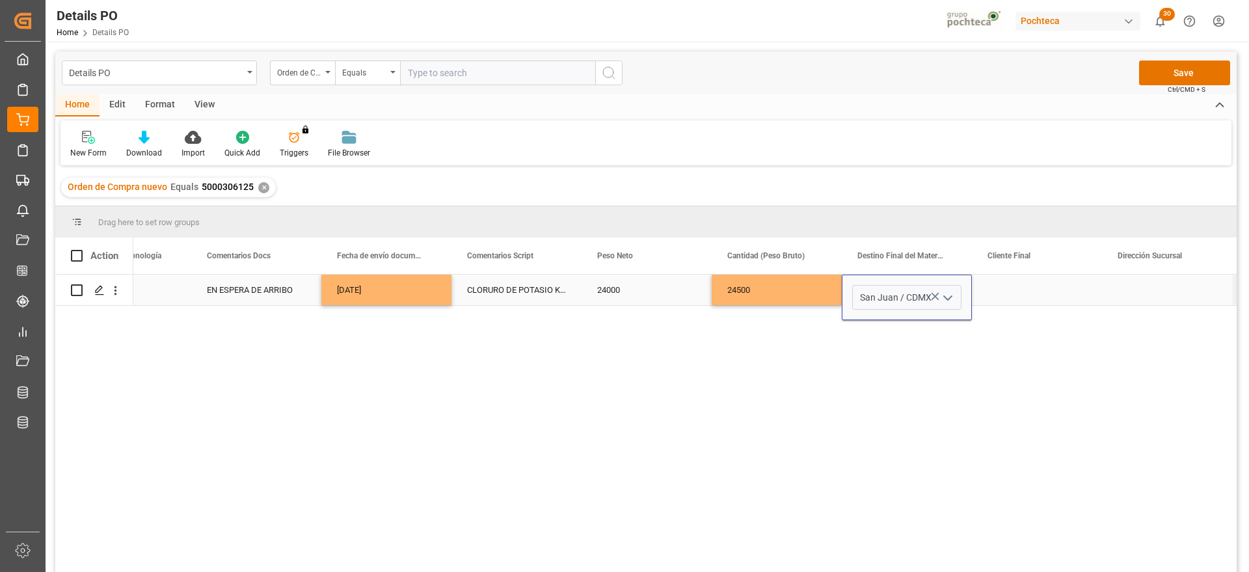
click at [1032, 287] on div "Press SPACE to select this row." at bounding box center [1037, 289] width 130 height 31
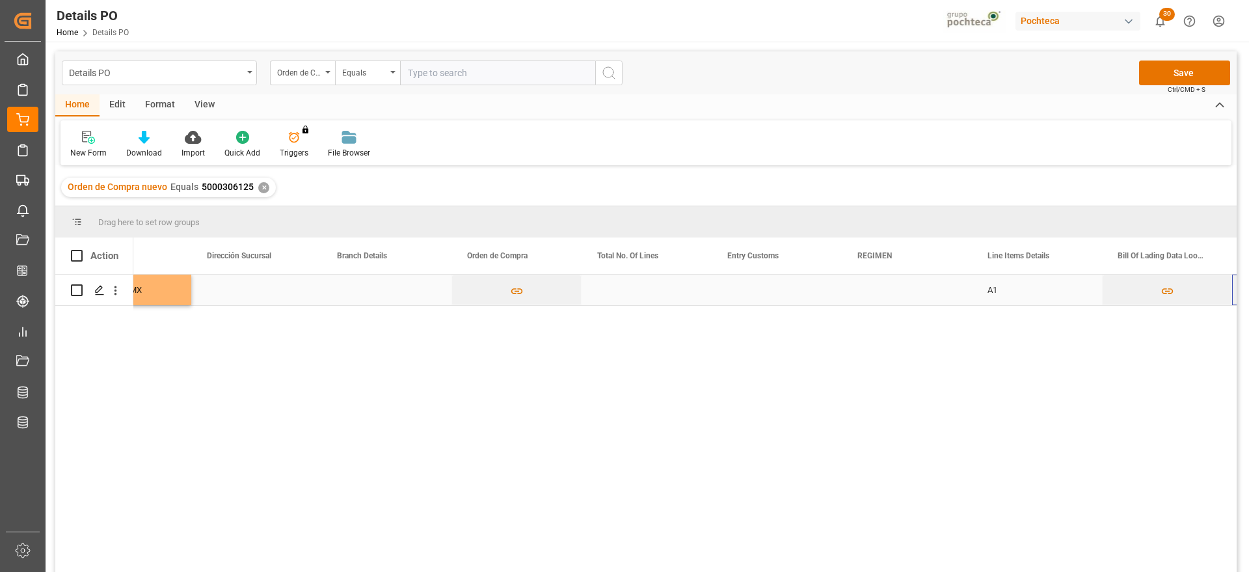
scroll to position [0, 4235]
click at [780, 289] on div "Press SPACE to select this row." at bounding box center [777, 289] width 130 height 31
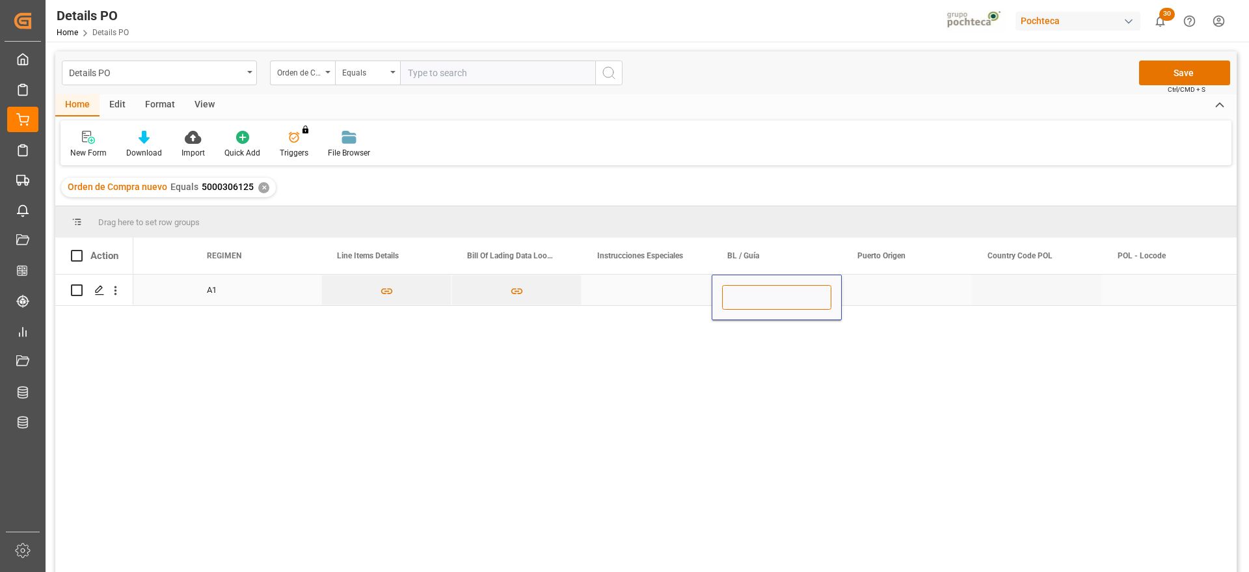
click at [777, 289] on input "Press SPACE to select this row." at bounding box center [776, 297] width 109 height 25
paste input "720983835"
type input "720983835"
click at [898, 295] on div "Press SPACE to select this row." at bounding box center [907, 289] width 130 height 31
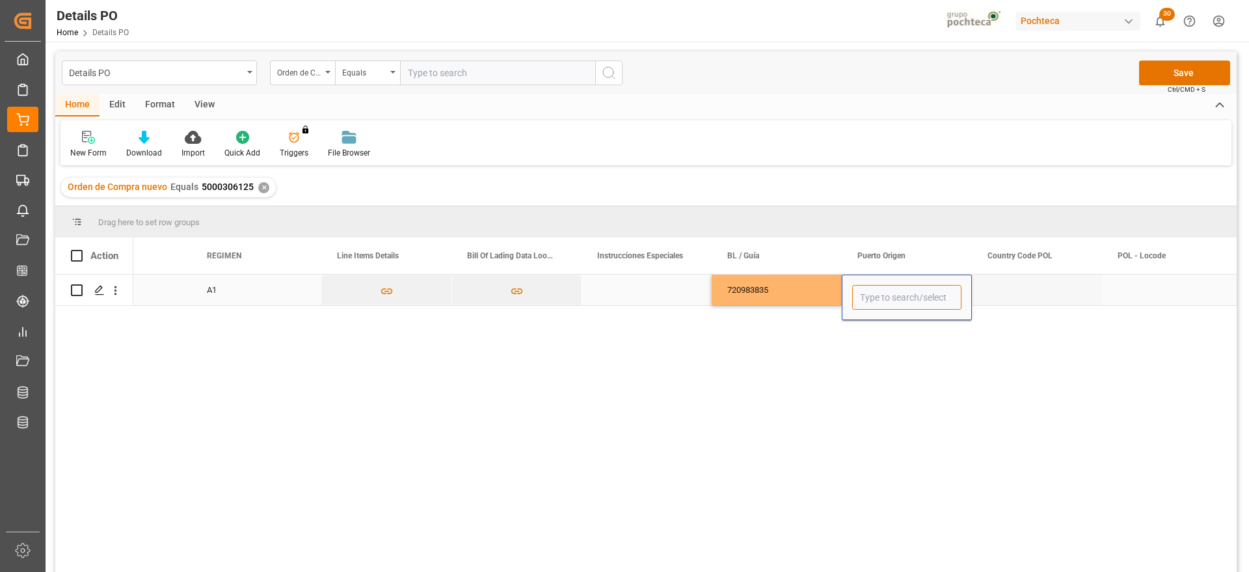
click at [940, 297] on input "Press SPACE to select this row." at bounding box center [906, 297] width 109 height 25
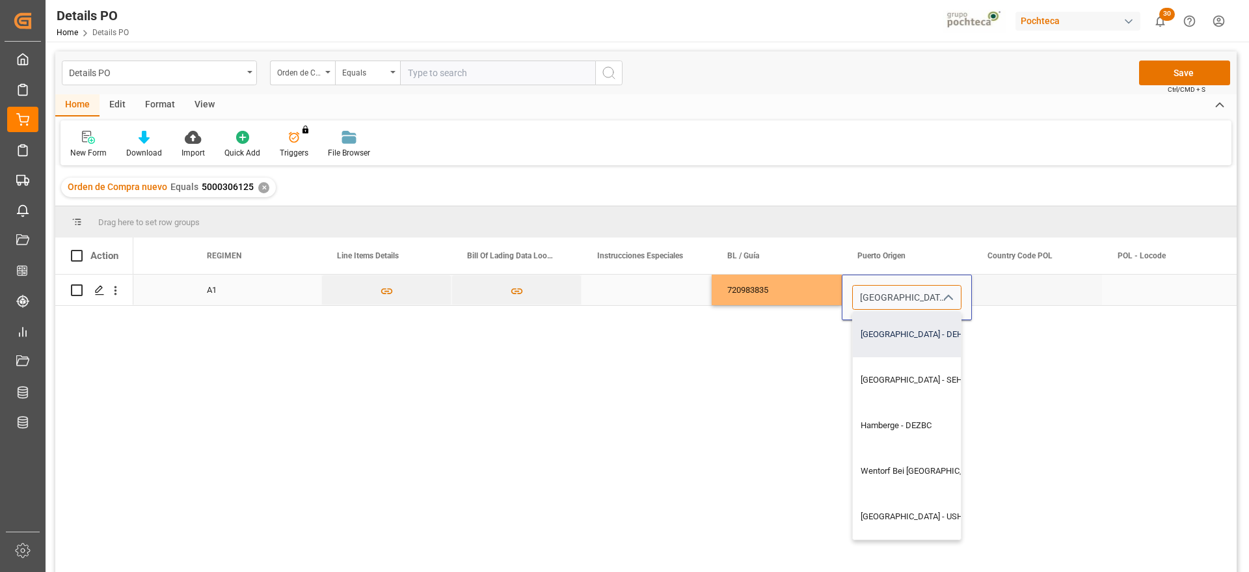
click at [922, 341] on div "Hamburg - DEHAM" at bounding box center [943, 335] width 181 height 46
type input "Hamburg - DEHAM"
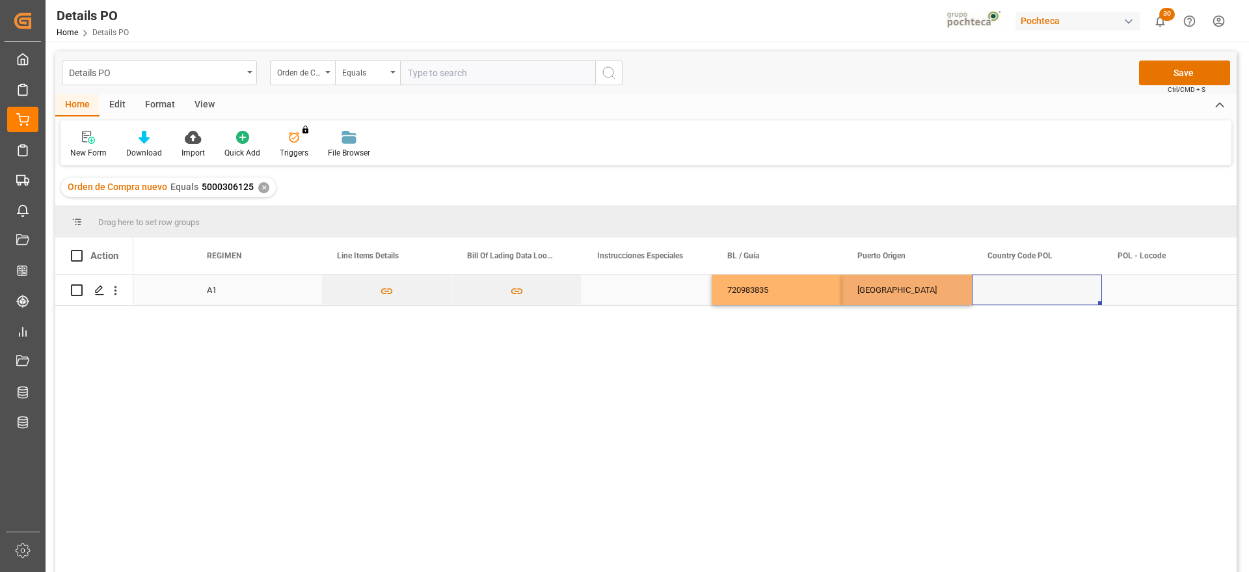
click at [1037, 284] on div "Press SPACE to select this row." at bounding box center [1037, 289] width 130 height 31
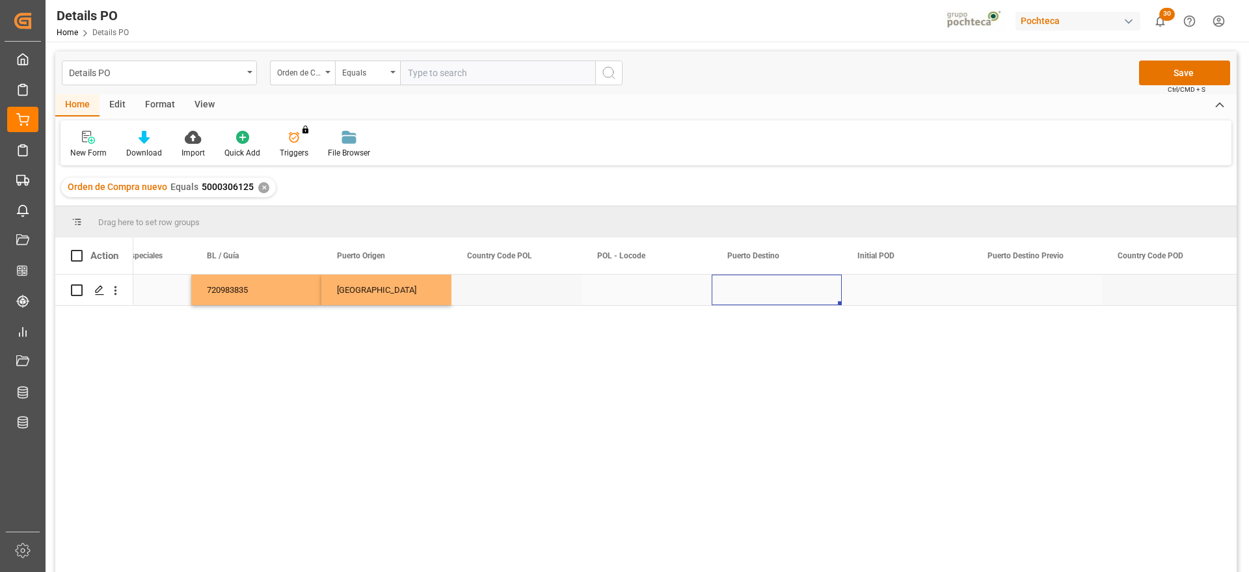
click at [774, 286] on div "Press SPACE to select this row." at bounding box center [777, 289] width 130 height 31
click at [773, 289] on input "Press SPACE to select this row." at bounding box center [776, 297] width 109 height 25
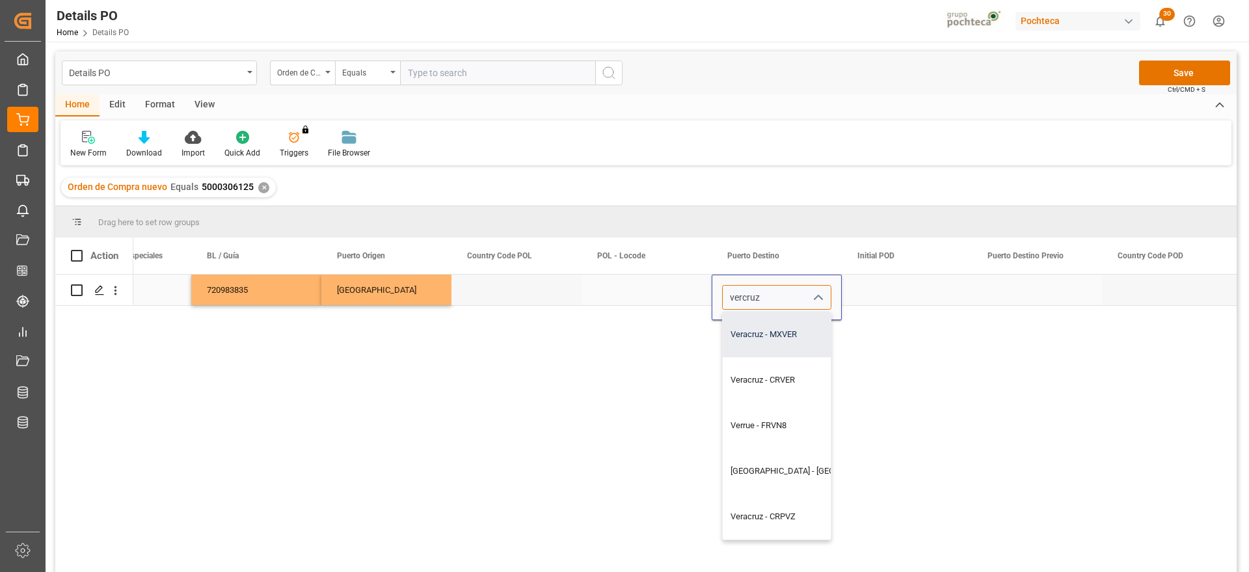
click at [767, 340] on div "Veracruz - MXVER" at bounding box center [813, 335] width 181 height 46
type input "Veracruz - MXVER"
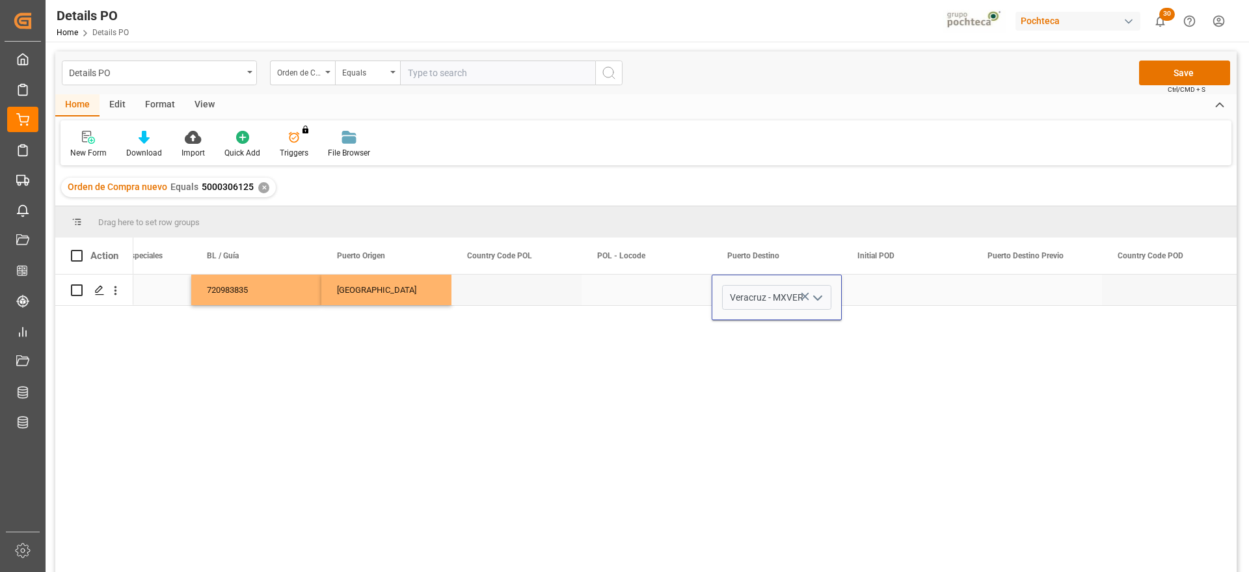
click at [888, 298] on div "Press SPACE to select this row." at bounding box center [907, 289] width 130 height 31
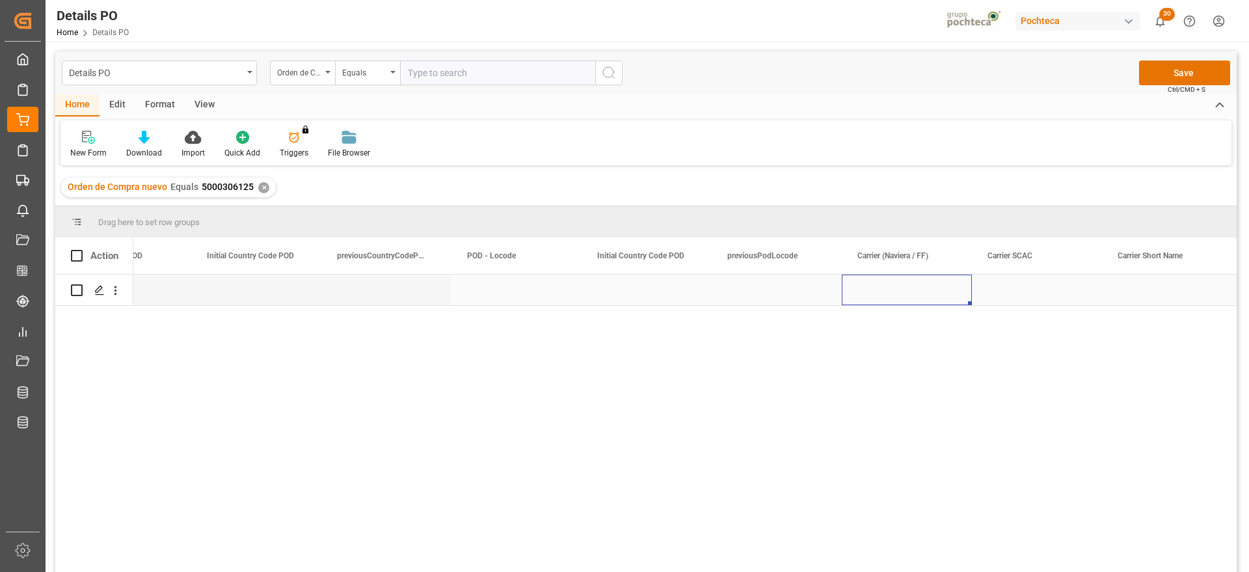
click at [888, 298] on div "Press SPACE to select this row." at bounding box center [907, 289] width 130 height 31
type input "m"
type input "MAERSK"
click at [1033, 293] on div "Press SPACE to select this row." at bounding box center [1037, 289] width 130 height 31
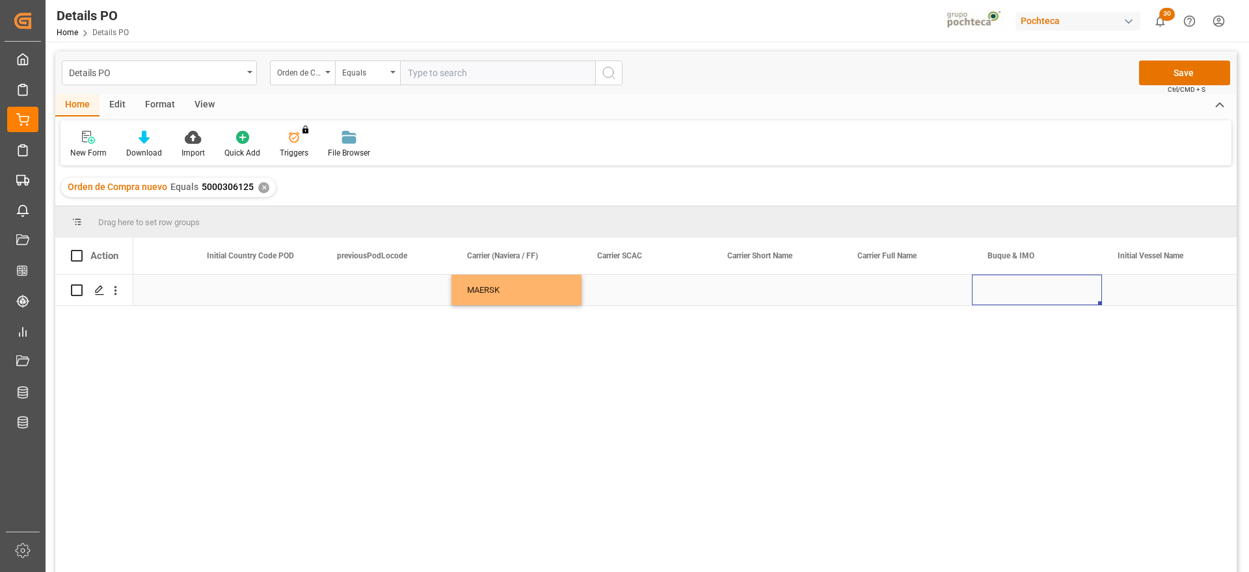
click at [1015, 289] on div "Press SPACE to select this row." at bounding box center [1037, 289] width 130 height 31
click at [1056, 335] on div "Clemens Schulte - 9665671" at bounding box center [1041, 335] width 116 height 46
type input "Clemens Schulte - 9665671"
click at [1127, 291] on div "Press SPACE to select this row." at bounding box center [1167, 289] width 130 height 31
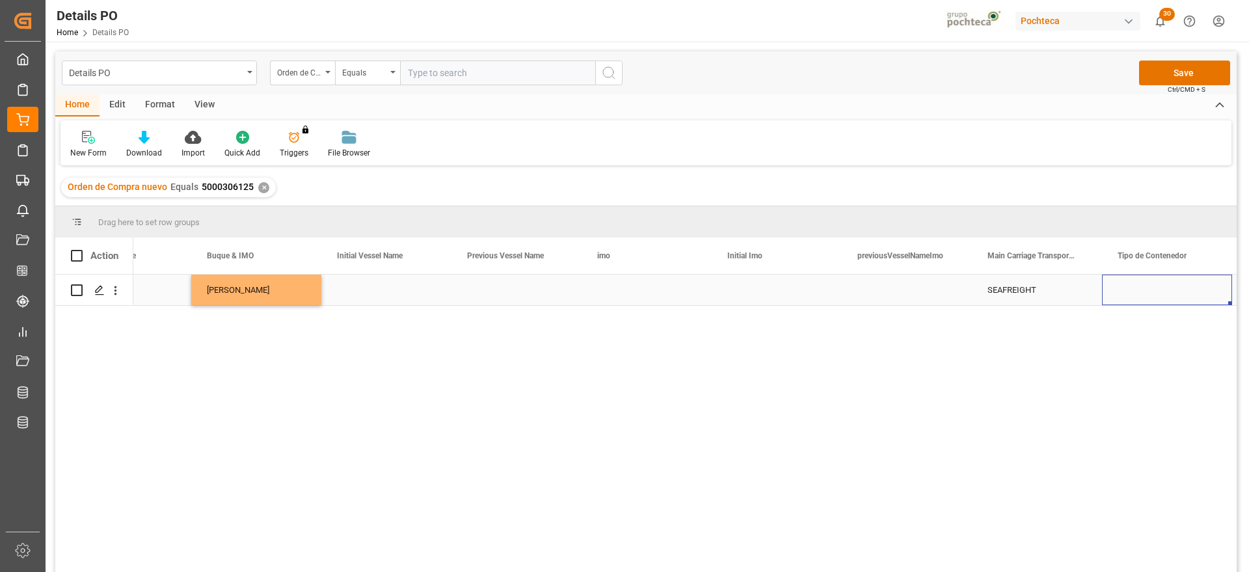
click at [1127, 287] on div "Press SPACE to select this row." at bounding box center [1167, 289] width 130 height 31
click at [1205, 295] on icon "open menu" at bounding box center [1208, 298] width 16 height 16
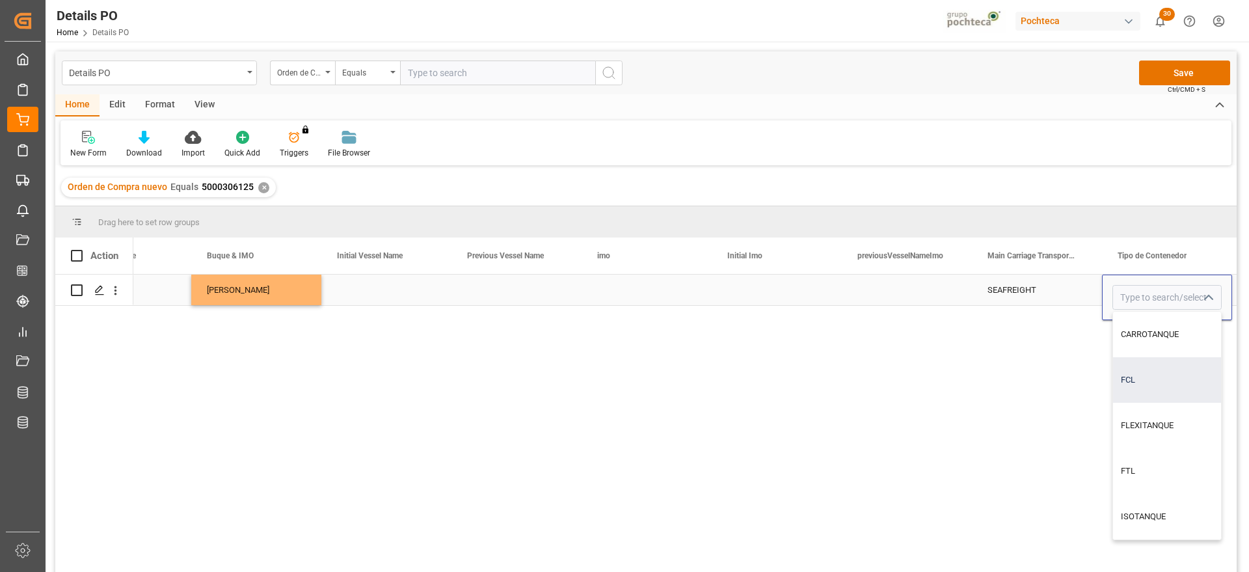
click at [1159, 380] on div "FCL" at bounding box center [1167, 380] width 108 height 46
type input "FCL"
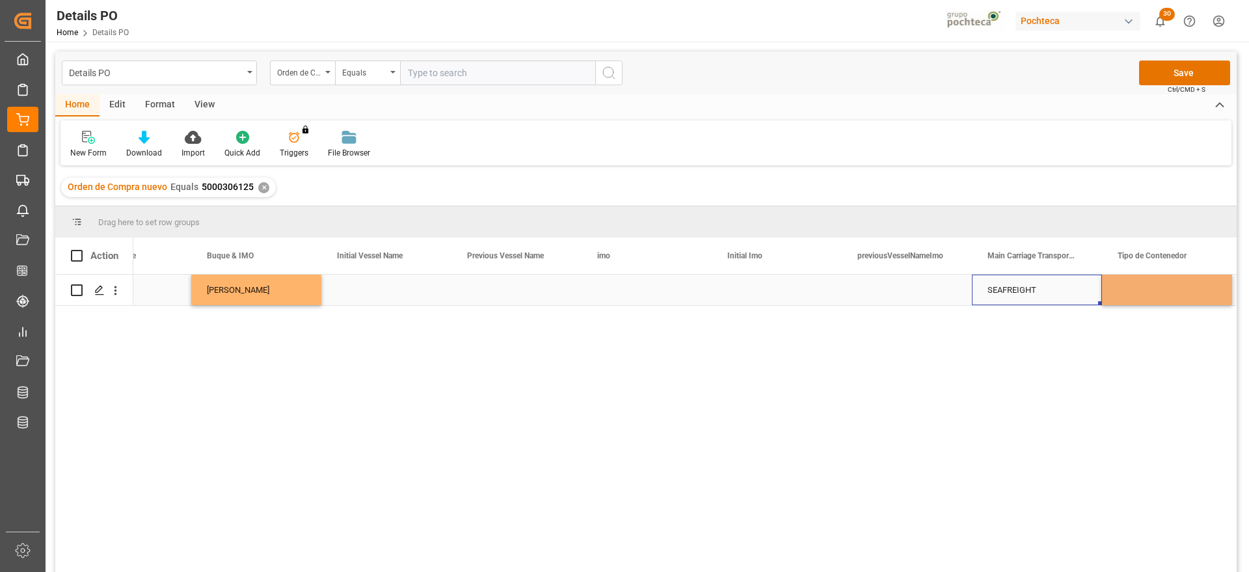
click at [1061, 284] on div "SEAFREIGHT" at bounding box center [1036, 290] width 99 height 30
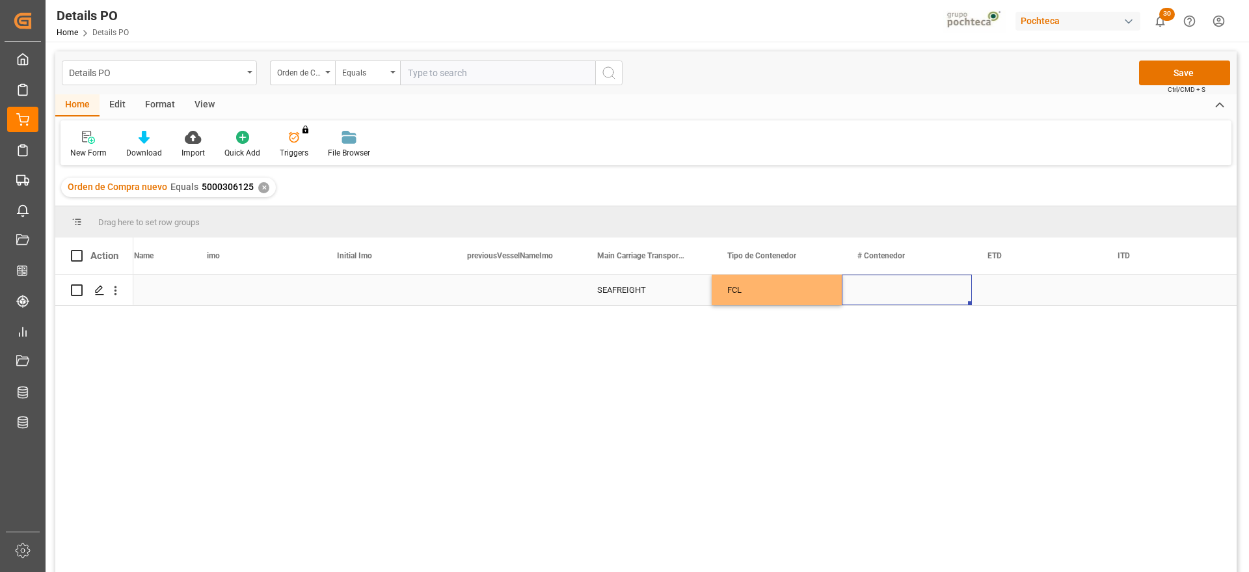
click at [902, 292] on div "Press SPACE to select this row." at bounding box center [907, 289] width 130 height 31
click at [902, 292] on input "Press SPACE to select this row." at bounding box center [906, 297] width 109 height 25
paste input "MSKU 723594-9"
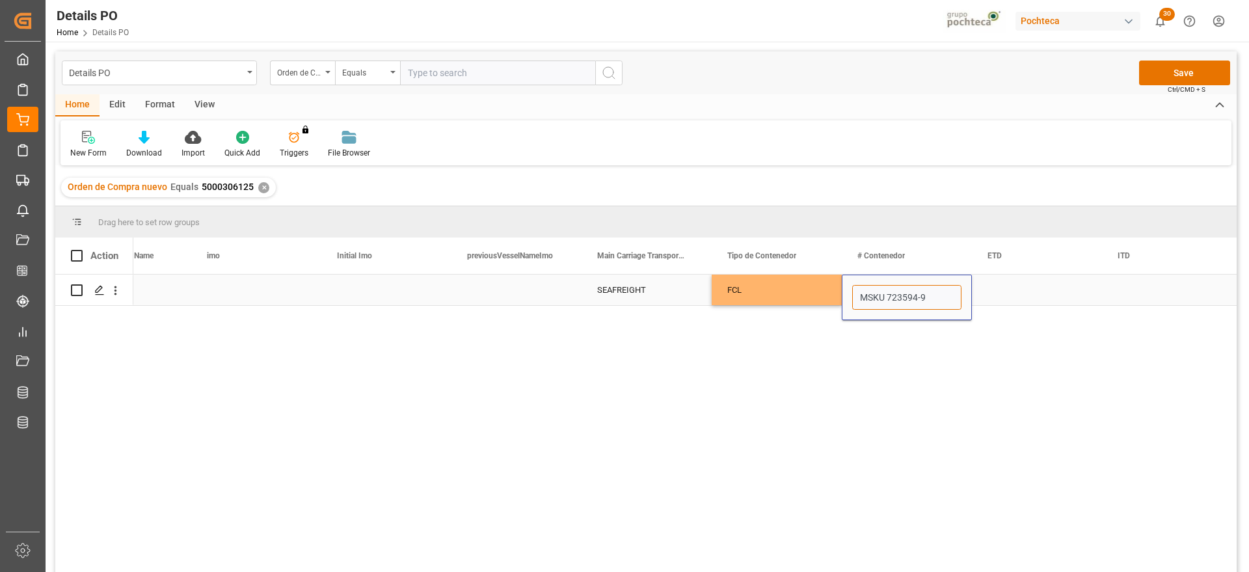
click at [890, 293] on input "MSKU 723594-9" at bounding box center [906, 297] width 109 height 25
type input "MSKU7235949"
click at [1013, 294] on div "Press SPACE to select this row." at bounding box center [1037, 289] width 130 height 31
click at [1030, 295] on div "Press SPACE to select this row." at bounding box center [1037, 289] width 130 height 31
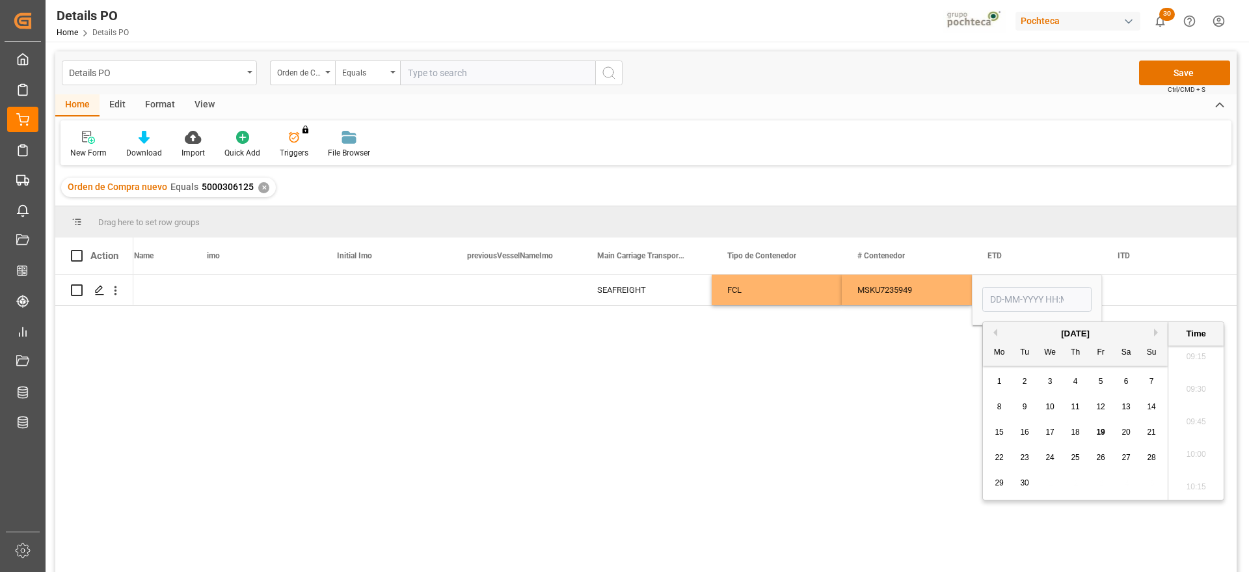
click at [1099, 382] on span "5" at bounding box center [1101, 381] width 5 height 9
type input "05-09-2025 00:00"
click at [1143, 287] on div "Press SPACE to select this row." at bounding box center [1167, 289] width 130 height 31
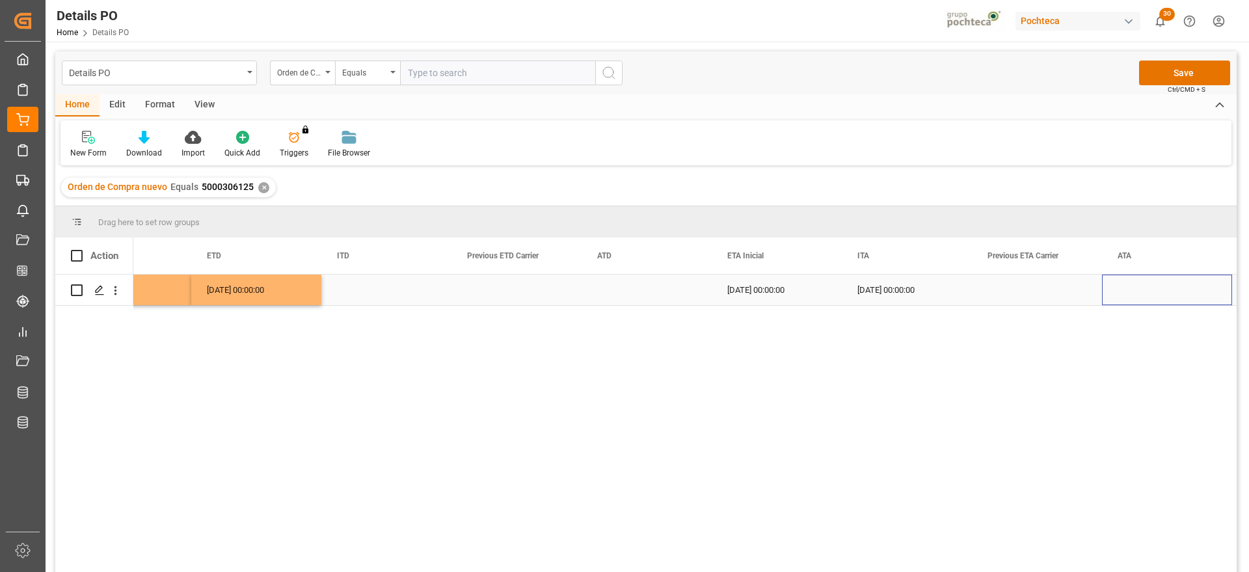
click at [1143, 287] on div "Press SPACE to select this row." at bounding box center [1167, 289] width 130 height 31
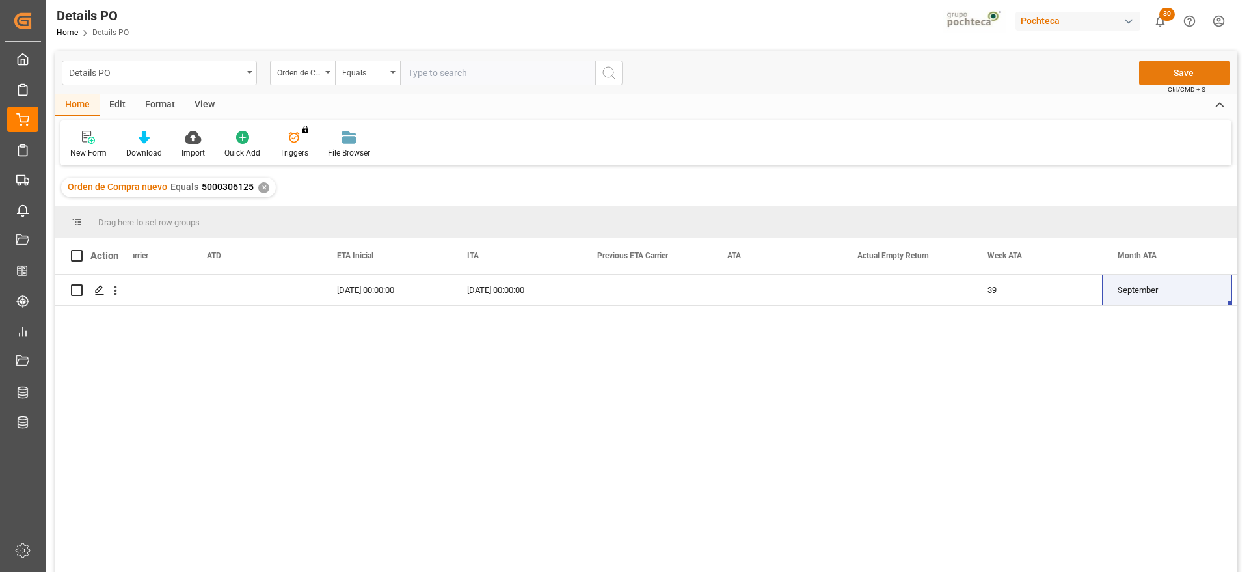
click at [1179, 64] on button "Save" at bounding box center [1184, 72] width 91 height 25
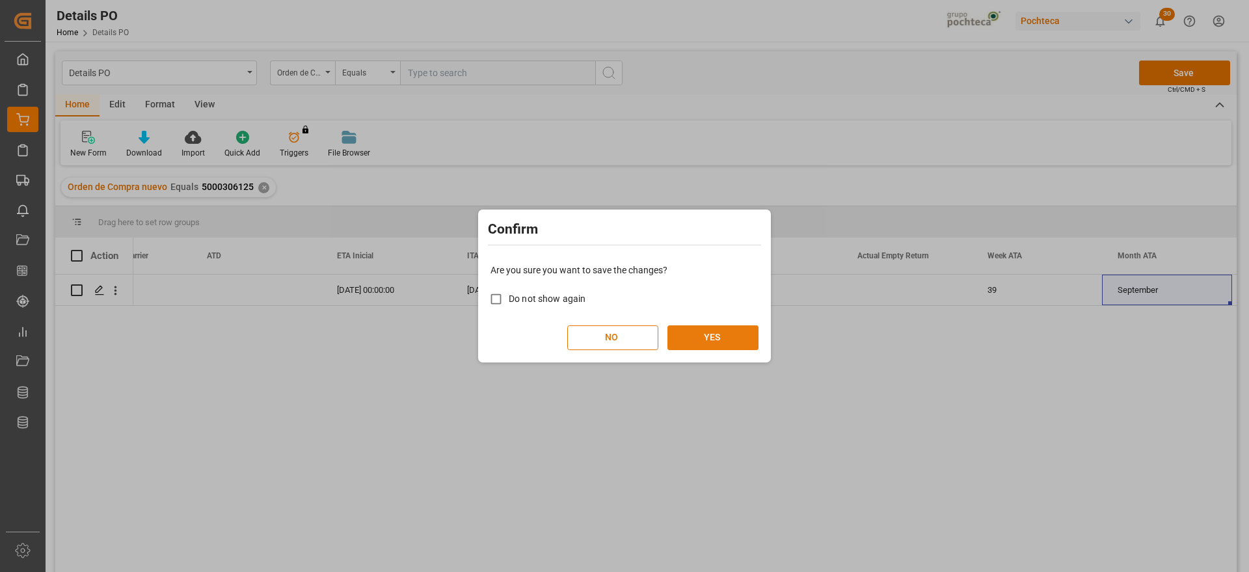
click at [702, 341] on button "YES" at bounding box center [712, 337] width 91 height 25
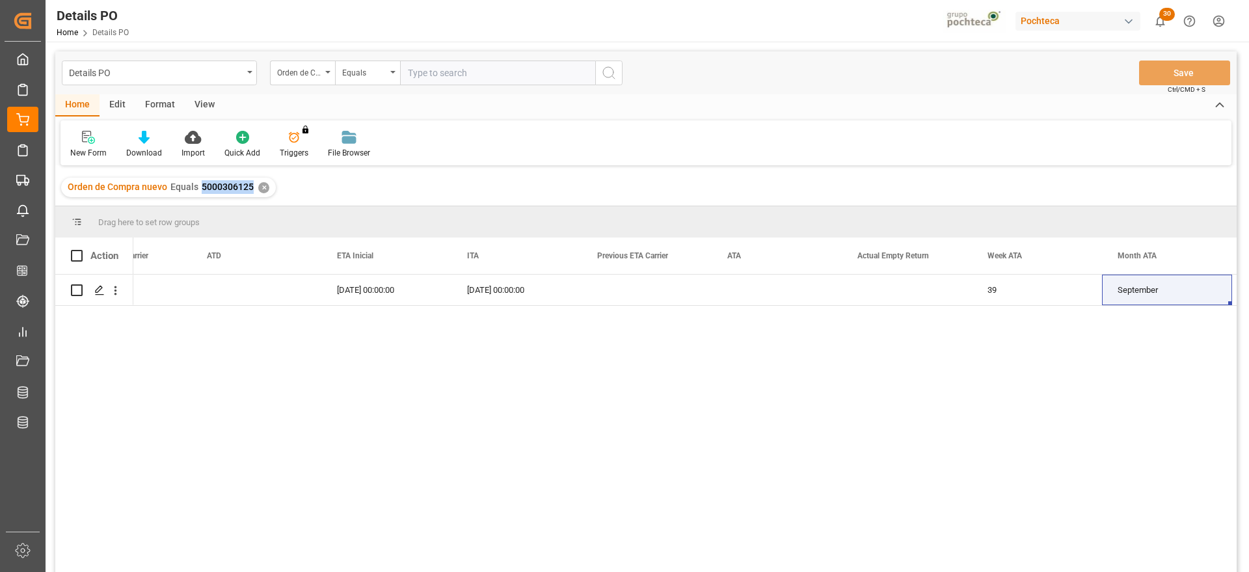
drag, startPoint x: 250, startPoint y: 183, endPoint x: 196, endPoint y: 186, distance: 53.4
click at [196, 186] on div "Orden de Compra nuevo Equals 5000306125" at bounding box center [161, 187] width 186 height 14
copy span "5000306125"
click at [102, 287] on polygon "Press SPACE to select this row." at bounding box center [99, 289] width 7 height 7
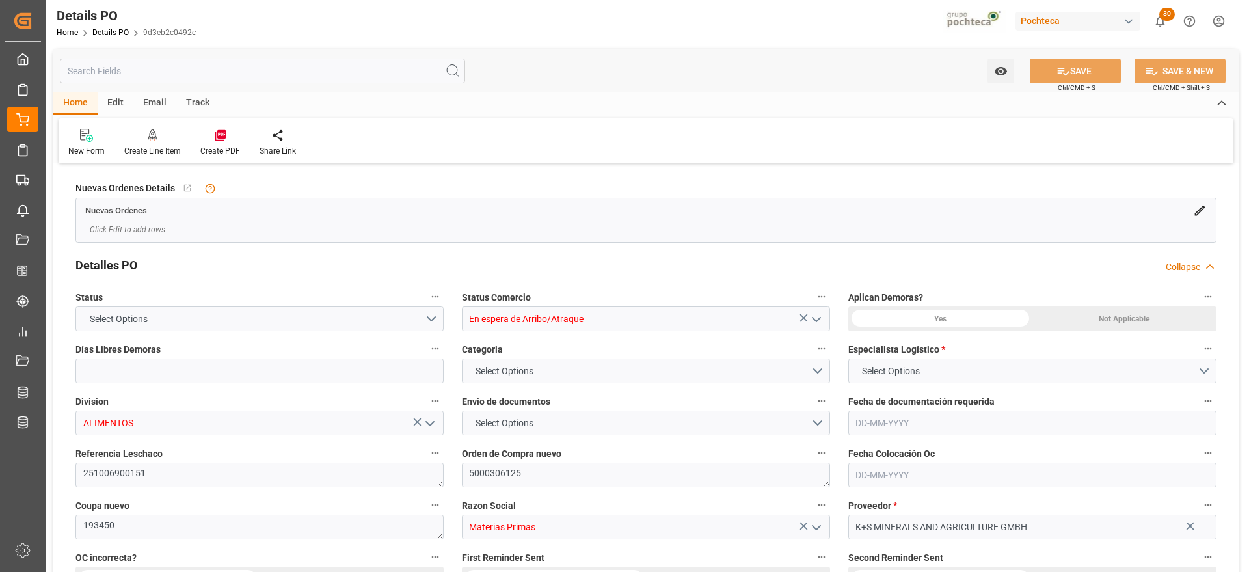
type input "12"
type input "09-09-2025"
type input "15-07-2025"
type input "09-09-2025"
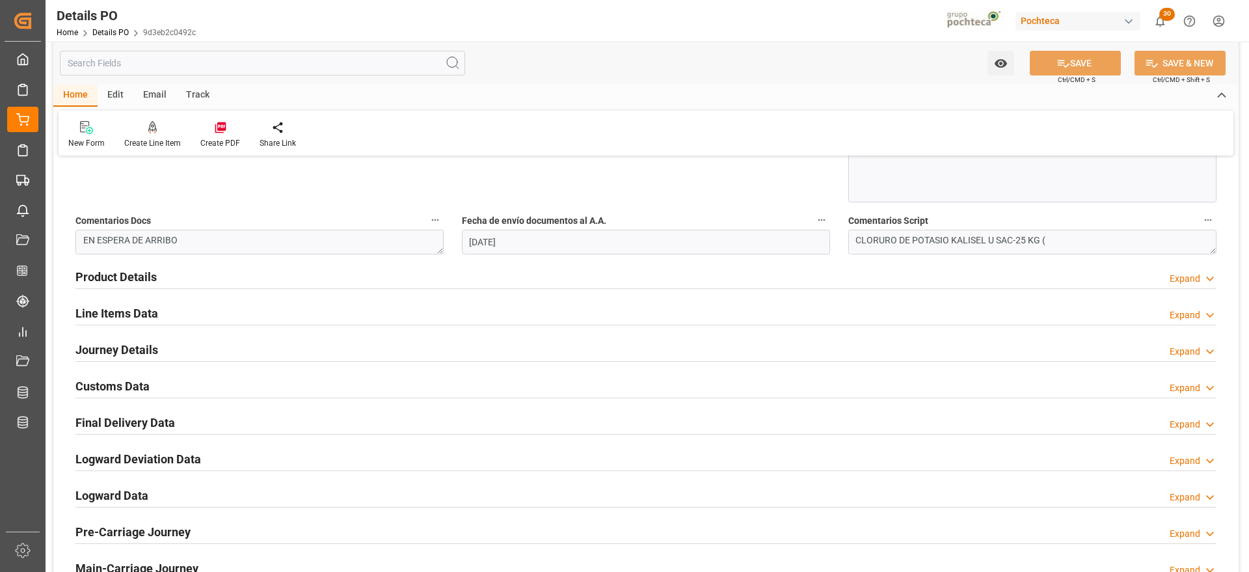
click at [127, 313] on h2 "Line Items Data" at bounding box center [116, 313] width 83 height 18
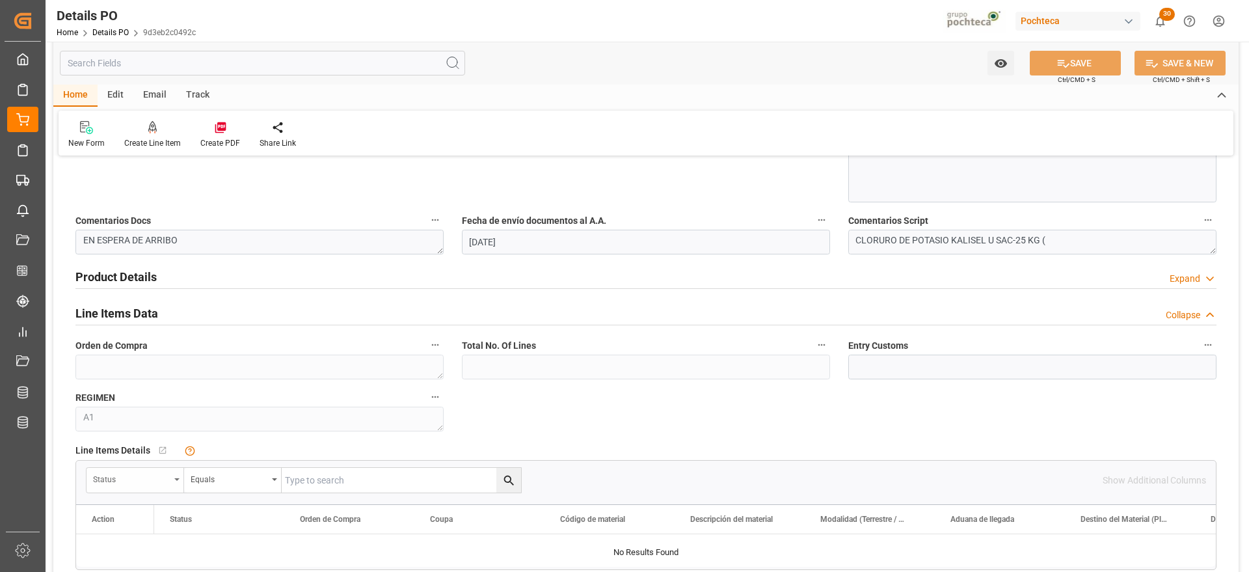
click at [164, 477] on div "Status" at bounding box center [131, 477] width 77 height 15
click at [155, 513] on input "text" at bounding box center [183, 510] width 183 height 21
type input "ORDE"
click at [192, 548] on div "Orden de Compra" at bounding box center [184, 539] width 194 height 27
click at [306, 482] on input "text" at bounding box center [401, 480] width 239 height 25
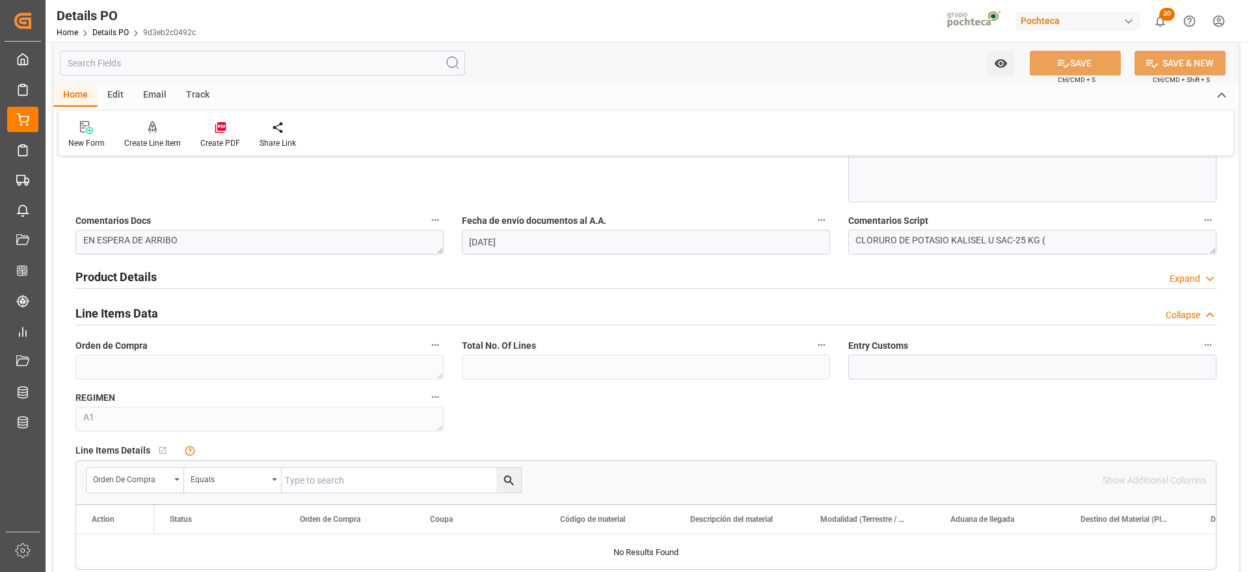
paste input "5000306125"
type input "5000306125"
click at [524, 478] on div "Orden de Compra Equals 5000306125" at bounding box center [594, 480] width 1017 height 26
click at [506, 478] on icon "search button" at bounding box center [509, 481] width 14 height 14
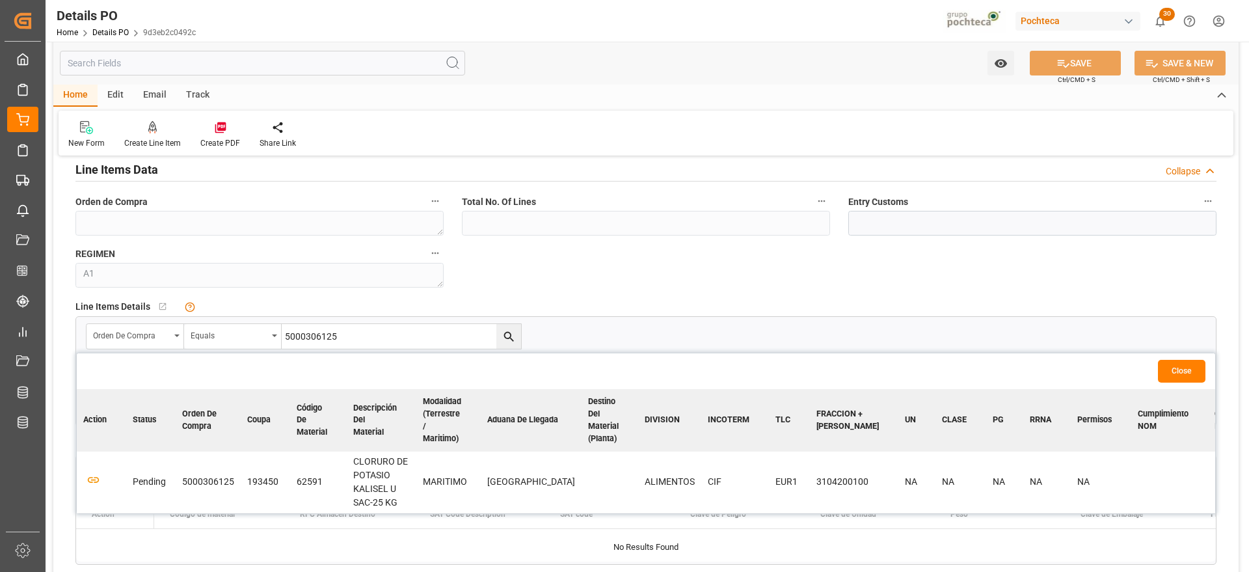
scroll to position [894, 0]
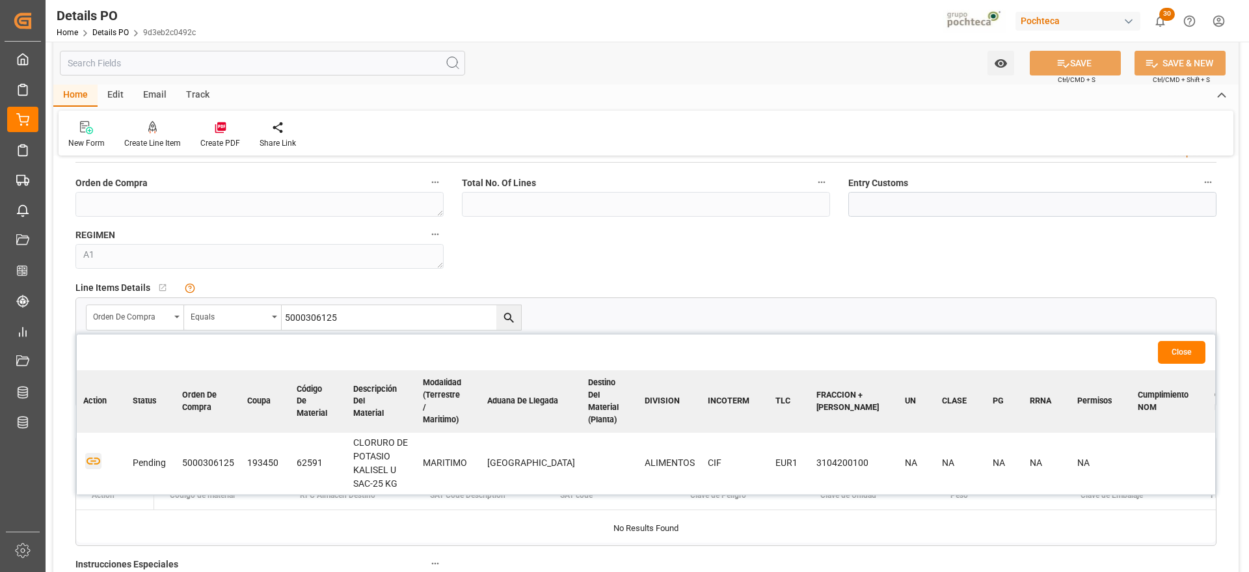
click at [90, 462] on icon "button" at bounding box center [93, 461] width 16 height 16
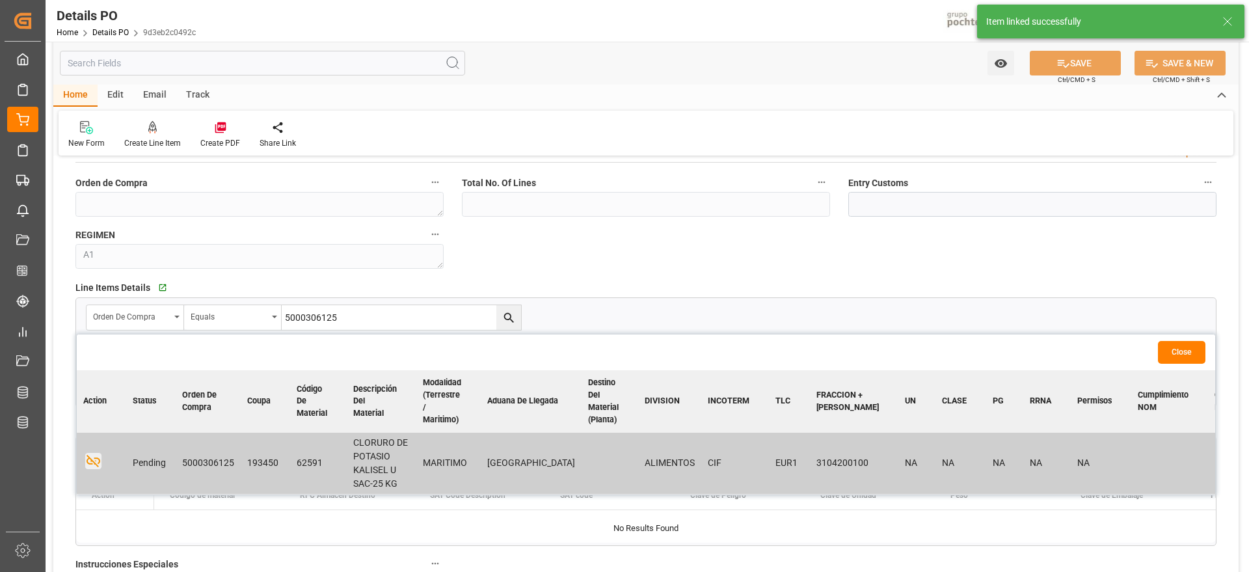
click at [1183, 349] on button "Close" at bounding box center [1181, 352] width 47 height 23
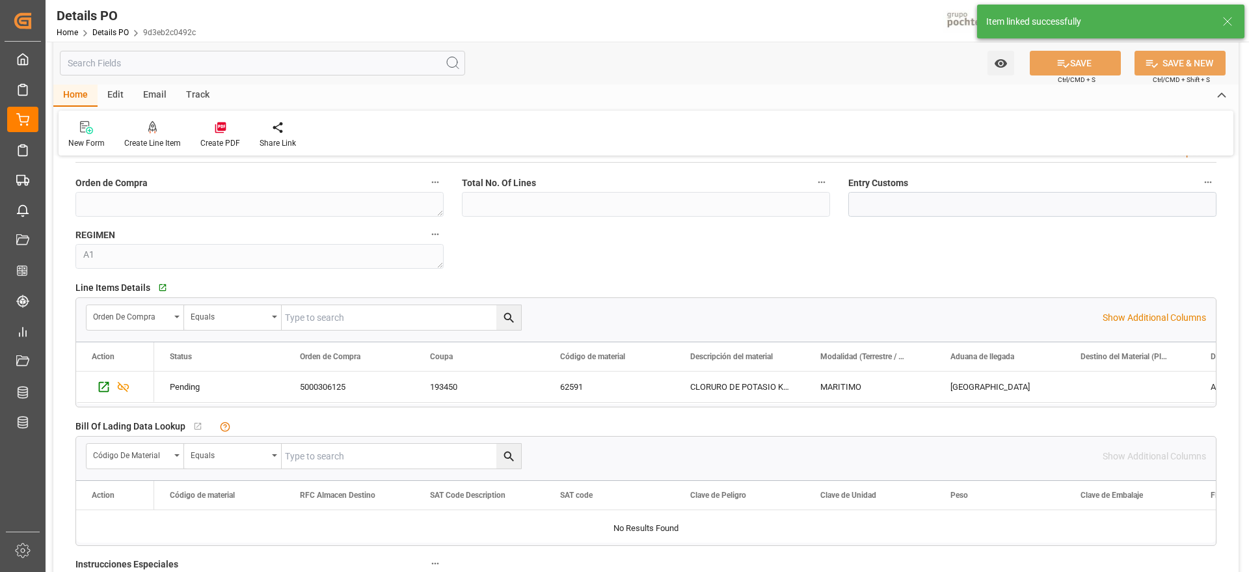
click at [876, 269] on div "Nuevas Ordenes Details   No child Object linked Nuevas Ordenes Click Edit to ad…" at bounding box center [645, 114] width 1185 height 1682
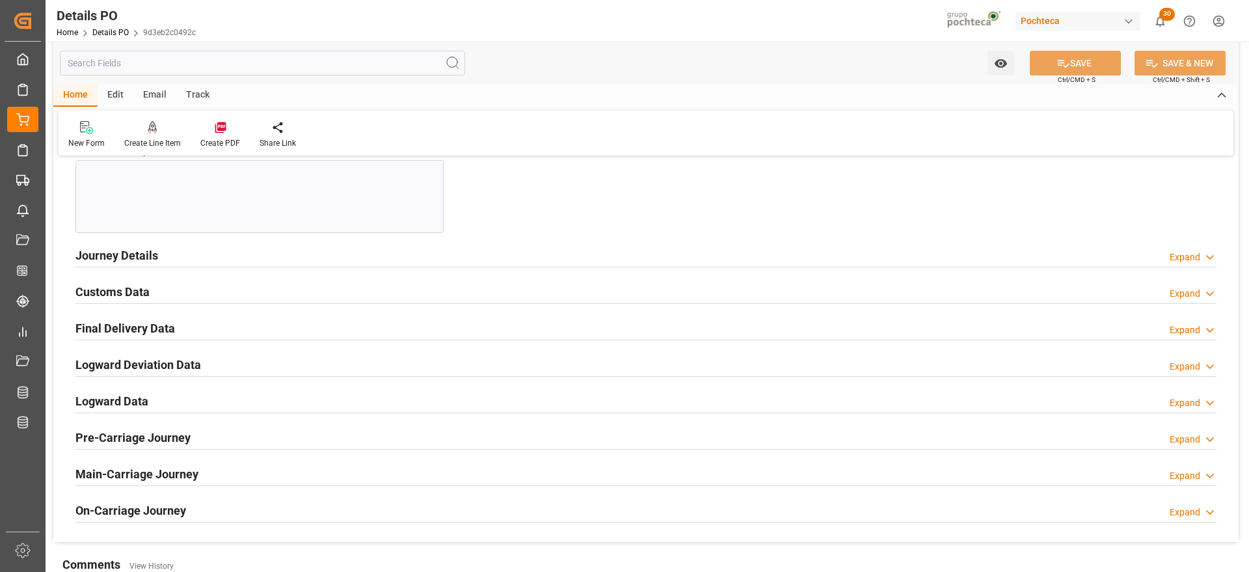
scroll to position [1301, 0]
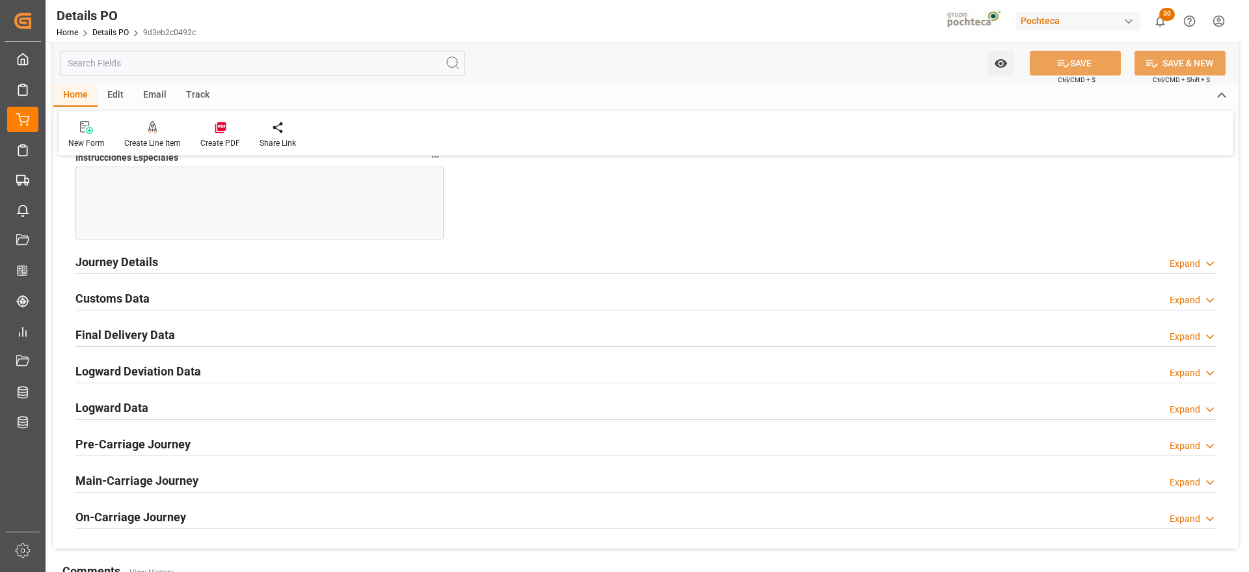
click at [110, 302] on h2 "Customs Data" at bounding box center [112, 298] width 74 height 18
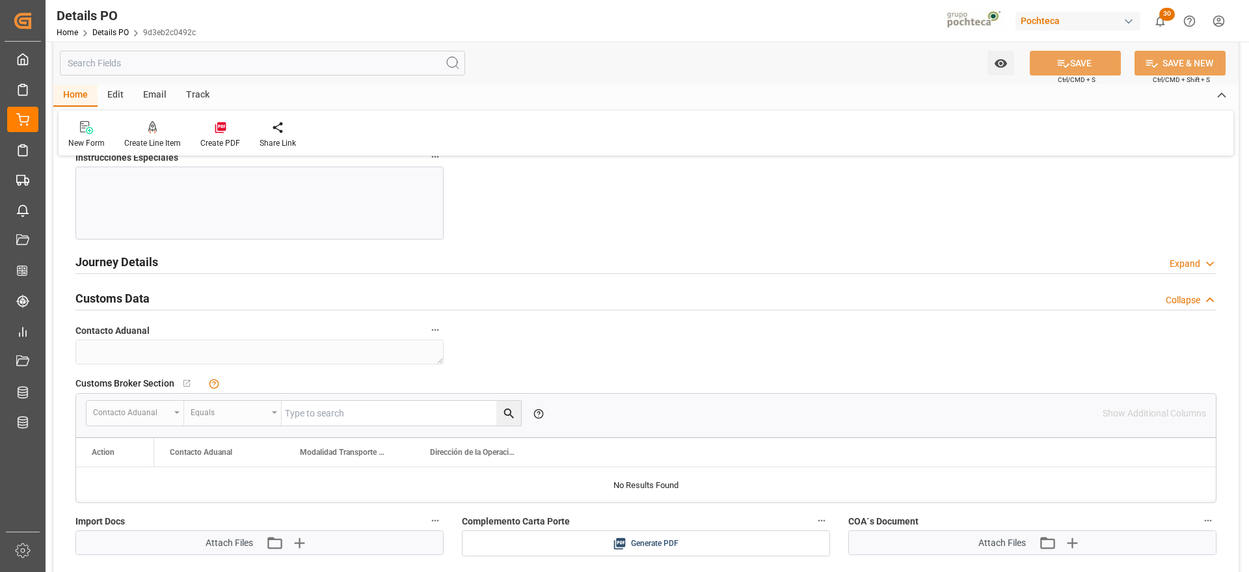
scroll to position [1545, 0]
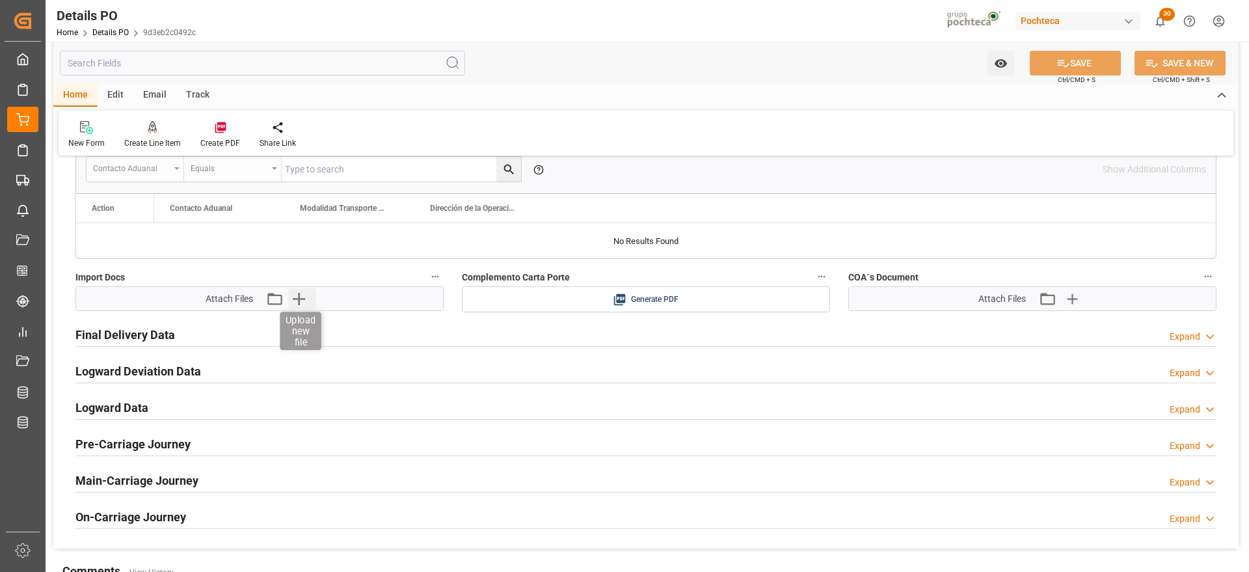
click at [294, 300] on icon "button" at bounding box center [298, 298] width 21 height 21
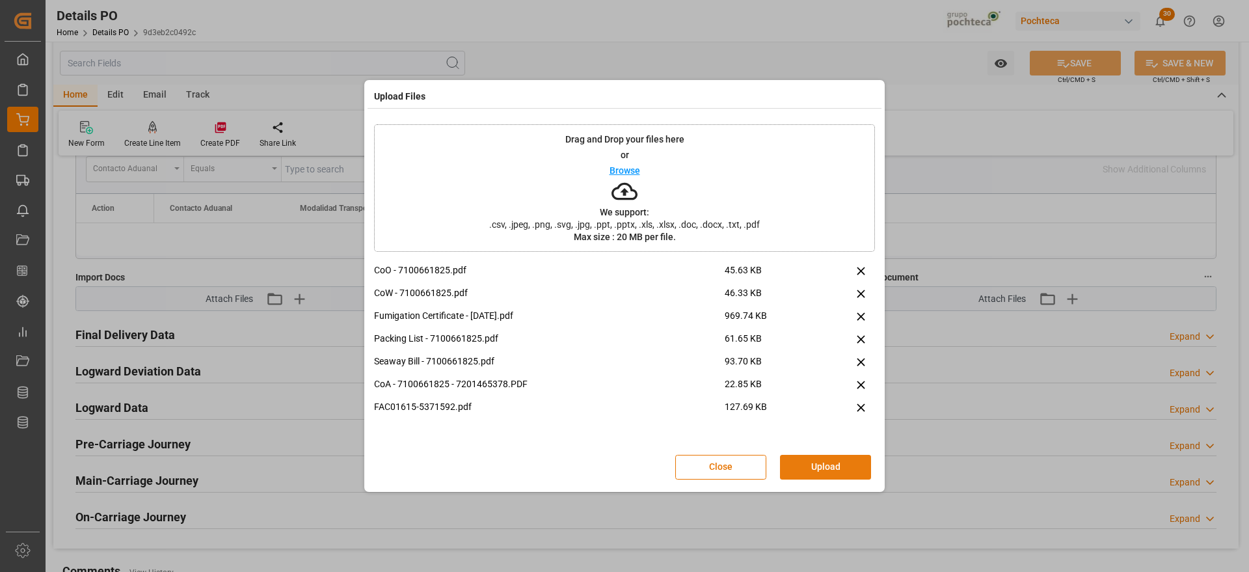
click at [833, 468] on button "Upload" at bounding box center [825, 467] width 91 height 25
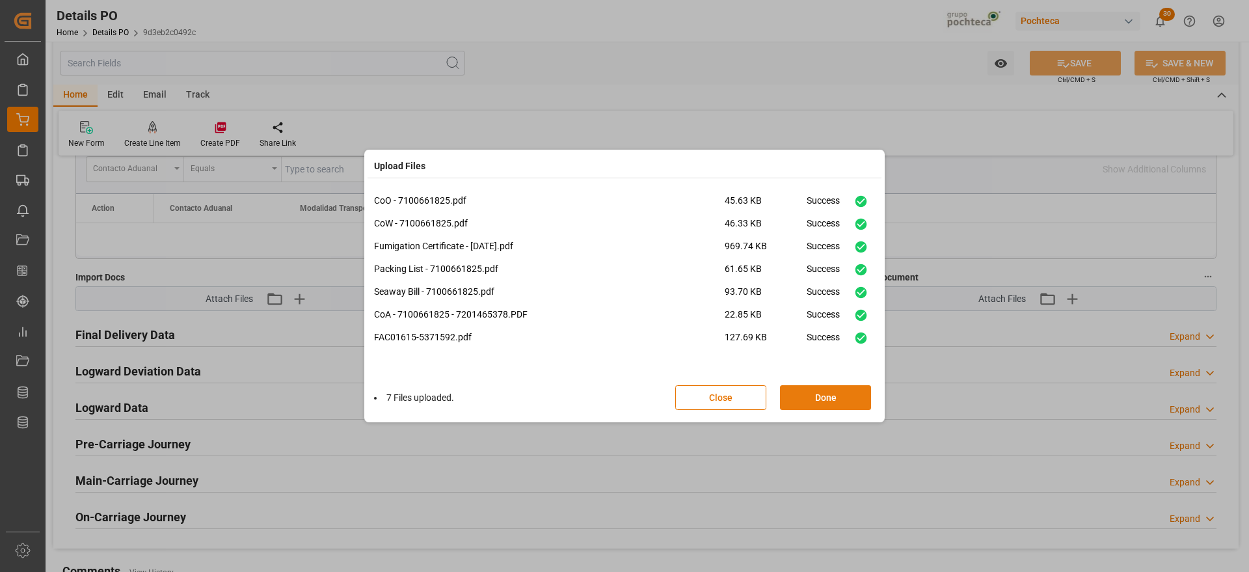
click at [819, 393] on button "Done" at bounding box center [825, 397] width 91 height 25
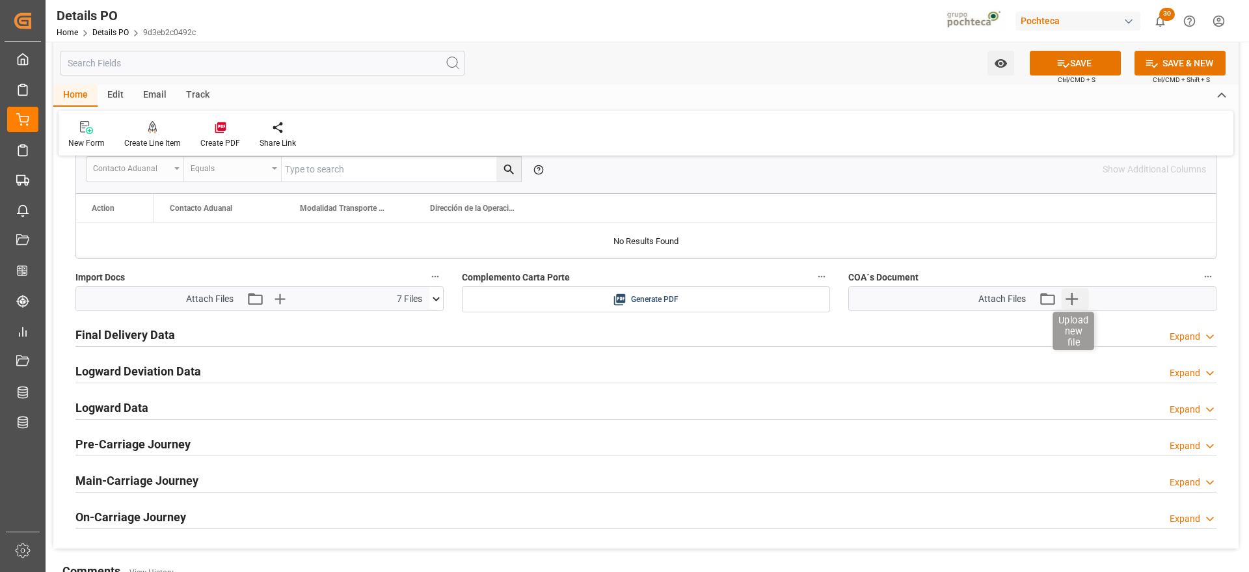
click at [1076, 297] on icon "button" at bounding box center [1071, 298] width 21 height 21
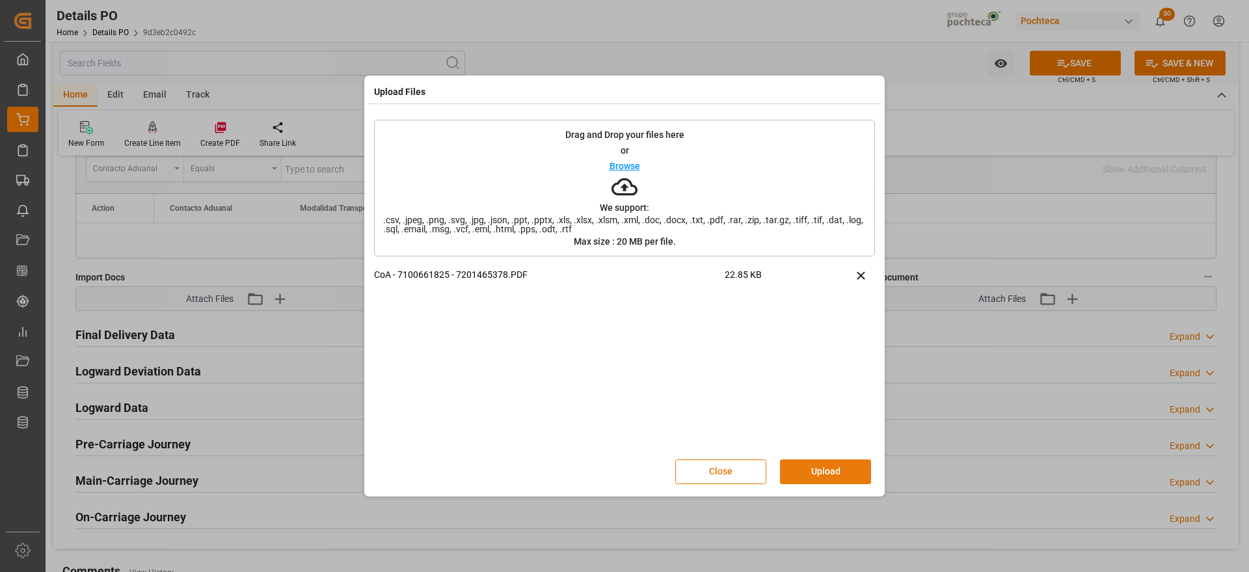
click at [831, 468] on button "Upload" at bounding box center [825, 471] width 91 height 25
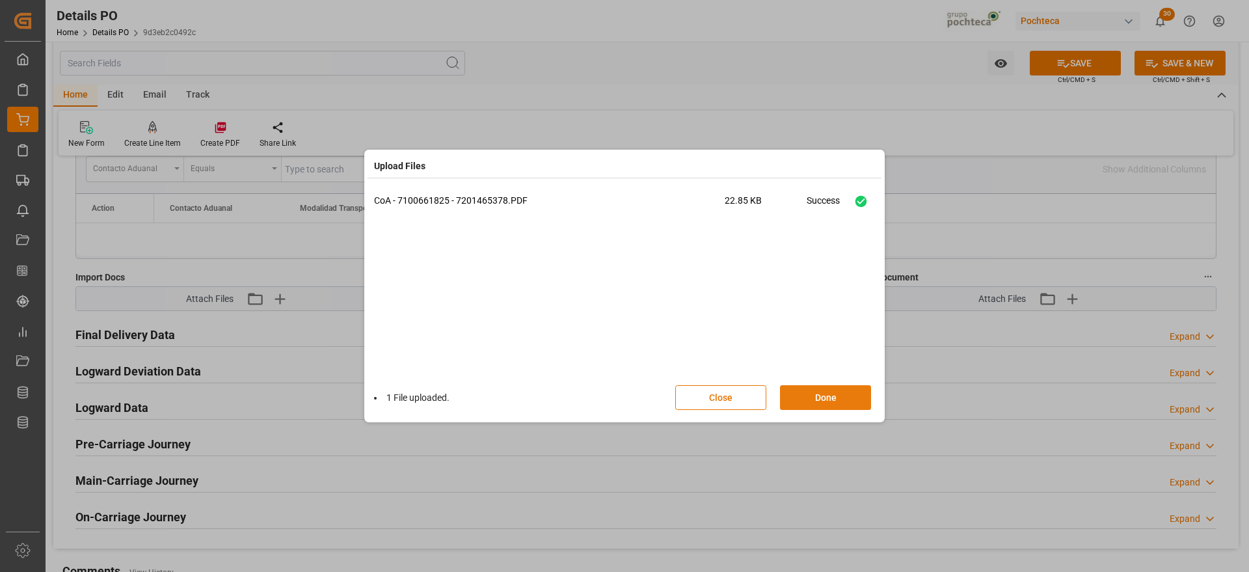
click at [819, 404] on button "Done" at bounding box center [825, 397] width 91 height 25
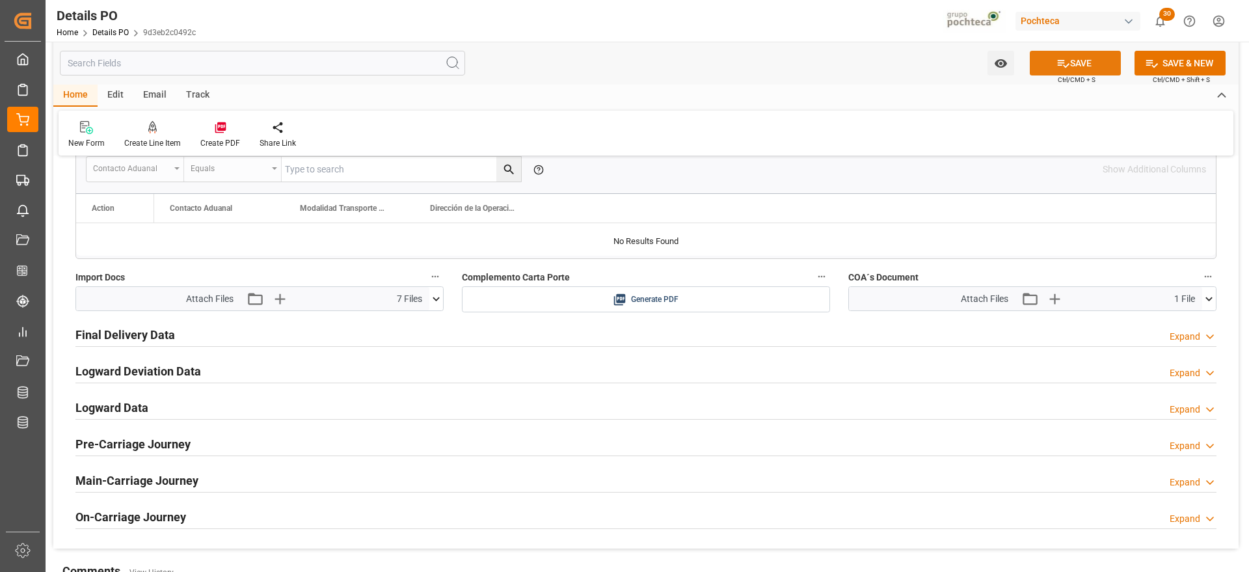
click at [1093, 59] on button "SAVE" at bounding box center [1075, 63] width 91 height 25
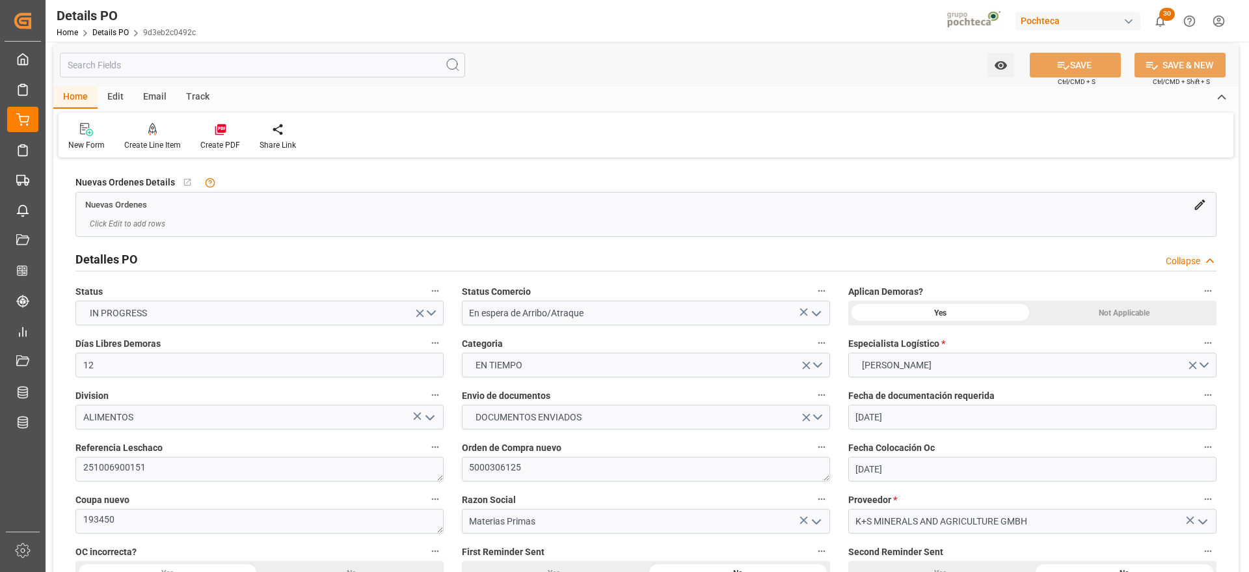
scroll to position [0, 0]
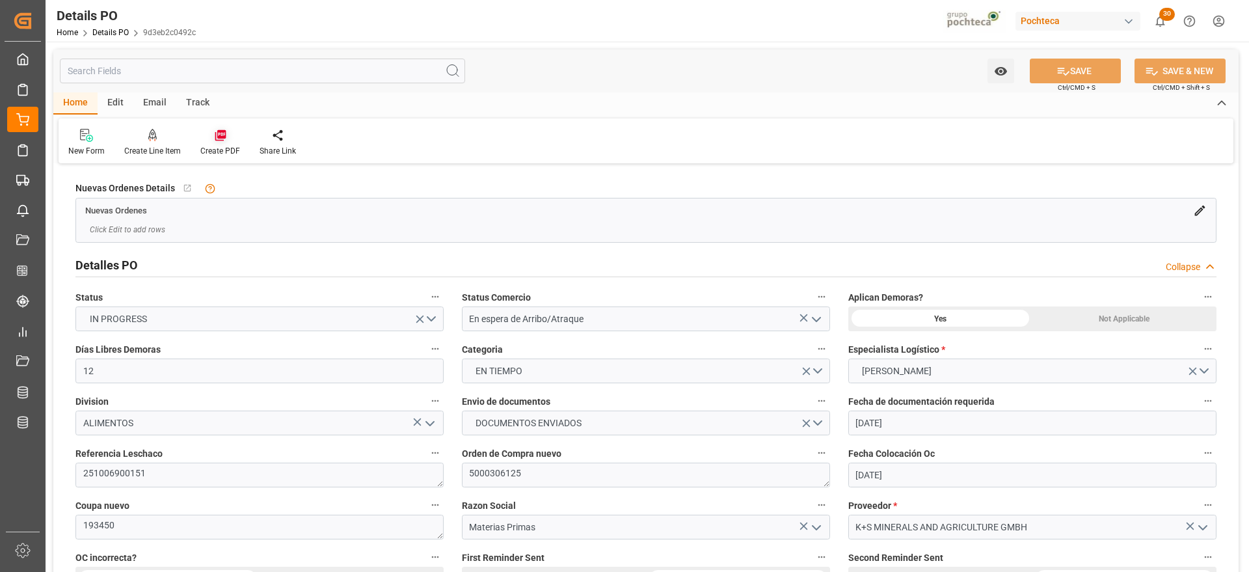
click at [216, 138] on icon at bounding box center [220, 135] width 13 height 13
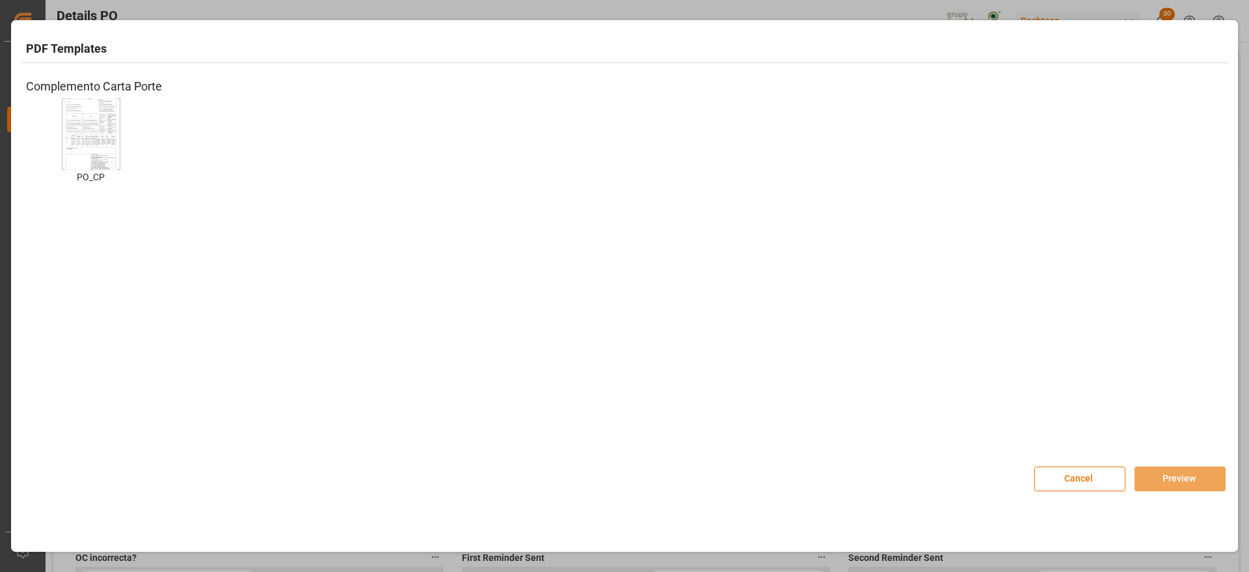
click at [99, 150] on img at bounding box center [91, 133] width 52 height 73
click at [1175, 472] on button "Preview" at bounding box center [1179, 478] width 91 height 25
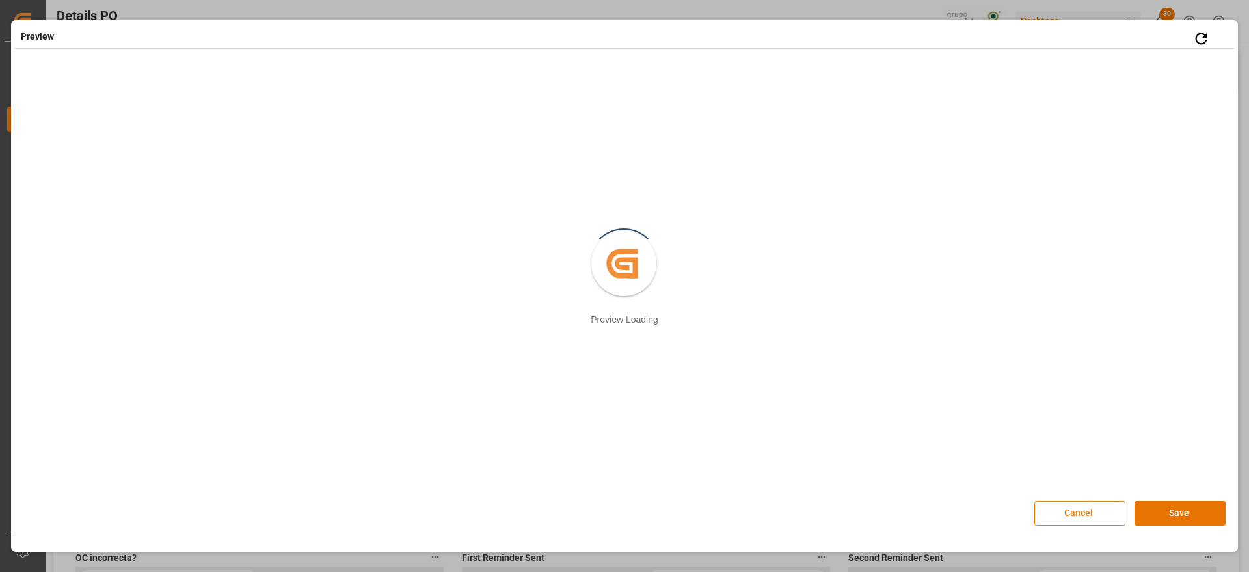
click at [1089, 513] on button "Cancel" at bounding box center [1079, 513] width 91 height 25
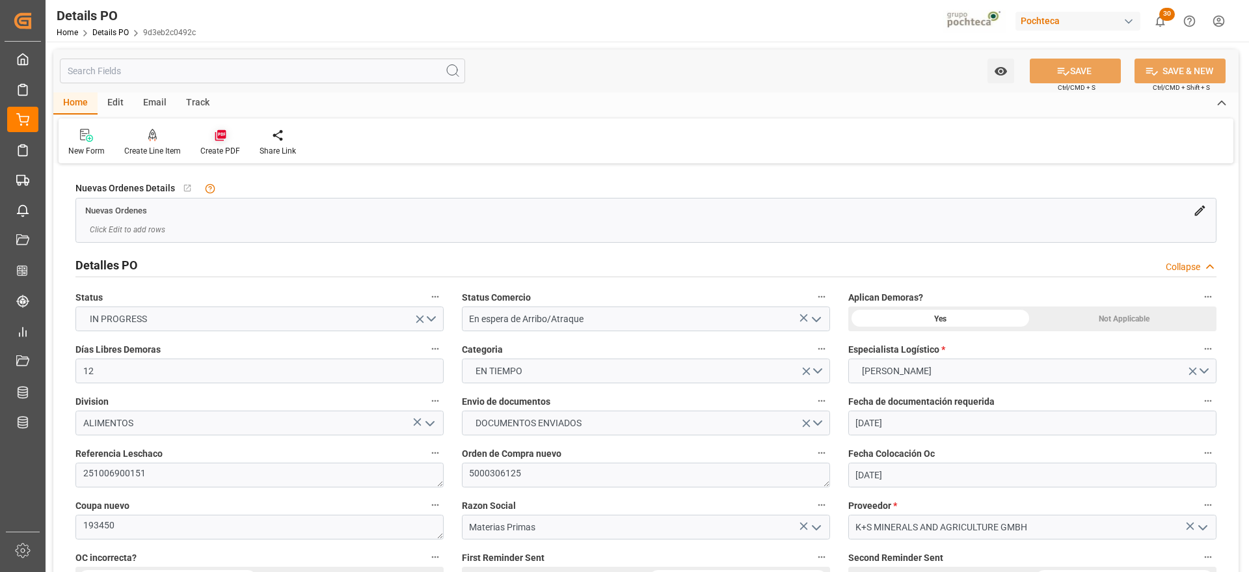
click at [228, 148] on div "Create PDF" at bounding box center [220, 151] width 40 height 12
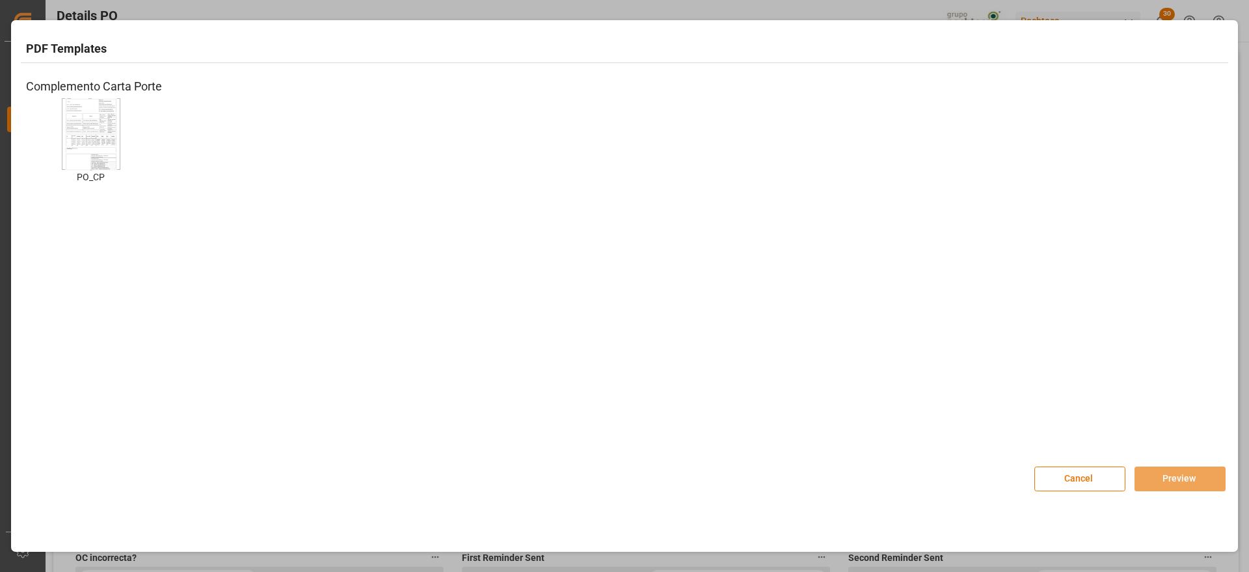
click at [85, 118] on img at bounding box center [91, 133] width 52 height 73
click at [1184, 474] on button "Preview" at bounding box center [1179, 478] width 91 height 25
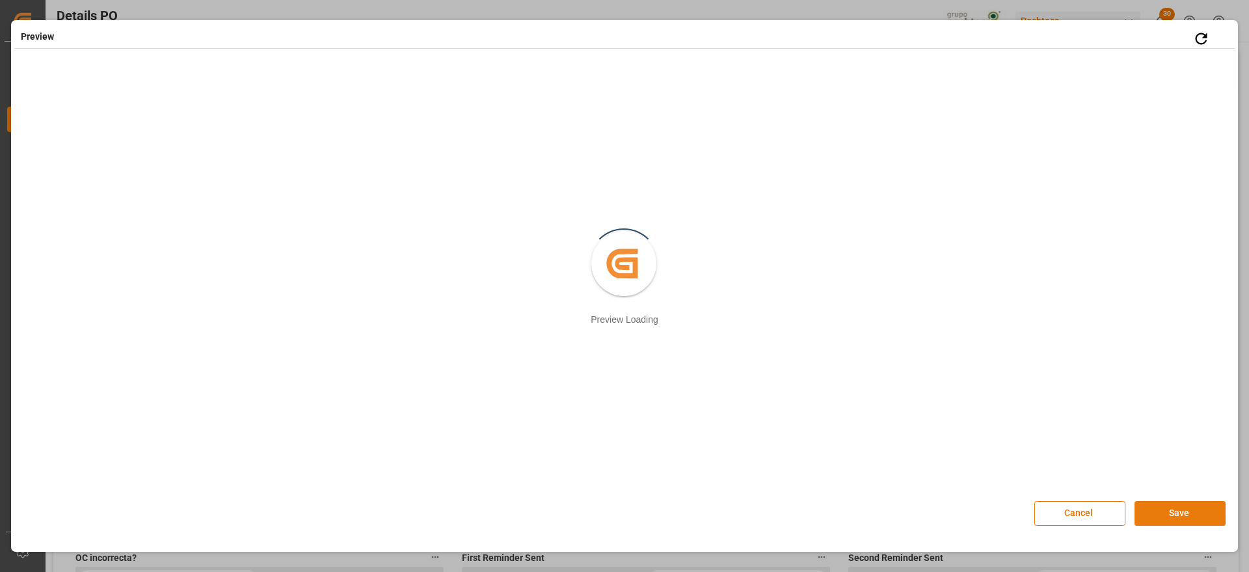
click at [1167, 516] on button "Save" at bounding box center [1179, 513] width 91 height 25
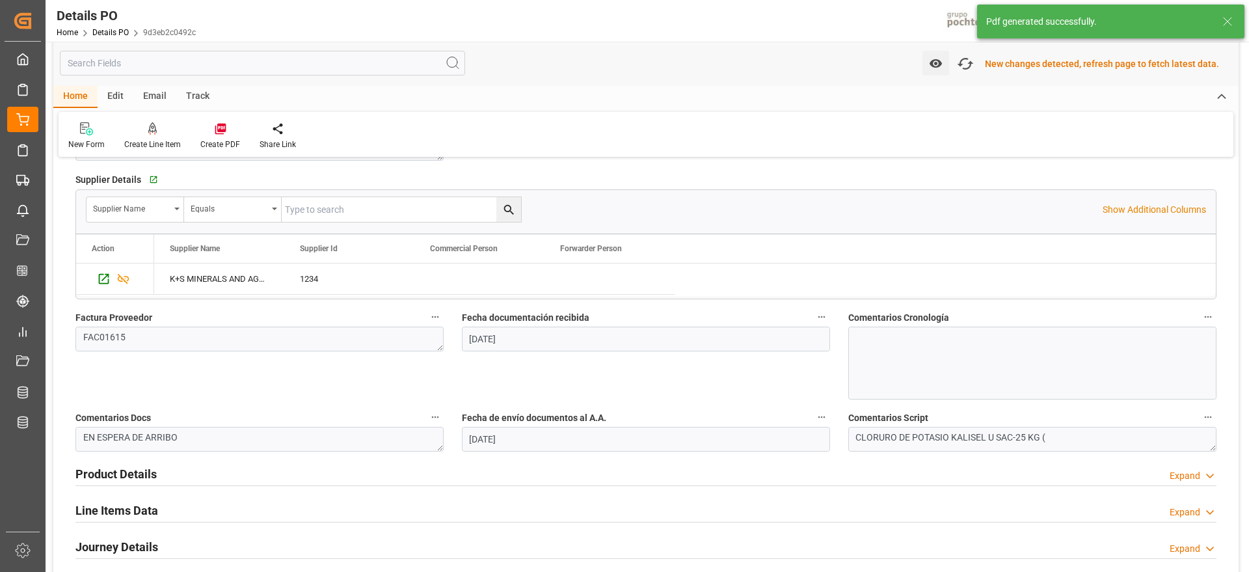
scroll to position [814, 0]
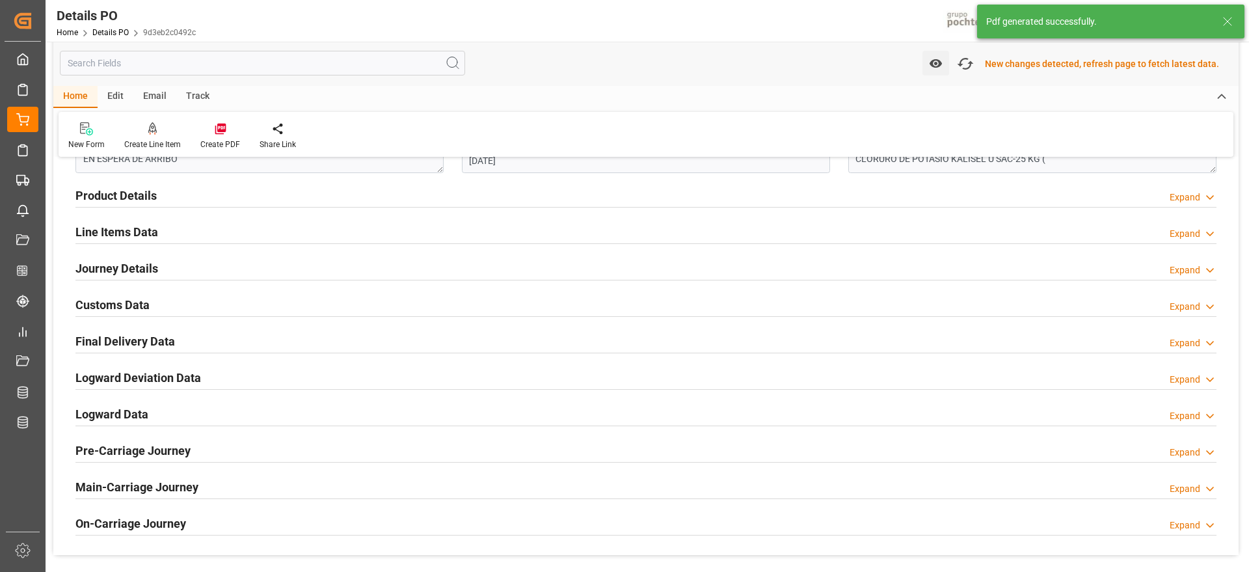
click at [115, 303] on h2 "Customs Data" at bounding box center [112, 305] width 74 height 18
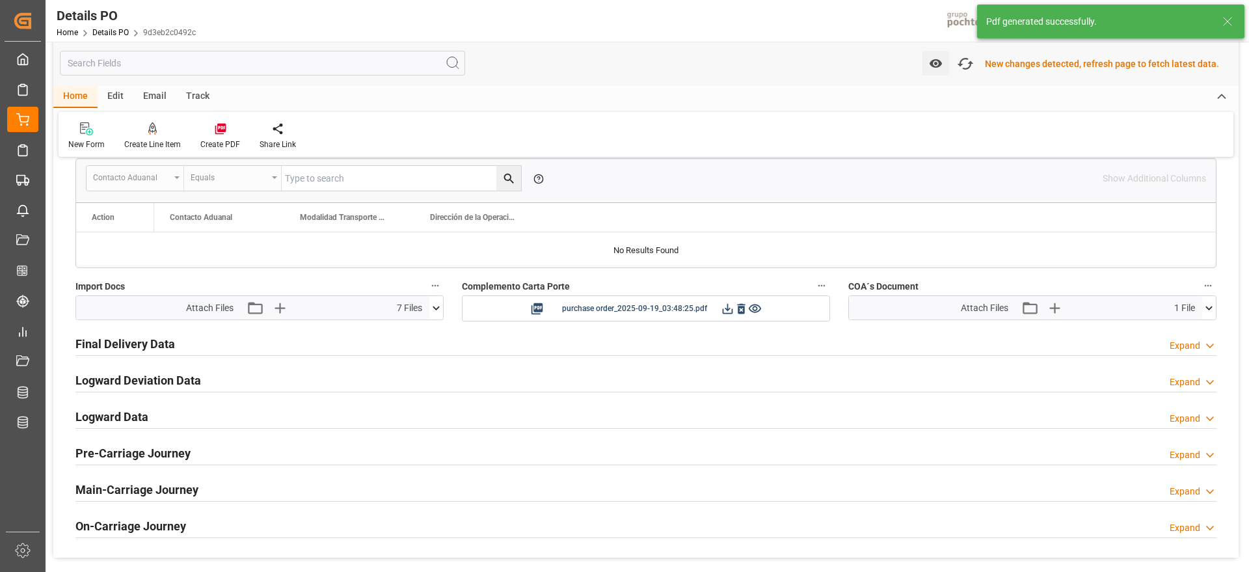
scroll to position [1058, 0]
click at [726, 306] on icon at bounding box center [728, 305] width 10 height 10
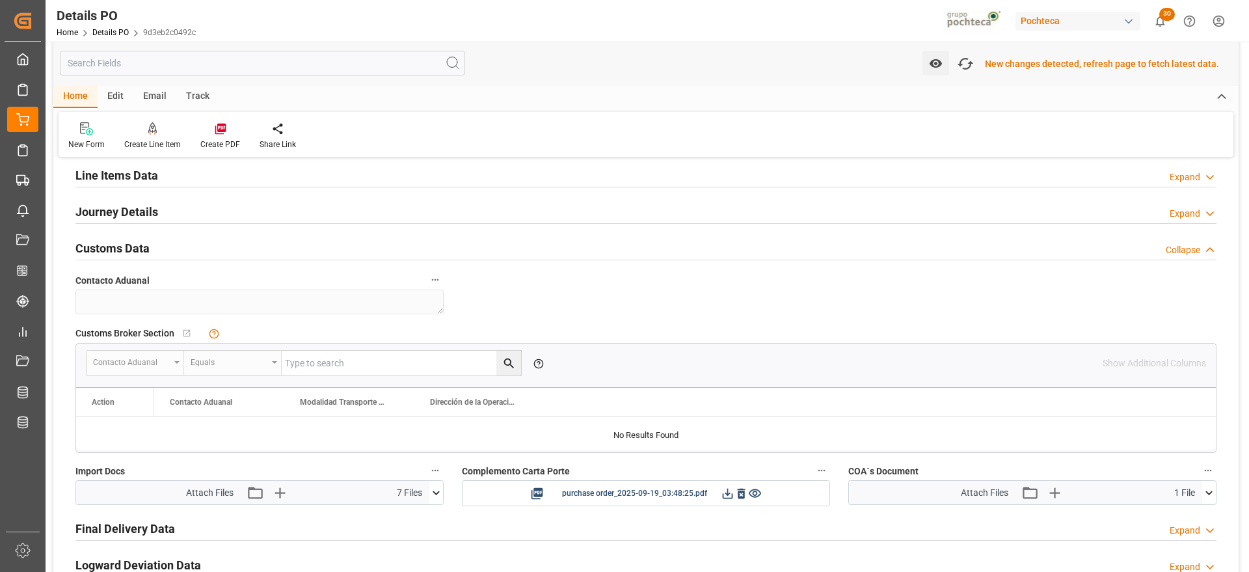
scroll to position [652, 0]
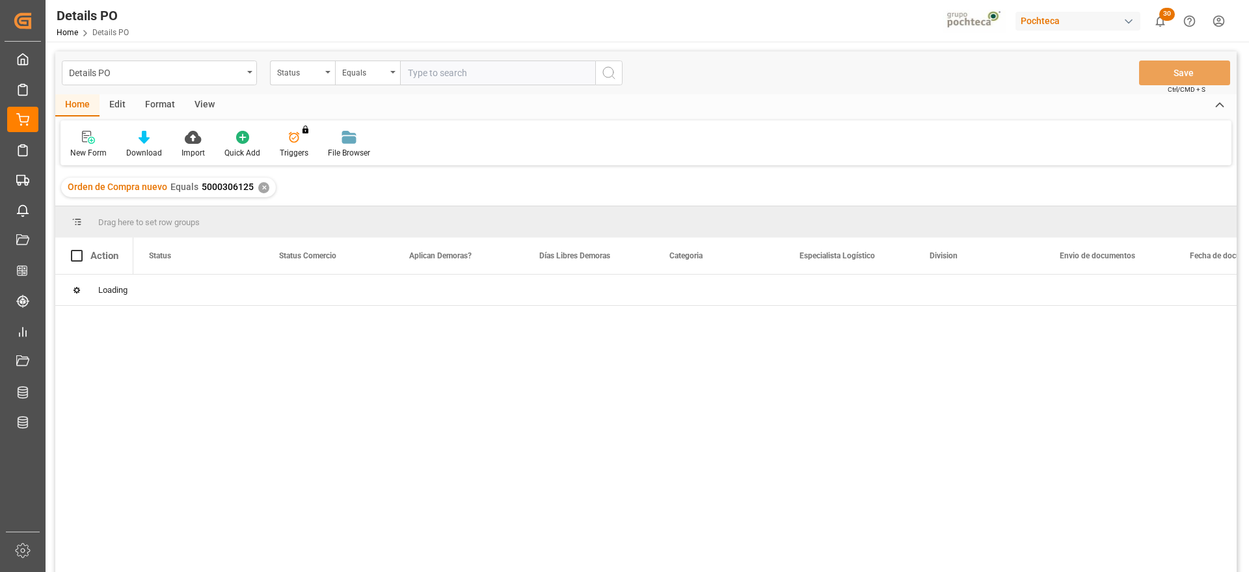
click at [258, 186] on div "✕" at bounding box center [263, 187] width 11 height 11
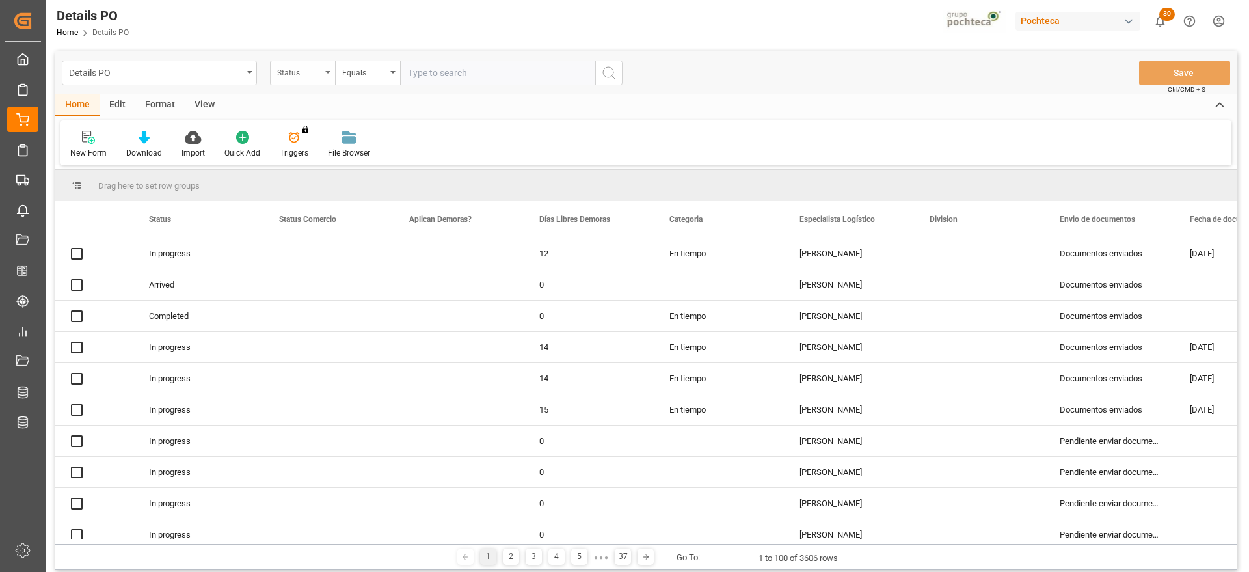
click at [313, 69] on div "Status" at bounding box center [299, 71] width 44 height 15
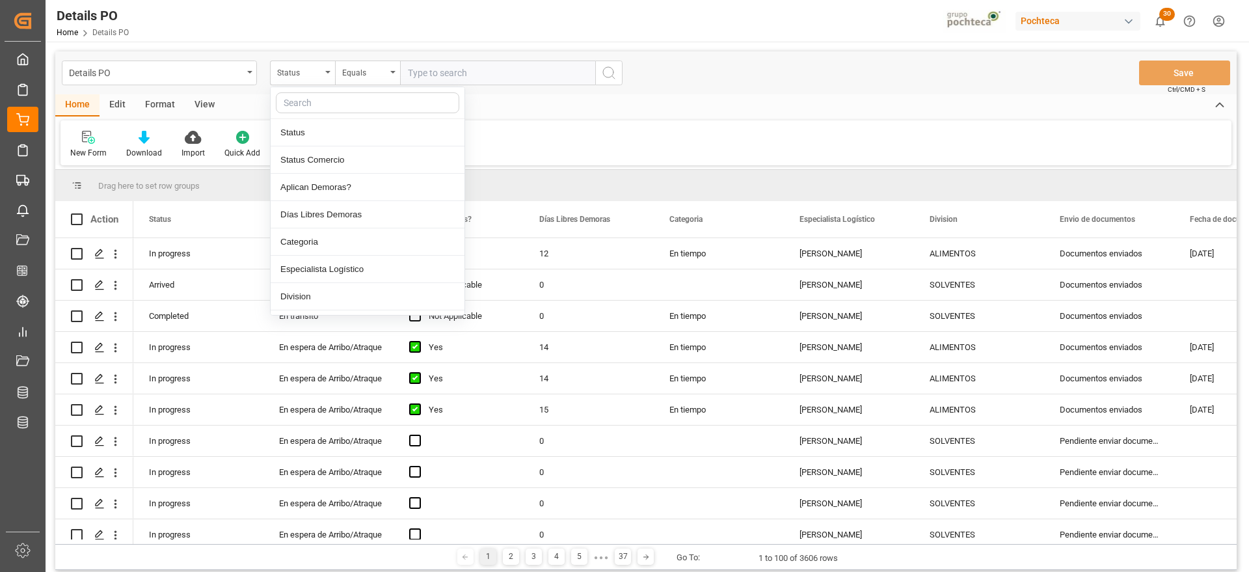
click at [323, 104] on input "text" at bounding box center [367, 102] width 183 height 21
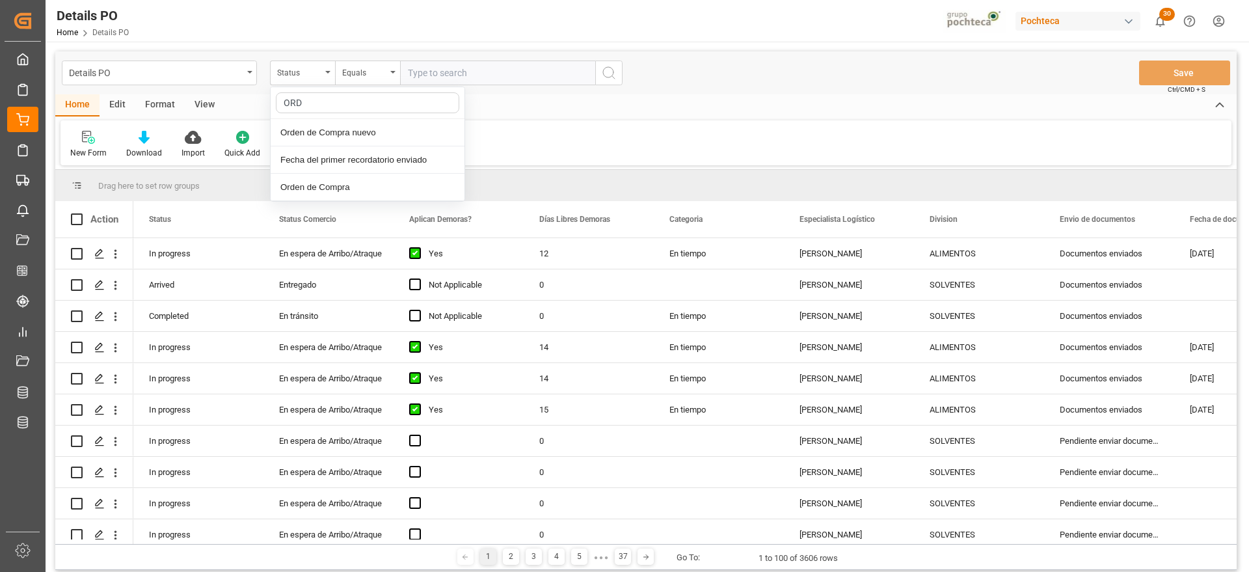
type input "ORDE"
click at [335, 135] on div "Orden de Compra nuevo" at bounding box center [368, 132] width 194 height 27
click at [440, 61] on input "text" at bounding box center [497, 72] width 195 height 25
paste input "5000306124"
type input "5000306124"
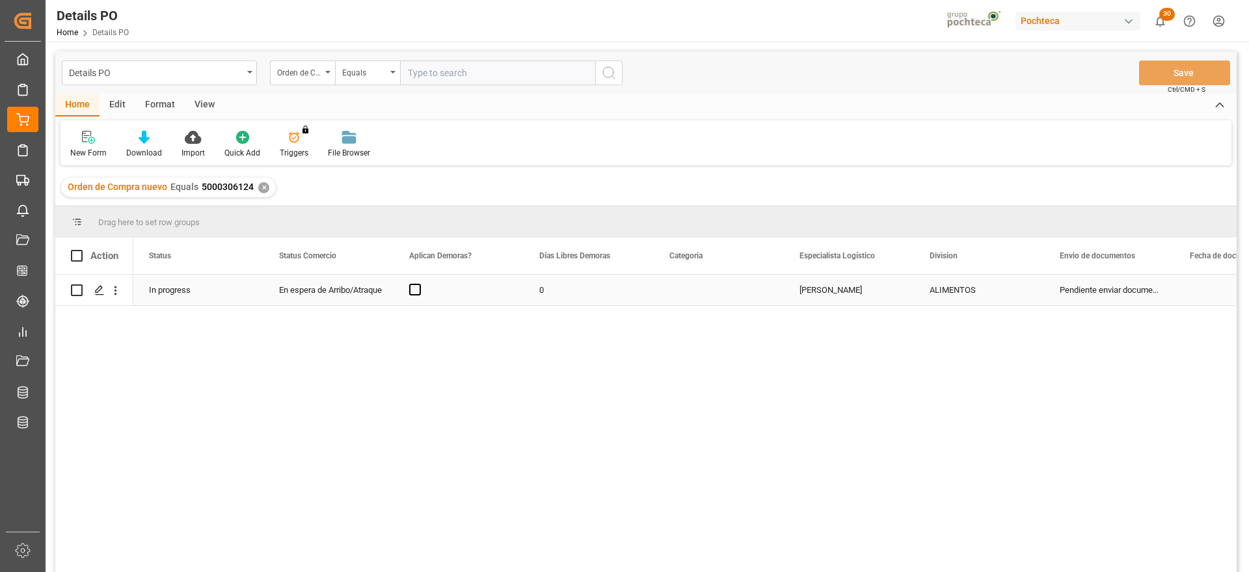
click at [420, 298] on div "Press SPACE to select this row." at bounding box center [458, 289] width 130 height 31
click at [418, 292] on span "Press SPACE to select this row." at bounding box center [415, 290] width 12 height 12
click at [419, 284] on input "Press SPACE to select this row." at bounding box center [419, 284] width 0 height 0
click at [544, 289] on div "0" at bounding box center [589, 289] width 130 height 31
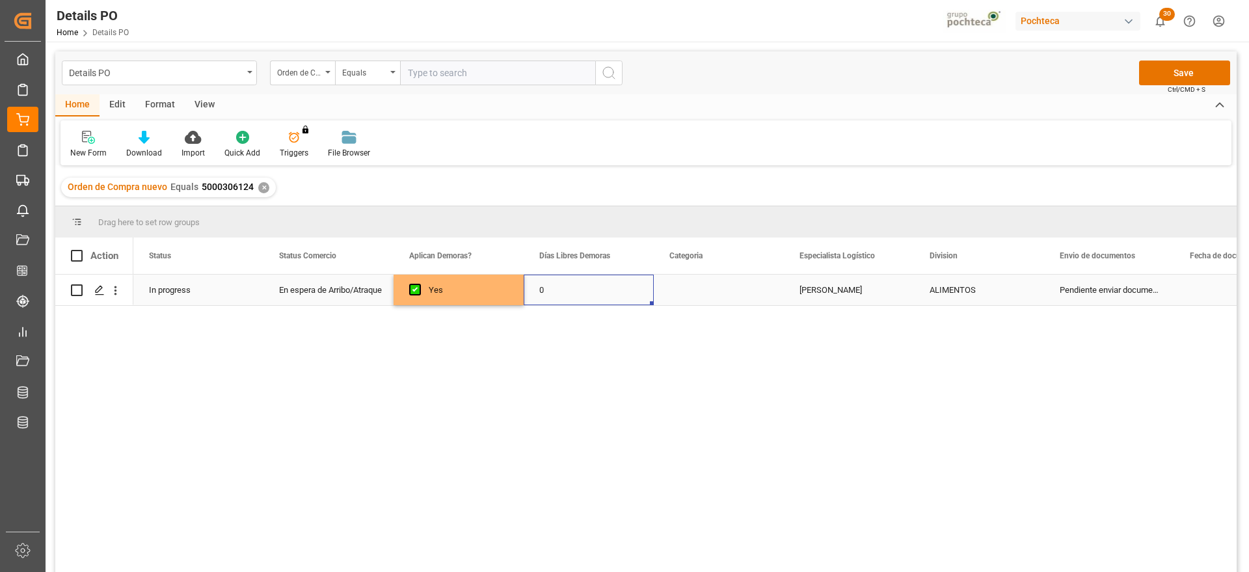
click at [544, 289] on div "0" at bounding box center [589, 289] width 130 height 31
click at [544, 289] on input "0" at bounding box center [588, 297] width 109 height 25
click at [570, 291] on input "0" at bounding box center [588, 297] width 109 height 25
type input "14"
click at [709, 287] on div "Press SPACE to select this row." at bounding box center [719, 289] width 130 height 31
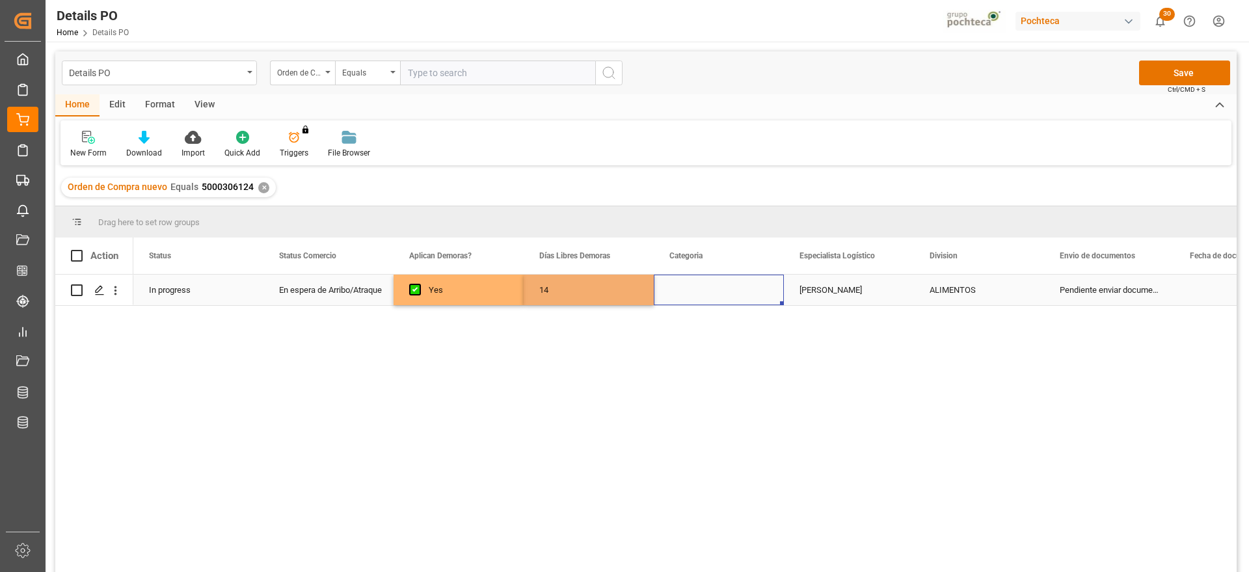
click at [709, 287] on div "Press SPACE to select this row." at bounding box center [719, 289] width 130 height 31
click at [759, 295] on button "Select" at bounding box center [718, 297] width 109 height 25
click at [740, 368] on div "En tiempo" at bounding box center [719, 370] width 94 height 13
click at [840, 289] on div "Paola Díaz López" at bounding box center [849, 289] width 130 height 31
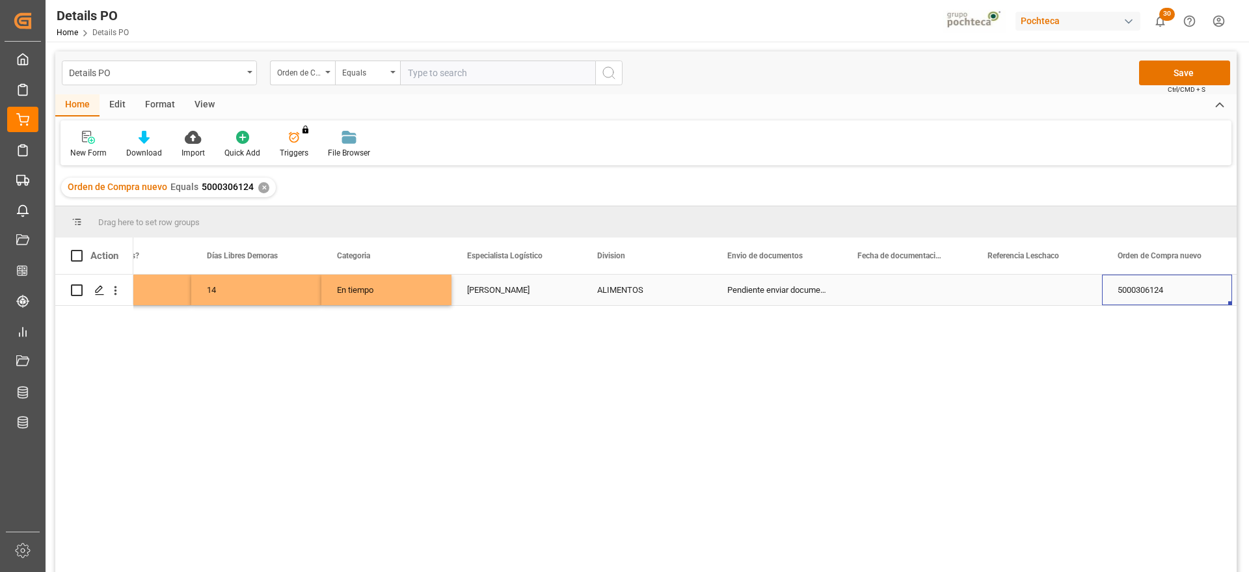
scroll to position [0, 462]
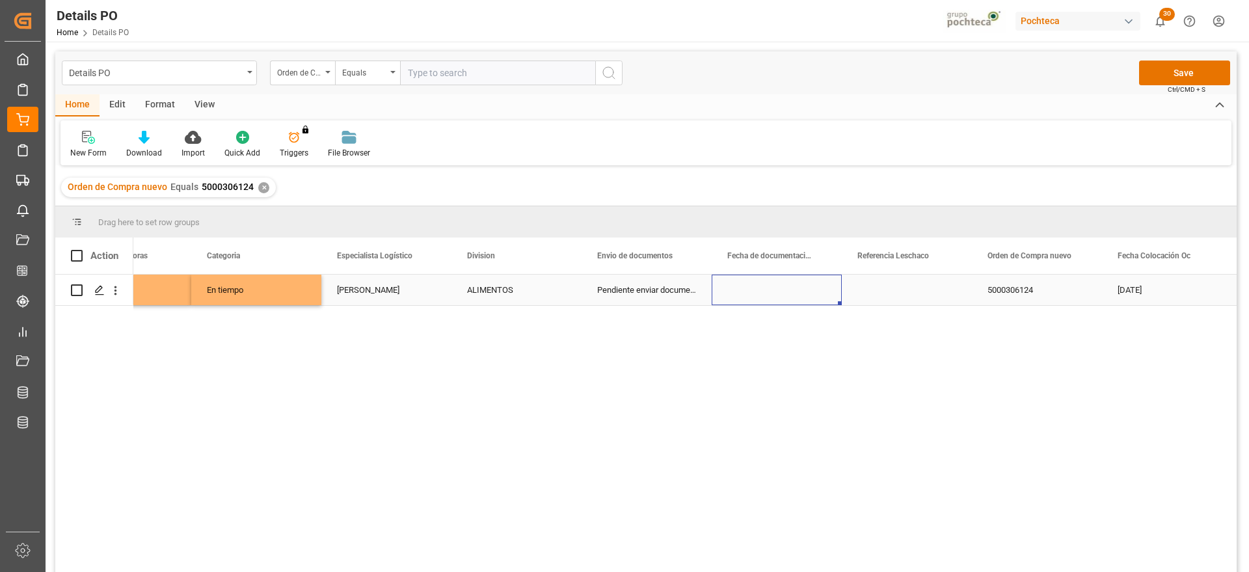
click at [803, 294] on div "Press SPACE to select this row." at bounding box center [777, 289] width 130 height 31
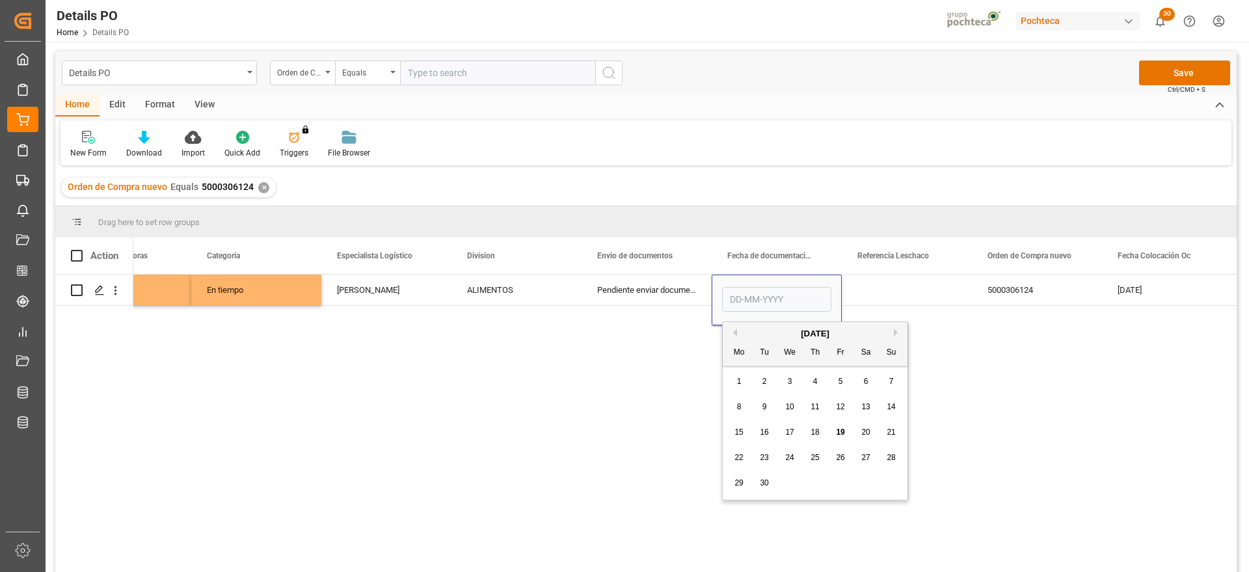
click at [764, 410] on span "9" at bounding box center [764, 406] width 5 height 9
type input "09-09-2025"
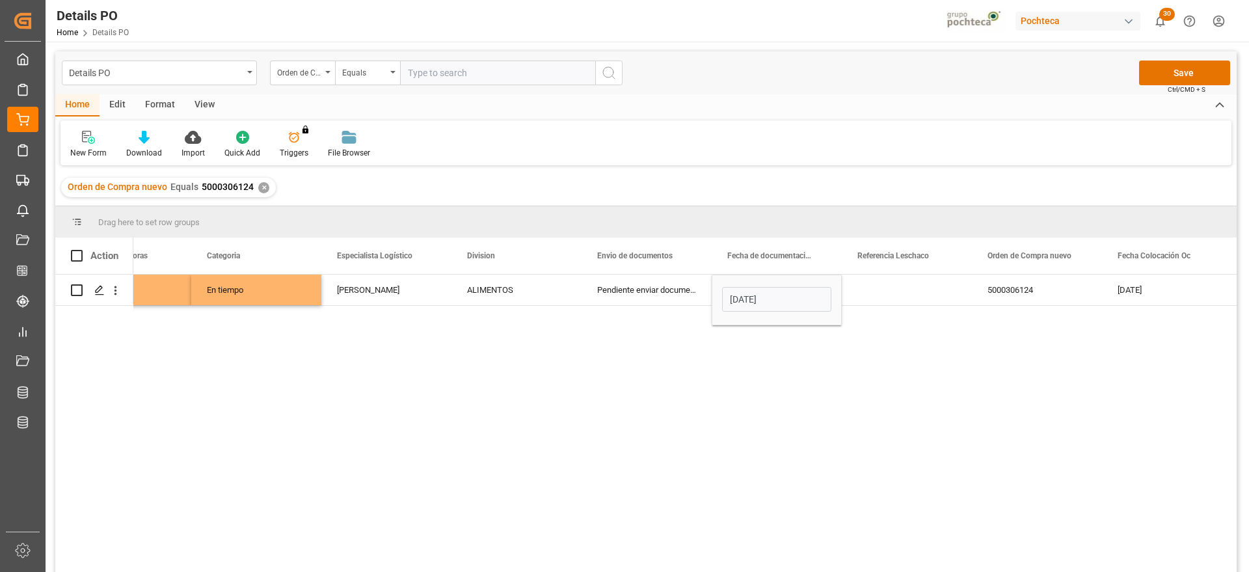
click at [892, 300] on div "Press SPACE to select this row." at bounding box center [907, 289] width 130 height 31
click at [776, 298] on div "09-09-2025" at bounding box center [777, 289] width 130 height 31
click at [909, 295] on div "Press SPACE to select this row." at bounding box center [907, 289] width 130 height 31
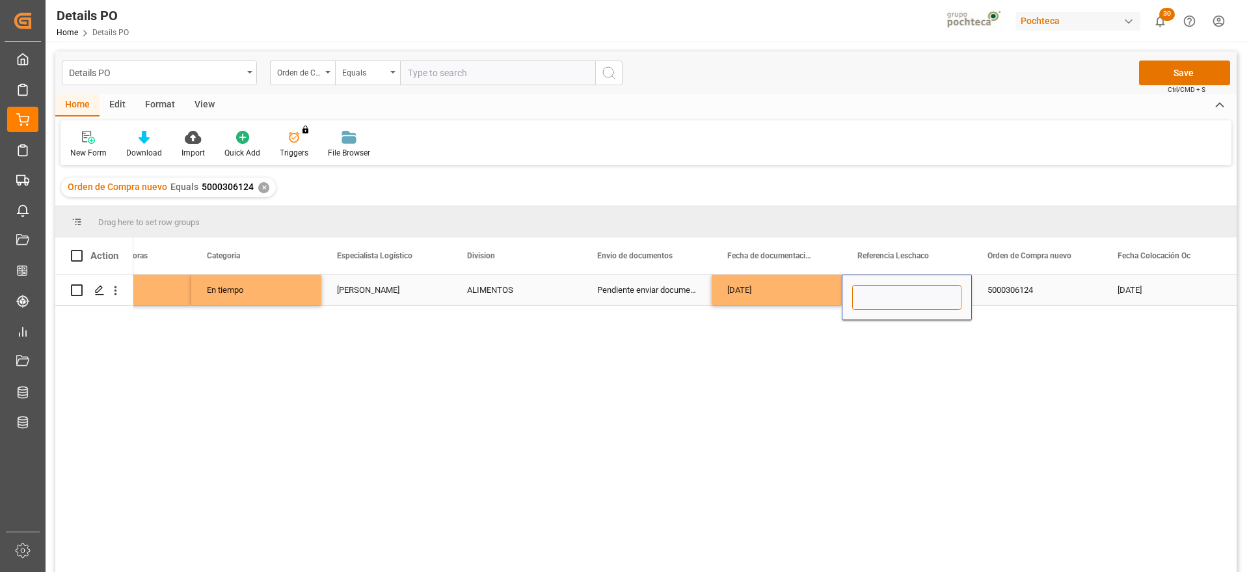
click at [907, 291] on input "Press SPACE to select this row." at bounding box center [906, 297] width 109 height 25
paste input "251006900141"
type input "251006900141"
click at [1034, 293] on div "5000306124" at bounding box center [1037, 289] width 130 height 31
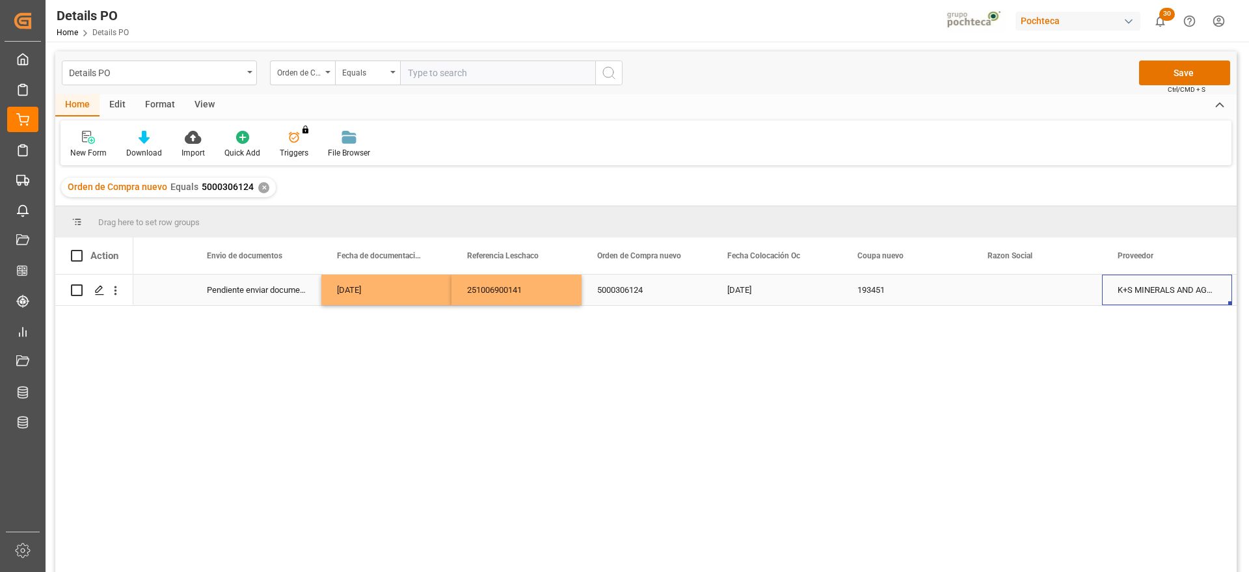
scroll to position [0, 983]
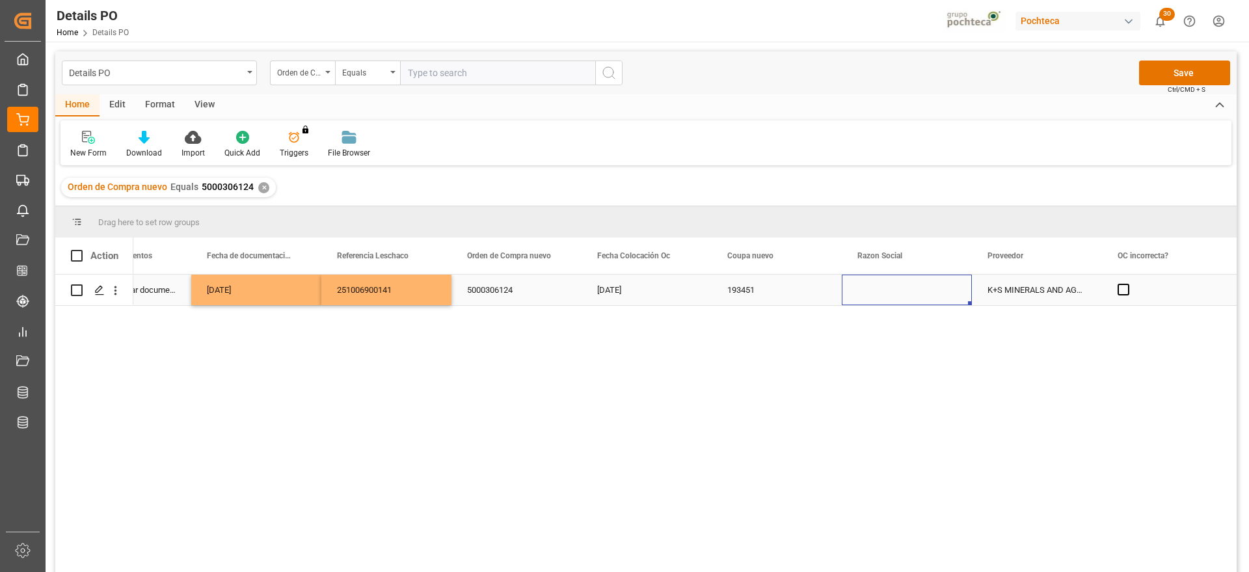
click at [907, 297] on div "Press SPACE to select this row." at bounding box center [907, 289] width 130 height 31
drag, startPoint x: 963, startPoint y: 297, endPoint x: 952, endPoint y: 299, distance: 10.6
click at [960, 299] on div "Press SPACE to select this row." at bounding box center [906, 297] width 129 height 25
click at [948, 296] on icon "open menu" at bounding box center [948, 298] width 16 height 16
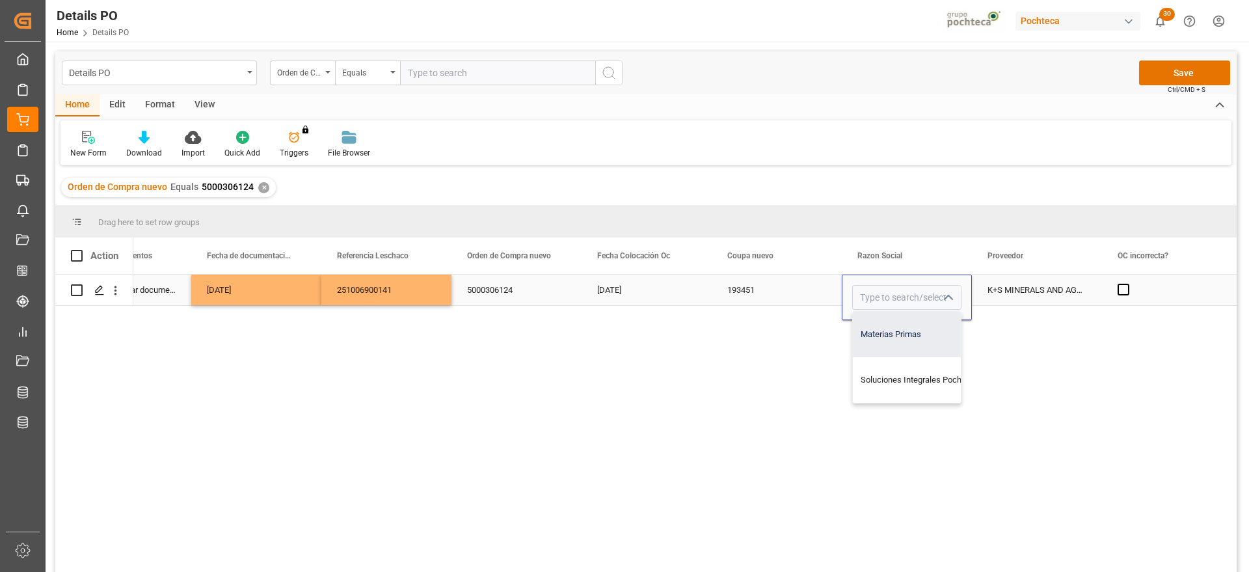
click at [918, 336] on div "Materias Primas" at bounding box center [919, 335] width 133 height 46
type input "Materias Primas"
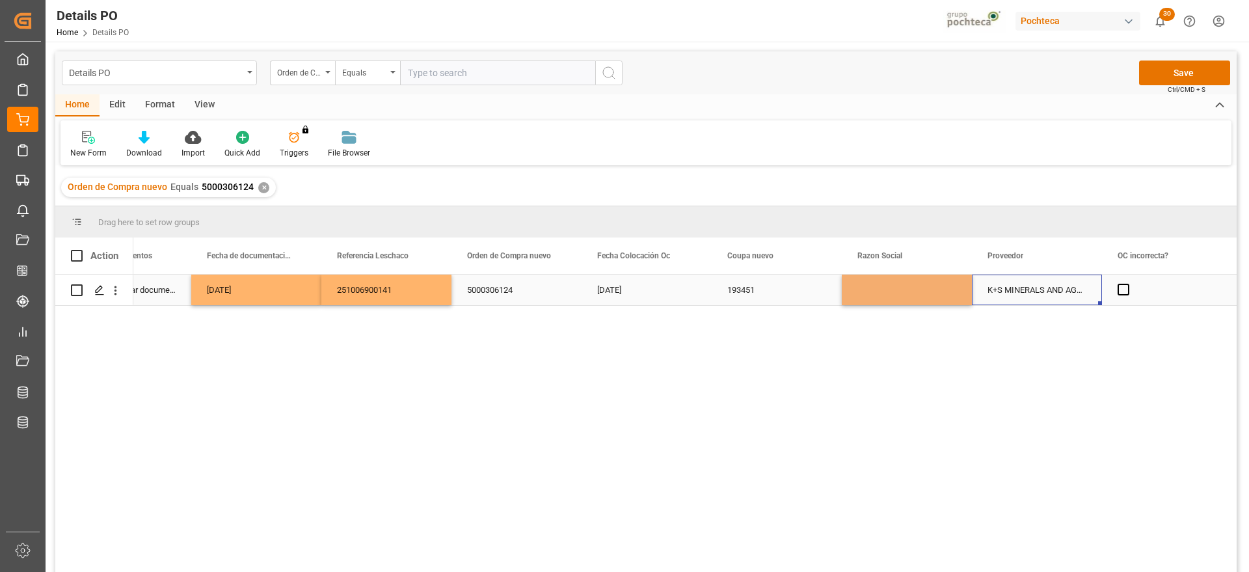
click at [1037, 280] on div "K+S MINERALS AND AGRICULTURE GMBH" at bounding box center [1037, 289] width 130 height 31
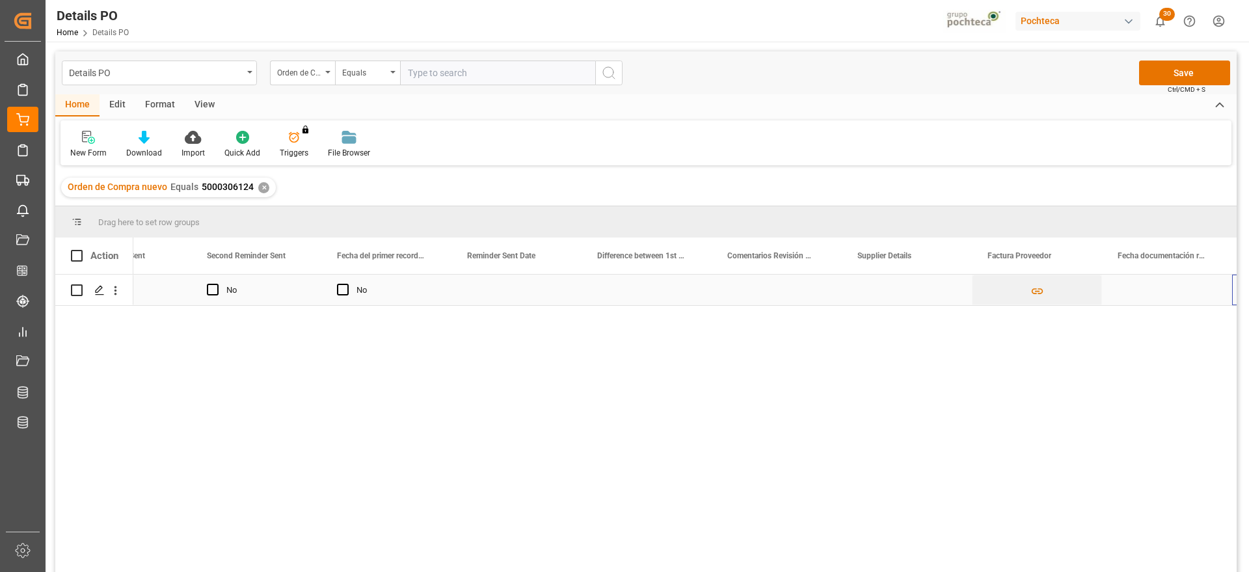
scroll to position [0, 2154]
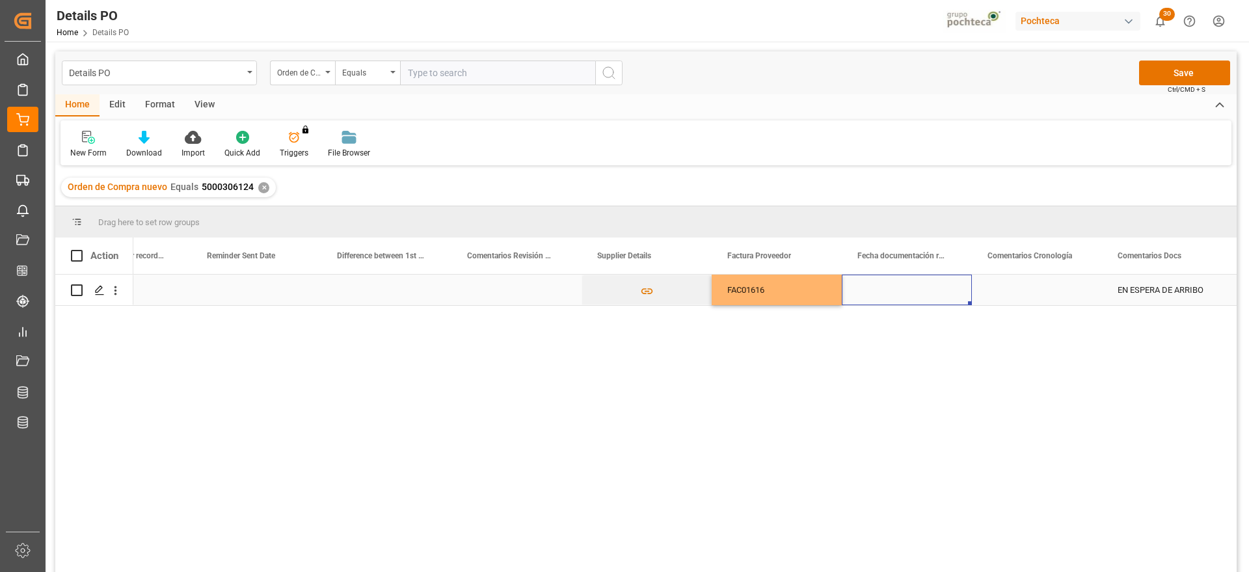
click at [935, 288] on div "Press SPACE to select this row." at bounding box center [907, 289] width 130 height 31
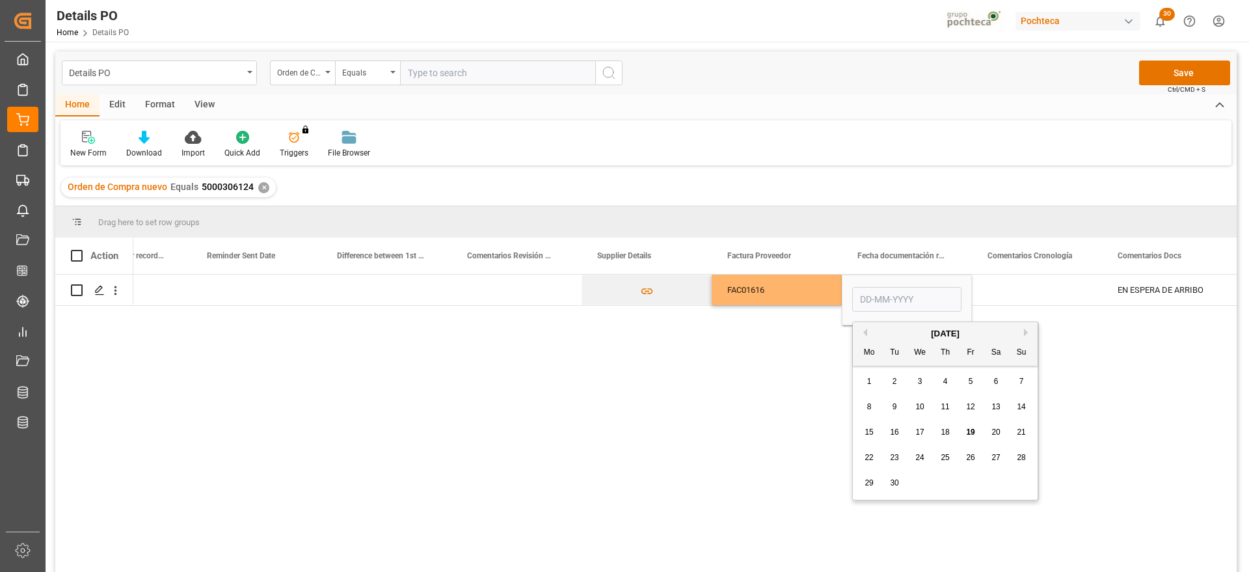
click at [896, 405] on span "9" at bounding box center [894, 406] width 5 height 9
type input "09-09-2025"
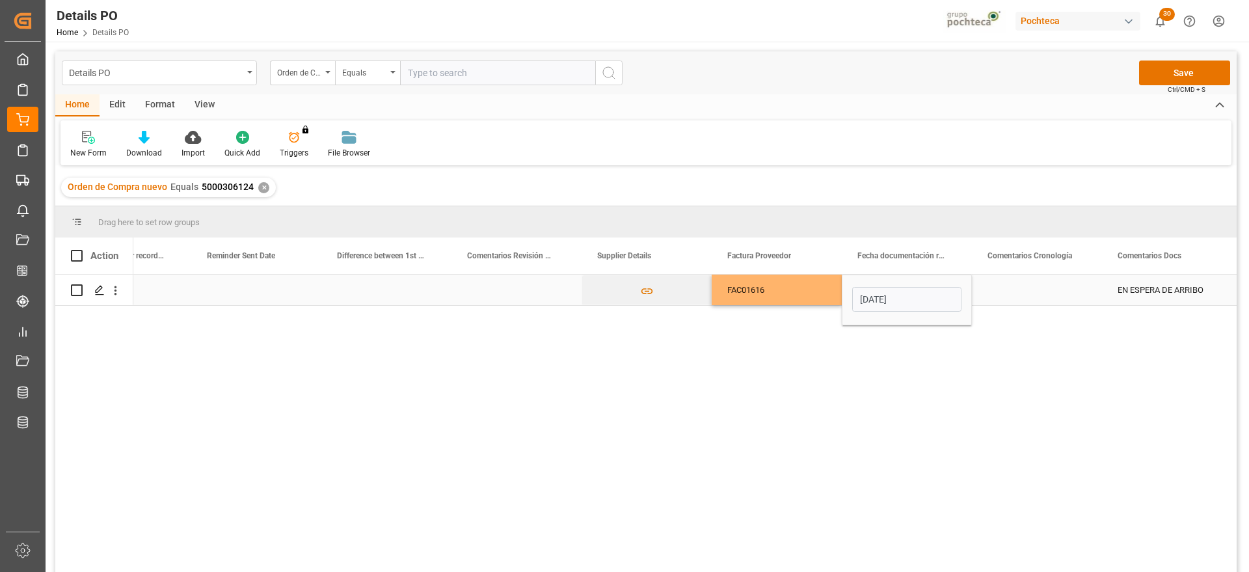
click at [1028, 289] on div "Press SPACE to select this row." at bounding box center [1037, 289] width 130 height 31
click at [893, 293] on div "09-09-2025" at bounding box center [907, 289] width 130 height 31
click at [1026, 281] on div "Press SPACE to select this row." at bounding box center [1037, 289] width 130 height 31
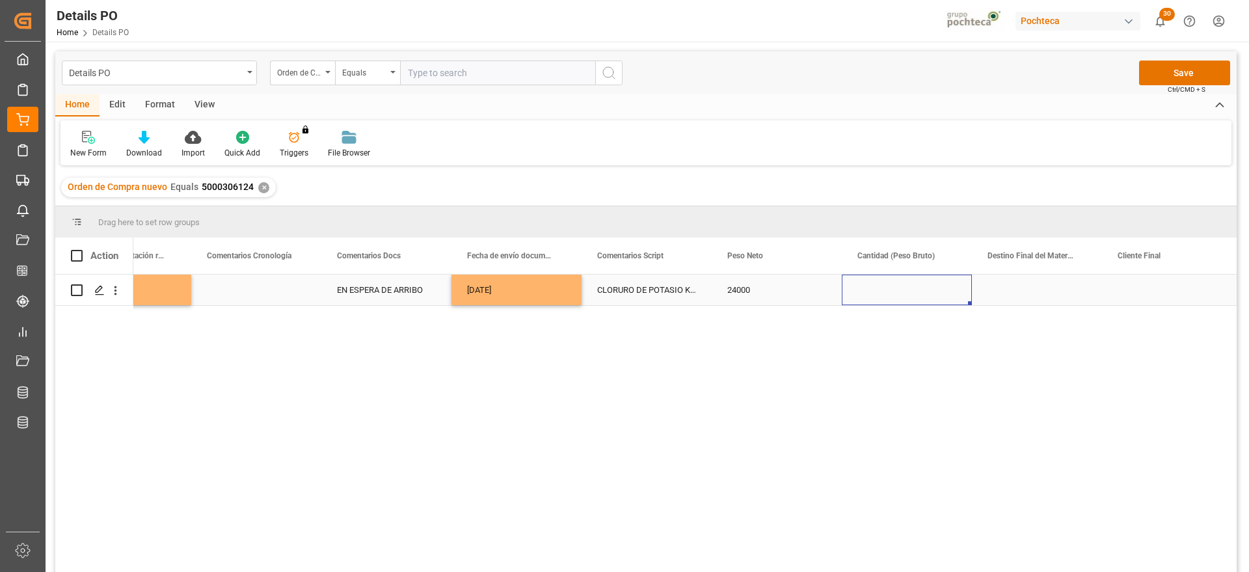
click at [913, 295] on div "Press SPACE to select this row." at bounding box center [907, 289] width 130 height 31
click at [913, 295] on input "Press SPACE to select this row." at bounding box center [906, 297] width 109 height 25
type input "24500"
click at [1025, 295] on div "Press SPACE to select this row." at bounding box center [1037, 289] width 130 height 31
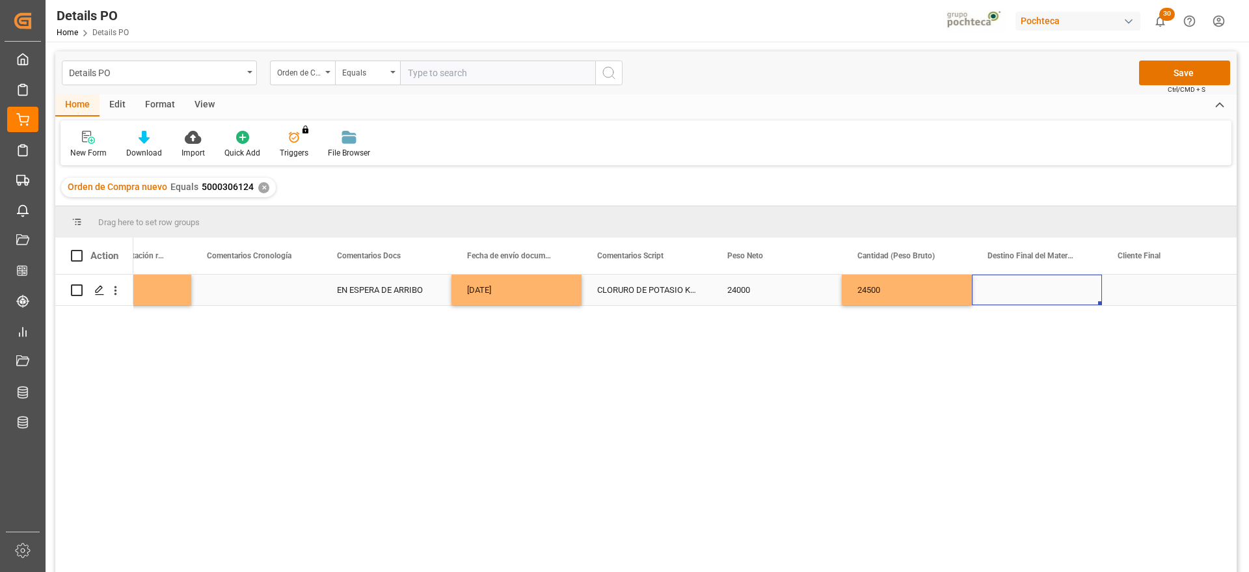
click at [1028, 290] on div "Press SPACE to select this row." at bounding box center [1037, 289] width 130 height 31
click at [1030, 399] on div "San Juan / CDMX" at bounding box center [1061, 396] width 157 height 46
type input "San Juan / CDMX"
click at [1141, 284] on div "Press SPACE to select this row." at bounding box center [1167, 289] width 130 height 31
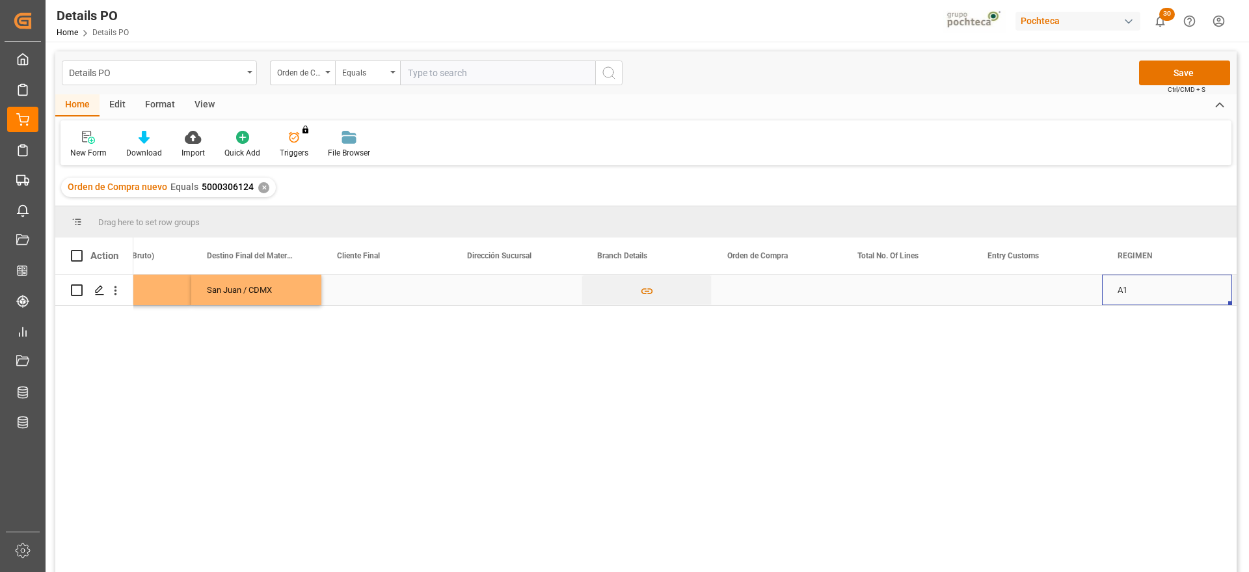
click at [831, 287] on div "Press SPACE to select this row." at bounding box center [777, 289] width 130 height 31
click at [963, 291] on div "Press SPACE to select this row." at bounding box center [907, 289] width 130 height 31
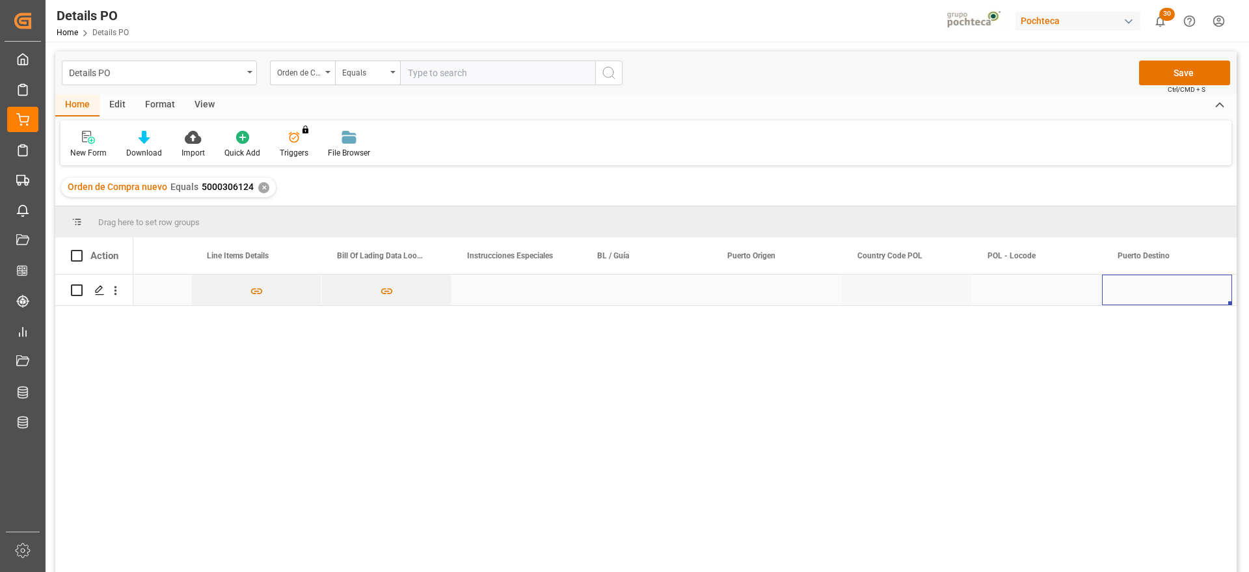
click at [645, 298] on div "Press SPACE to select this row." at bounding box center [646, 289] width 130 height 31
click at [653, 292] on div "Press SPACE to select this row." at bounding box center [646, 289] width 130 height 31
click at [653, 292] on input "Press SPACE to select this row." at bounding box center [646, 297] width 109 height 25
type input "720983843"
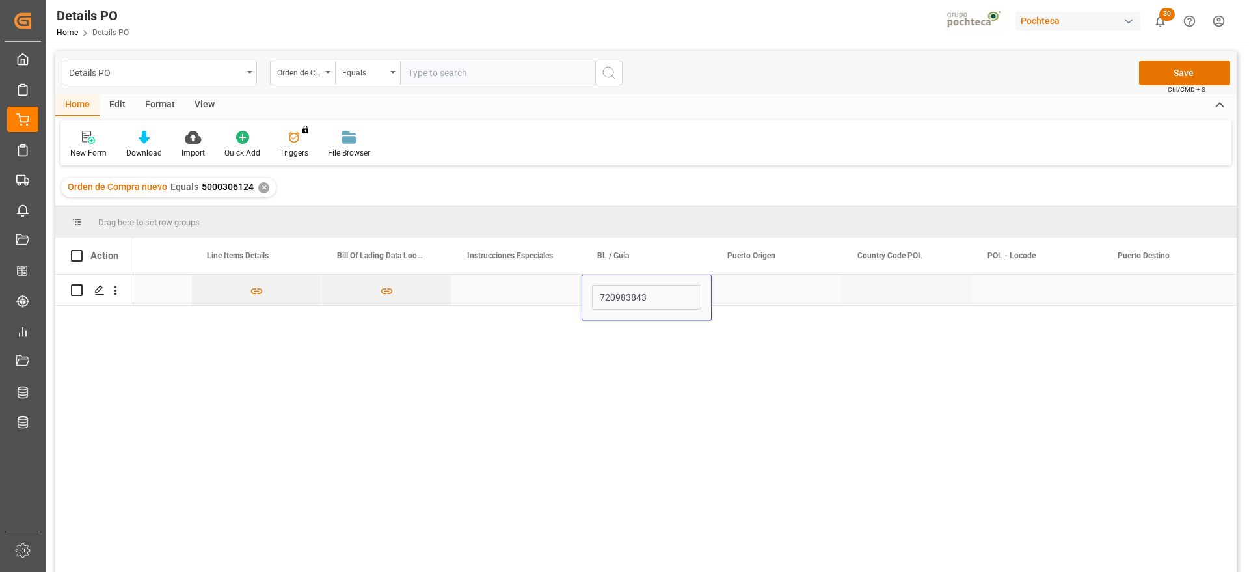
click at [739, 295] on div "Press SPACE to select this row." at bounding box center [777, 289] width 130 height 31
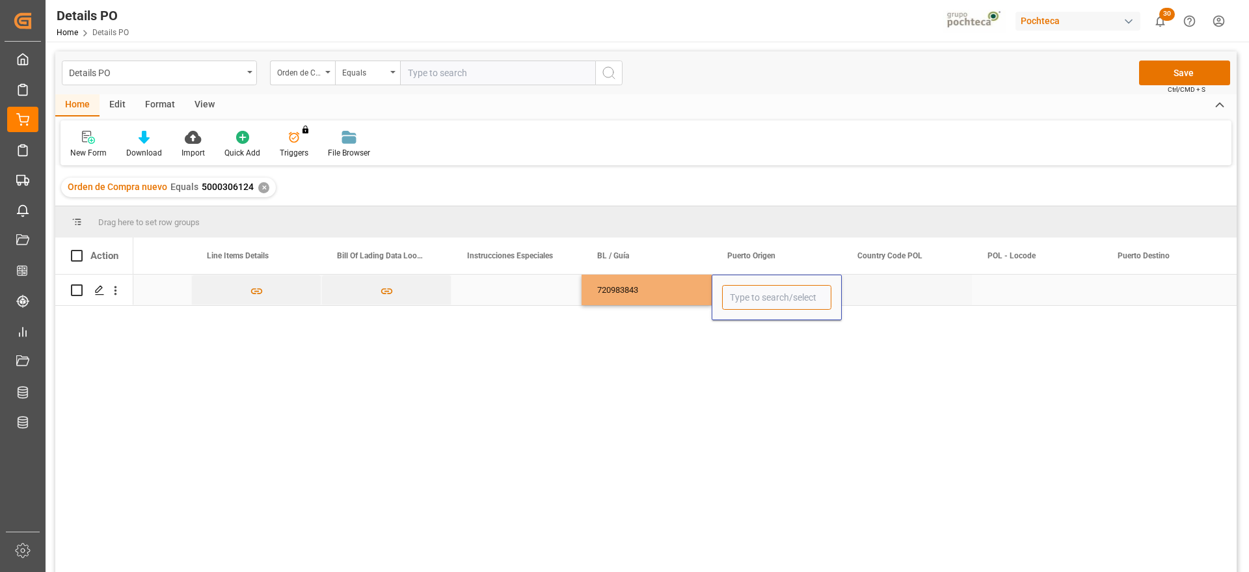
click at [739, 295] on input "Press SPACE to select this row." at bounding box center [776, 297] width 109 height 25
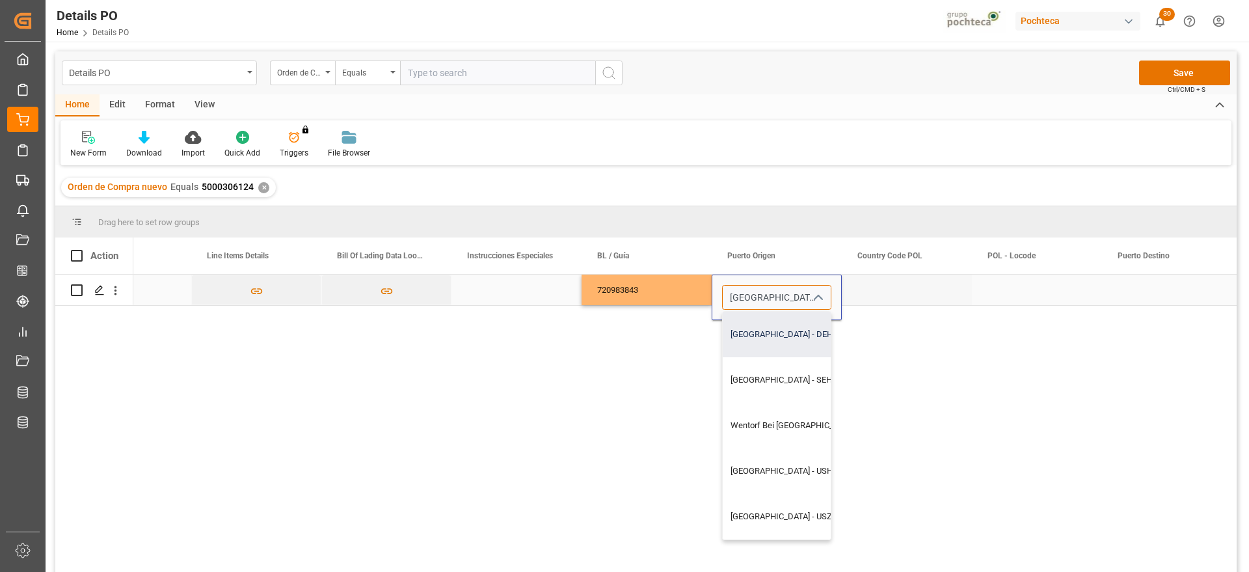
click at [777, 336] on div "Hamburg - DEHAM" at bounding box center [813, 335] width 181 height 46
type input "Hamburg - DEHAM"
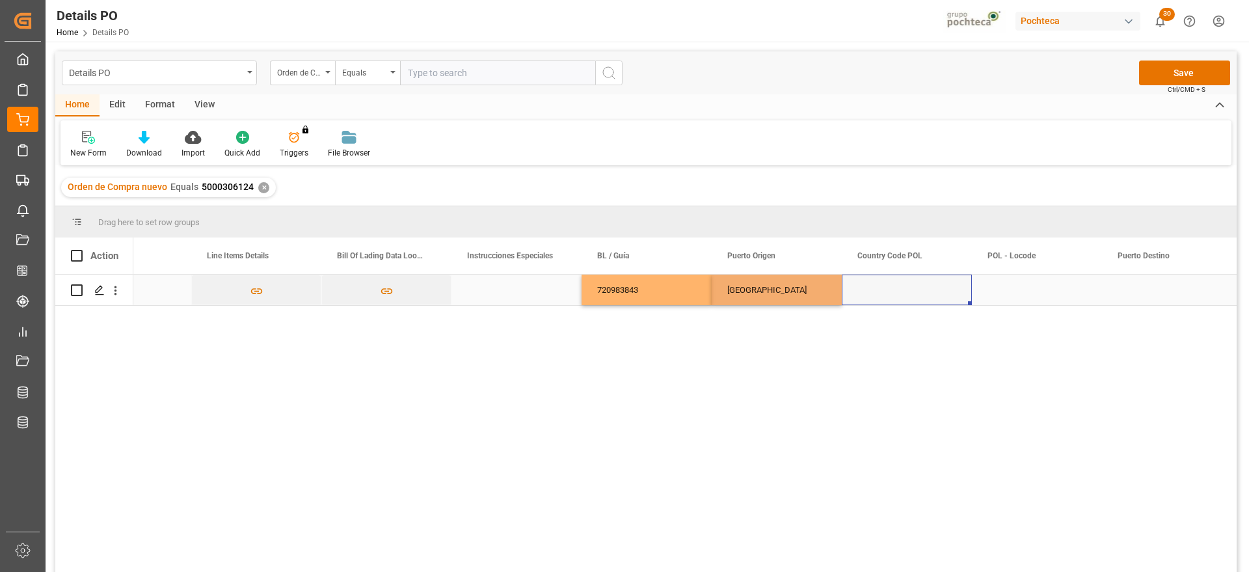
click at [923, 286] on div "Press SPACE to select this row." at bounding box center [907, 289] width 130 height 31
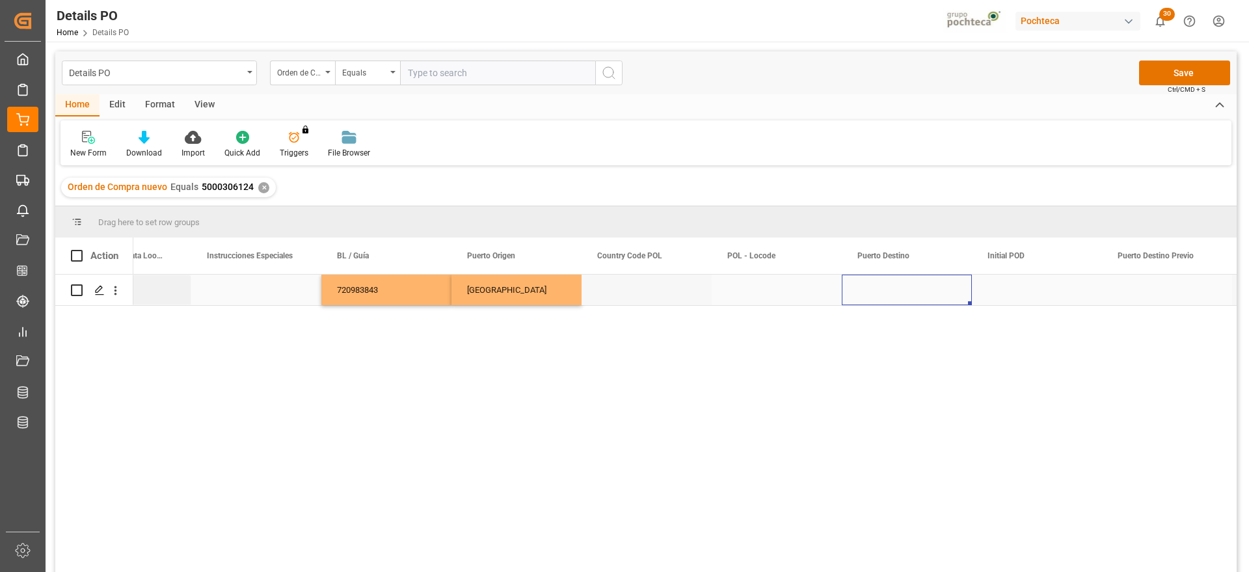
click at [923, 286] on div "Press SPACE to select this row." at bounding box center [907, 289] width 130 height 31
click at [920, 295] on input "Press SPACE to select this row." at bounding box center [906, 297] width 109 height 25
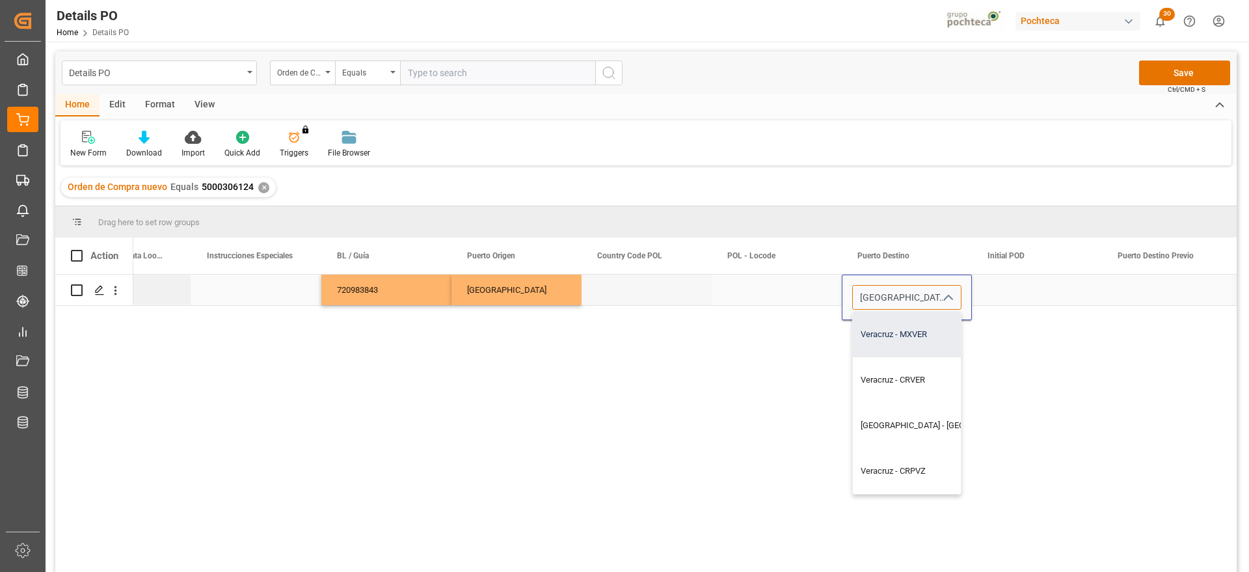
click at [927, 344] on div "Veracruz - MXVER" at bounding box center [943, 335] width 181 height 46
type input "Veracruz - MXVER"
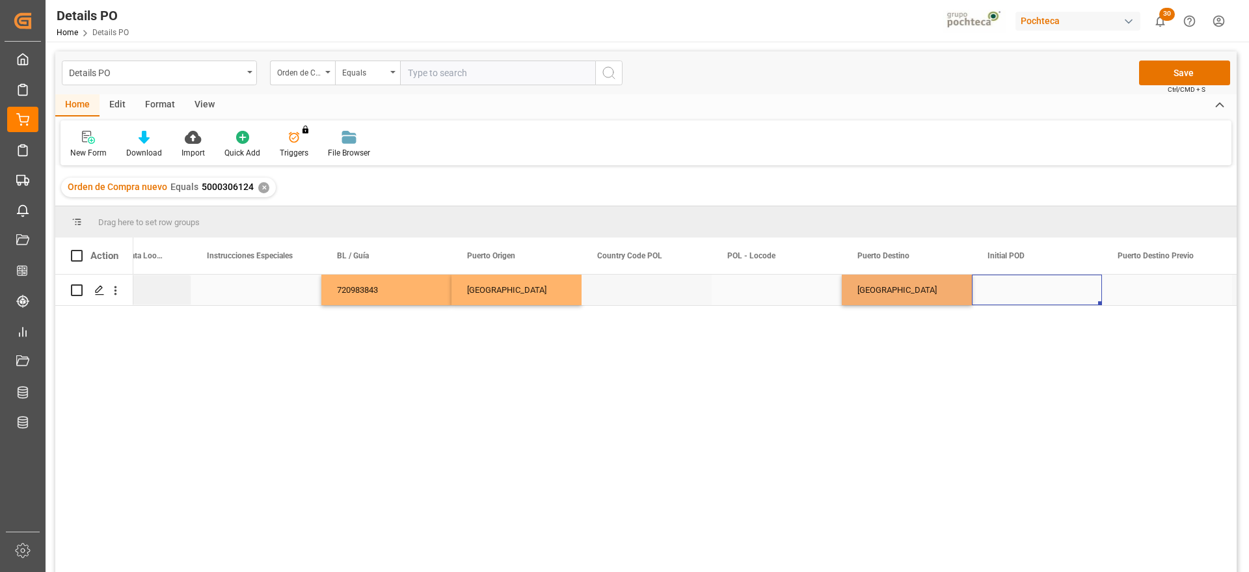
click at [1009, 290] on div "Press SPACE to select this row." at bounding box center [1037, 289] width 130 height 31
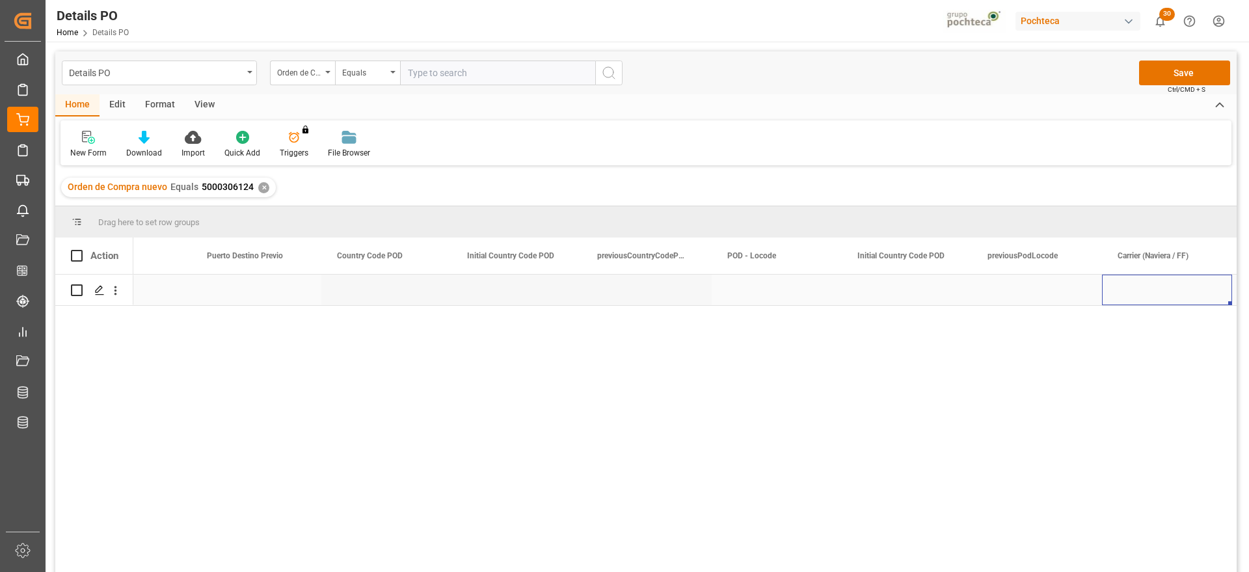
click at [1167, 291] on div "Press SPACE to select this row." at bounding box center [1167, 289] width 130 height 31
type input "MAERSK"
click at [1044, 287] on div "Press SPACE to select this row." at bounding box center [1037, 289] width 130 height 31
click at [1156, 275] on div "Press SPACE to select this row." at bounding box center [1167, 289] width 130 height 31
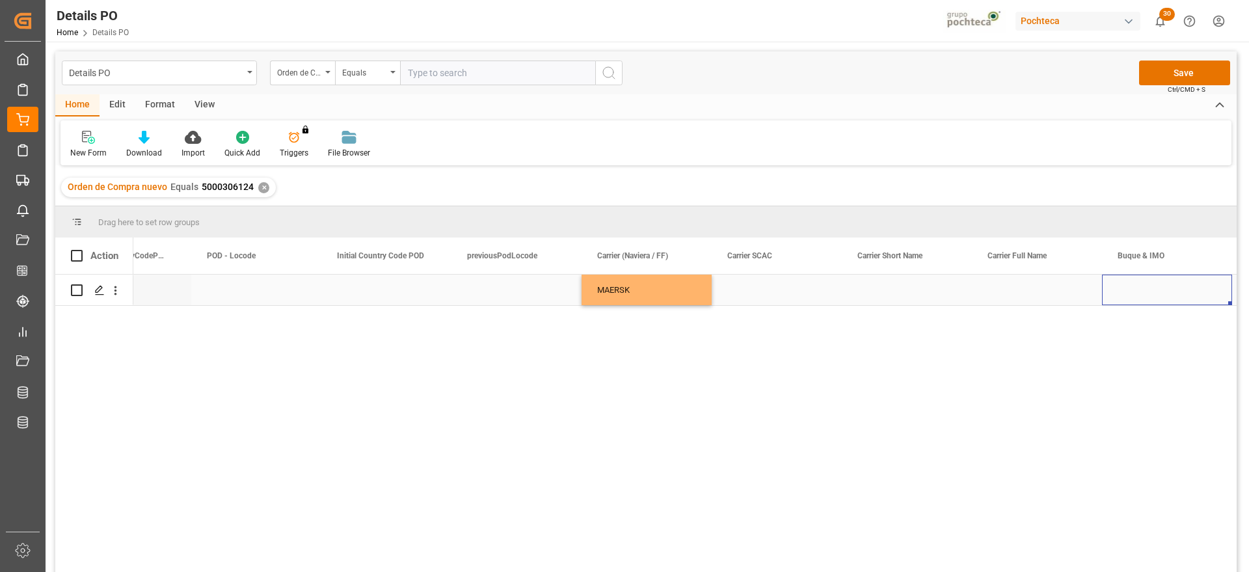
click at [1146, 288] on div "Press SPACE to select this row." at bounding box center [1167, 289] width 130 height 31
click at [1146, 288] on input "Press SPACE to select this row." at bounding box center [1166, 297] width 109 height 25
click at [1136, 302] on input "Press SPACE to select this row." at bounding box center [1166, 297] width 109 height 25
click at [1153, 294] on input "Press SPACE to select this row." at bounding box center [1166, 297] width 109 height 25
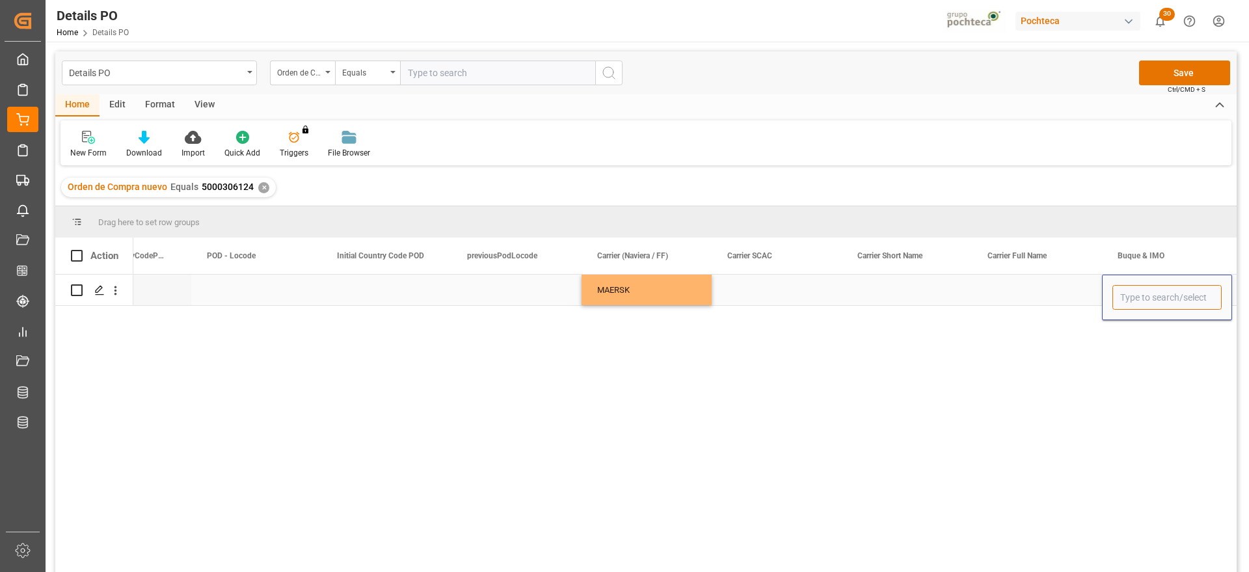
paste input "CLEMENS SCHULTE"
click at [1165, 341] on div "Clemens Schulte - 9665671" at bounding box center [1171, 335] width 116 height 46
type input "Clemens Schulte - 9665671"
click at [1045, 296] on div "Press SPACE to select this row." at bounding box center [1037, 289] width 130 height 31
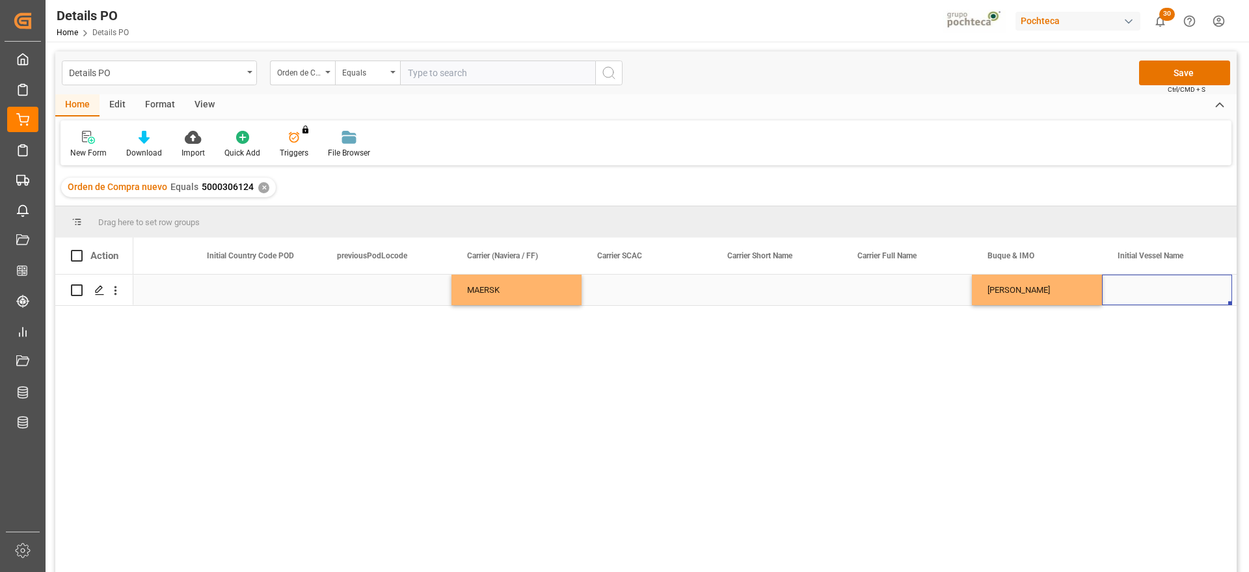
scroll to position [0, 6967]
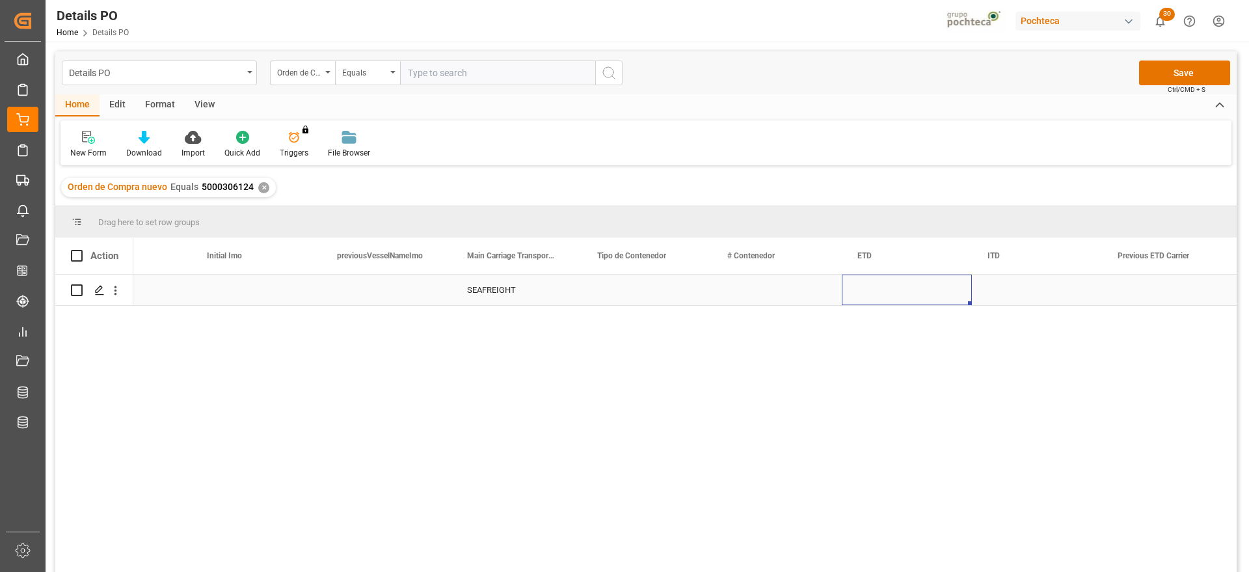
click at [679, 280] on div "Press SPACE to select this row." at bounding box center [646, 289] width 130 height 31
click at [689, 291] on icon "open menu" at bounding box center [688, 298] width 16 height 16
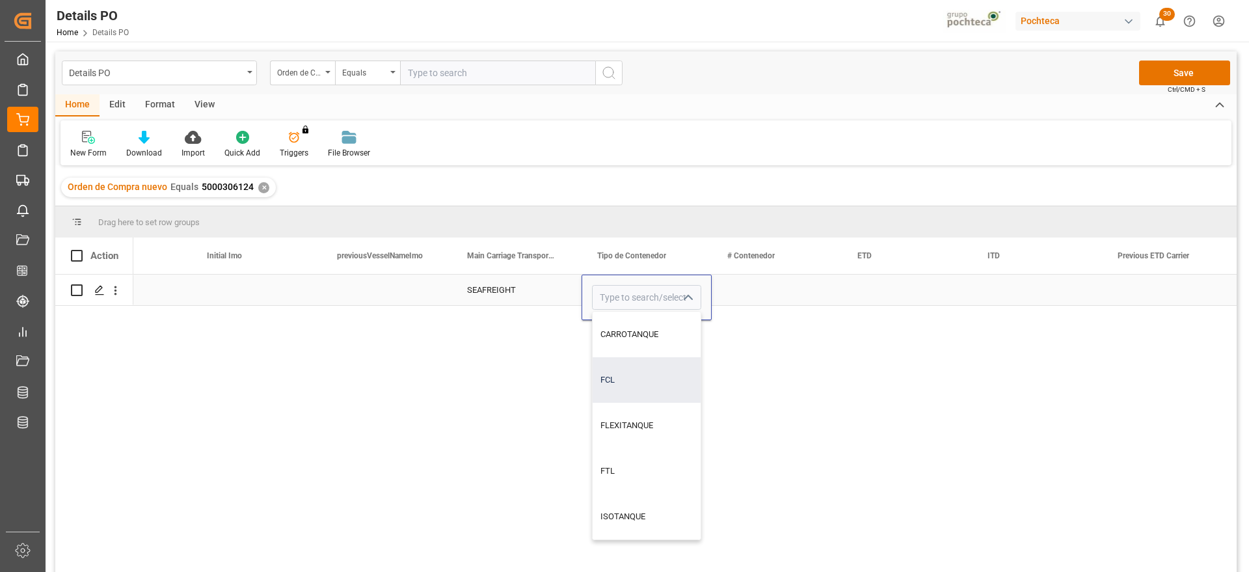
click at [654, 386] on div "FCL" at bounding box center [647, 380] width 108 height 46
type input "FCL"
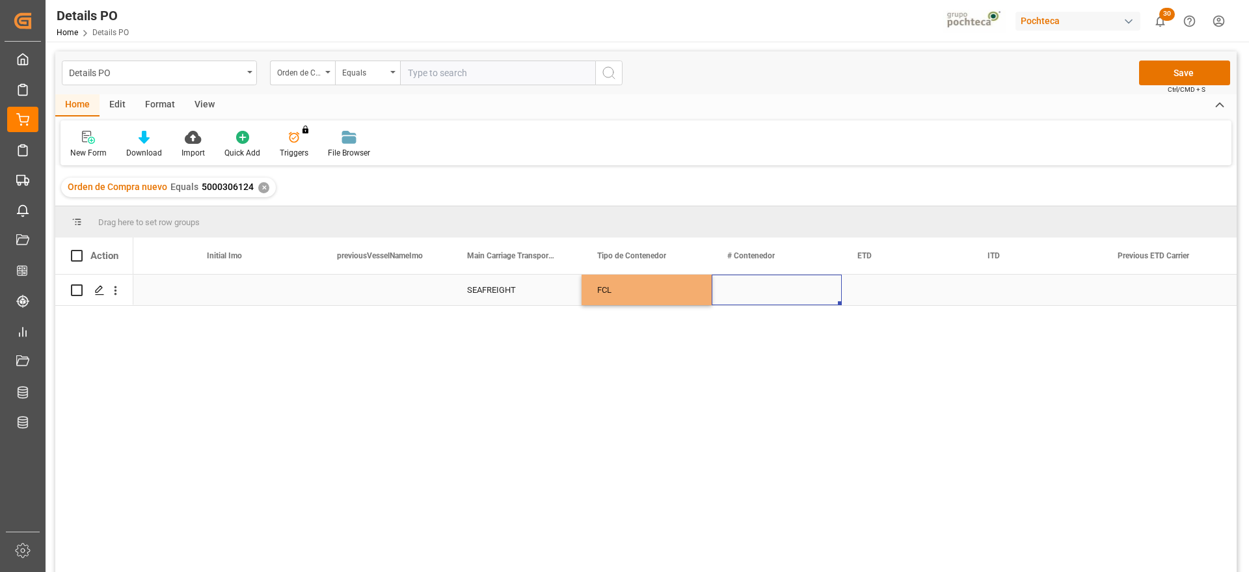
click at [767, 297] on div "Press SPACE to select this row." at bounding box center [777, 289] width 130 height 31
click at [759, 290] on div "Press SPACE to select this row." at bounding box center [777, 289] width 130 height 31
click at [759, 290] on input "Press SPACE to select this row." at bounding box center [776, 297] width 109 height 25
click at [757, 292] on input "MRKU 850213-8" at bounding box center [776, 297] width 109 height 25
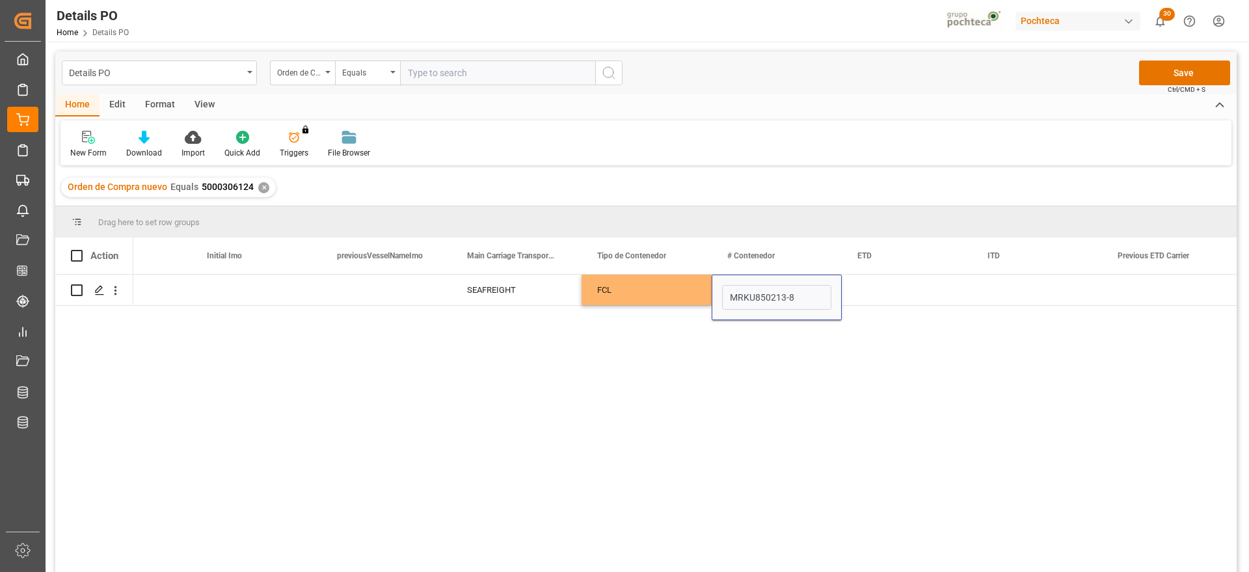
type input "MRKU8502138"
click at [880, 291] on div "Press SPACE to select this row." at bounding box center [907, 289] width 130 height 31
click at [912, 289] on div "Press SPACE to select this row." at bounding box center [907, 289] width 130 height 31
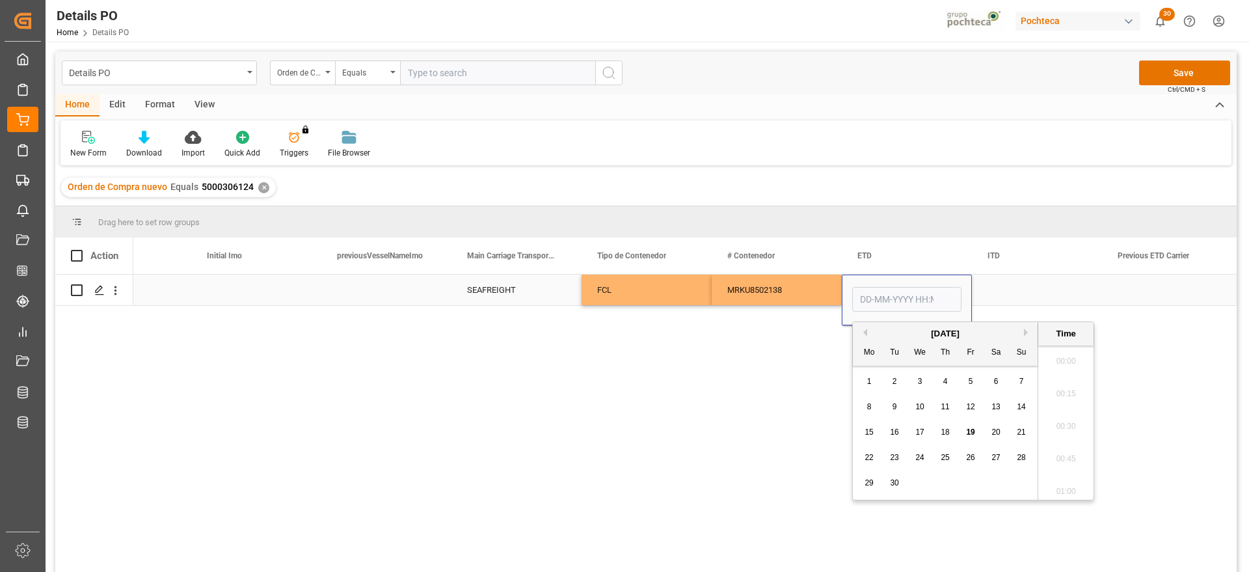
scroll to position [1208, 0]
click at [993, 378] on div "6" at bounding box center [996, 382] width 16 height 16
type input "06-09-2025 00:00"
click at [1033, 278] on div "Press SPACE to select this row." at bounding box center [1037, 289] width 130 height 31
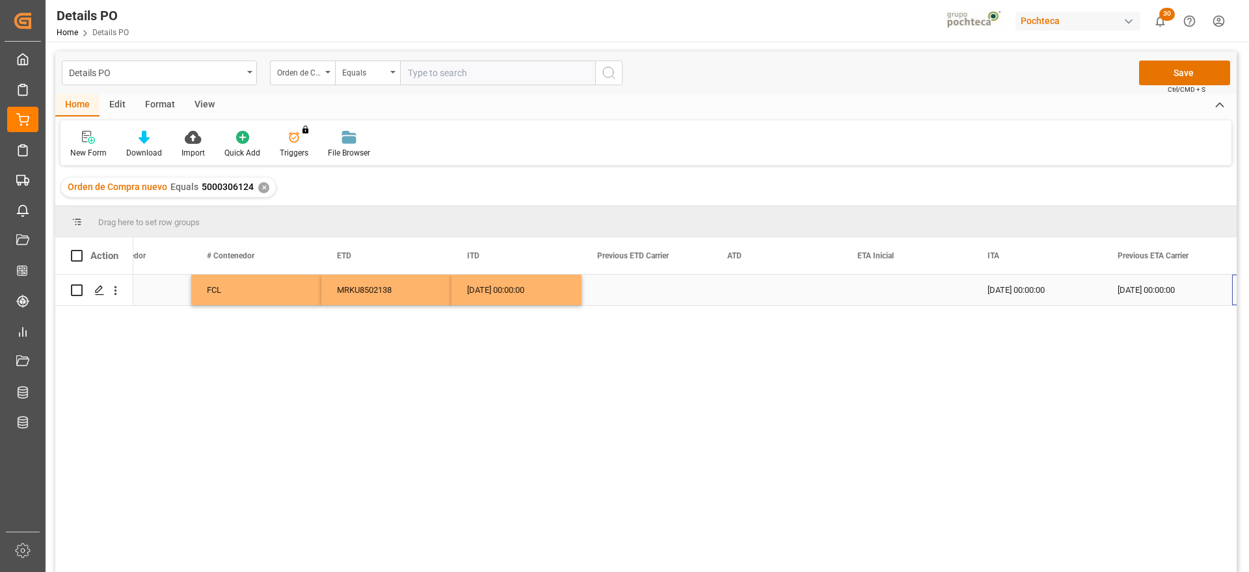
scroll to position [0, 8658]
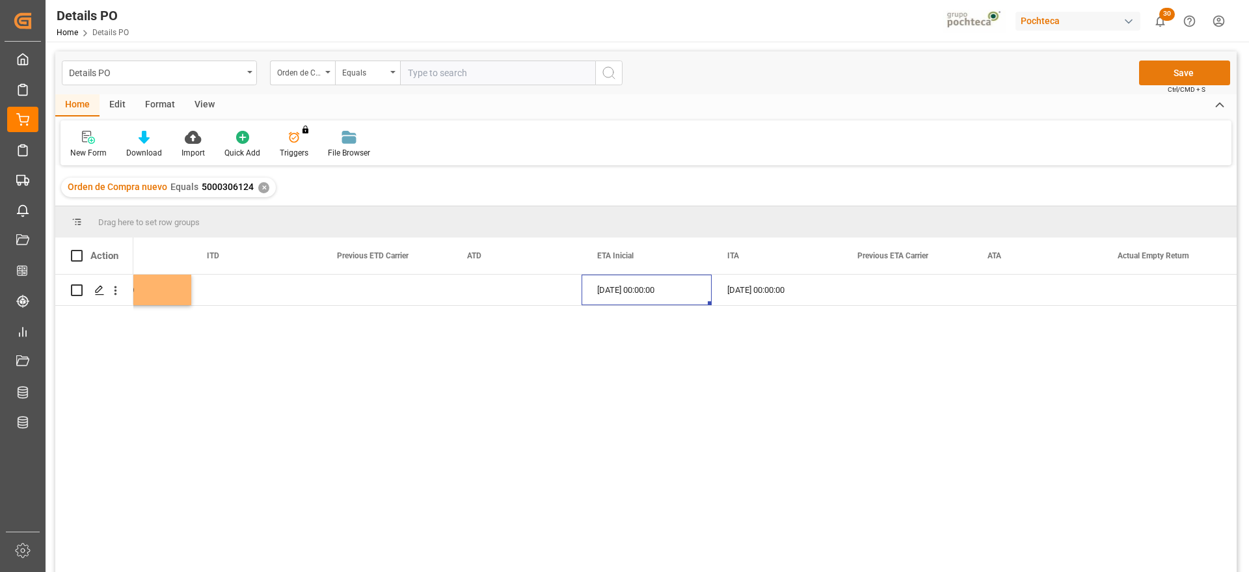
click at [1176, 75] on button "Save" at bounding box center [1184, 72] width 91 height 25
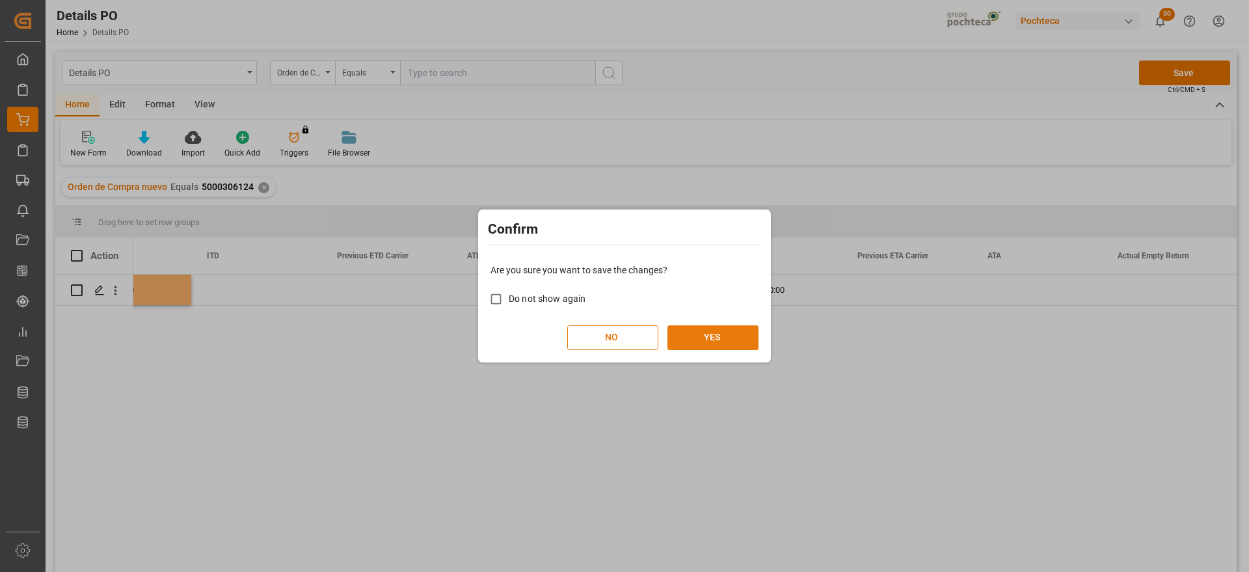
click at [719, 343] on button "YES" at bounding box center [712, 337] width 91 height 25
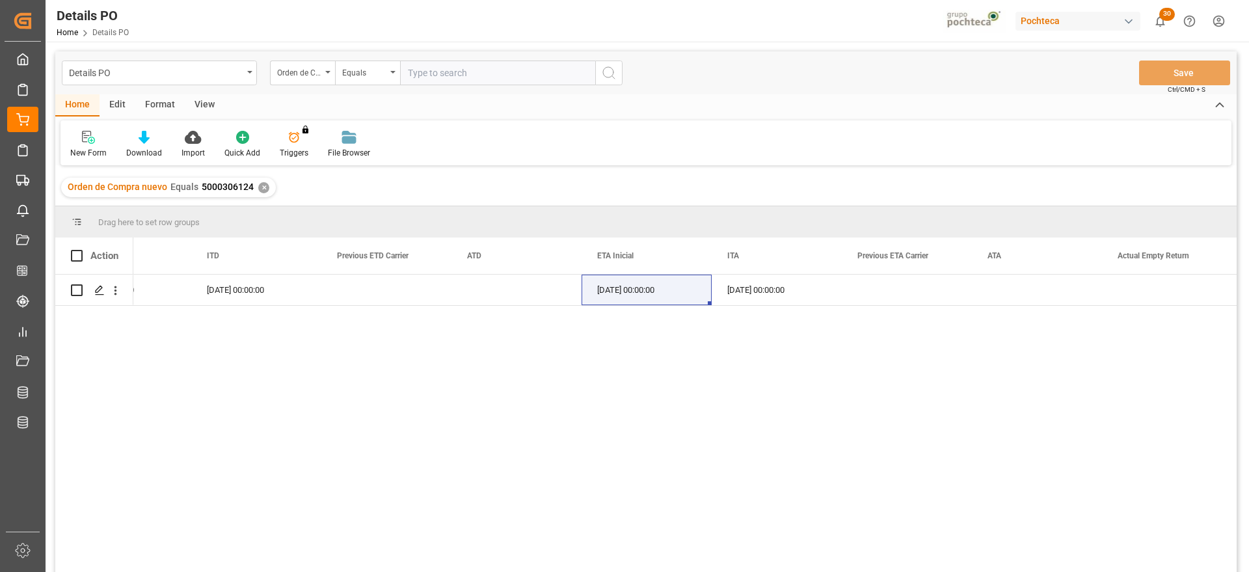
click at [1115, 356] on div "MRKU8502138 06-09-2025 00:00:00 06-09-2025 00:00:00 22-09-2025 00:00:00 08-09-2…" at bounding box center [684, 427] width 1103 height 306
drag, startPoint x: 251, startPoint y: 183, endPoint x: 199, endPoint y: 184, distance: 52.0
click at [202, 184] on span "5000306124" at bounding box center [228, 186] width 52 height 10
copy span "5000306124"
click at [97, 292] on polygon "Press SPACE to select this row." at bounding box center [99, 289] width 7 height 7
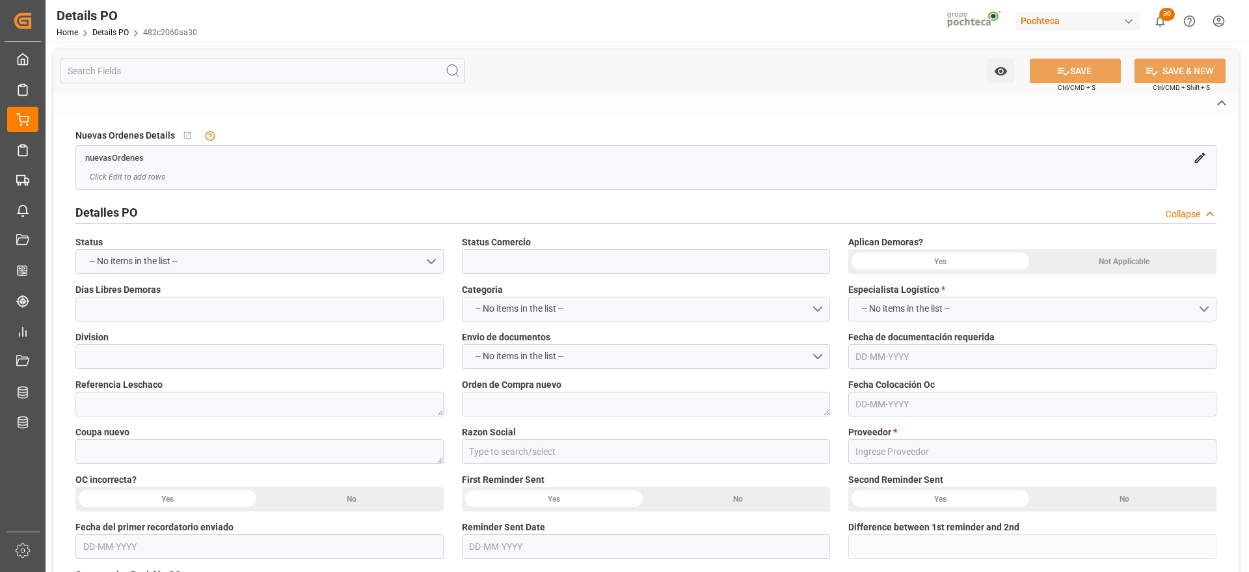
type input "En espera de Arribo/Atraque"
type input "ALIMENTOS"
type textarea "251006900141"
type textarea "5000306124"
type textarea "193451"
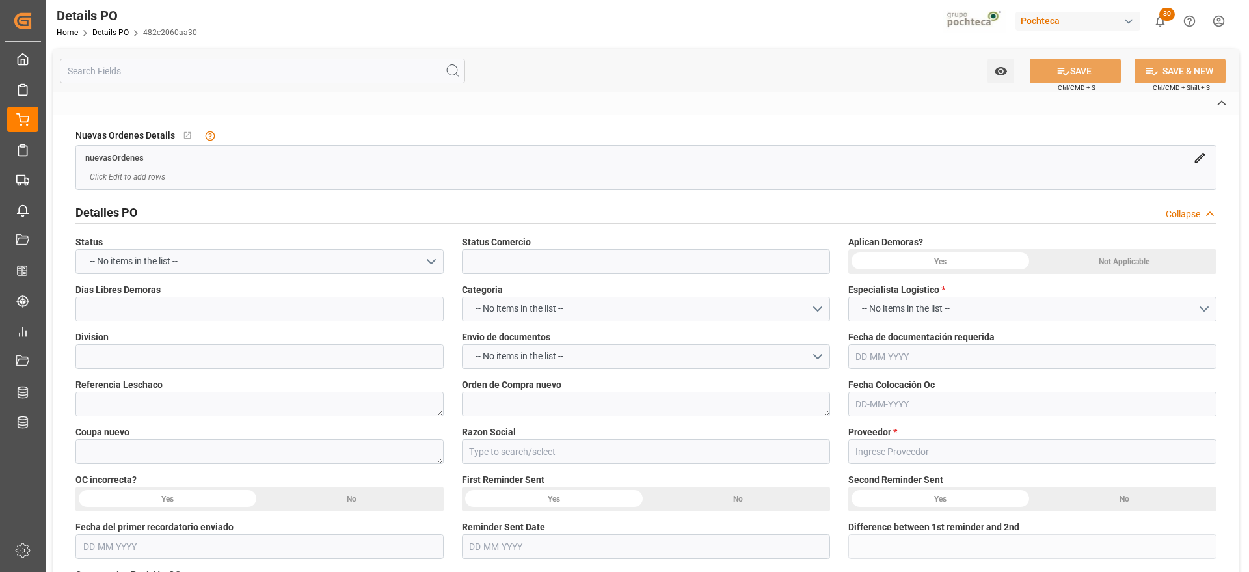
type input "Materias Primas"
type input "K+S MINERALS AND AGRICULTURE GMBH"
type textarea "FAC01616"
type textarea "EN ESPERA DE ARRIBO"
type textarea "CLORURO DE POTASIO KALISEL U SAC-25 KG ("
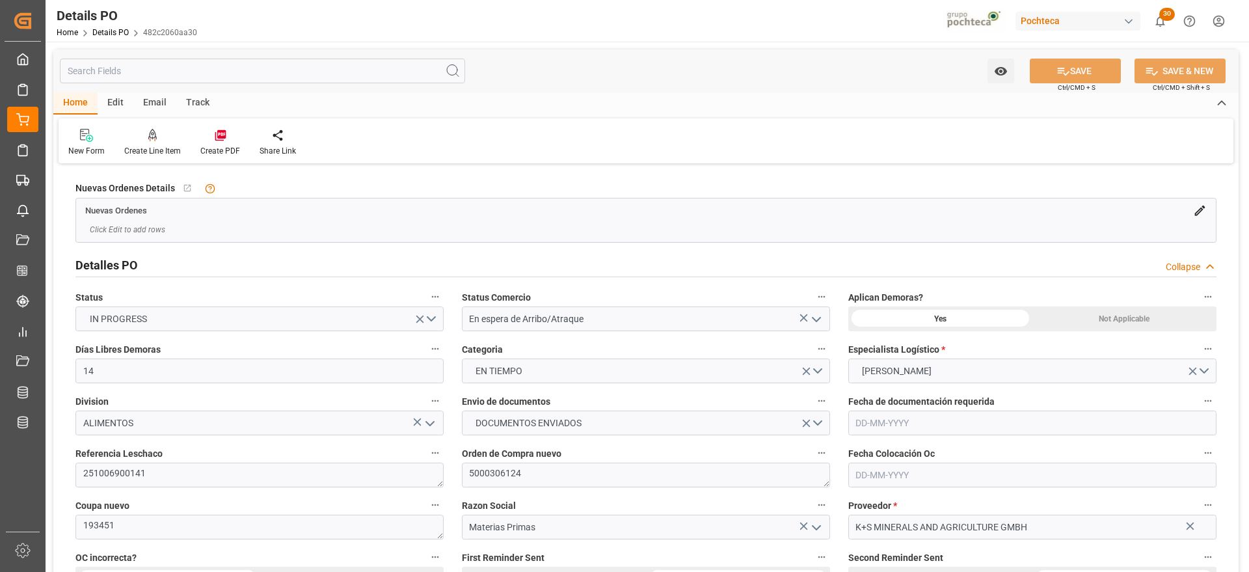
type input "14"
type input "09-09-2025"
type input "15-07-2025"
type input "09-09-2025"
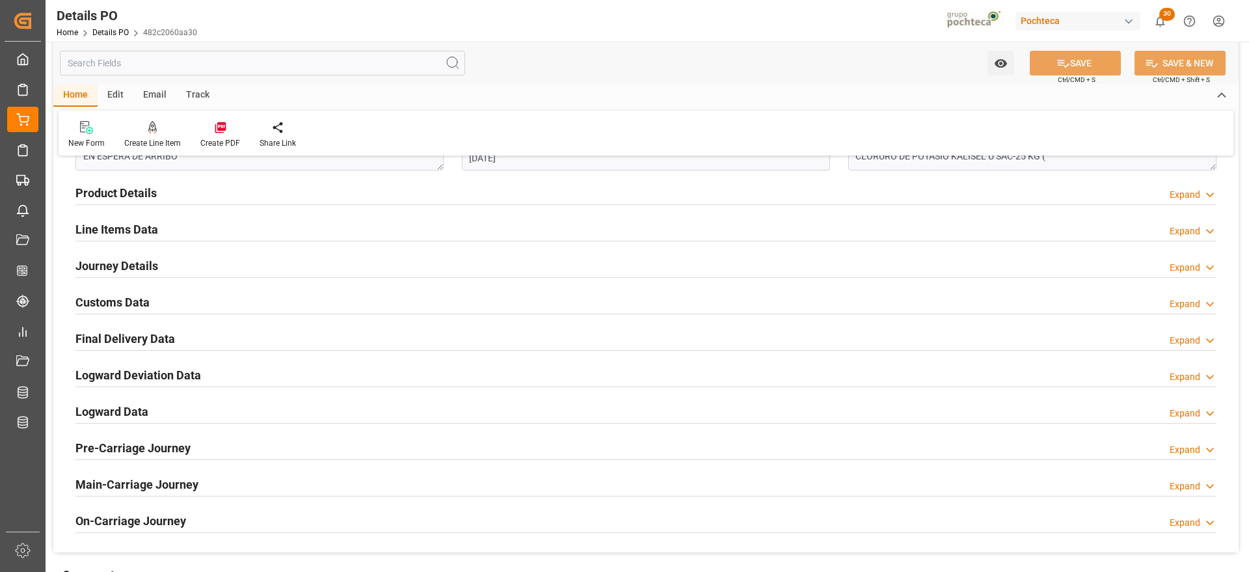
scroll to position [813, 0]
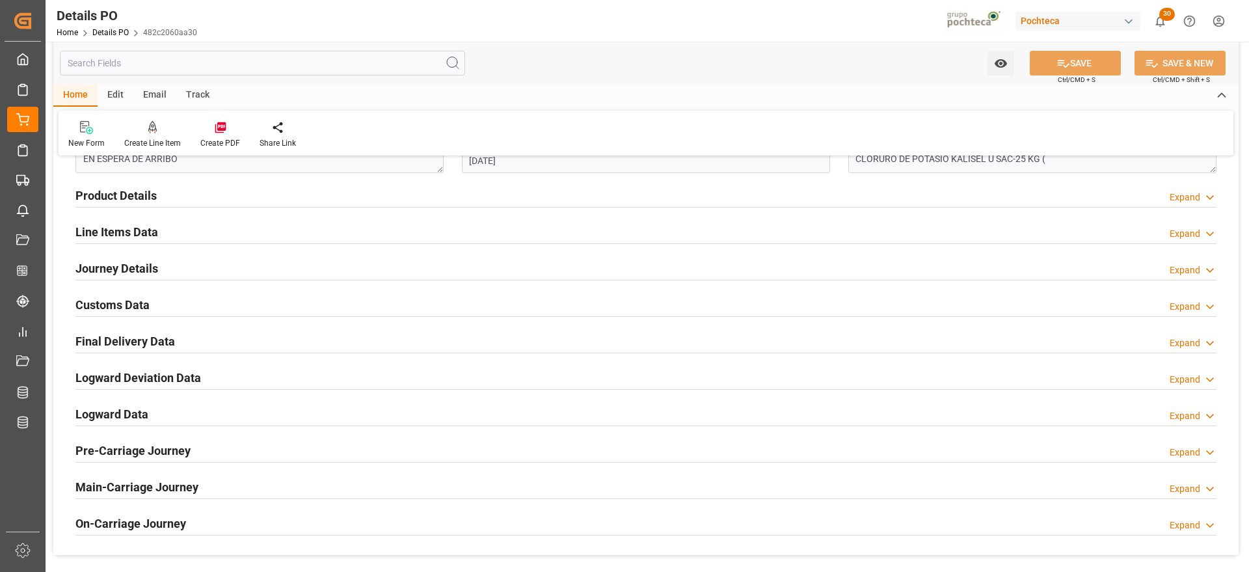
click at [118, 235] on h2 "Line Items Data" at bounding box center [116, 232] width 83 height 18
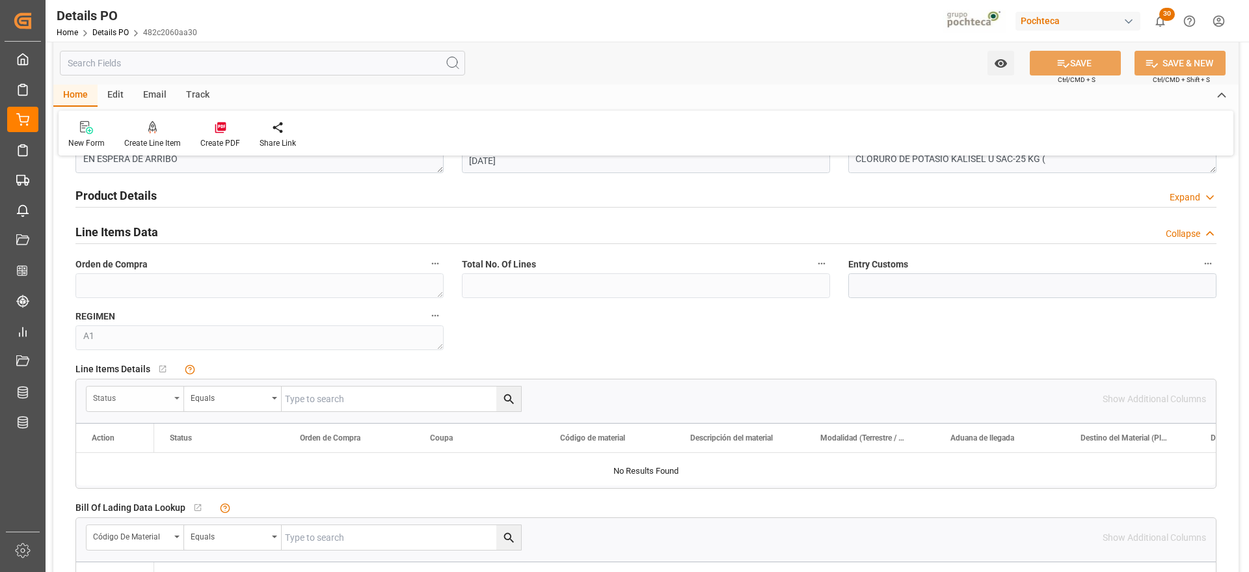
click at [157, 396] on div "Status" at bounding box center [131, 396] width 77 height 15
click at [148, 429] on input "text" at bounding box center [183, 428] width 183 height 21
type input "orde"
click at [142, 464] on div "Orden de Compra" at bounding box center [184, 458] width 194 height 27
click at [297, 401] on input "text" at bounding box center [401, 398] width 239 height 25
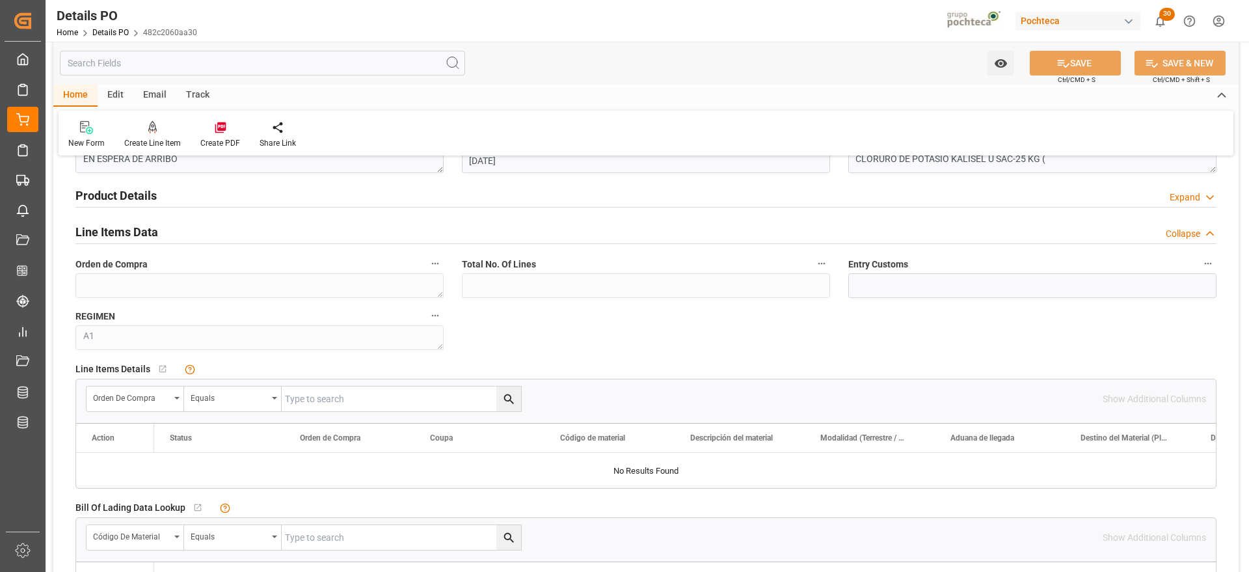
paste input "5000306124"
type input "5000306124"
click at [501, 399] on button "search button" at bounding box center [508, 398] width 25 height 25
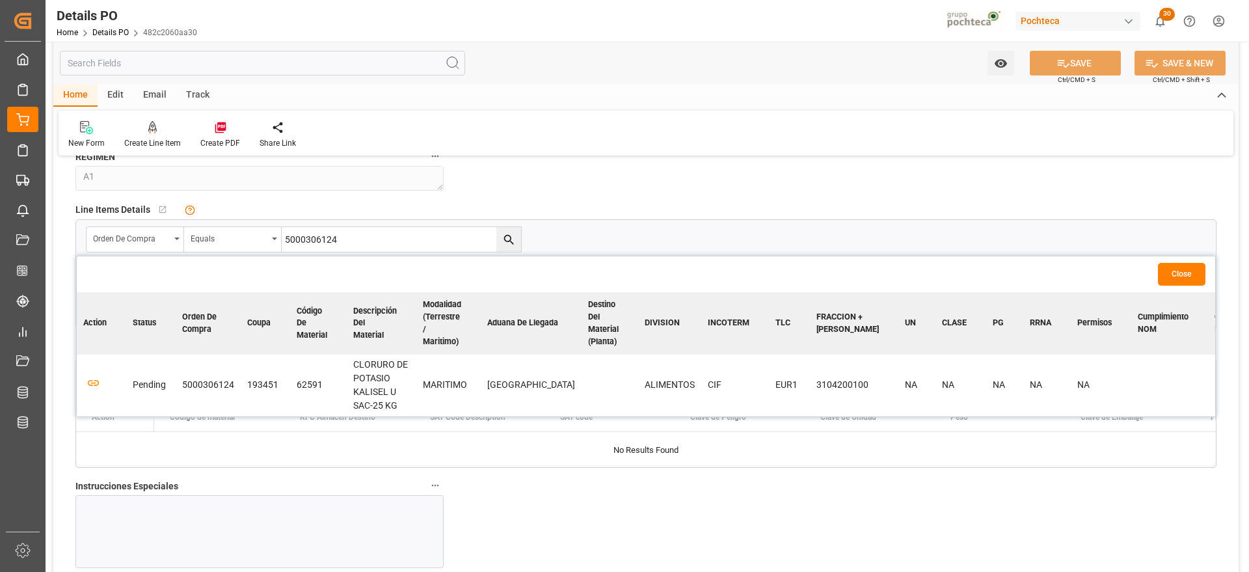
scroll to position [976, 0]
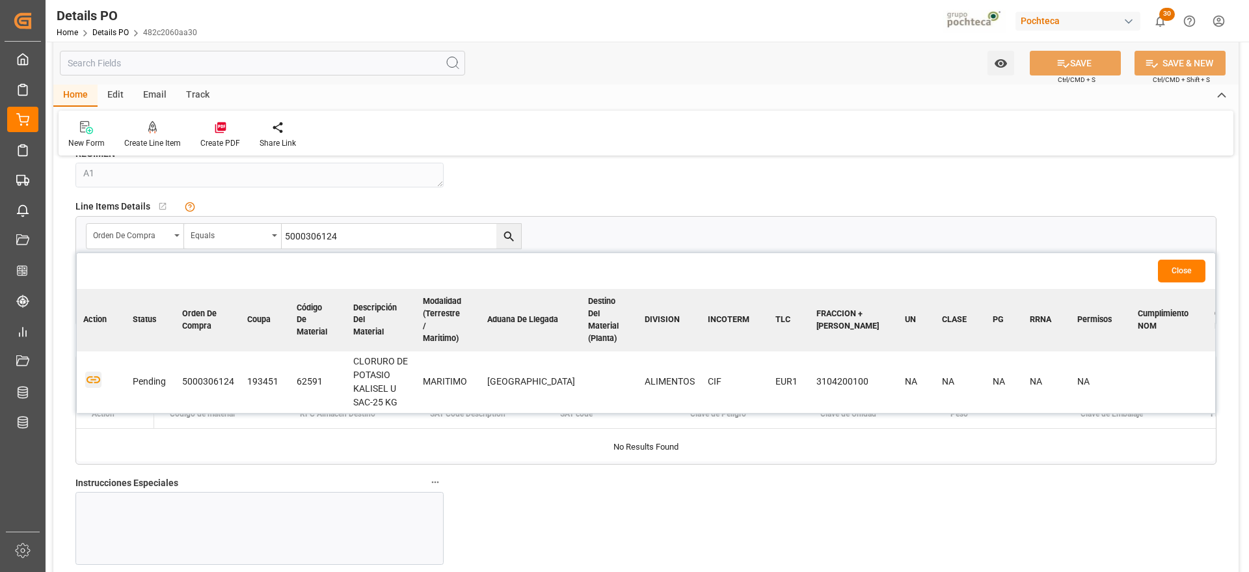
click at [90, 380] on icon "button" at bounding box center [93, 379] width 16 height 16
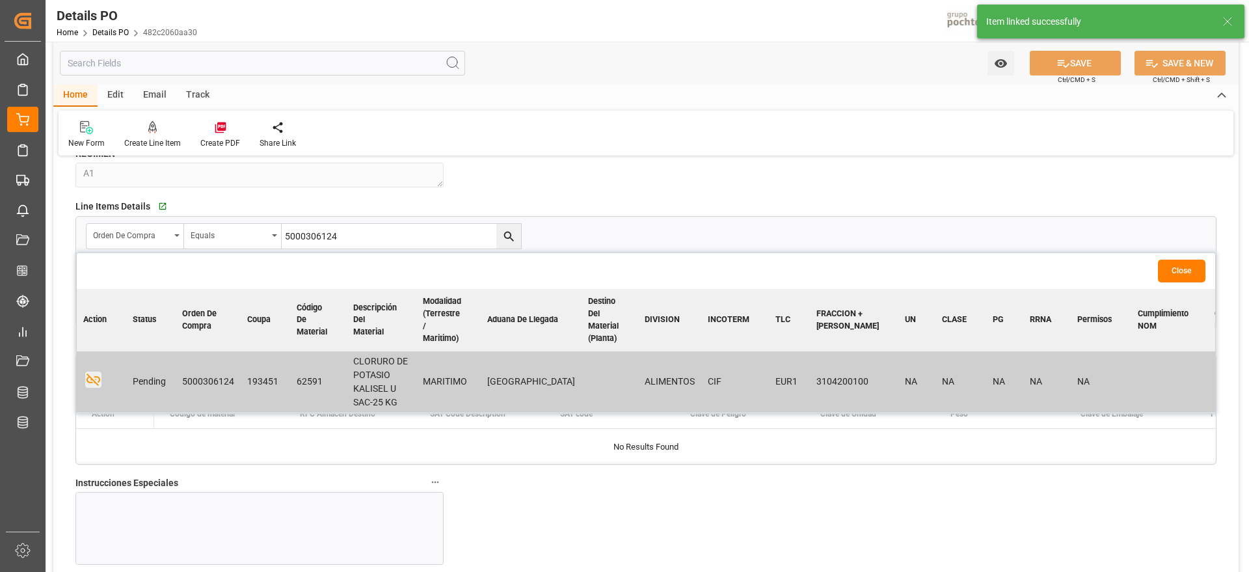
click at [1188, 269] on button "Close" at bounding box center [1181, 271] width 47 height 23
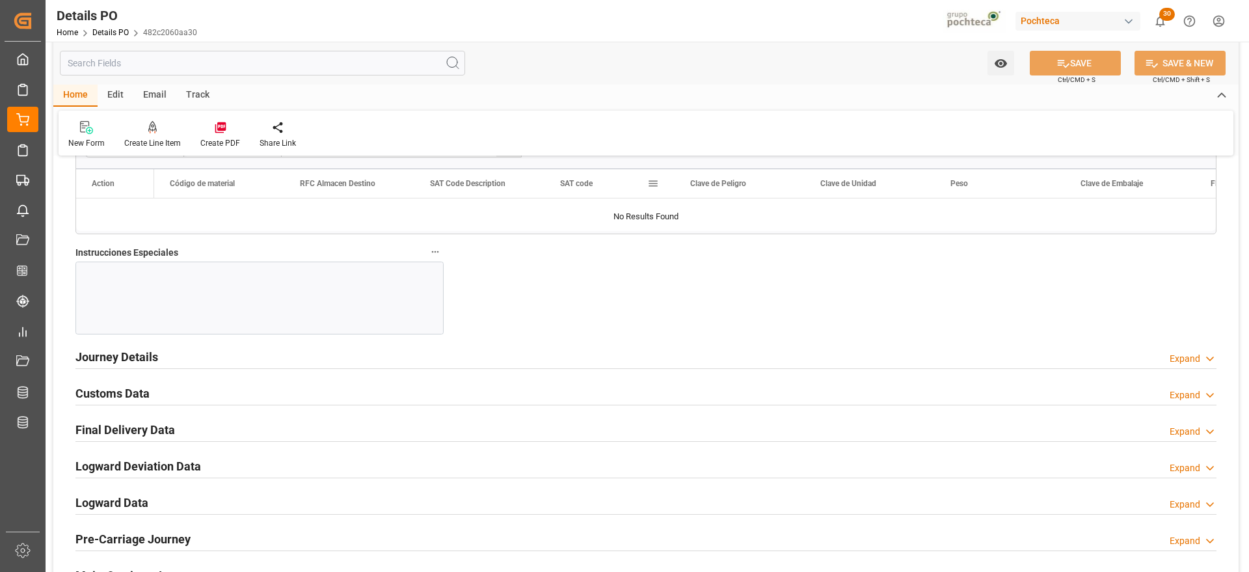
scroll to position [1220, 0]
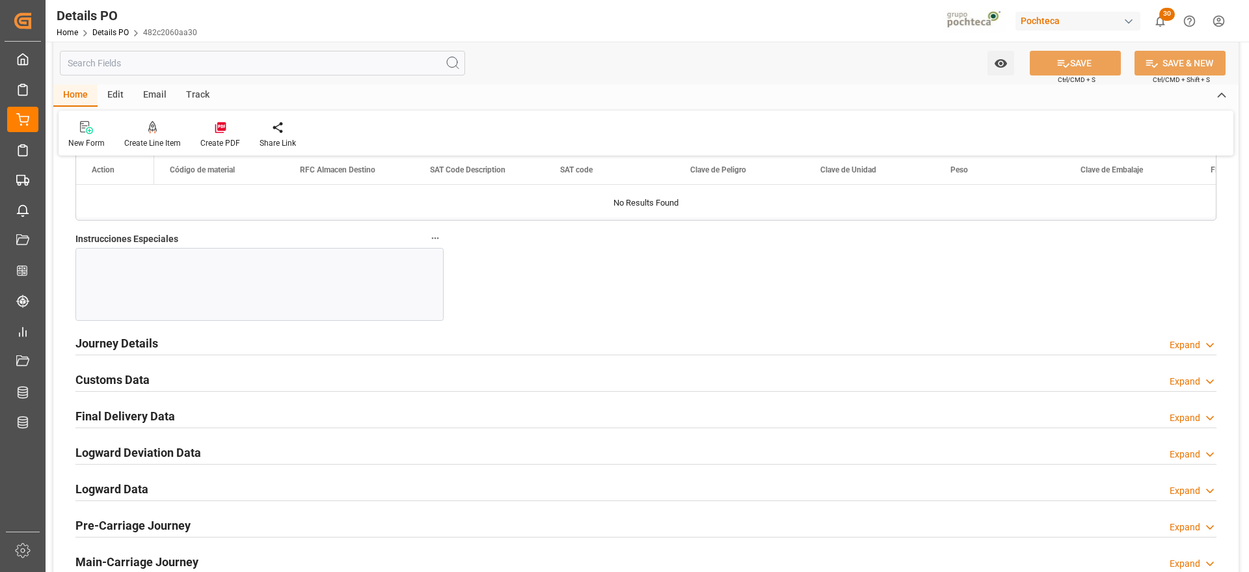
click at [122, 385] on h2 "Customs Data" at bounding box center [112, 380] width 74 height 18
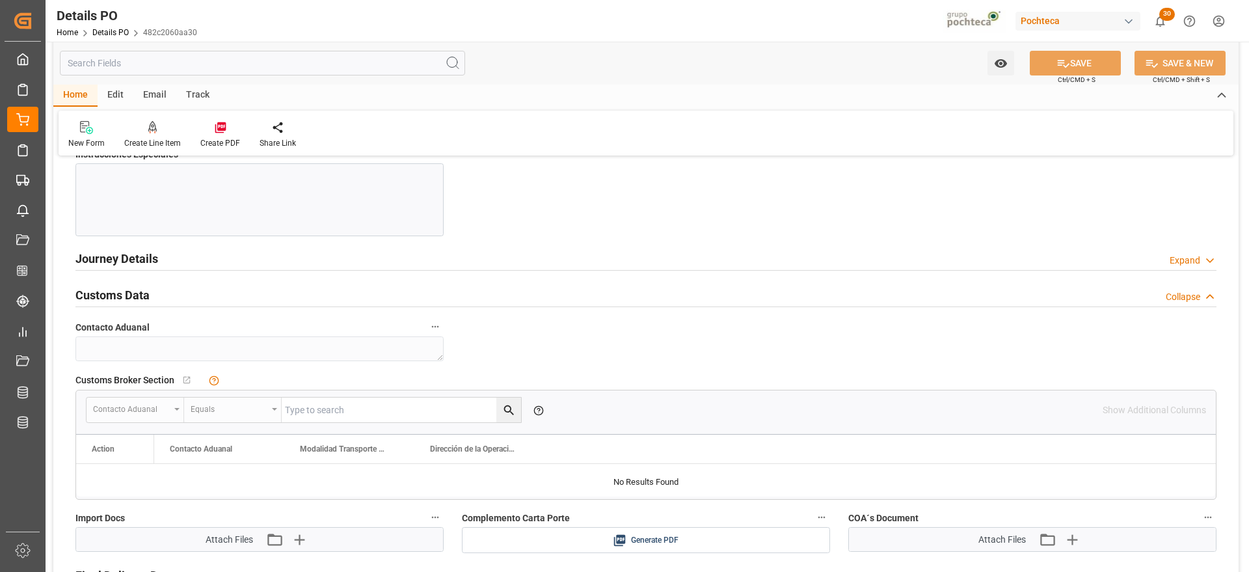
scroll to position [1463, 0]
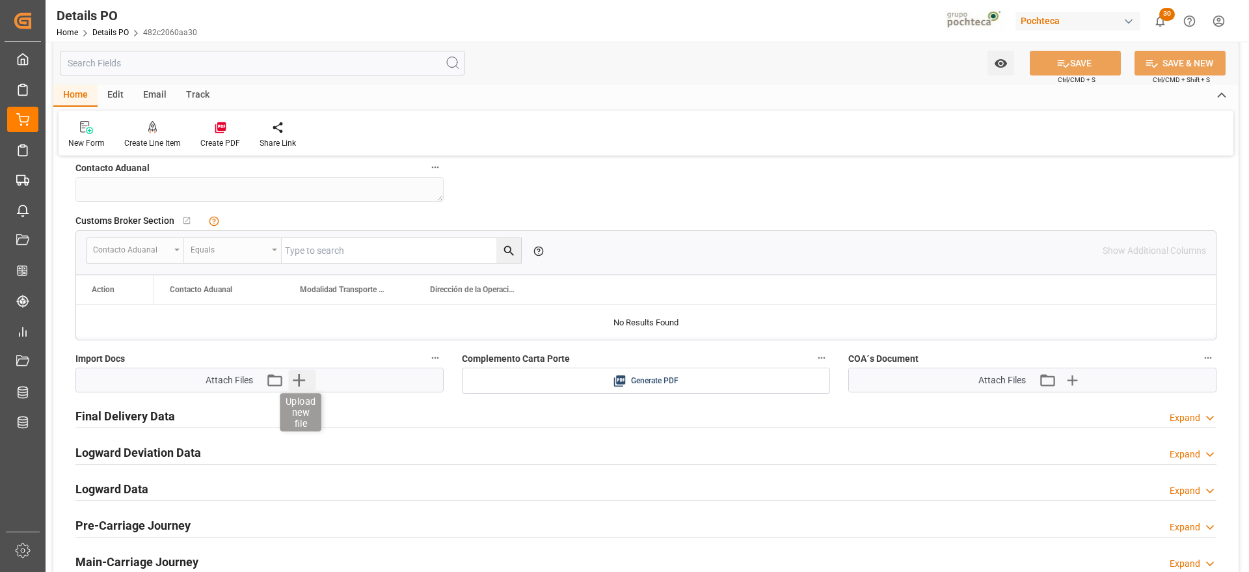
click at [298, 379] on icon "button" at bounding box center [299, 380] width 12 height 12
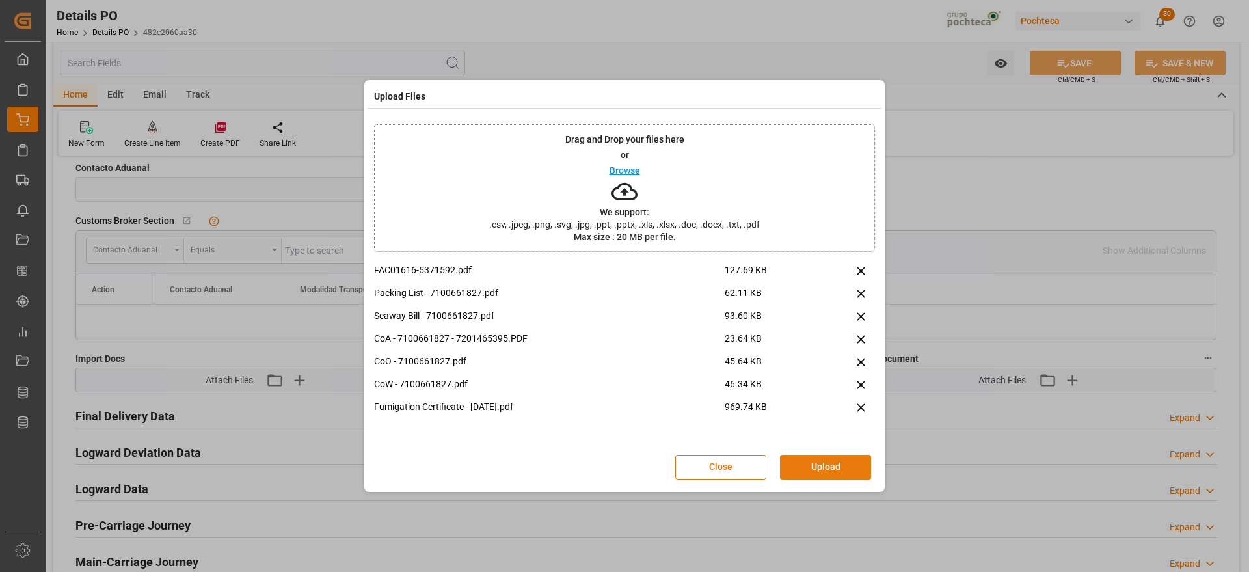
click at [825, 467] on button "Upload" at bounding box center [825, 467] width 91 height 25
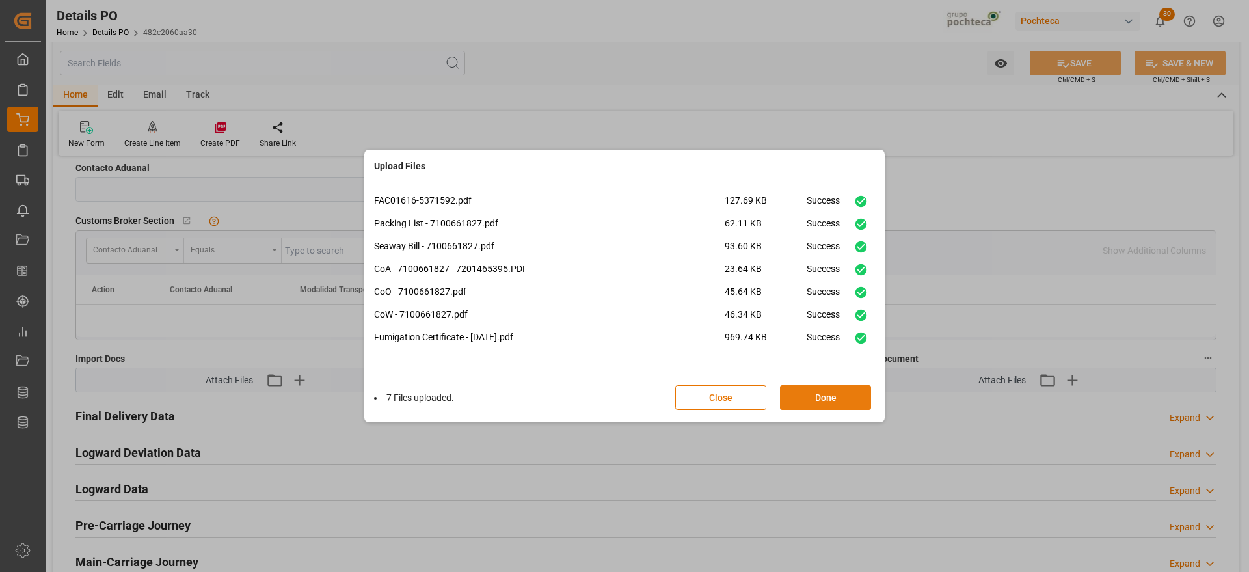
click at [835, 391] on button "Done" at bounding box center [825, 397] width 91 height 25
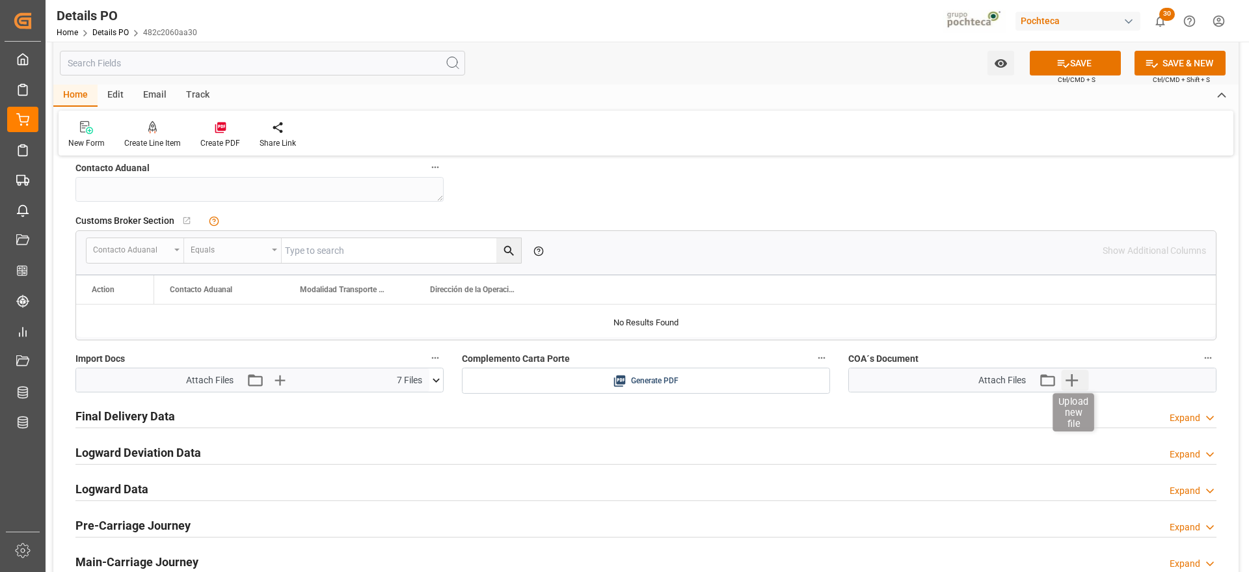
click at [1076, 379] on icon "button" at bounding box center [1071, 380] width 12 height 12
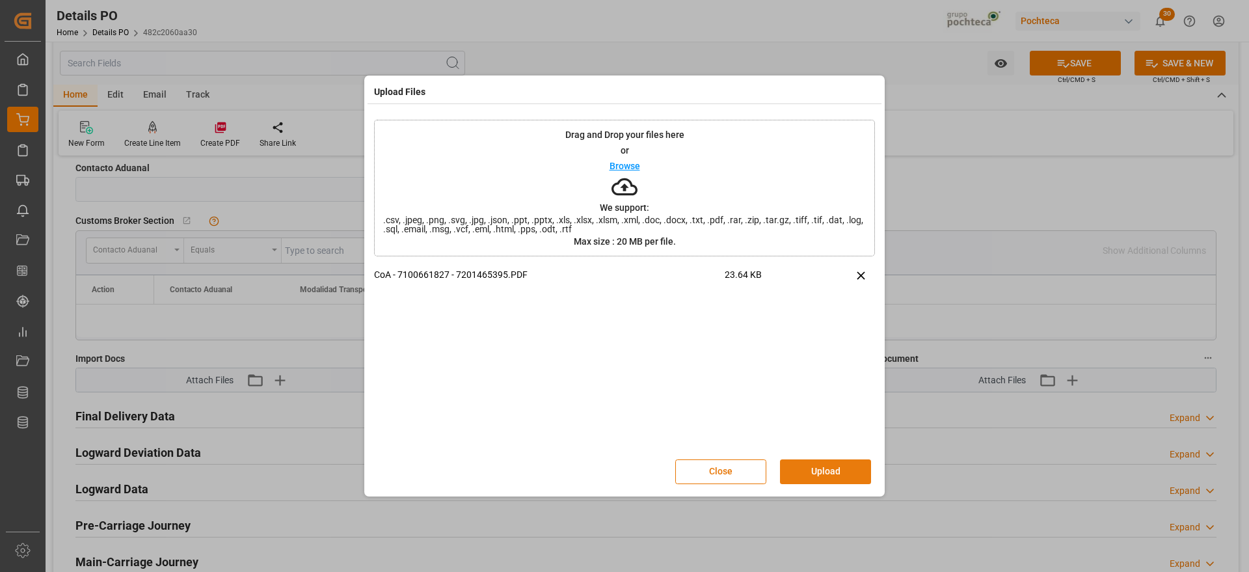
click at [844, 464] on button "Upload" at bounding box center [825, 471] width 91 height 25
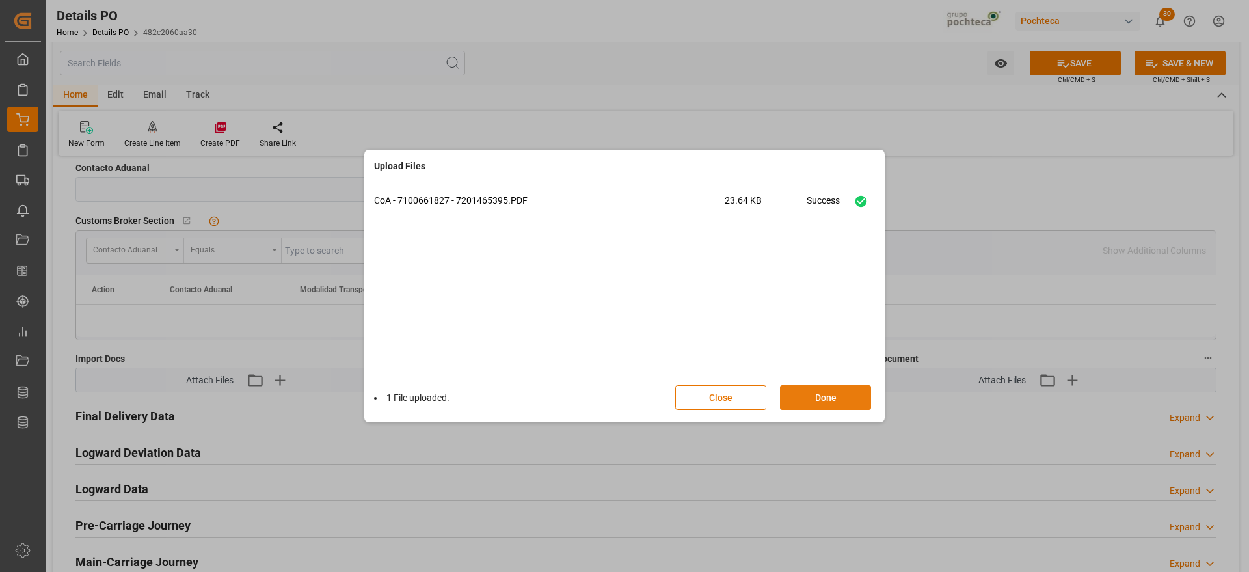
click at [819, 392] on button "Done" at bounding box center [825, 397] width 91 height 25
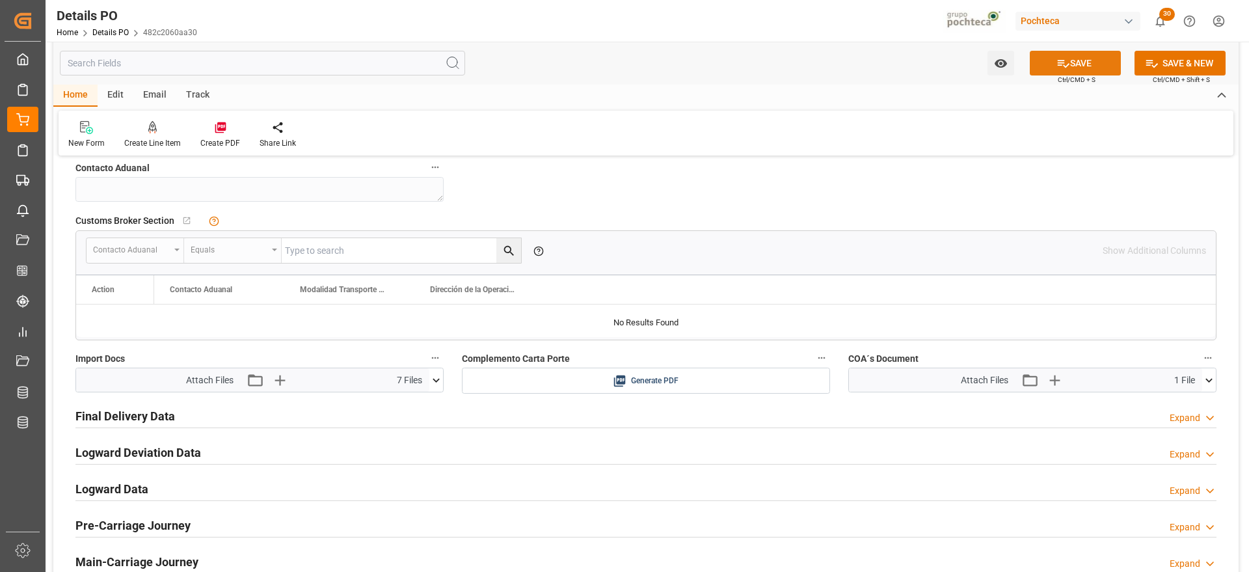
click at [1103, 59] on button "SAVE" at bounding box center [1075, 63] width 91 height 25
click at [226, 134] on div "Create PDF" at bounding box center [220, 134] width 59 height 29
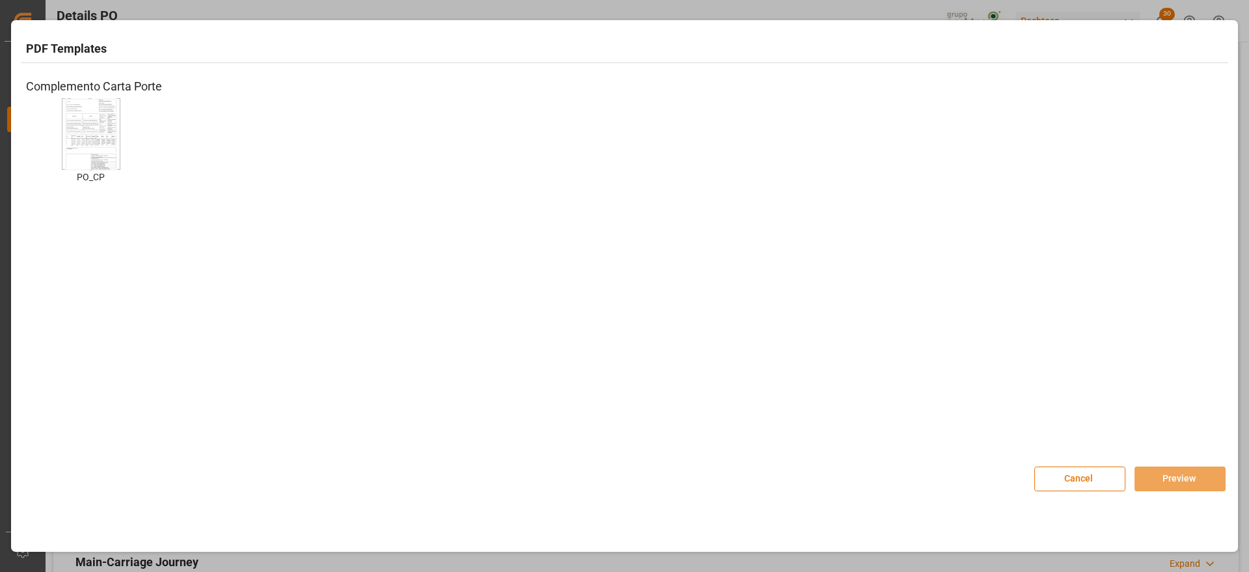
click at [101, 134] on img at bounding box center [91, 133] width 52 height 73
click at [1195, 468] on button "Preview" at bounding box center [1179, 478] width 91 height 25
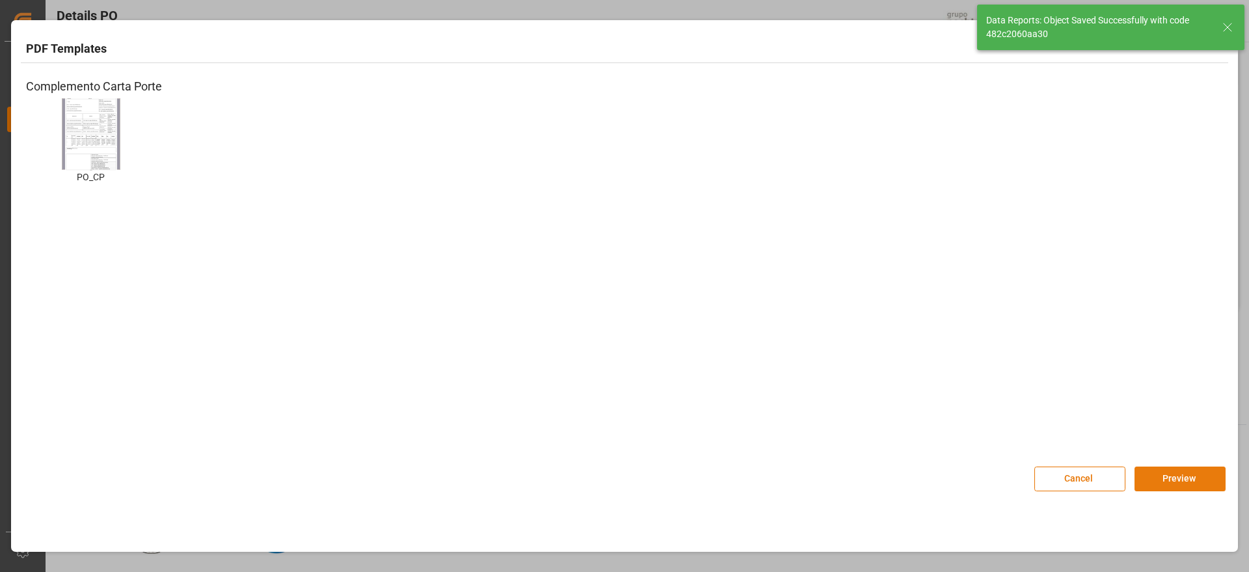
scroll to position [982, 0]
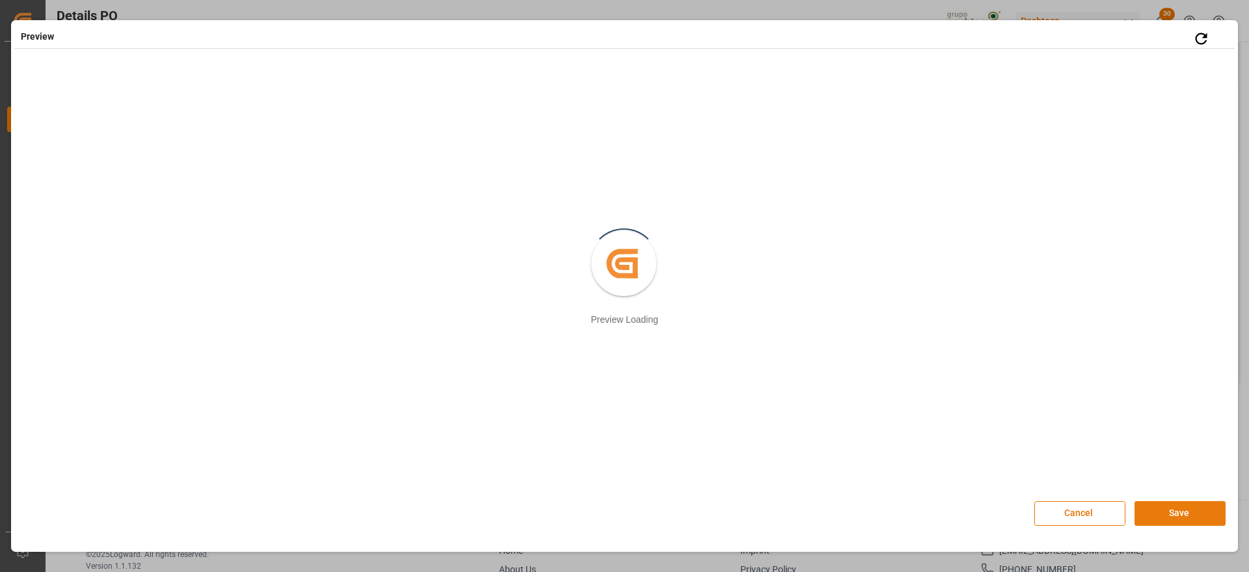
click at [1194, 516] on button "Save" at bounding box center [1179, 513] width 91 height 25
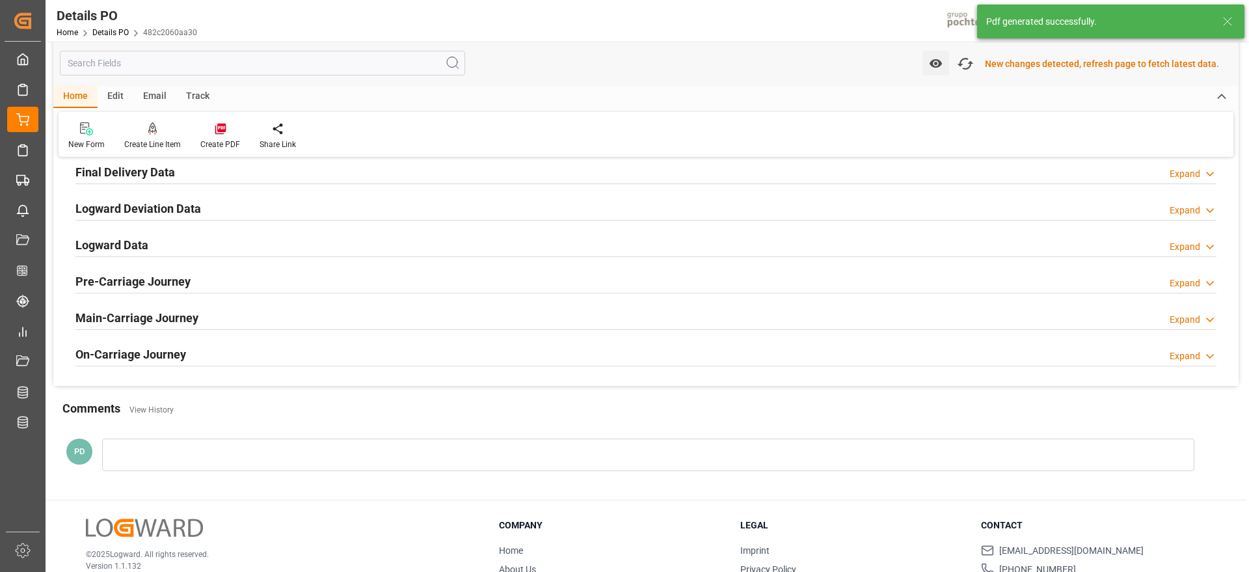
scroll to position [821, 0]
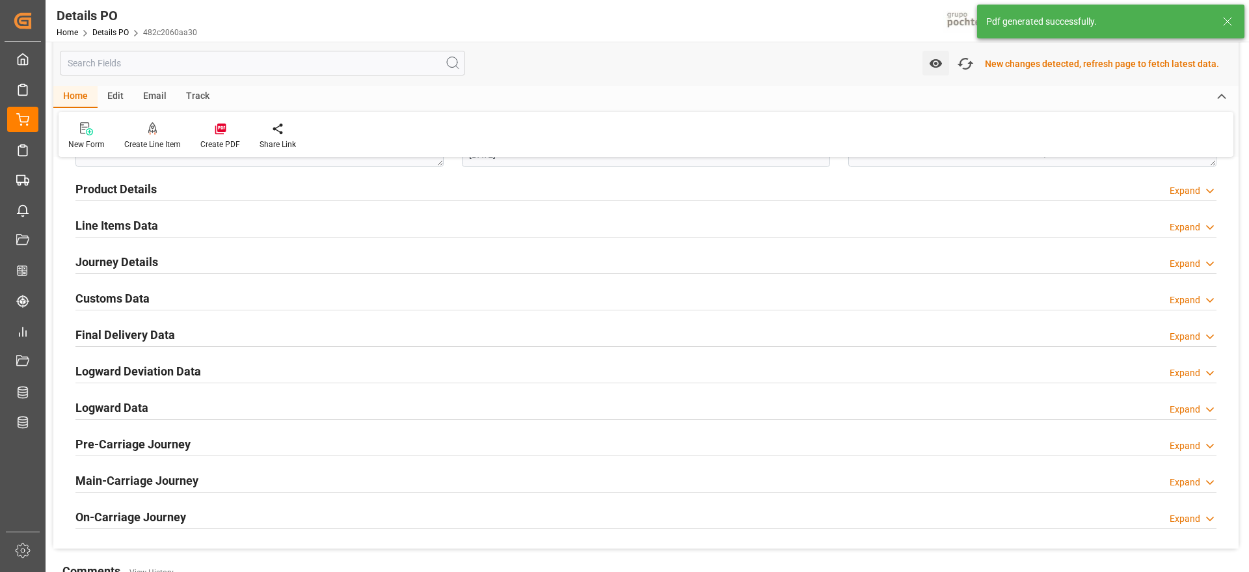
click at [126, 297] on h2 "Customs Data" at bounding box center [112, 298] width 74 height 18
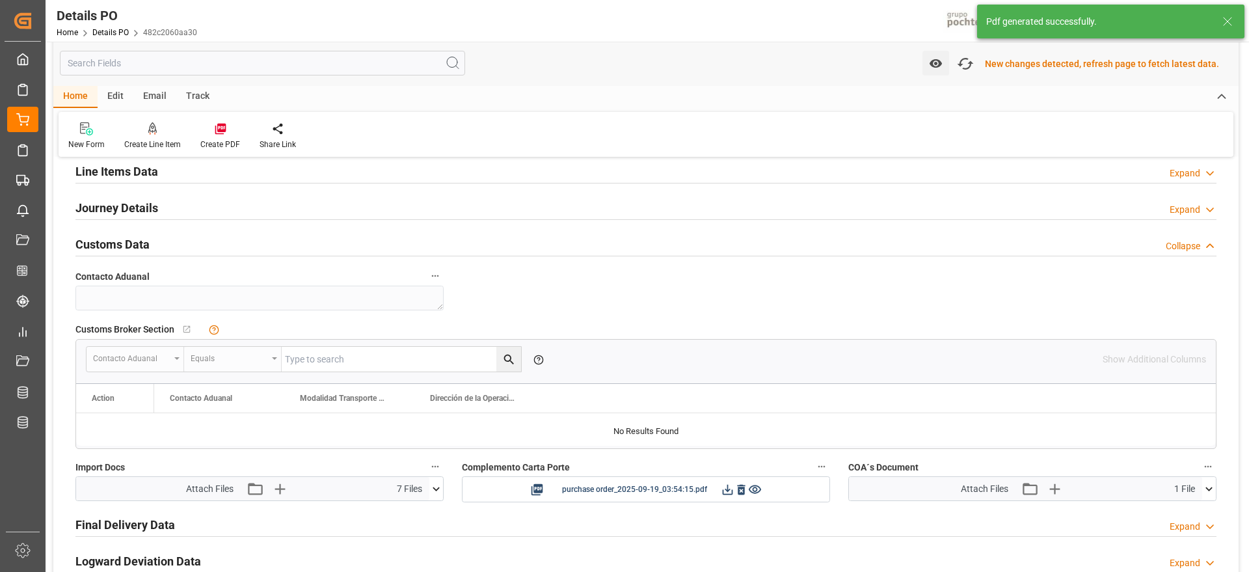
scroll to position [983, 0]
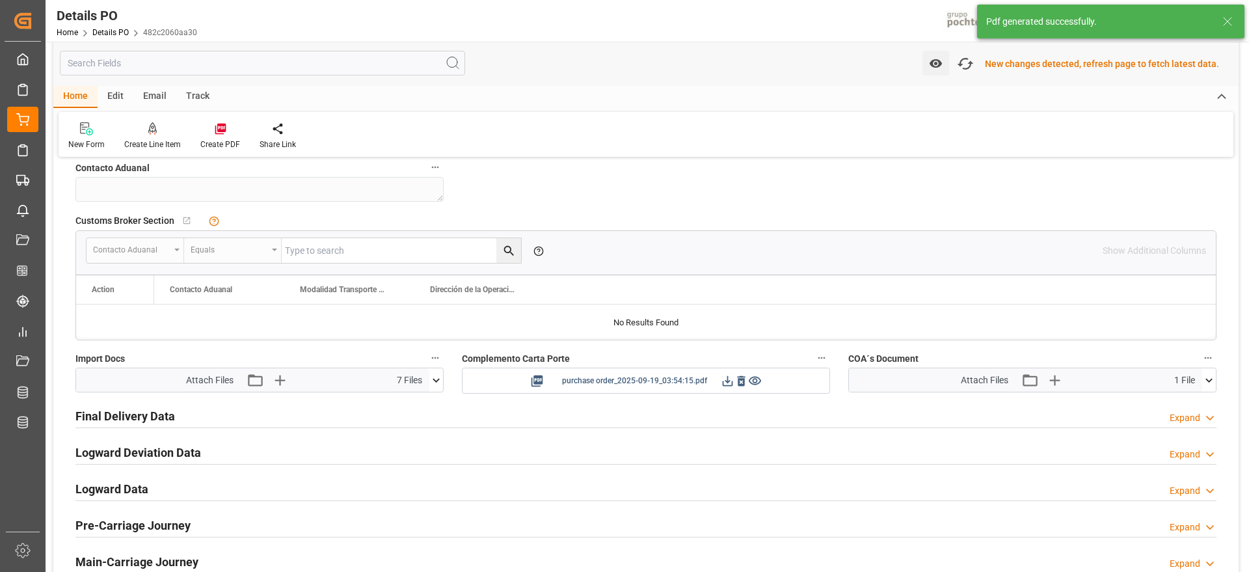
click at [726, 382] on icon at bounding box center [728, 381] width 14 height 14
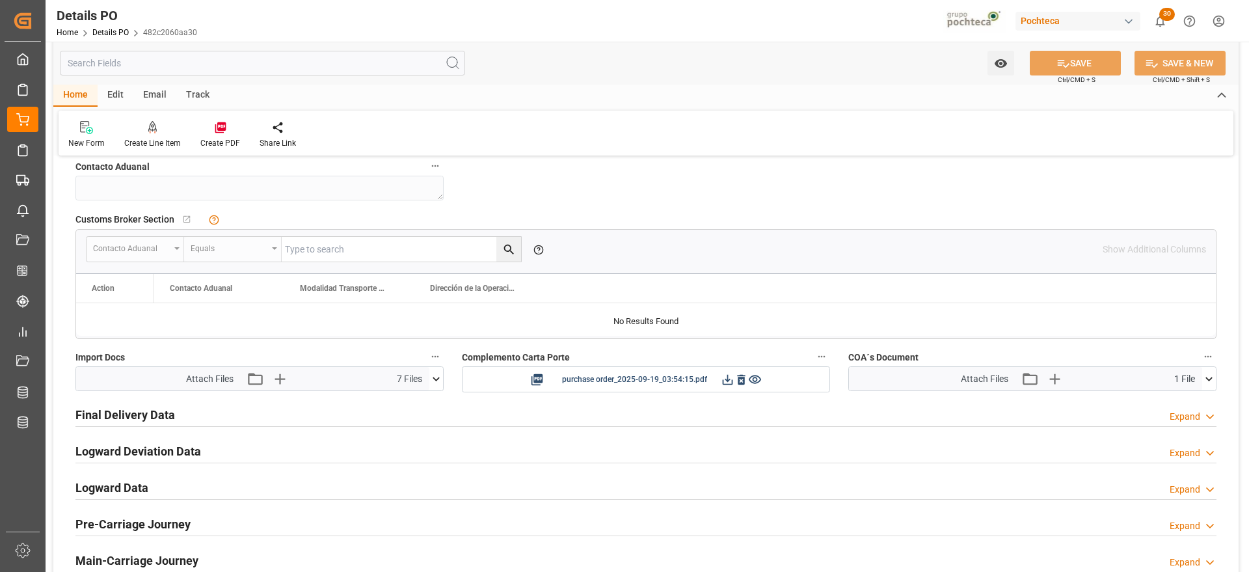
scroll to position [982, 0]
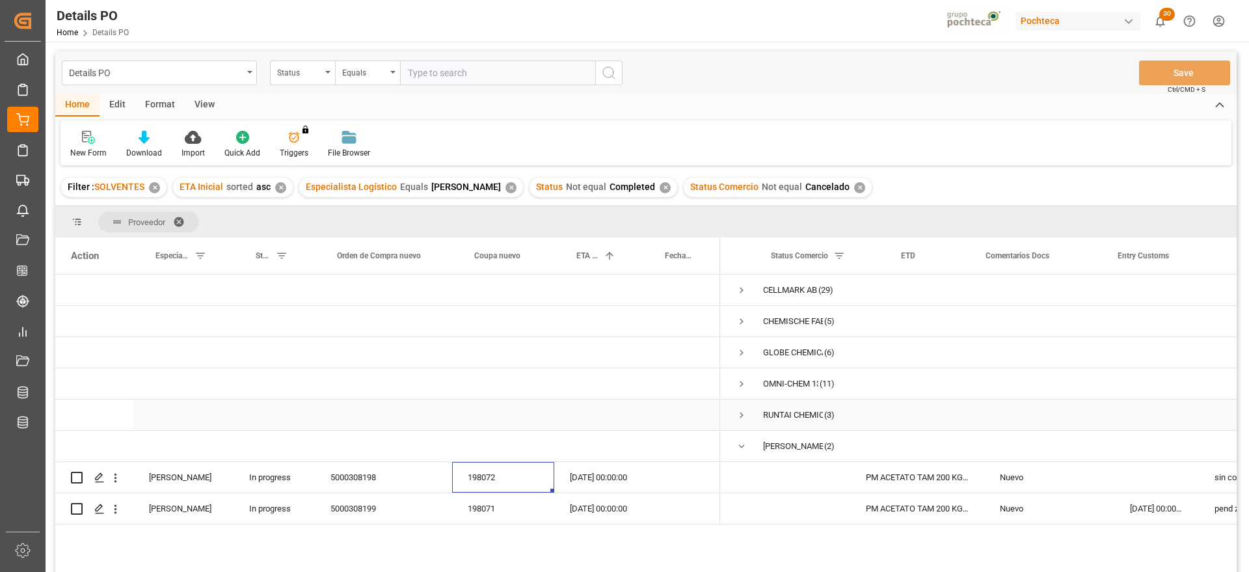
scroll to position [0, 229]
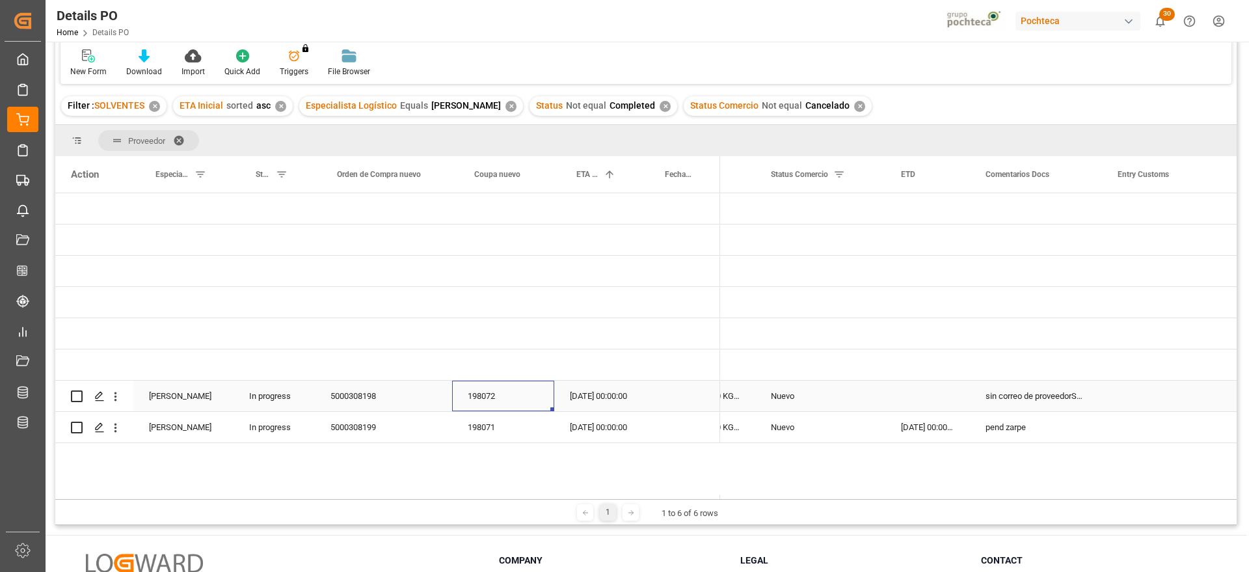
click at [656, 403] on div "Press SPACE to select this row." at bounding box center [681, 395] width 77 height 31
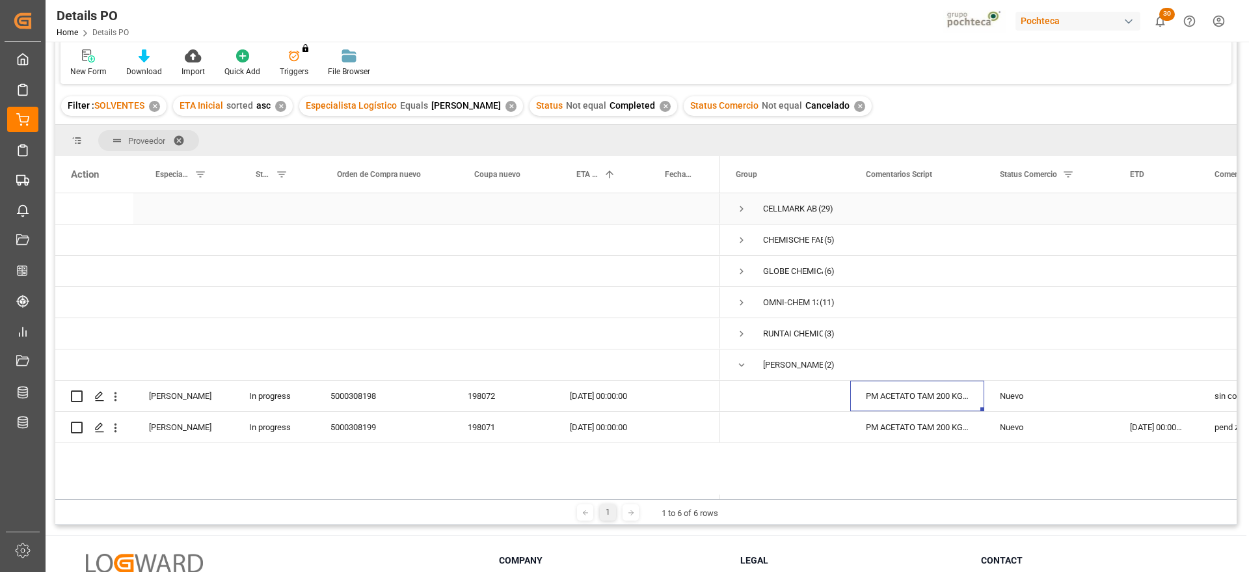
click at [740, 208] on span "Press SPACE to select this row." at bounding box center [742, 209] width 12 height 12
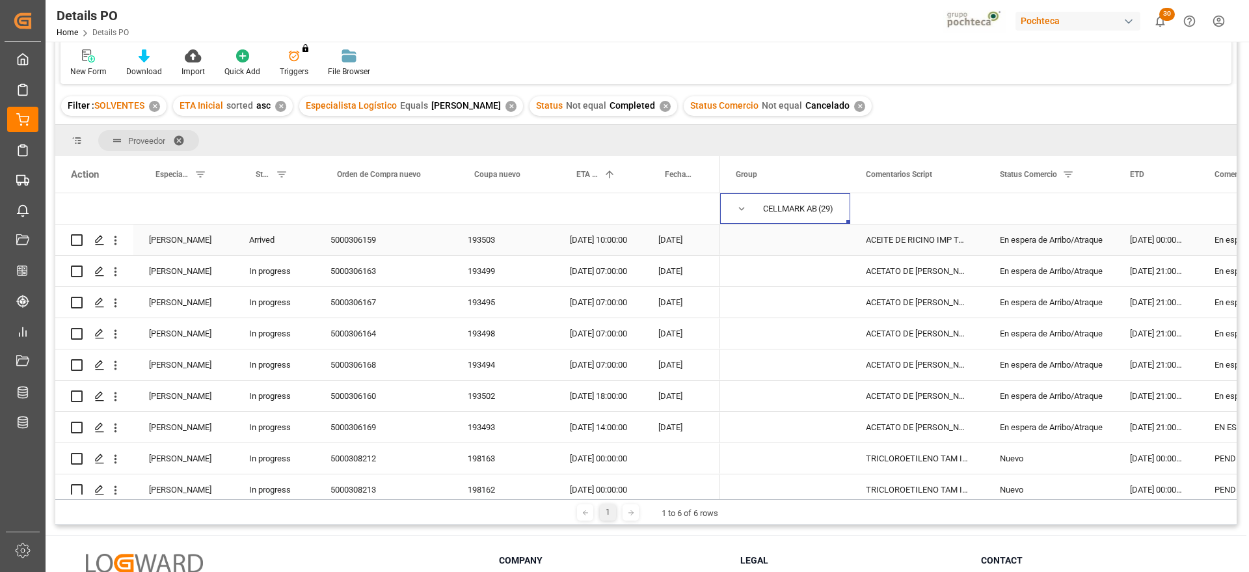
click at [924, 246] on div "ACEITE DE RICINO IMP TAM INC 200 KG (558" at bounding box center [917, 239] width 134 height 31
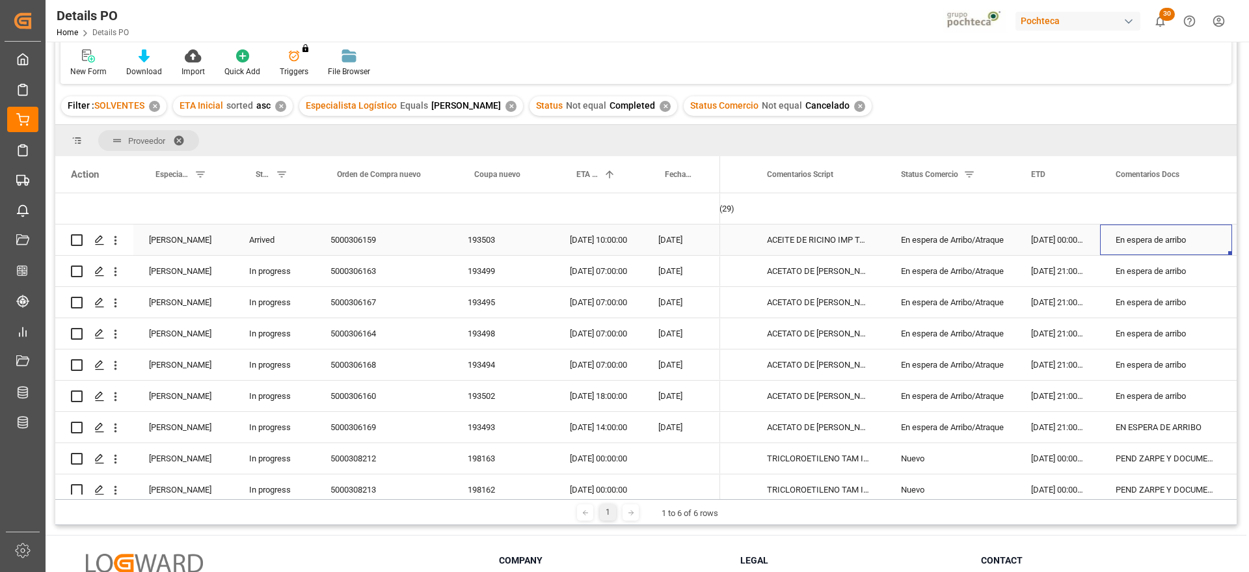
scroll to position [0, 229]
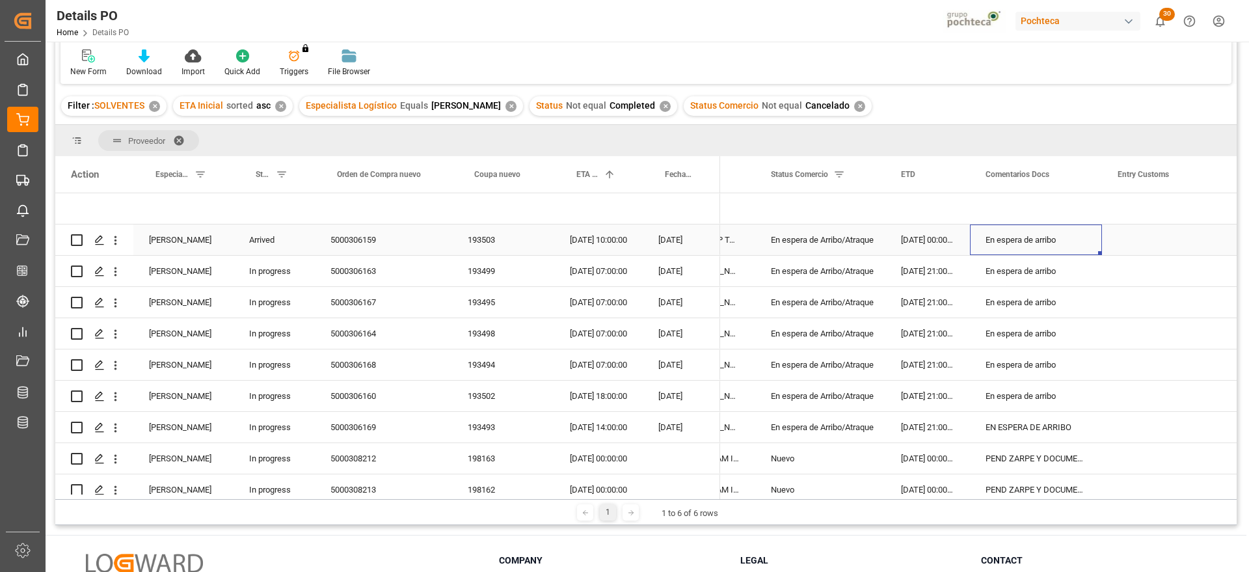
click at [1061, 237] on div "En espera de arribo" at bounding box center [1036, 239] width 132 height 31
click at [1061, 237] on input "En espera de arribo" at bounding box center [1035, 247] width 111 height 25
type input "en espera de dispo"
click at [1068, 245] on div "en espera de dispo" at bounding box center [1036, 239] width 132 height 31
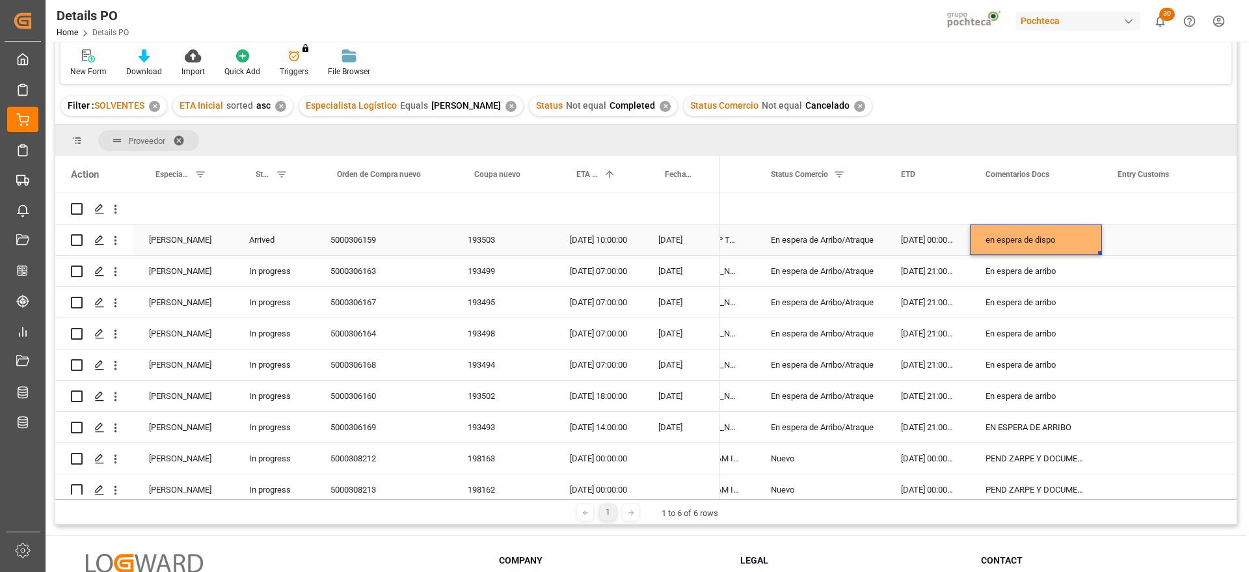
click at [1068, 245] on div "en espera de dispo" at bounding box center [1036, 239] width 132 height 31
click at [1068, 245] on input "en espera de dispo" at bounding box center [1035, 247] width 111 height 25
type input "en espera de dispo lnx"
click at [1117, 239] on div "Press SPACE to select this row." at bounding box center [1167, 239] width 130 height 31
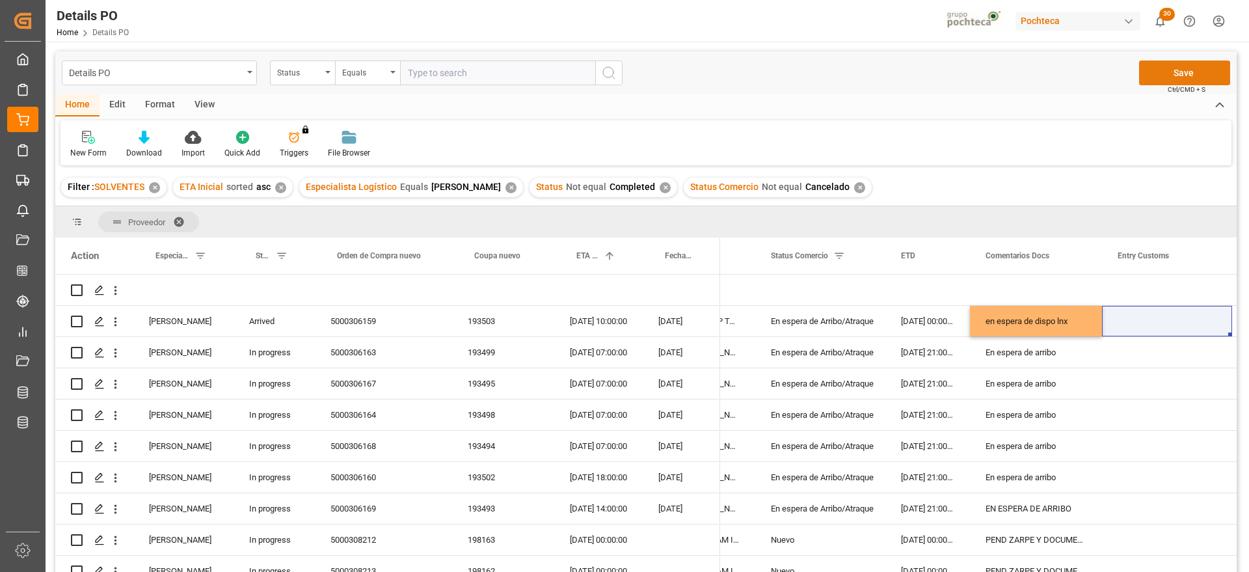
click at [1178, 69] on button "Save" at bounding box center [1184, 72] width 91 height 25
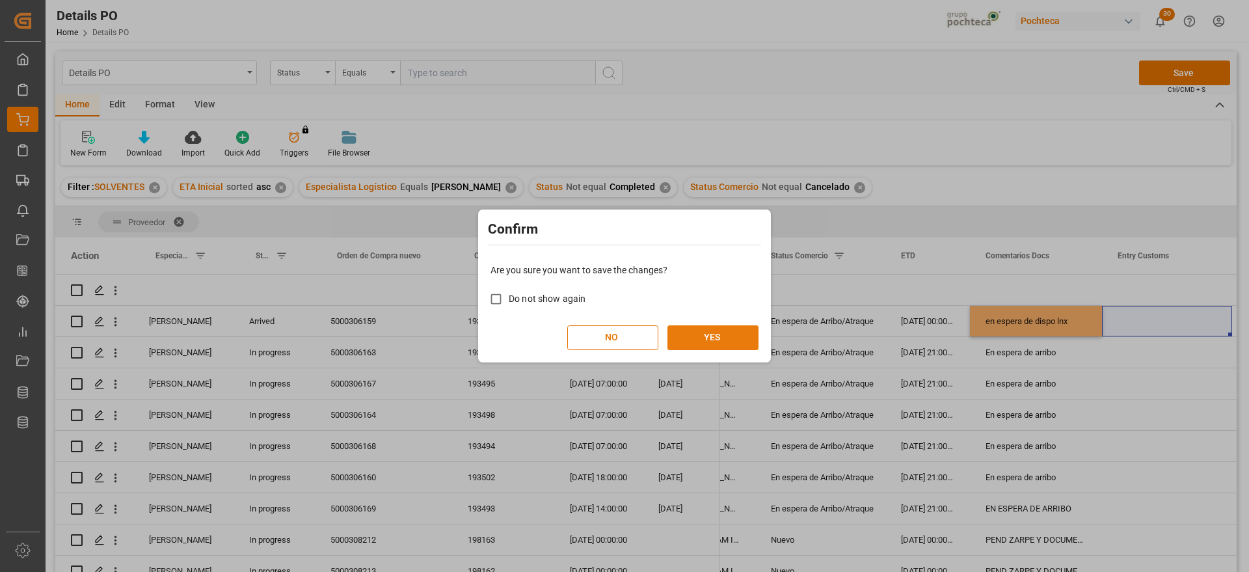
click at [714, 337] on button "YES" at bounding box center [712, 337] width 91 height 25
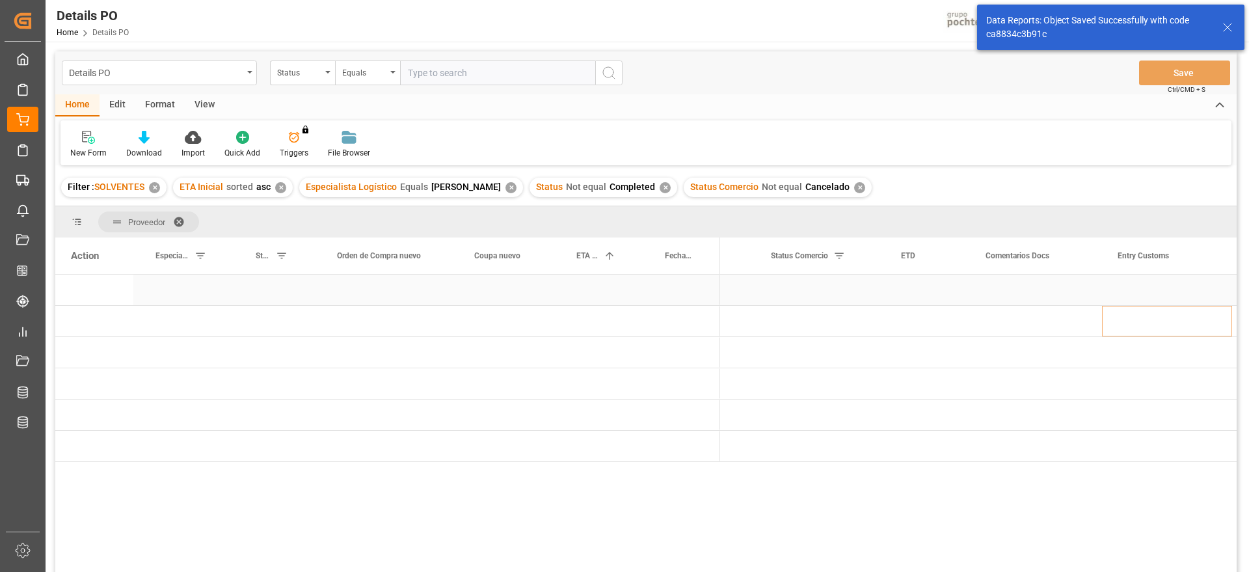
click at [667, 291] on div "Press SPACE to select this row." at bounding box center [681, 289] width 77 height 31
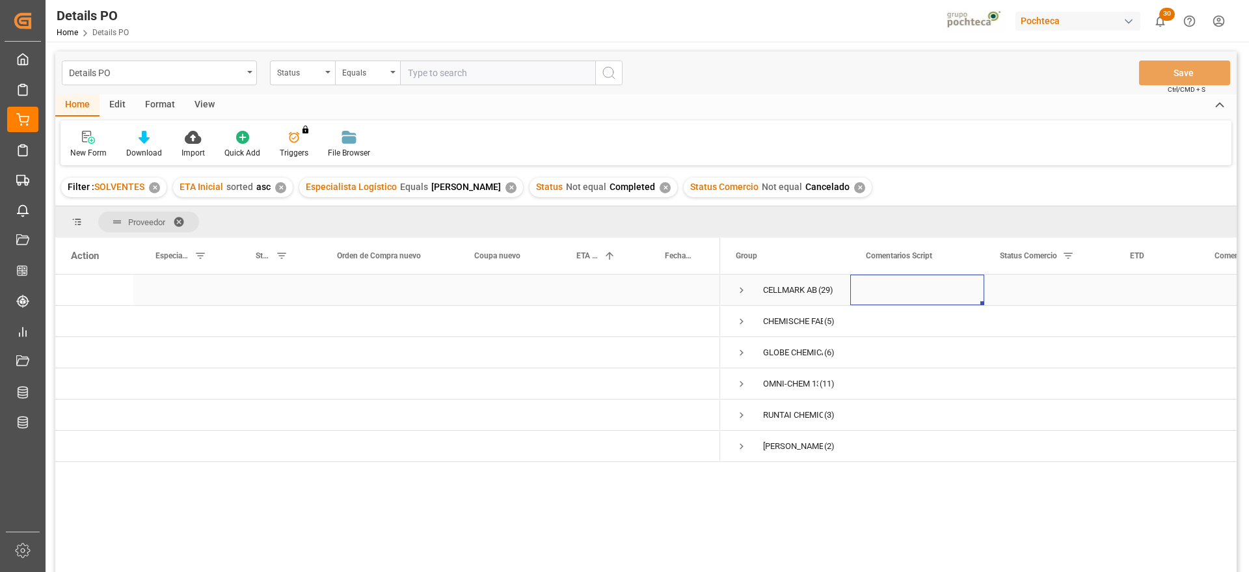
click at [738, 292] on span "Press SPACE to select this row." at bounding box center [742, 290] width 12 height 12
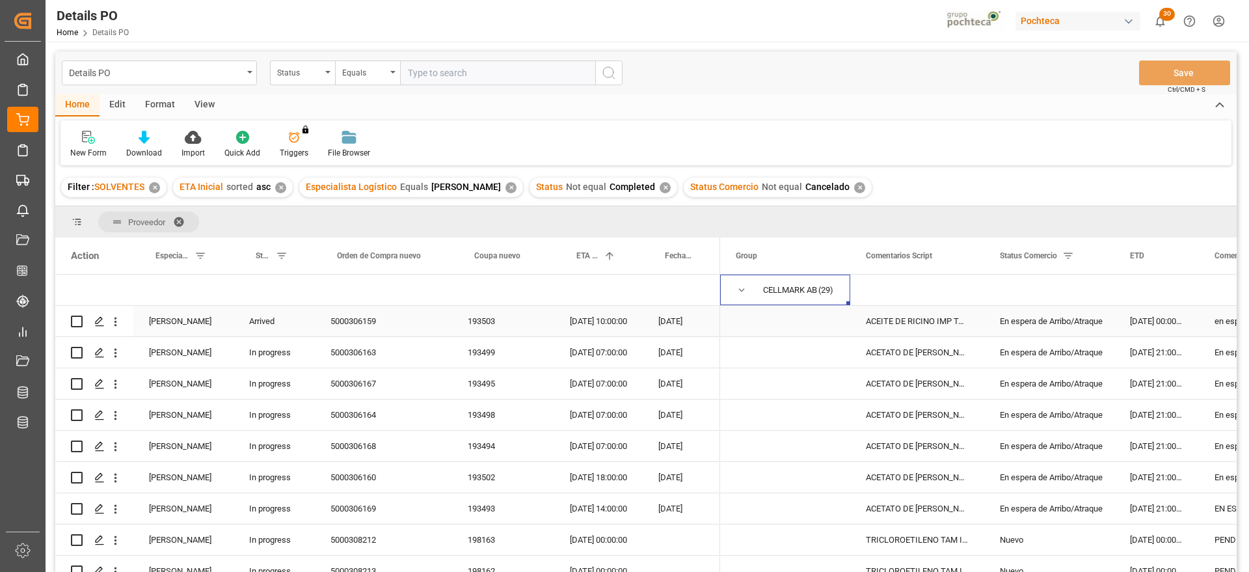
click at [1089, 334] on div "En espera de Arribo/Atraque" at bounding box center [1049, 321] width 99 height 30
click at [1099, 325] on div "En espera de Arribo/Atraque" at bounding box center [1049, 321] width 99 height 30
click at [1093, 326] on icon "open menu" at bounding box center [1090, 329] width 16 height 16
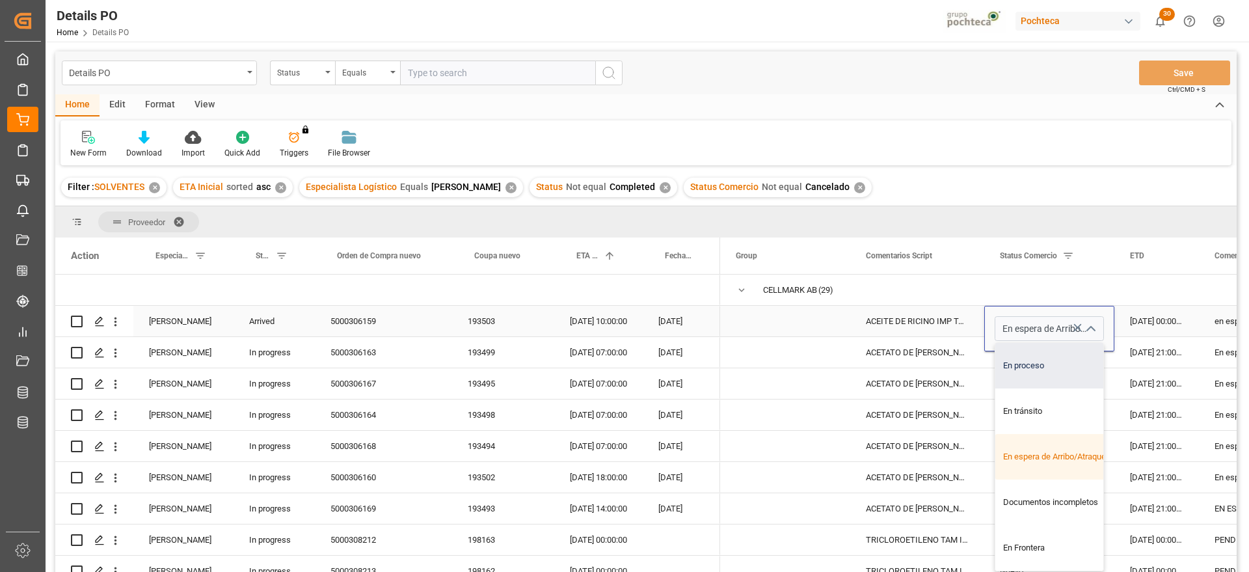
click at [1064, 377] on div "En proceso" at bounding box center [1057, 366] width 124 height 46
type input "En proceso"
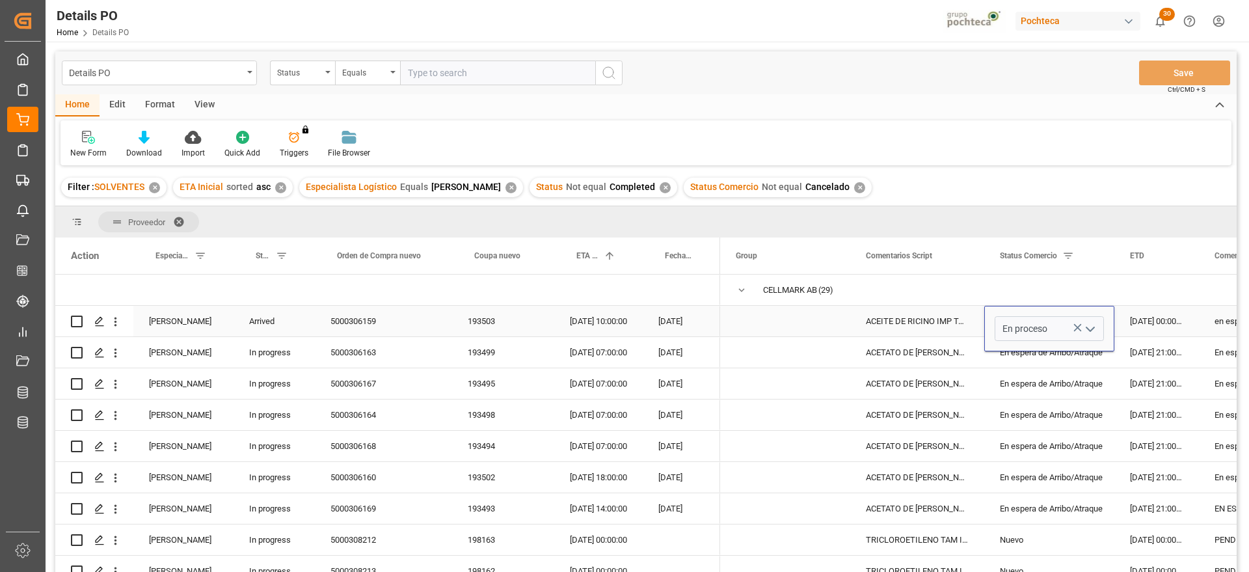
click at [911, 321] on div "ACEITE DE RICINO IMP TAM INC 200 KG (558" at bounding box center [917, 321] width 134 height 31
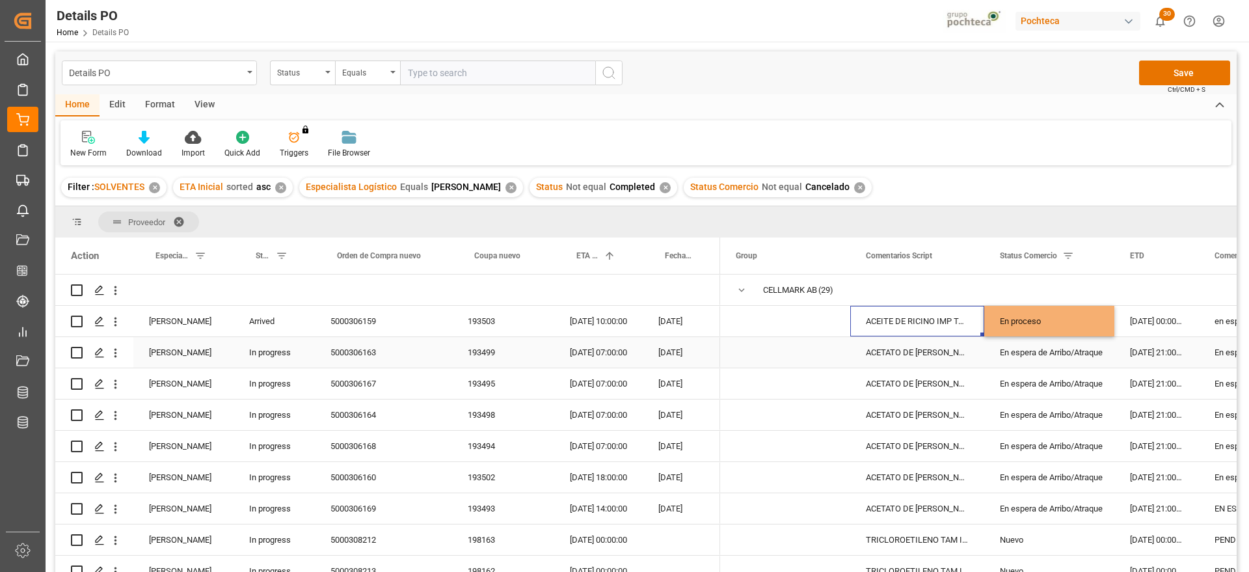
click at [957, 370] on div "ACETATO DE [PERSON_NAME] IMP GR (56874)" at bounding box center [917, 383] width 134 height 31
click at [1165, 72] on button "Save" at bounding box center [1184, 72] width 91 height 25
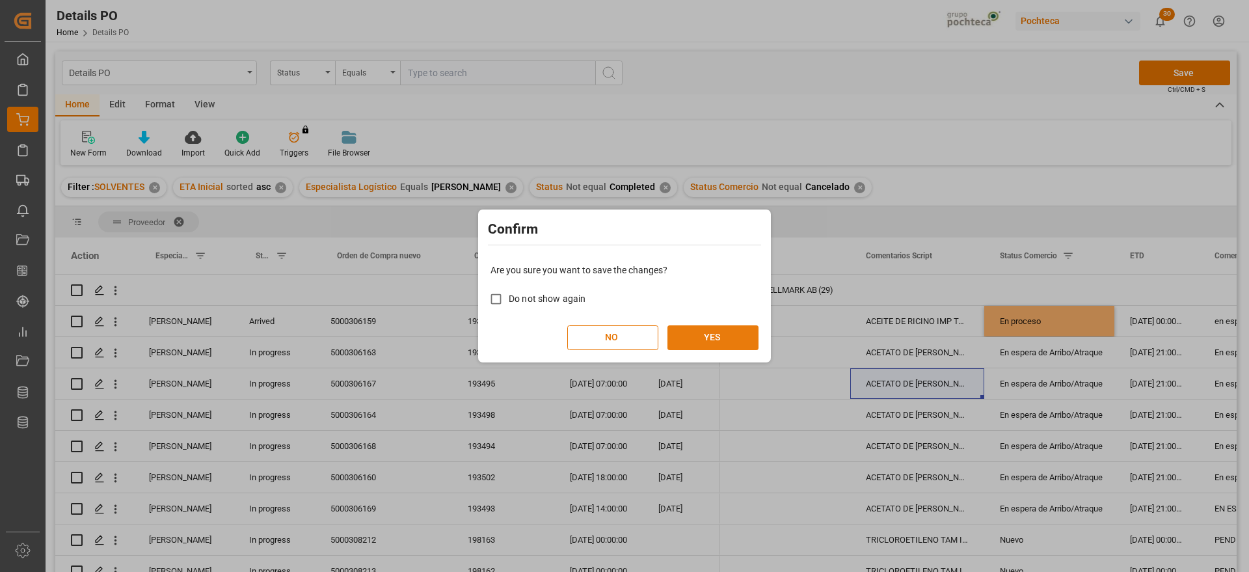
click at [692, 338] on button "YES" at bounding box center [712, 337] width 91 height 25
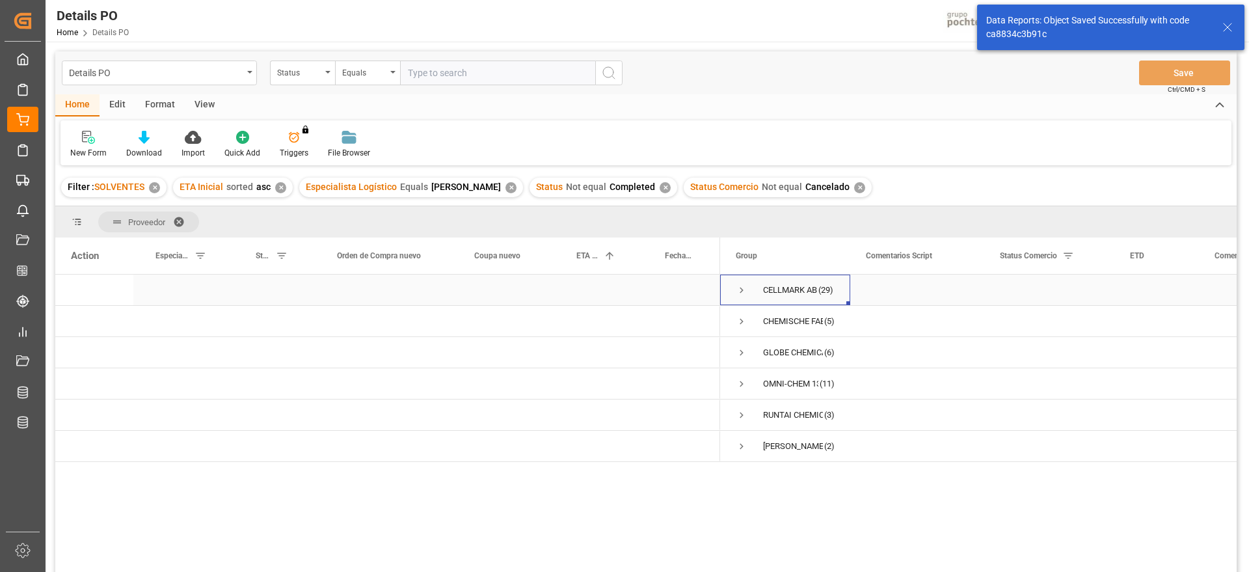
click at [740, 286] on span "Press SPACE to select this row." at bounding box center [742, 290] width 12 height 12
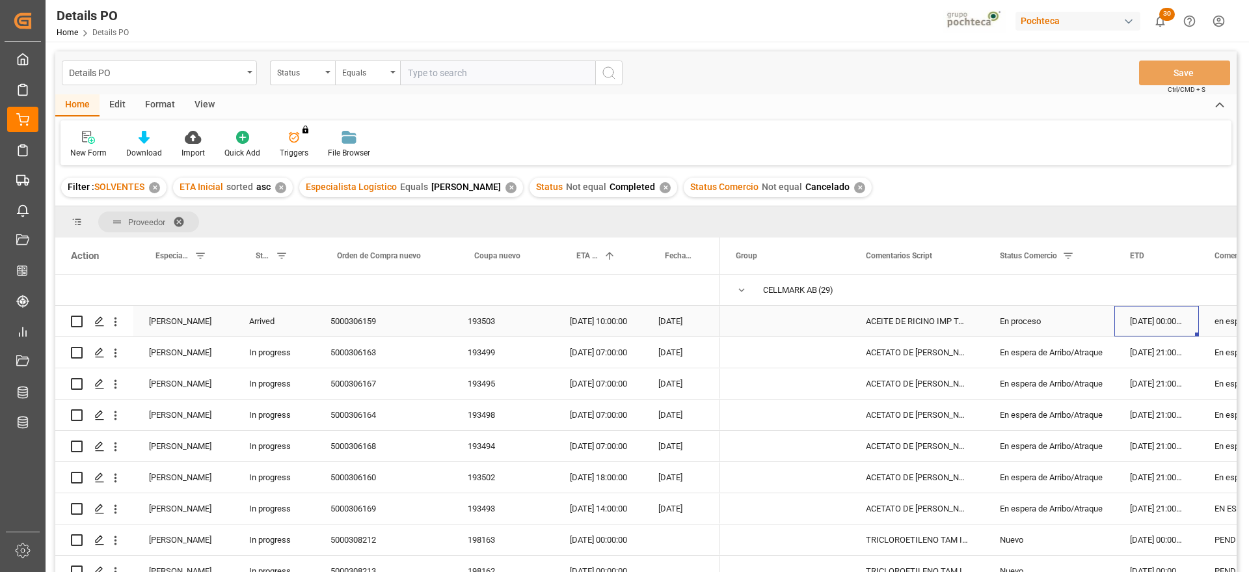
click at [1190, 313] on div "[DATE] 00:00:00" at bounding box center [1156, 321] width 85 height 31
click at [1030, 330] on div "En proceso" at bounding box center [1049, 321] width 99 height 30
click at [878, 390] on div "ACETATO DE [PERSON_NAME] IMP GR (56874)" at bounding box center [917, 383] width 134 height 31
click at [892, 438] on div "ACETATO DE [PERSON_NAME] IMP GR (56874)" at bounding box center [917, 446] width 134 height 31
click at [299, 516] on div "In progress" at bounding box center [273, 508] width 81 height 31
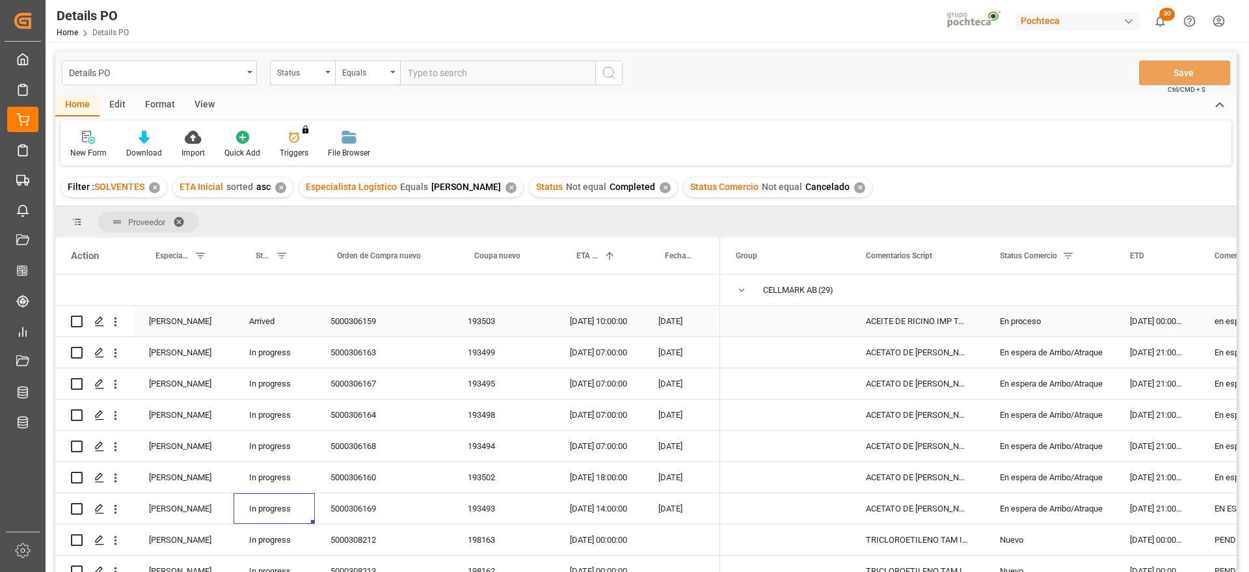
click at [408, 326] on div "5000306159" at bounding box center [383, 321] width 137 height 31
drag, startPoint x: 1125, startPoint y: 379, endPoint x: 1083, endPoint y: 414, distance: 54.5
click at [1125, 379] on div "[DATE] 21:00:00" at bounding box center [1156, 383] width 85 height 31
click at [760, 407] on span "Press SPACE to select this row." at bounding box center [785, 414] width 99 height 29
click at [876, 349] on div "ACETATO DE METILO IMP GR (56874)" at bounding box center [917, 352] width 134 height 31
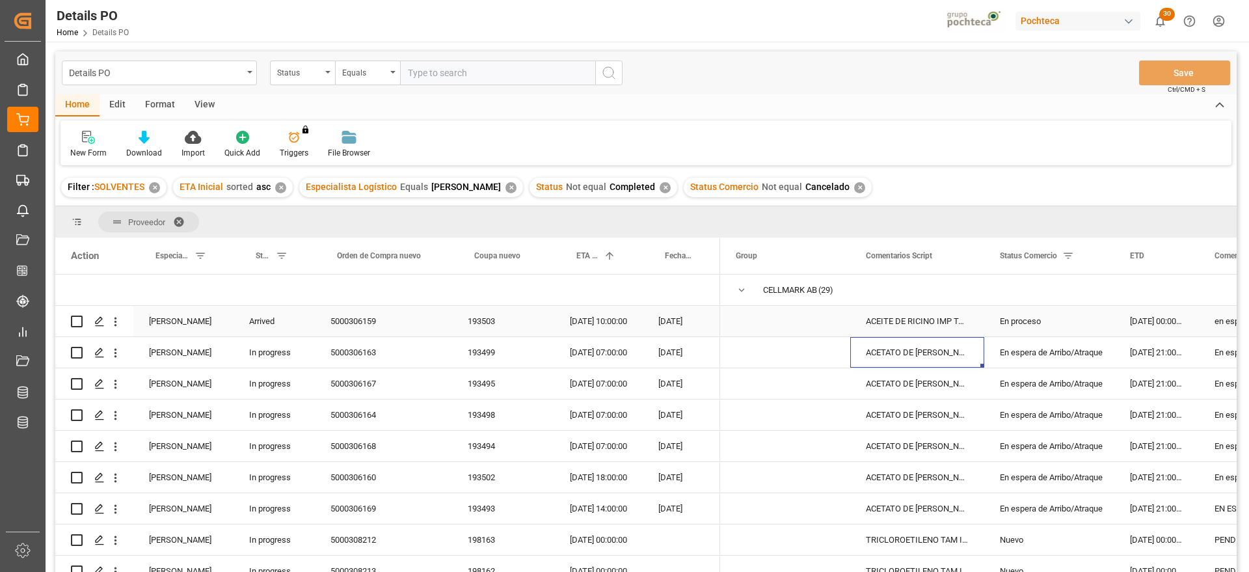
click at [932, 319] on div "ACEITE DE RICINO IMP TAM INC 200 KG (558" at bounding box center [917, 321] width 134 height 31
click at [877, 349] on div "ACETATO DE METILO IMP GR (56874)" at bounding box center [917, 352] width 134 height 31
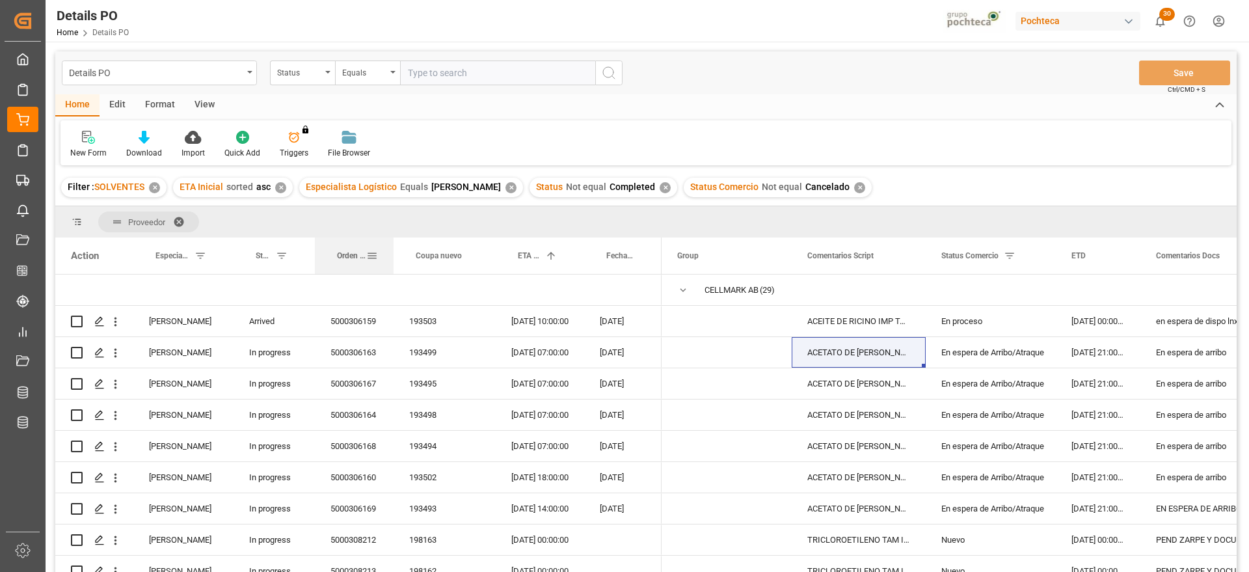
drag, startPoint x: 451, startPoint y: 250, endPoint x: 393, endPoint y: 258, distance: 59.1
click at [393, 258] on div at bounding box center [393, 255] width 5 height 36
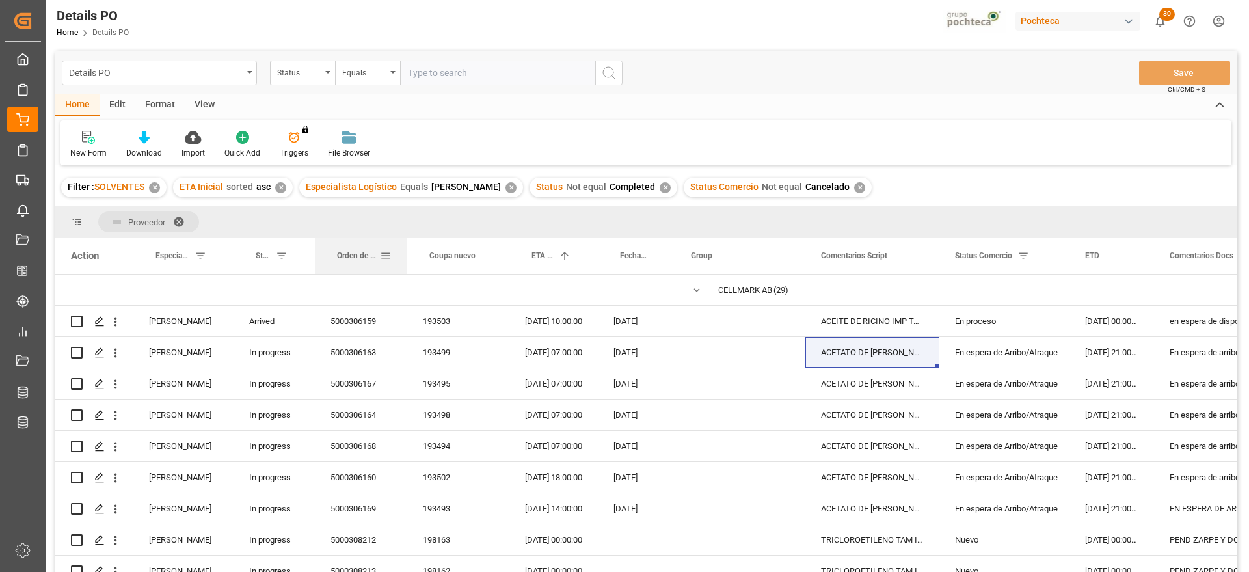
drag, startPoint x: 392, startPoint y: 250, endPoint x: 405, endPoint y: 248, distance: 13.7
click at [405, 248] on div at bounding box center [407, 255] width 5 height 36
click at [920, 478] on div "ACETATO DE METILO IMP GR (56874)" at bounding box center [872, 477] width 134 height 31
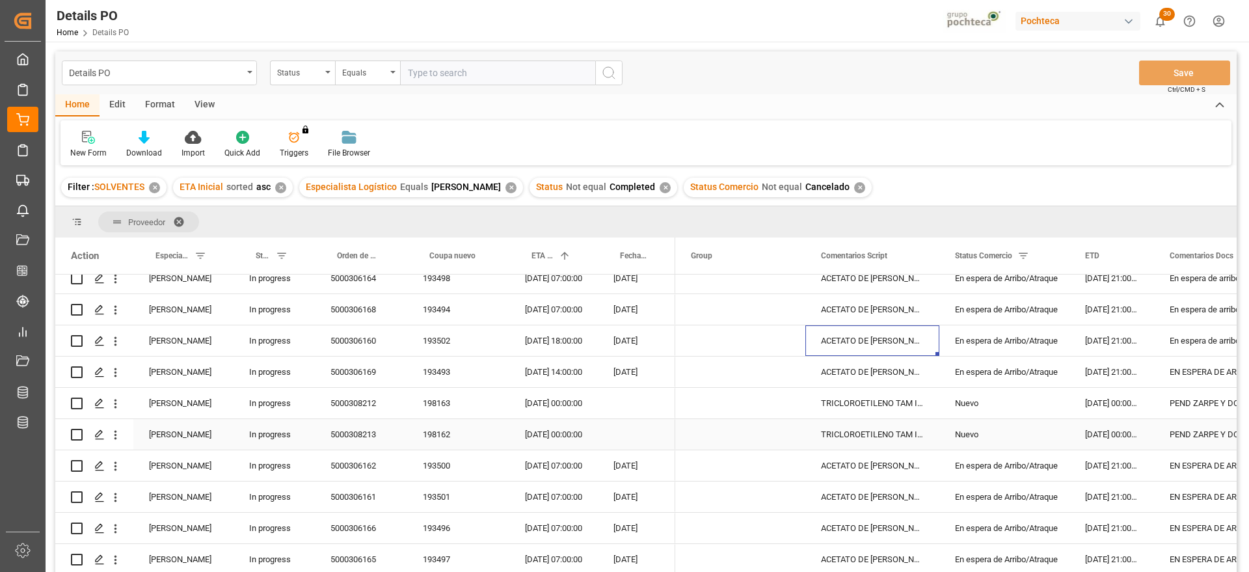
scroll to position [163, 0]
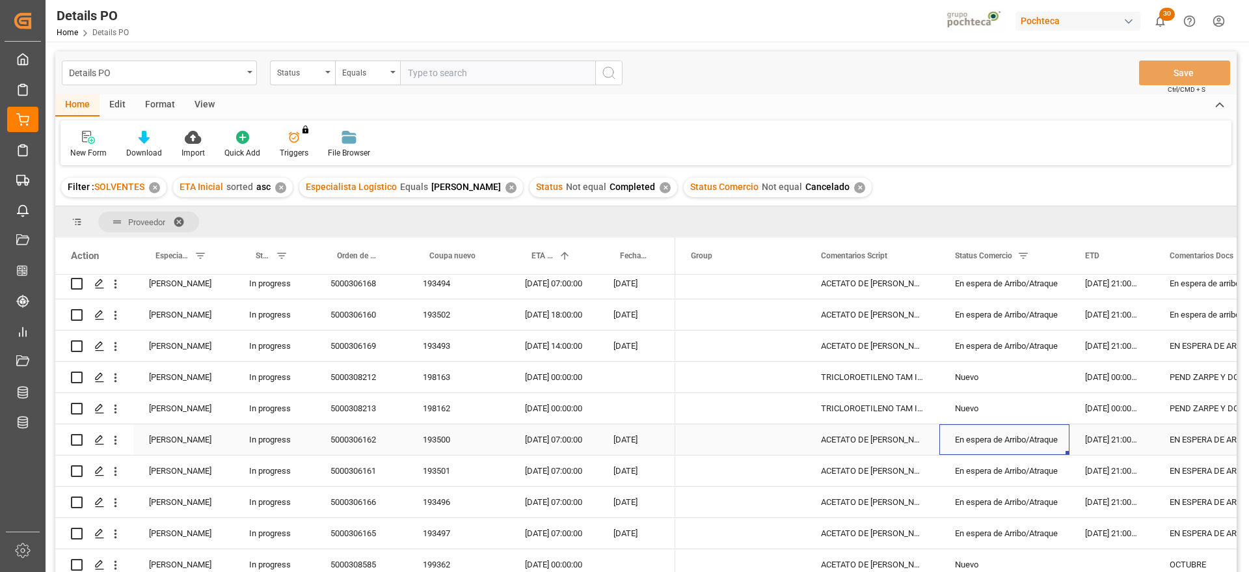
click at [1012, 440] on div "En espera de Arribo/Atraque" at bounding box center [1004, 440] width 99 height 30
click at [989, 525] on div "En espera de Arribo/Atraque" at bounding box center [1004, 533] width 99 height 30
click at [1008, 439] on div "En espera de Arribo/Atraque" at bounding box center [1004, 440] width 99 height 30
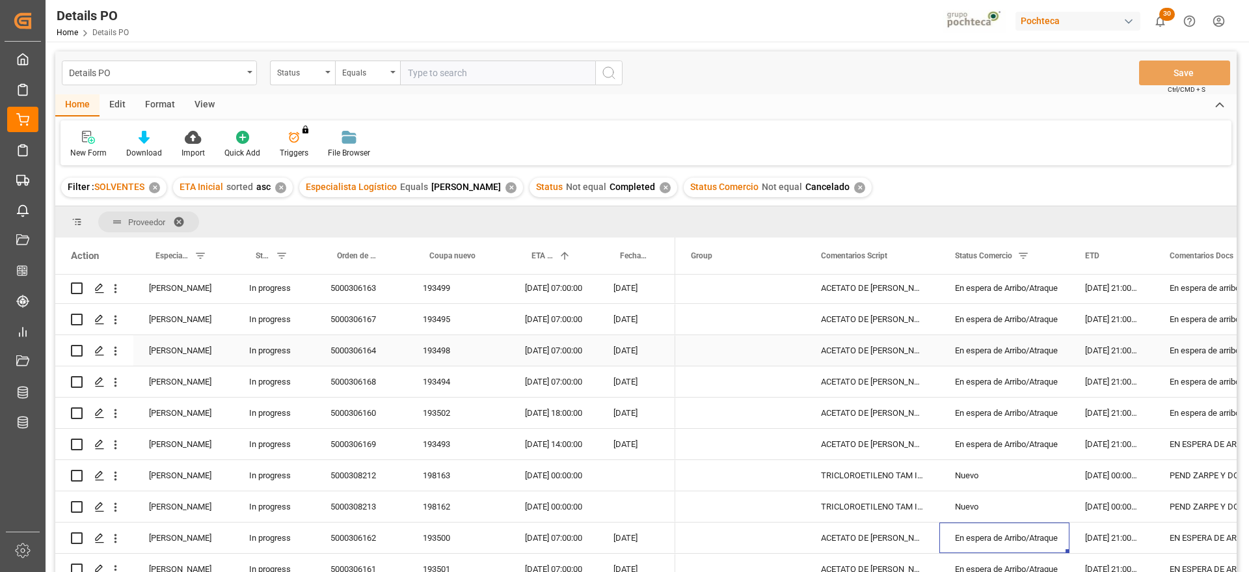
scroll to position [0, 0]
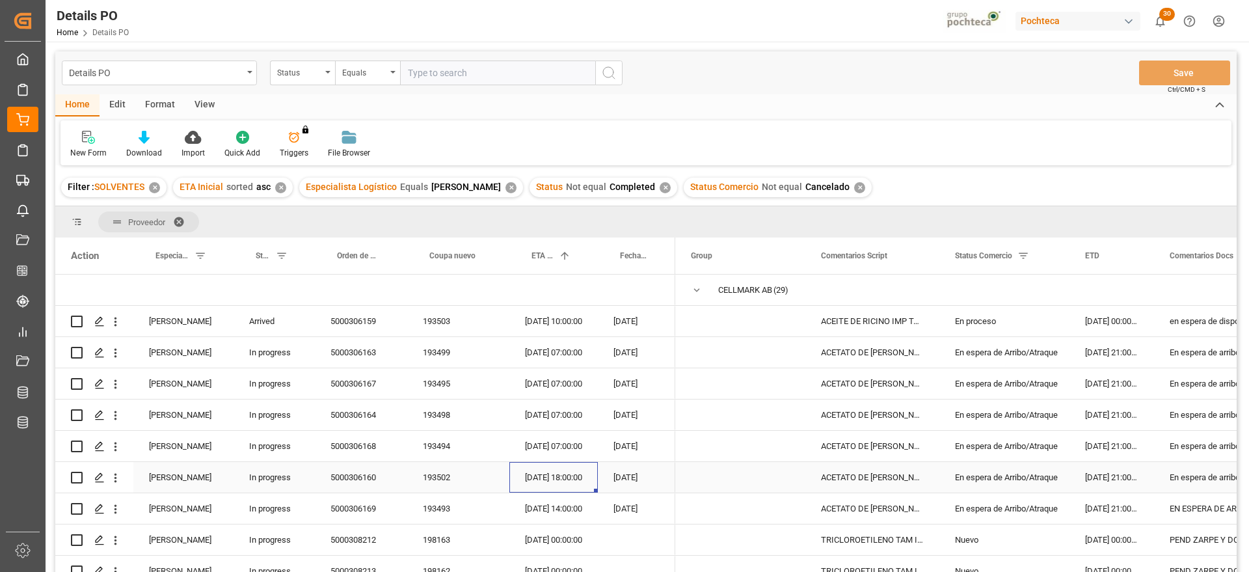
click at [559, 471] on div "25-09-2025 18:00:00" at bounding box center [553, 477] width 88 height 31
click at [700, 288] on span "Press SPACE to select this row." at bounding box center [697, 290] width 12 height 12
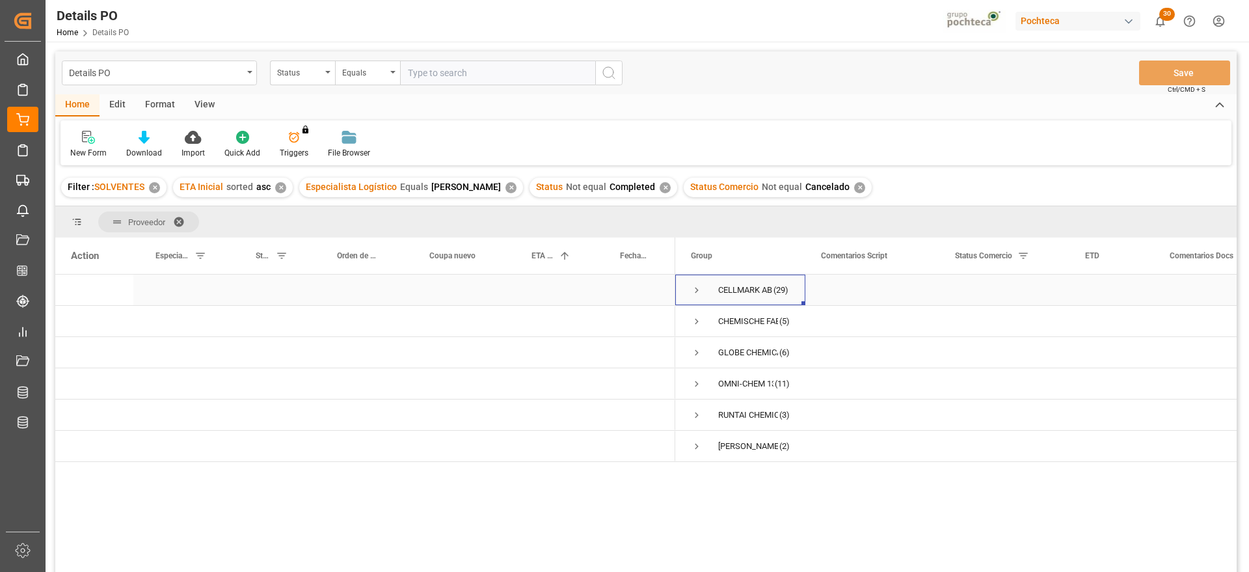
click at [697, 289] on span "Press SPACE to select this row." at bounding box center [697, 290] width 12 height 12
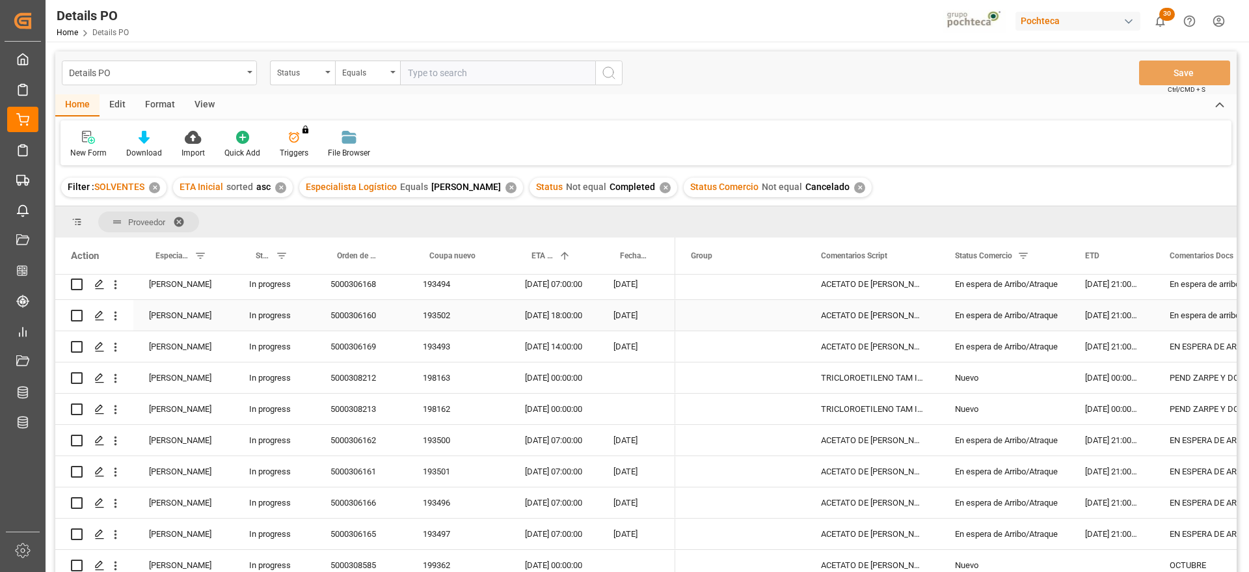
scroll to position [163, 0]
click at [888, 378] on div "TRICLOROETILENO TAM INC 280 KG (37501)" at bounding box center [872, 377] width 134 height 31
click at [887, 425] on div "ACETATO DE METILO IMP GR (56874)" at bounding box center [872, 439] width 134 height 31
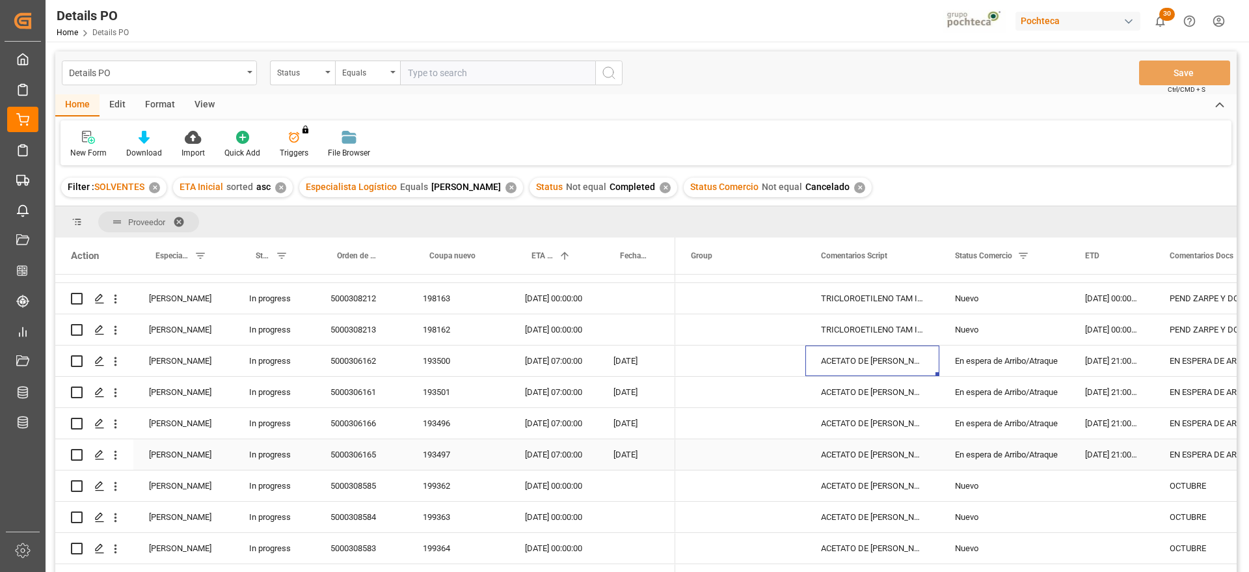
scroll to position [146, 0]
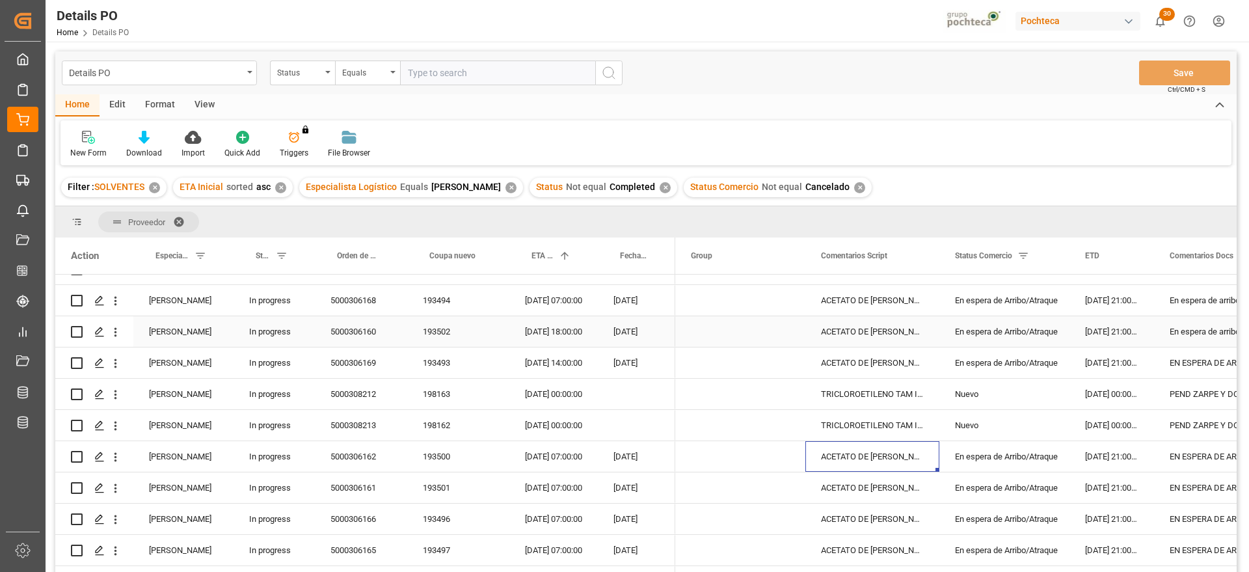
click at [611, 330] on div "19-08-2025" at bounding box center [636, 331] width 77 height 31
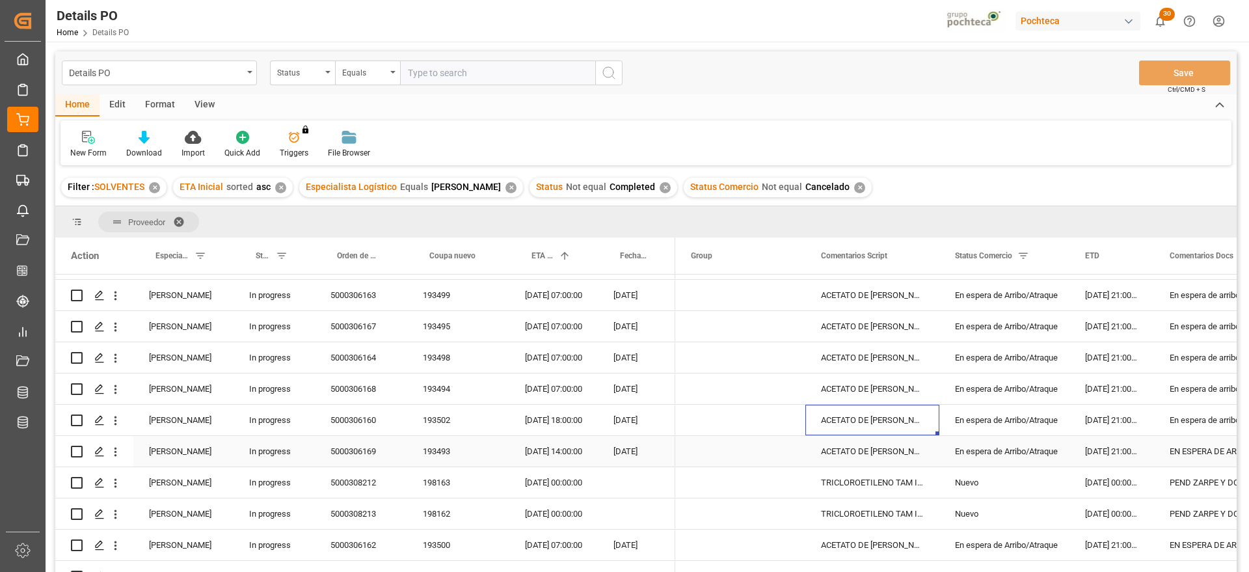
scroll to position [0, 0]
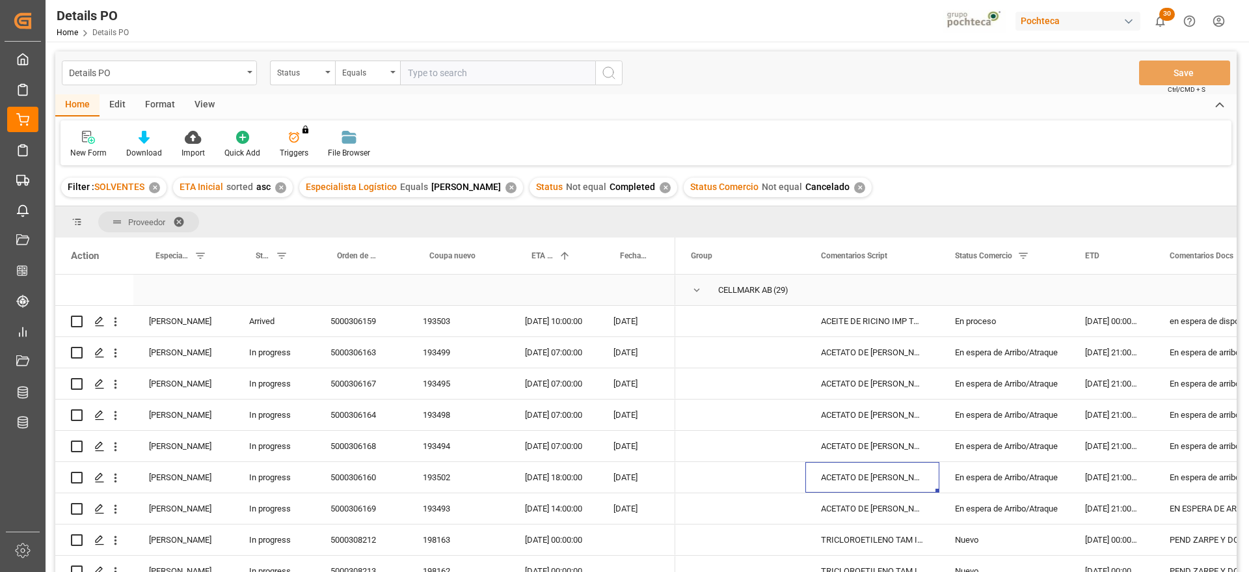
click at [696, 289] on span "Press SPACE to select this row." at bounding box center [697, 290] width 12 height 12
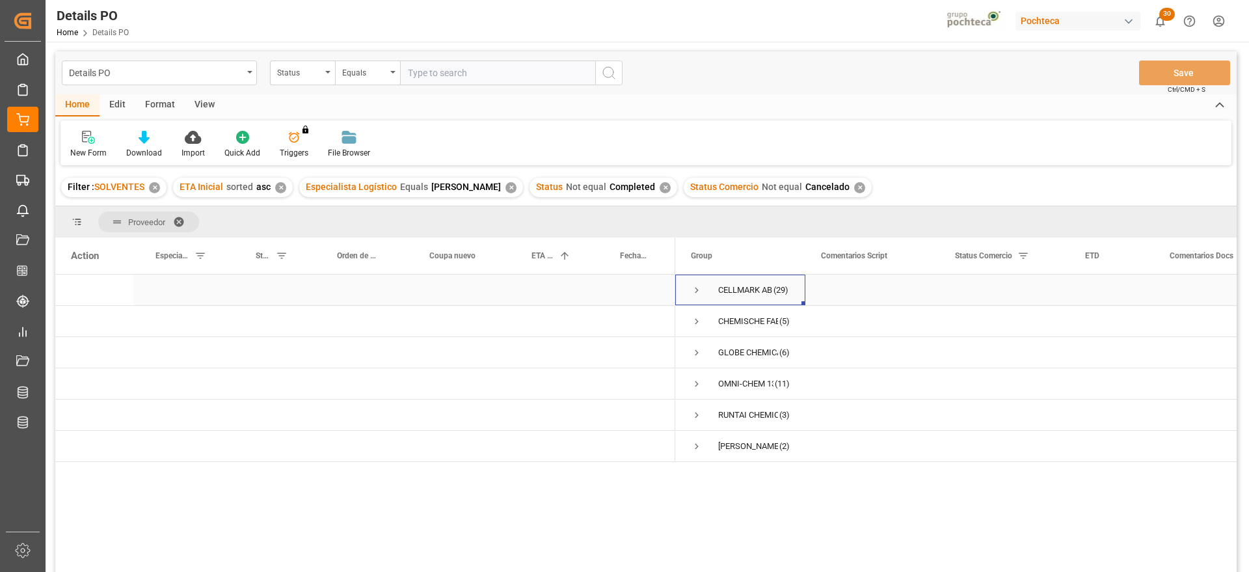
click at [697, 288] on span "Press SPACE to select this row." at bounding box center [697, 290] width 12 height 12
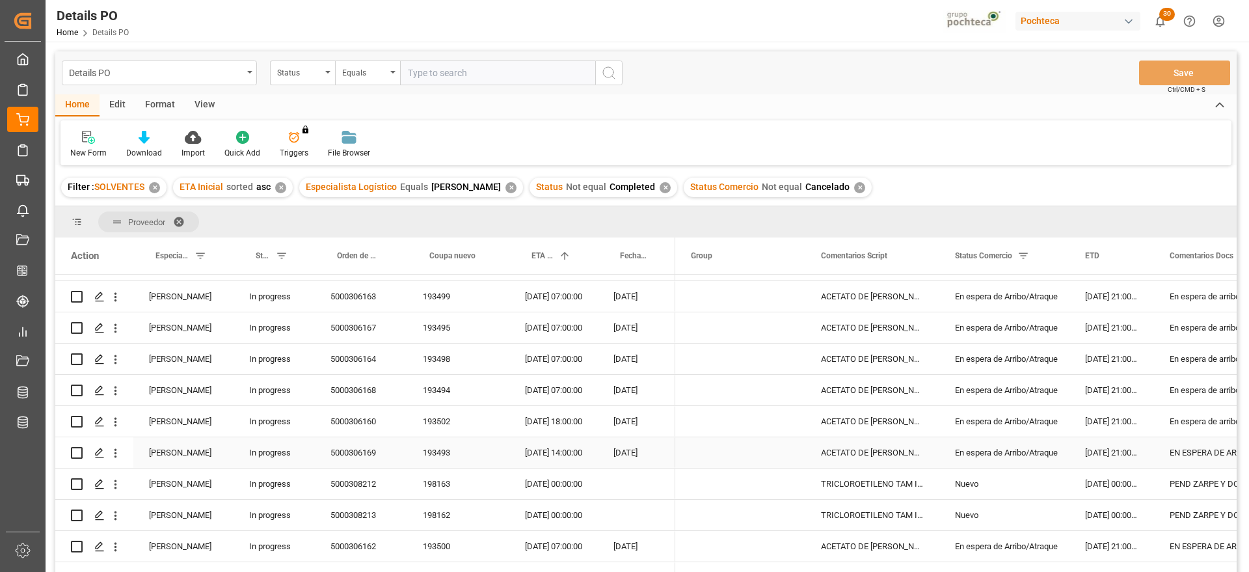
scroll to position [81, 0]
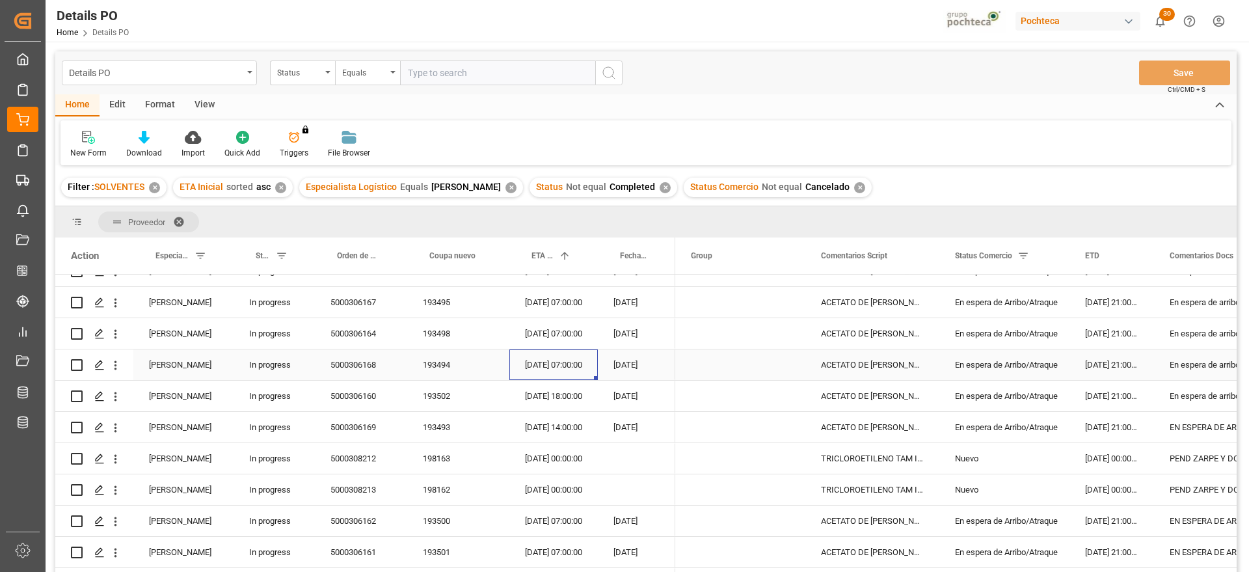
click at [559, 376] on div "24-09-2025 07:00:00" at bounding box center [553, 364] width 88 height 31
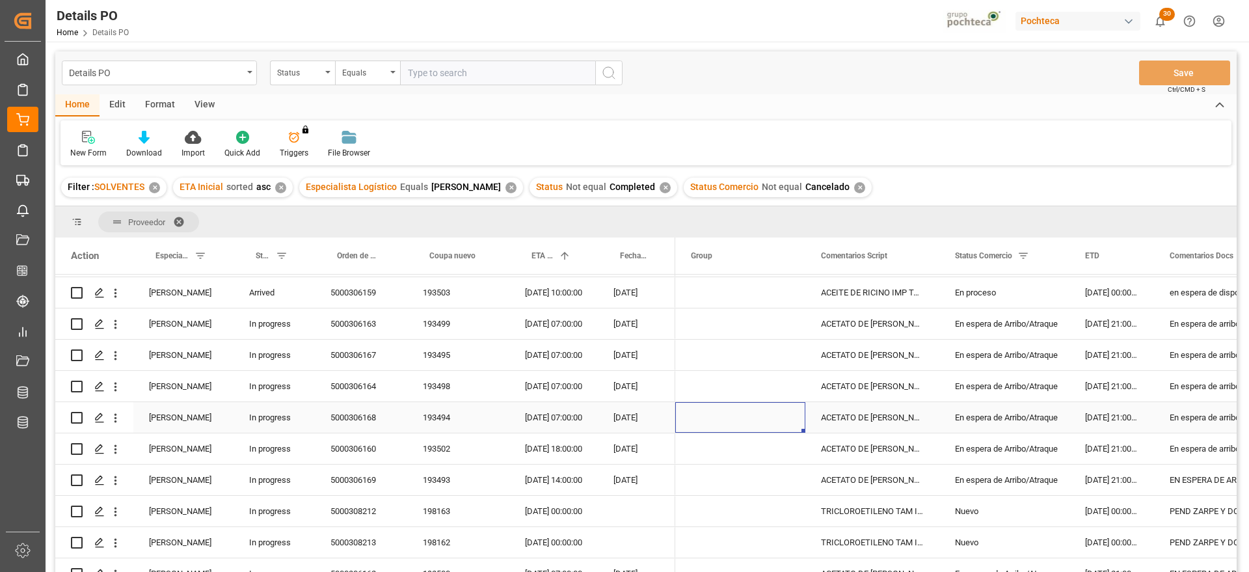
scroll to position [0, 0]
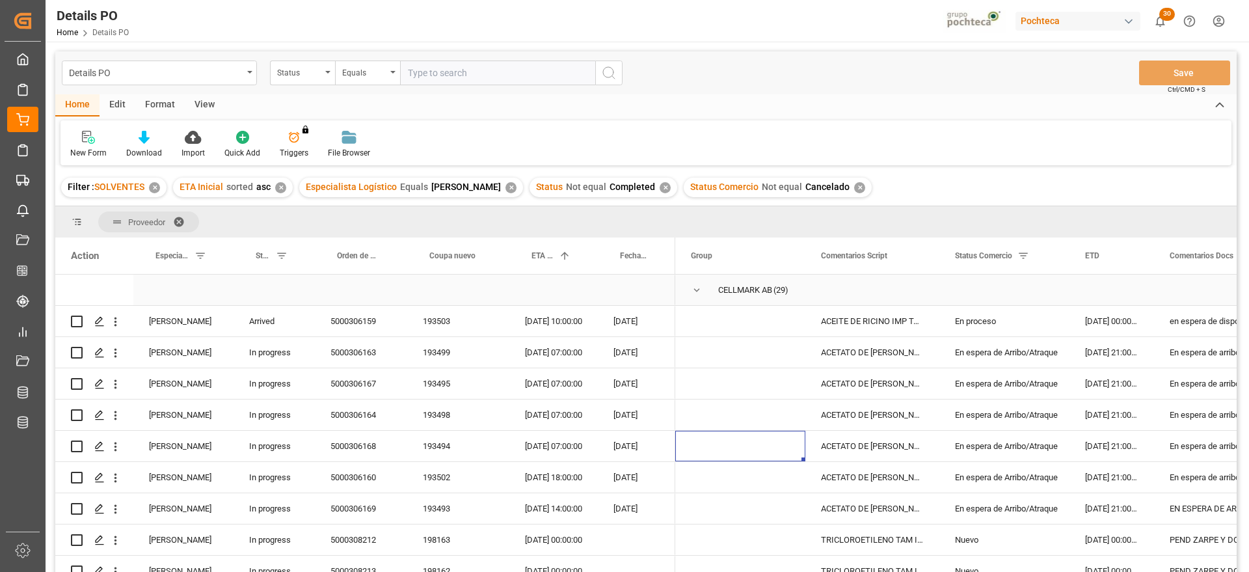
click at [697, 288] on span "Press SPACE to select this row." at bounding box center [697, 290] width 12 height 12
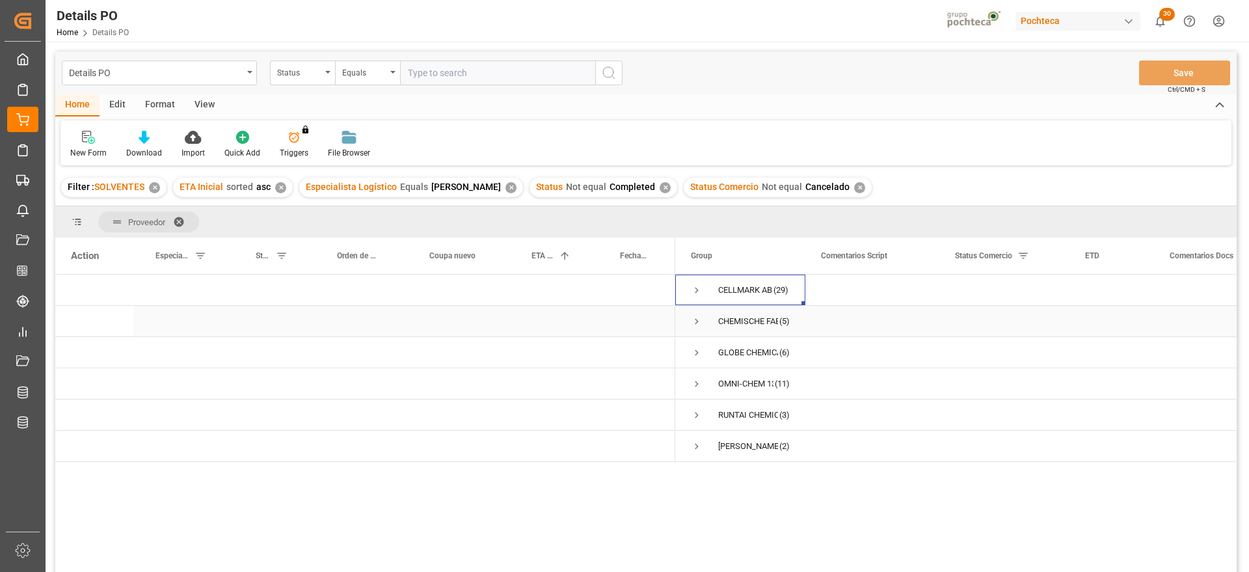
click at [694, 320] on span "Press SPACE to select this row." at bounding box center [697, 321] width 12 height 12
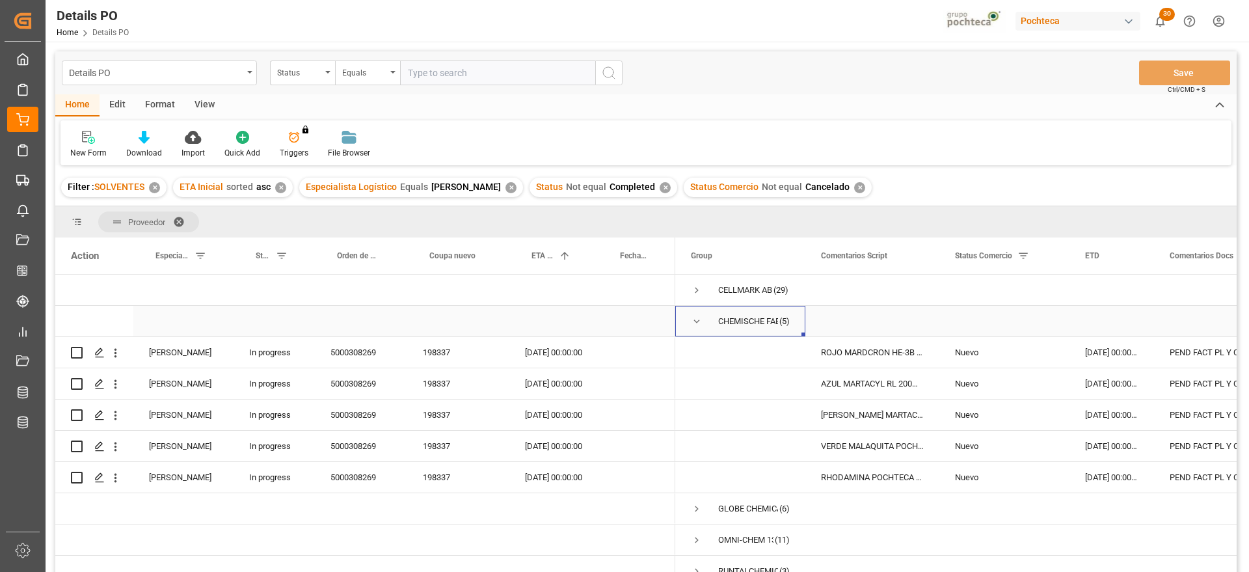
click at [695, 322] on span "Press SPACE to select this row." at bounding box center [697, 321] width 12 height 12
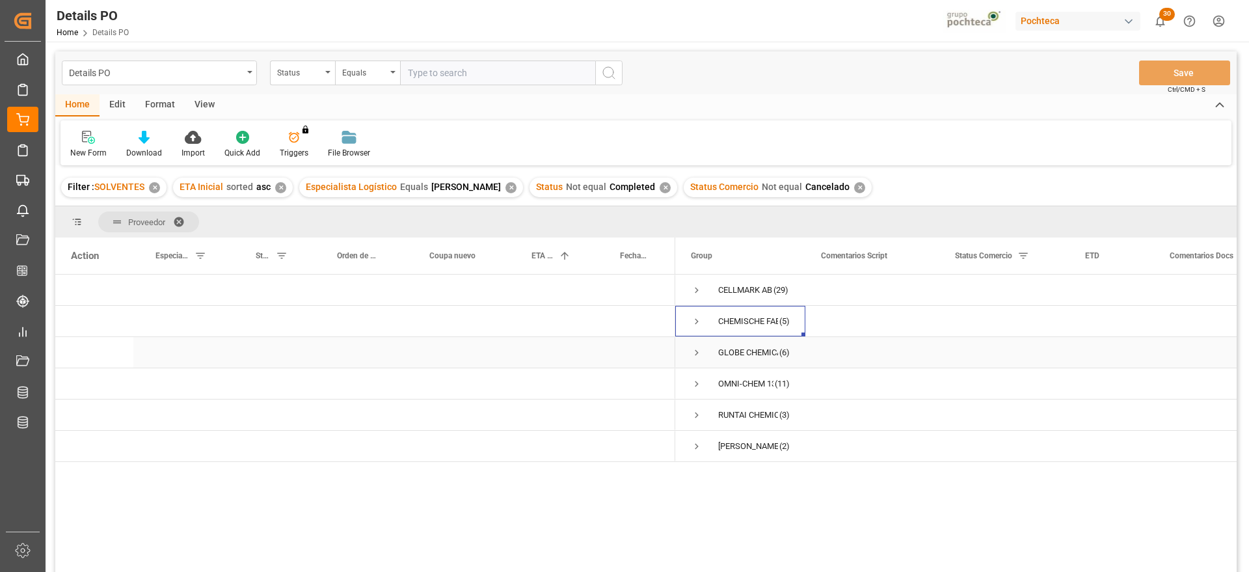
click at [697, 349] on span "Press SPACE to select this row." at bounding box center [697, 353] width 12 height 12
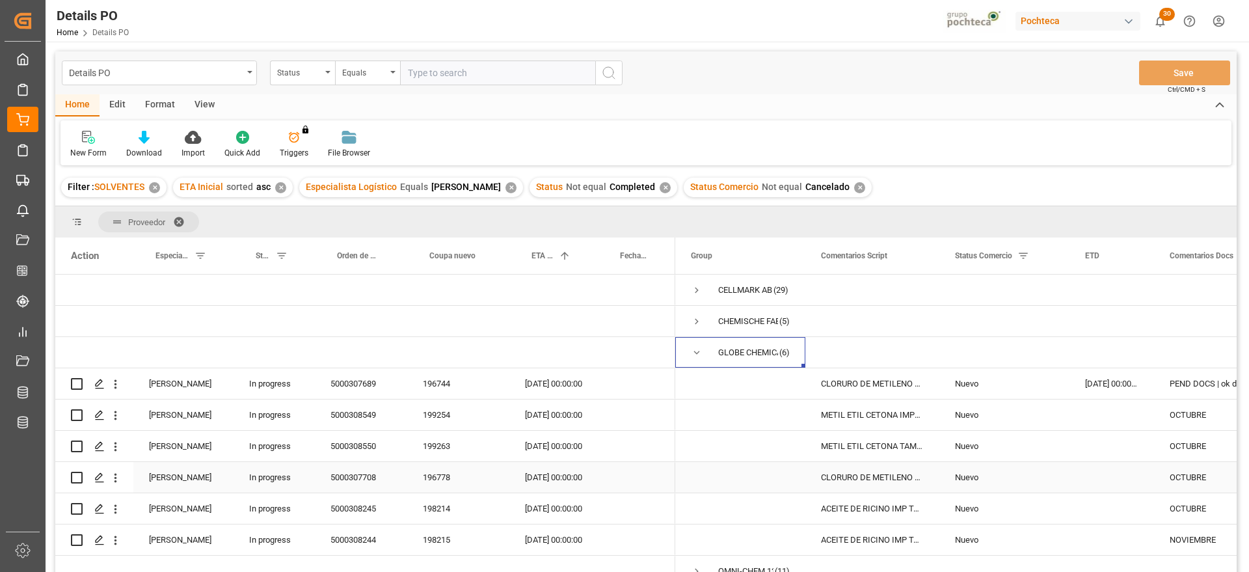
scroll to position [78, 0]
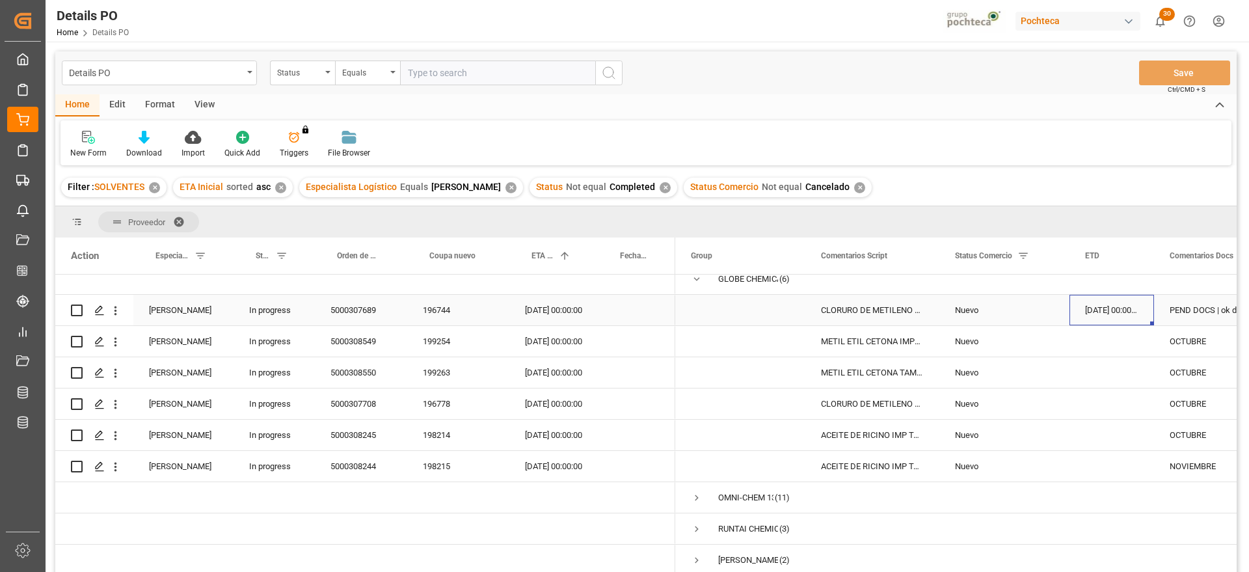
click at [1115, 304] on div "14-09-2025 00:00:00" at bounding box center [1111, 310] width 85 height 31
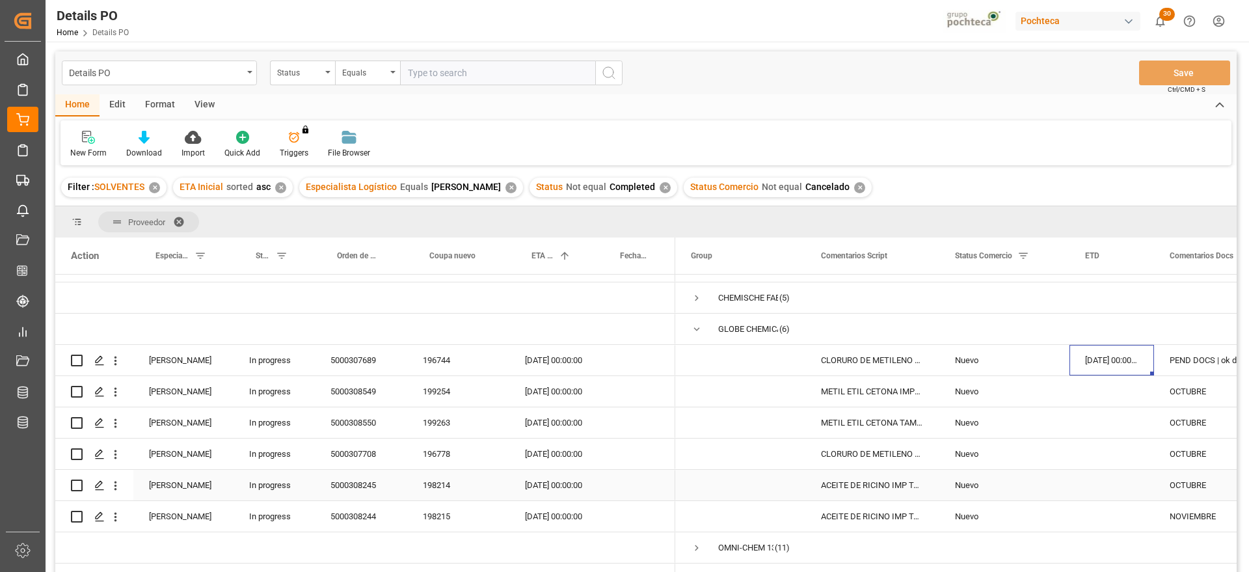
scroll to position [0, 0]
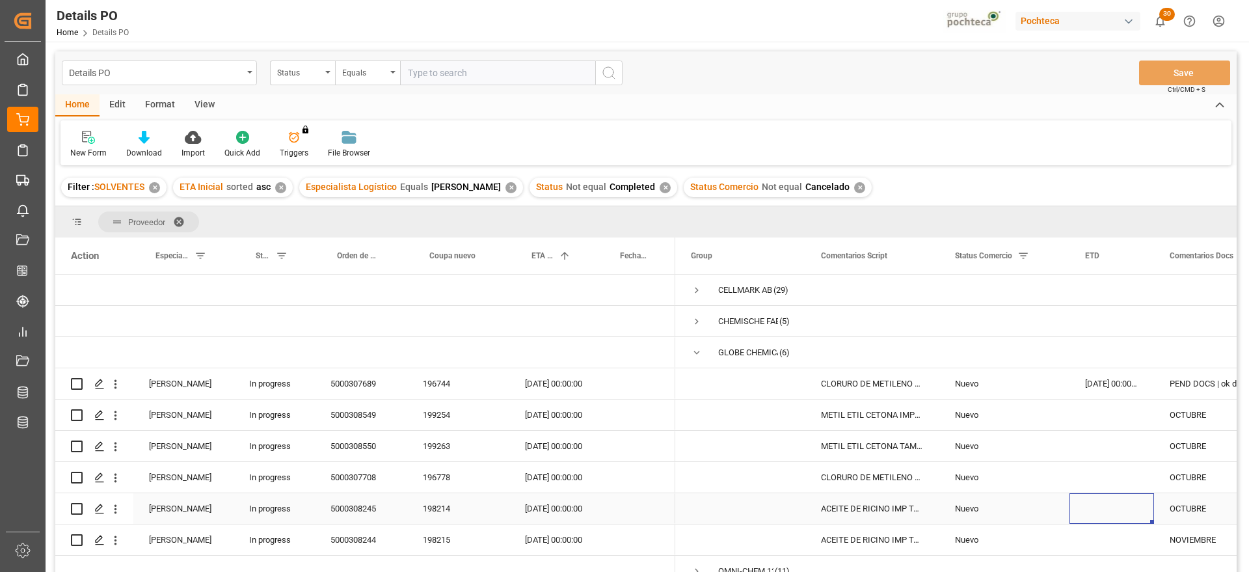
click at [1140, 505] on div "Press SPACE to select this row." at bounding box center [1111, 508] width 85 height 31
click at [1126, 505] on div "Press SPACE to select this row." at bounding box center [1111, 508] width 85 height 31
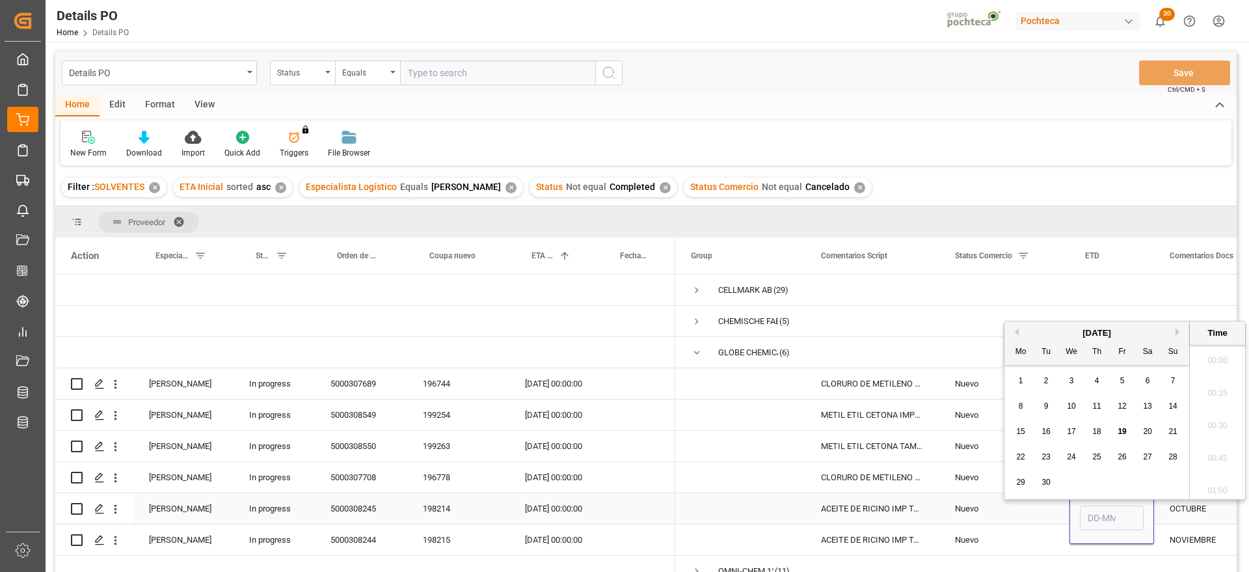
scroll to position [1273, 0]
click at [1143, 453] on div "27" at bounding box center [1148, 451] width 16 height 16
type input "27-09-2025 00:00"
click at [1000, 508] on div "Nuevo" at bounding box center [1004, 509] width 99 height 30
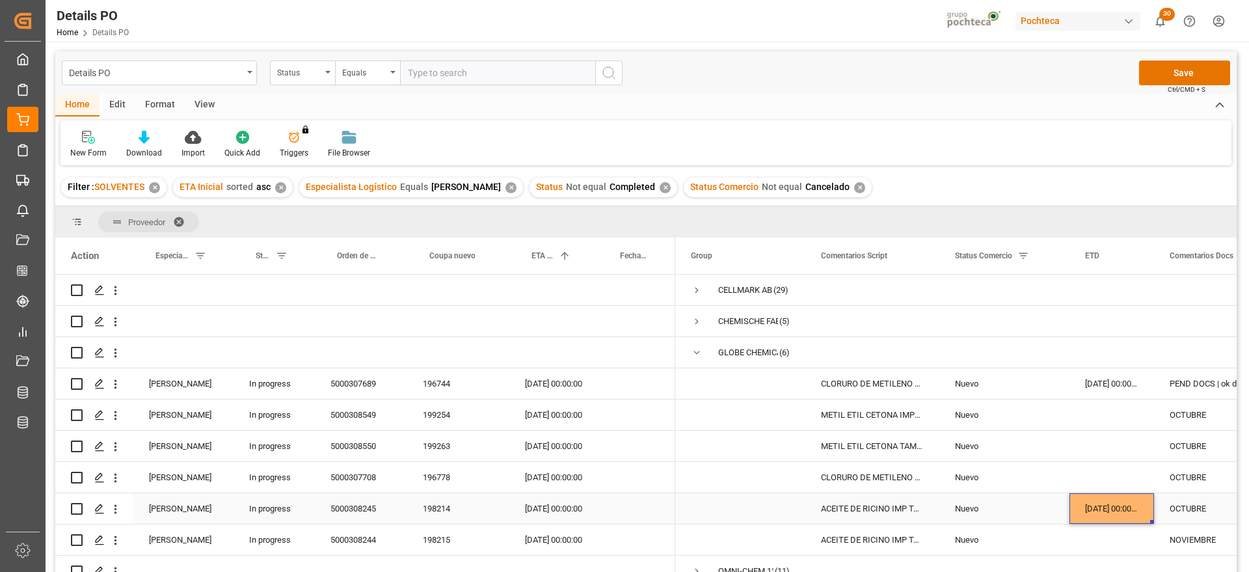
click at [1116, 504] on div "27-09-2025 00:00:00" at bounding box center [1111, 508] width 85 height 31
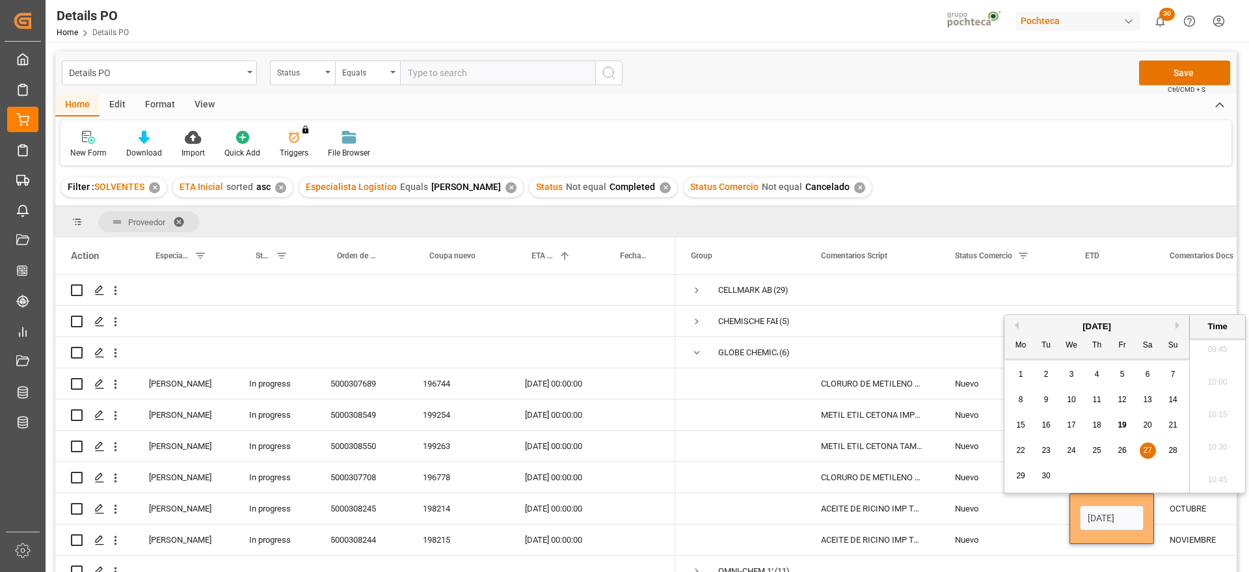
click at [1151, 444] on div "27" at bounding box center [1148, 451] width 16 height 16
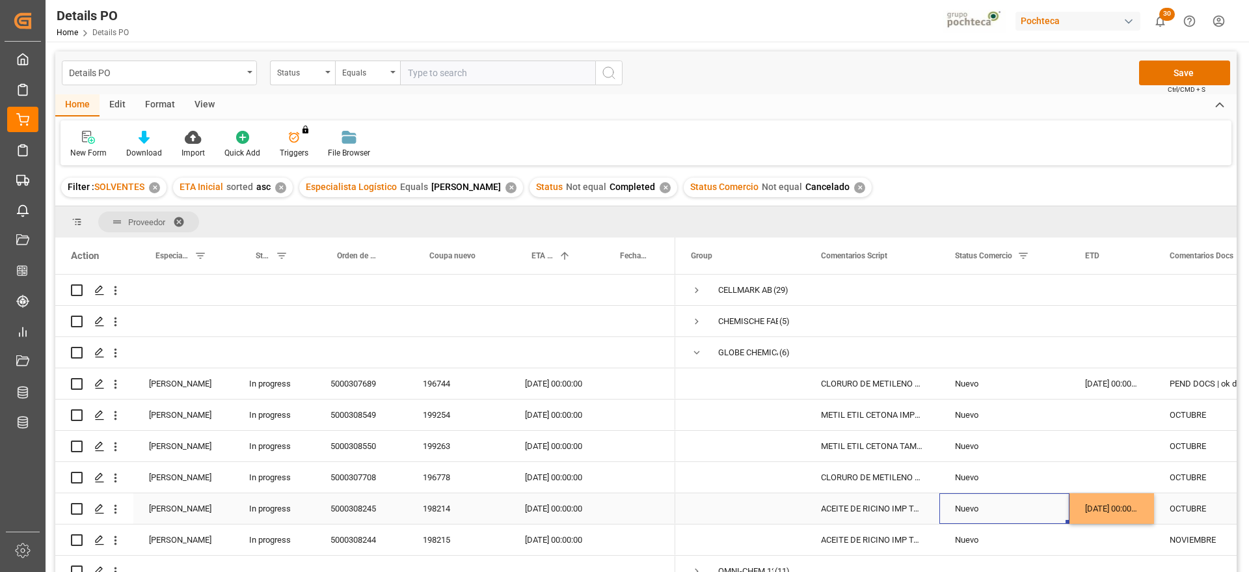
click at [1035, 507] on div "Nuevo" at bounding box center [1004, 509] width 99 height 30
click at [540, 510] on div "31-10-2025 00:00:00" at bounding box center [553, 508] width 88 height 31
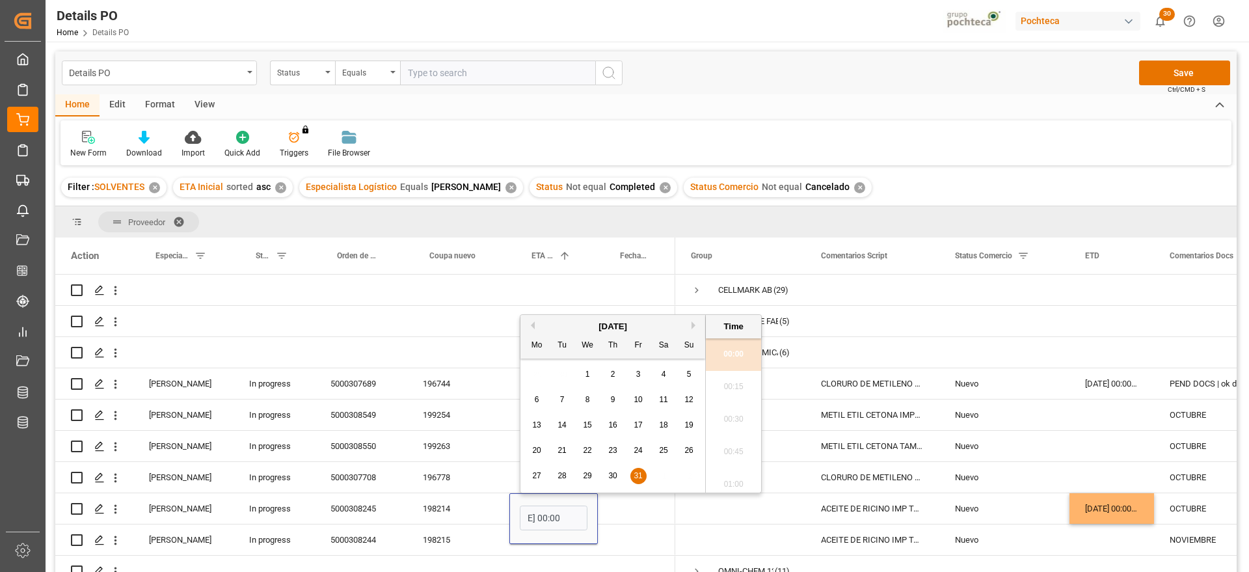
scroll to position [0, 0]
click at [692, 321] on button "Next Month" at bounding box center [695, 325] width 8 height 8
click at [562, 480] on div "25" at bounding box center [562, 476] width 16 height 16
type input "25-11-2025 00:00"
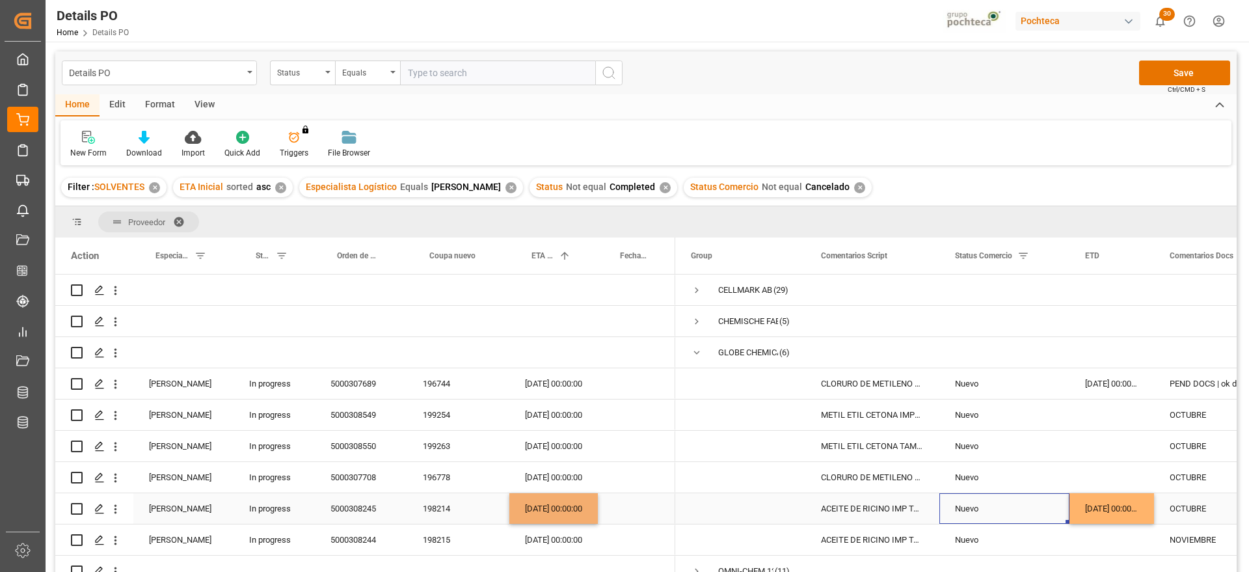
click at [1022, 519] on div "Nuevo" at bounding box center [1004, 509] width 99 height 30
click at [1138, 507] on div "27-09-2025 00:00:00" at bounding box center [1111, 508] width 85 height 31
click at [1192, 68] on button "Save" at bounding box center [1184, 72] width 91 height 25
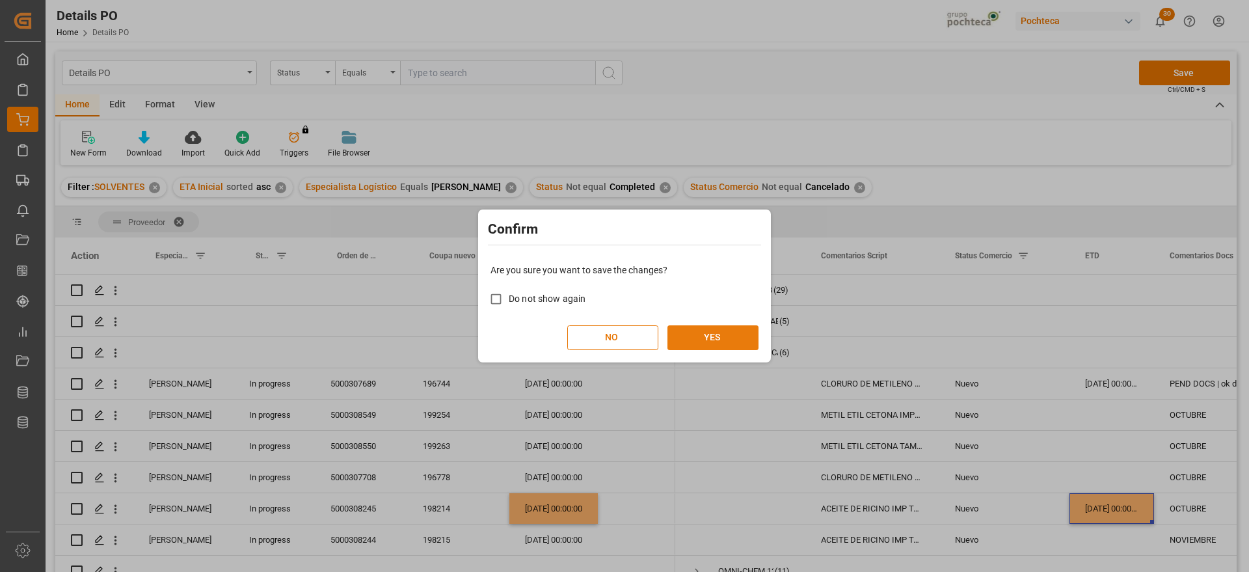
click at [704, 339] on button "YES" at bounding box center [712, 337] width 91 height 25
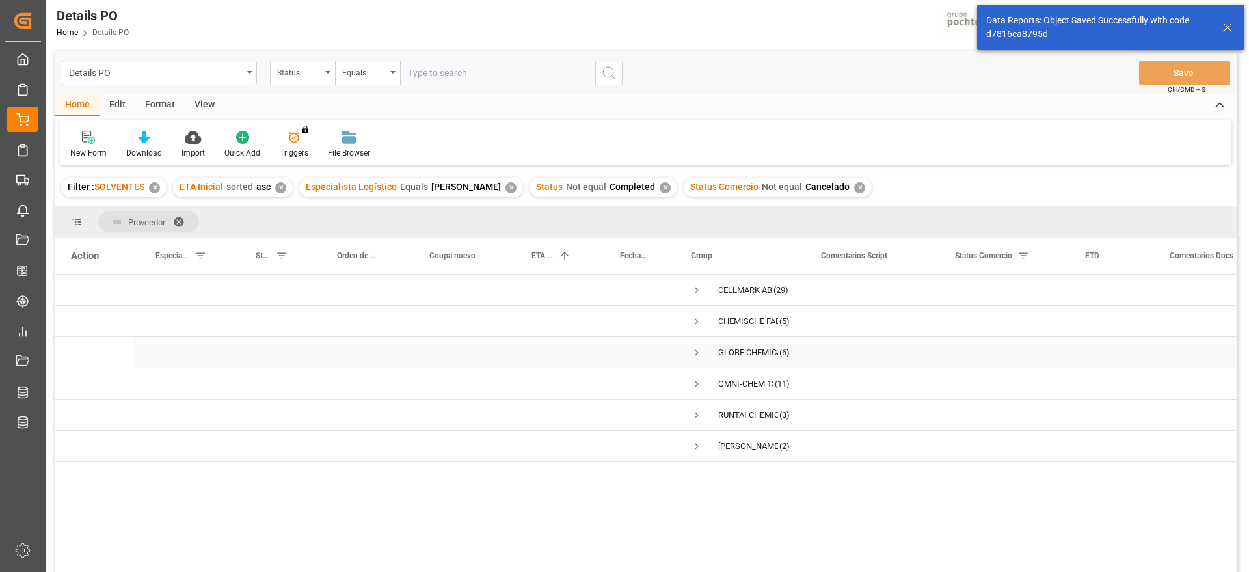
click at [691, 350] on span "Press SPACE to select this row." at bounding box center [697, 353] width 12 height 12
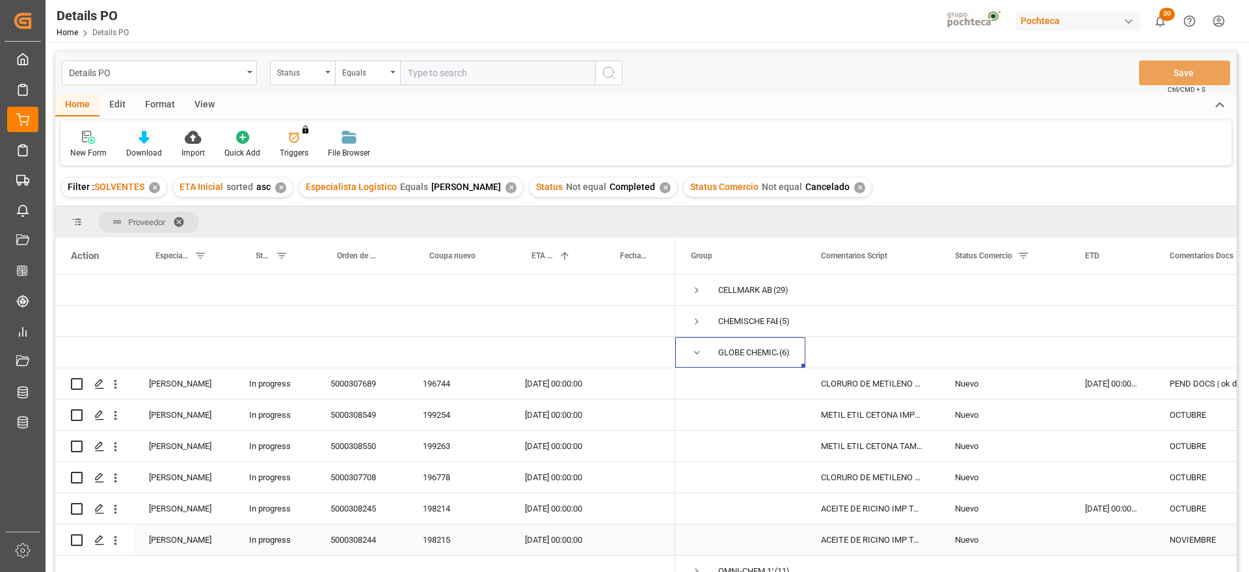
click at [1125, 539] on div "Press SPACE to select this row." at bounding box center [1111, 539] width 85 height 31
click at [694, 352] on span "Press SPACE to select this row." at bounding box center [697, 353] width 12 height 12
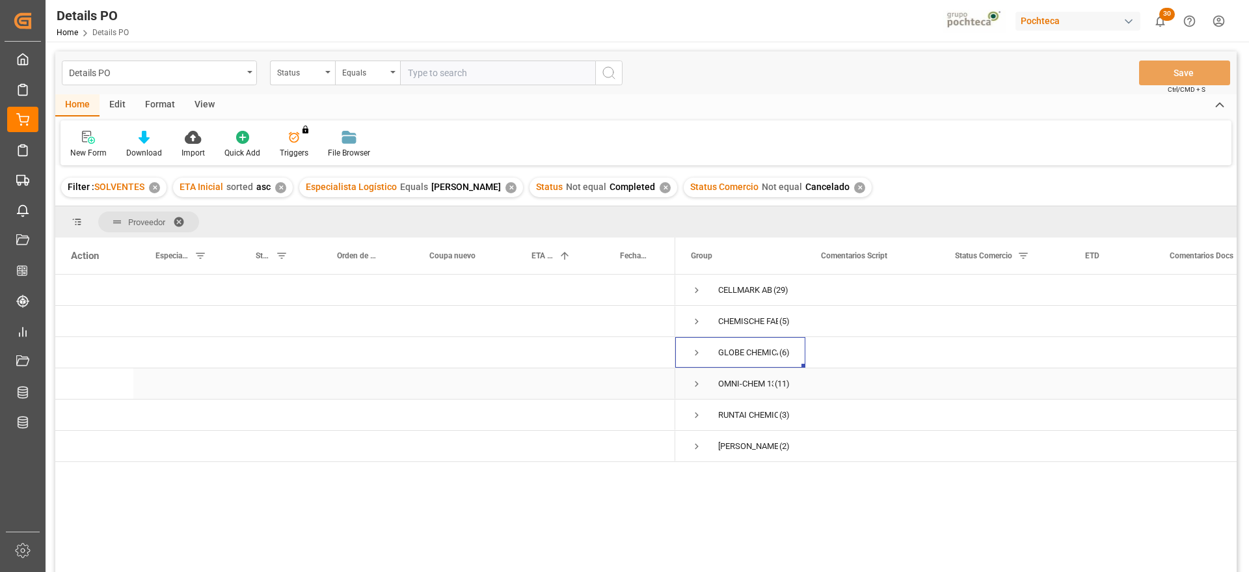
click at [699, 380] on span "Press SPACE to select this row." at bounding box center [697, 384] width 12 height 12
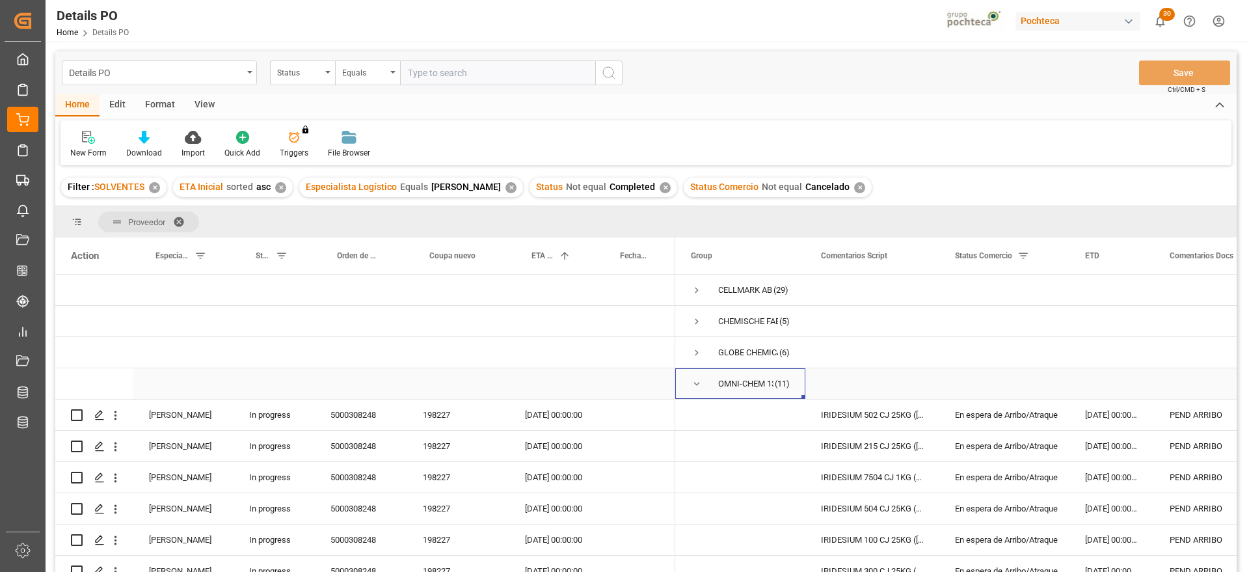
click at [695, 386] on span "Press SPACE to select this row." at bounding box center [697, 384] width 12 height 12
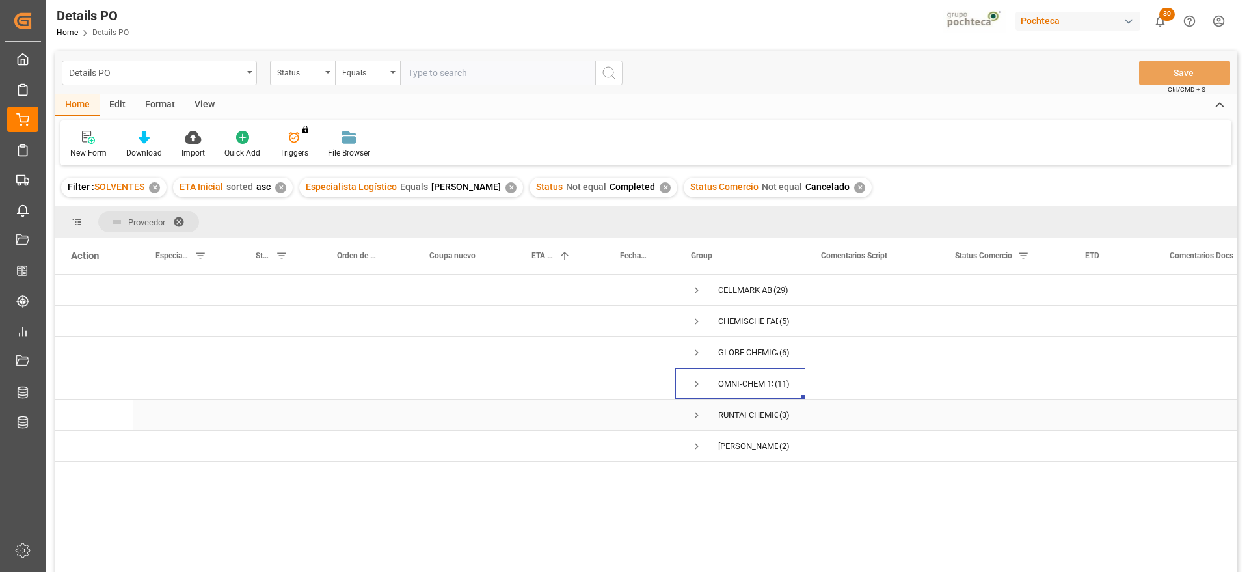
click at [696, 414] on span "Press SPACE to select this row." at bounding box center [697, 415] width 12 height 12
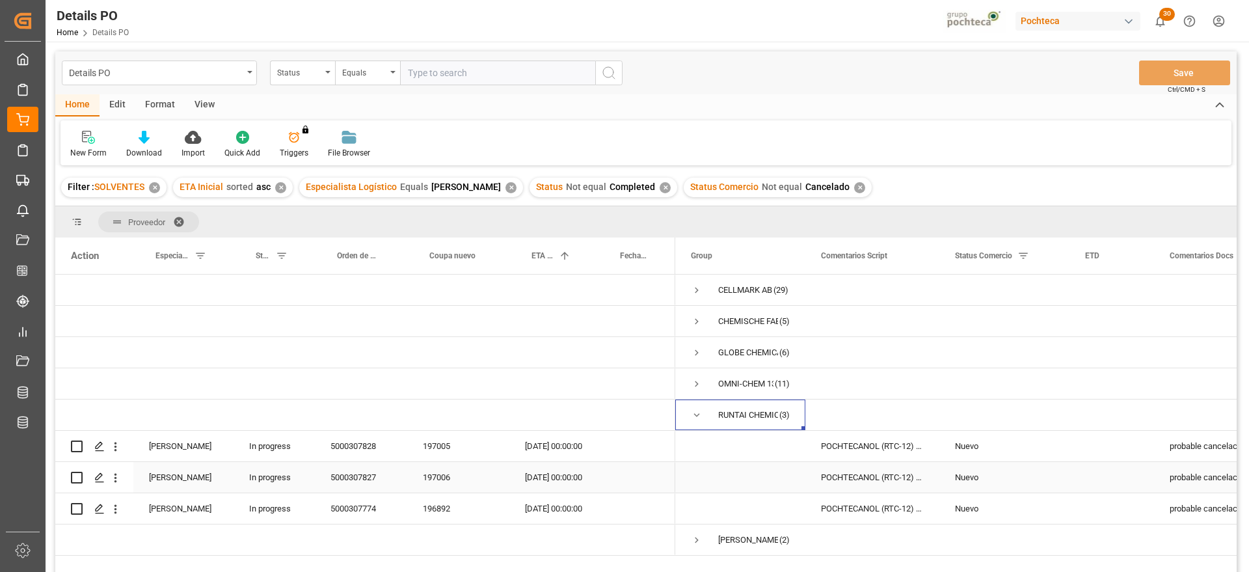
click at [904, 483] on div "POCHTECANOL (RTC-12) IMP TAM INC 200 KG" at bounding box center [872, 477] width 134 height 31
click at [1158, 490] on div "probable cancelacion SEPTIEMBRE" at bounding box center [1220, 477] width 132 height 31
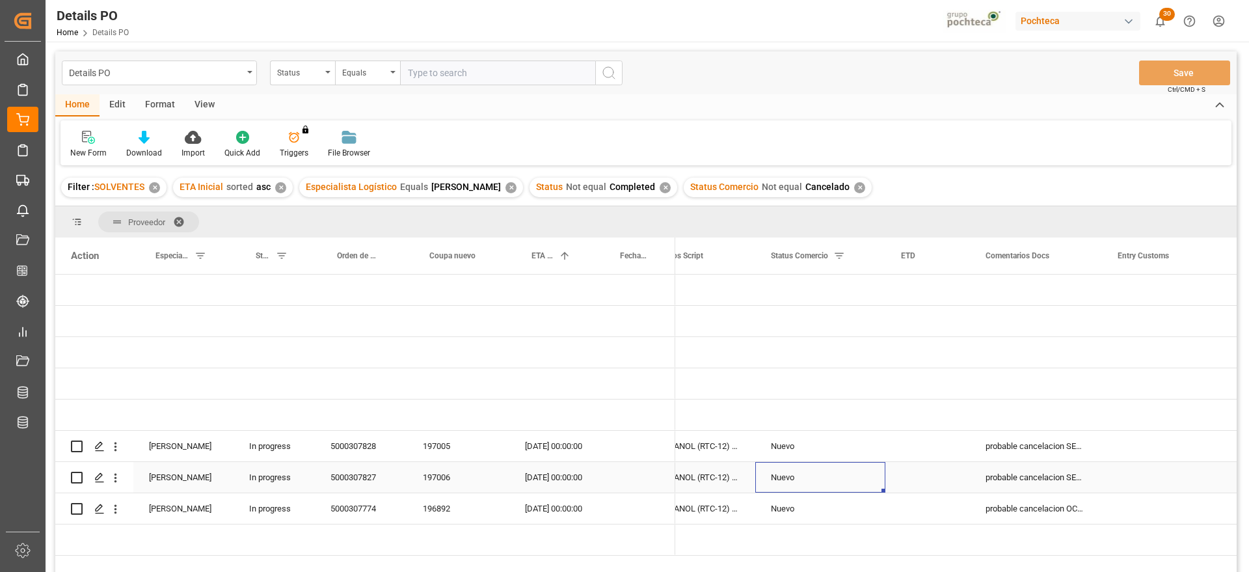
scroll to position [0, 130]
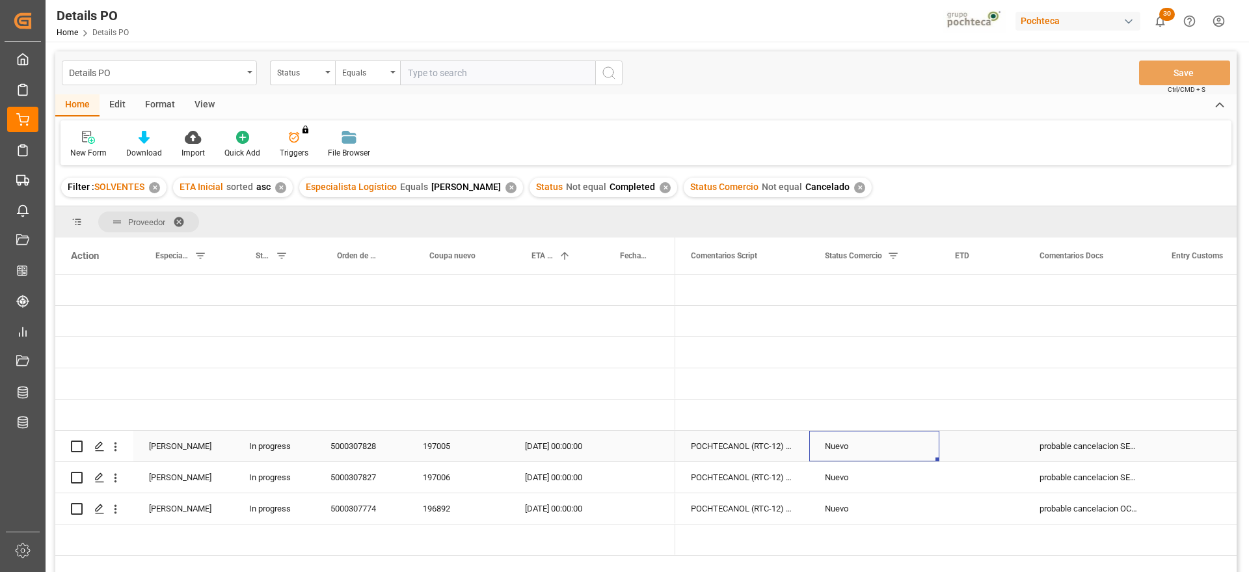
click at [860, 451] on div "Nuevo" at bounding box center [874, 446] width 99 height 30
click at [918, 446] on div "Nuevo" at bounding box center [874, 446] width 99 height 30
click at [913, 449] on icon "open menu" at bounding box center [915, 454] width 16 height 16
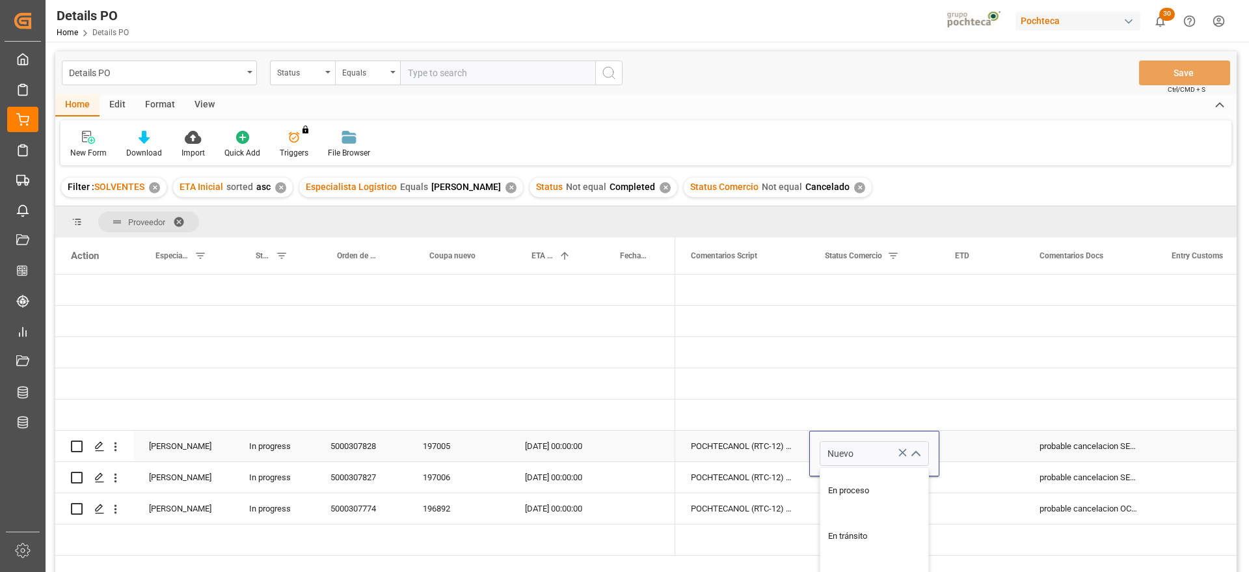
click at [981, 451] on div "Press SPACE to select this row." at bounding box center [981, 446] width 85 height 31
click at [562, 447] on div "30-09-2025 00:00:00" at bounding box center [553, 446] width 88 height 31
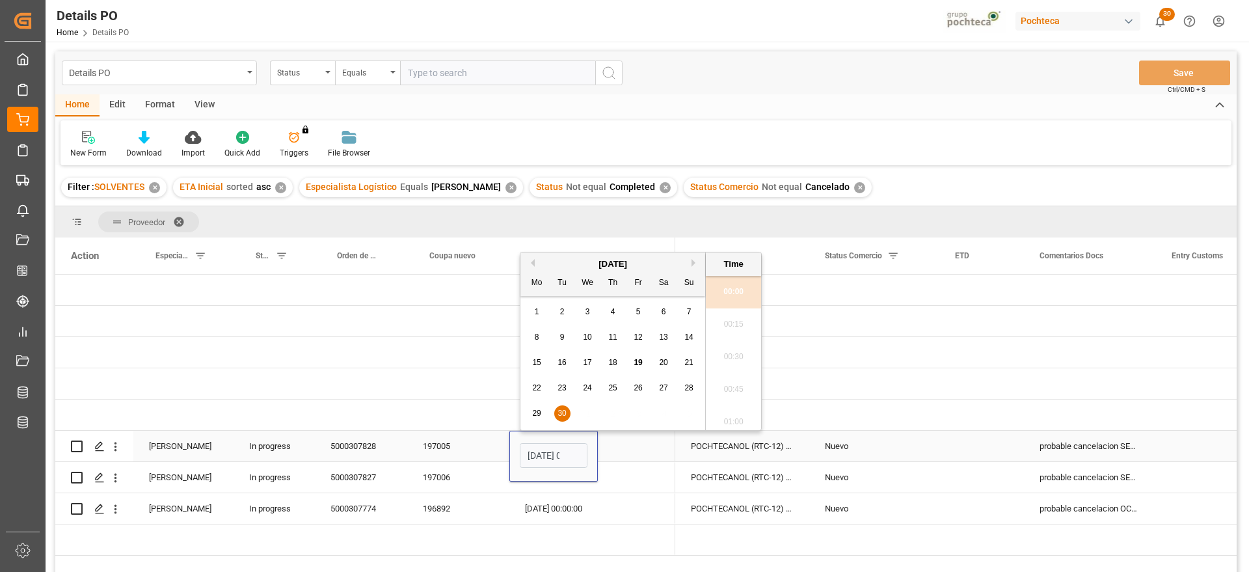
scroll to position [0, 38]
click at [693, 260] on button "Next Month" at bounding box center [695, 263] width 8 height 8
click at [689, 414] on span "30" at bounding box center [688, 412] width 8 height 9
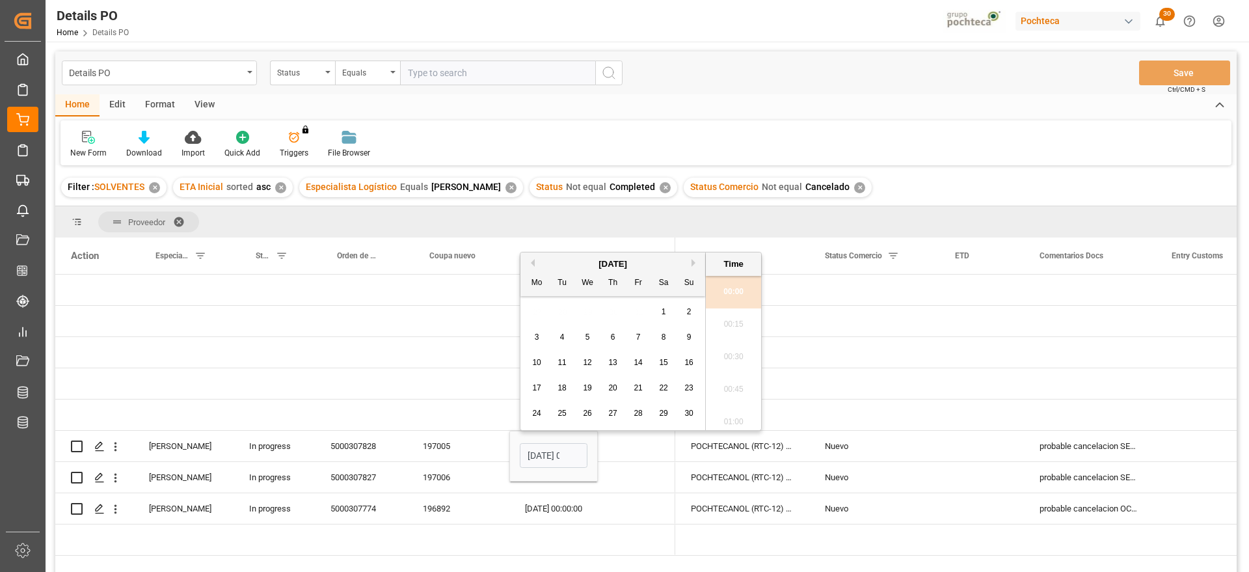
type input "30-11-2025 00:00"
drag, startPoint x: 641, startPoint y: 460, endPoint x: 626, endPoint y: 457, distance: 16.1
click at [641, 460] on div "Press SPACE to select this row." at bounding box center [636, 446] width 77 height 31
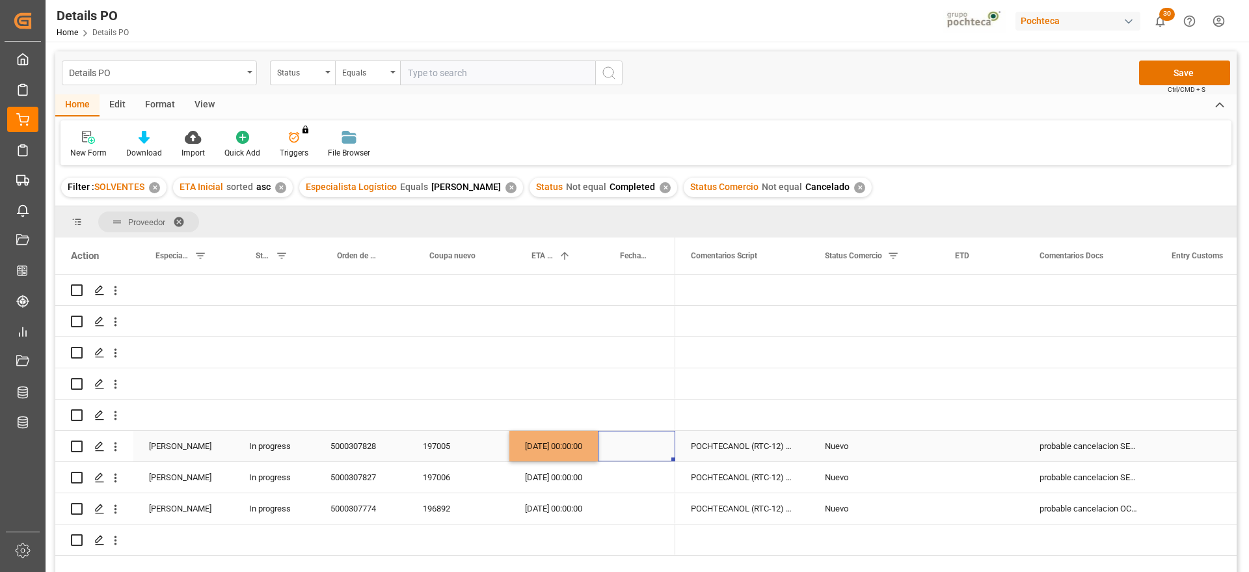
click at [557, 444] on div "30-11-2025 00:00:00" at bounding box center [553, 446] width 88 height 31
click at [555, 472] on div "30-09-2025 00:00:00" at bounding box center [553, 477] width 88 height 31
click at [557, 503] on div "31-10-2025 00:00:00" at bounding box center [553, 508] width 88 height 31
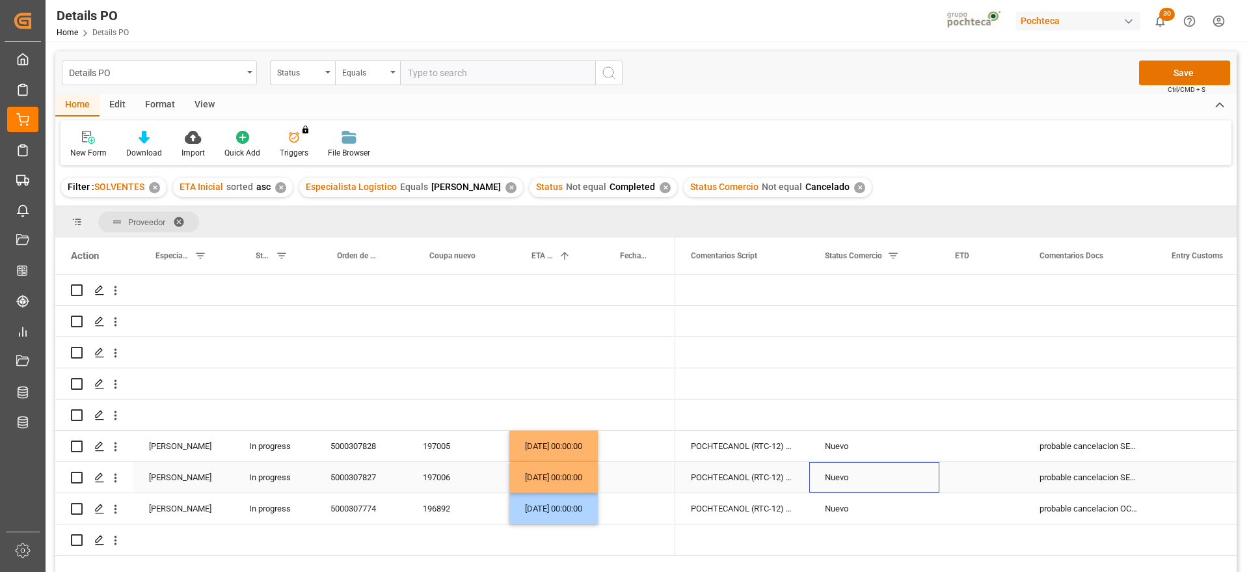
click at [846, 462] on div "Nuevo" at bounding box center [874, 477] width 99 height 30
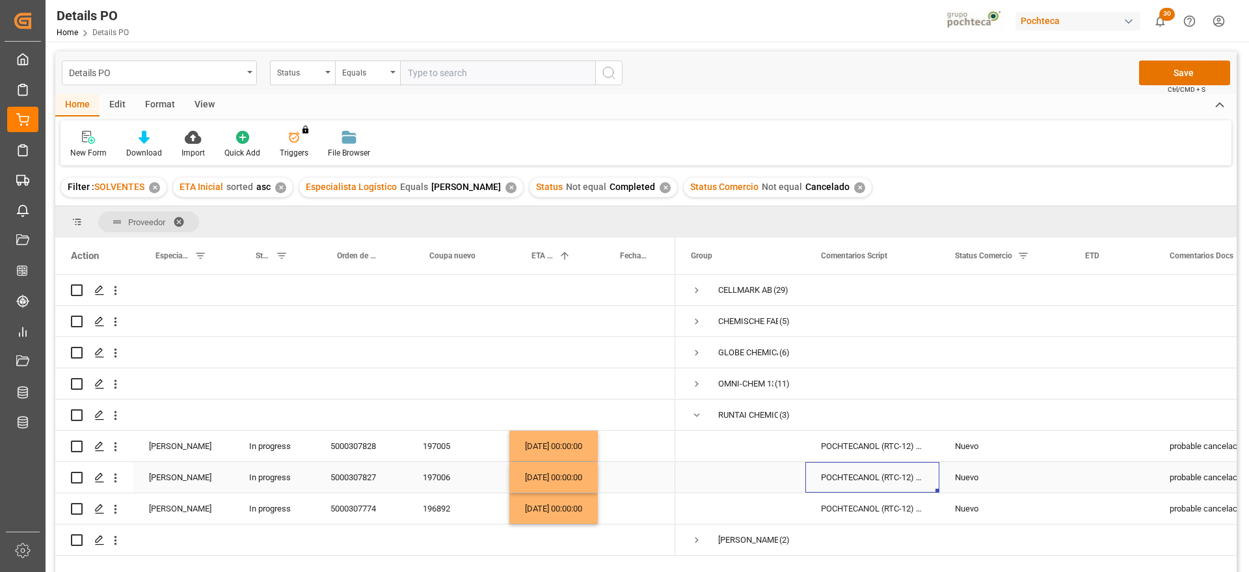
click at [922, 474] on div "POCHTECANOL (RTC-12) IMP TAM INC 200 KG" at bounding box center [872, 477] width 134 height 31
click at [1203, 72] on button "Save" at bounding box center [1184, 72] width 91 height 25
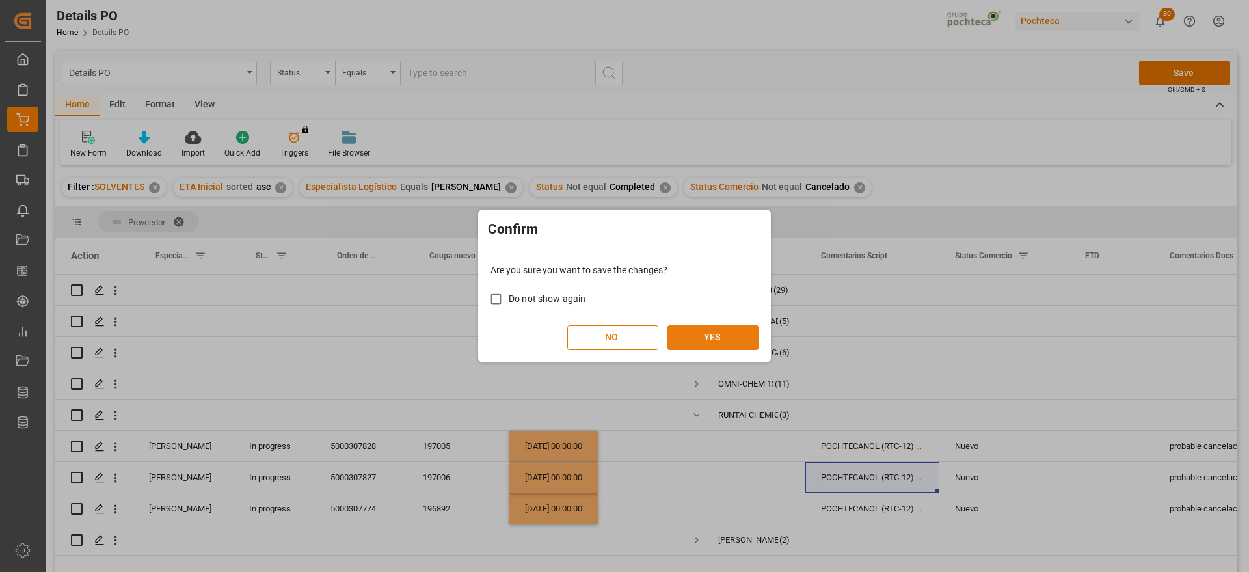
click at [737, 338] on button "YES" at bounding box center [712, 337] width 91 height 25
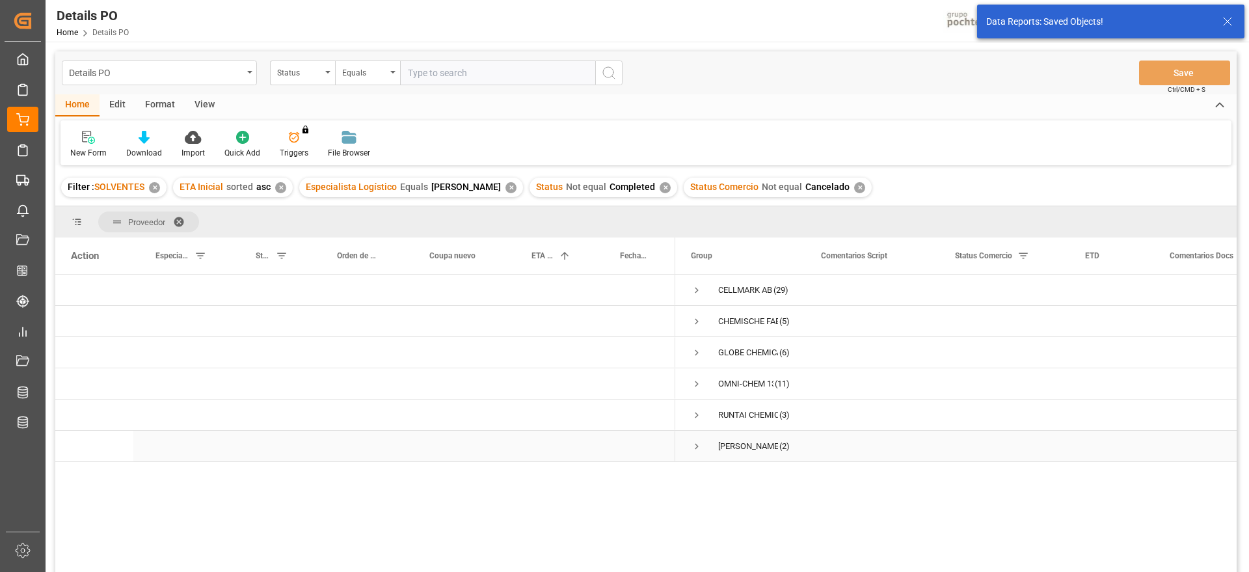
click at [695, 443] on span "Press SPACE to select this row." at bounding box center [697, 446] width 12 height 12
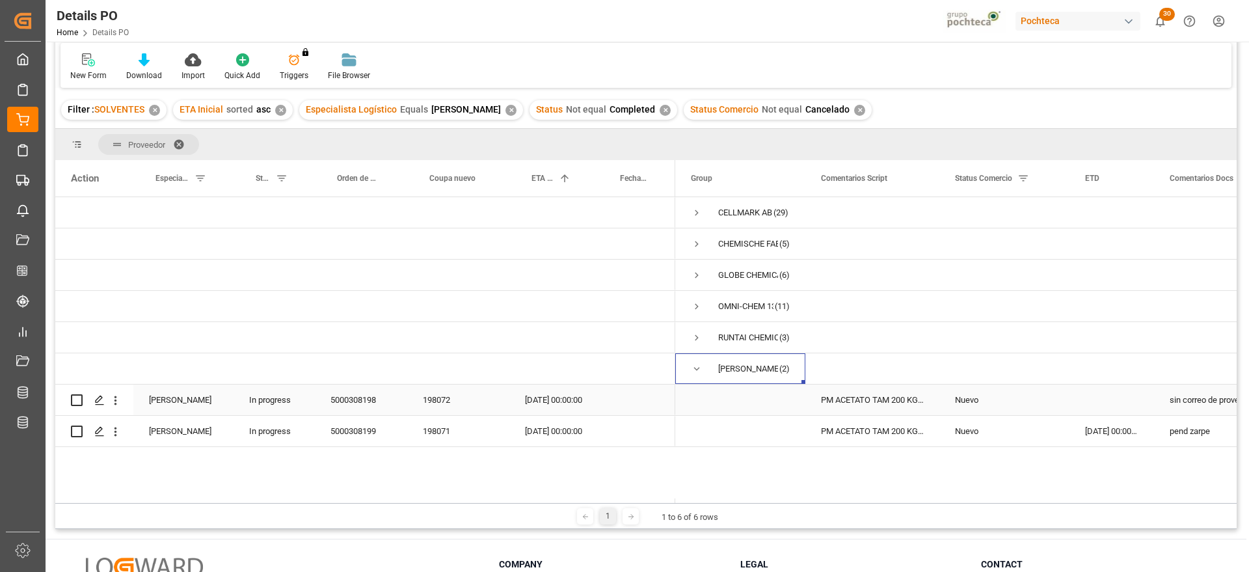
scroll to position [81, 0]
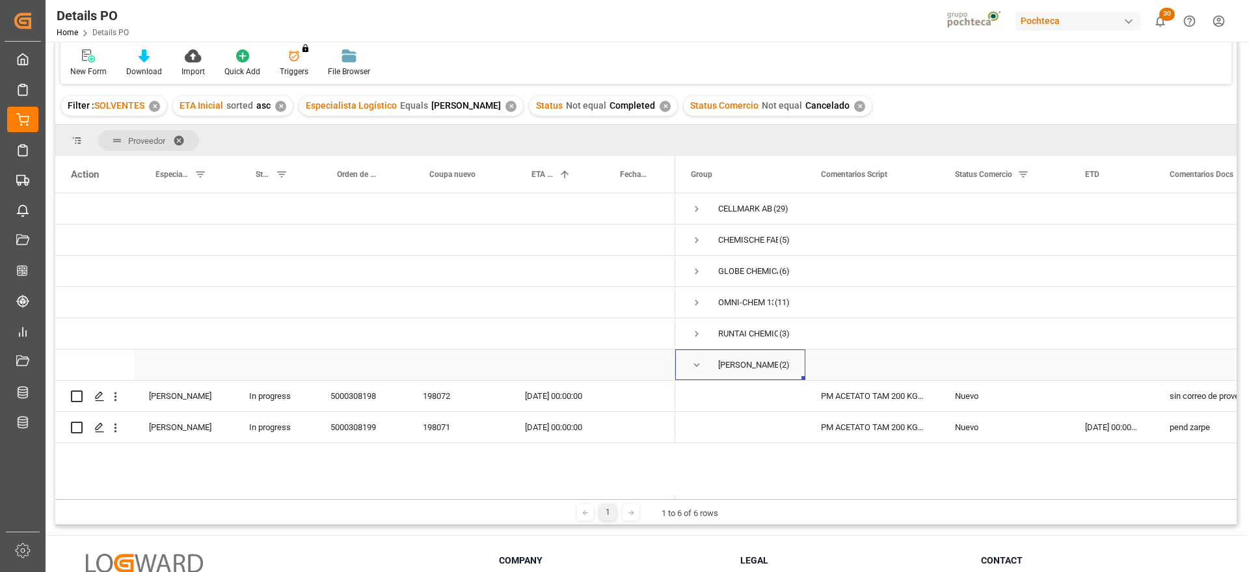
click at [695, 363] on span "Press SPACE to select this row." at bounding box center [697, 365] width 12 height 12
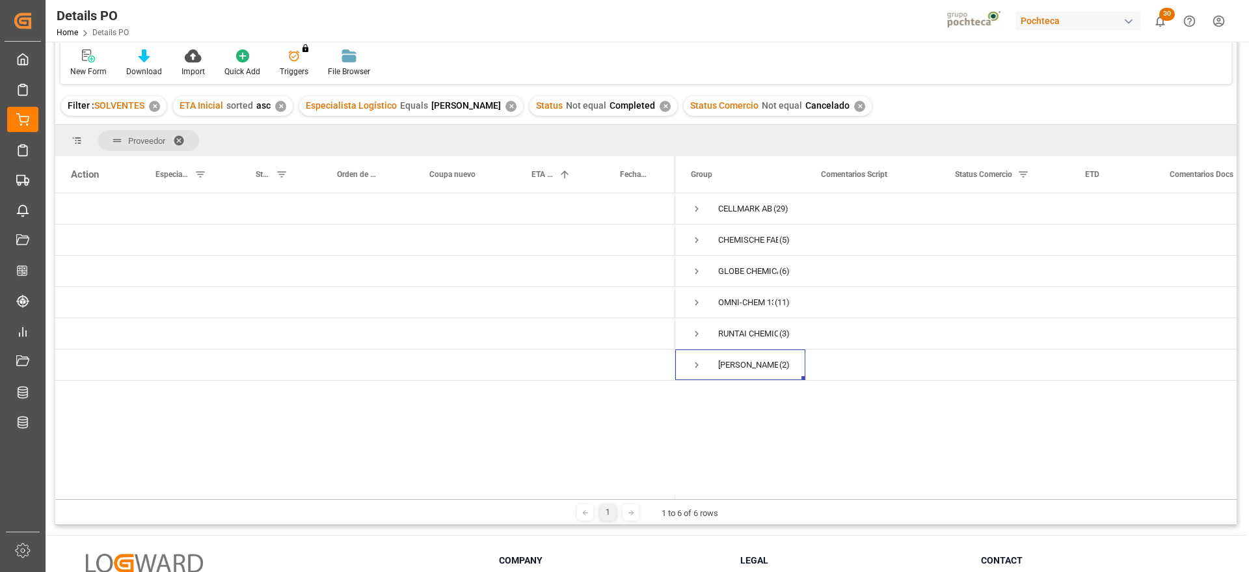
click at [177, 136] on span at bounding box center [183, 141] width 21 height 12
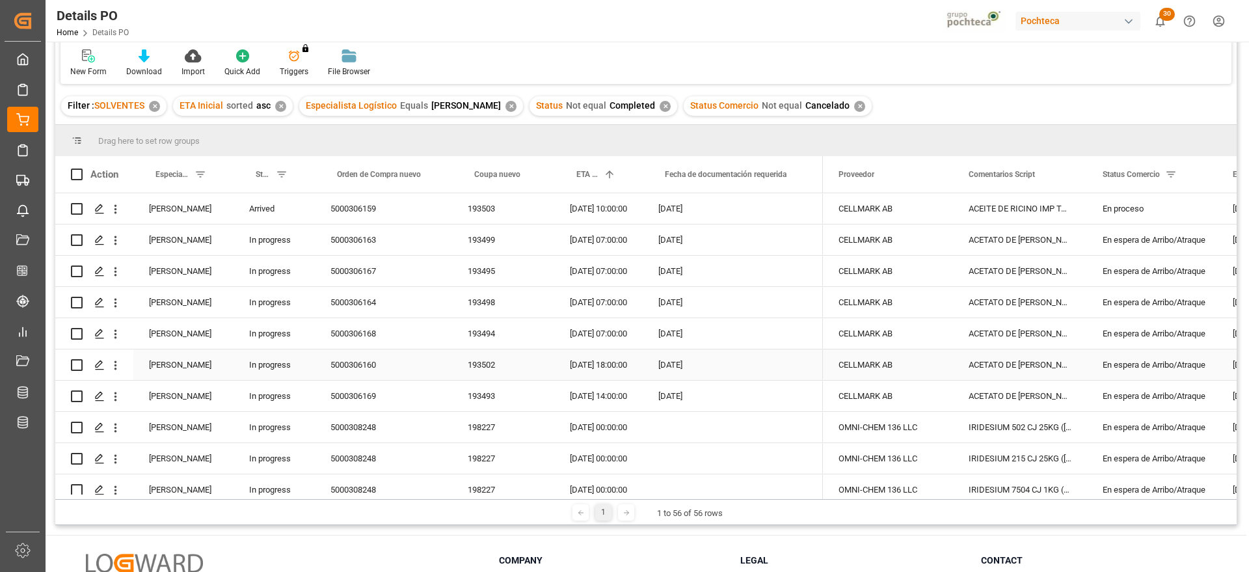
click at [796, 340] on div "19-08-2025" at bounding box center [733, 333] width 180 height 31
click at [1007, 352] on div "ACETATO DE METILO IMP GR (56874)" at bounding box center [1020, 364] width 134 height 31
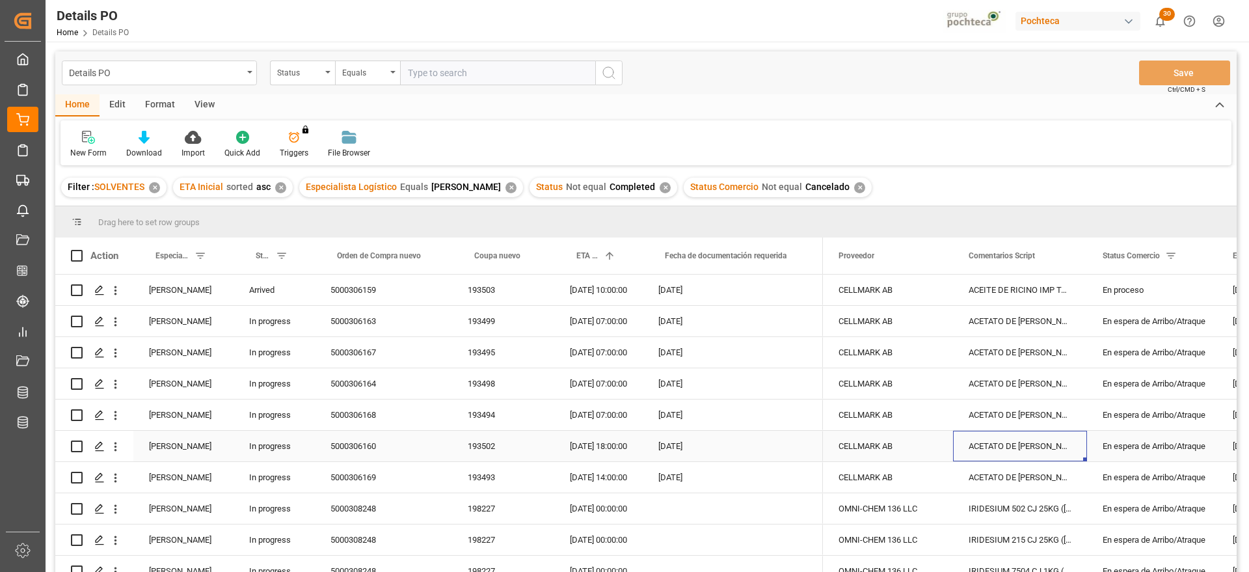
click at [763, 431] on div "19-08-2025" at bounding box center [733, 446] width 180 height 31
click at [319, 347] on div "5000306167" at bounding box center [383, 352] width 137 height 31
click at [506, 185] on div "✕" at bounding box center [510, 187] width 11 height 11
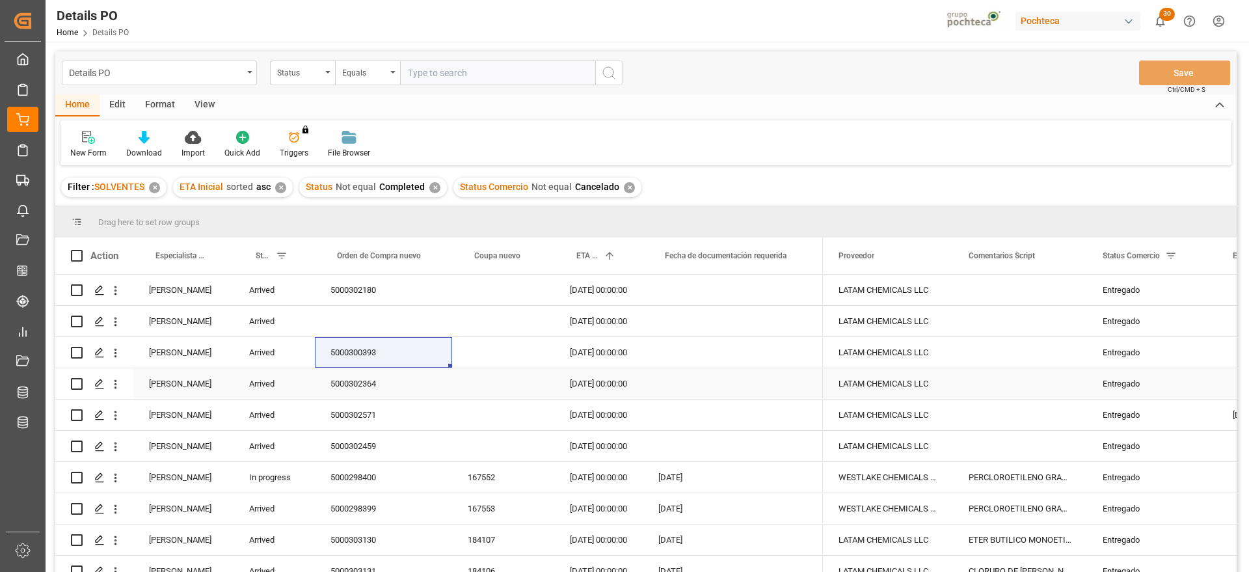
click at [193, 369] on div "Karla Cárdenas" at bounding box center [183, 383] width 100 height 31
click at [140, 147] on div "Download" at bounding box center [144, 153] width 36 height 12
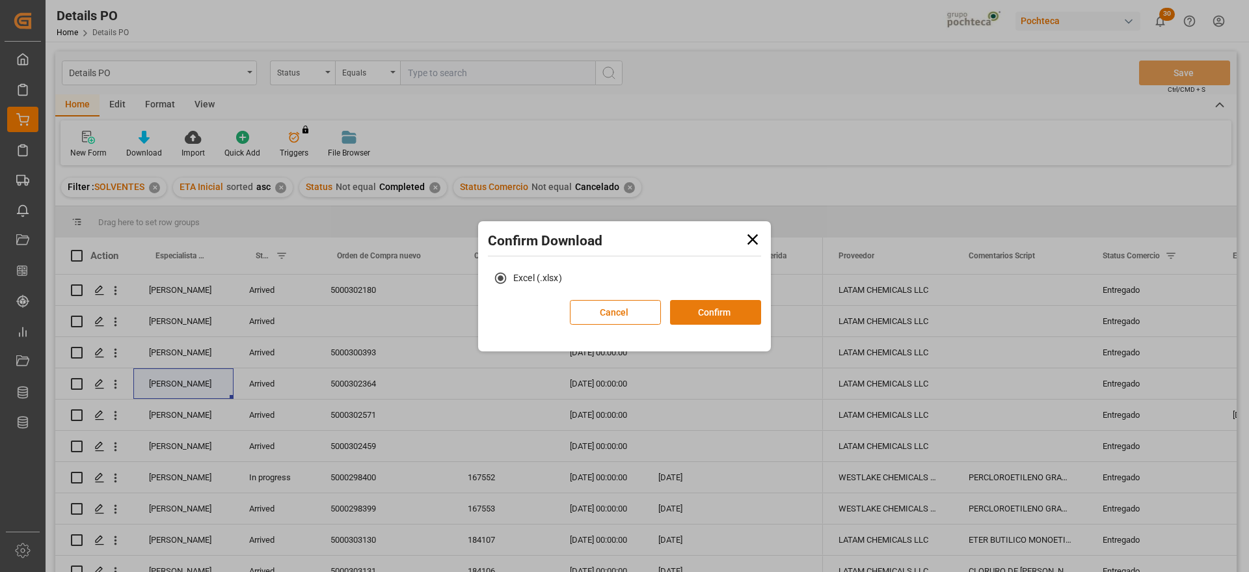
click at [712, 317] on button "Confirm" at bounding box center [715, 312] width 91 height 25
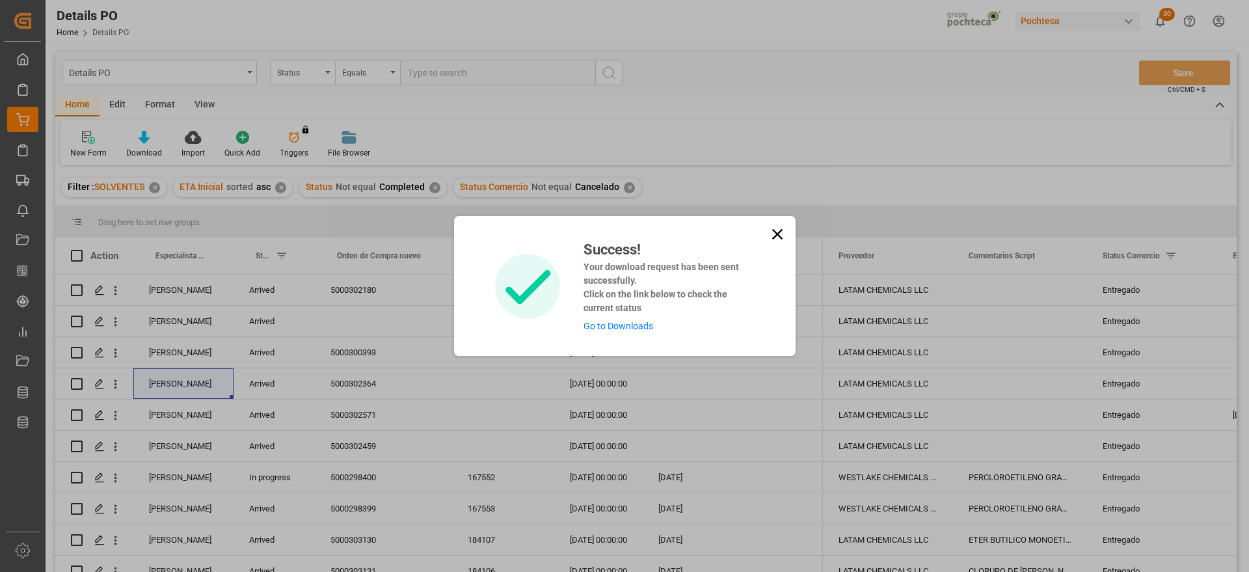
click at [636, 325] on link "Go to Downloads" at bounding box center [618, 326] width 70 height 10
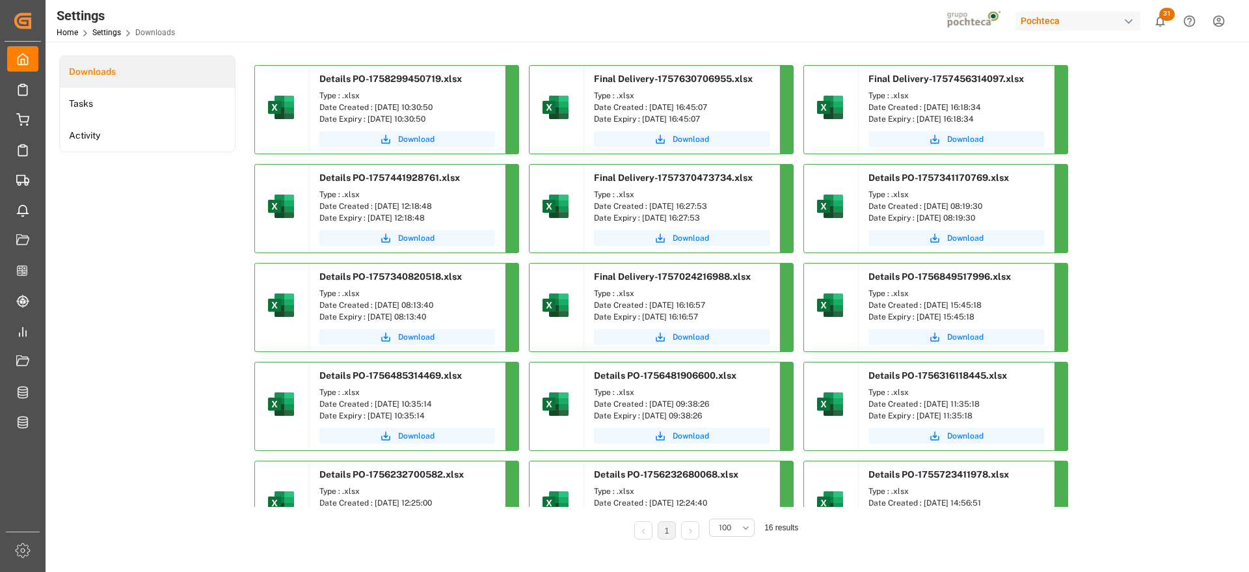
click at [427, 128] on div "Download" at bounding box center [407, 140] width 195 height 25
click at [420, 136] on span "Download" at bounding box center [416, 139] width 36 height 12
